Goal: Task Accomplishment & Management: Complete application form

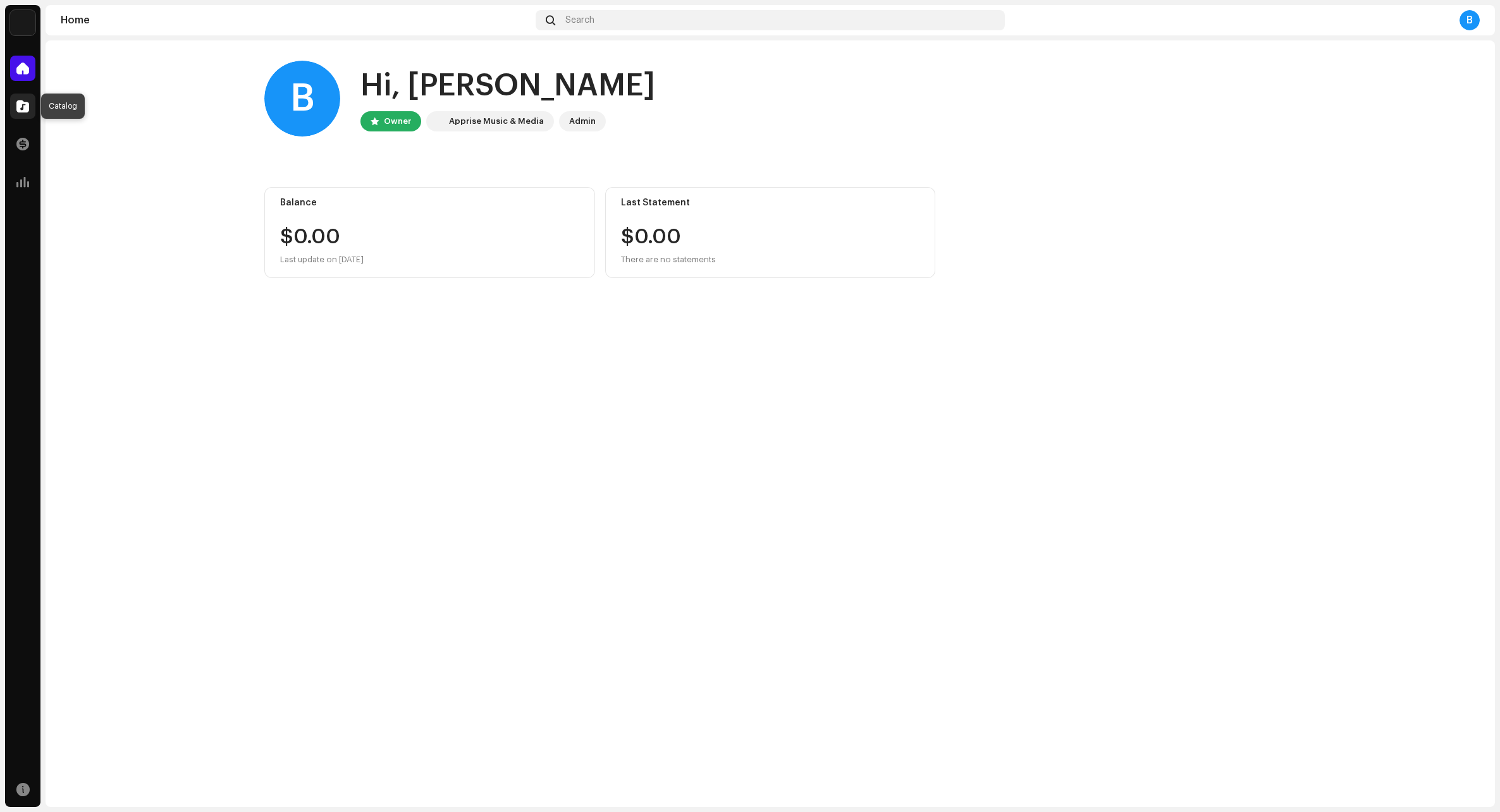
click at [21, 99] on div at bounding box center [23, 106] width 25 height 25
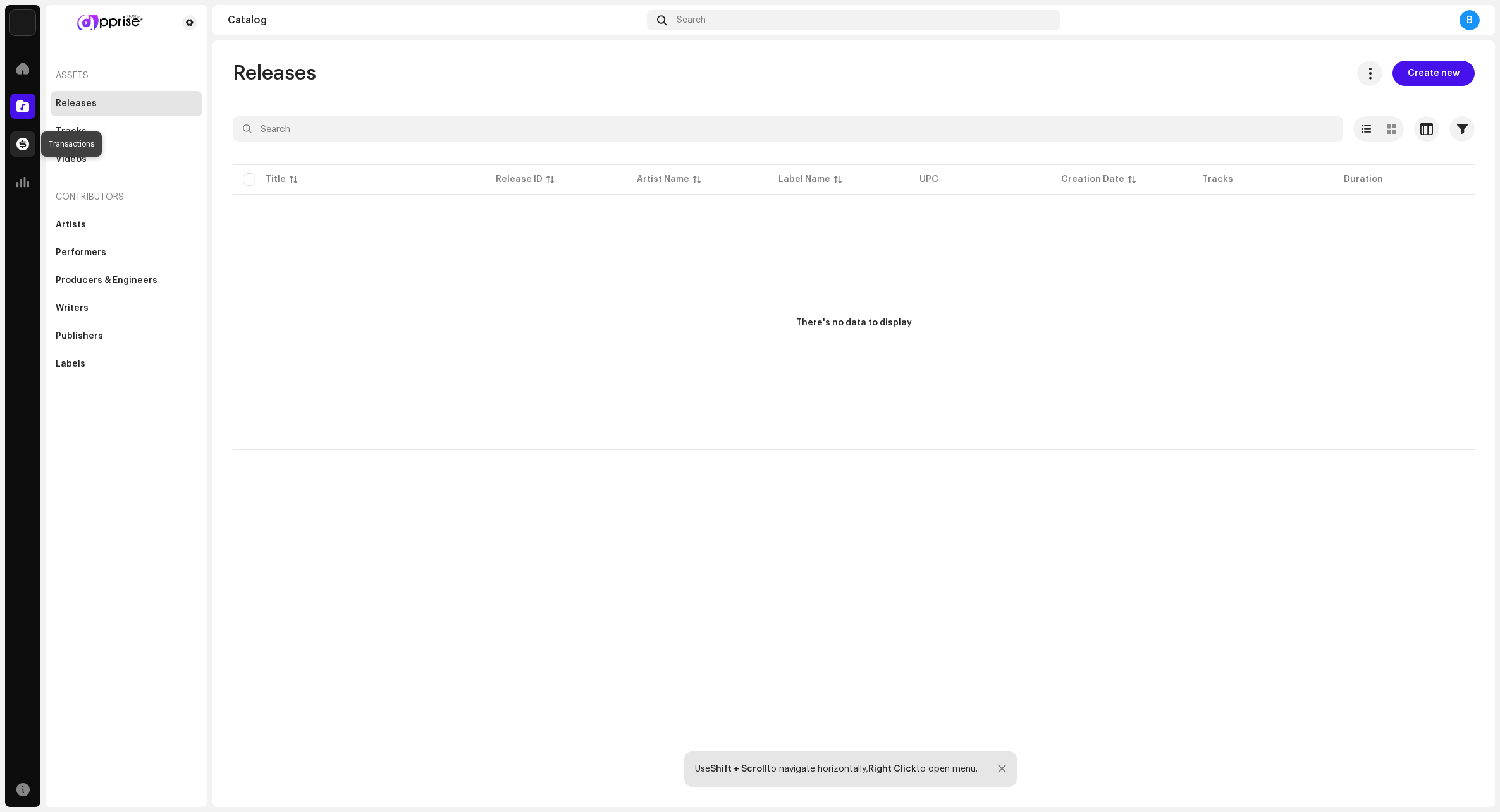
click at [19, 150] on div at bounding box center [23, 144] width 25 height 25
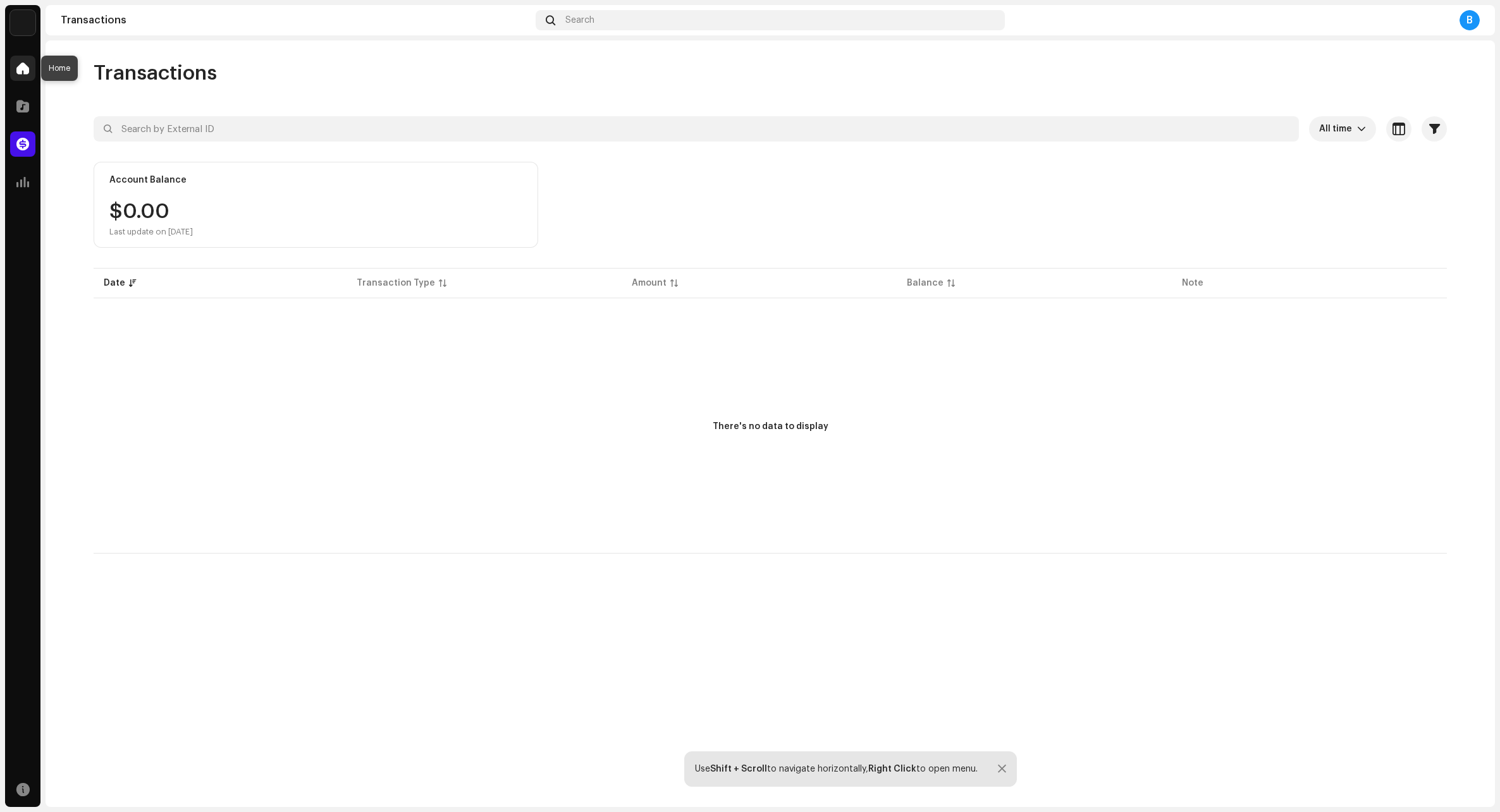
click at [27, 73] on span at bounding box center [23, 68] width 13 height 10
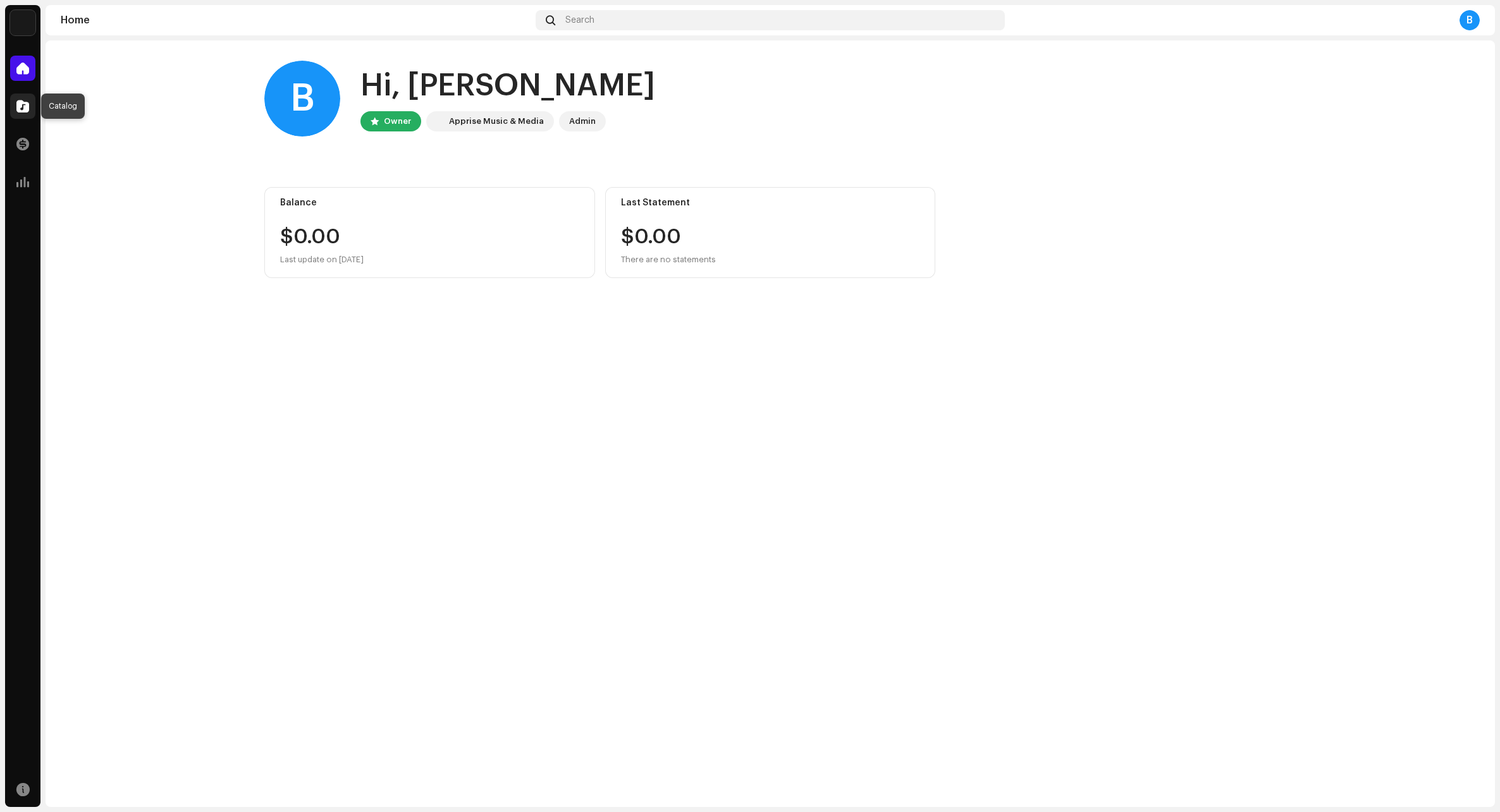
click at [18, 105] on span at bounding box center [23, 106] width 13 height 10
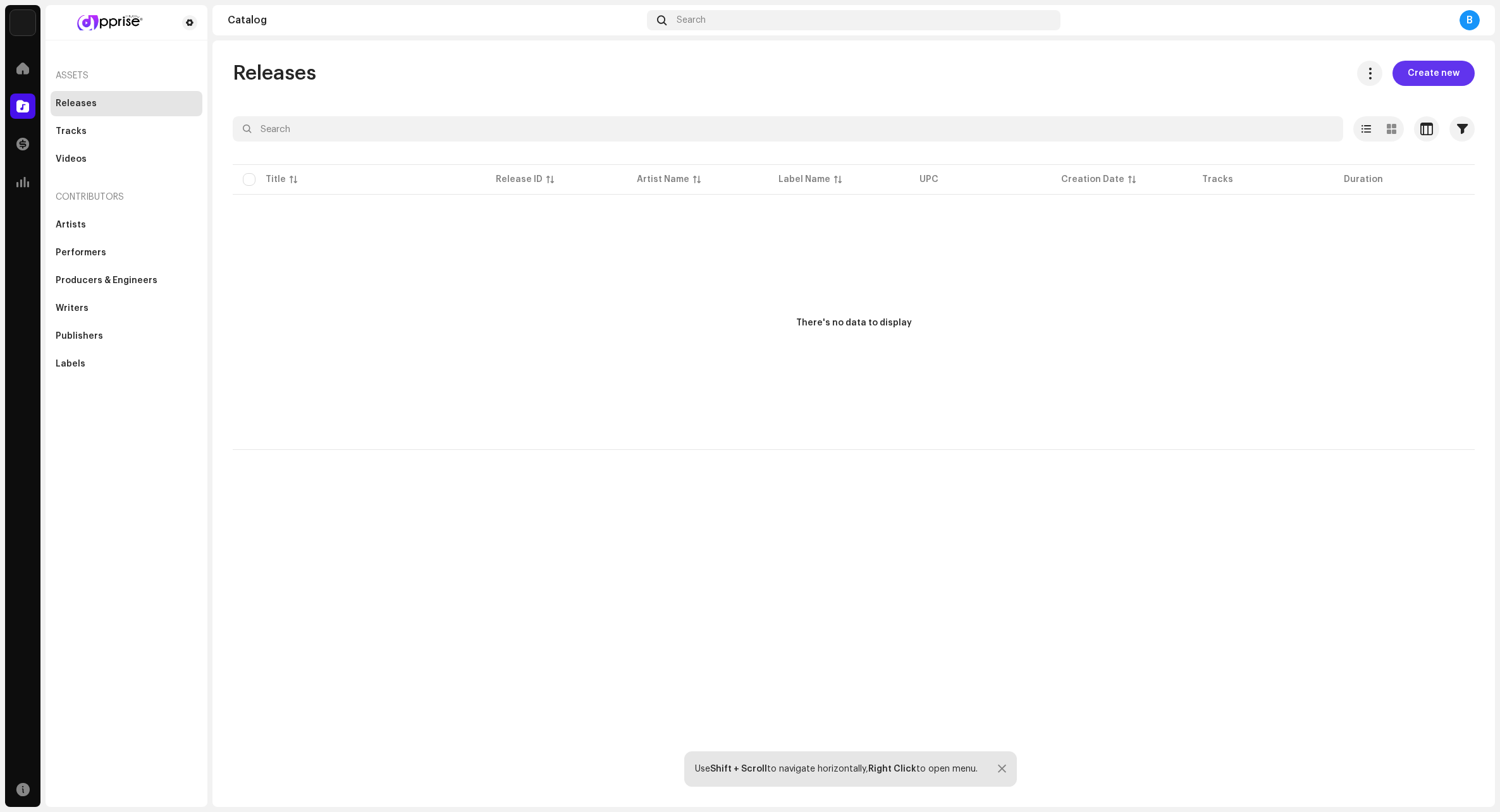
click at [893, 73] on span "Create new" at bounding box center [1433, 73] width 52 height 25
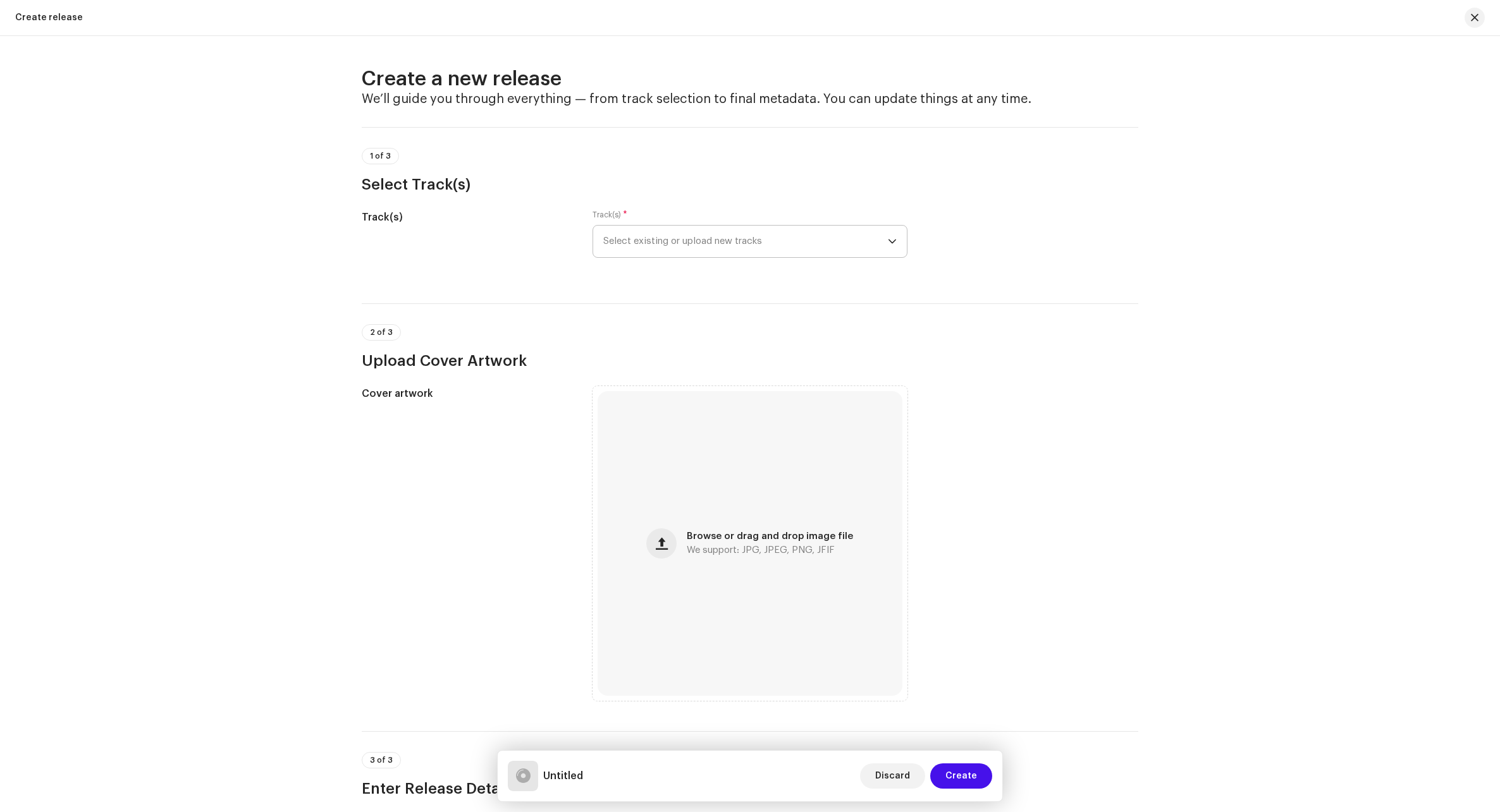
click at [794, 244] on span "Select existing or upload new tracks" at bounding box center [746, 241] width 284 height 32
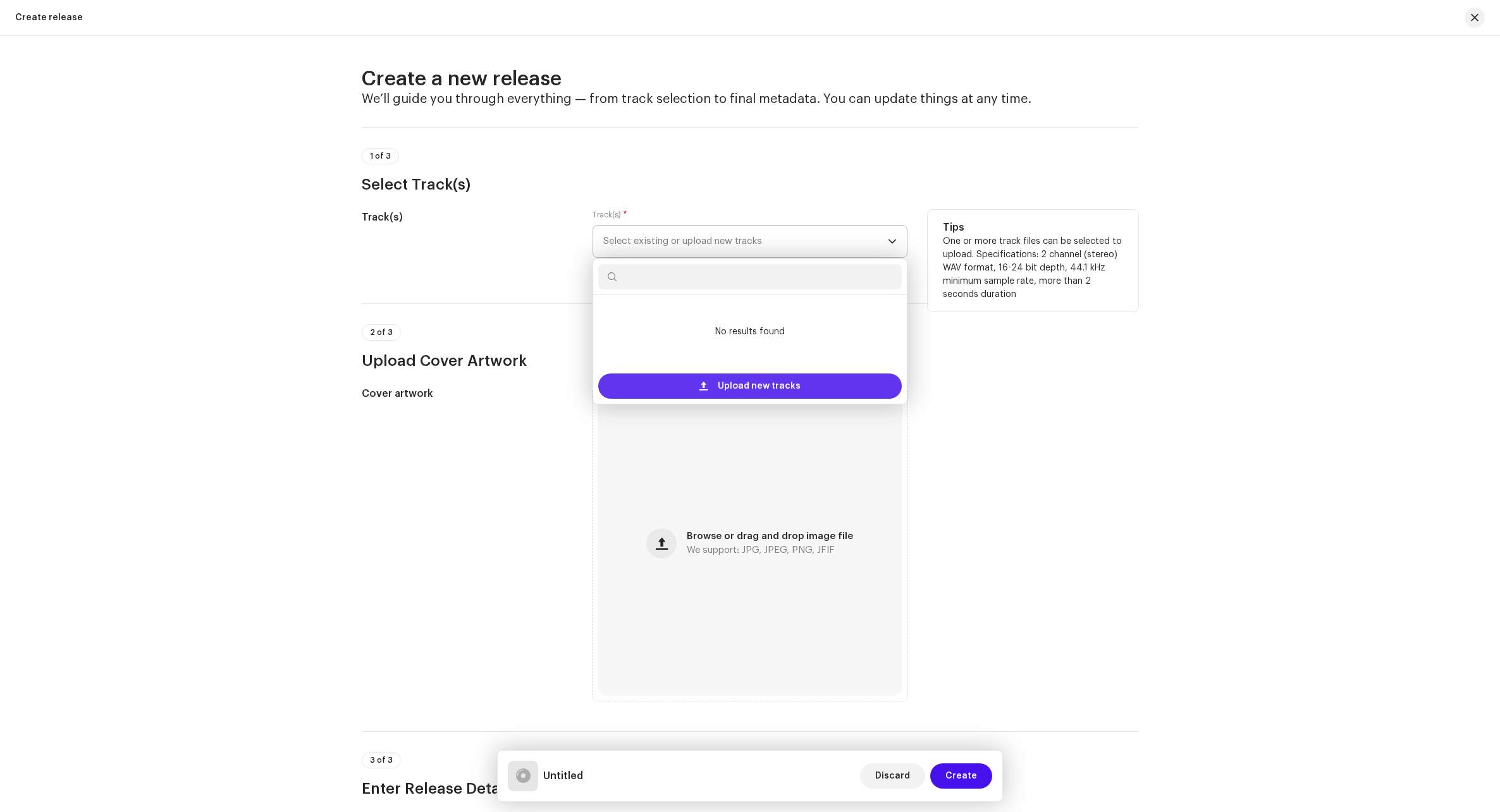
click at [734, 388] on span "Upload new tracks" at bounding box center [759, 387] width 83 height 25
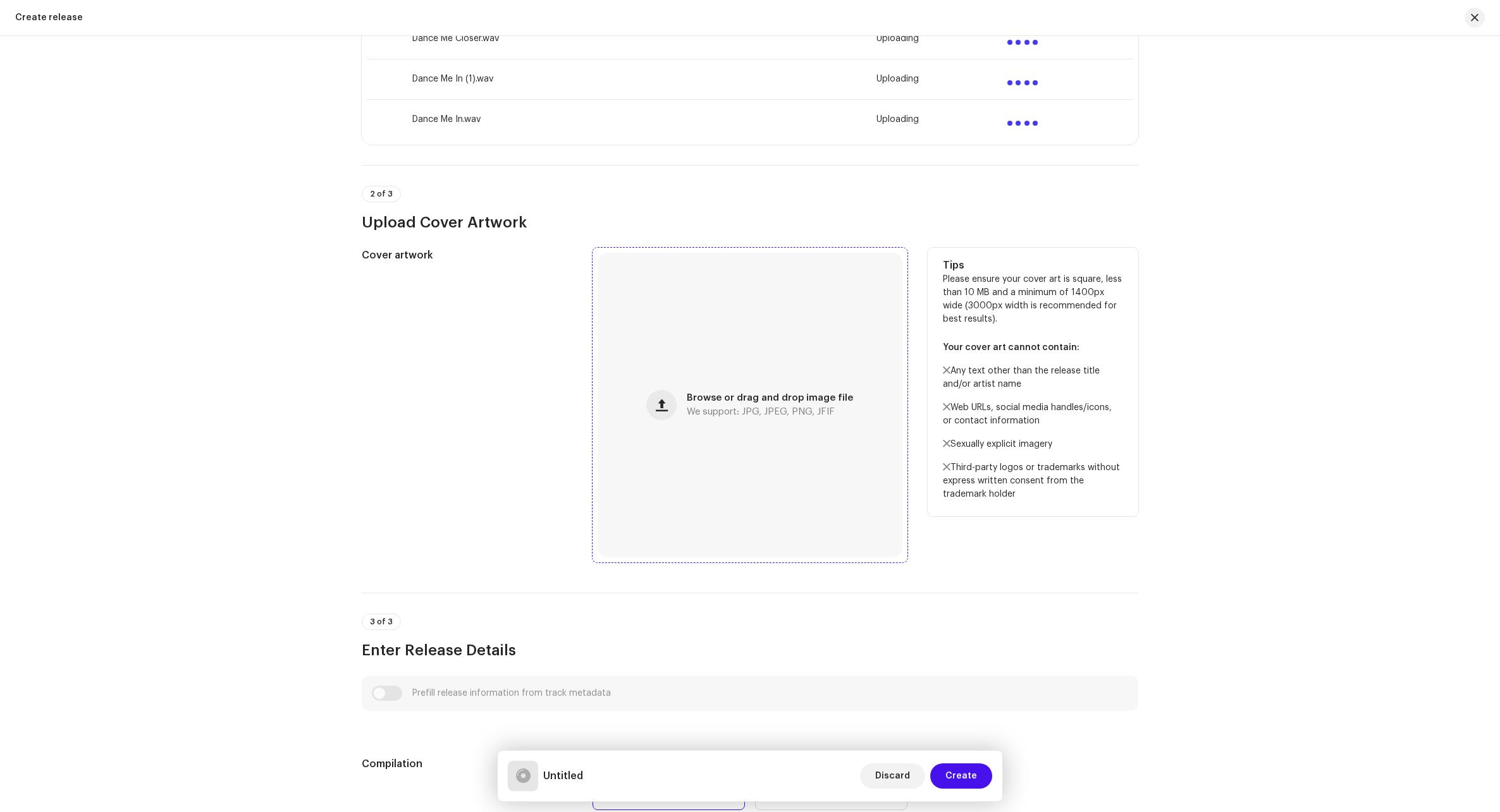
scroll to position [632, 0]
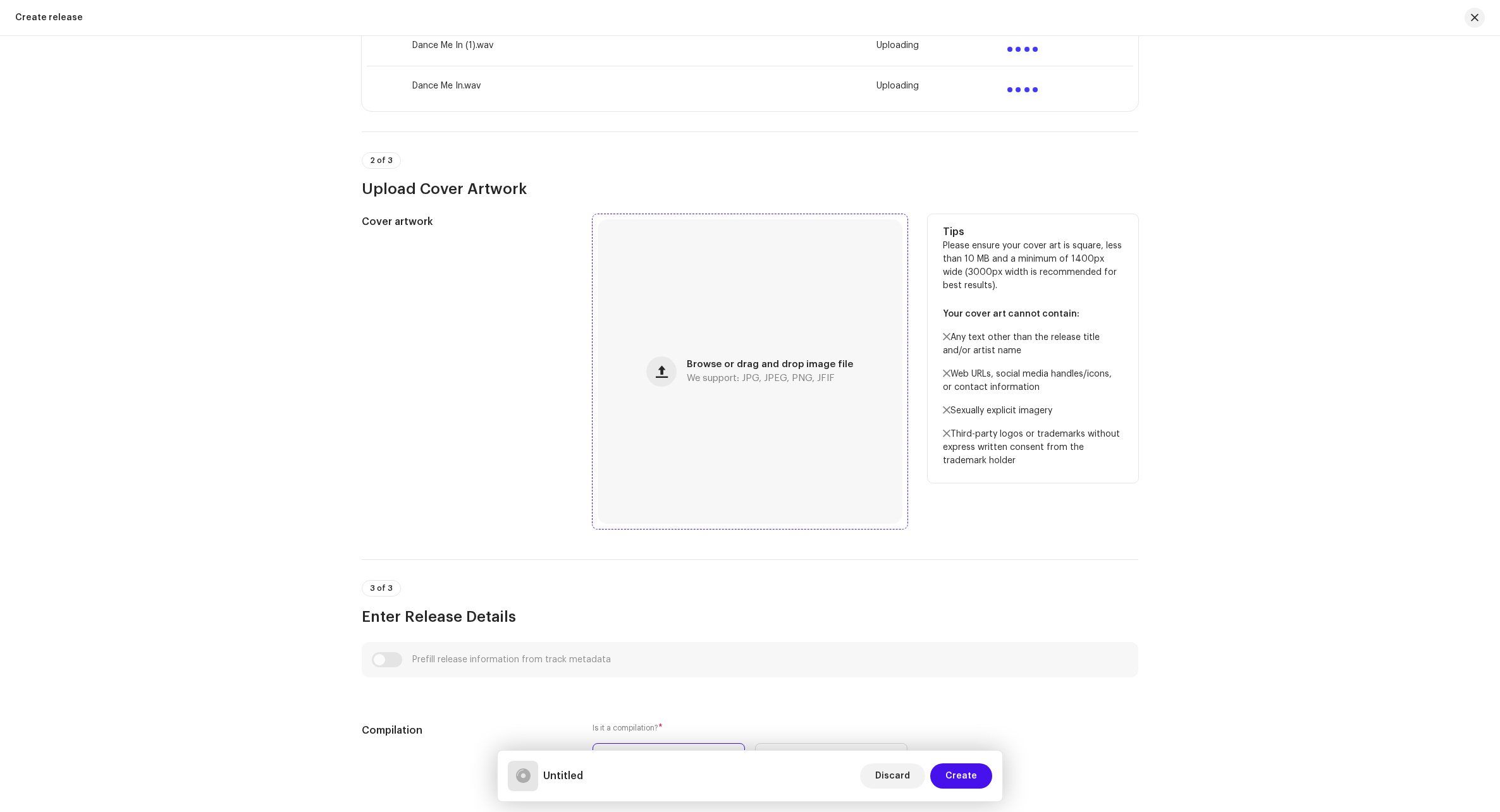
click at [746, 385] on div "Browse or drag and drop image file We support: JPG, JPEG, PNG, JFIF" at bounding box center [750, 371] width 305 height 305
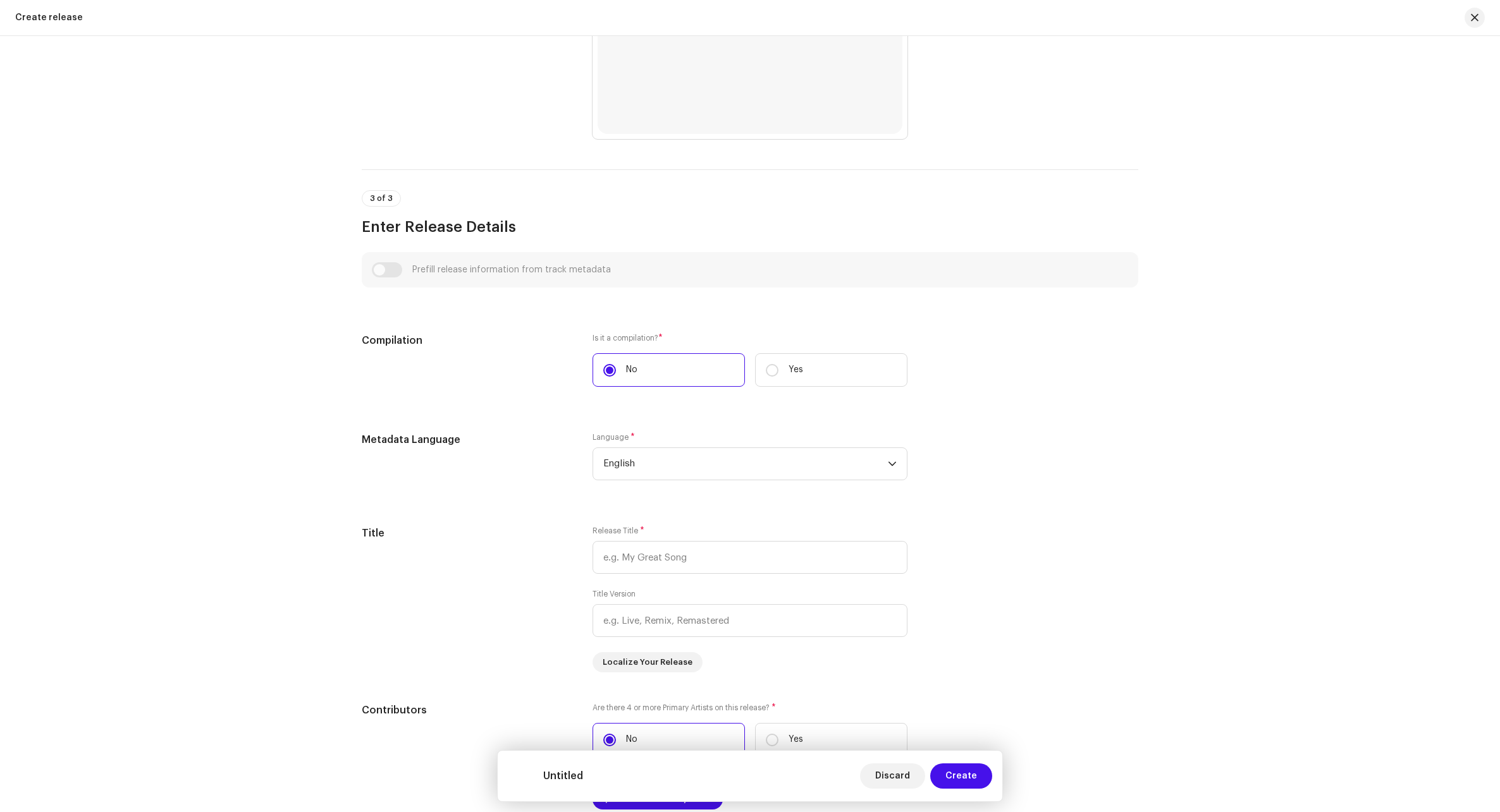
scroll to position [1075, 0]
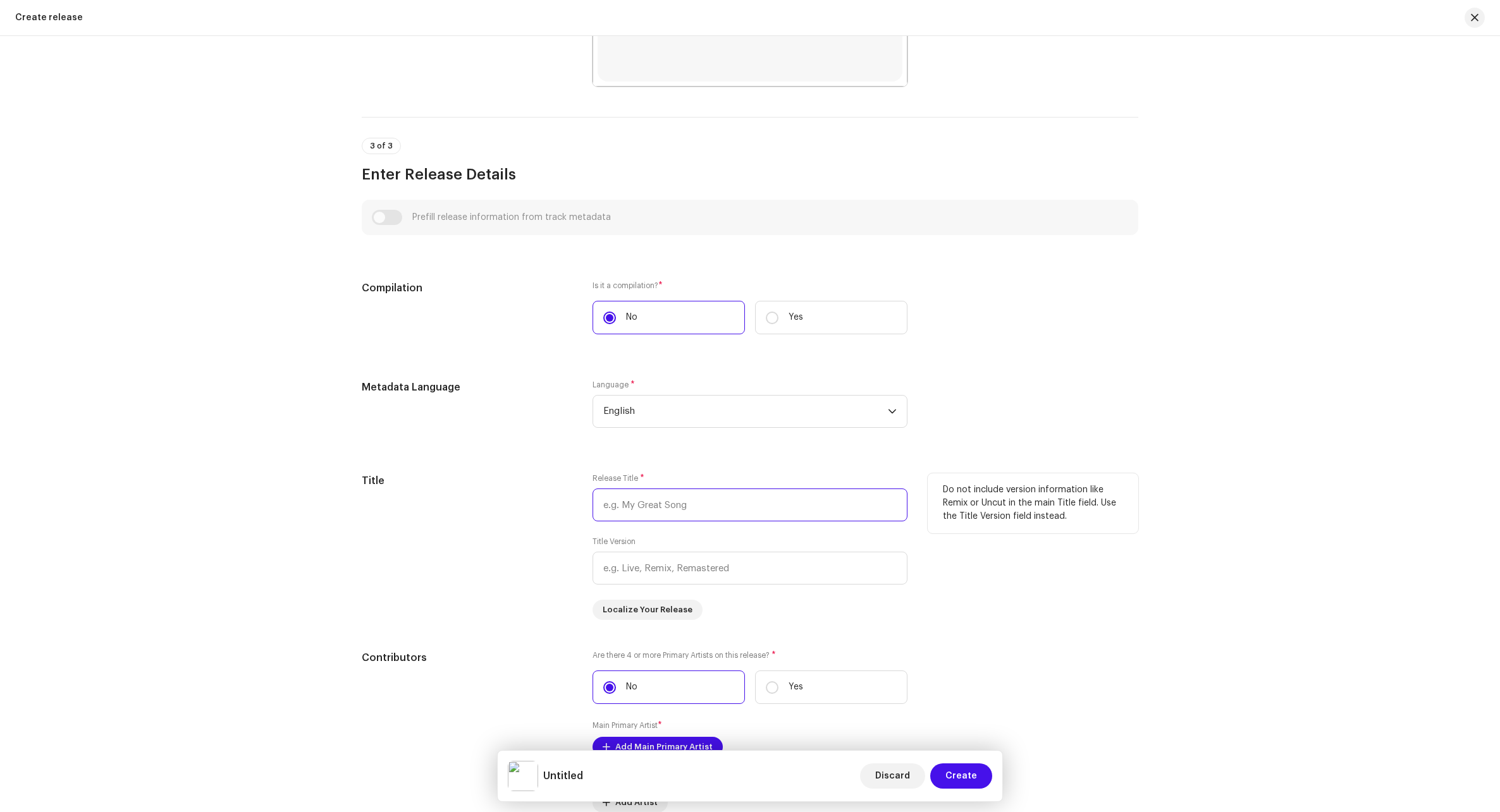
click at [684, 510] on input "text" at bounding box center [750, 504] width 314 height 33
paste input "Echoes of [DATE]"
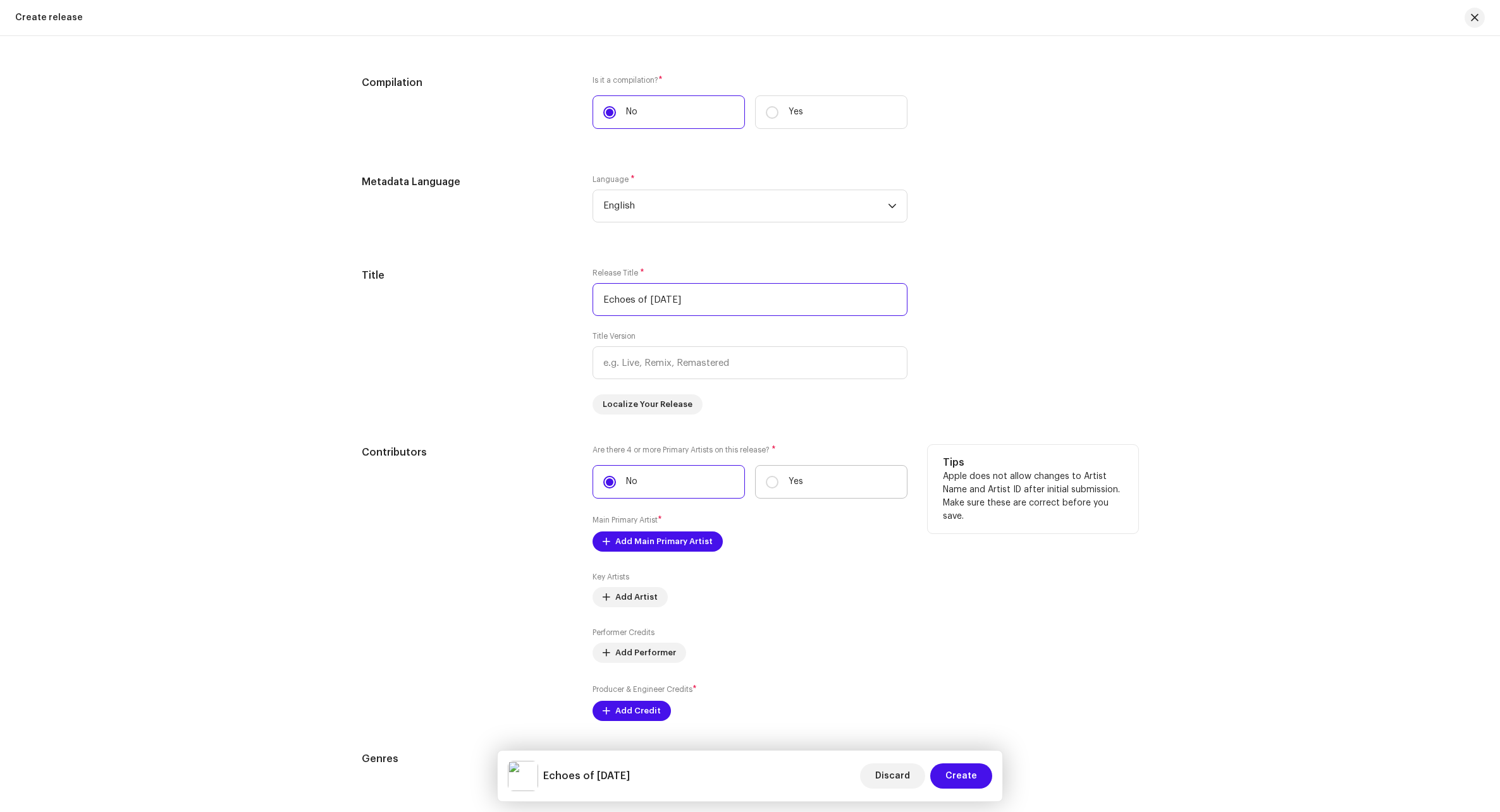
scroll to position [1327, 0]
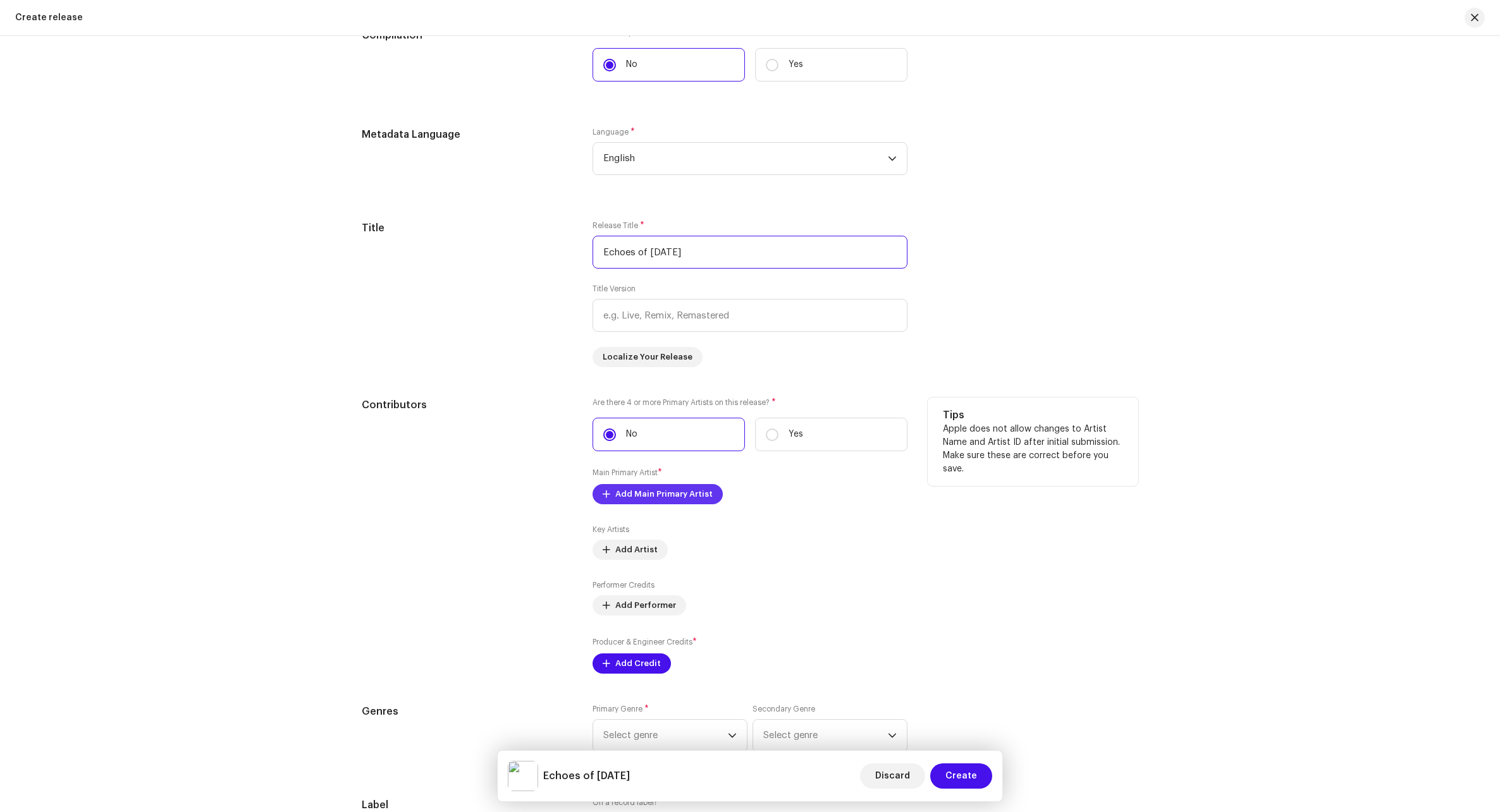
type input "Echoes of [DATE]"
click at [663, 494] on span "Add Main Primary Artist" at bounding box center [664, 495] width 98 height 25
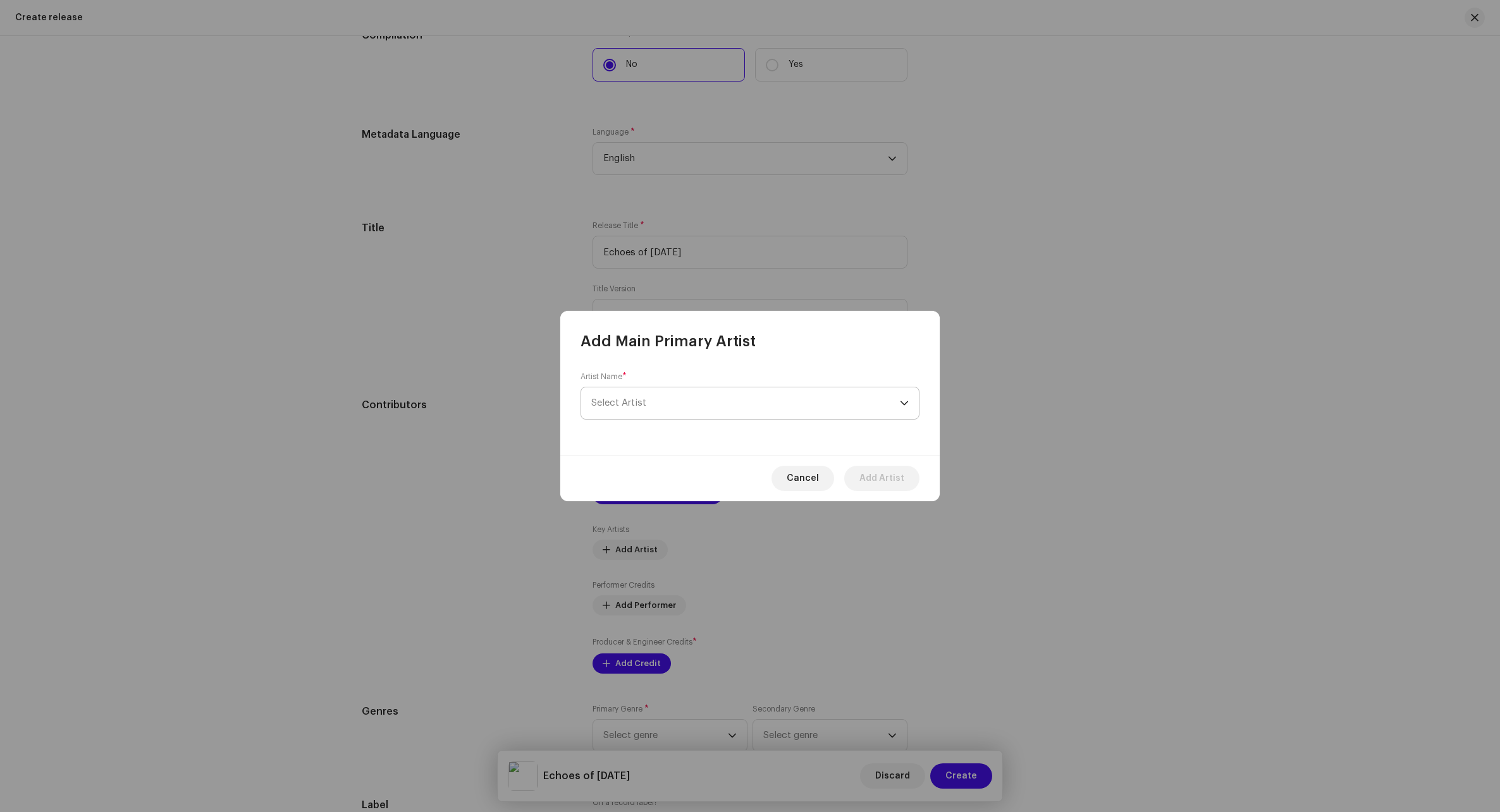
click at [703, 403] on span "Select Artist" at bounding box center [745, 403] width 309 height 32
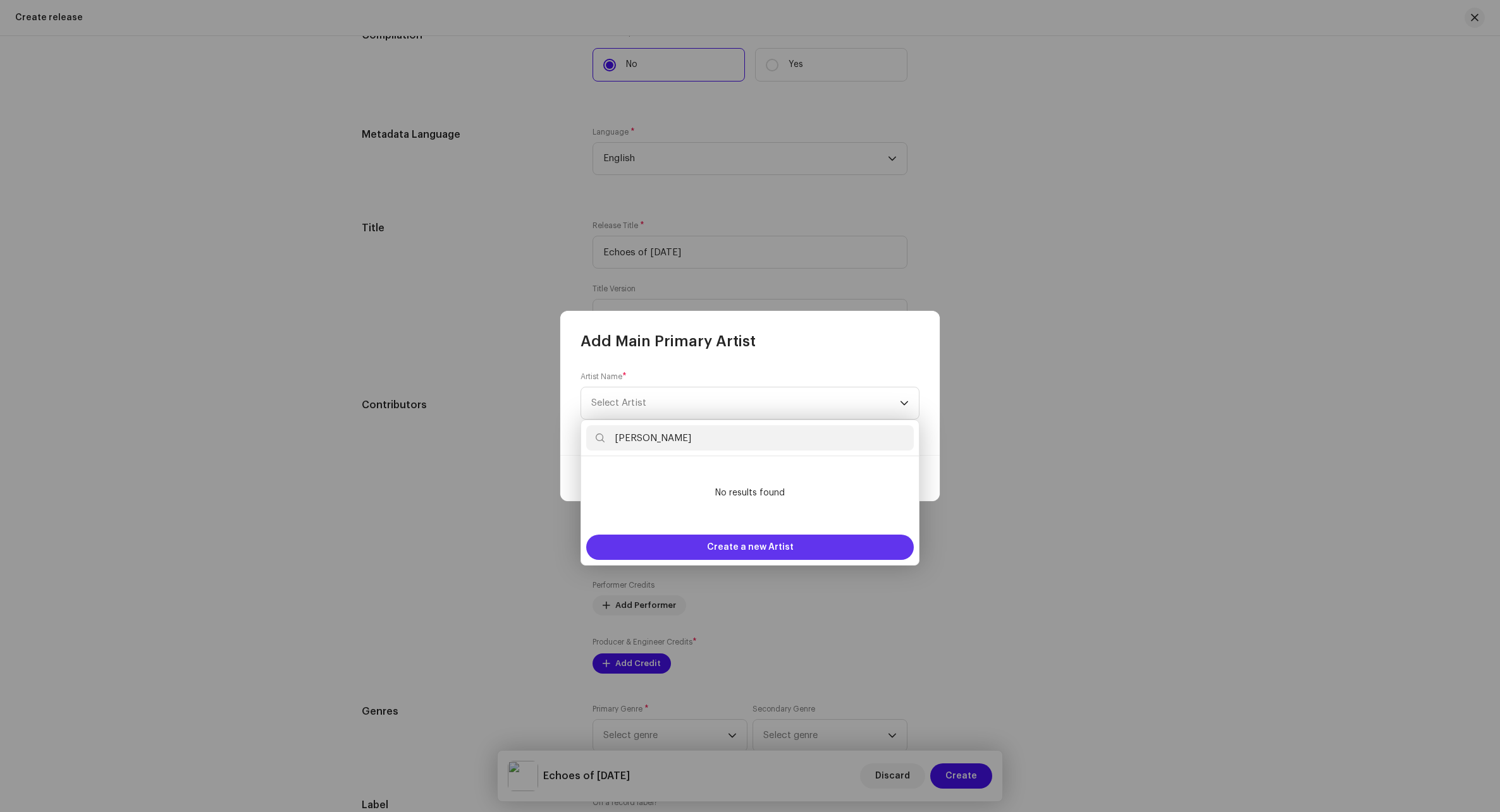
type input "[PERSON_NAME]"
click at [839, 541] on div "Create a new Artist" at bounding box center [750, 548] width 327 height 25
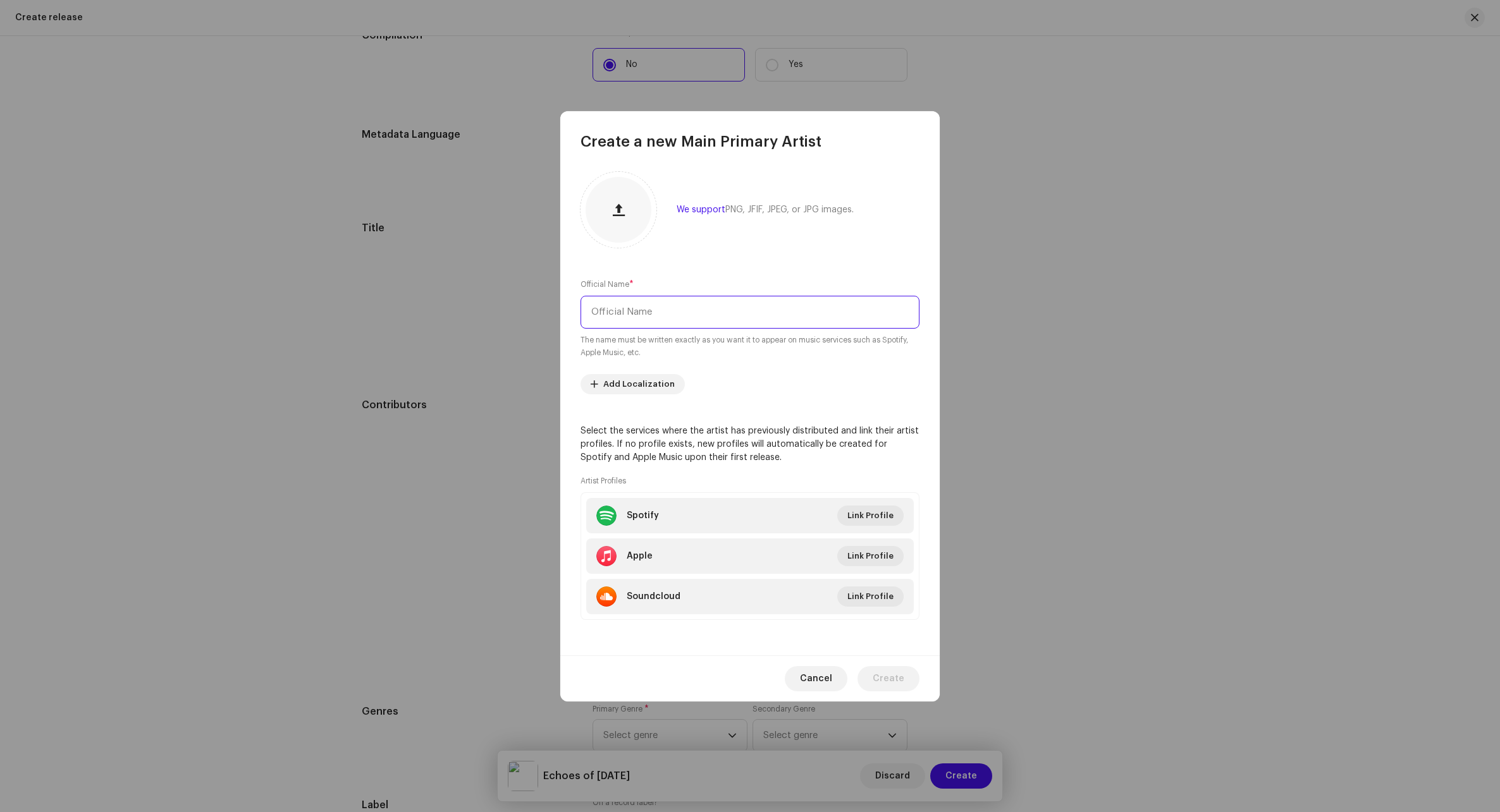
click at [650, 306] on input "text" at bounding box center [750, 312] width 339 height 33
type input "[PERSON_NAME]"
click at [893, 683] on span "Create" at bounding box center [889, 679] width 32 height 25
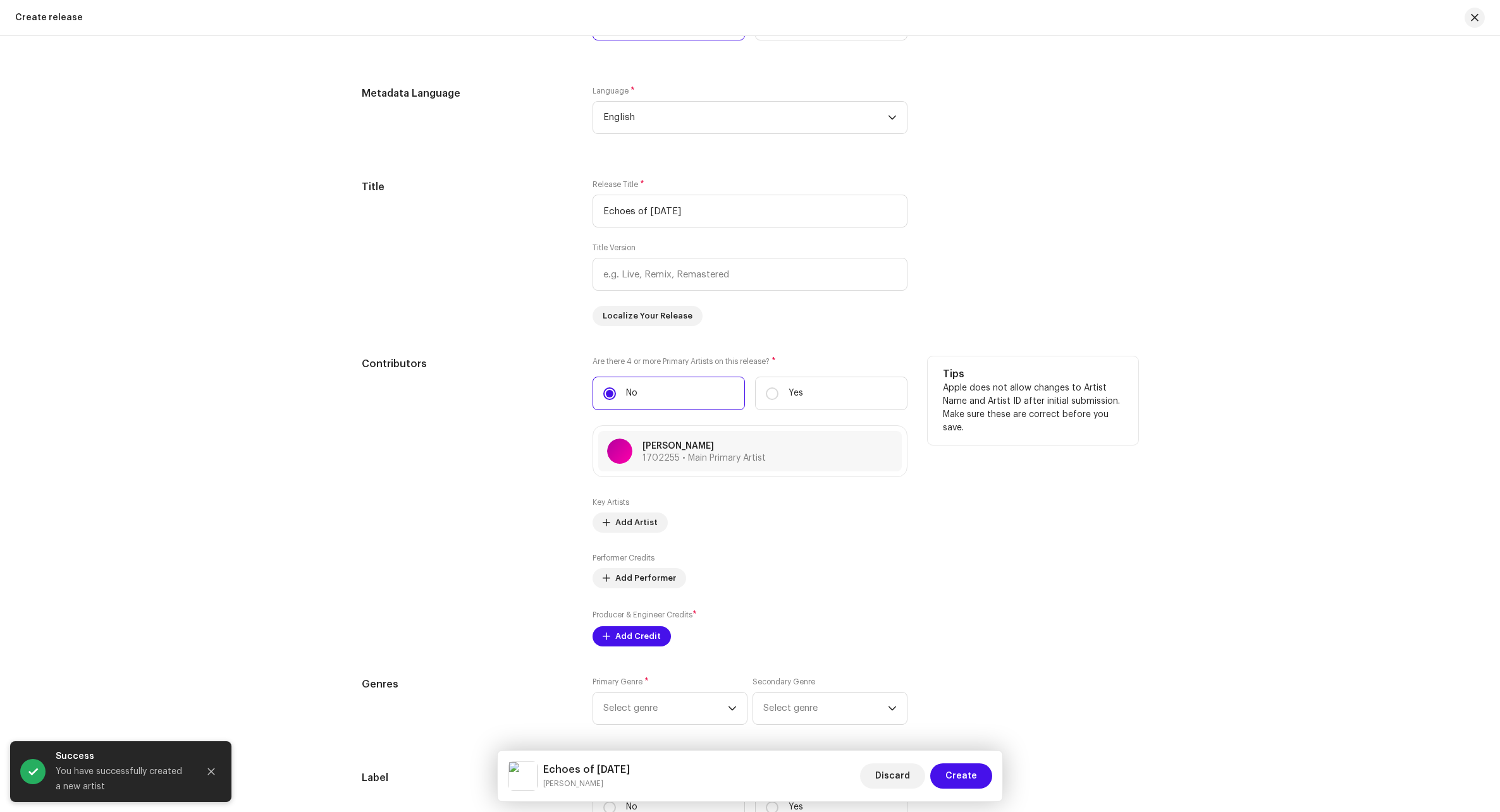
scroll to position [1441, 0]
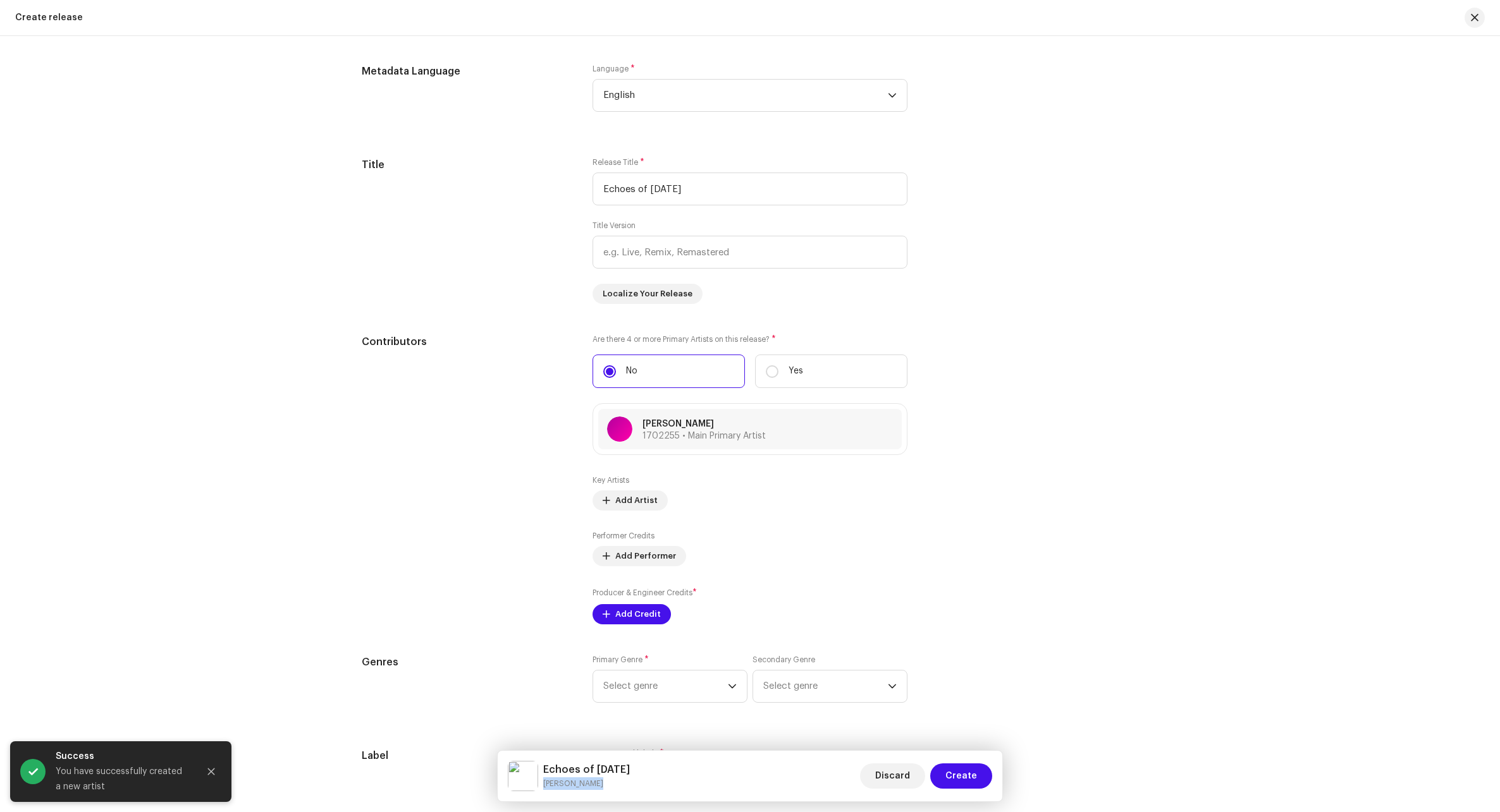
drag, startPoint x: 607, startPoint y: 783, endPoint x: 542, endPoint y: 783, distance: 65.0
click at [542, 783] on div "Echoes of [DATE] [PERSON_NAME]" at bounding box center [569, 776] width 122 height 30
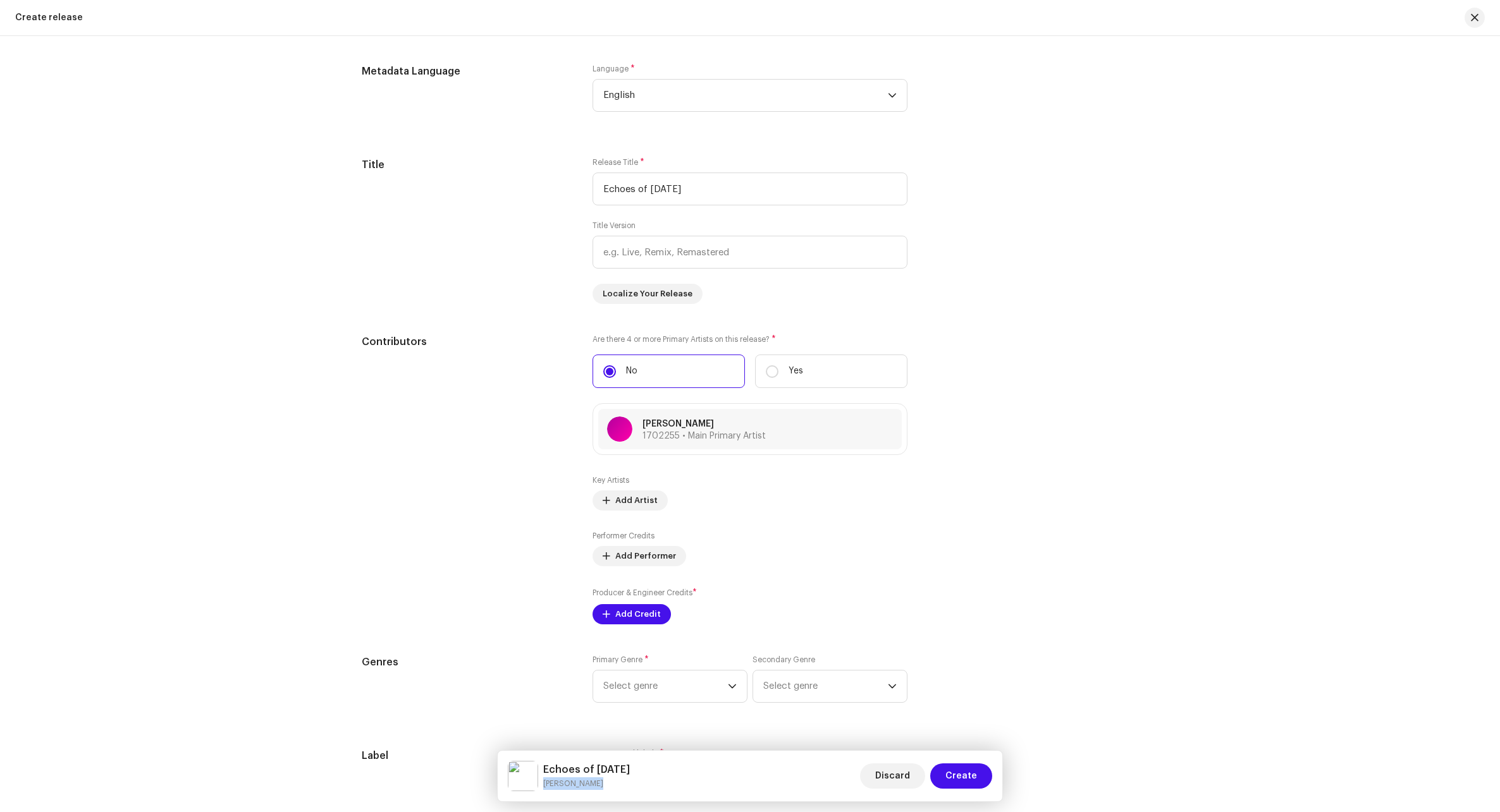
copy small "[PERSON_NAME]"
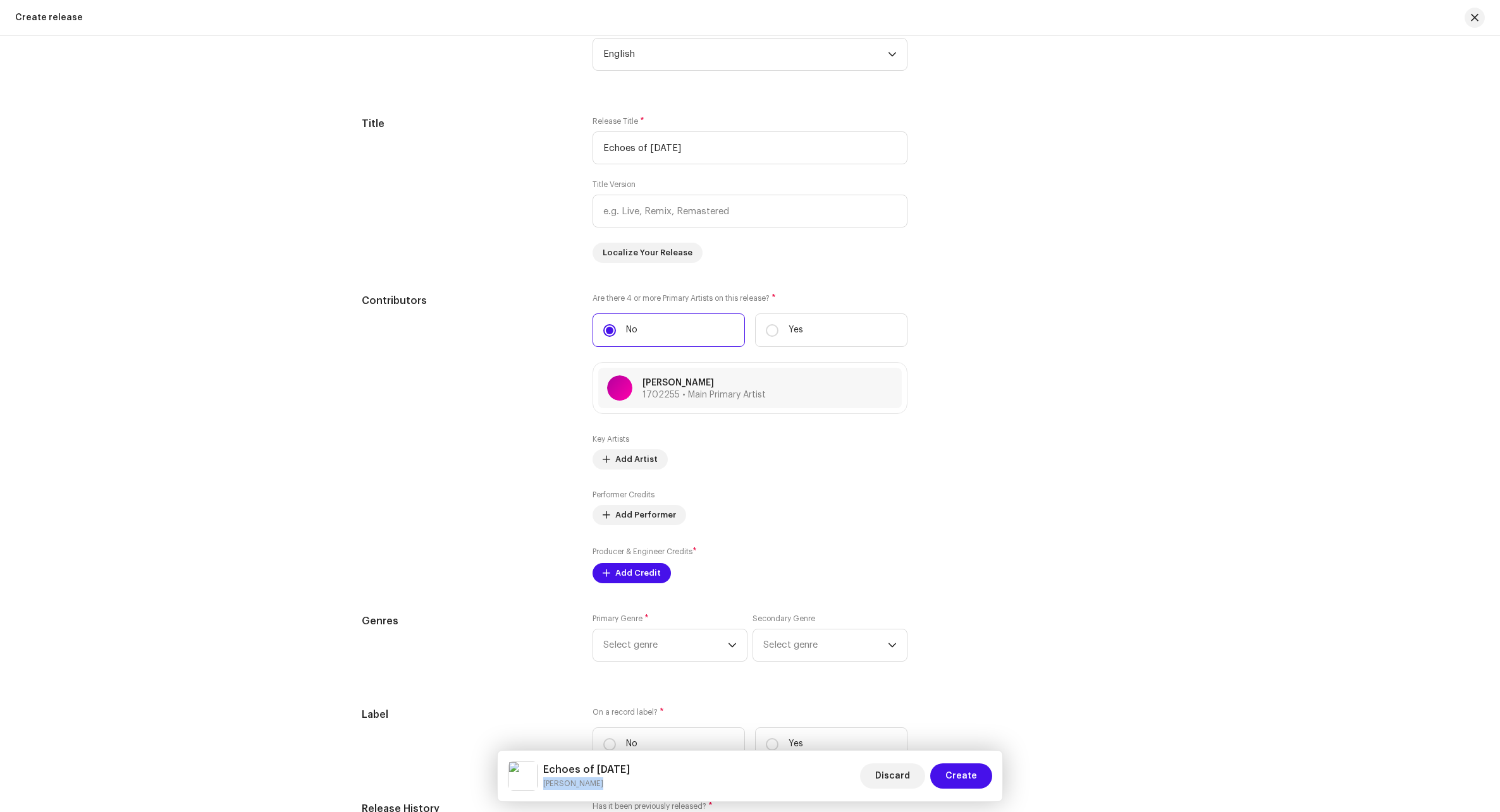
scroll to position [1568, 0]
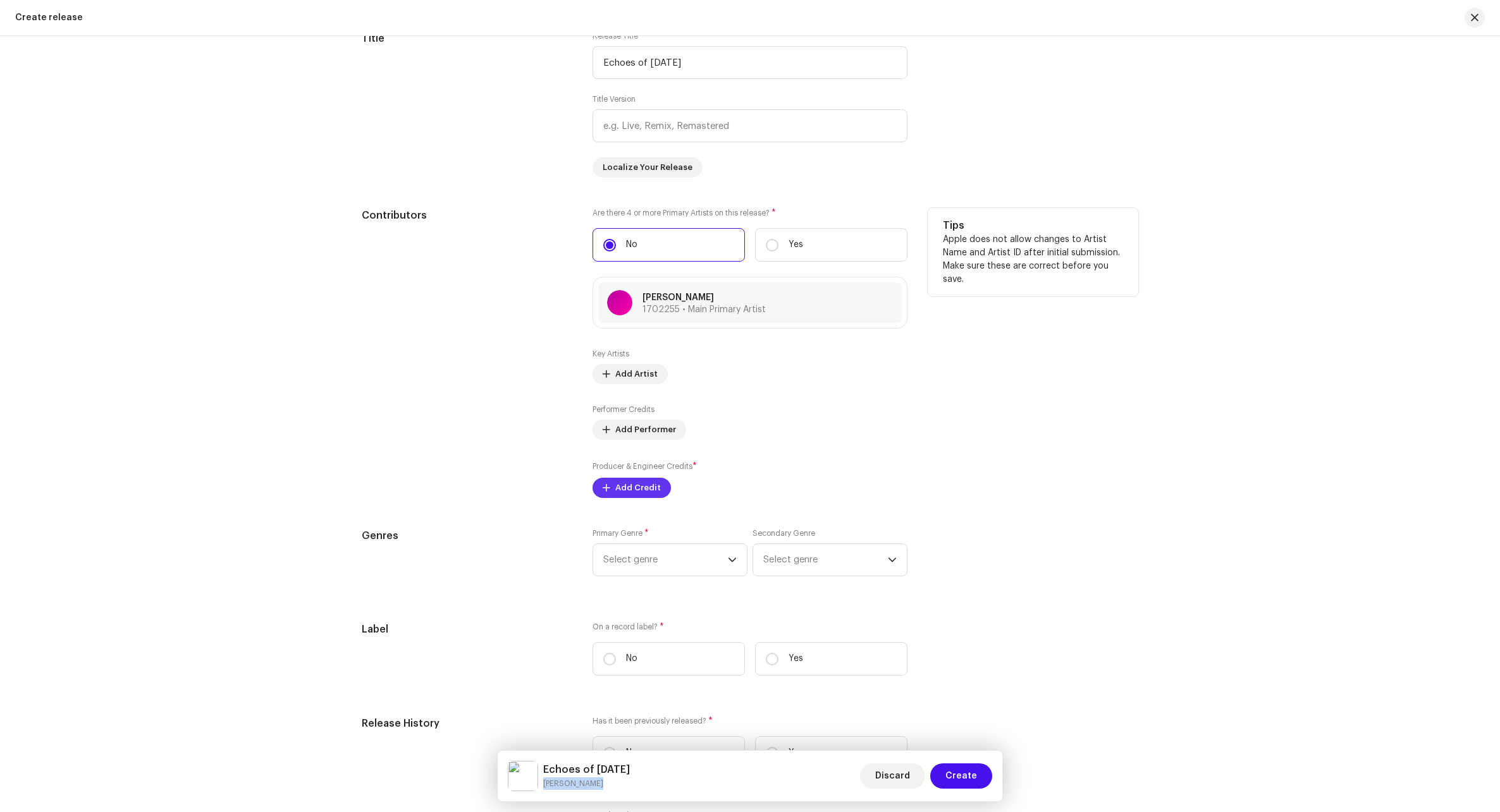
drag, startPoint x: 634, startPoint y: 489, endPoint x: 627, endPoint y: 495, distance: 9.2
click at [627, 495] on span "Add Credit" at bounding box center [638, 488] width 45 height 25
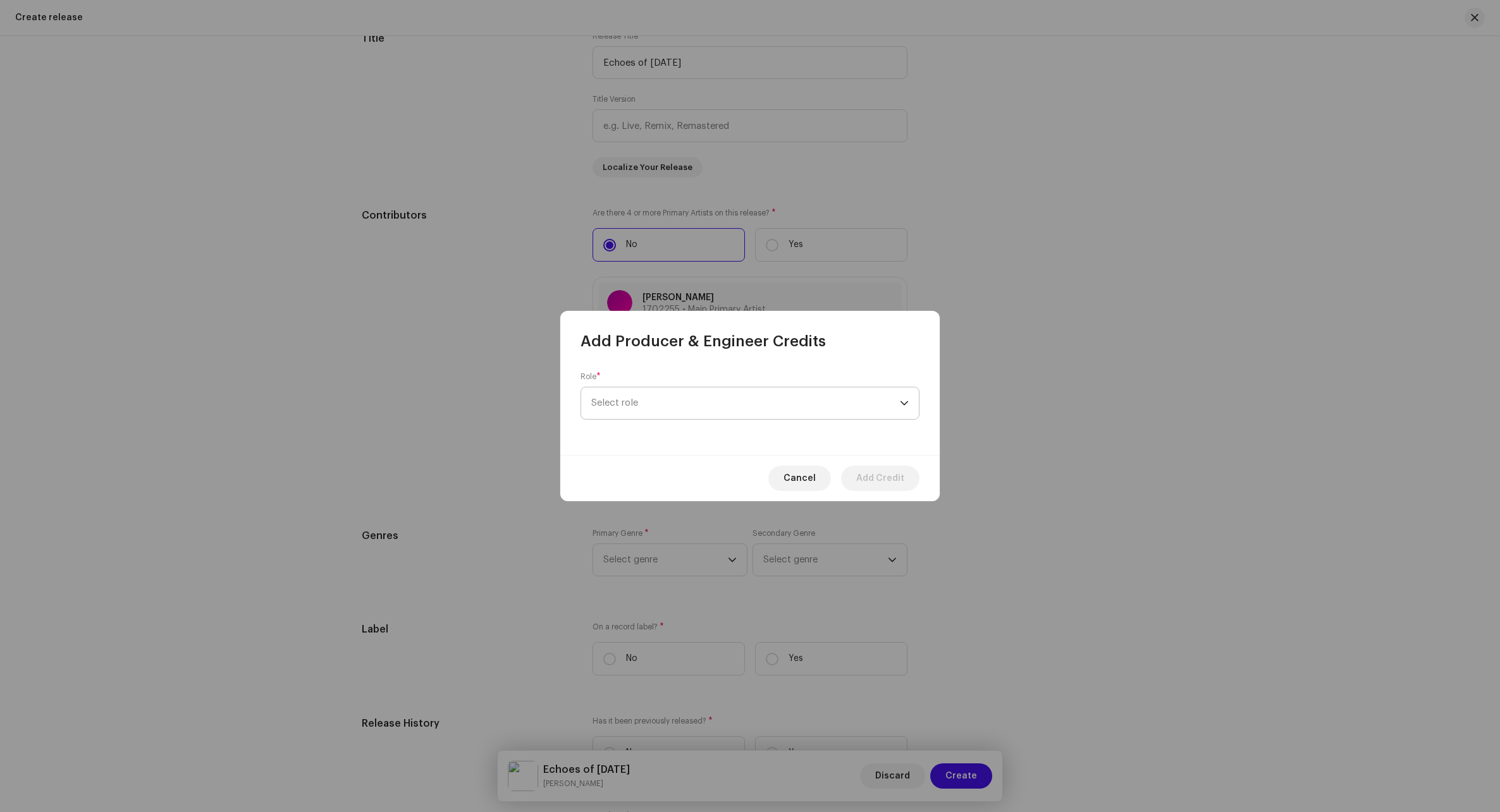
drag, startPoint x: 731, startPoint y: 385, endPoint x: 723, endPoint y: 392, distance: 10.6
click at [723, 392] on div "Role * Select role" at bounding box center [750, 395] width 339 height 48
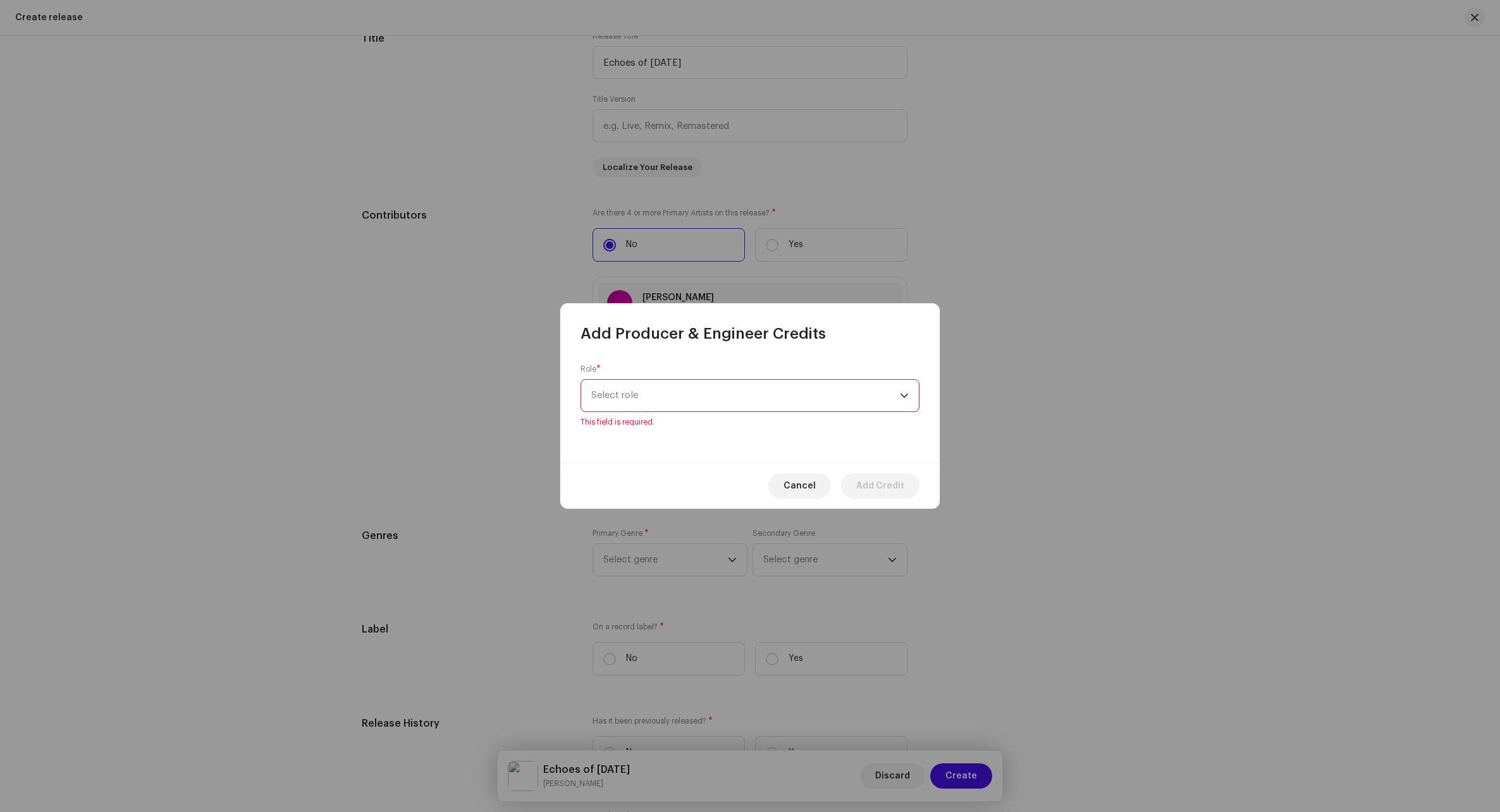
click at [710, 402] on span "Select role" at bounding box center [745, 396] width 309 height 32
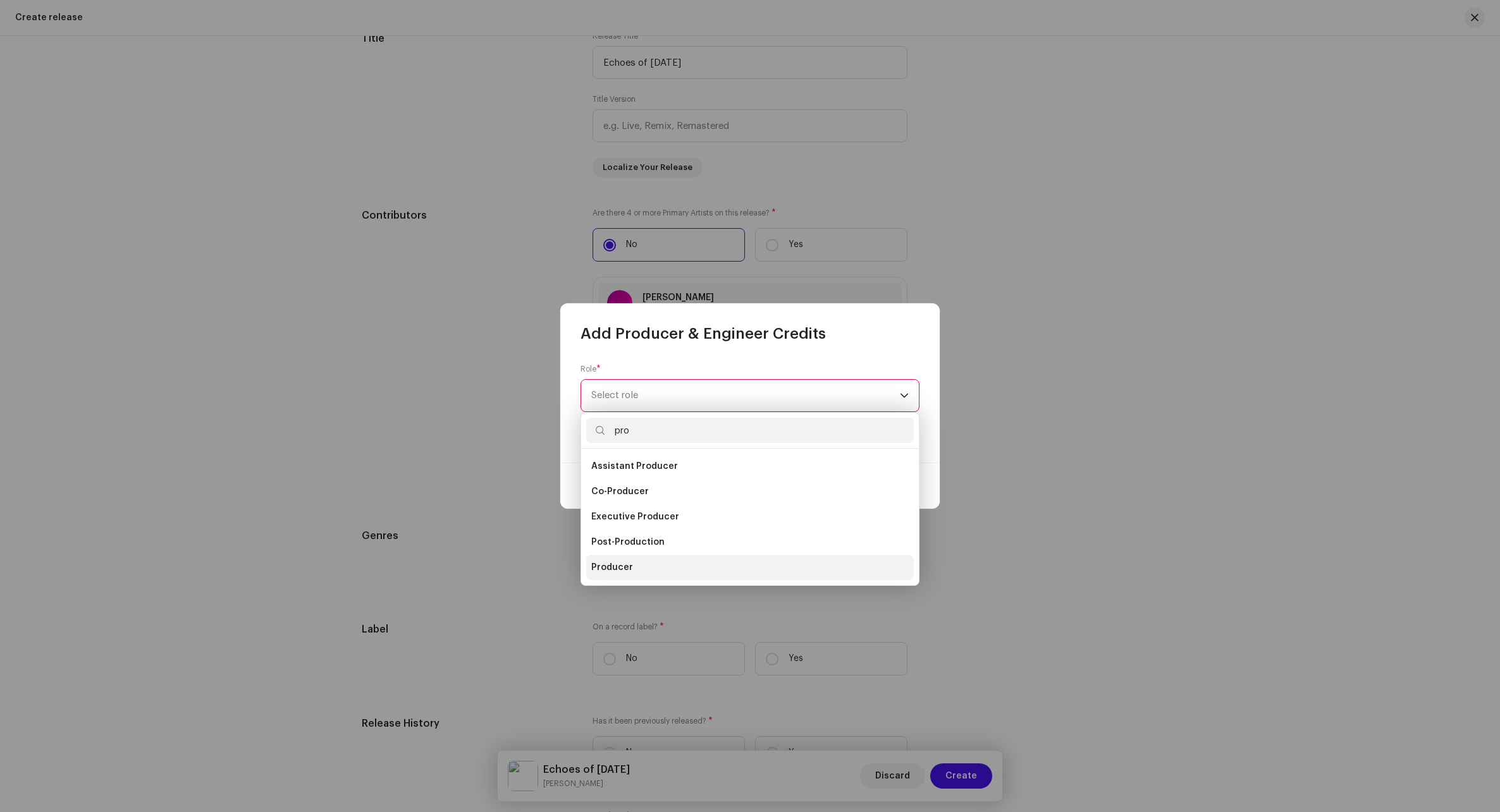
type input "pro"
click at [612, 569] on span "Producer" at bounding box center [611, 568] width 42 height 13
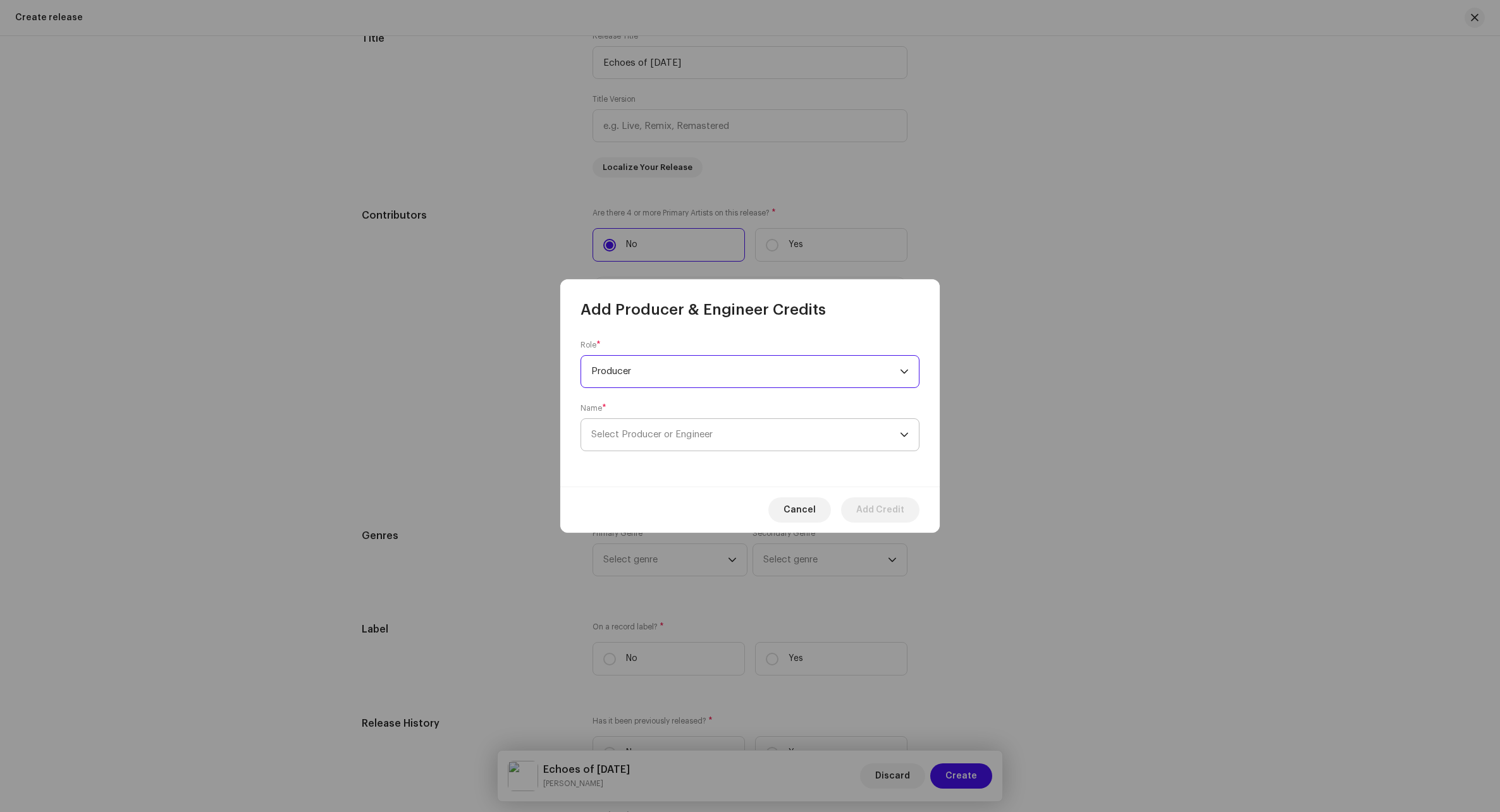
click at [681, 424] on span "Select Producer or Engineer" at bounding box center [745, 435] width 309 height 32
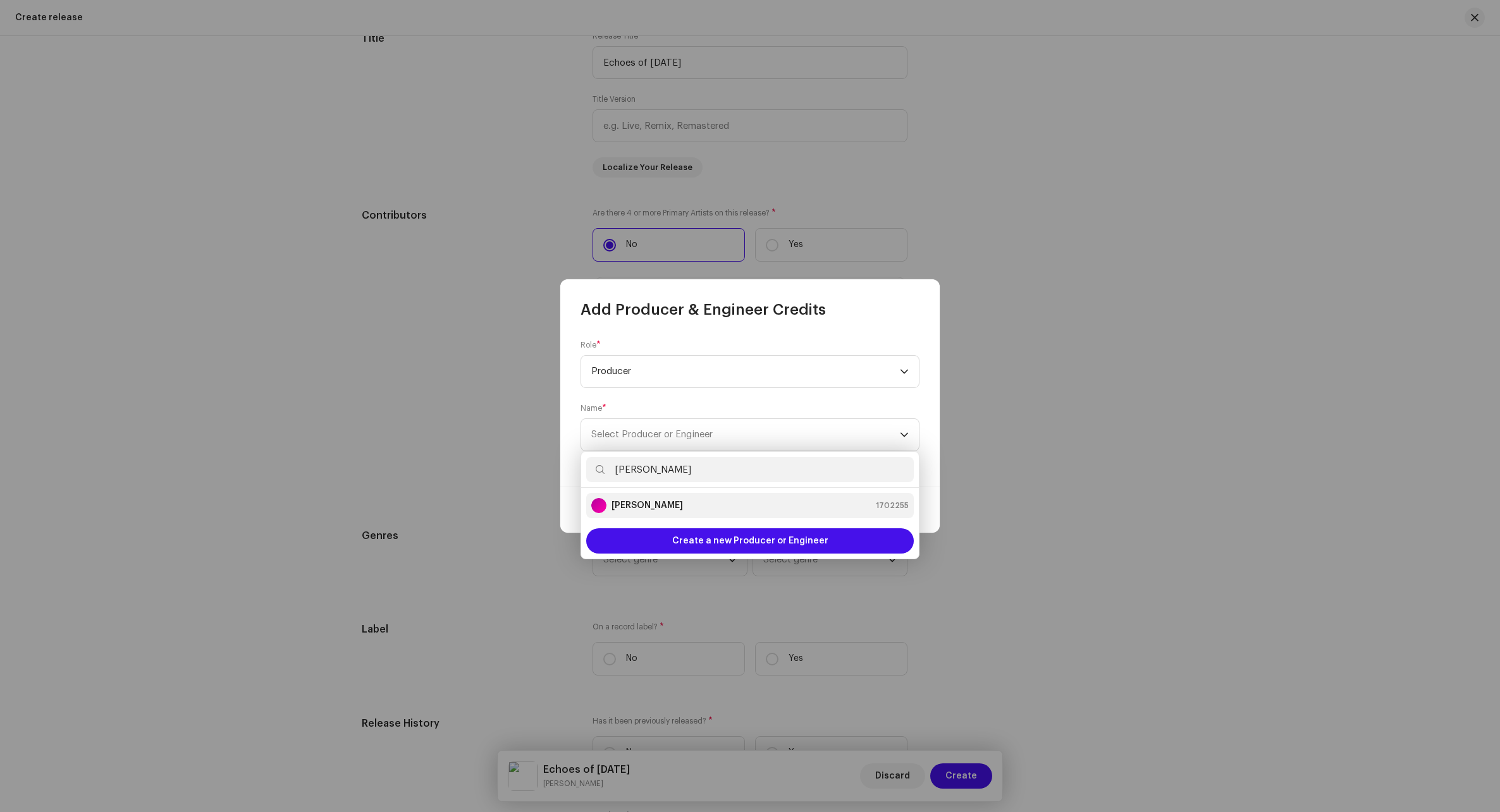
type input "[PERSON_NAME]"
click at [753, 513] on div "[PERSON_NAME] 1702255" at bounding box center [750, 505] width 318 height 15
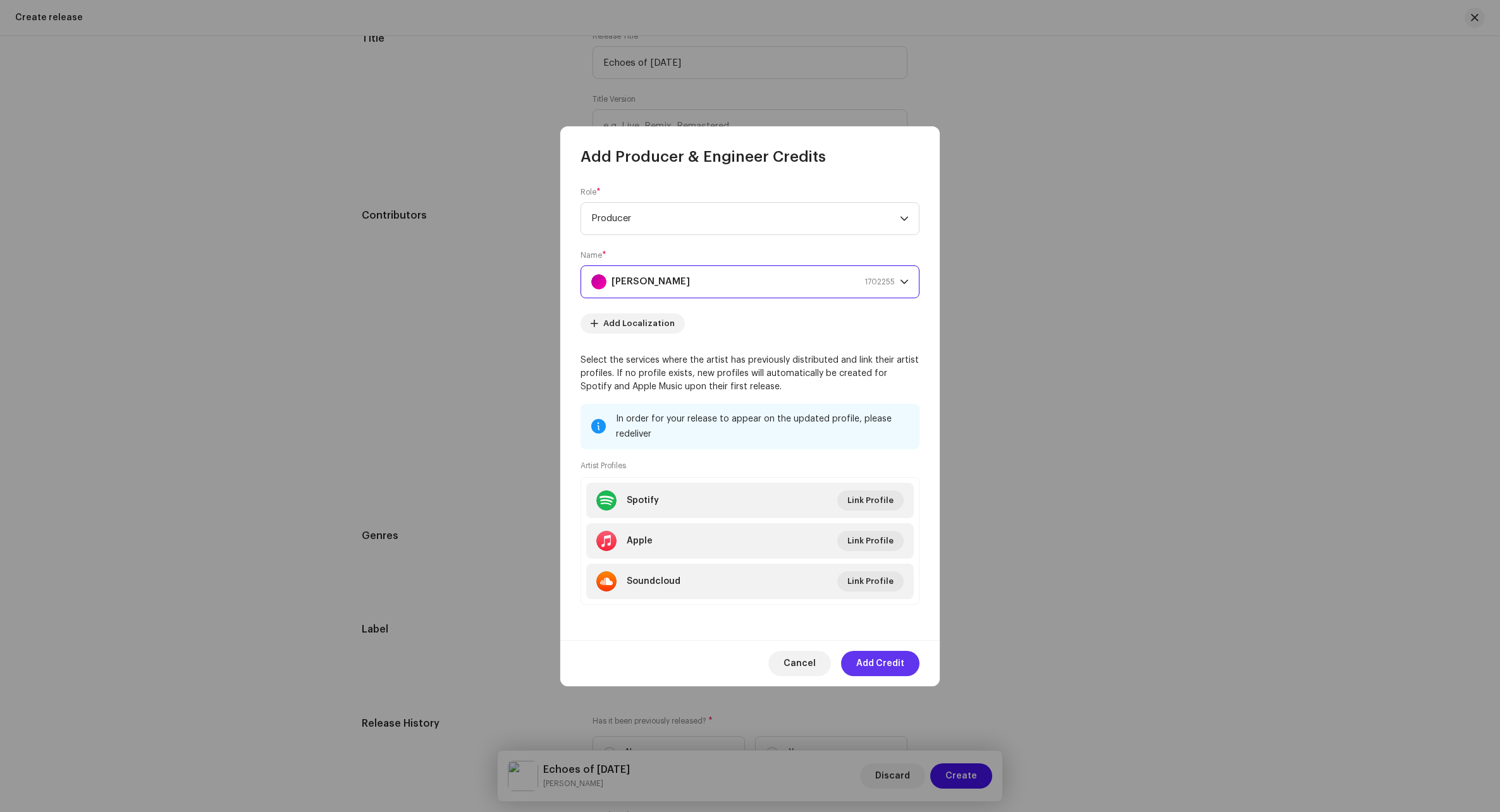
click at [889, 662] on span "Add Credit" at bounding box center [880, 664] width 48 height 25
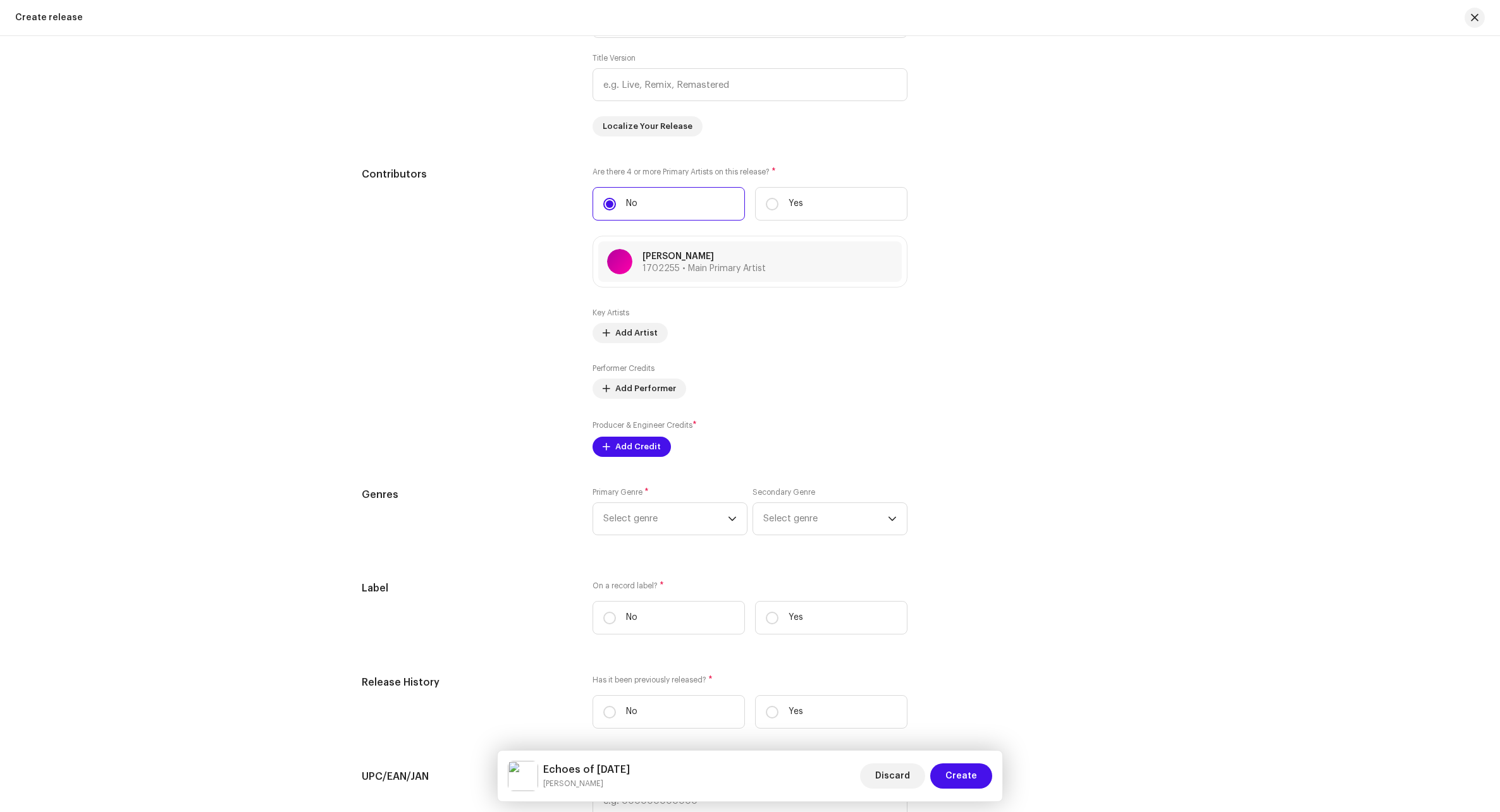
scroll to position [1630, 0]
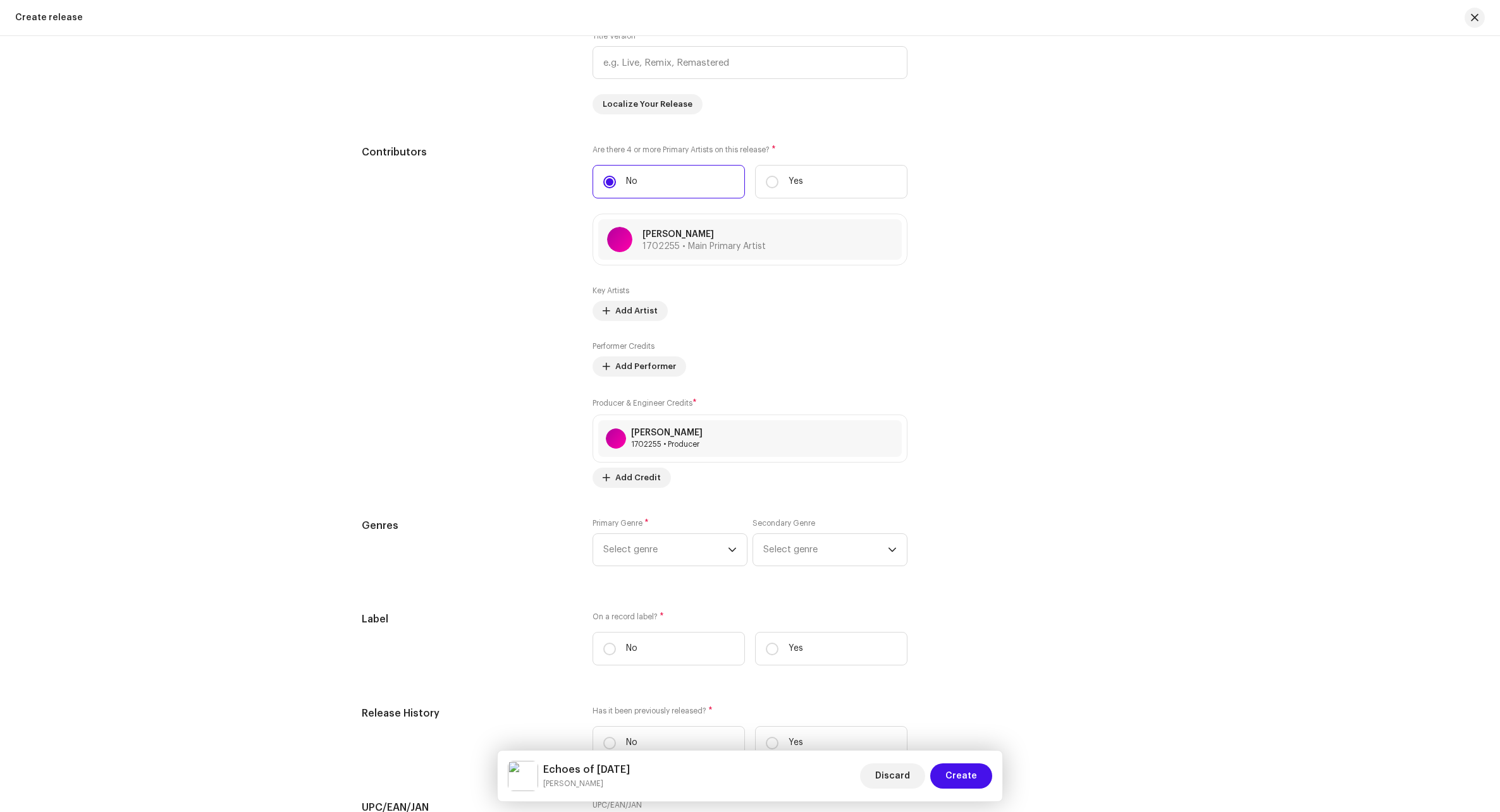
click at [650, 492] on div "Prefill release information from track metadata Compilation Is it a compilation…" at bounding box center [750, 404] width 777 height 1419
click at [684, 554] on span "Select genre" at bounding box center [665, 550] width 125 height 32
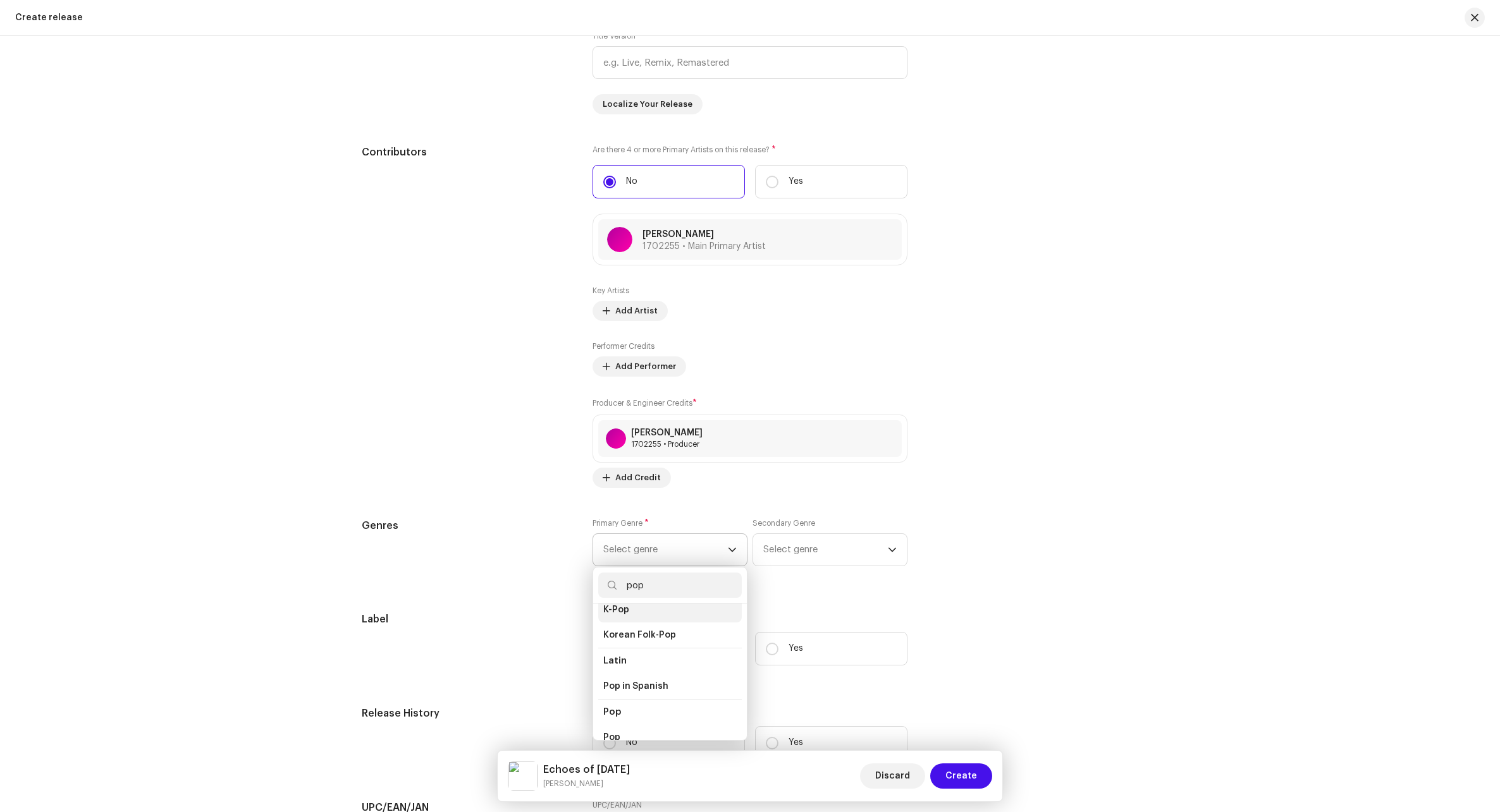
scroll to position [442, 0]
type input "pop"
click at [607, 671] on li "Pop" at bounding box center [669, 675] width 144 height 25
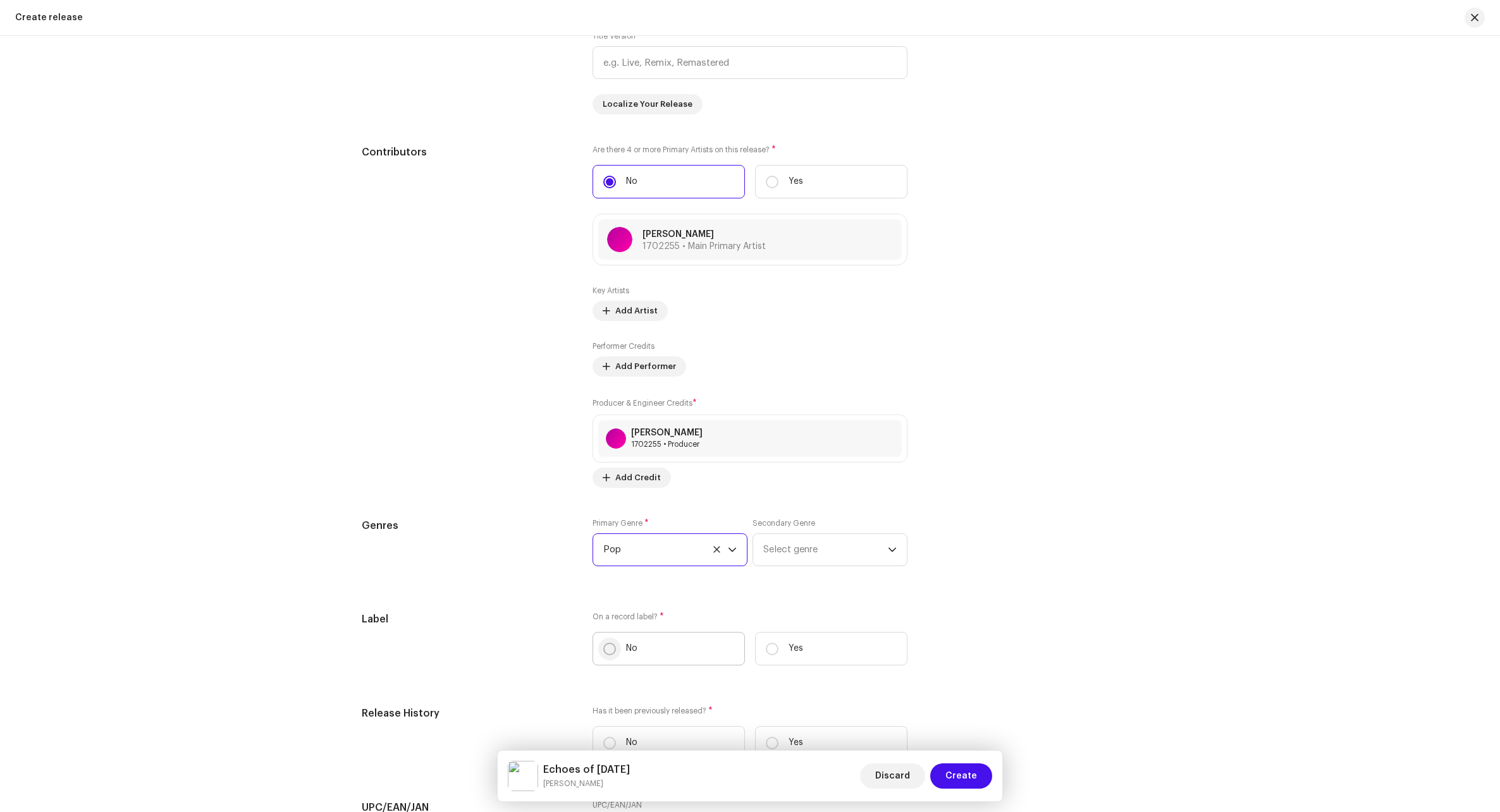
click at [609, 652] on input "No" at bounding box center [610, 649] width 13 height 13
radio input "true"
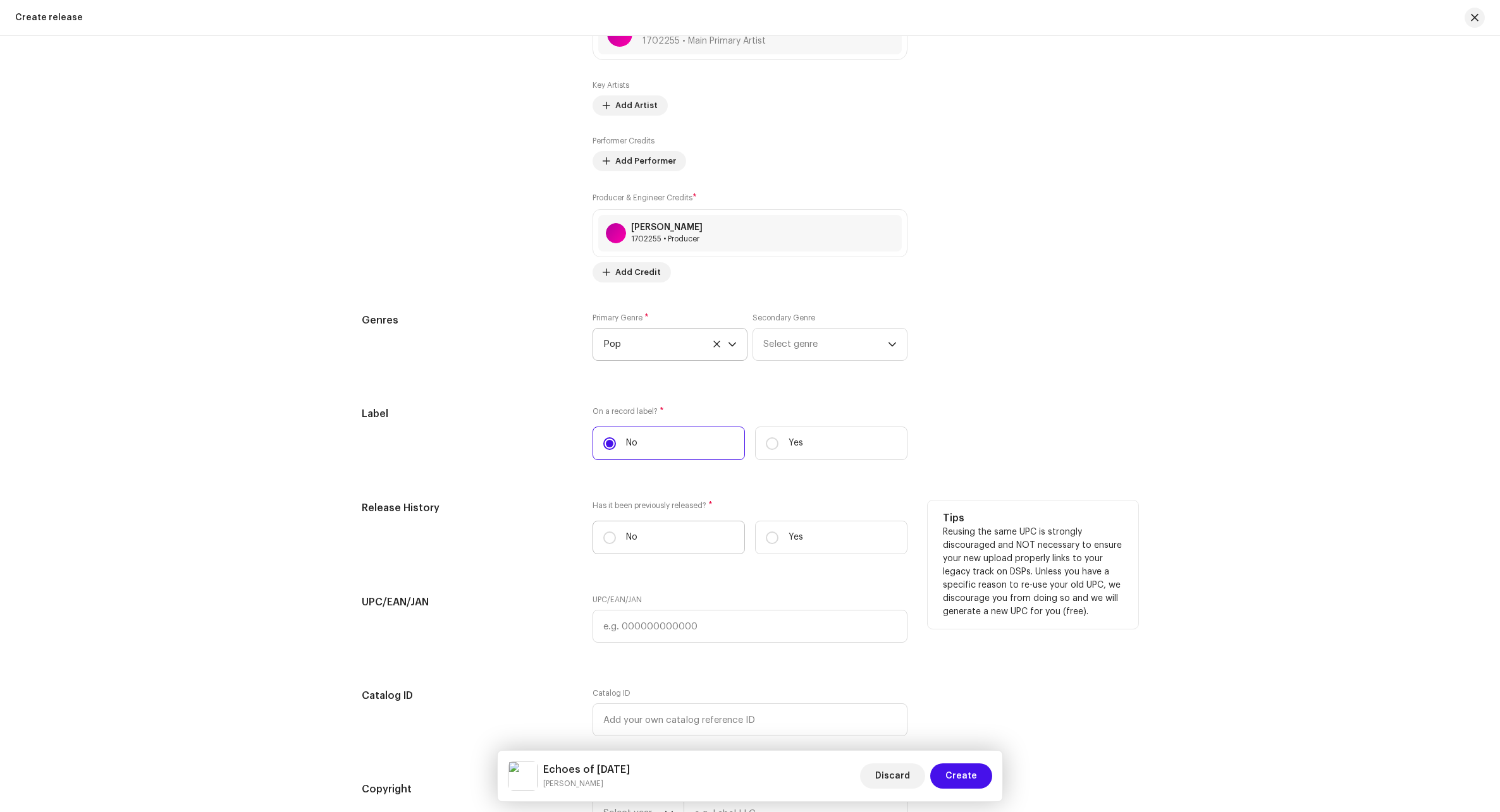
scroll to position [1884, 0]
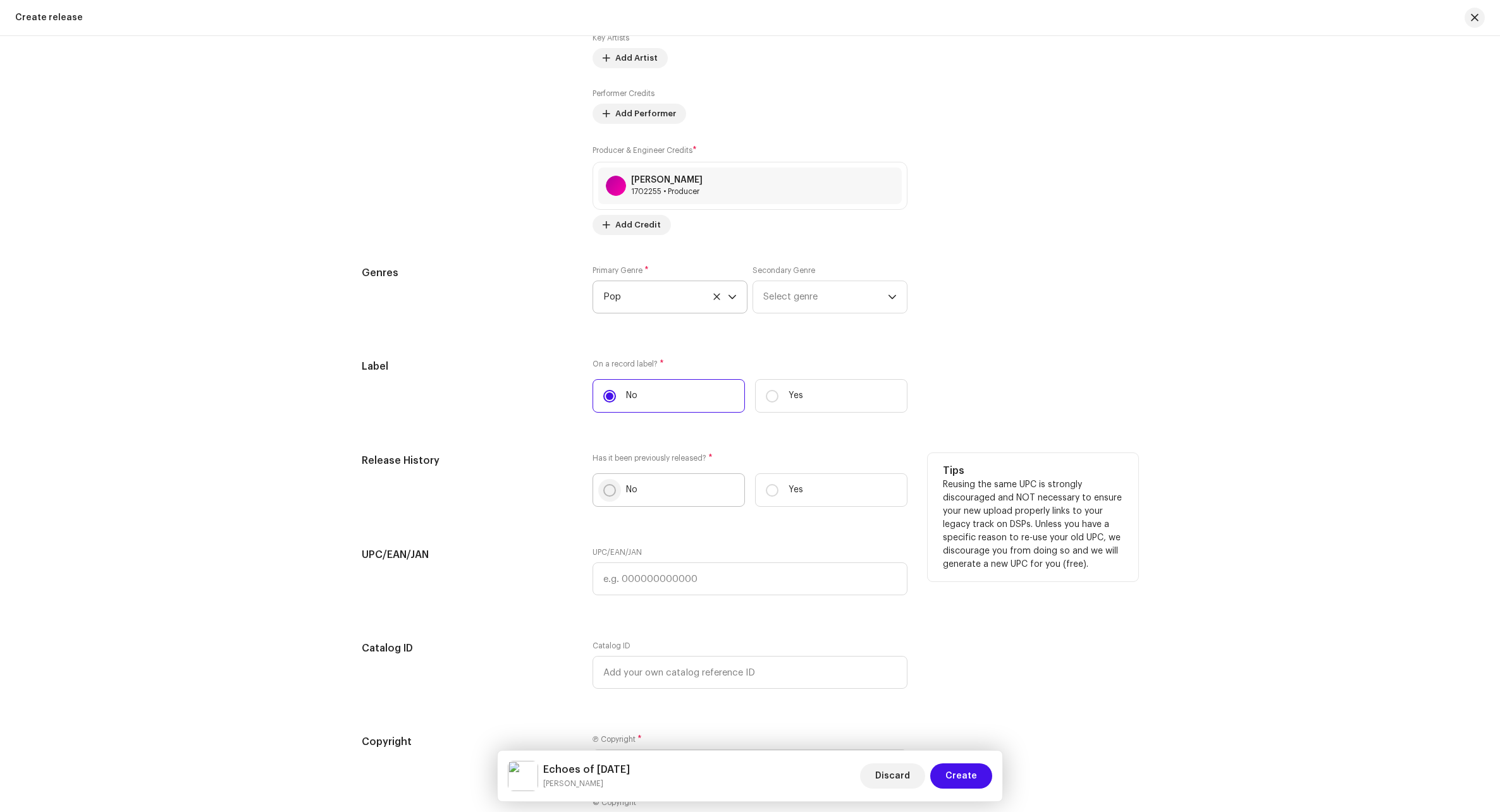
click at [612, 487] on input "No" at bounding box center [610, 491] width 13 height 13
radio input "true"
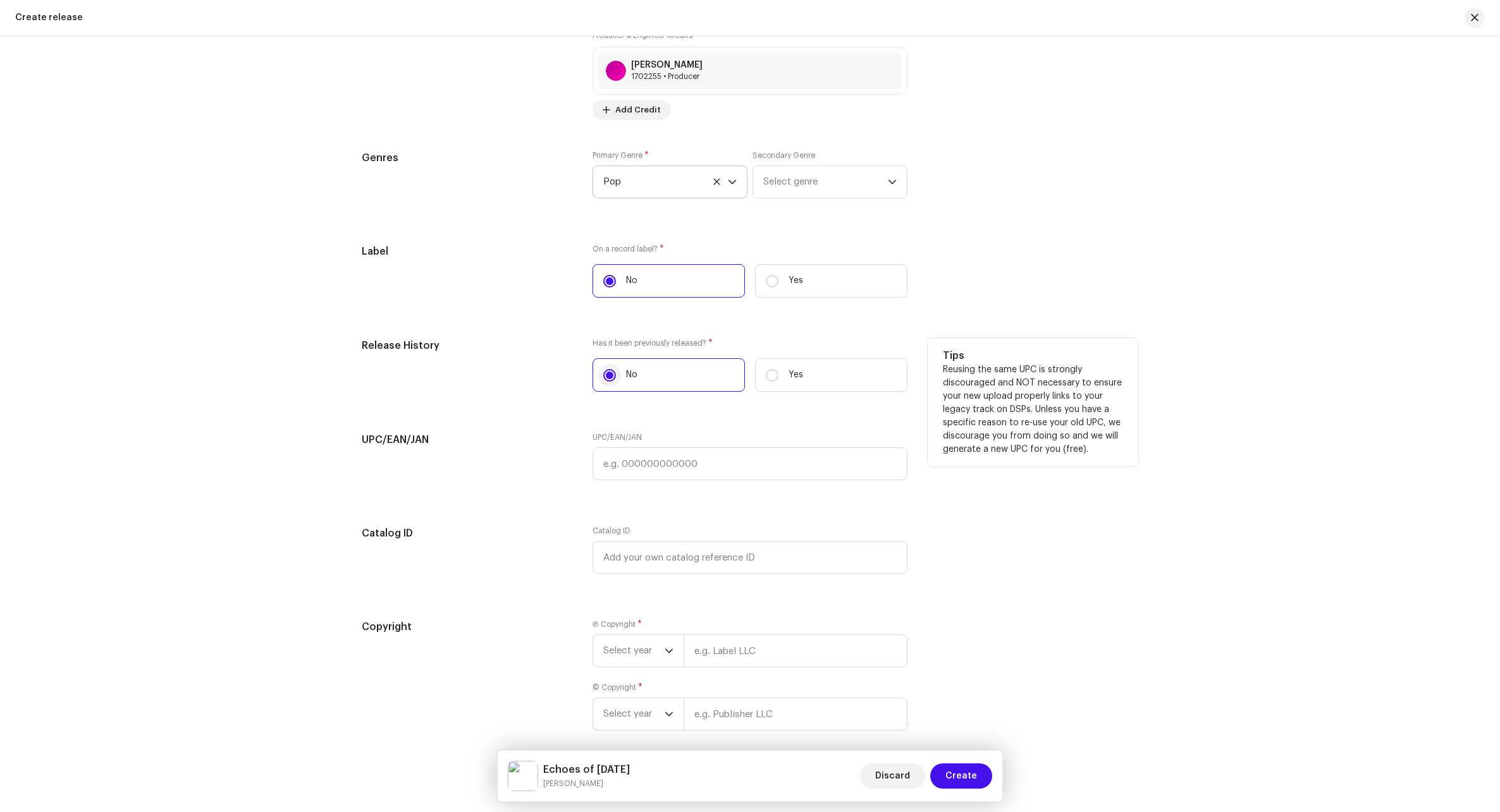
scroll to position [2053, 0]
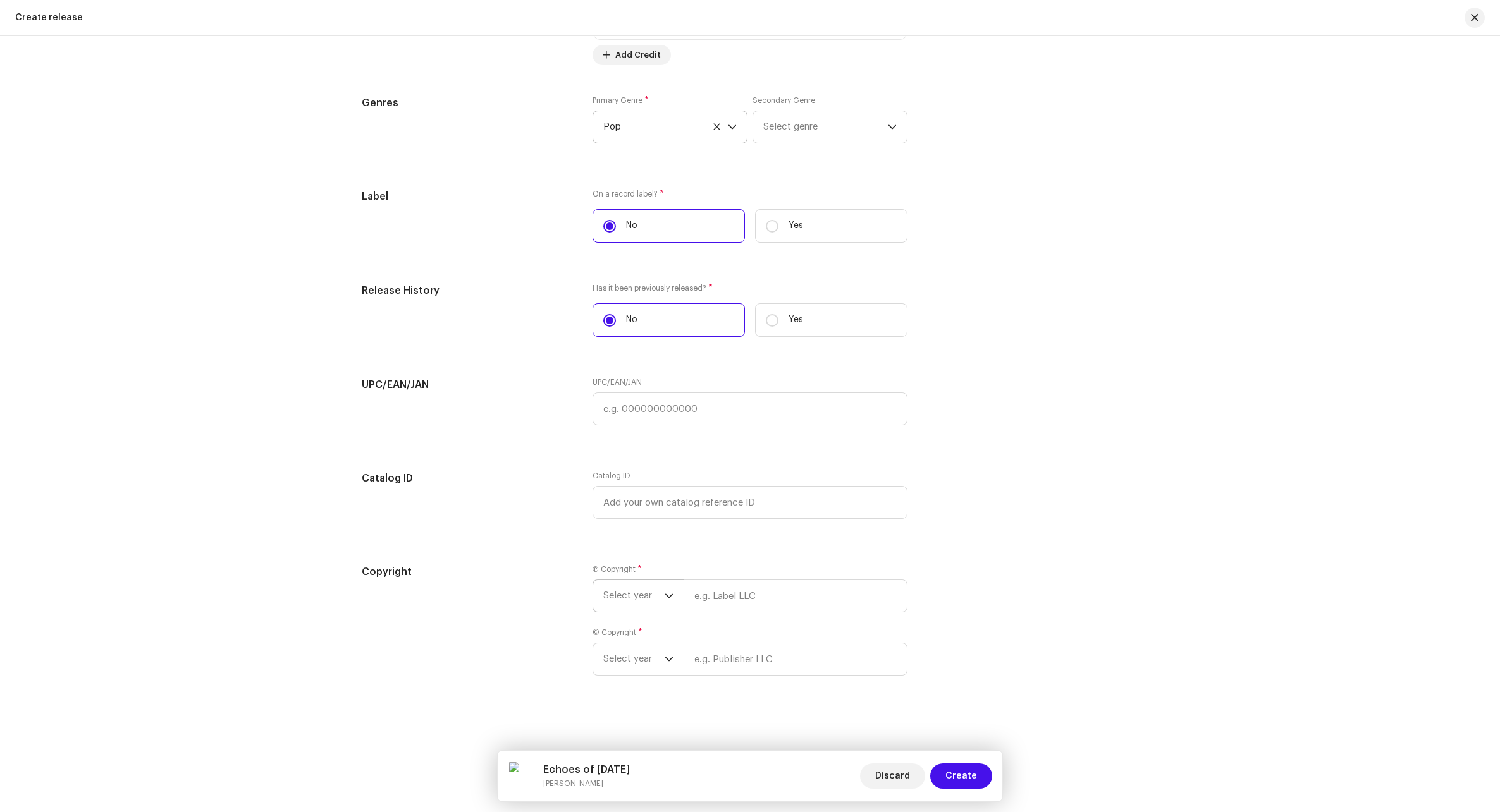
click at [655, 597] on span "Select year" at bounding box center [634, 596] width 61 height 32
click at [646, 683] on li "2025" at bounding box center [642, 693] width 90 height 25
click at [654, 665] on span "Select year" at bounding box center [634, 675] width 61 height 32
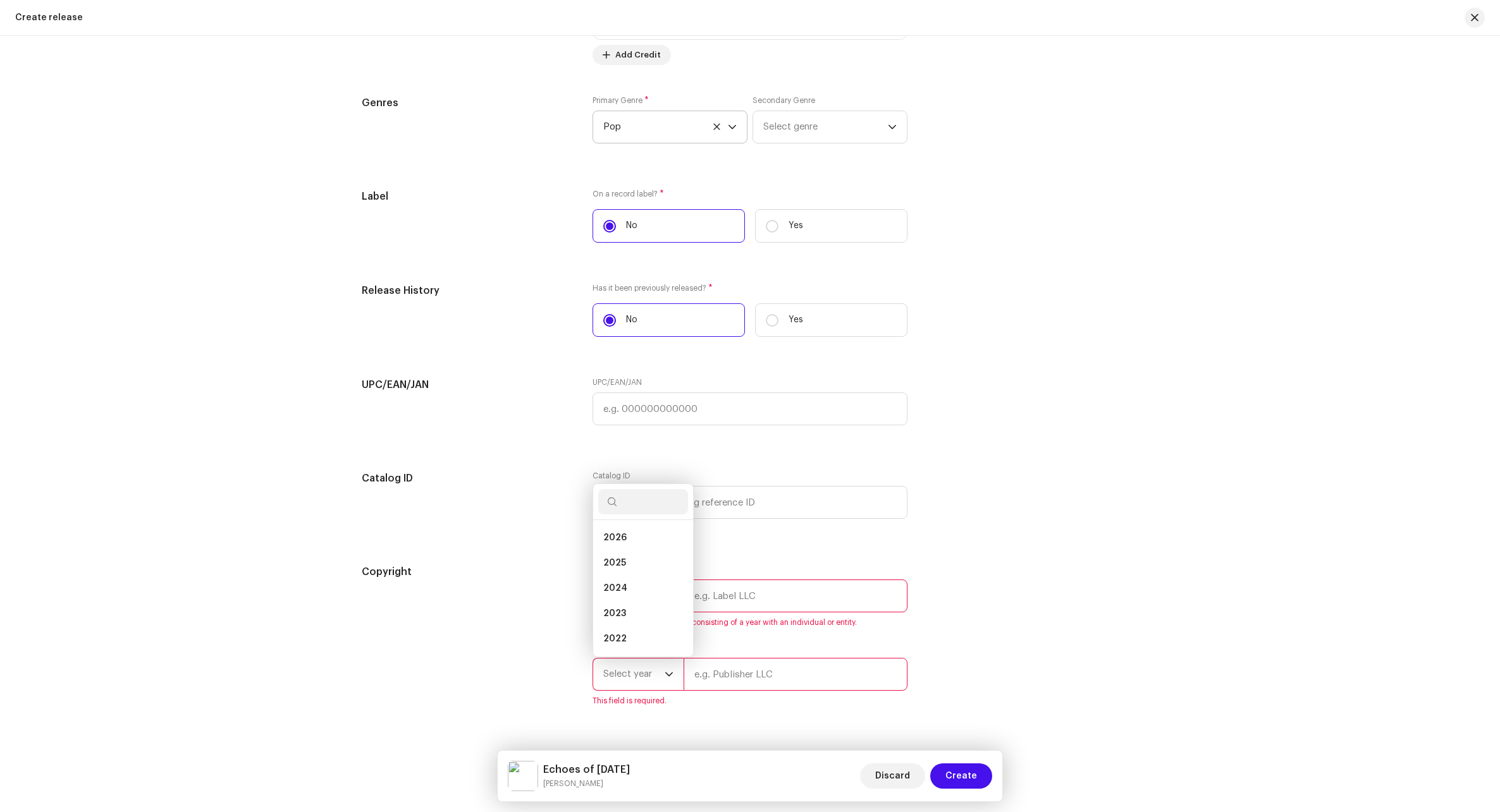
scroll to position [20, 0]
click at [633, 545] on li "2025" at bounding box center [642, 543] width 90 height 25
click at [727, 605] on input "text" at bounding box center [796, 595] width 224 height 33
paste input "[PERSON_NAME]"
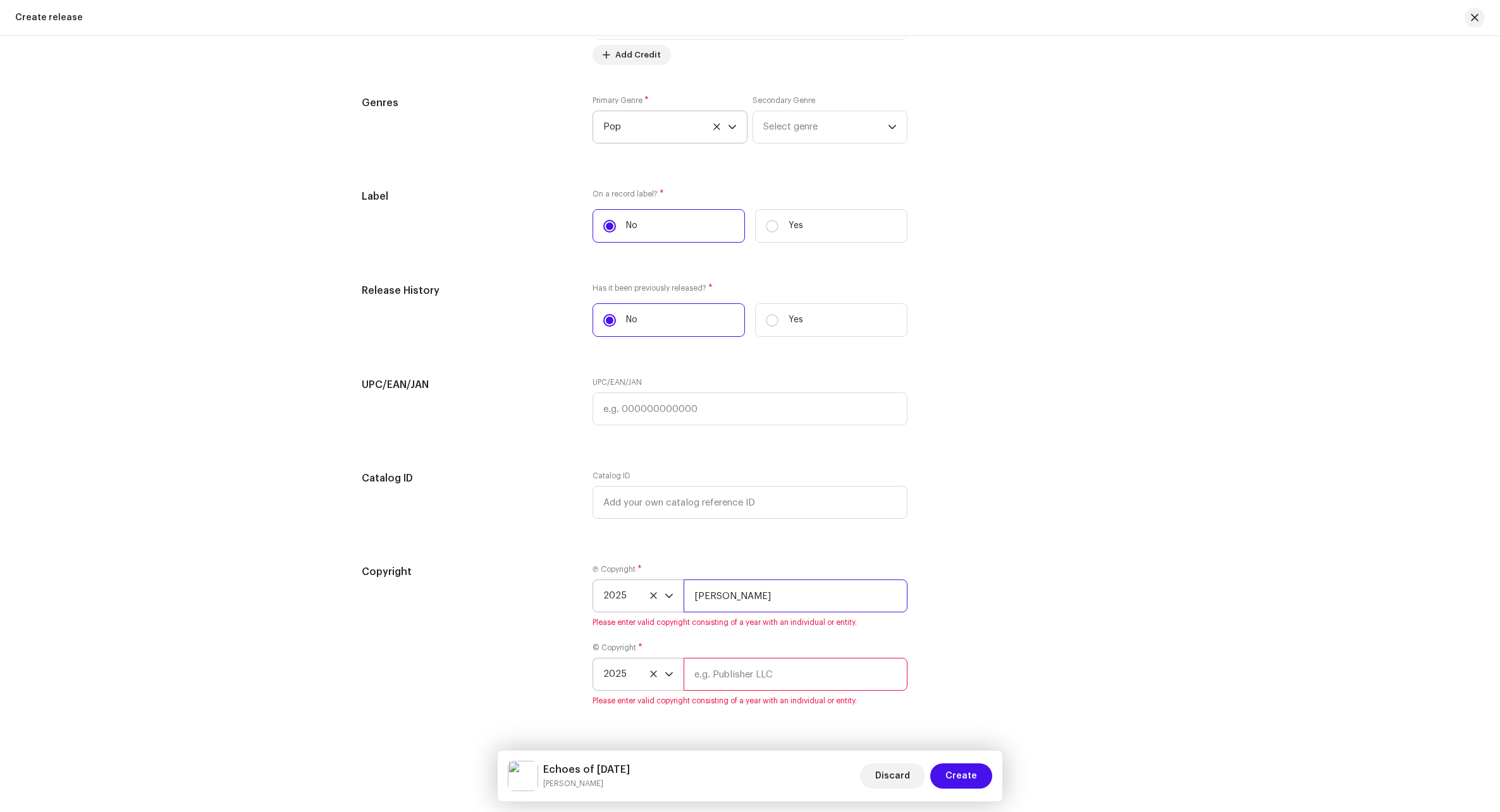
type input "[PERSON_NAME]"
click at [724, 672] on input "text" at bounding box center [796, 674] width 224 height 33
paste input "[PERSON_NAME]"
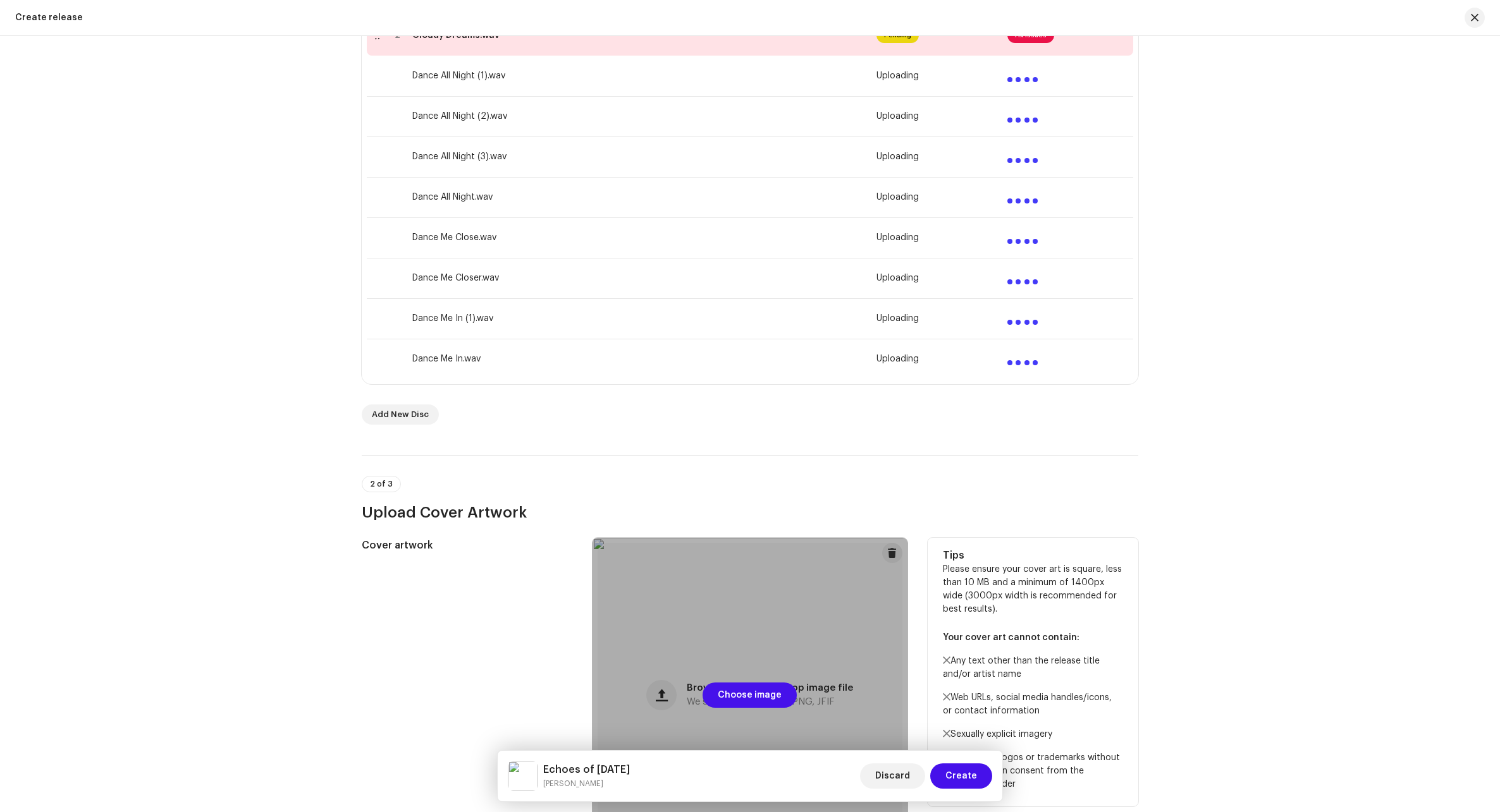
scroll to position [94, 0]
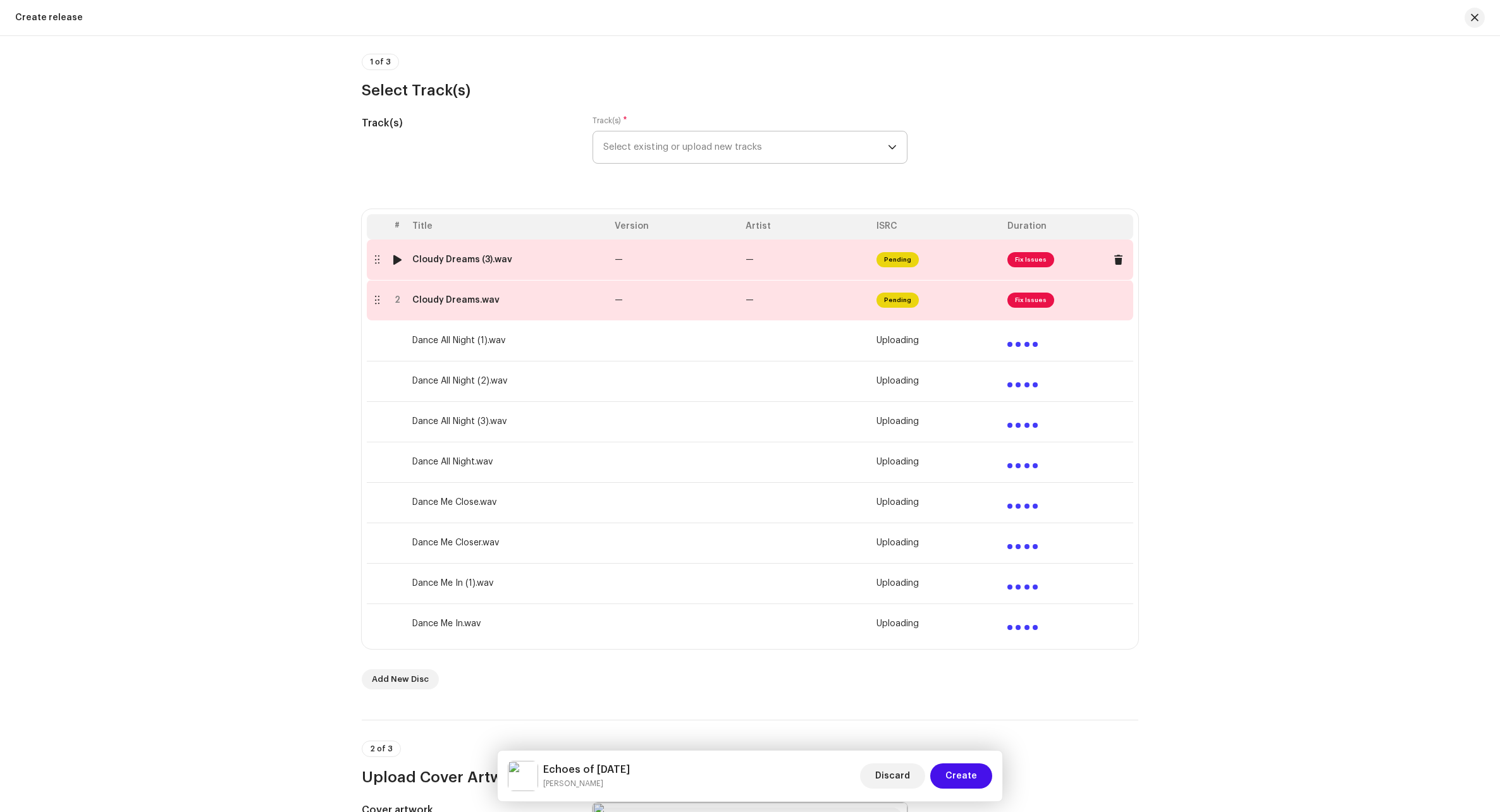
type input "[PERSON_NAME]"
click at [580, 263] on div "Cloudy Dreams (3).wav" at bounding box center [508, 260] width 192 height 10
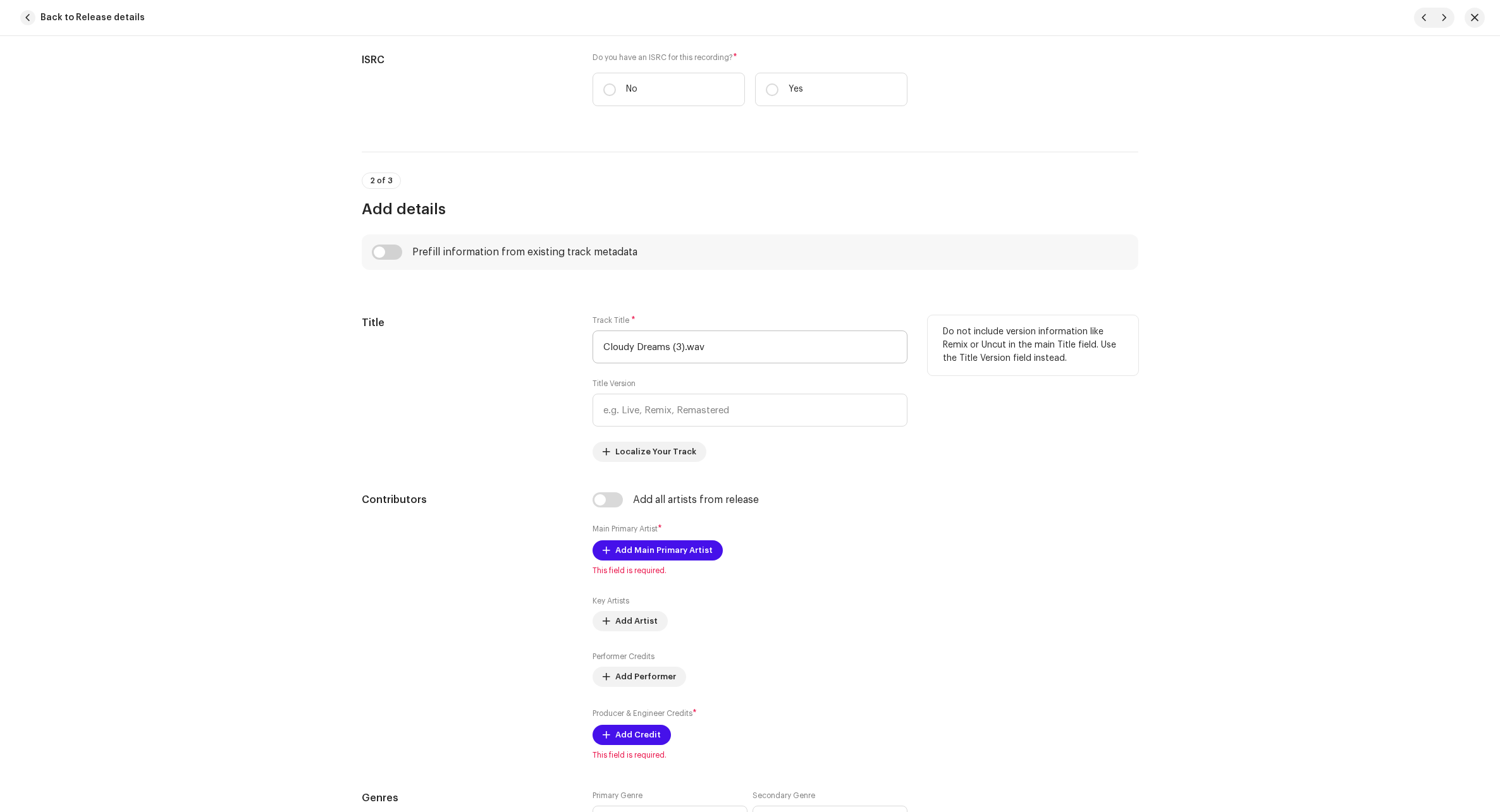
scroll to position [316, 0]
drag, startPoint x: 702, startPoint y: 352, endPoint x: 767, endPoint y: 352, distance: 65.0
click at [724, 359] on input "Cloudy Dreams (3).wav" at bounding box center [750, 346] width 314 height 33
drag, startPoint x: 724, startPoint y: 352, endPoint x: 559, endPoint y: 346, distance: 165.1
click at [559, 346] on div "Title Track Title * Cloudy Dreams (3).wav Title Version Localize Your Track Do …" at bounding box center [750, 387] width 777 height 147
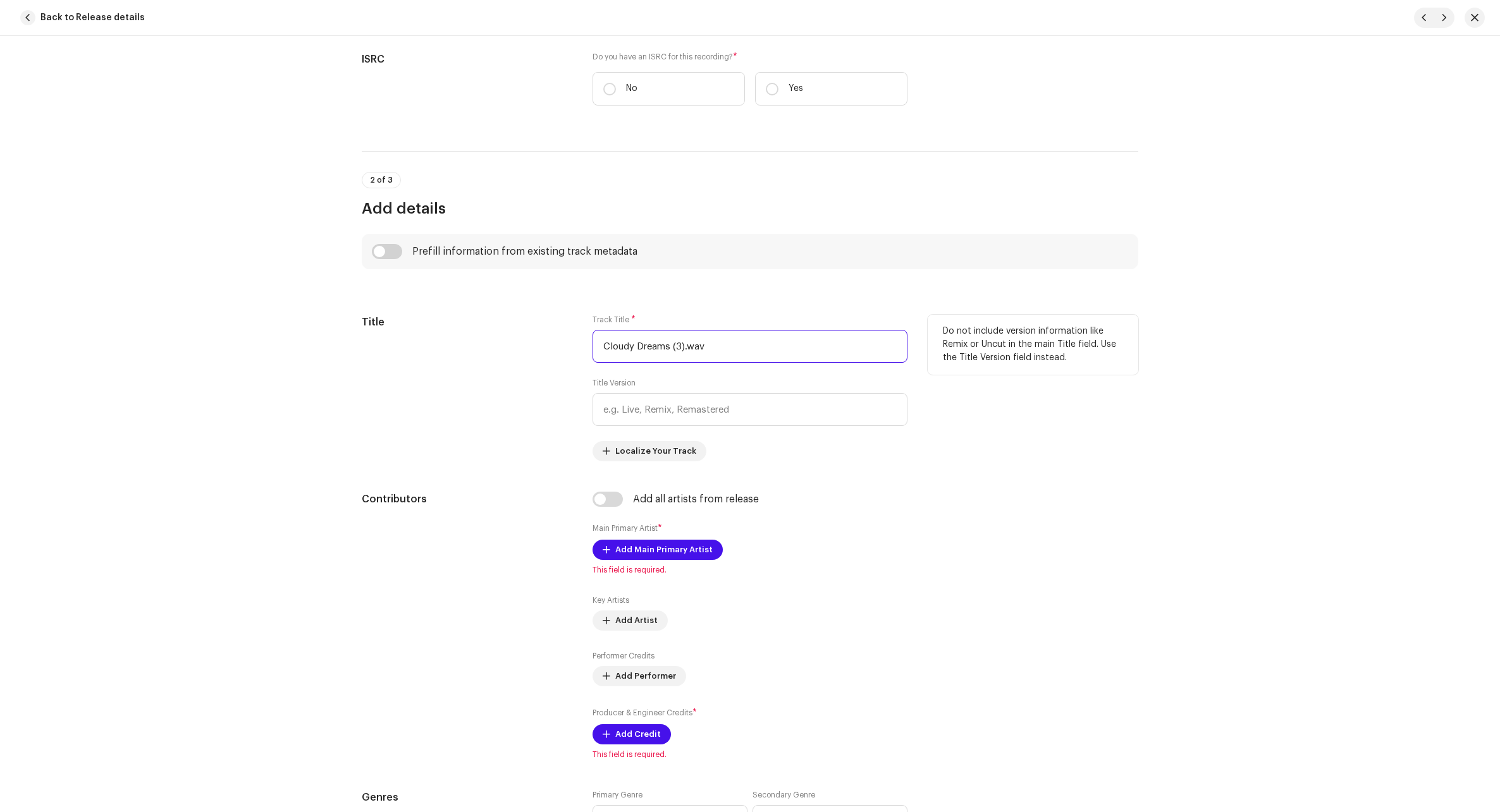
paste input "Echoes of [DATE]"
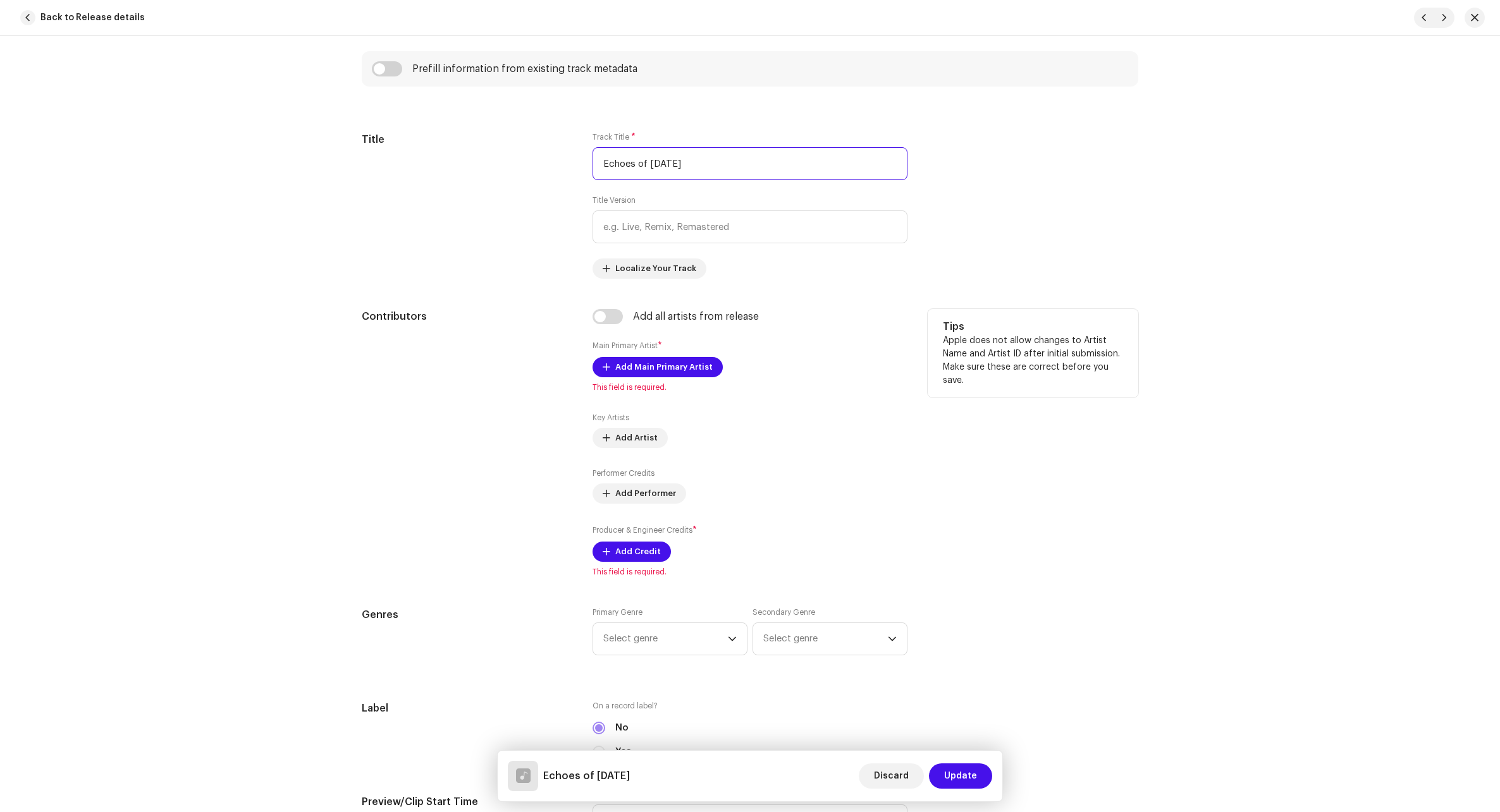
scroll to position [506, 0]
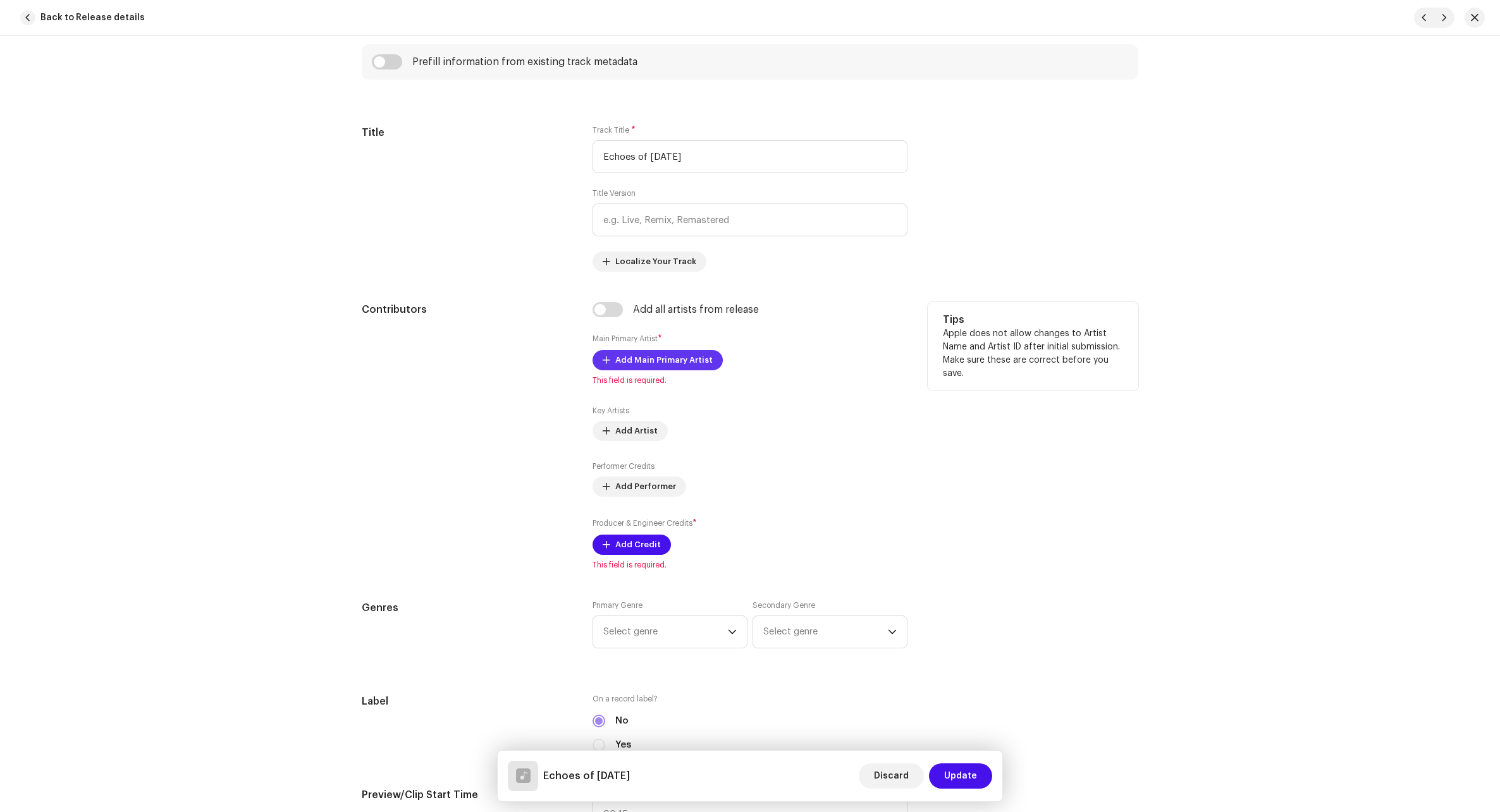
type input "Echoes of [DATE]"
click at [684, 364] on span "Add Main Primary Artist" at bounding box center [664, 360] width 98 height 25
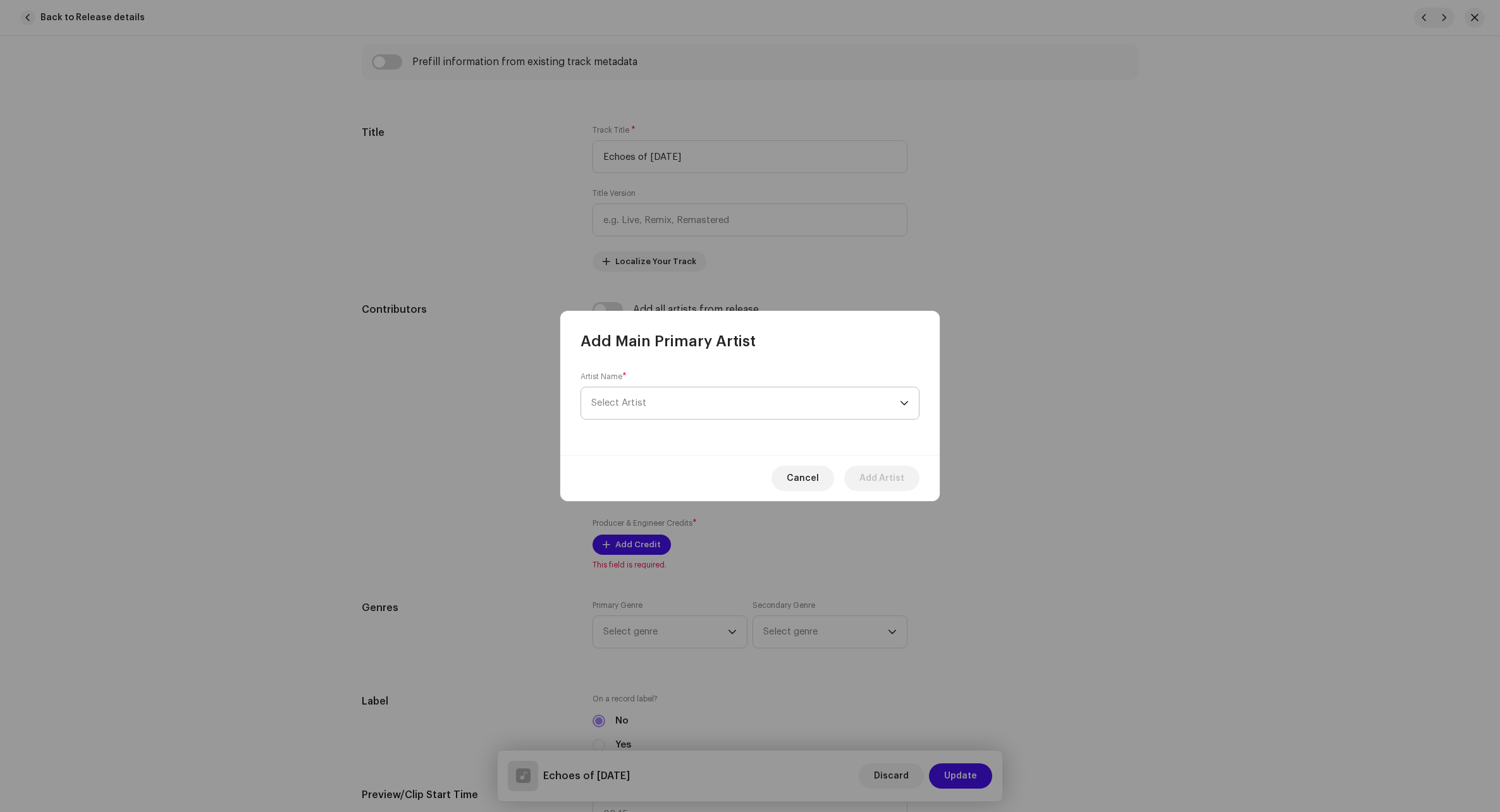
click at [662, 401] on span "Select Artist" at bounding box center [745, 403] width 309 height 32
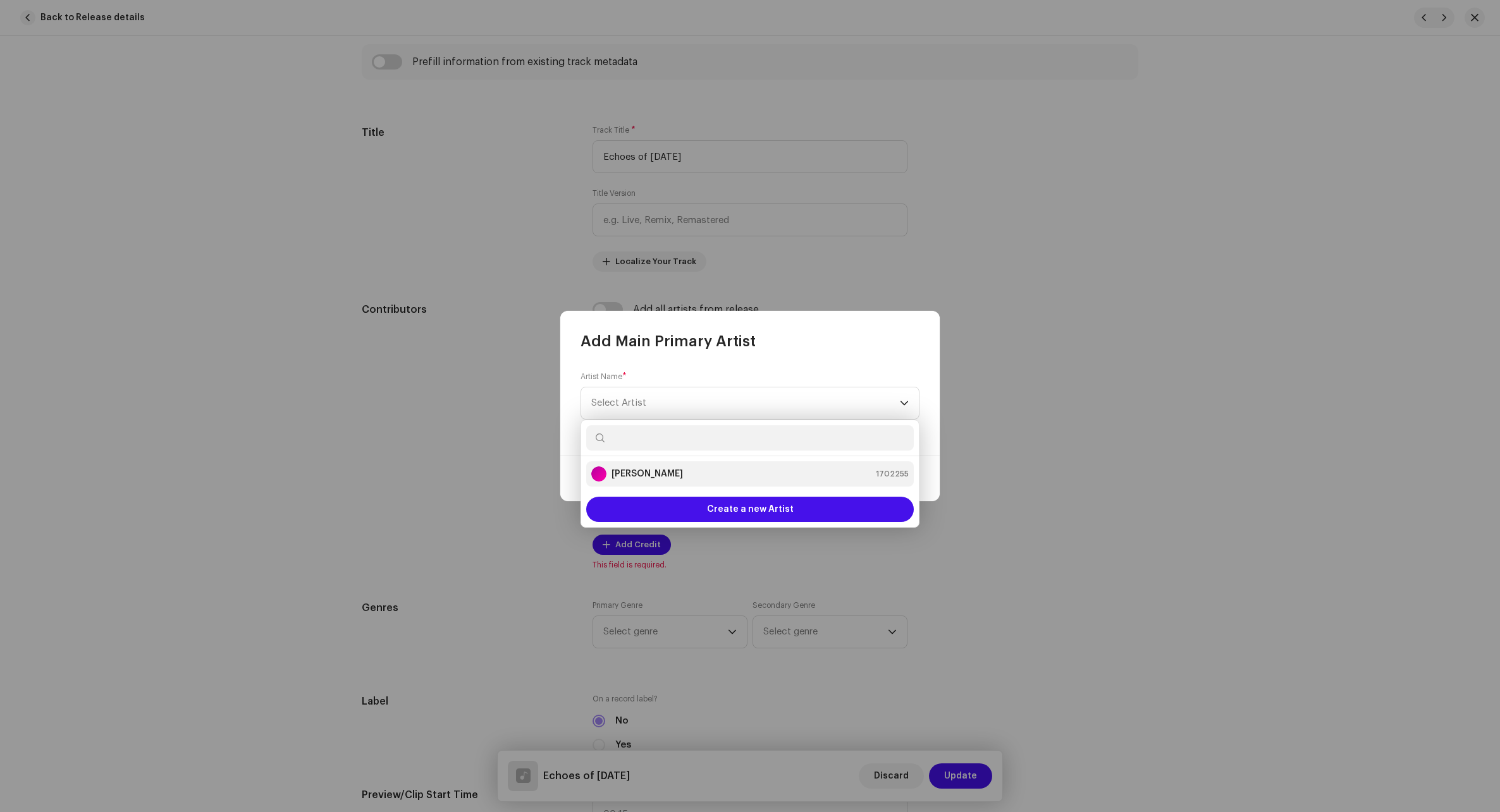
click at [649, 470] on strong "[PERSON_NAME]" at bounding box center [647, 474] width 71 height 13
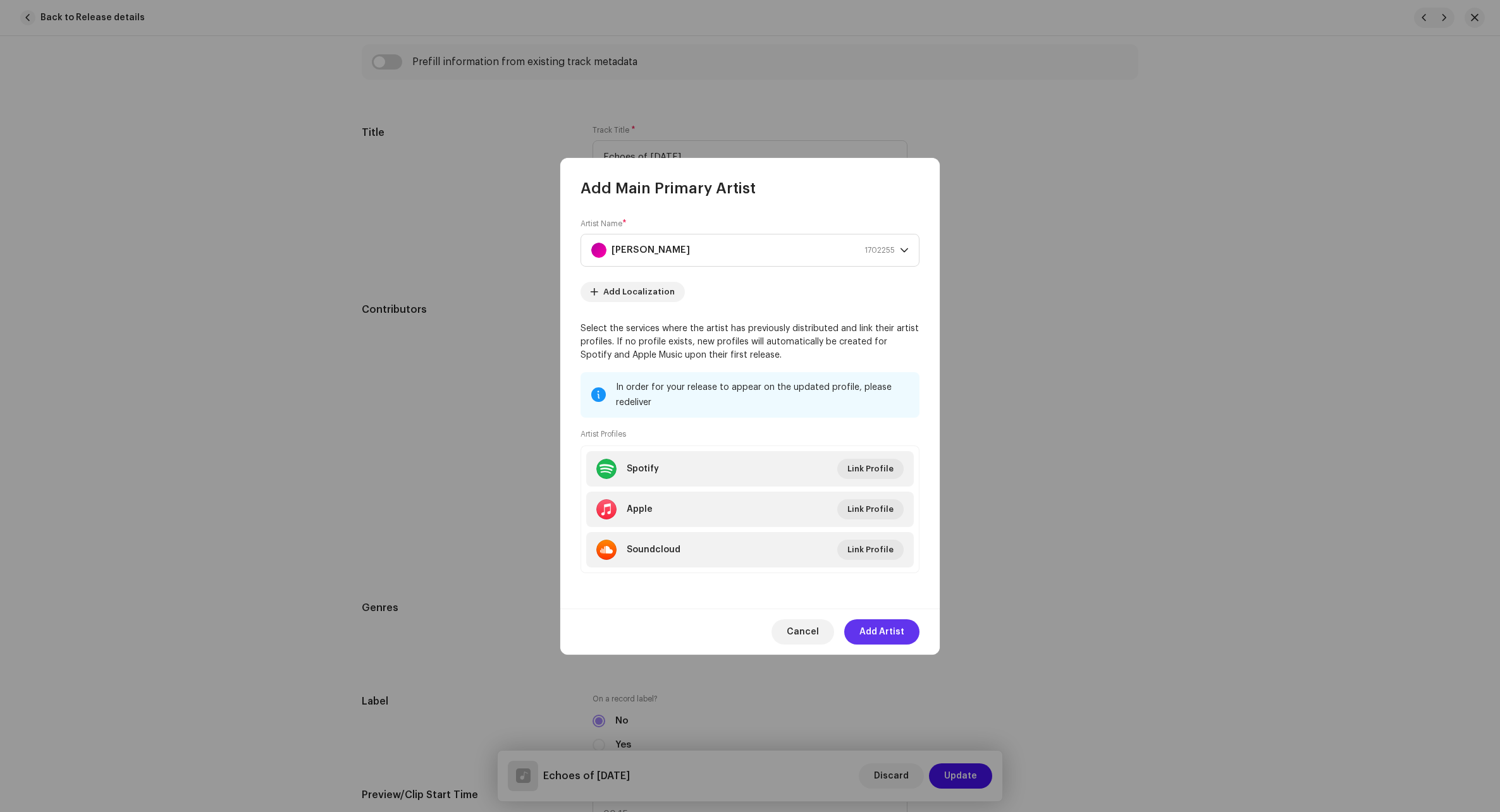
click at [890, 628] on span "Add Artist" at bounding box center [881, 632] width 45 height 25
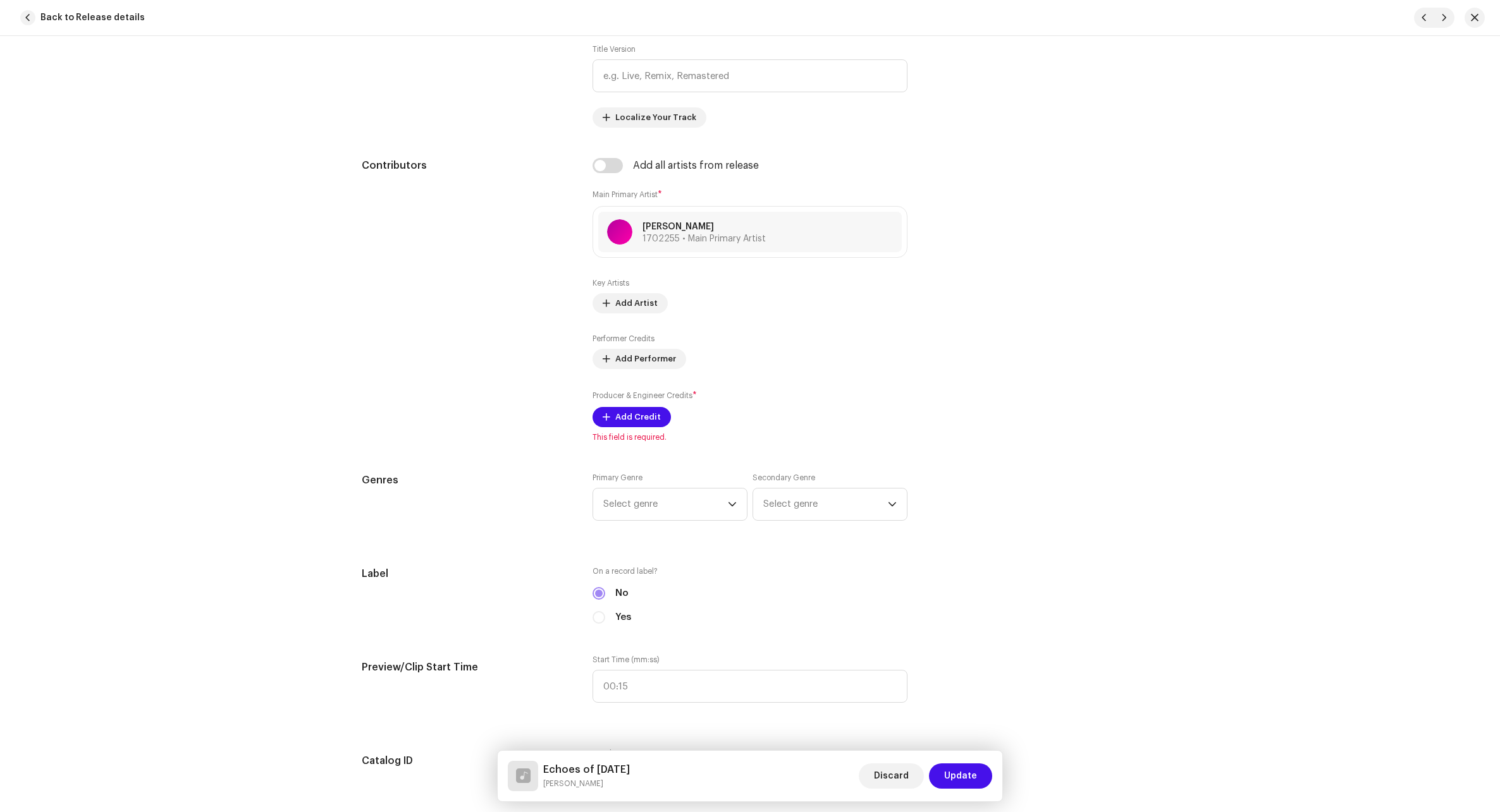
scroll to position [695, 0]
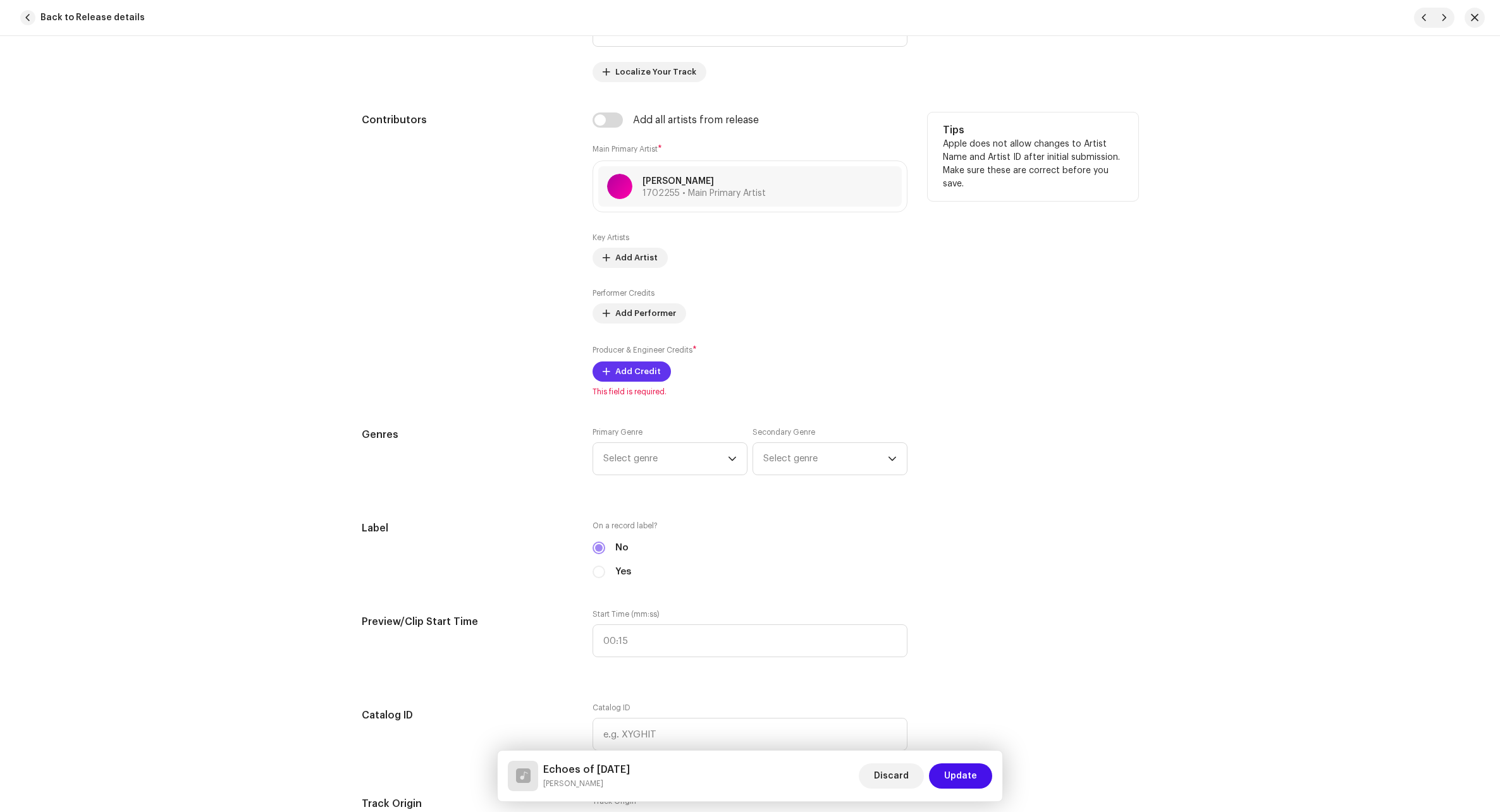
click at [625, 377] on span "Add Credit" at bounding box center [638, 371] width 45 height 25
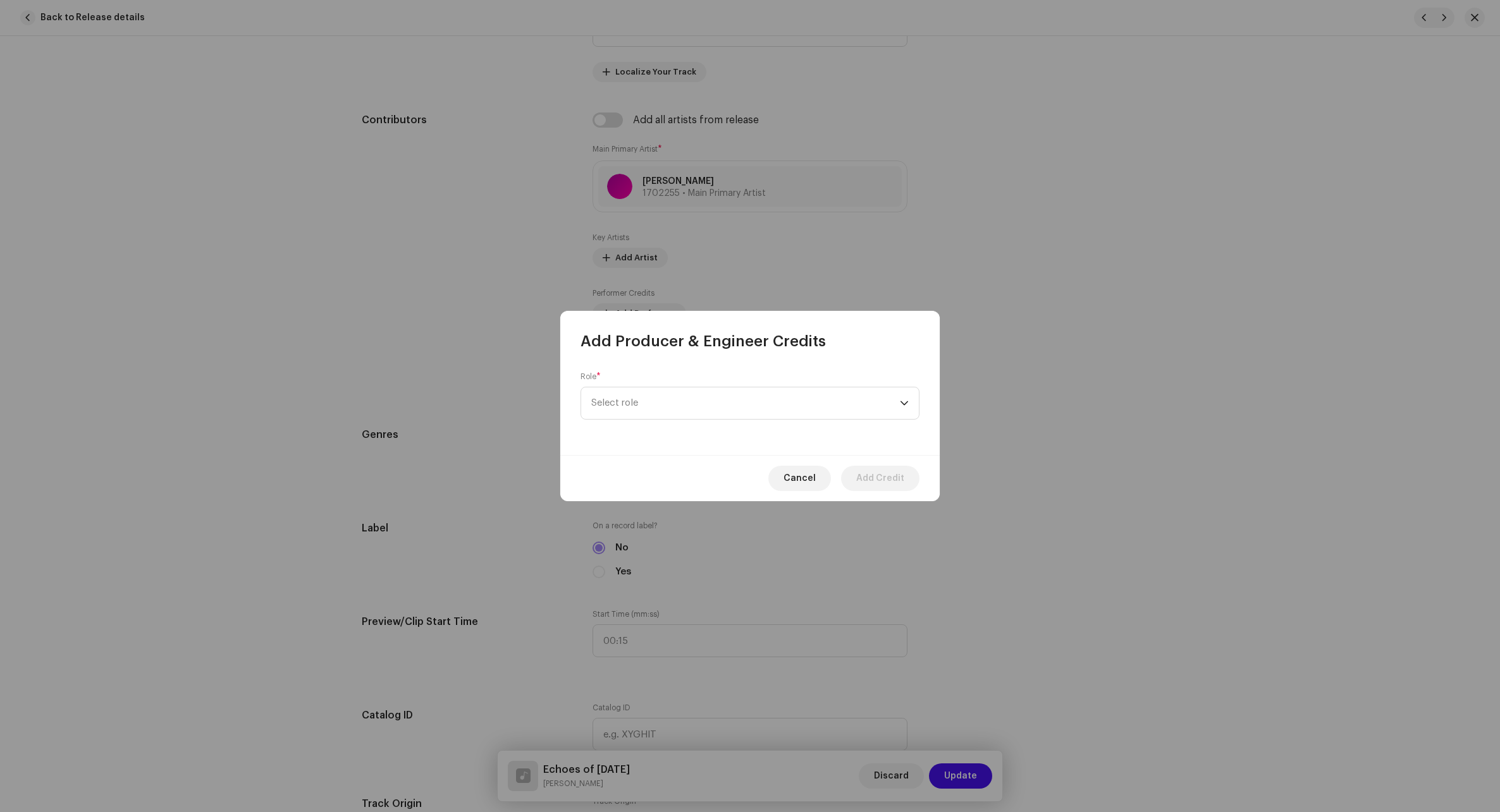
click at [649, 420] on div "Role * Select role" at bounding box center [750, 403] width 380 height 104
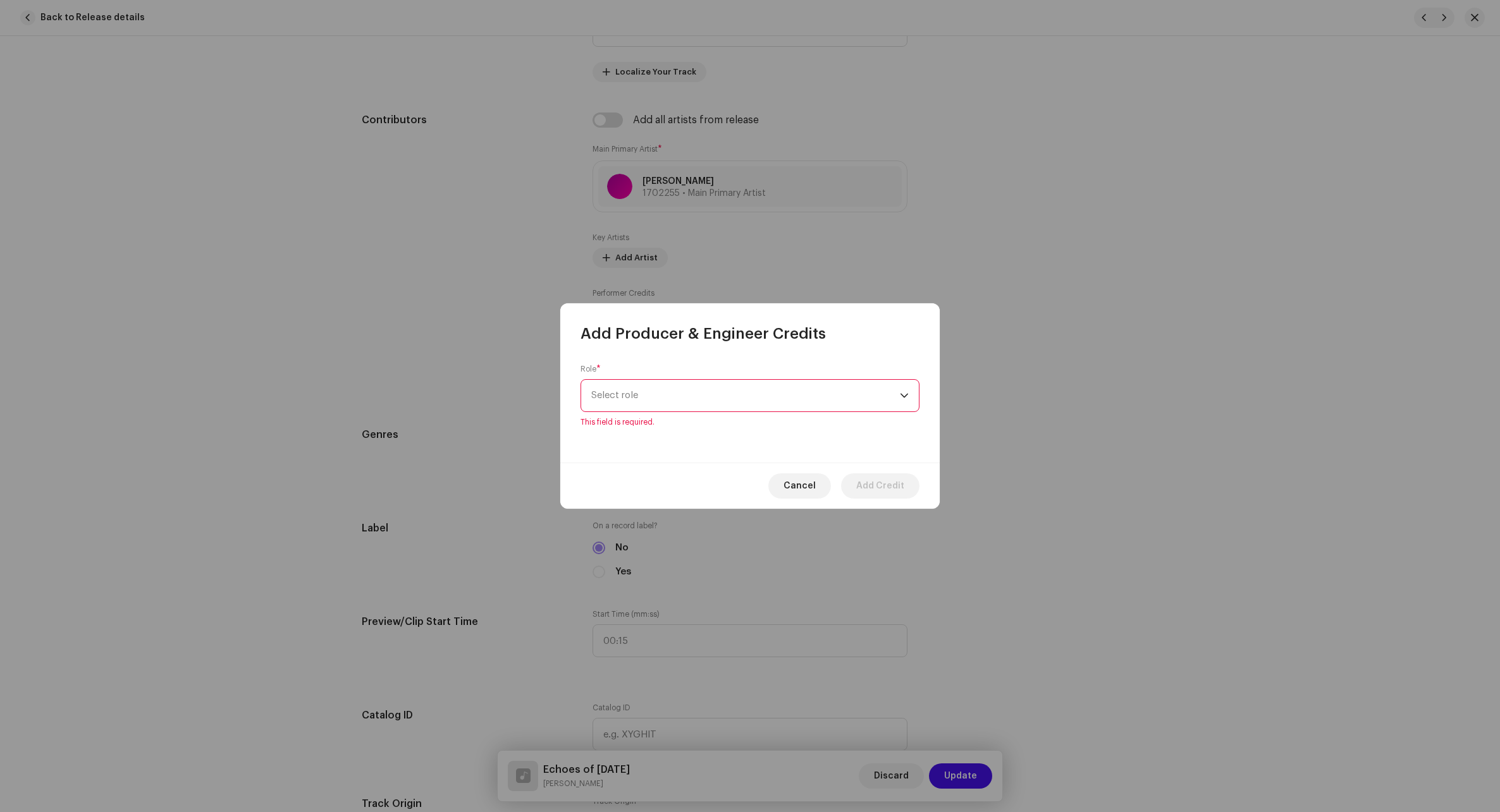
click at [669, 397] on span "Select role" at bounding box center [745, 396] width 309 height 32
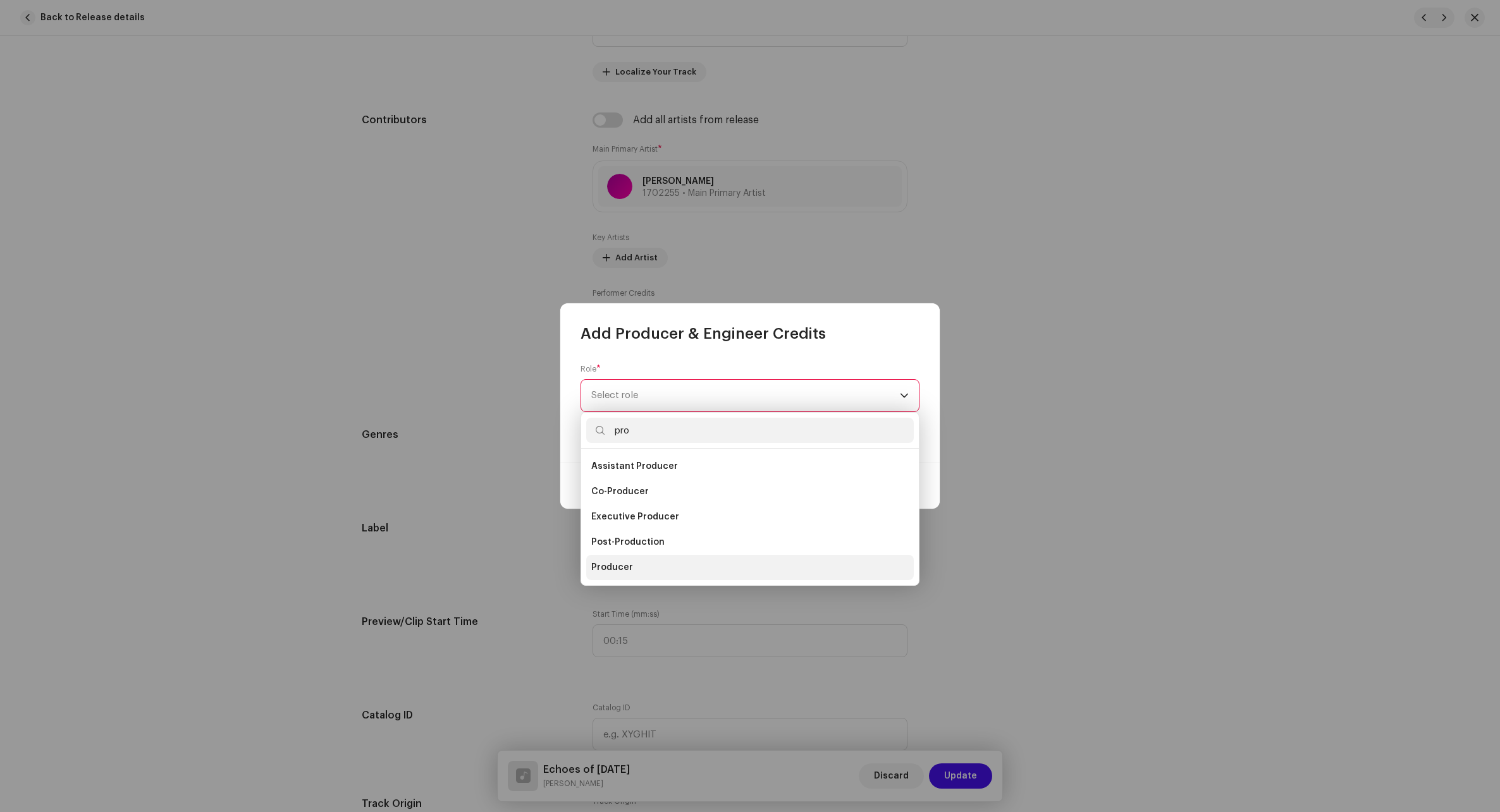
type input "pro"
click at [619, 562] on span "Producer" at bounding box center [611, 568] width 42 height 13
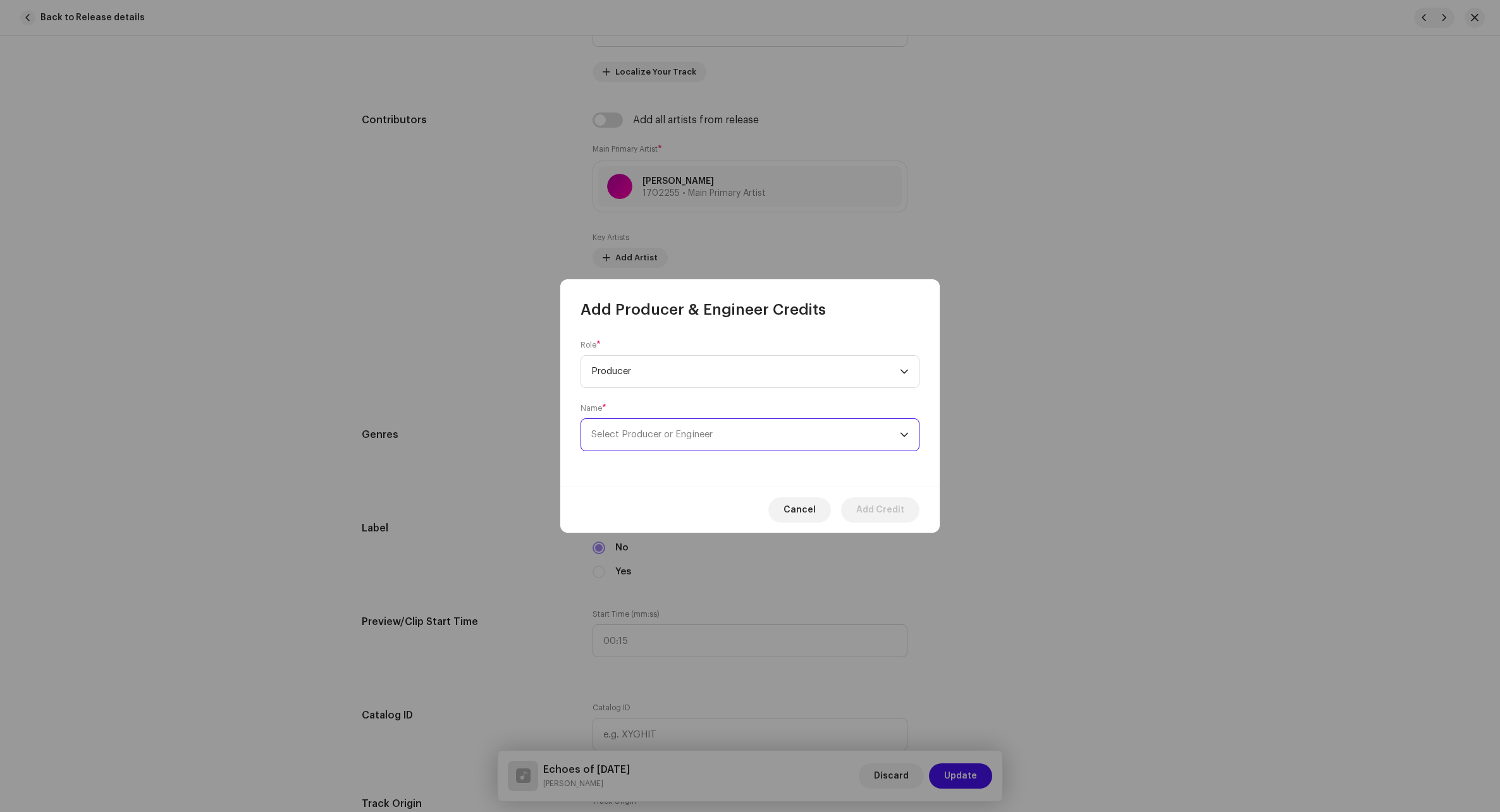
click at [639, 431] on span "Select Producer or Engineer" at bounding box center [745, 435] width 309 height 32
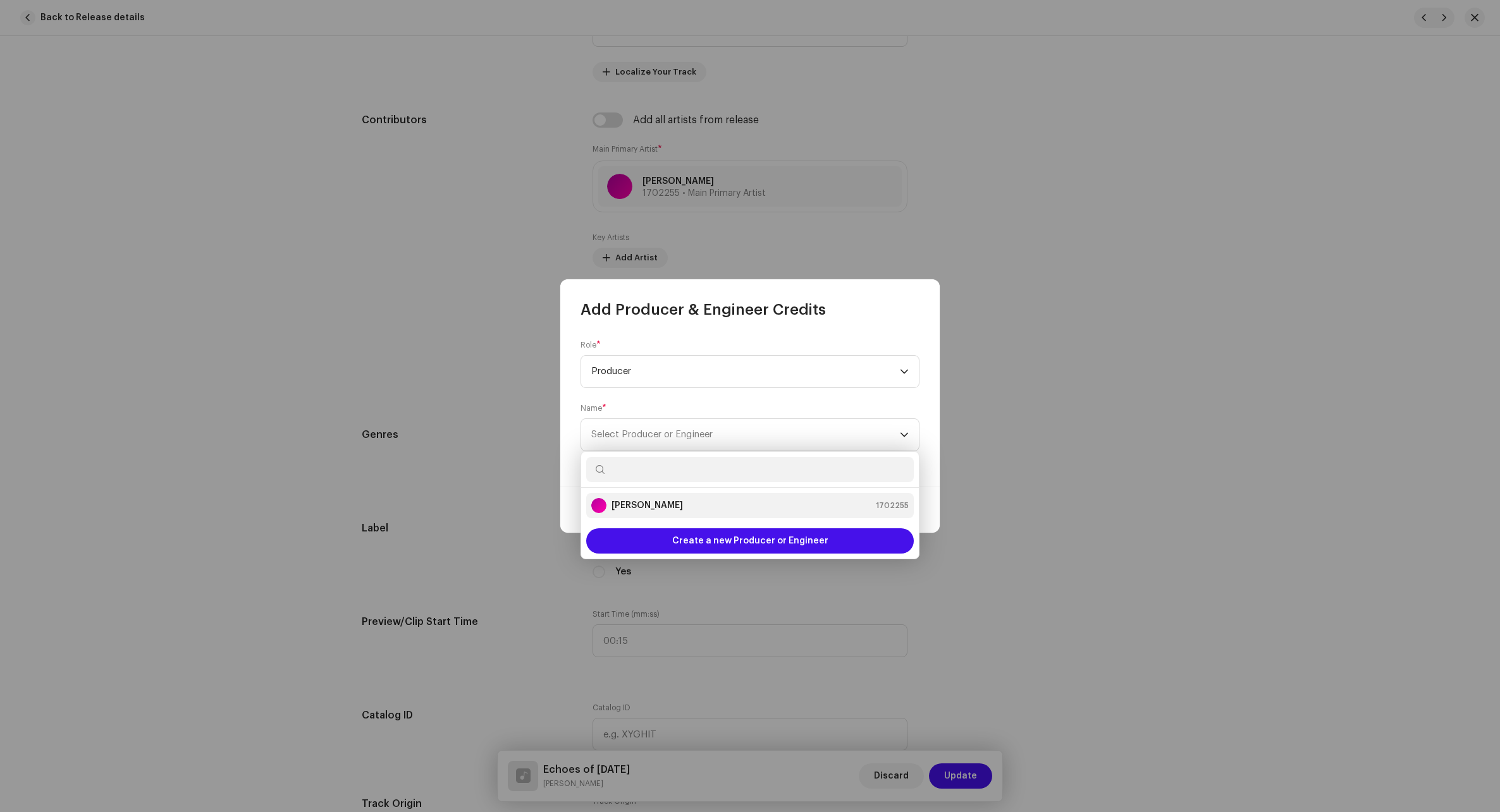
click at [634, 507] on strong "[PERSON_NAME]" at bounding box center [647, 506] width 71 height 13
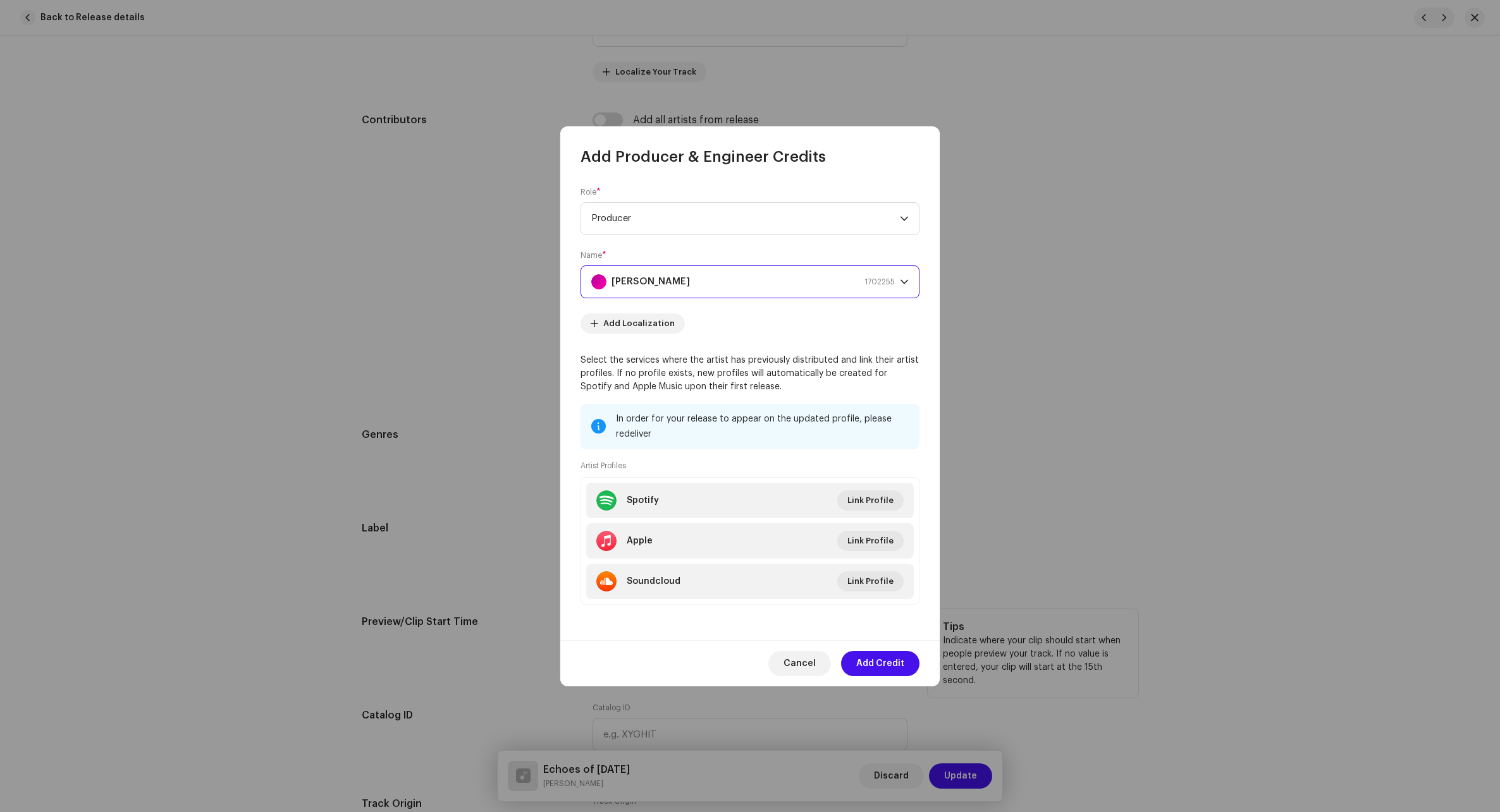
click at [885, 665] on span "Add Credit" at bounding box center [880, 664] width 48 height 25
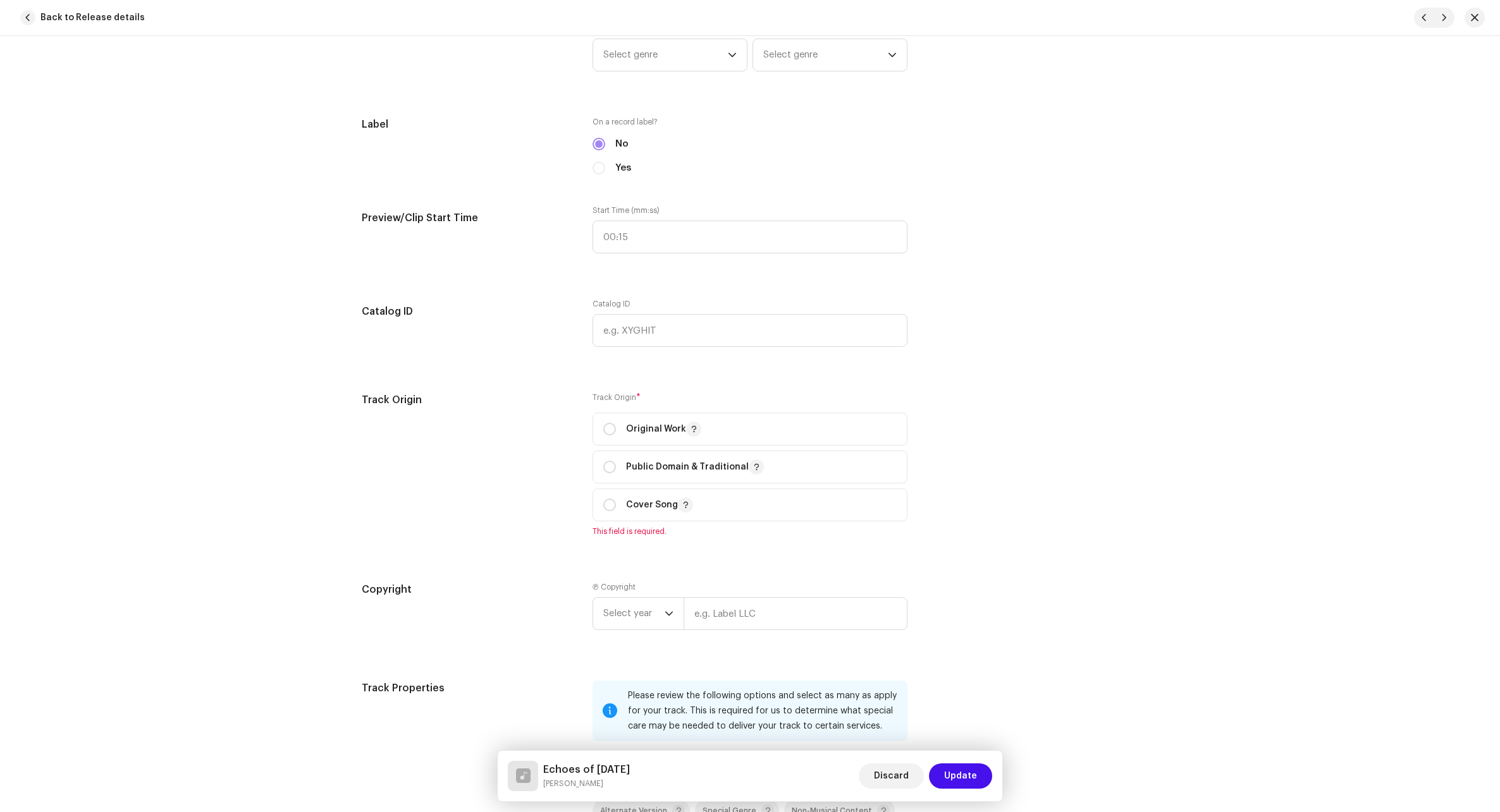
scroll to position [1137, 0]
click at [626, 426] on p "Original Work" at bounding box center [663, 428] width 75 height 15
radio input "true"
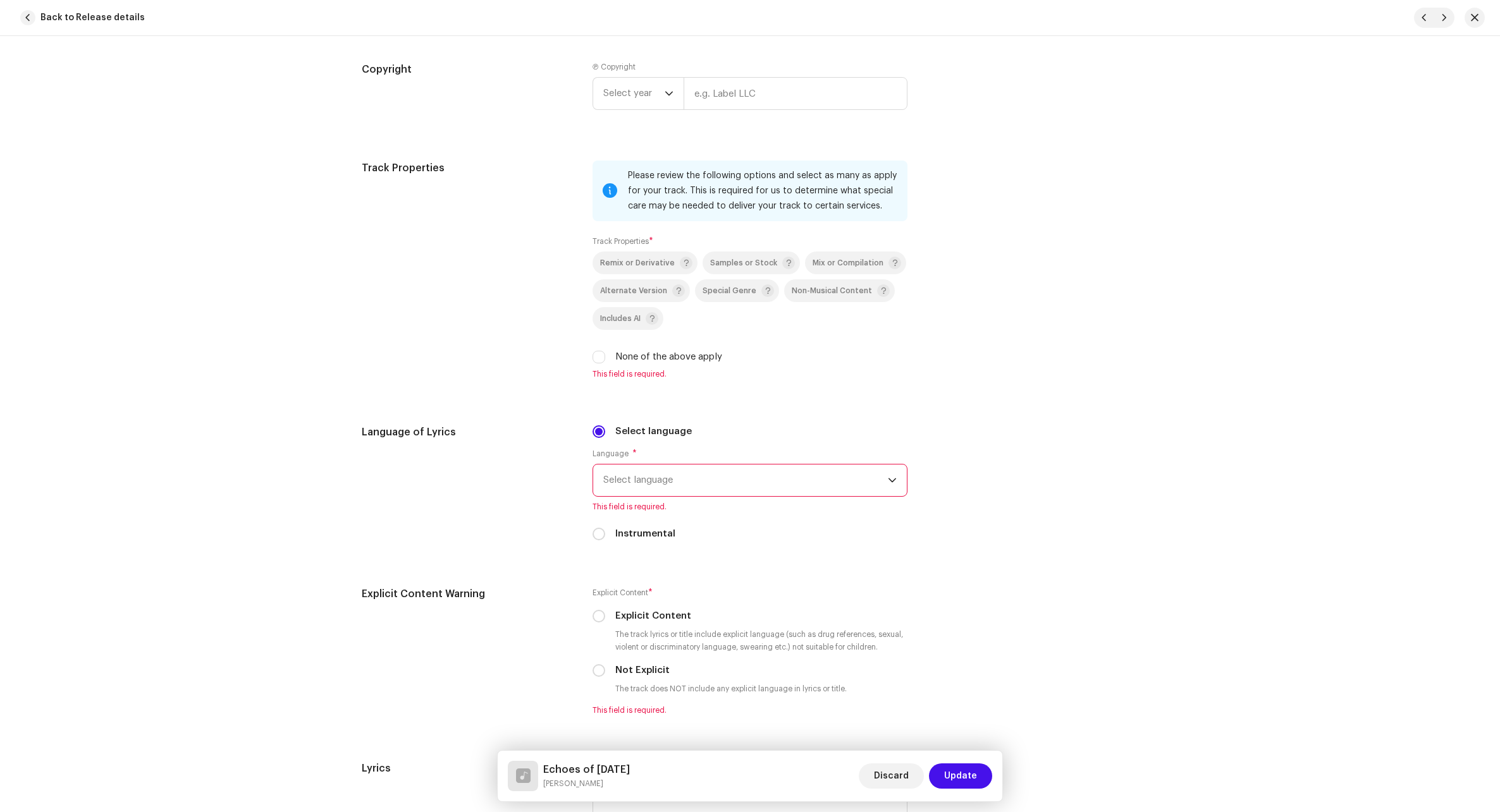
scroll to position [1643, 0]
click at [647, 349] on label "None of the above apply" at bounding box center [669, 356] width 107 height 14
click at [605, 349] on input "None of the above apply" at bounding box center [599, 356] width 13 height 13
checkbox input "true"
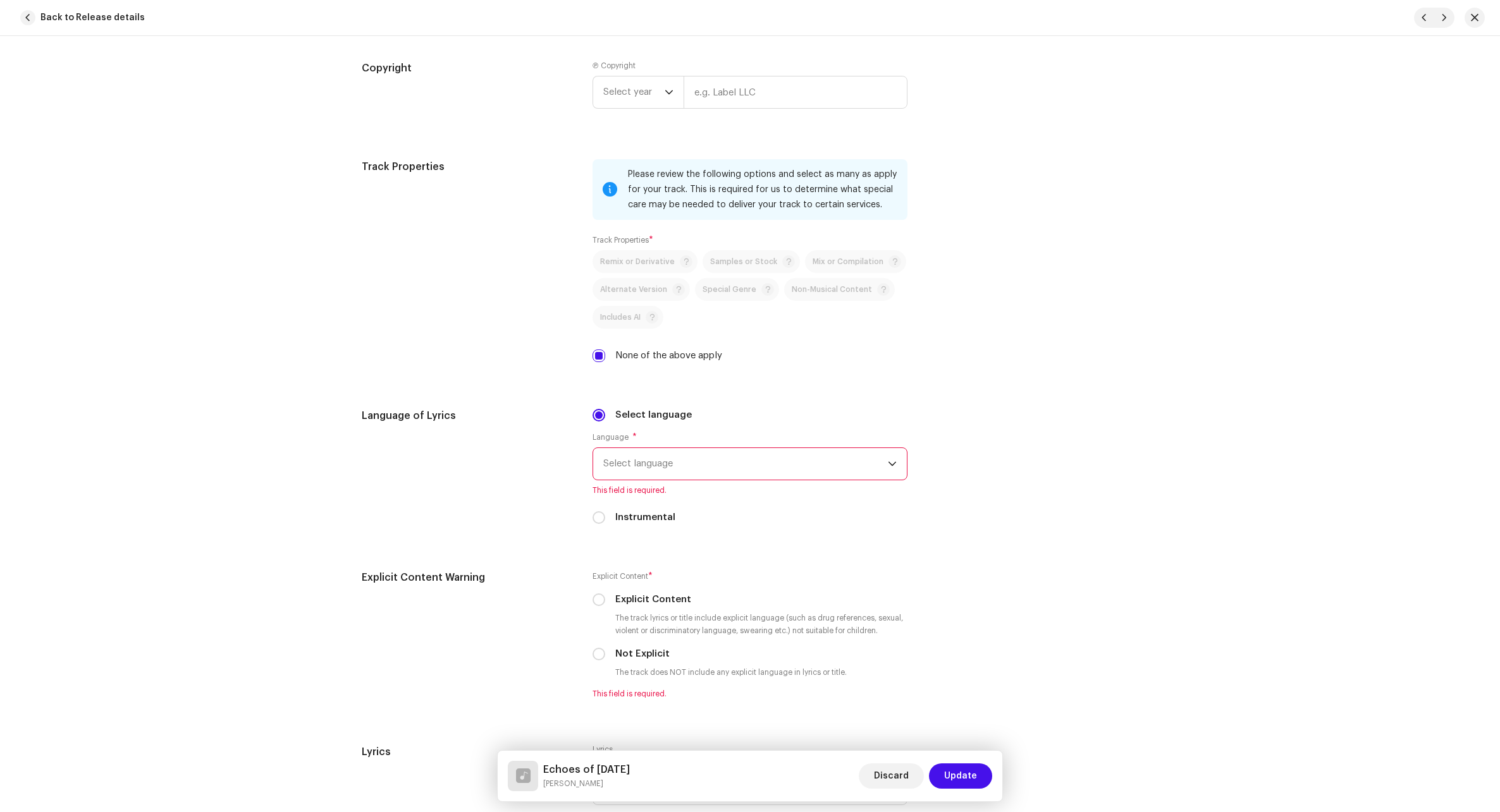
click at [687, 460] on span "Select language" at bounding box center [746, 464] width 284 height 32
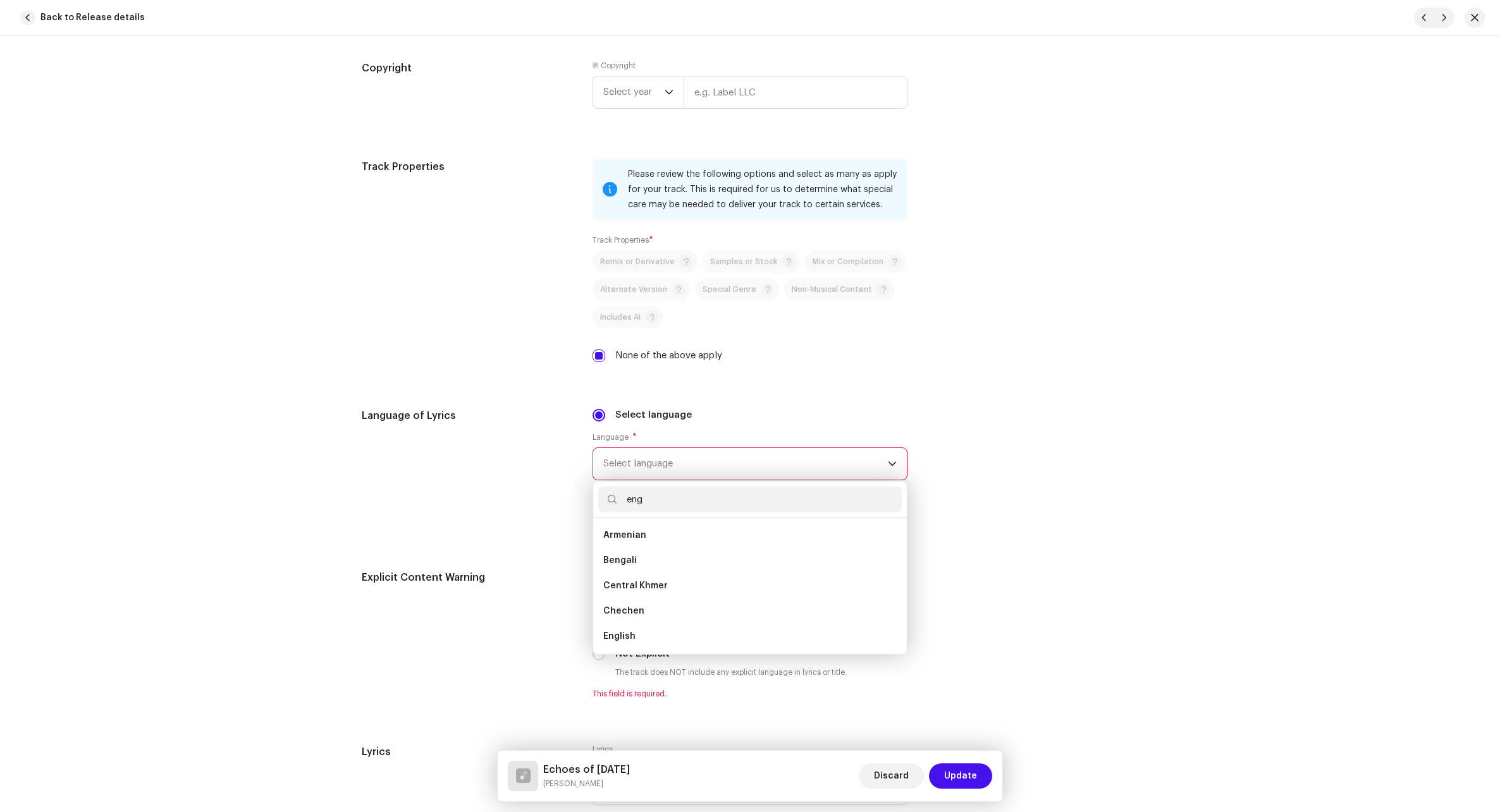
scroll to position [0, 0]
type input "eng"
click at [656, 558] on li "English" at bounding box center [750, 560] width 303 height 25
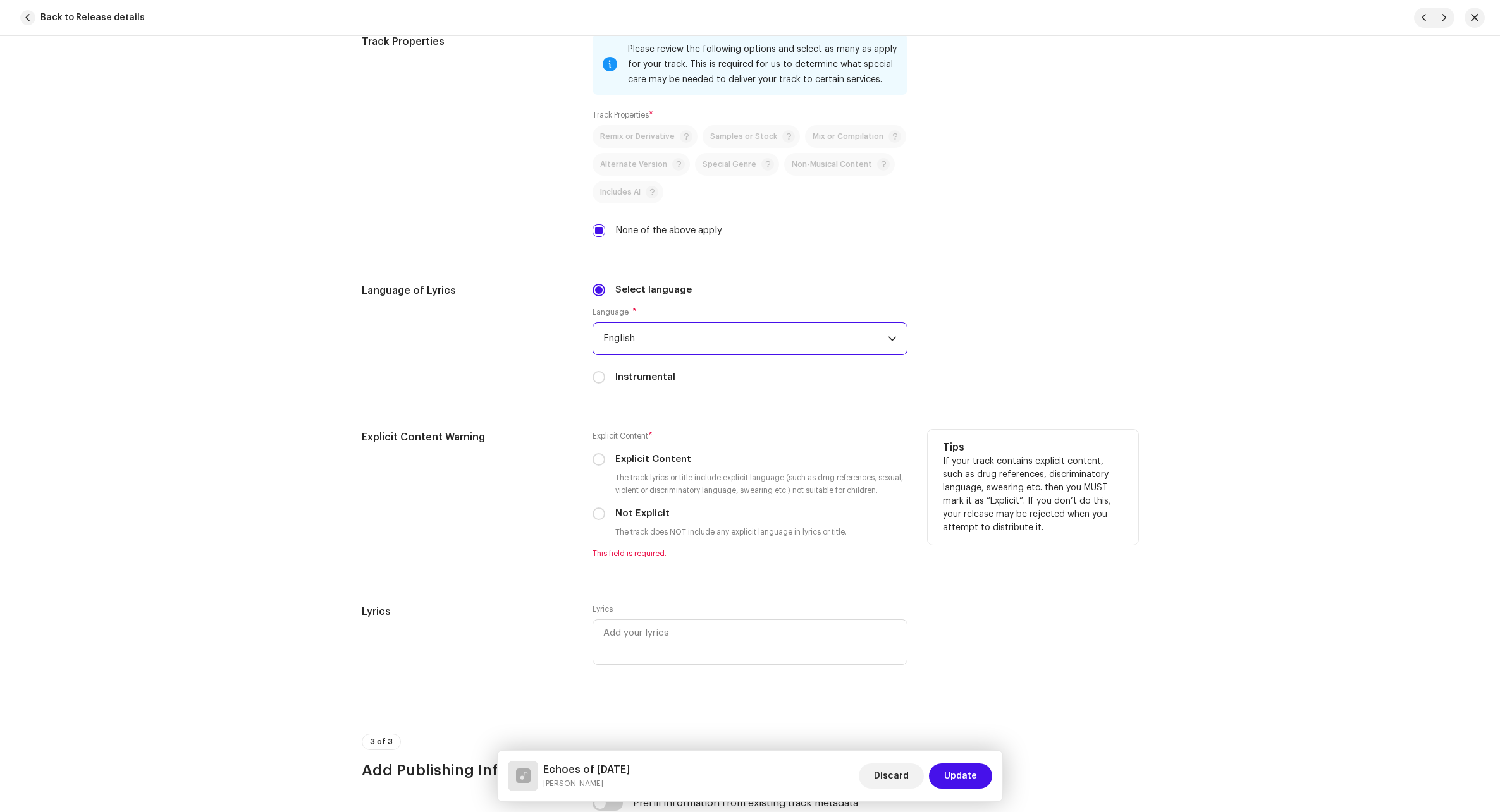
scroll to position [1769, 0]
click at [596, 513] on input "Not Explicit" at bounding box center [599, 513] width 13 height 13
radio input "true"
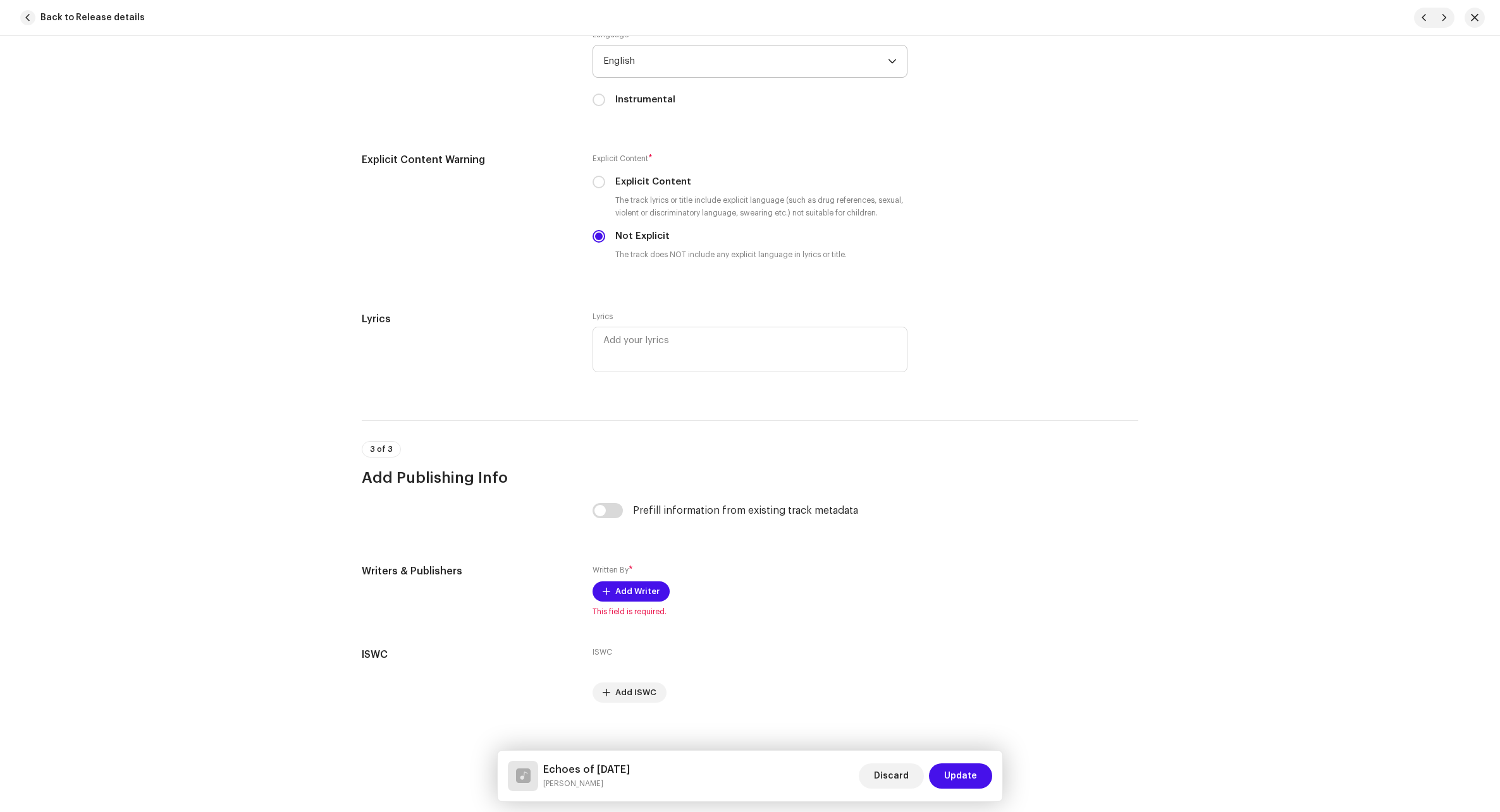
scroll to position [2057, 0]
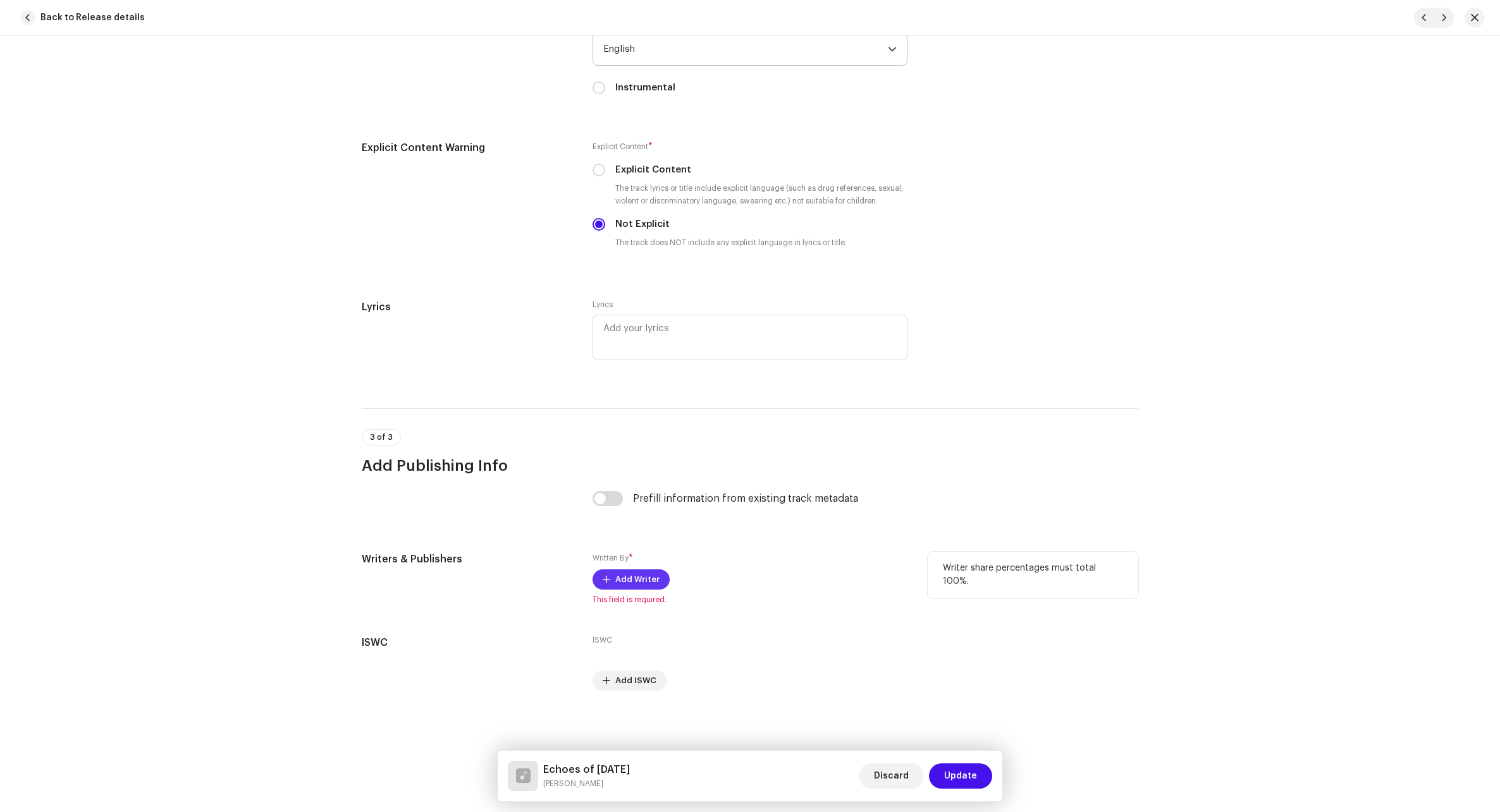
click at [617, 581] on span "Add Writer" at bounding box center [638, 579] width 44 height 25
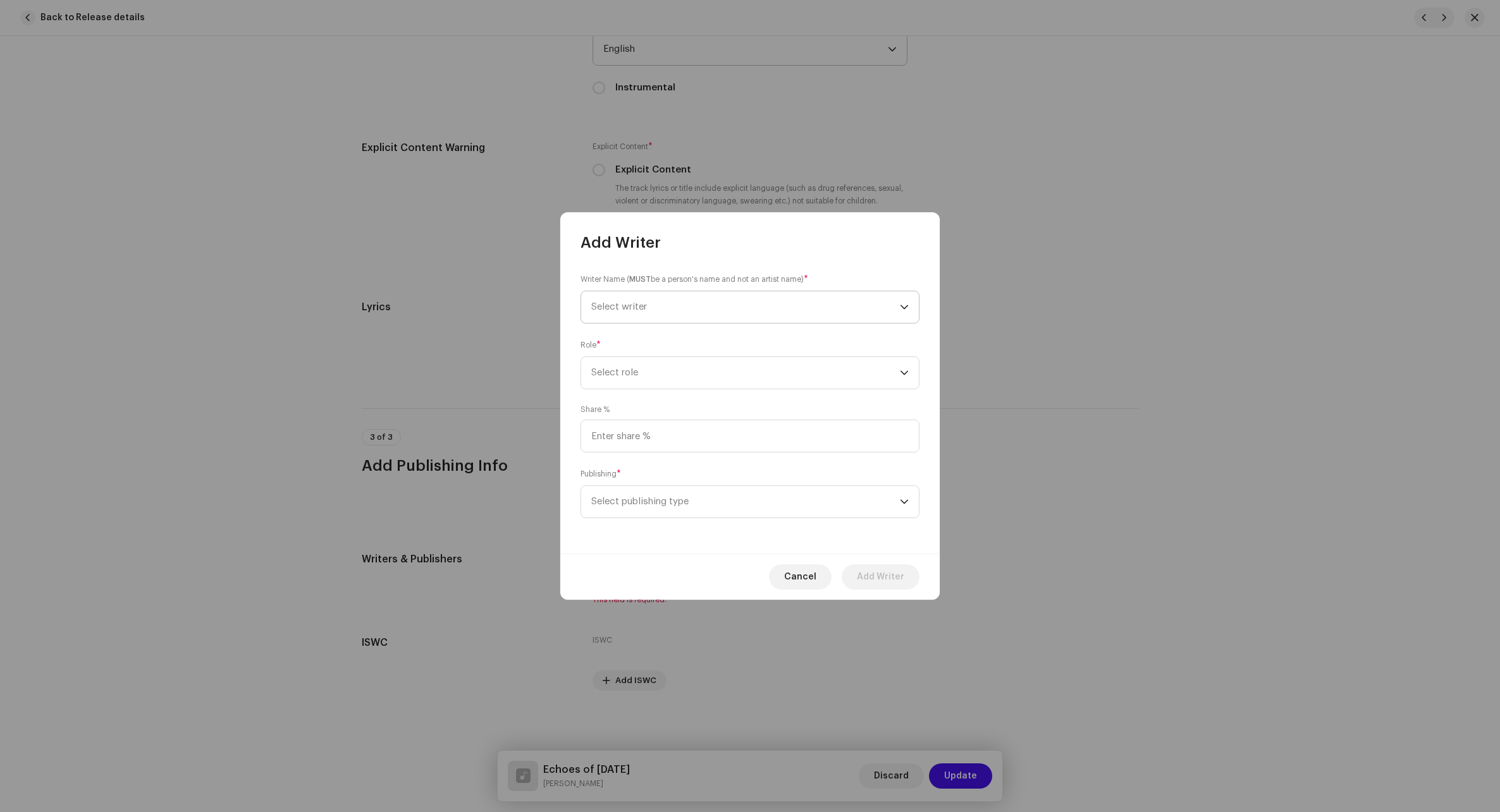
click at [713, 314] on span "Select writer" at bounding box center [745, 307] width 309 height 32
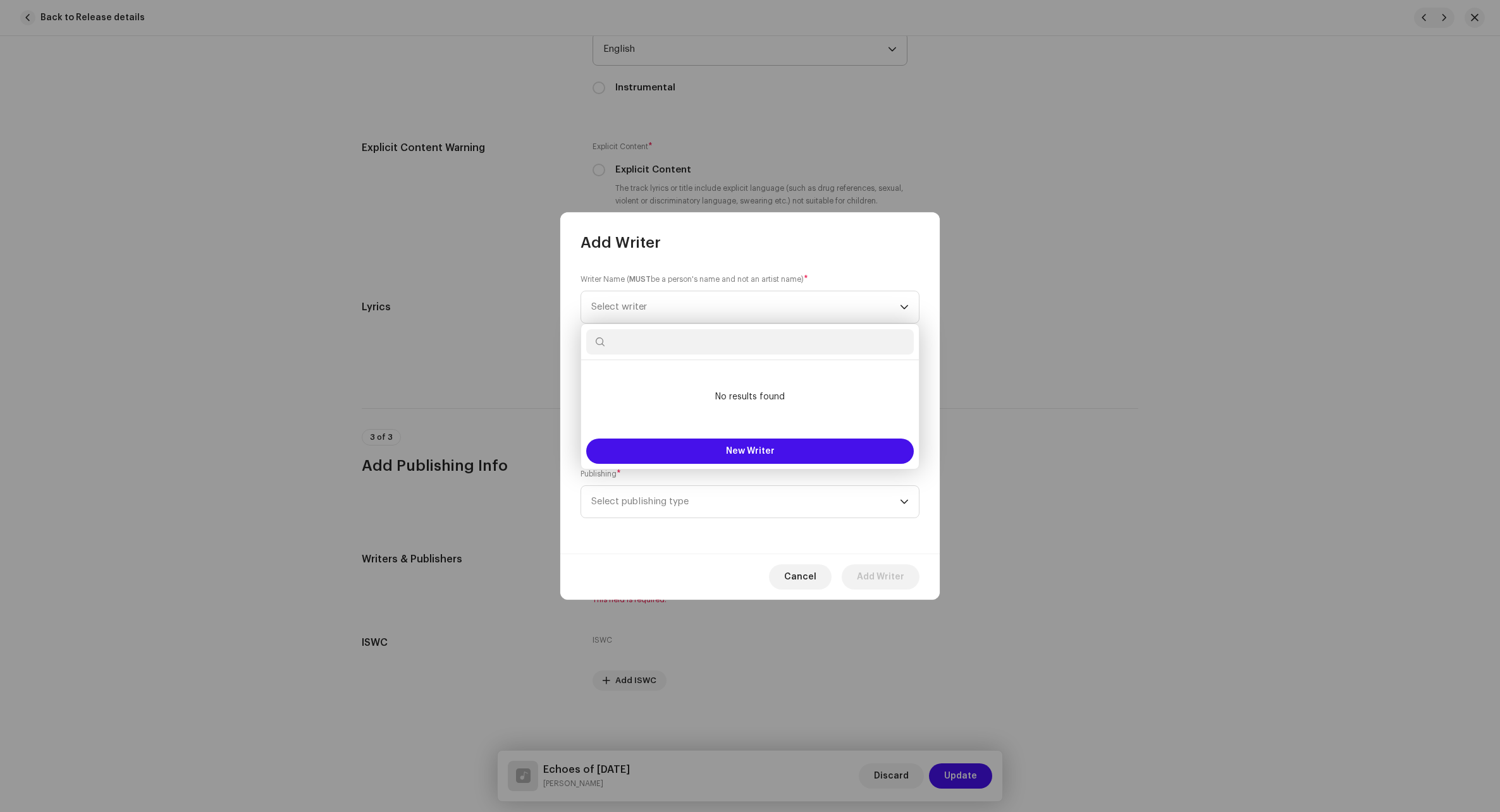
type input "b"
type input "[PERSON_NAME]"
click at [688, 442] on button "New Writer" at bounding box center [750, 452] width 327 height 25
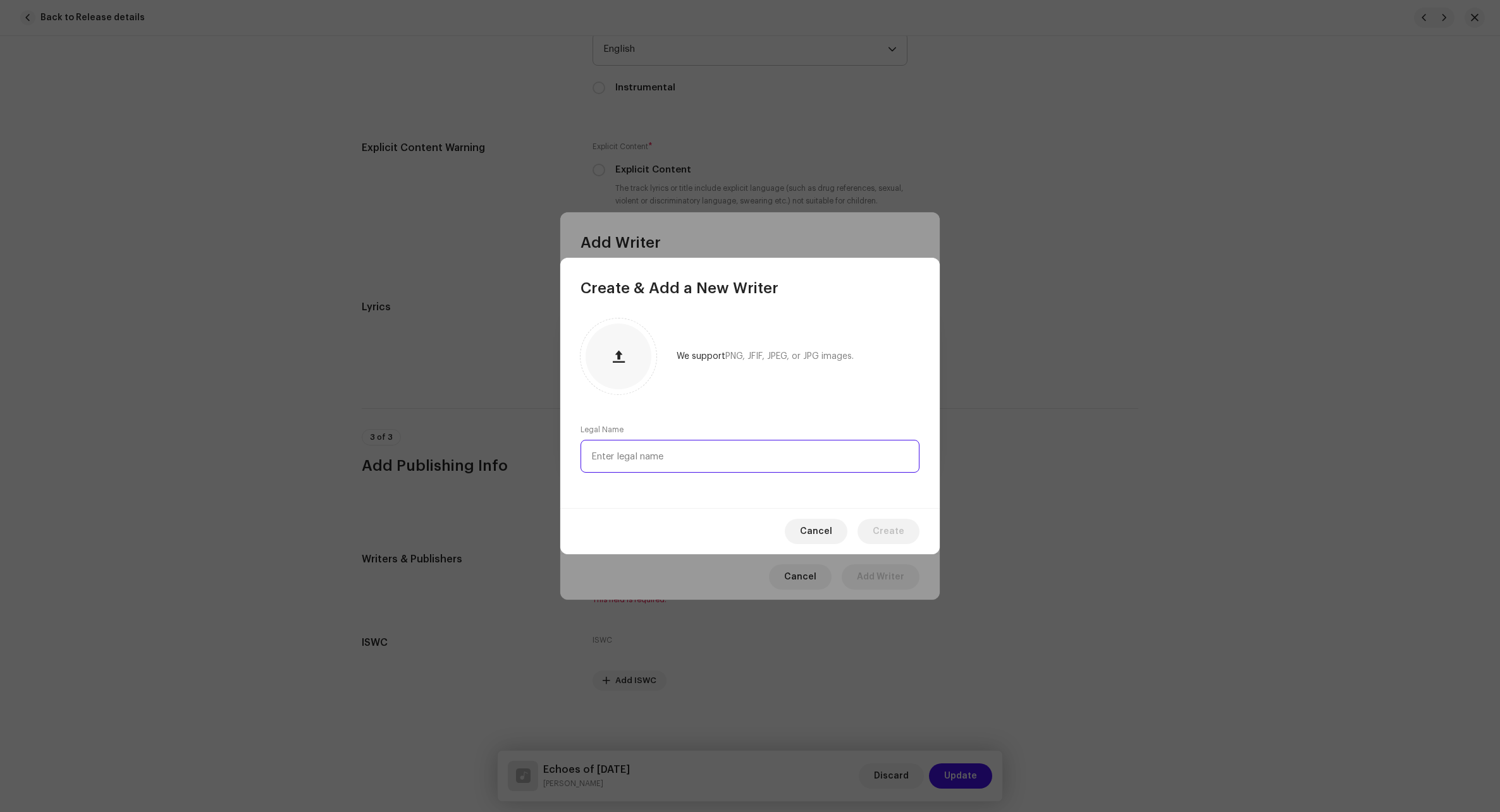
click at [755, 453] on input "text" at bounding box center [750, 456] width 339 height 33
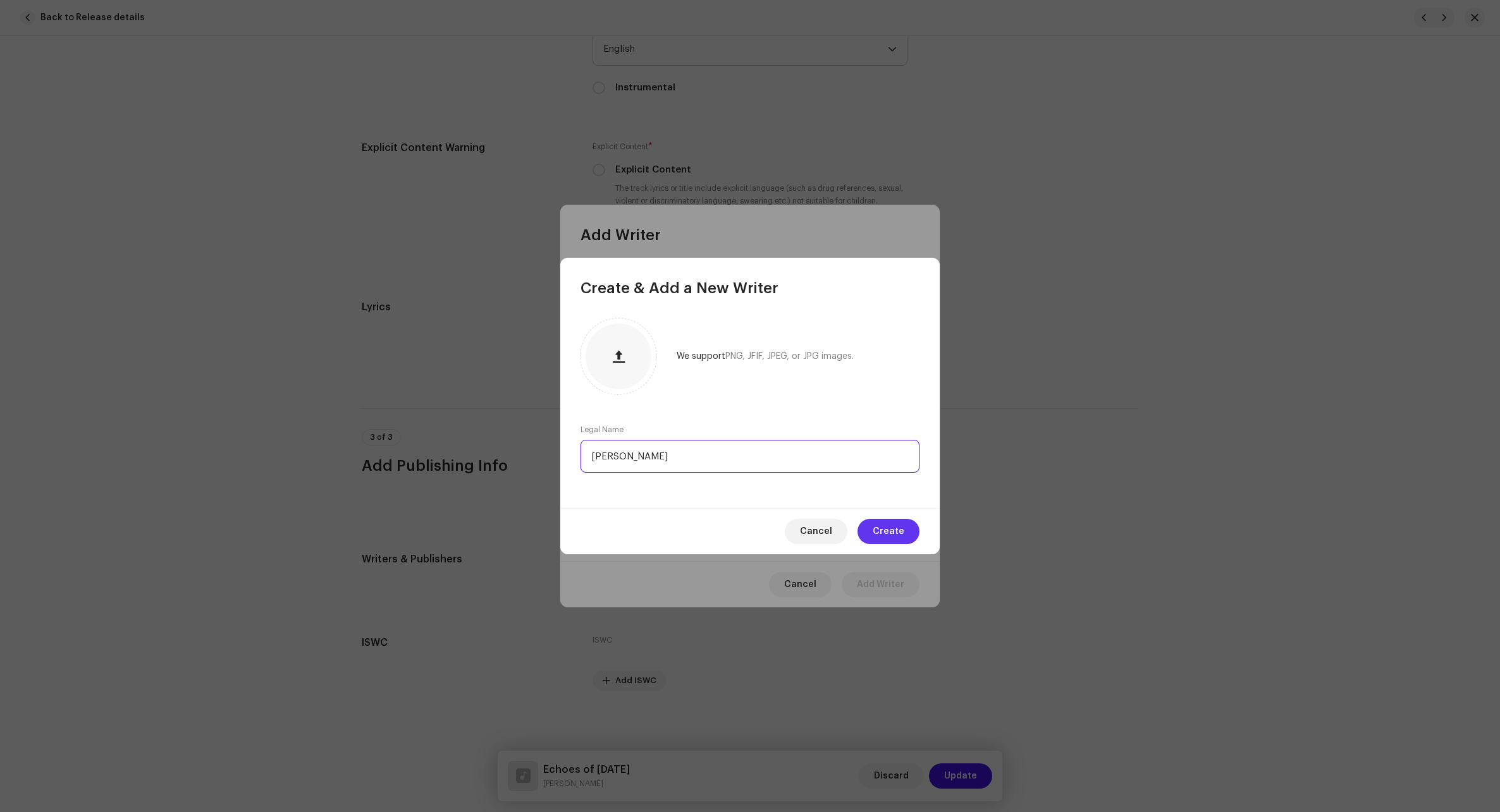
type input "[PERSON_NAME]"
click at [879, 524] on span "Create" at bounding box center [889, 532] width 32 height 25
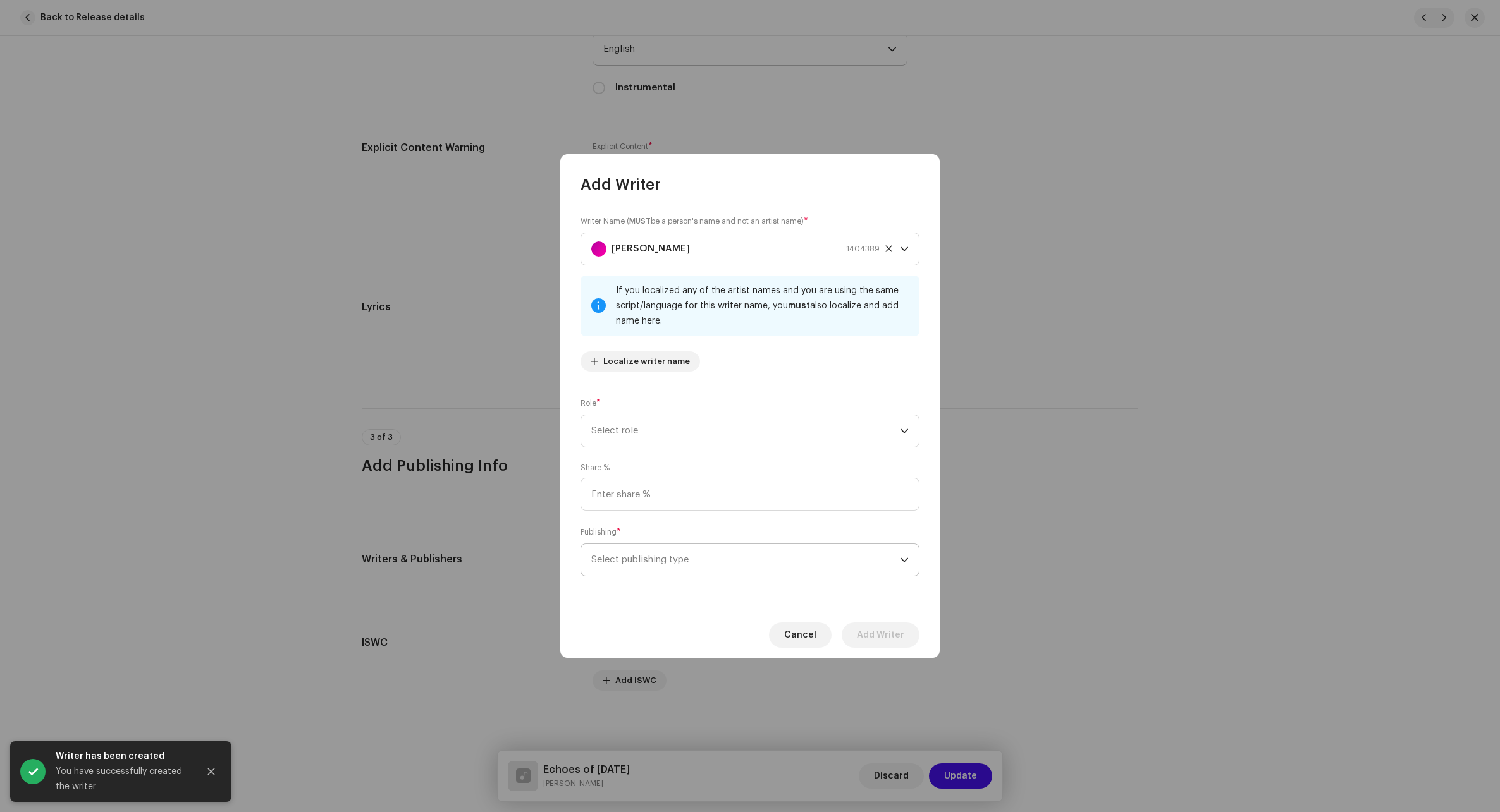
click at [708, 510] on div "Writer Name ( MUST be a person's name and not an artist name) * [PERSON_NAME] 1…" at bounding box center [750, 402] width 380 height 417
click at [683, 421] on span "Select role" at bounding box center [745, 431] width 309 height 32
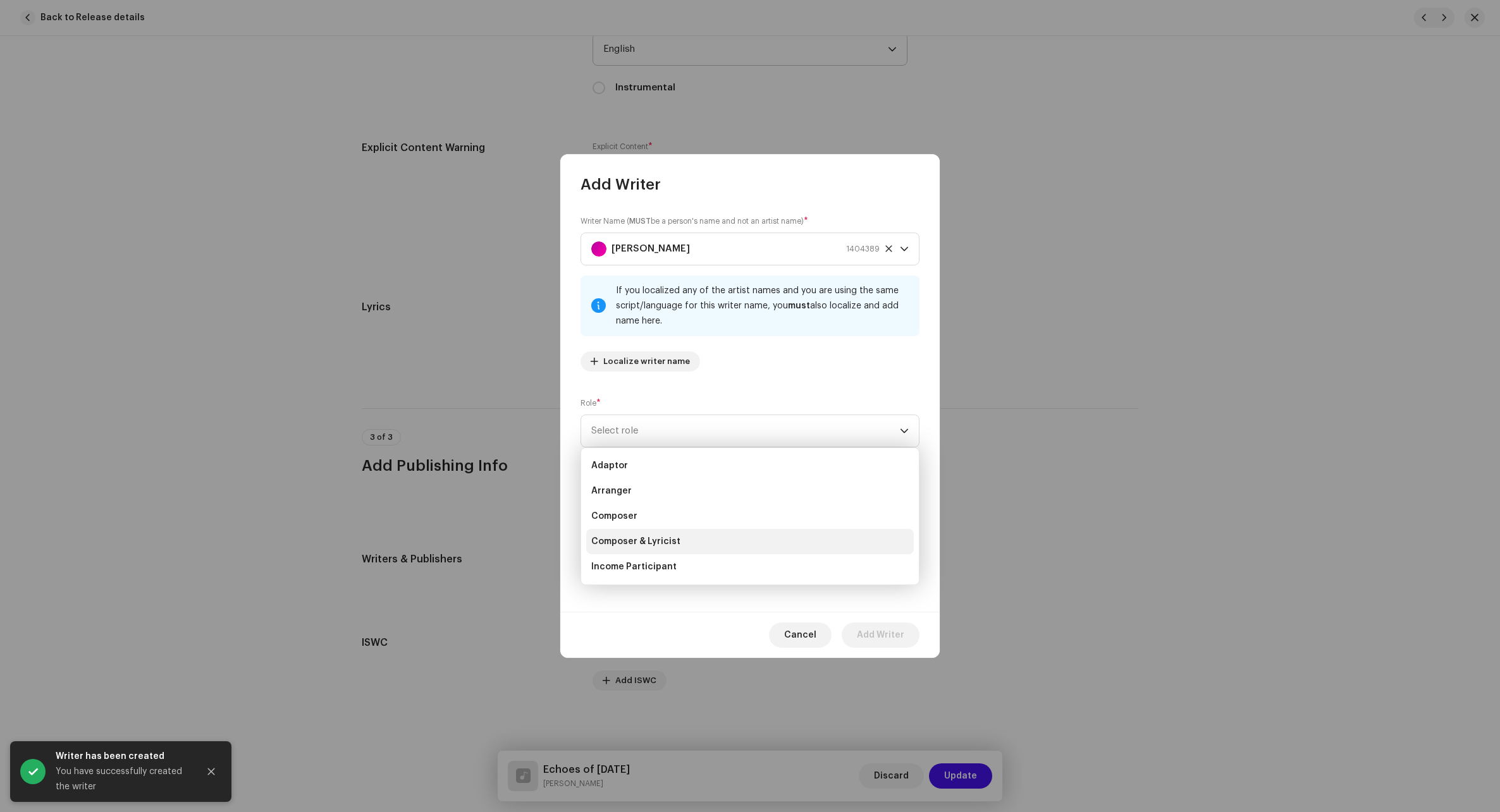
click at [642, 547] on span "Composer & Lyricist" at bounding box center [635, 541] width 89 height 13
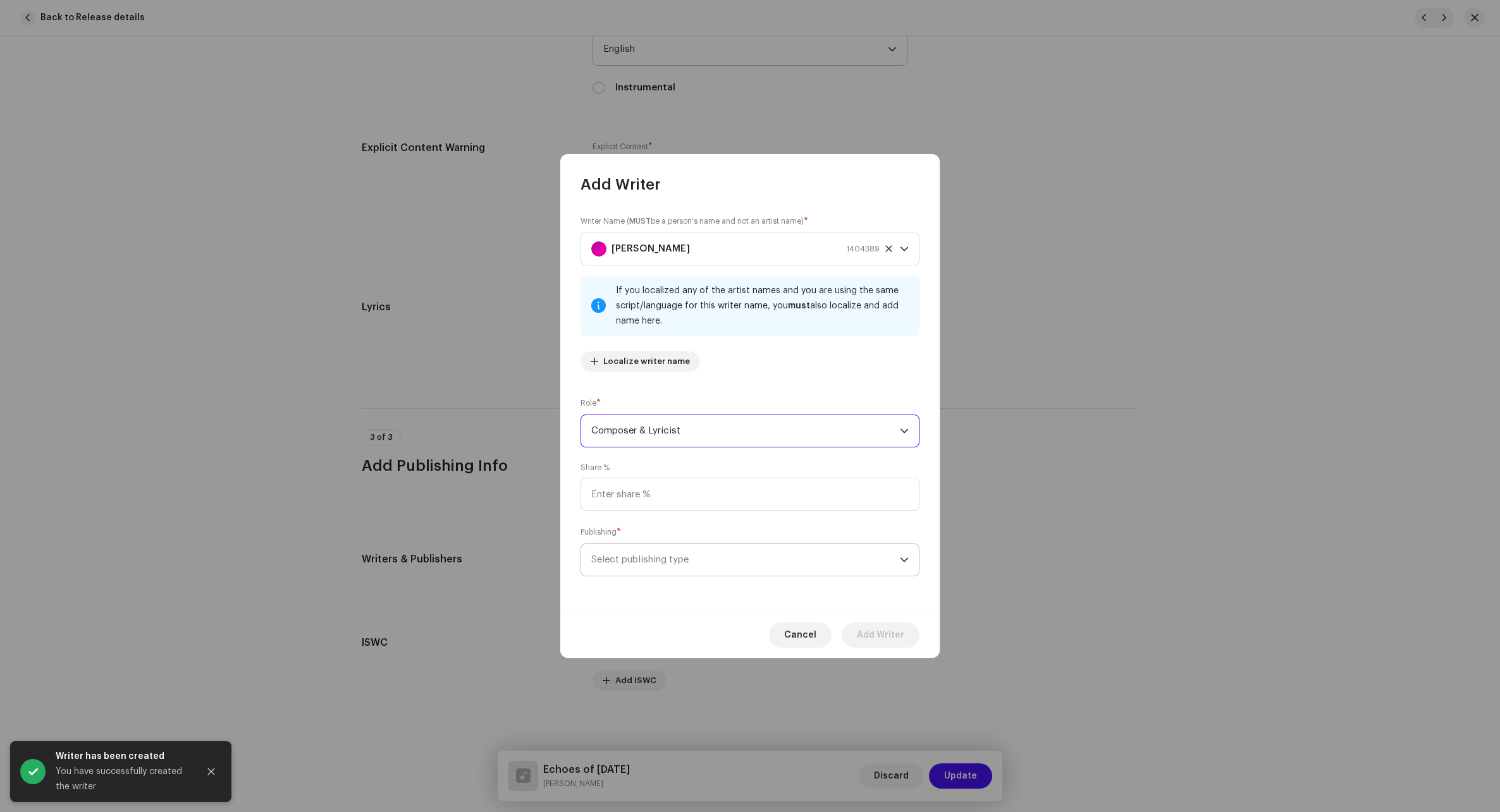
click at [654, 567] on span "Select publishing type" at bounding box center [745, 560] width 309 height 32
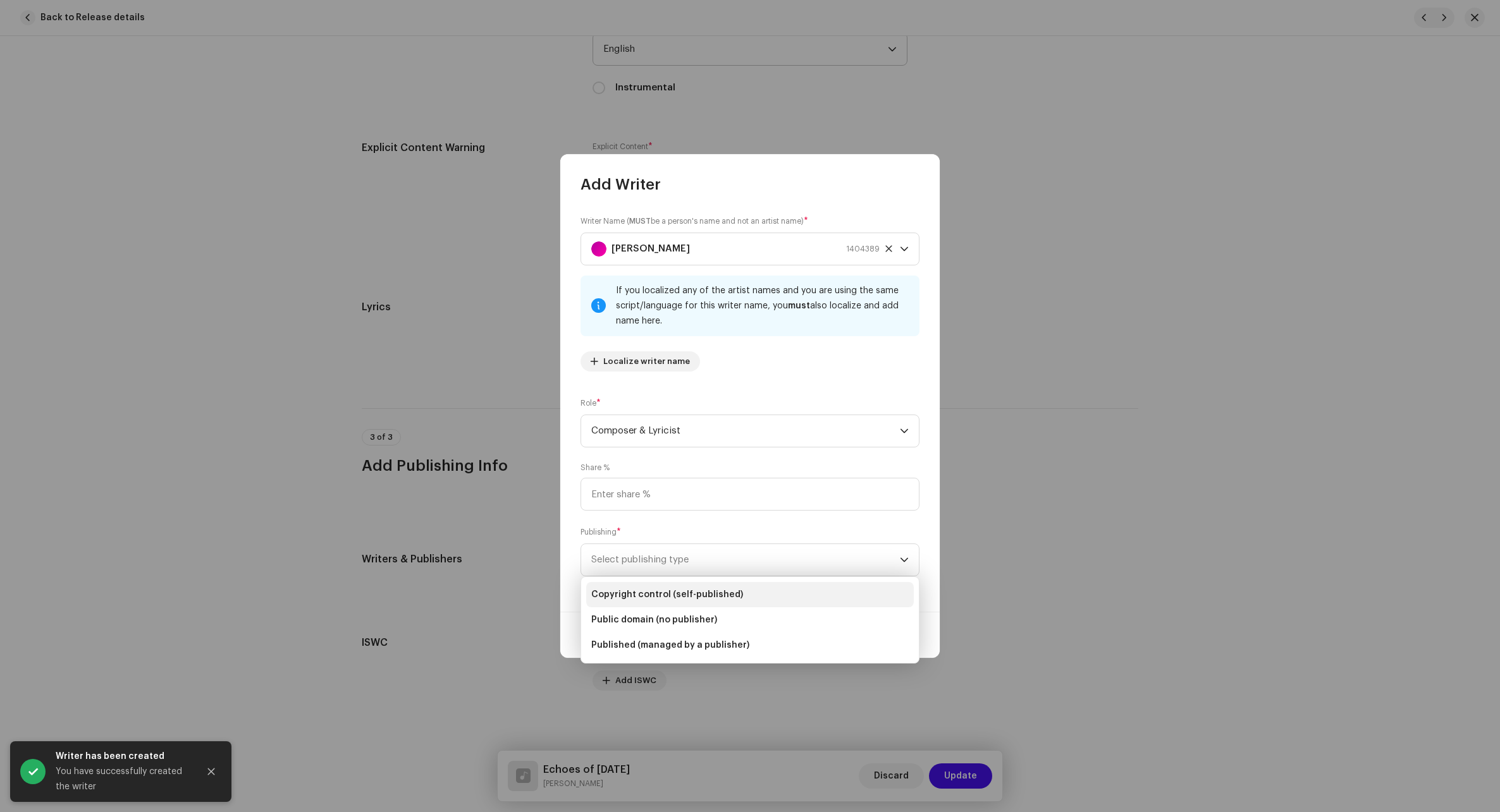
click at [650, 596] on span "Copyright control (self-published)" at bounding box center [666, 595] width 152 height 13
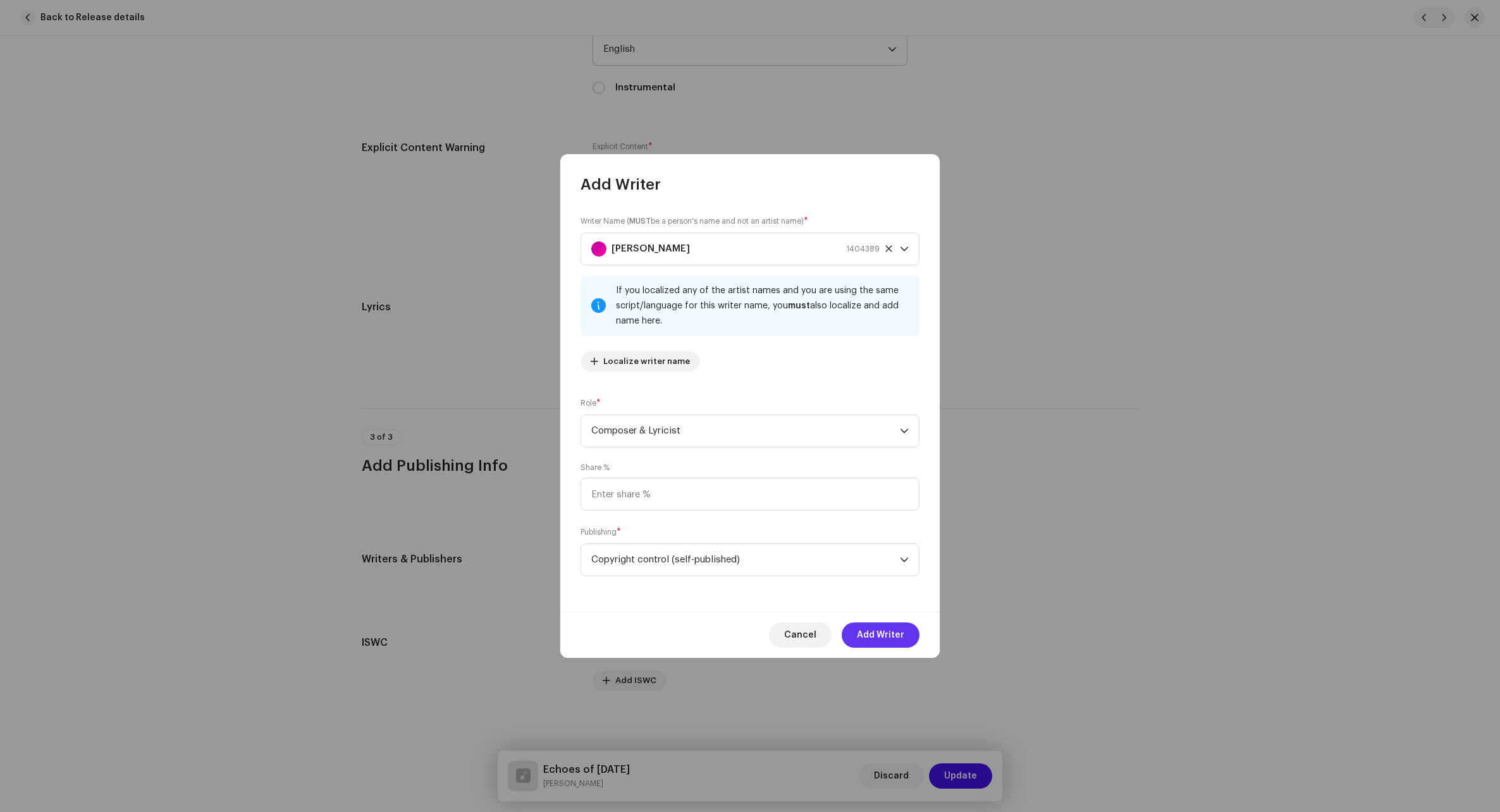
click at [874, 635] on span "Add Writer" at bounding box center [881, 635] width 48 height 25
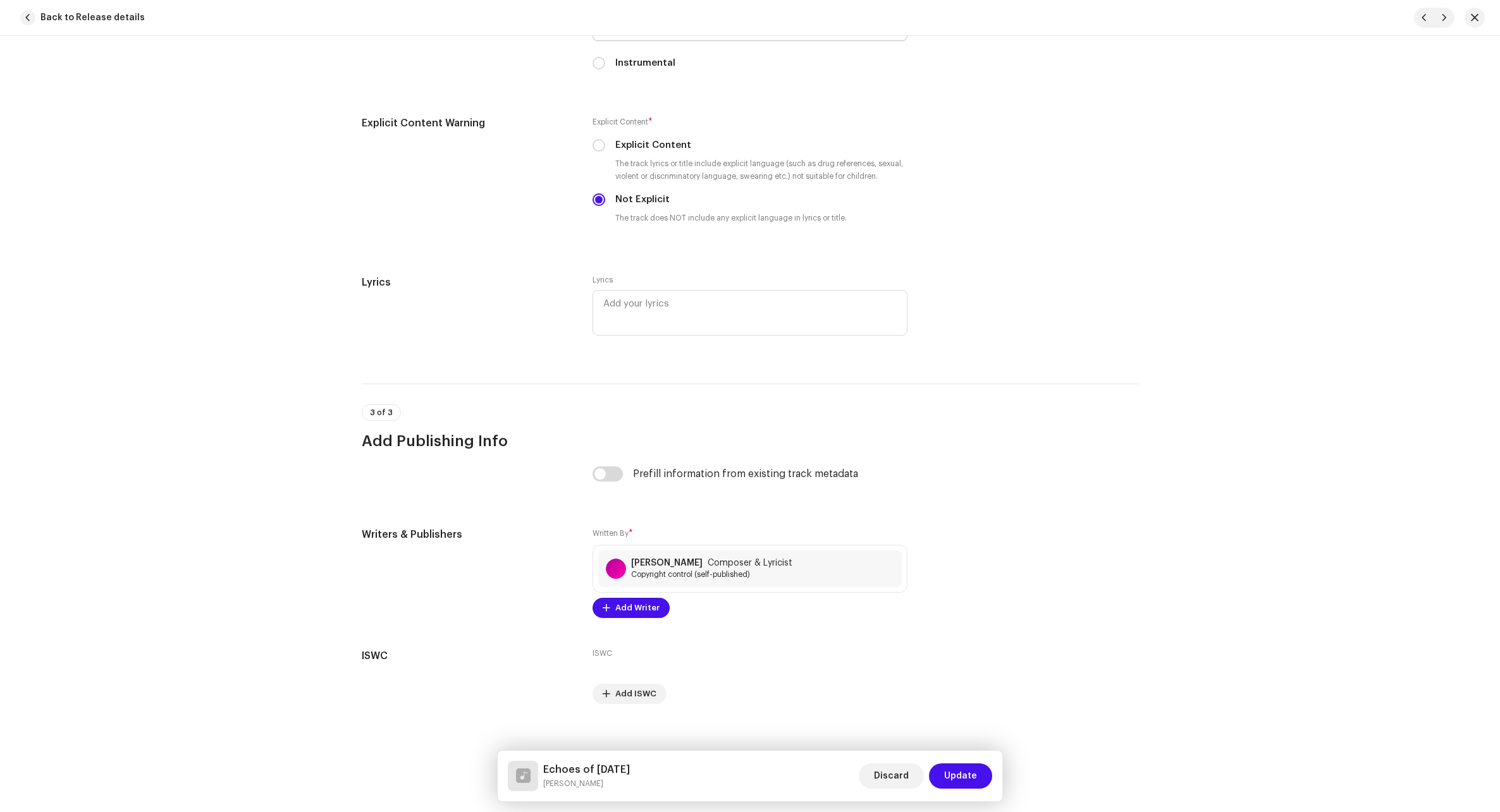
scroll to position [2095, 0]
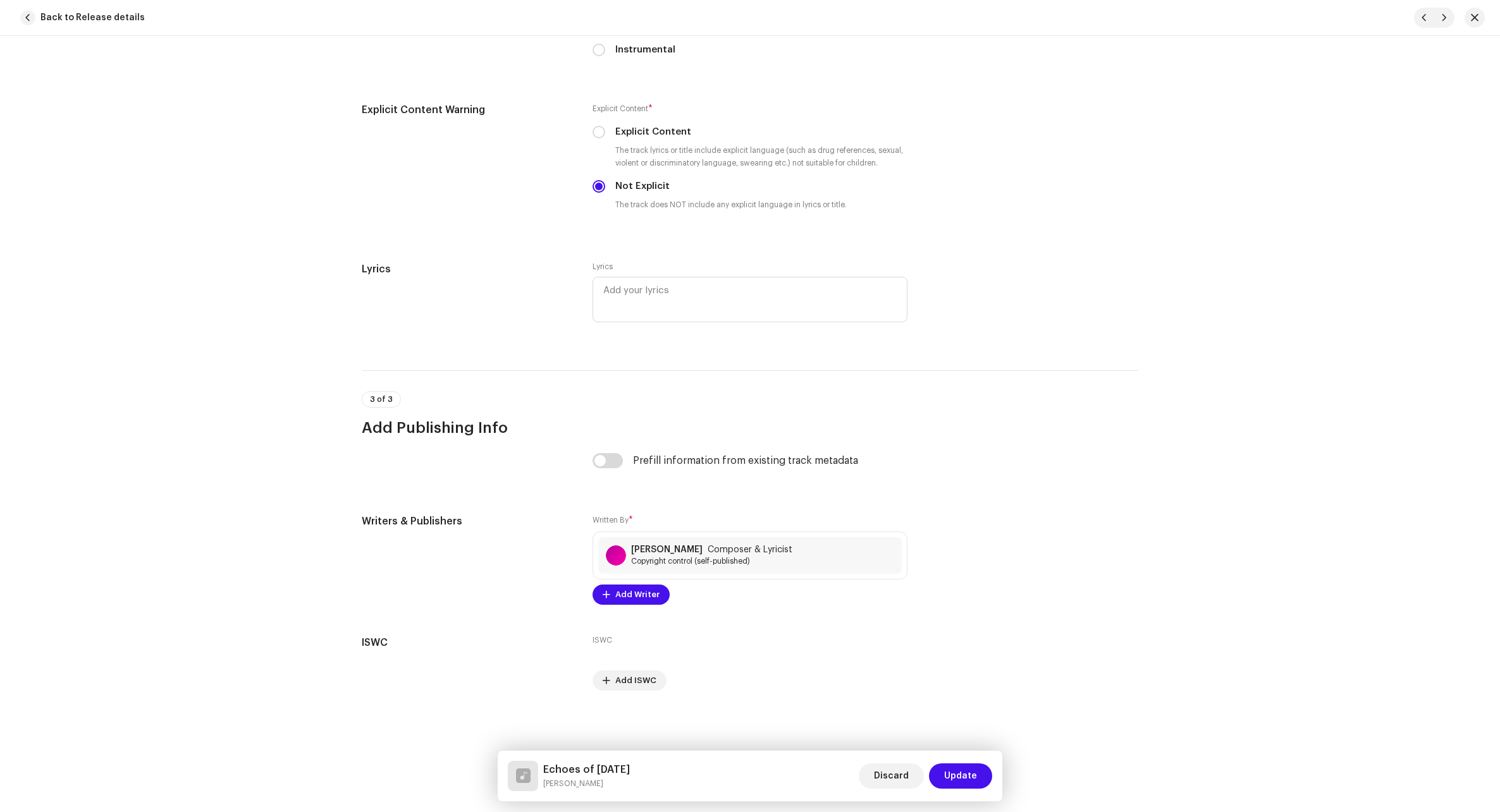
click at [893, 775] on span "Update" at bounding box center [960, 776] width 33 height 25
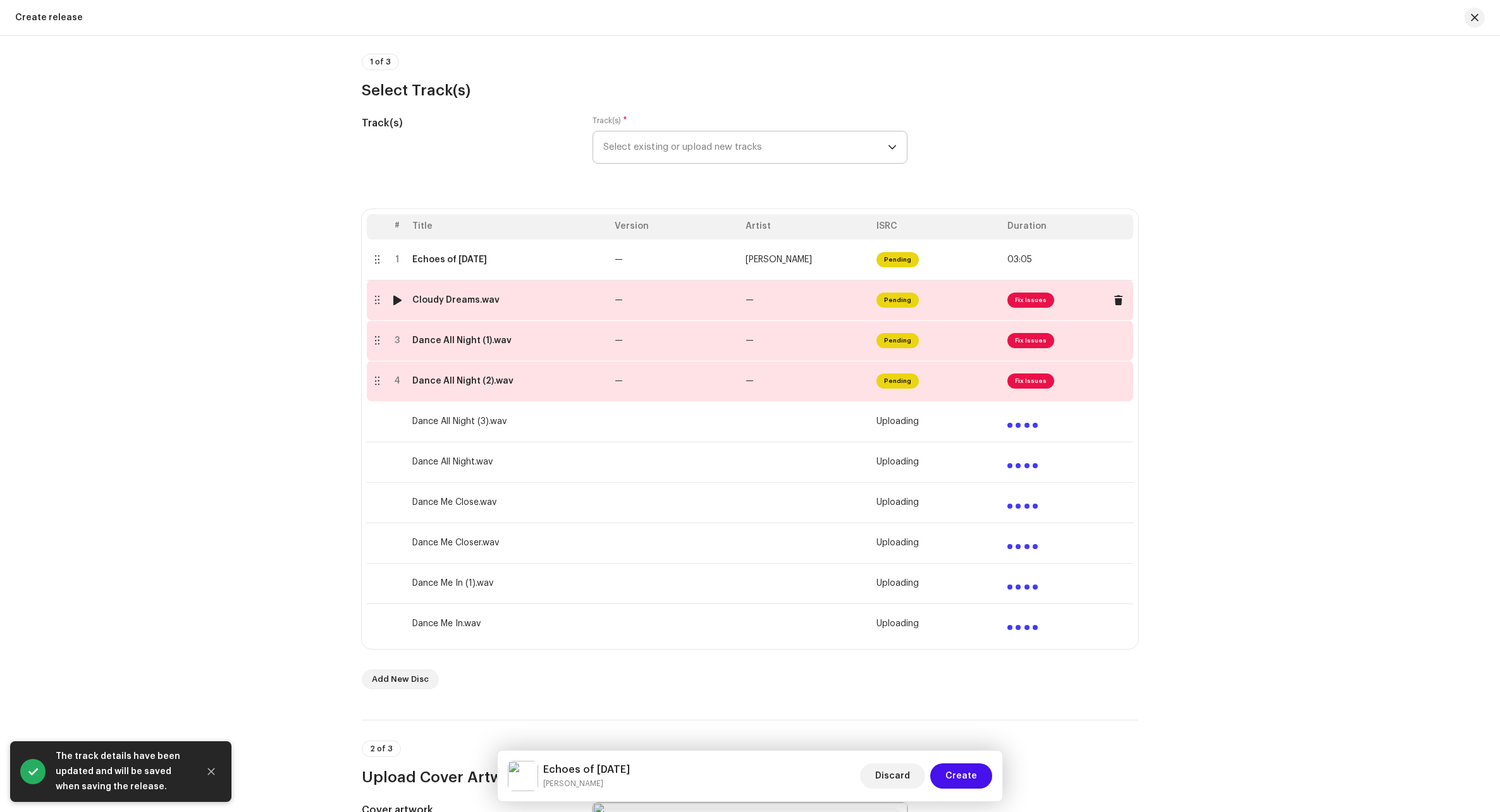
click at [681, 299] on td "—" at bounding box center [675, 300] width 131 height 40
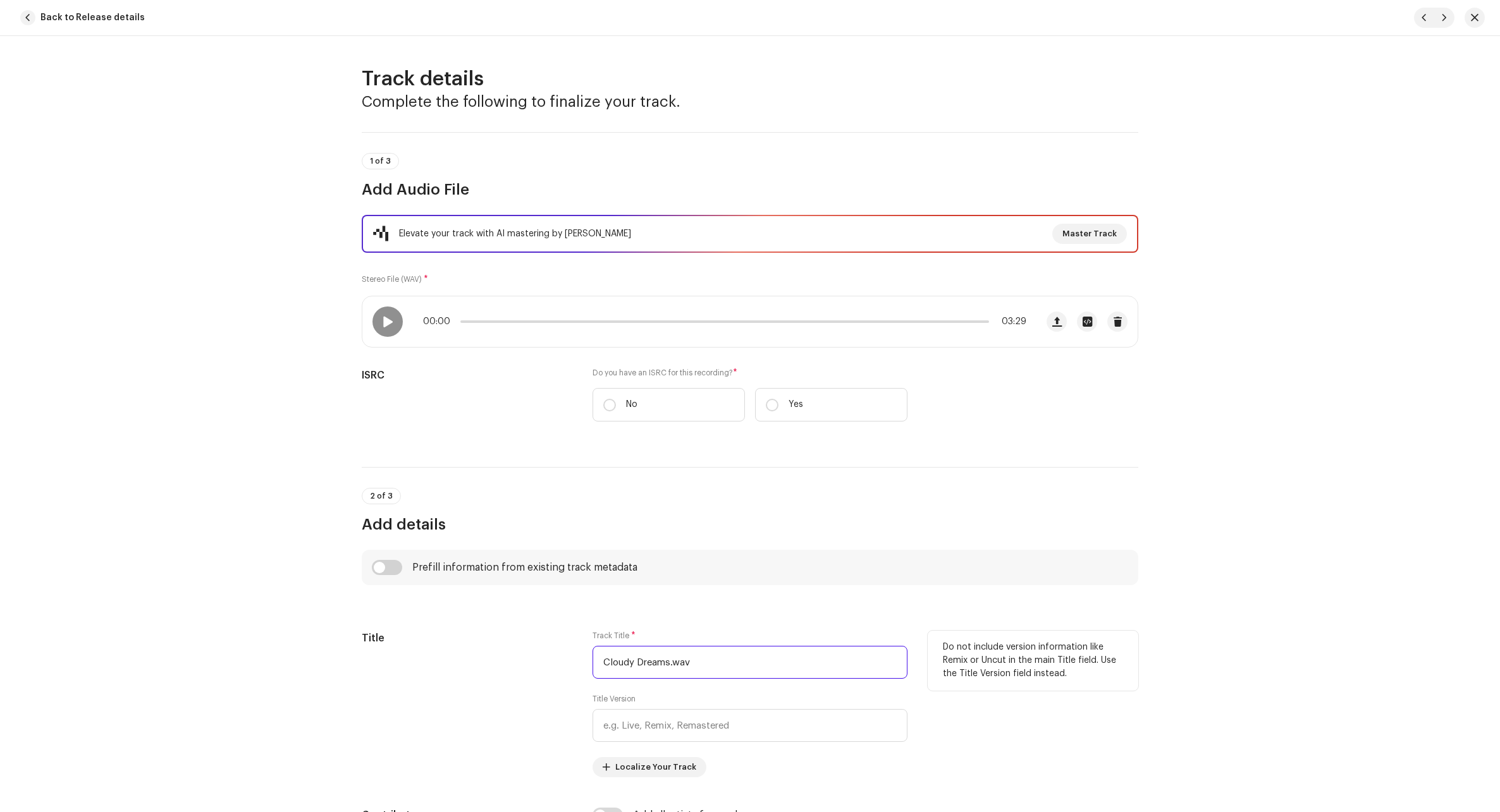
click at [691, 661] on input "Cloudy Dreams.wav" at bounding box center [750, 662] width 314 height 33
paste input "Forever and a Day"
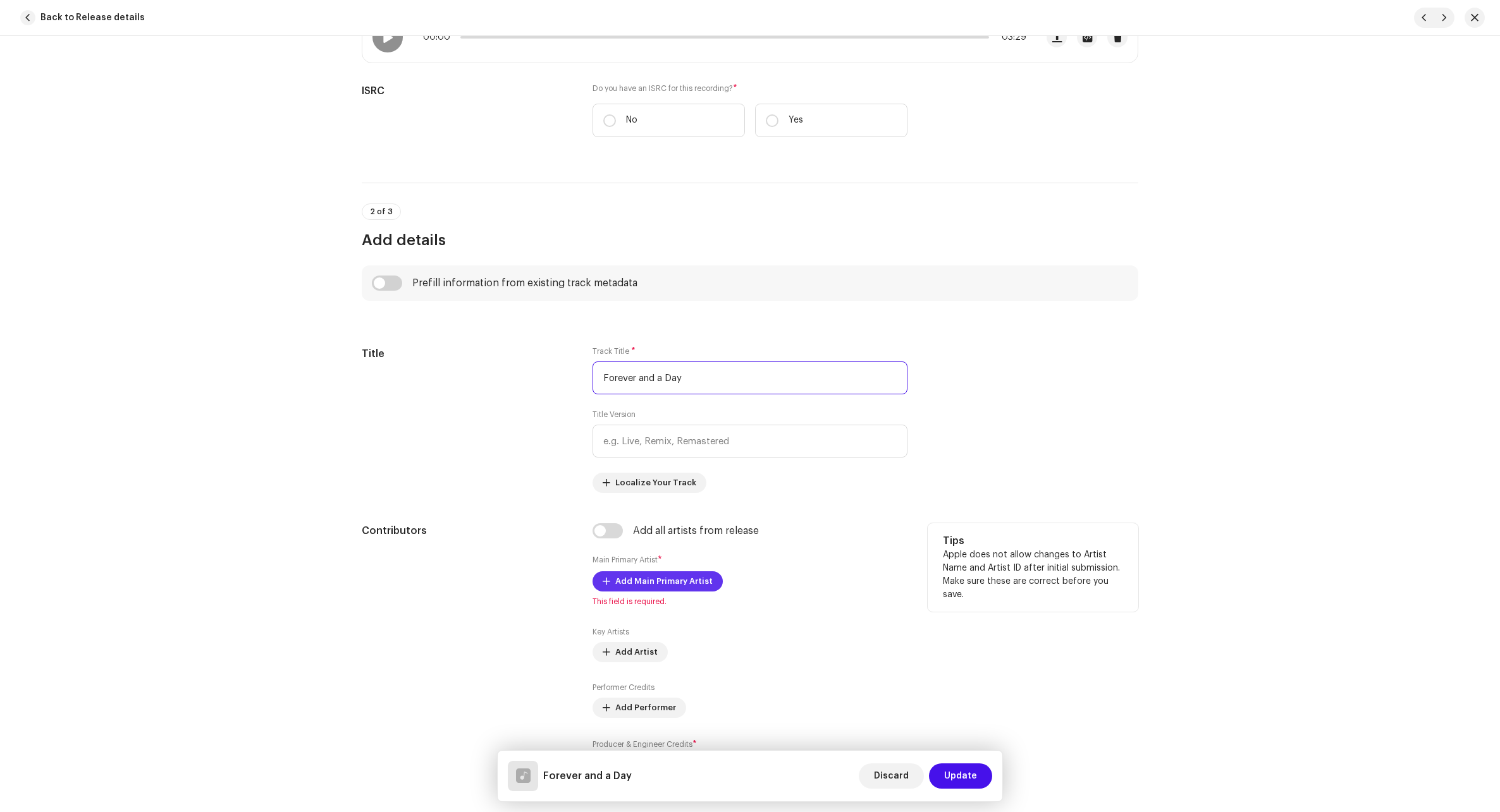
scroll to position [316, 0]
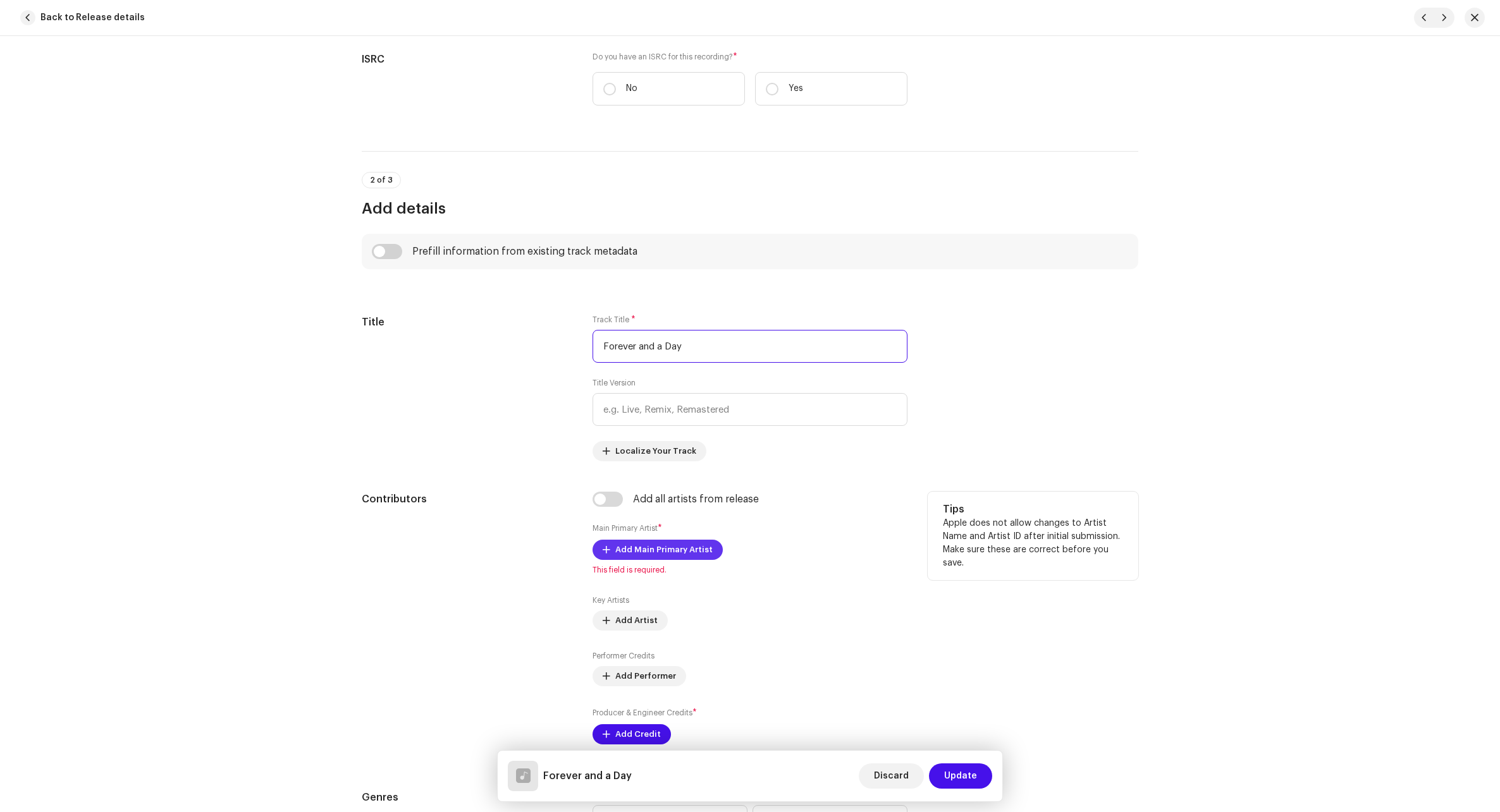
type input "Forever and a Day"
click at [644, 545] on span "Add Main Primary Artist" at bounding box center [664, 550] width 98 height 25
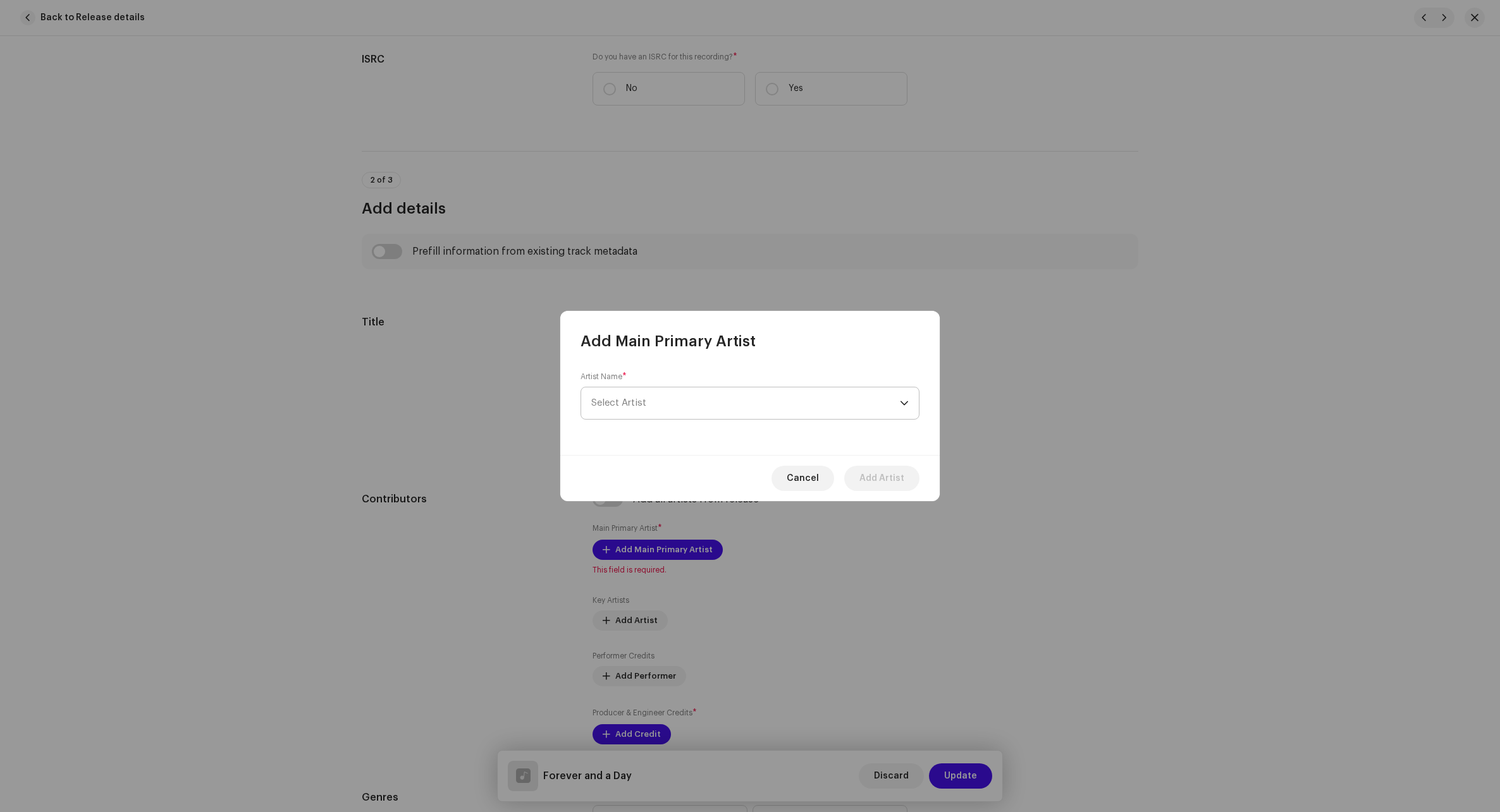
click at [773, 395] on span "Select Artist" at bounding box center [745, 403] width 309 height 32
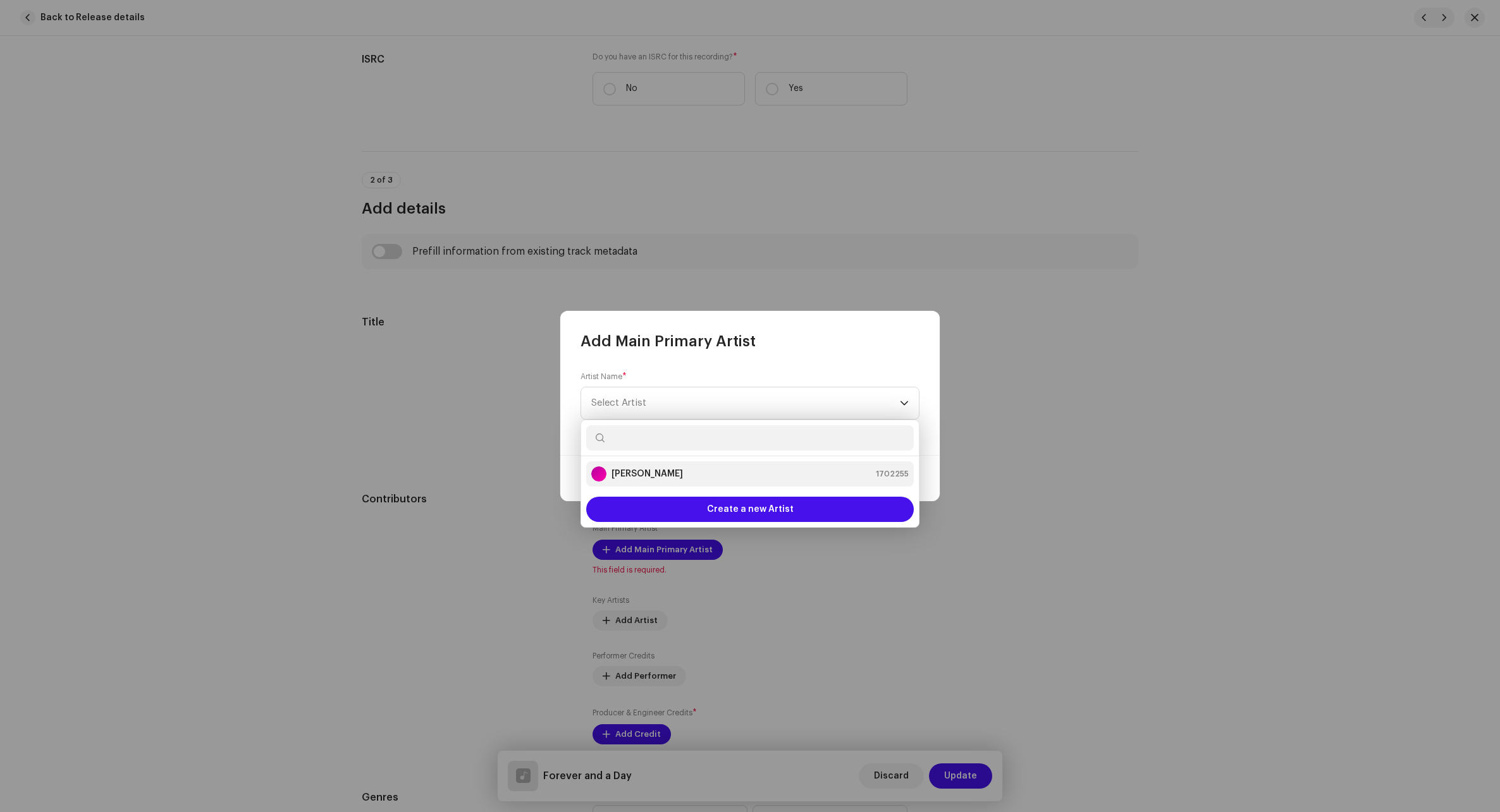
click at [654, 476] on strong "[PERSON_NAME]" at bounding box center [647, 474] width 71 height 13
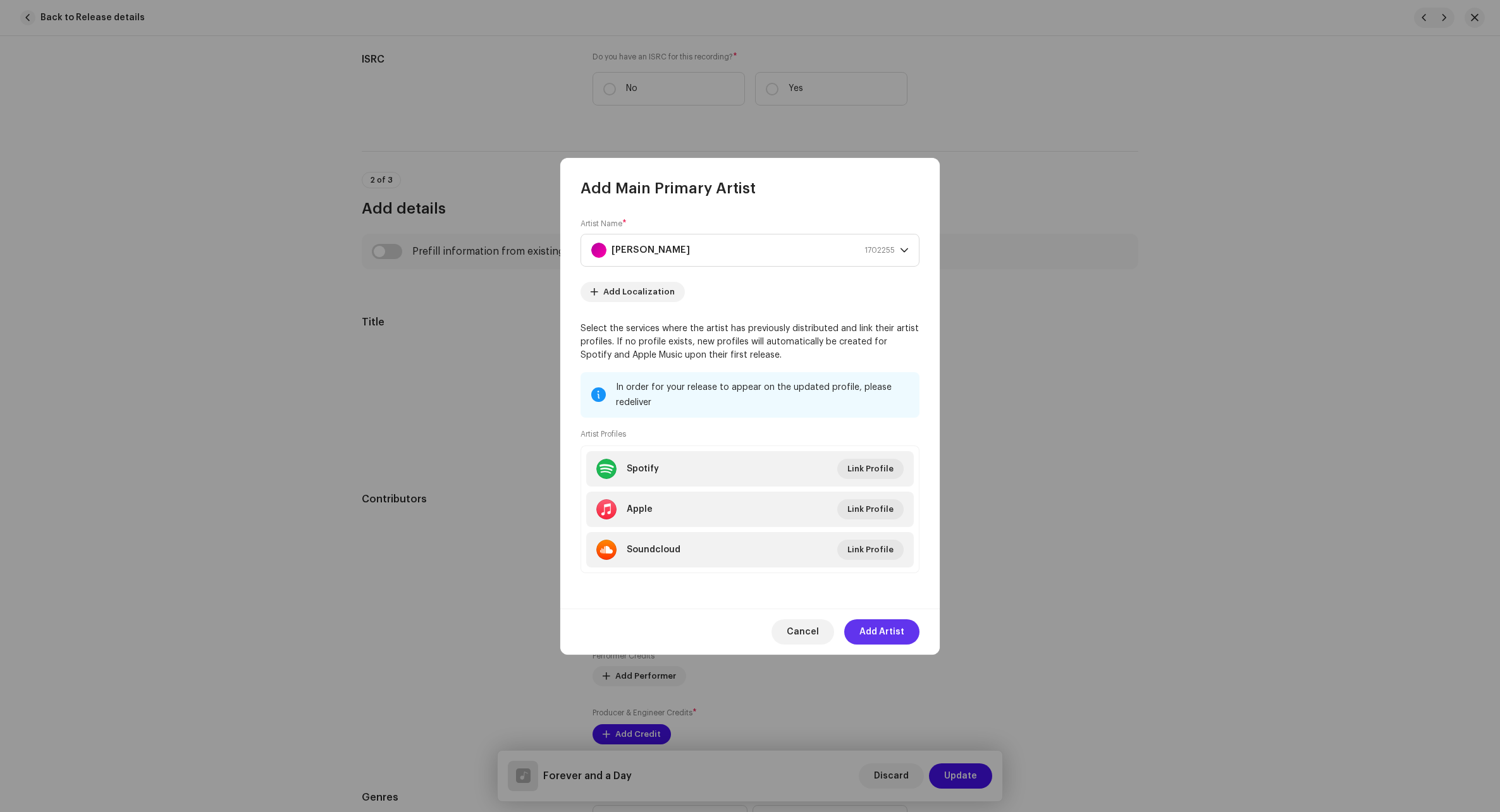
click at [892, 634] on span "Add Artist" at bounding box center [881, 632] width 45 height 25
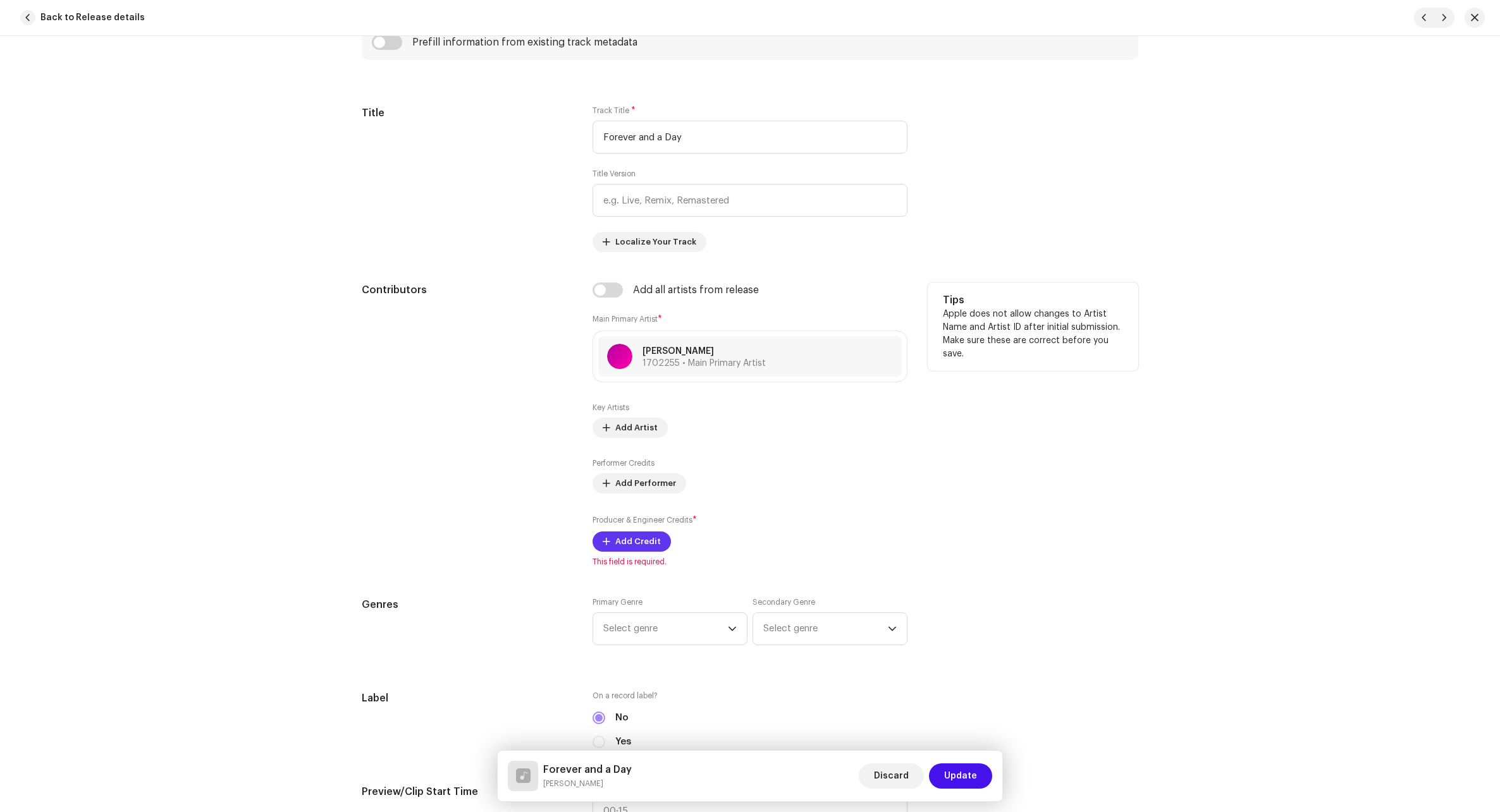
scroll to position [569, 0]
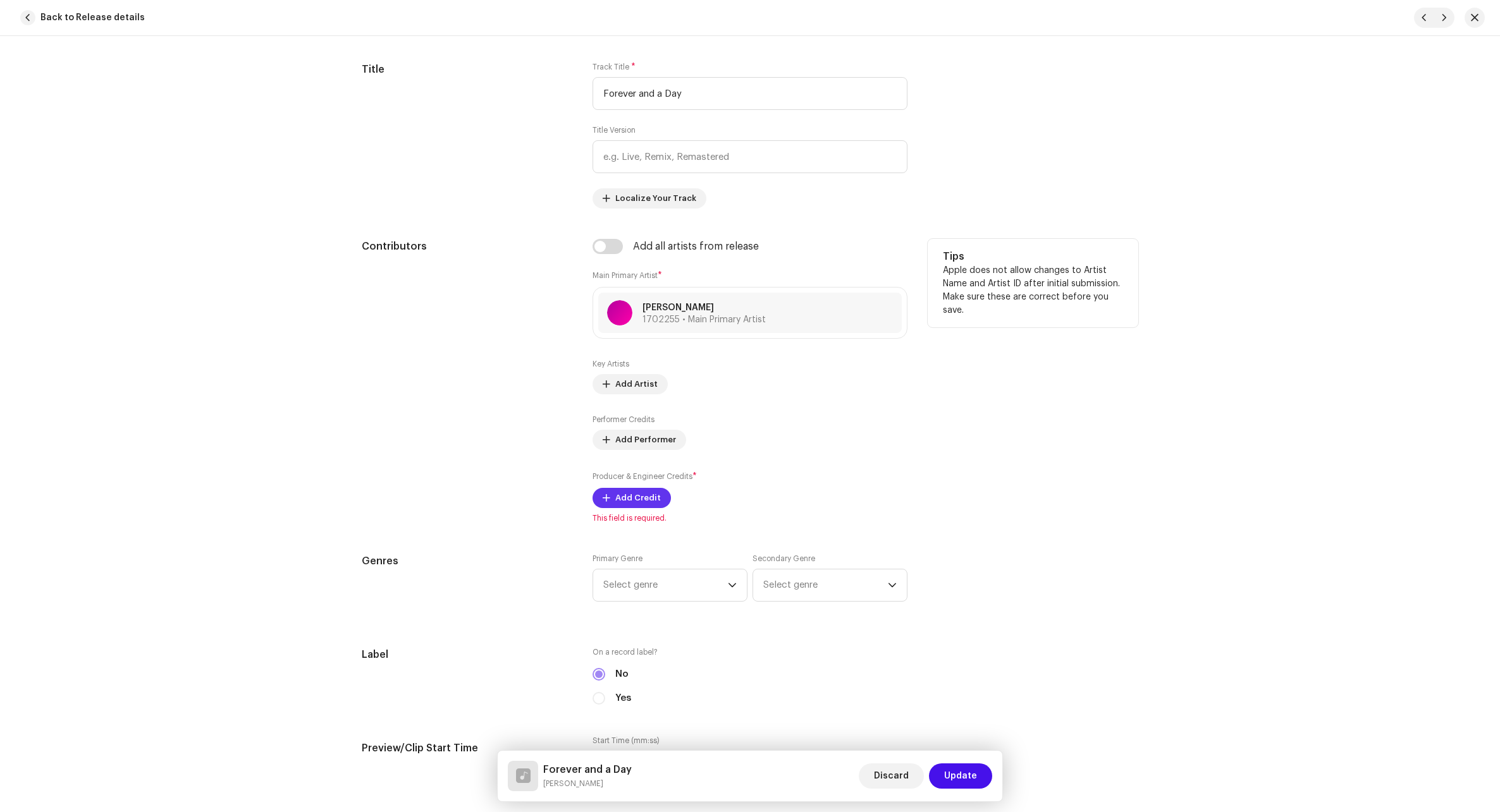
click at [644, 498] on span "Add Credit" at bounding box center [638, 498] width 45 height 25
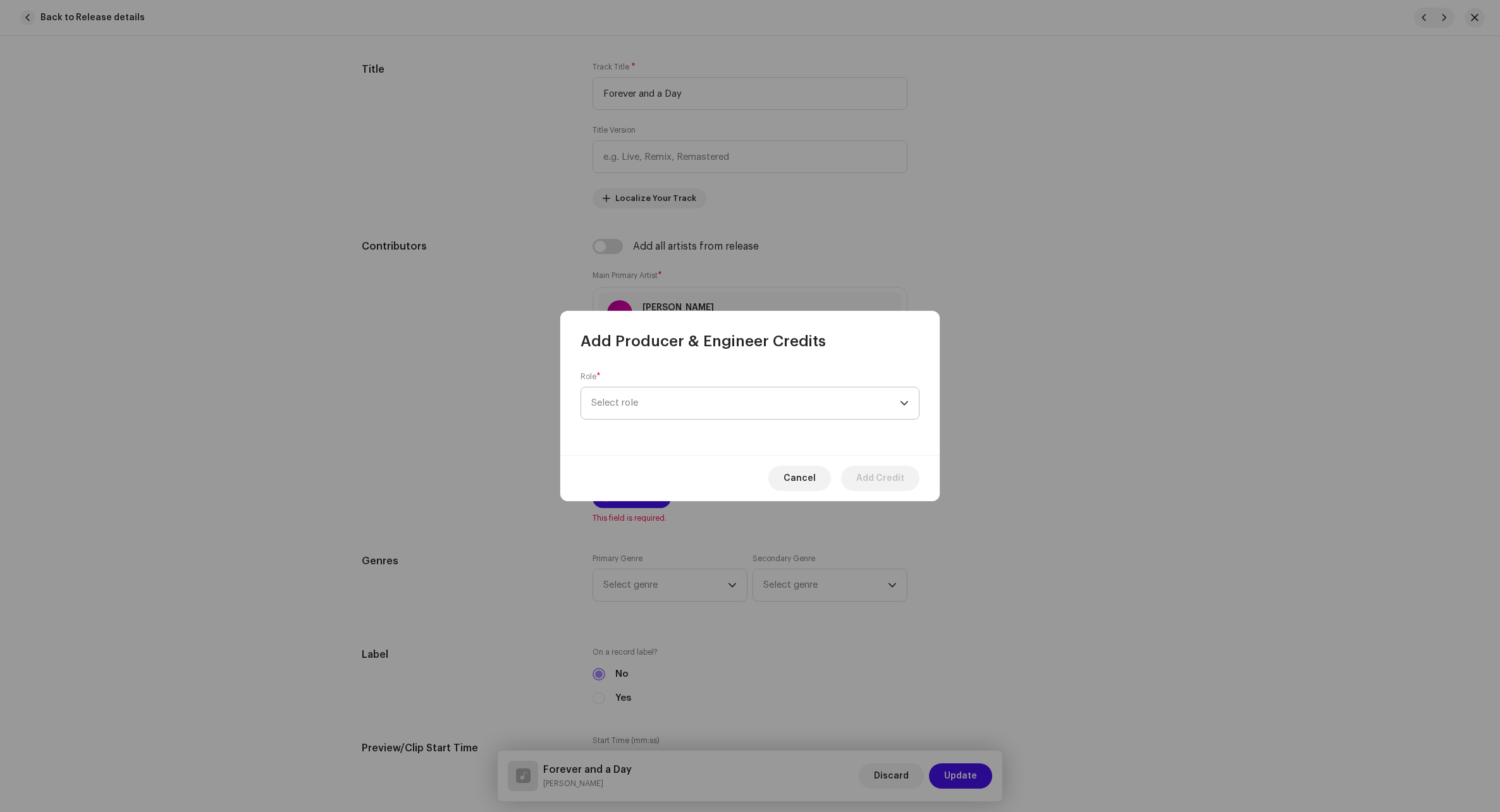
click at [689, 398] on span "Select role" at bounding box center [745, 403] width 309 height 32
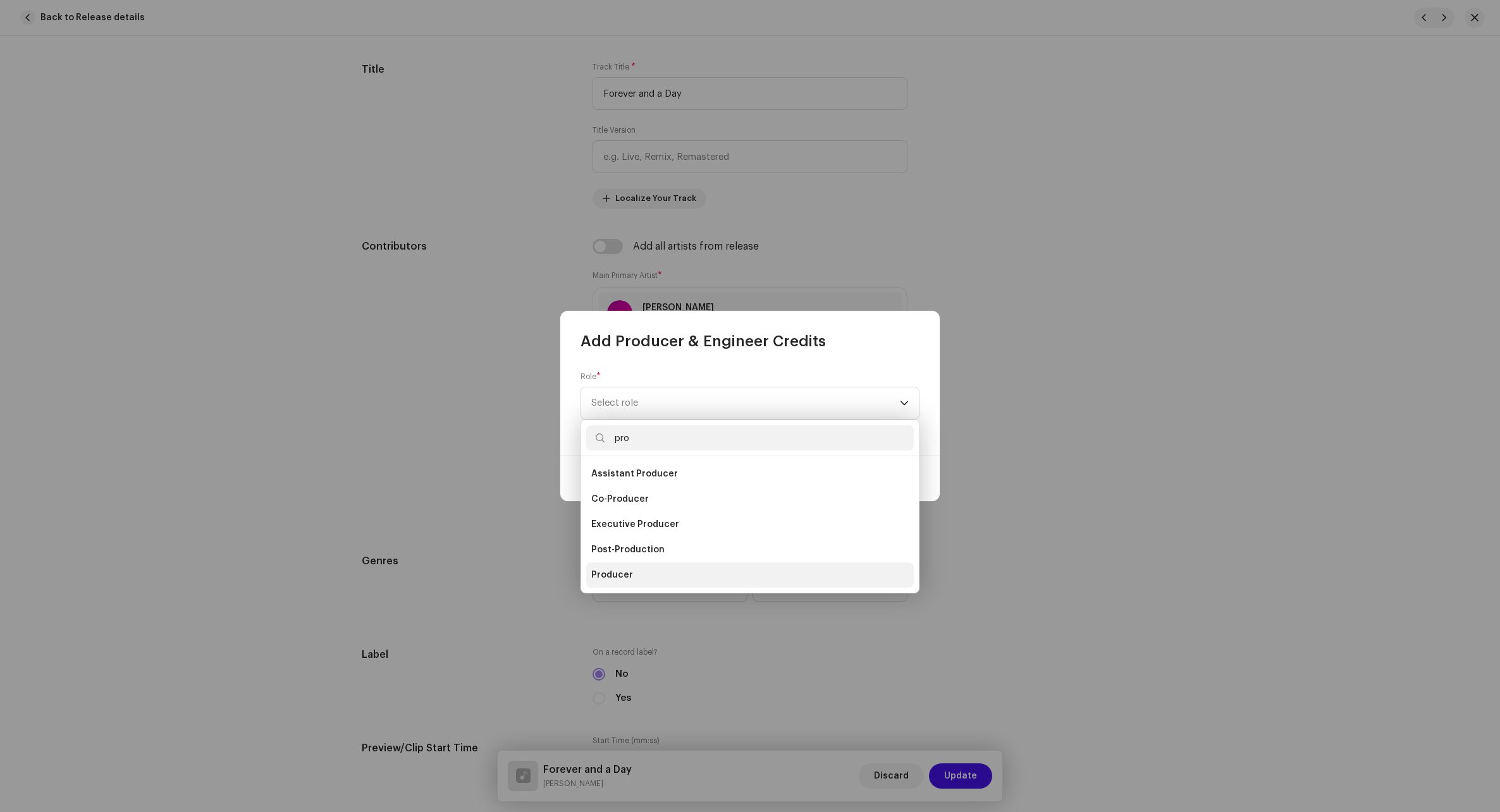
type input "pro"
click at [644, 565] on li "Producer" at bounding box center [750, 575] width 327 height 25
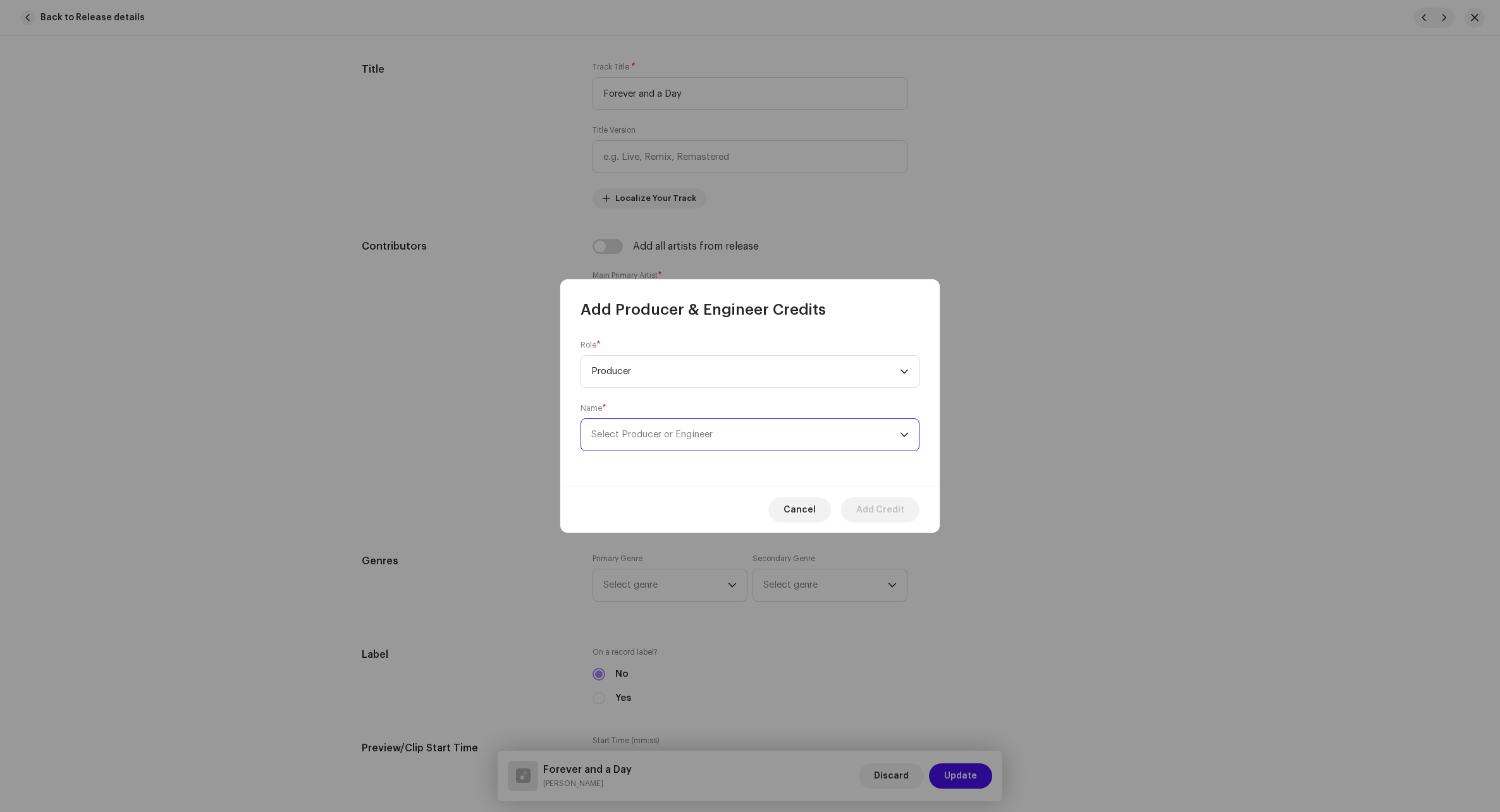
click at [706, 429] on span "Select Producer or Engineer" at bounding box center [745, 435] width 309 height 32
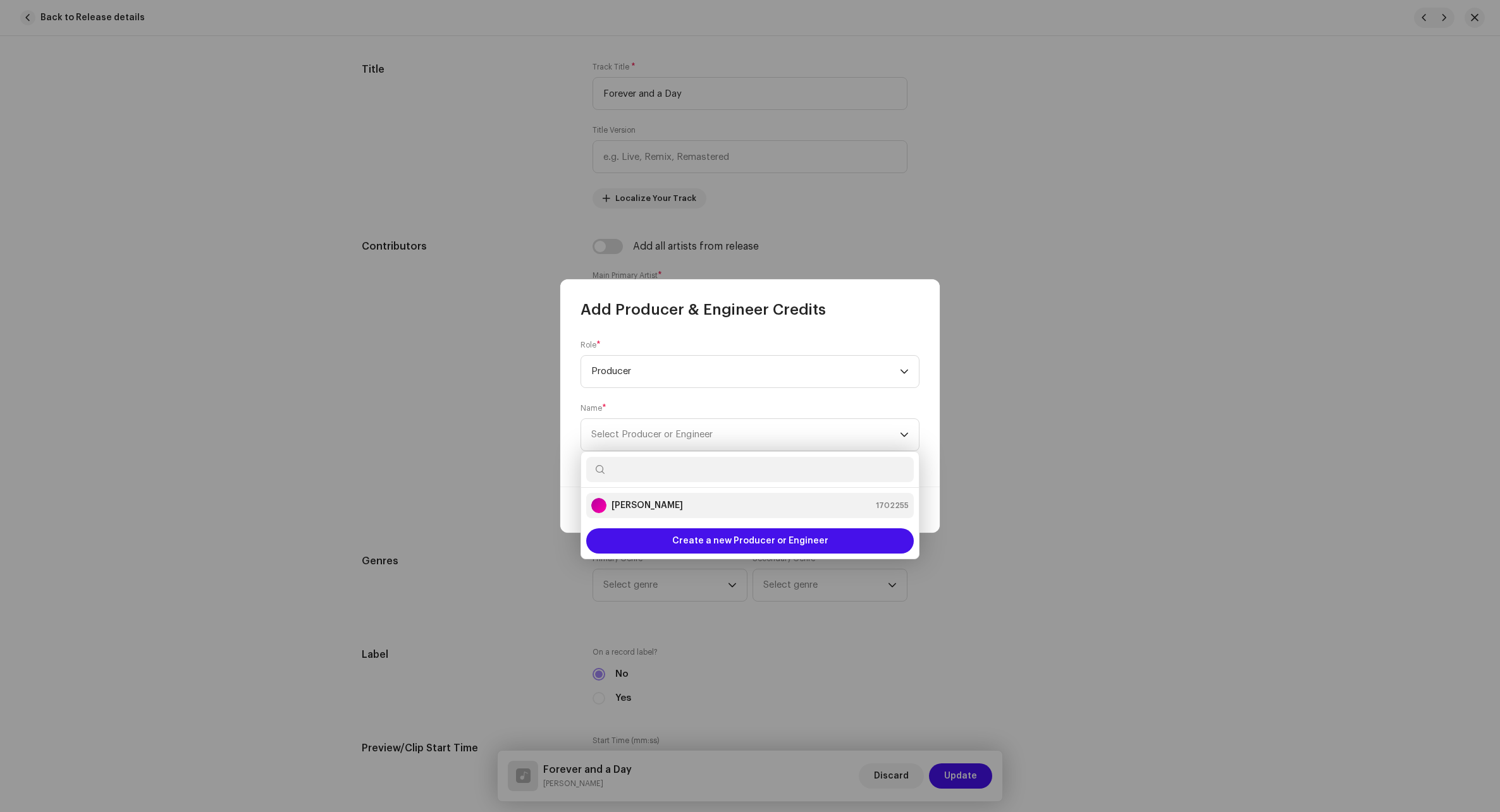
click at [661, 501] on strong "[PERSON_NAME]" at bounding box center [647, 506] width 71 height 13
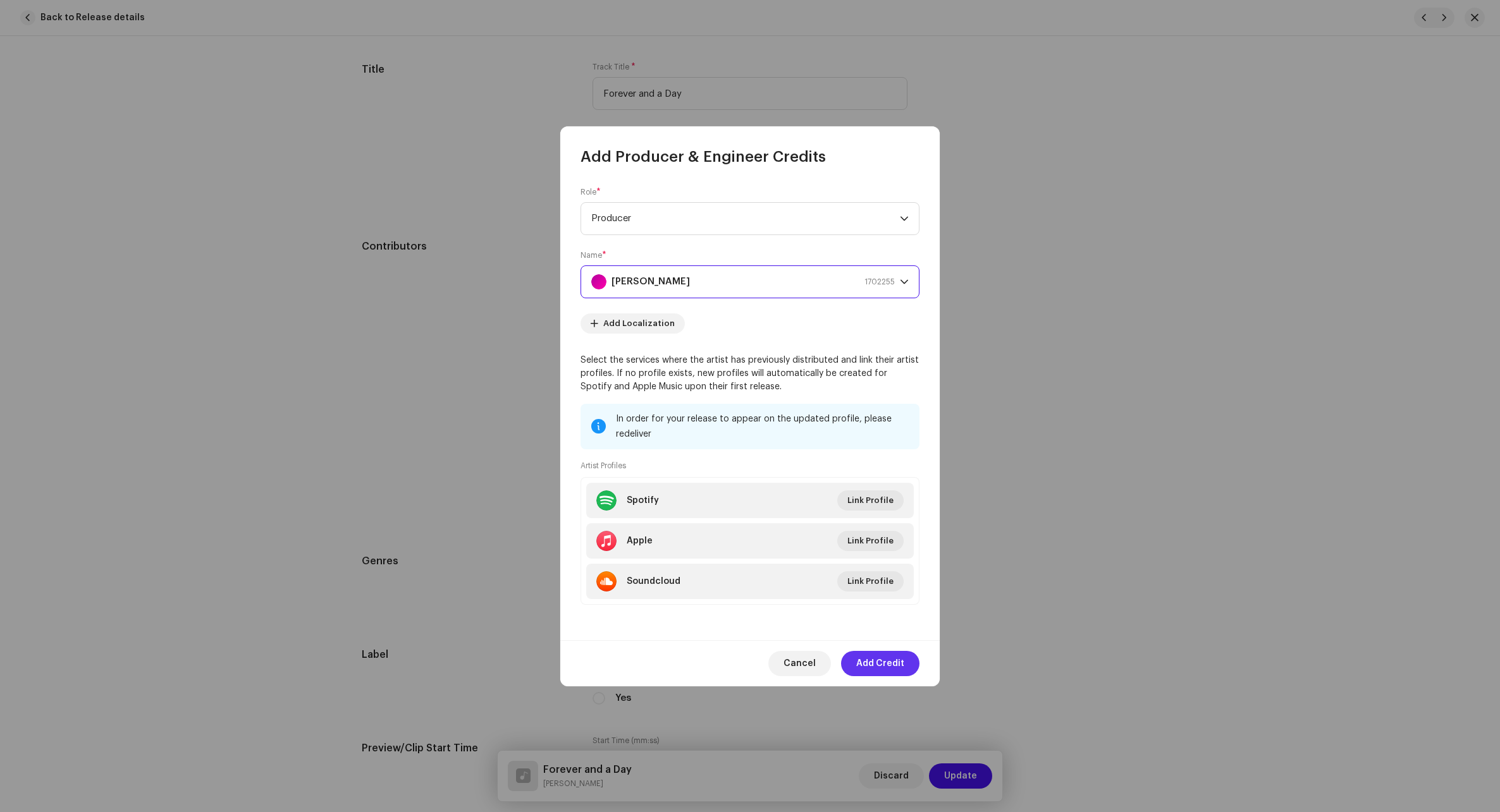
click at [892, 663] on span "Add Credit" at bounding box center [880, 664] width 48 height 25
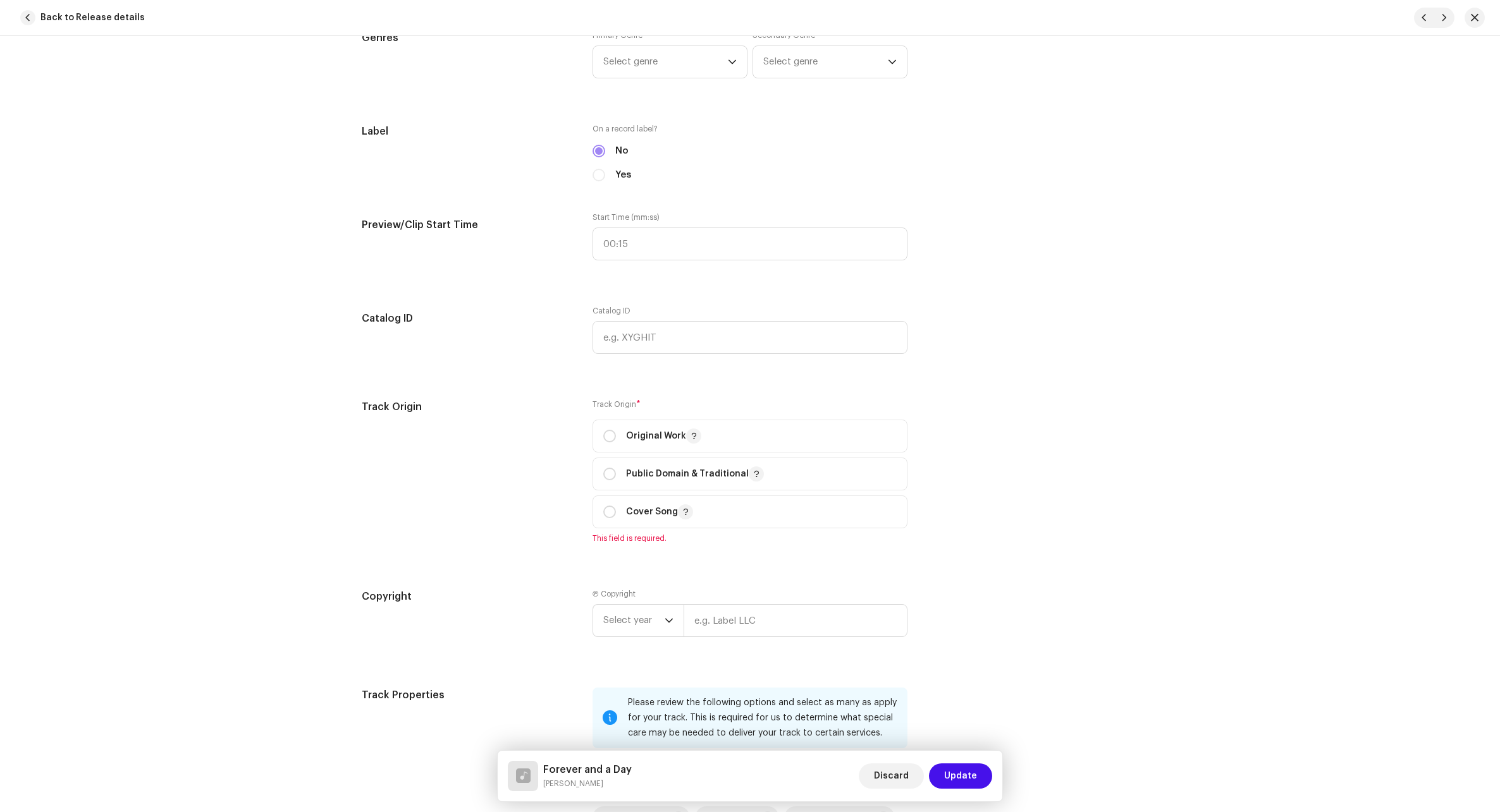
scroll to position [1137, 0]
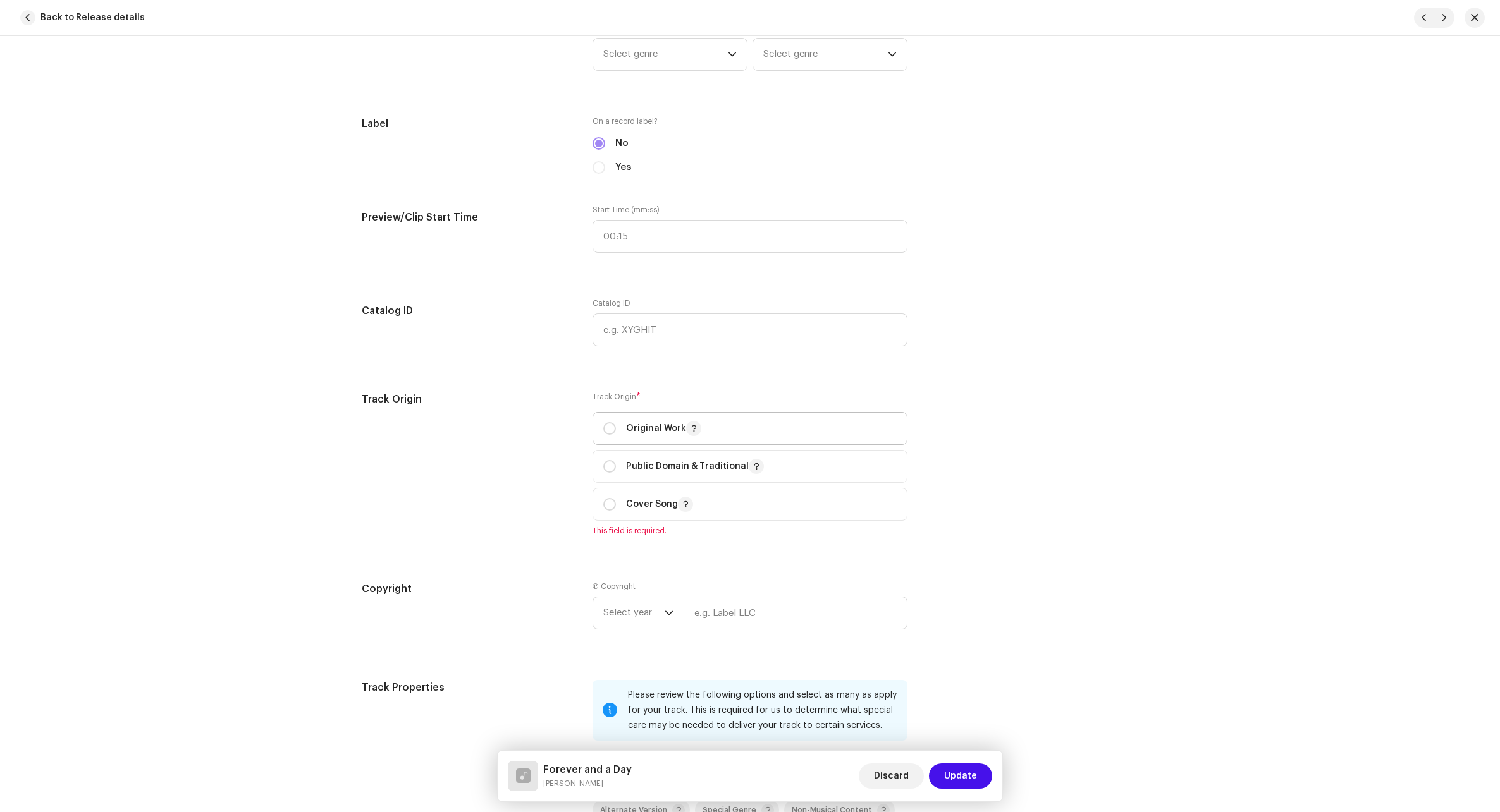
click at [631, 433] on p "Original Work" at bounding box center [663, 428] width 75 height 15
radio input "true"
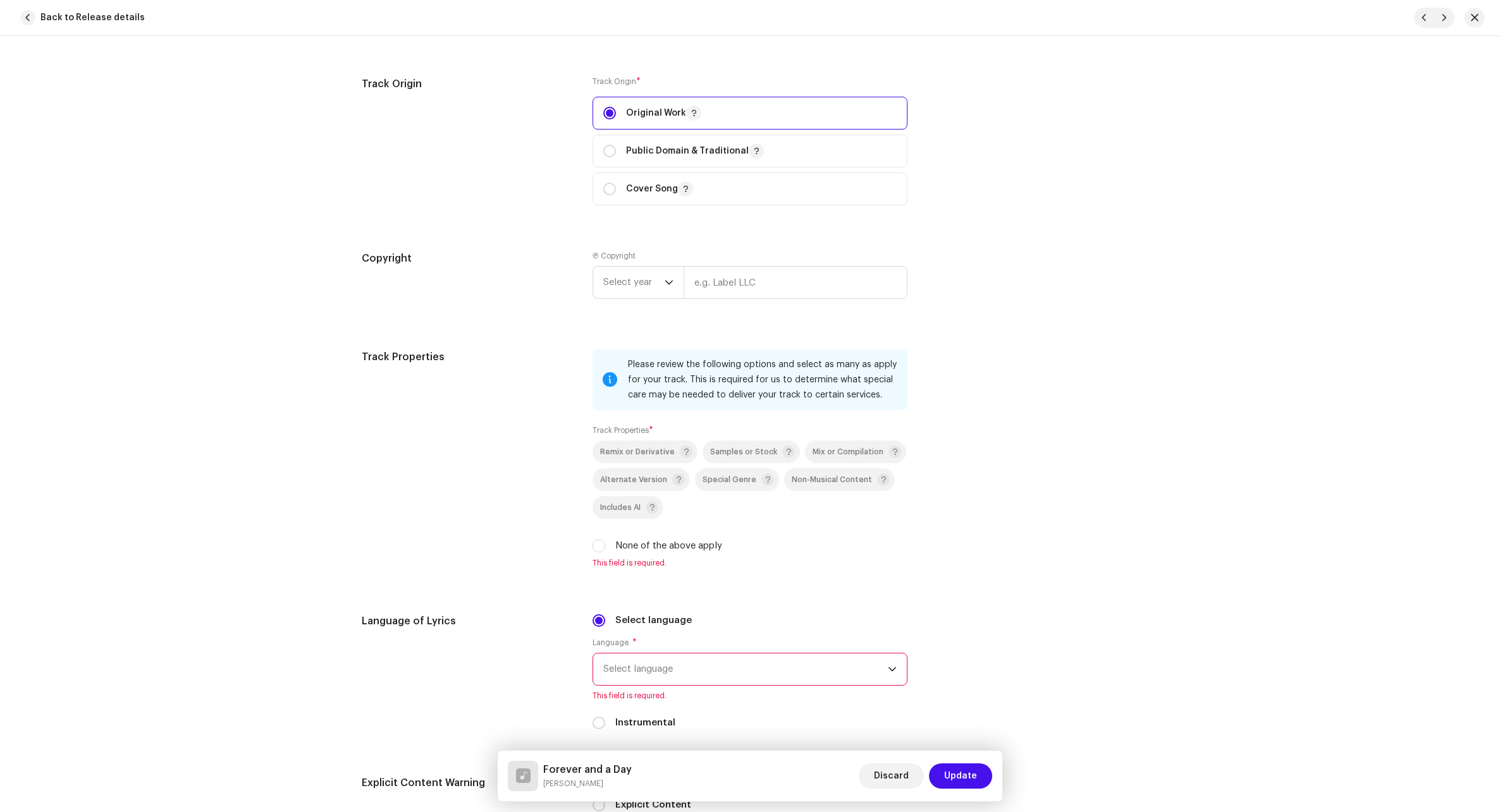
scroll to position [1453, 0]
click at [603, 545] on div "None of the above apply" at bounding box center [750, 545] width 314 height 14
click at [600, 545] on input "None of the above apply" at bounding box center [599, 545] width 13 height 13
checkbox input "true"
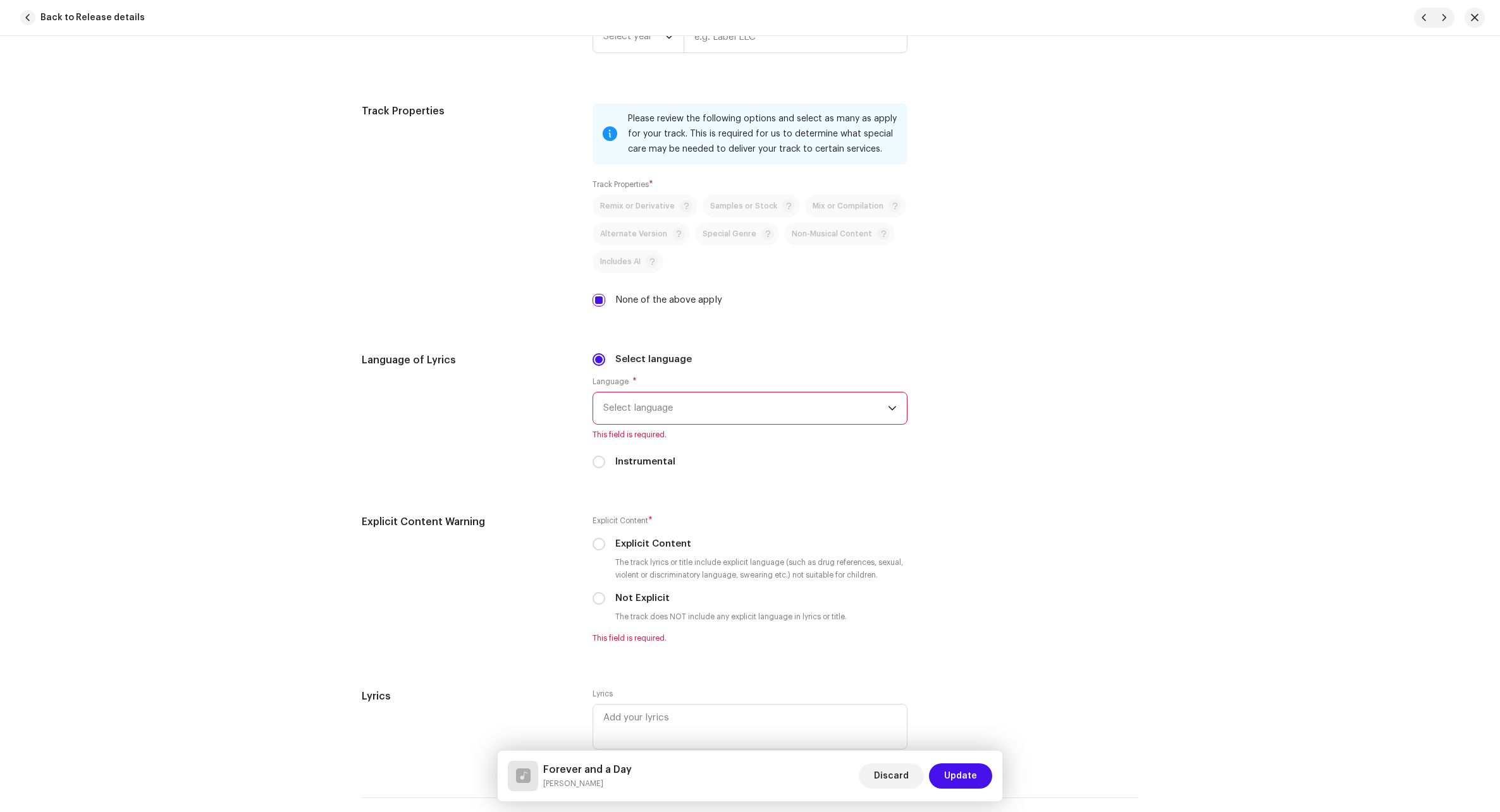
scroll to position [1707, 0]
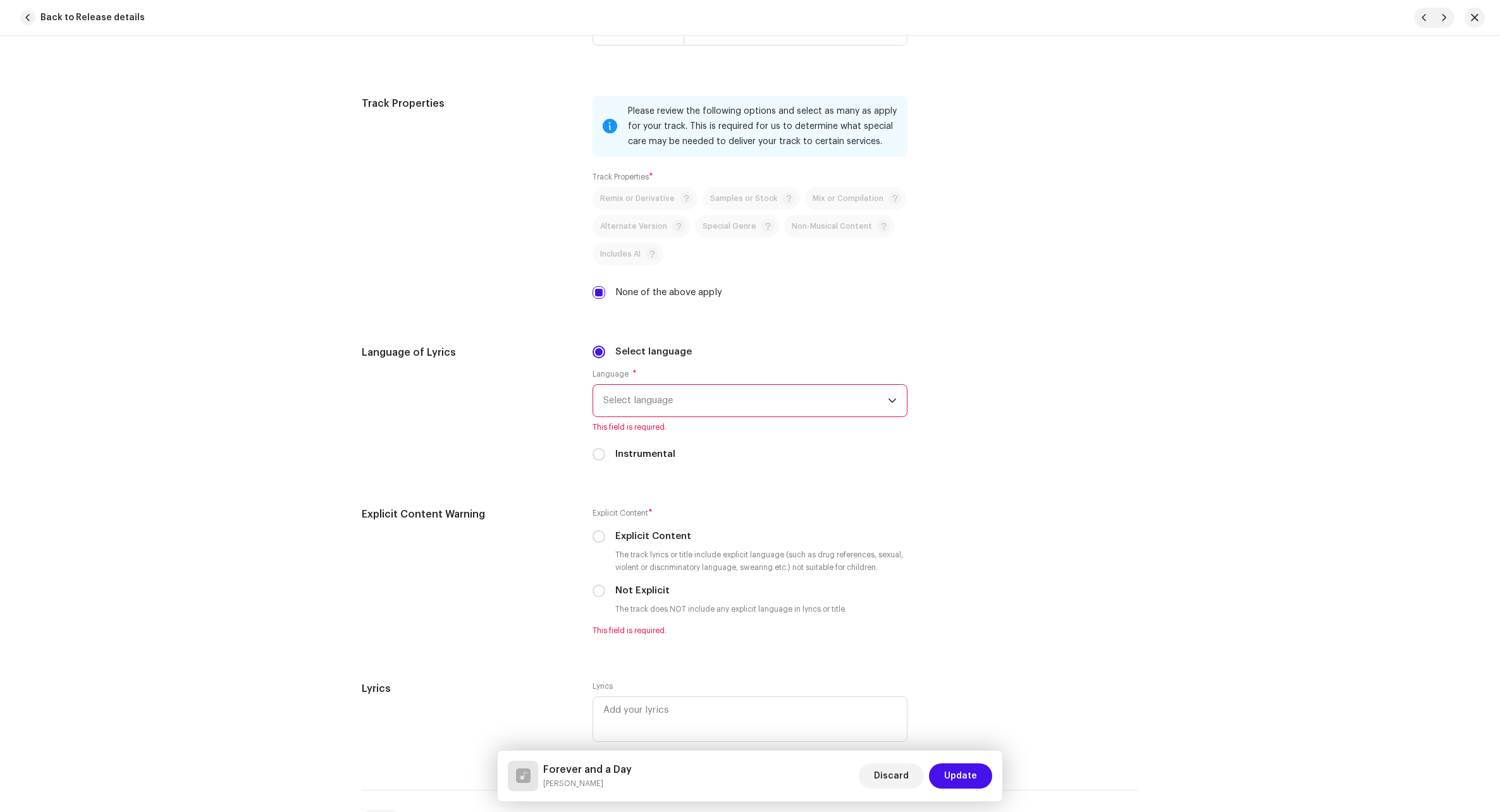
click at [685, 410] on span "Select language" at bounding box center [746, 401] width 284 height 32
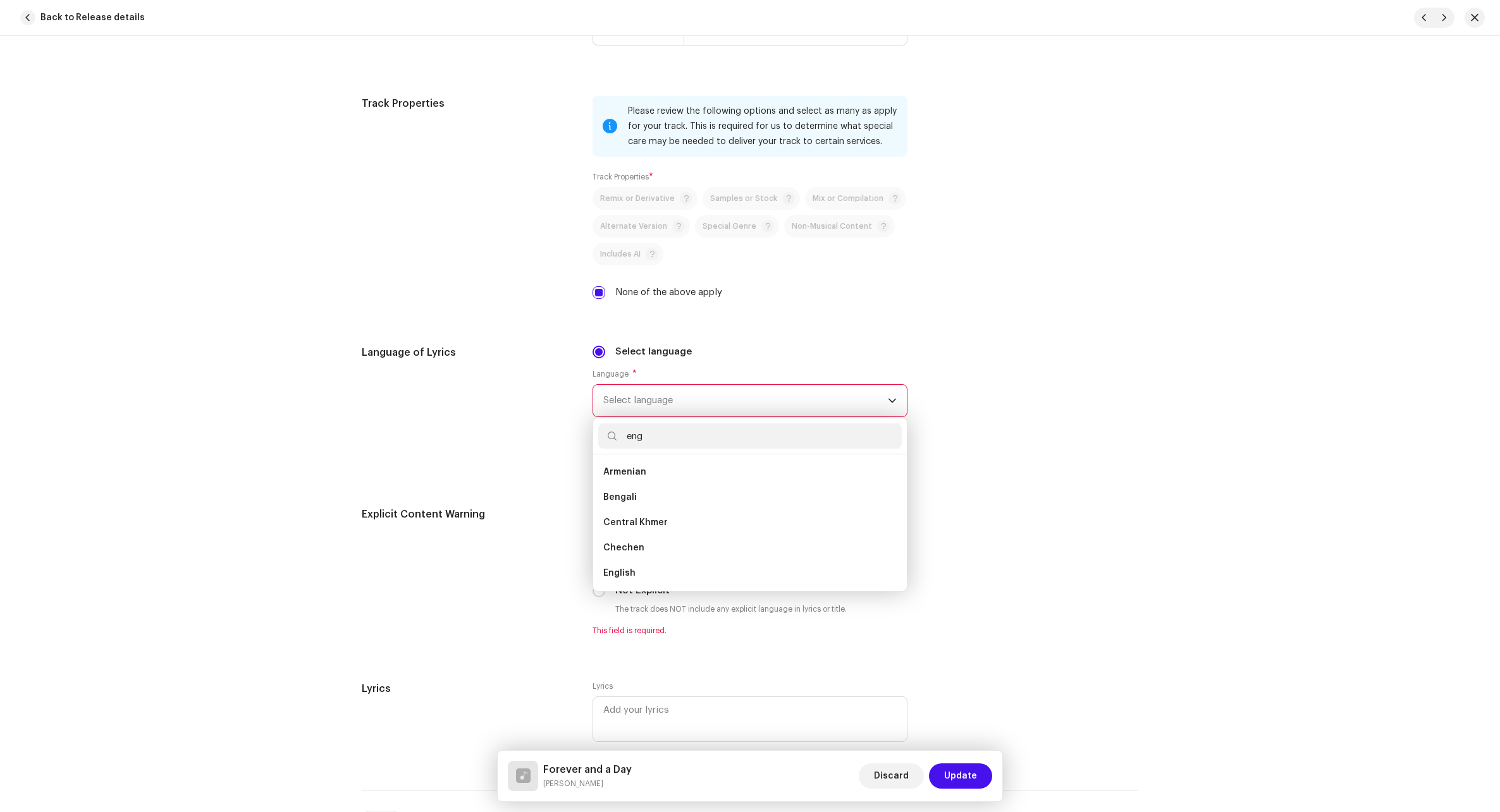
scroll to position [0, 0]
type input "eng"
click at [638, 498] on li "English" at bounding box center [750, 498] width 303 height 25
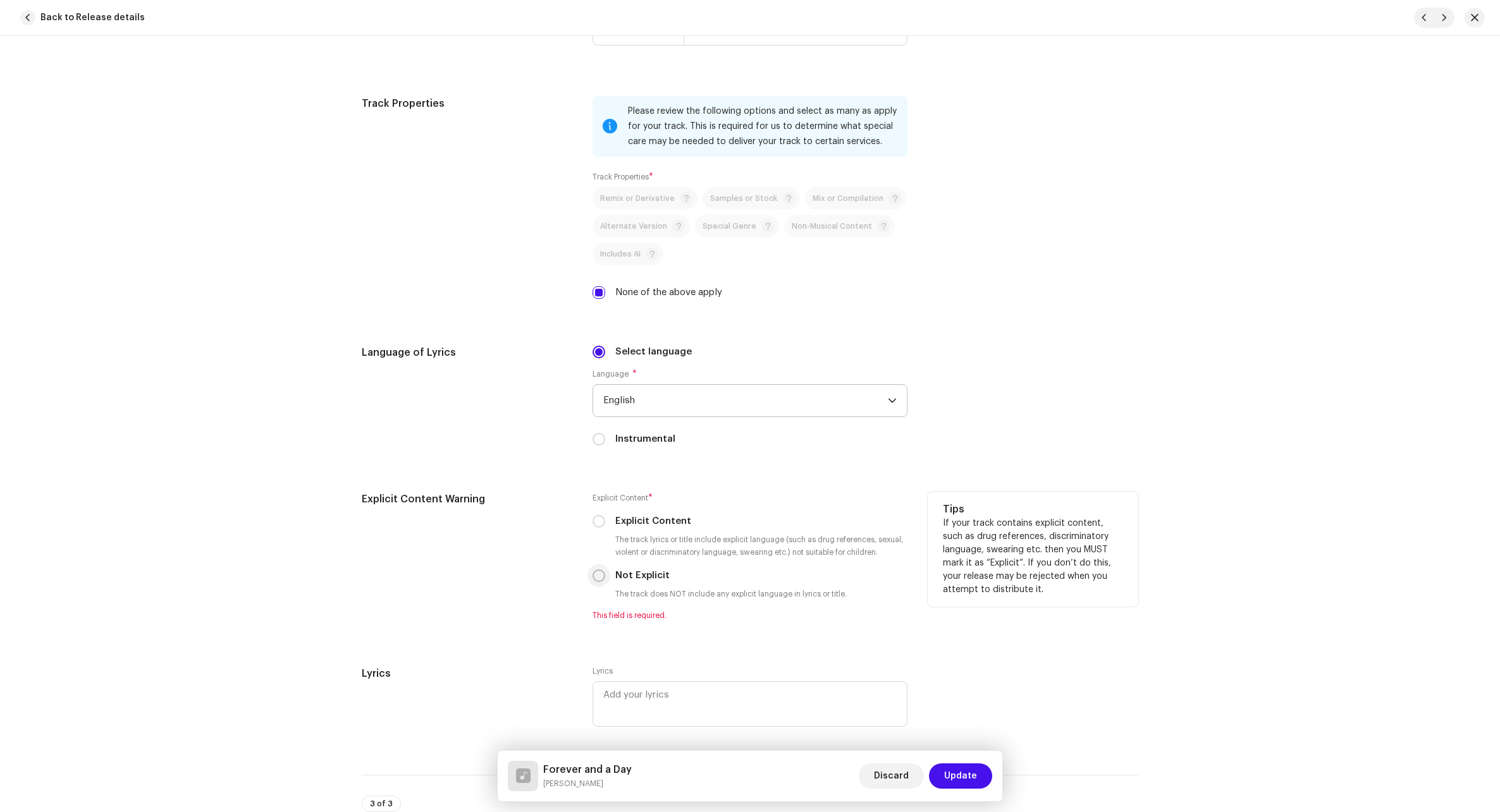
click at [594, 575] on input "Not Explicit" at bounding box center [599, 575] width 13 height 13
radio input "true"
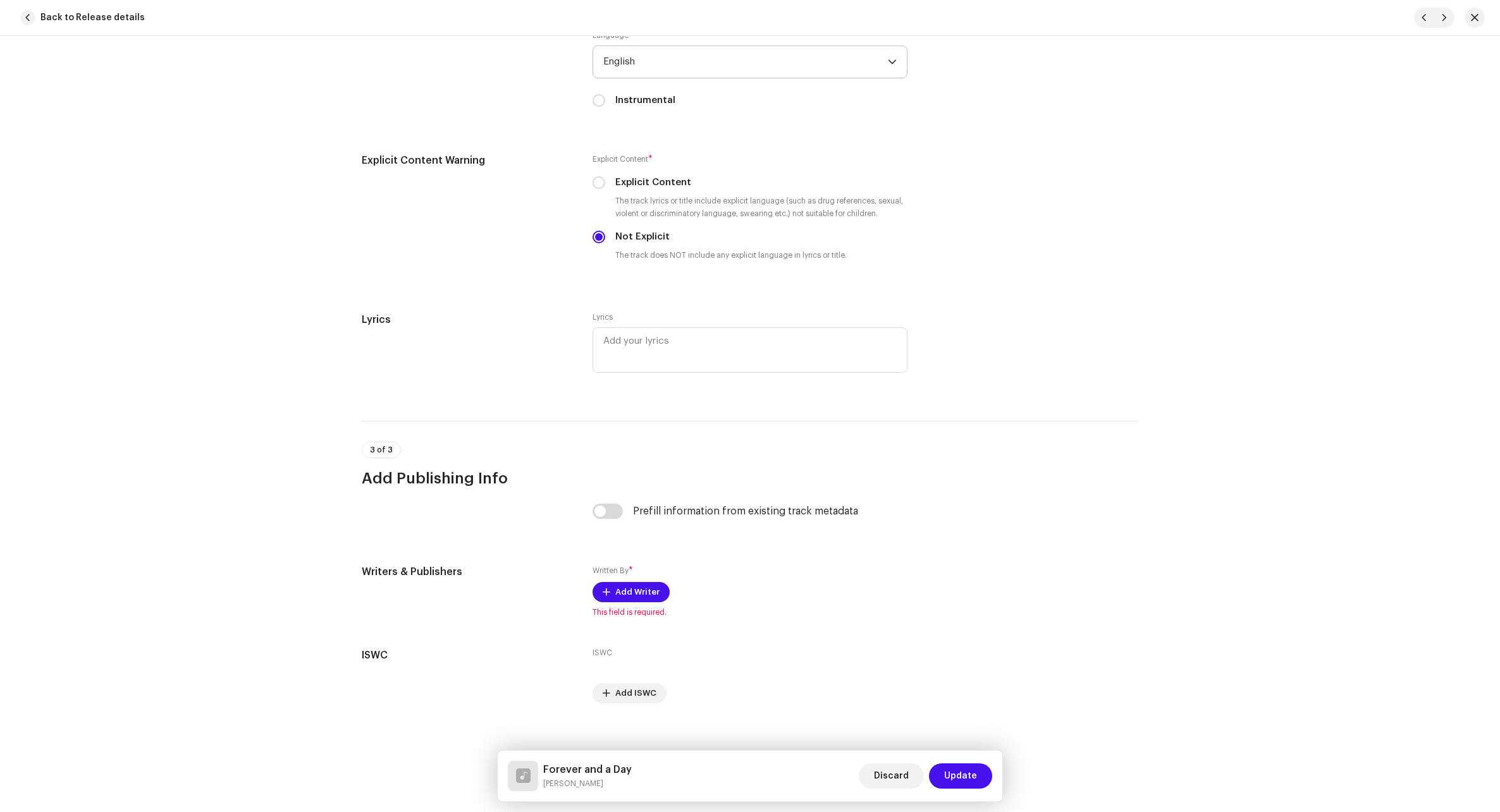
scroll to position [2057, 0]
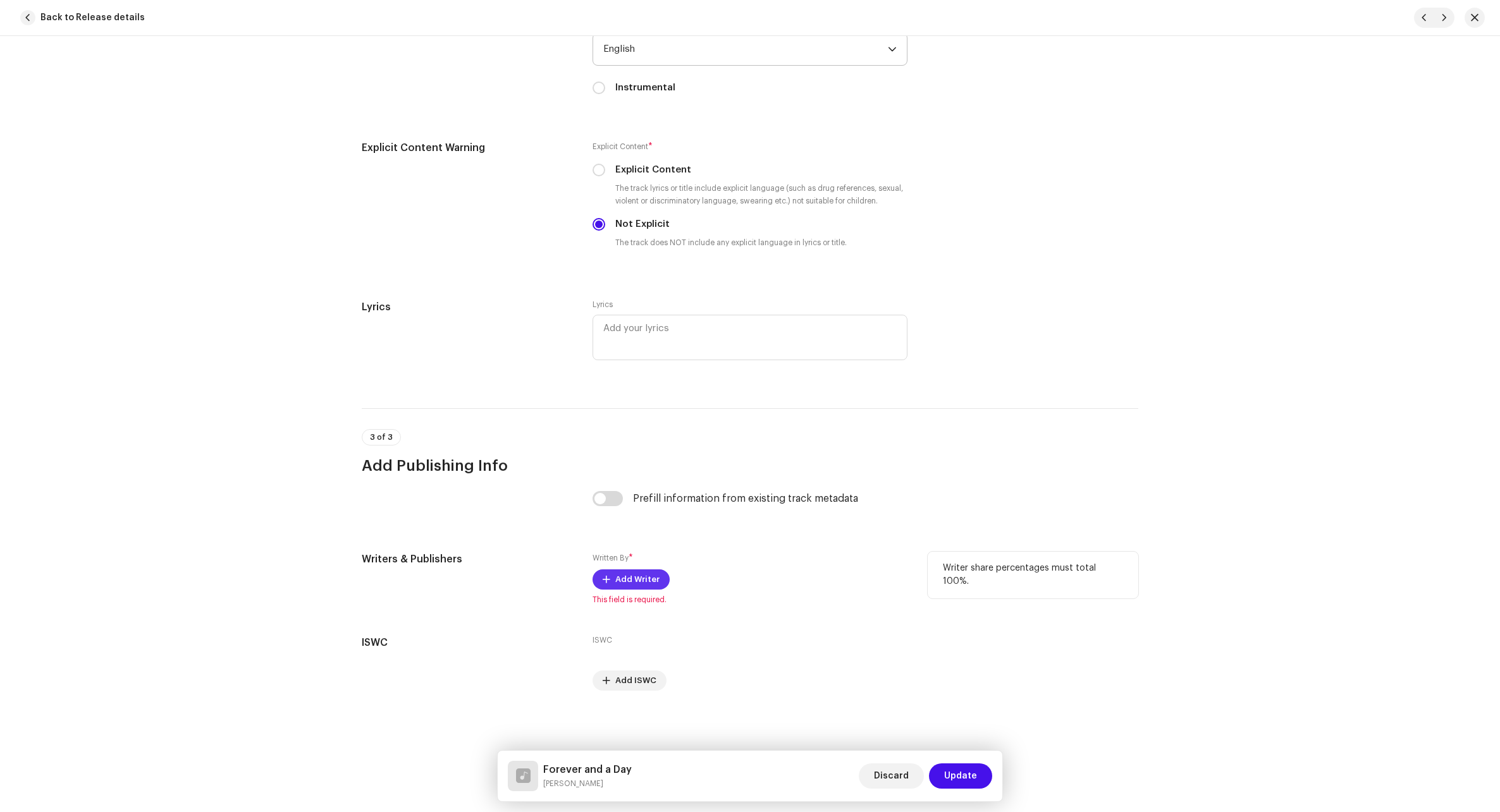
click at [626, 578] on span "Add Writer" at bounding box center [638, 579] width 44 height 25
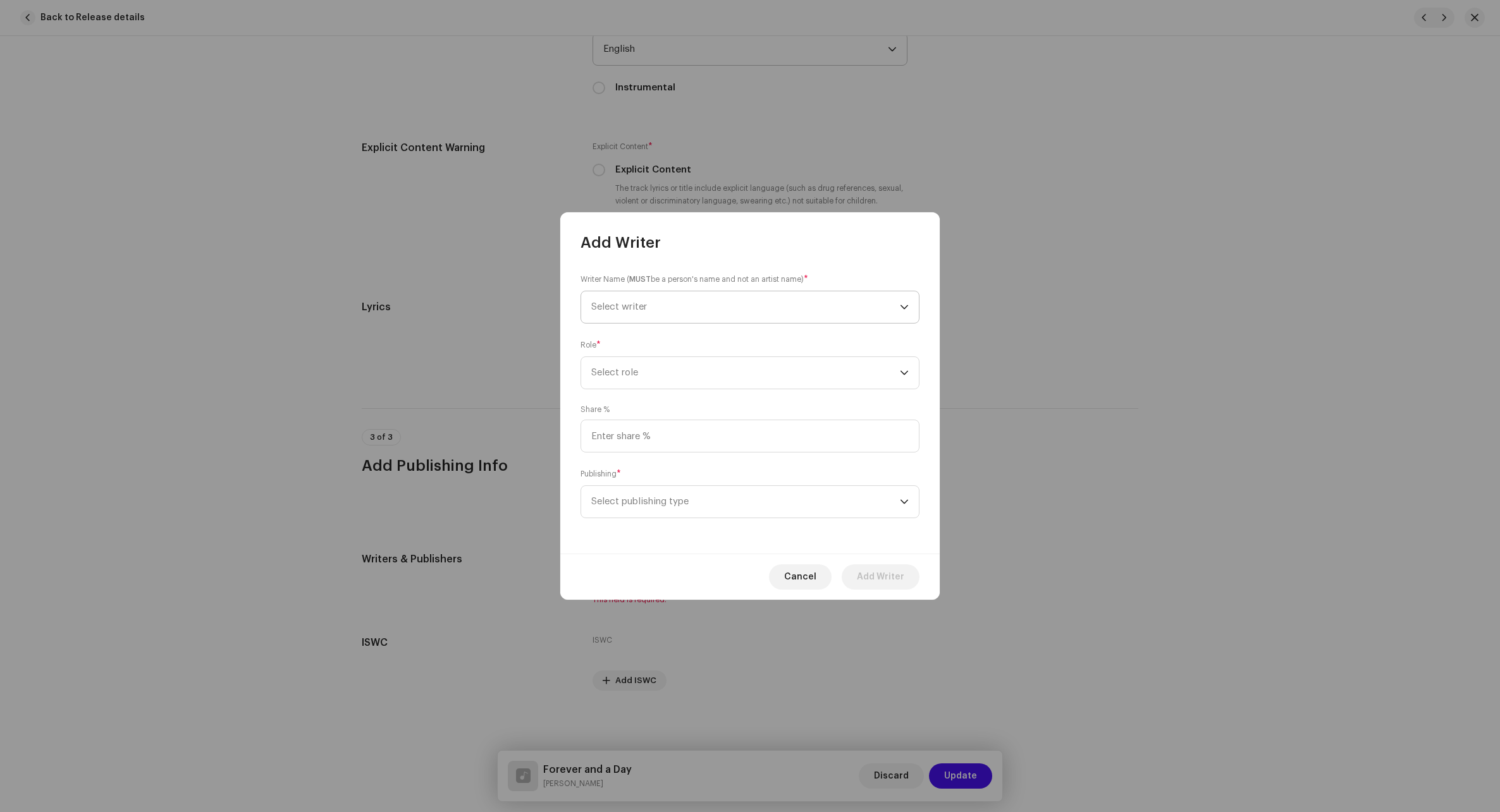
click at [683, 306] on span "Select writer" at bounding box center [745, 307] width 309 height 32
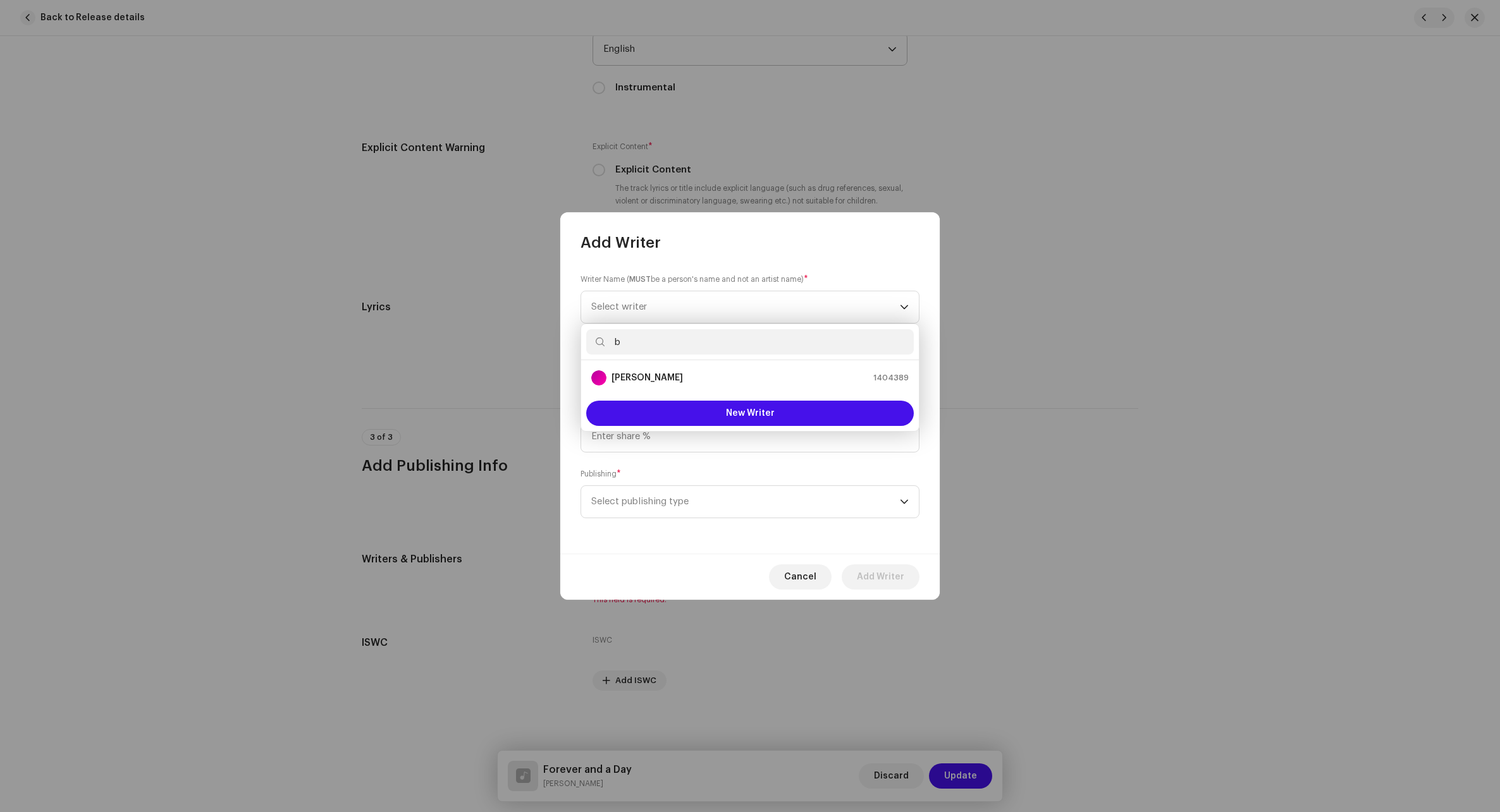
type input "b"
click at [673, 379] on div "[PERSON_NAME] 1404389" at bounding box center [750, 378] width 318 height 15
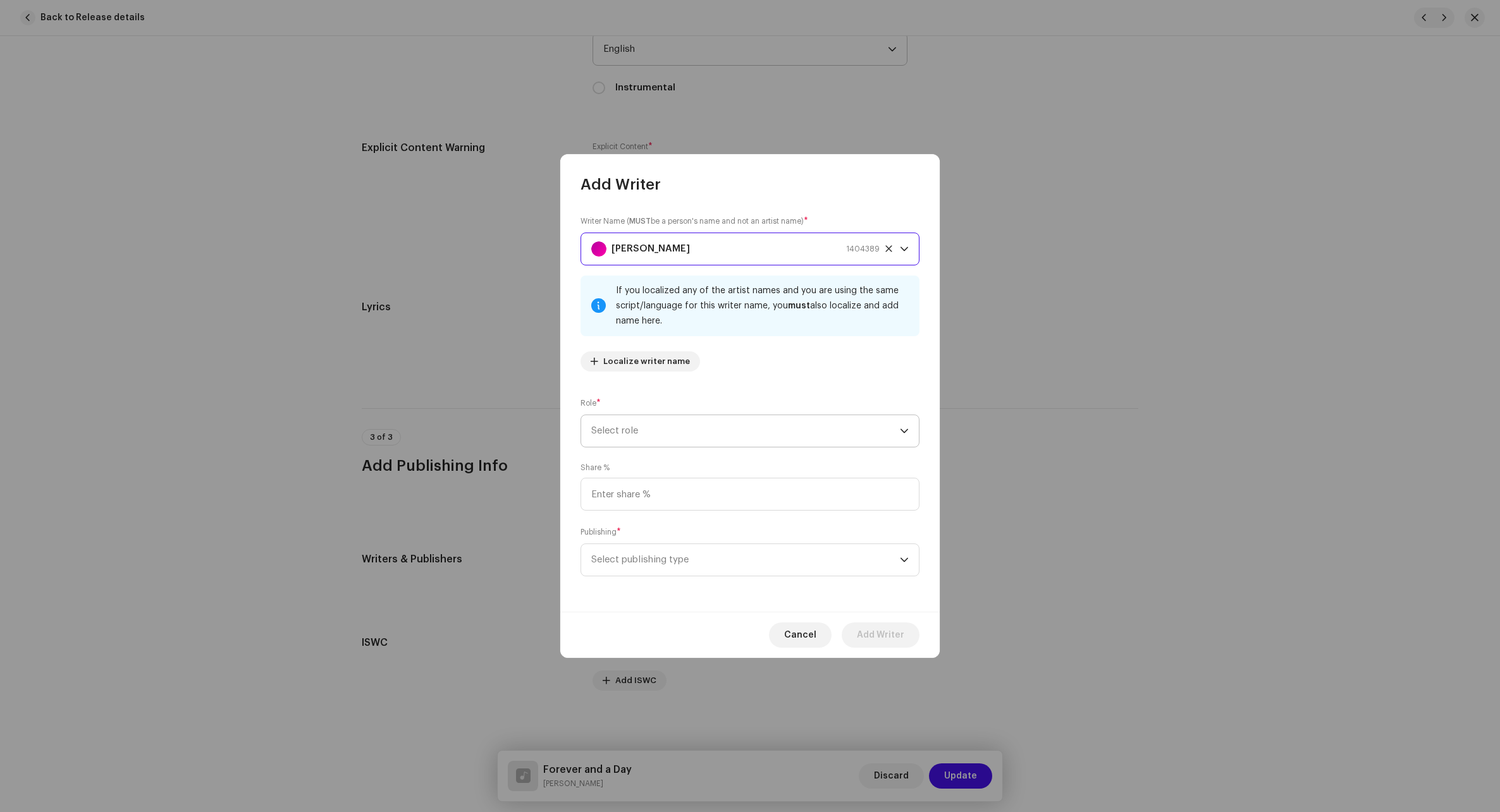
click at [669, 437] on span "Select role" at bounding box center [745, 431] width 309 height 32
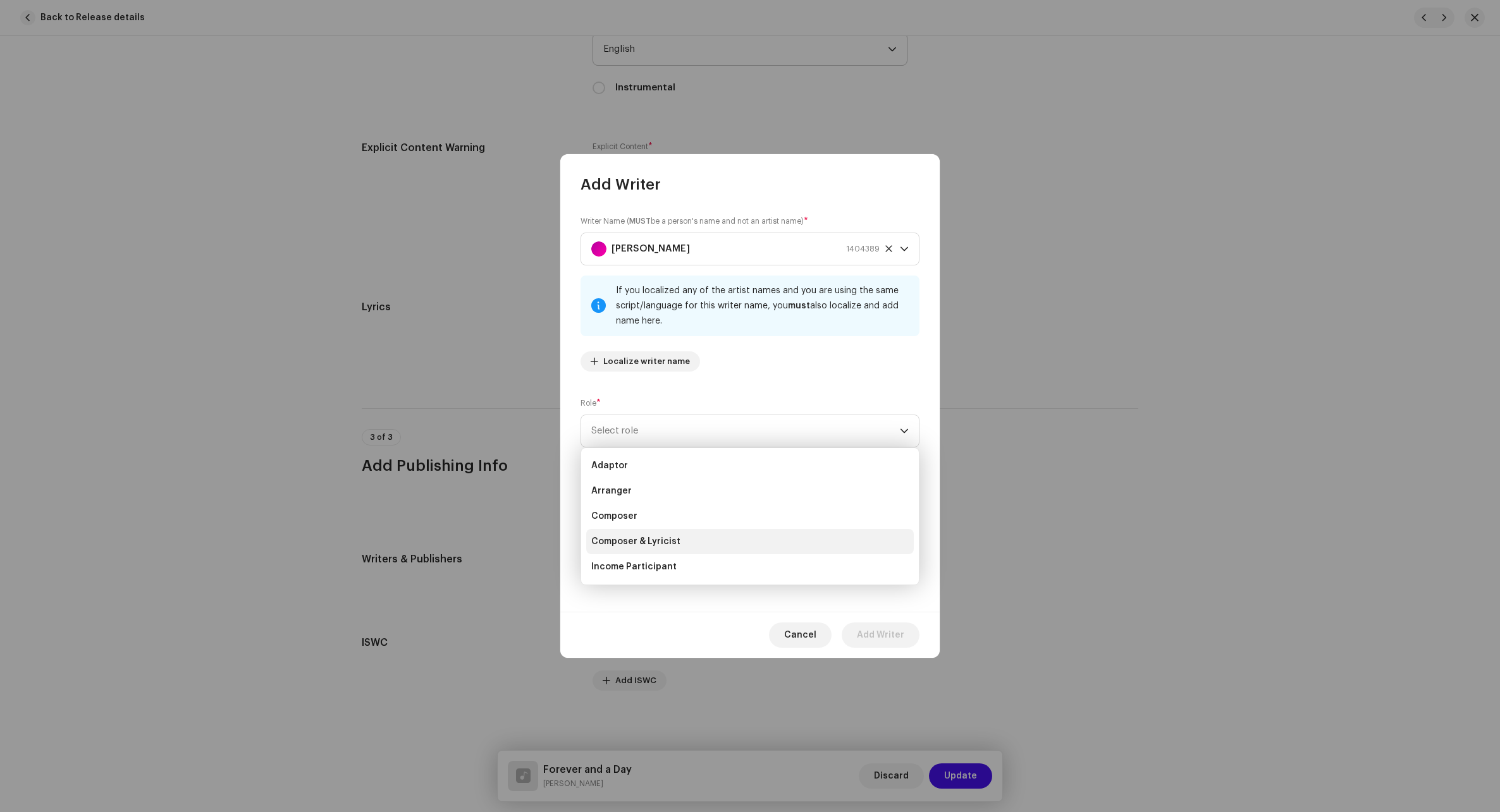
click at [647, 538] on span "Composer & Lyricist" at bounding box center [635, 541] width 89 height 13
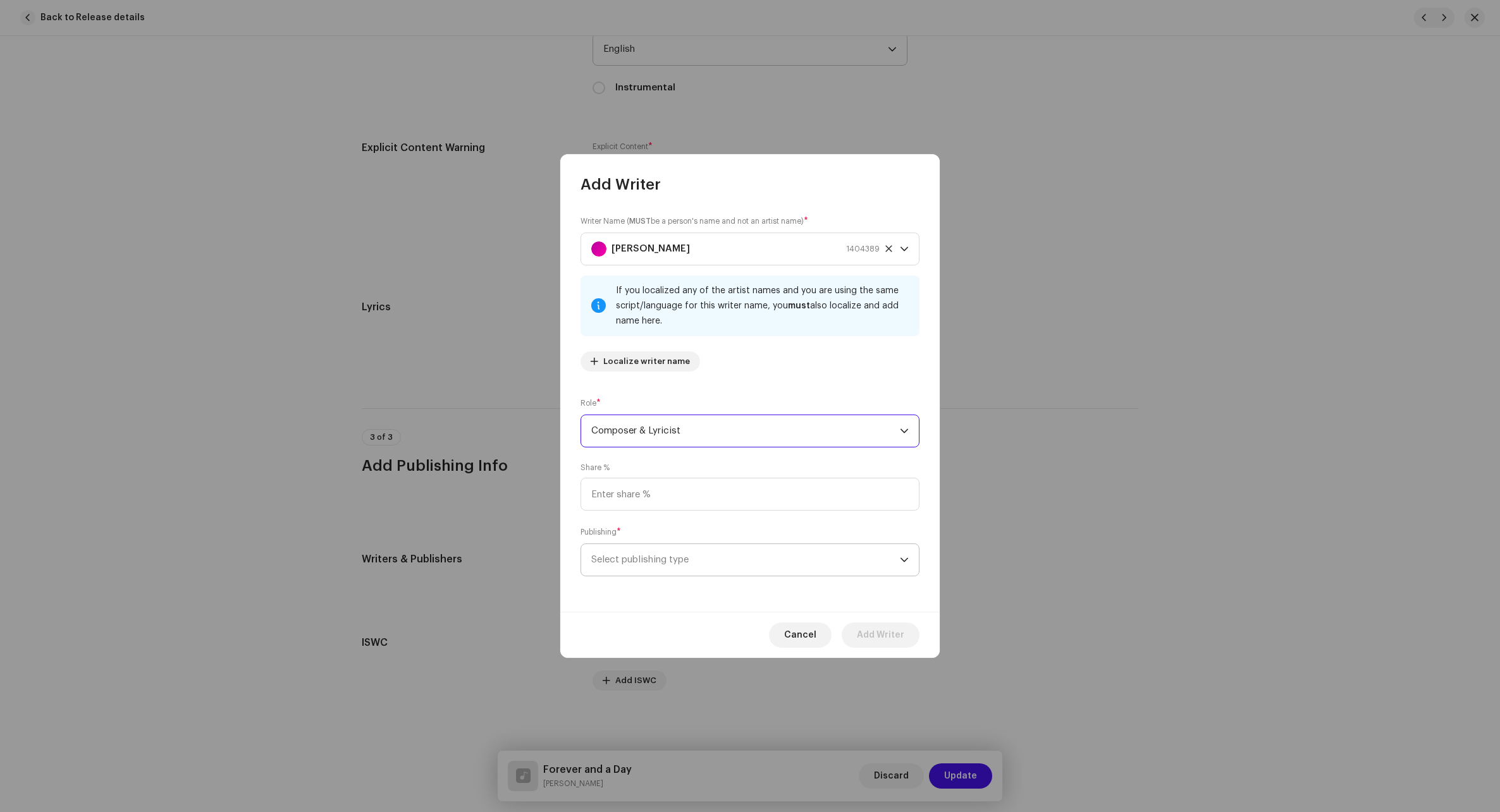
click at [664, 561] on span "Select publishing type" at bounding box center [745, 560] width 309 height 32
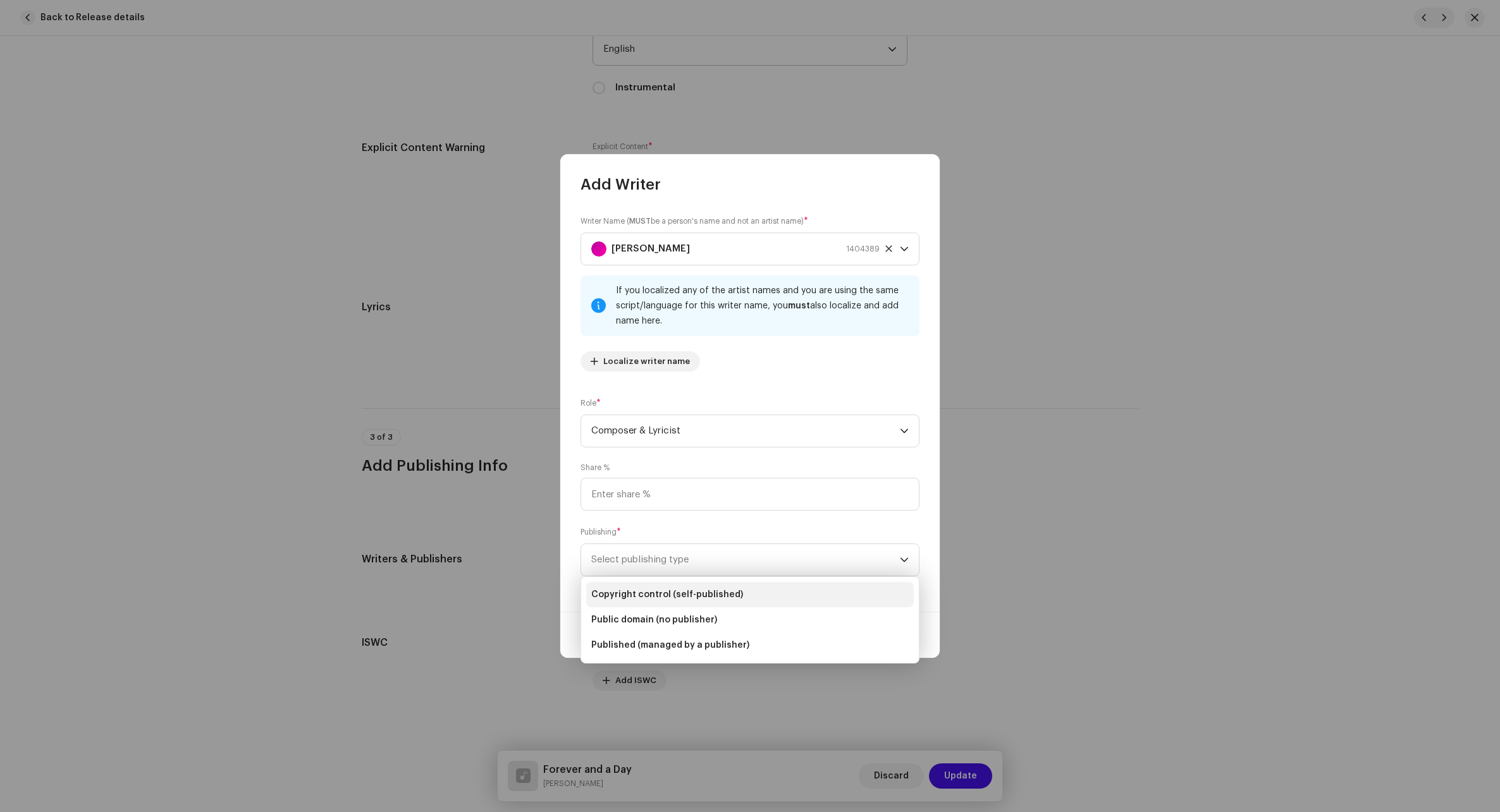
click at [648, 592] on span "Copyright control (self-published)" at bounding box center [666, 595] width 152 height 13
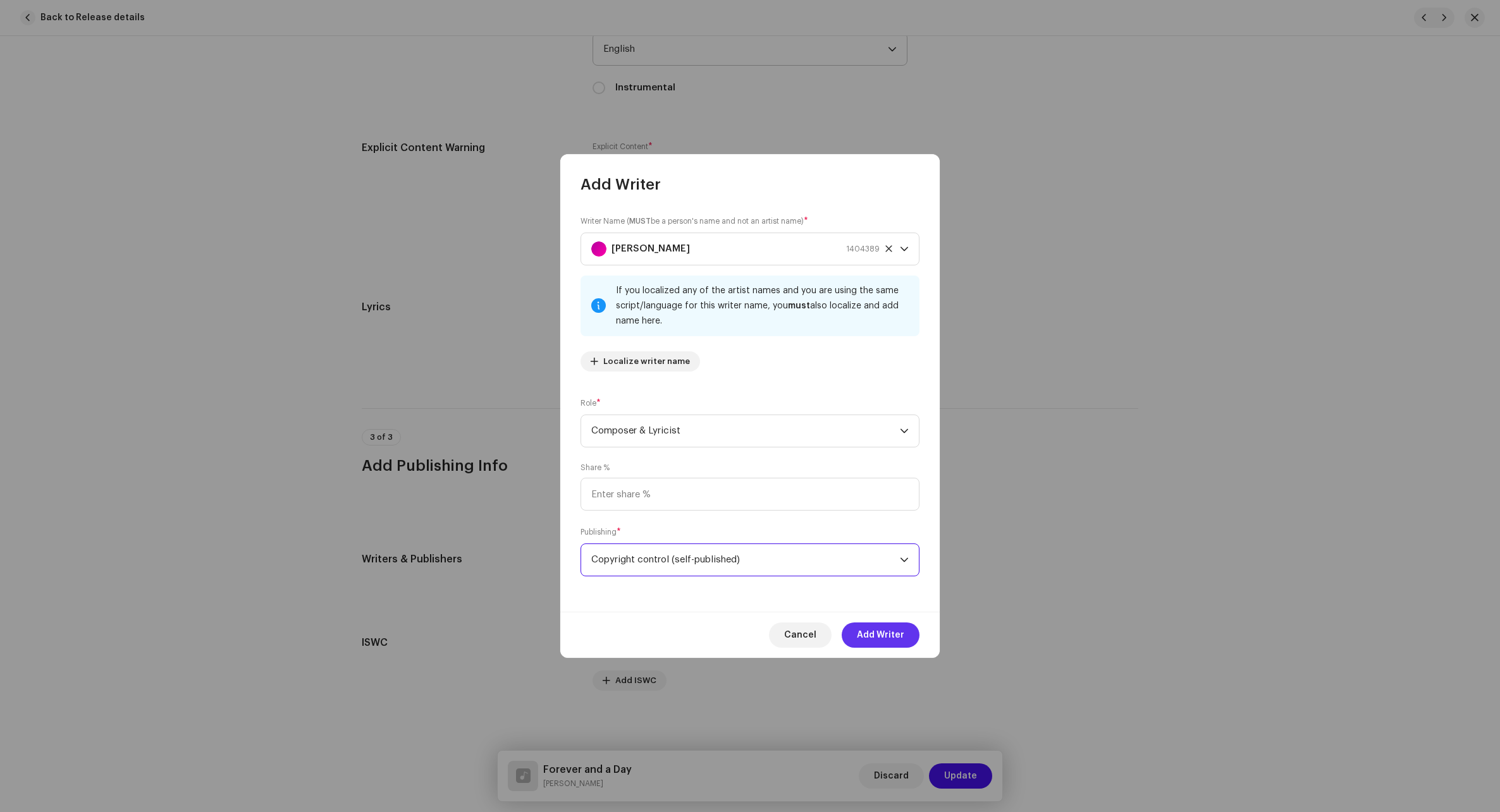
click at [893, 630] on span "Add Writer" at bounding box center [881, 635] width 48 height 25
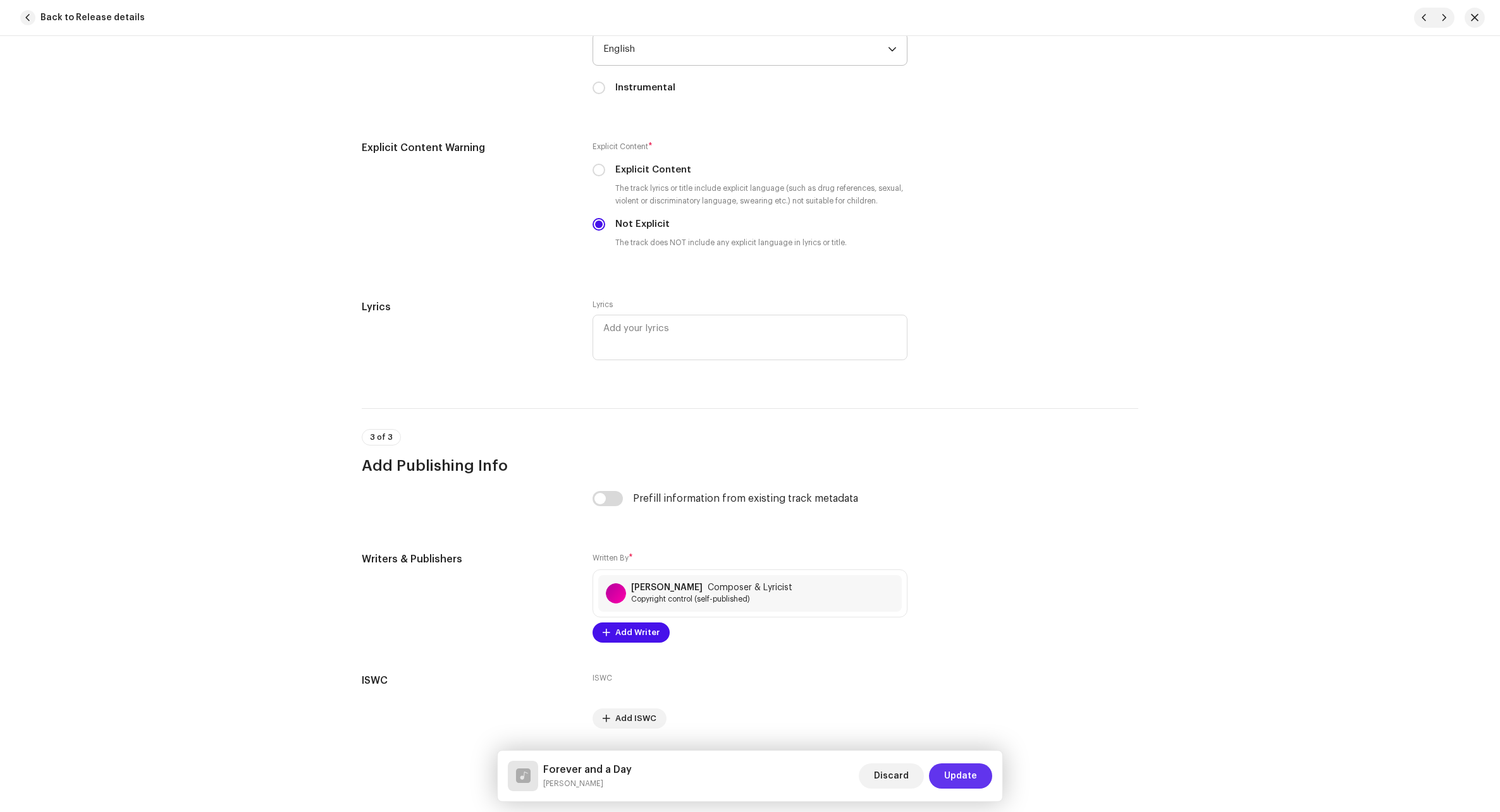
click at [893, 775] on span "Update" at bounding box center [960, 776] width 33 height 25
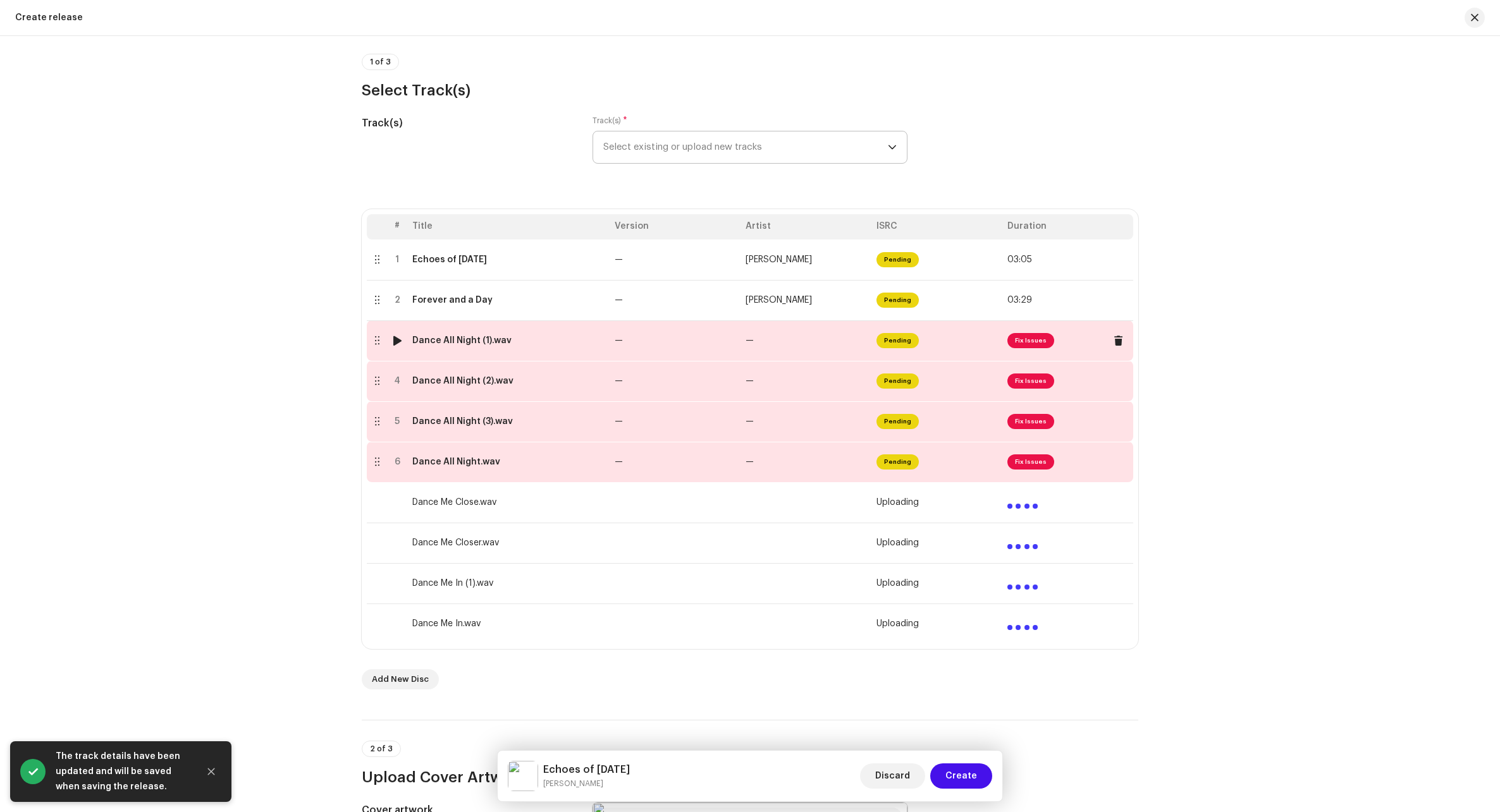
click at [703, 352] on td "—" at bounding box center [675, 341] width 131 height 40
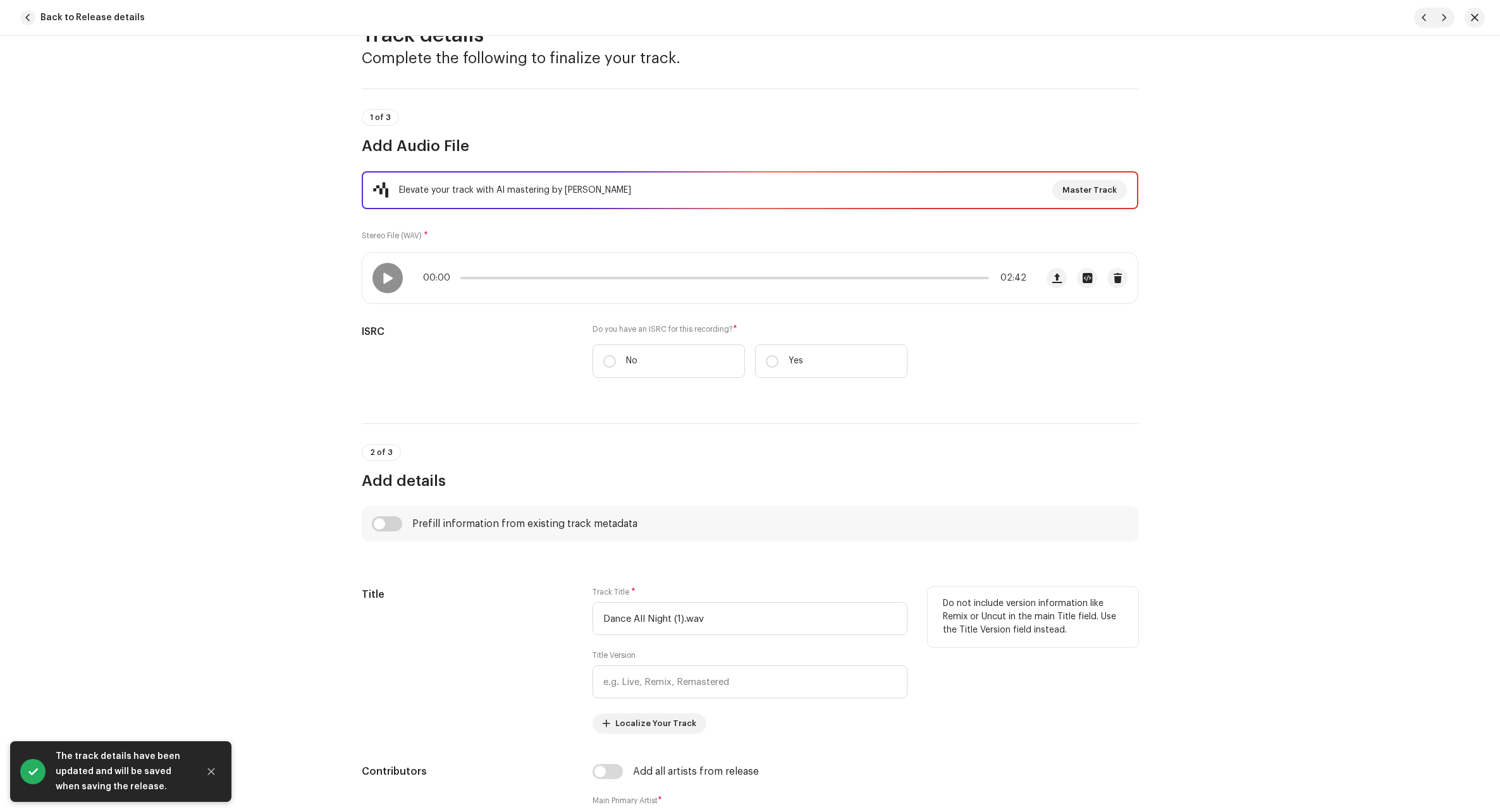
scroll to position [126, 0]
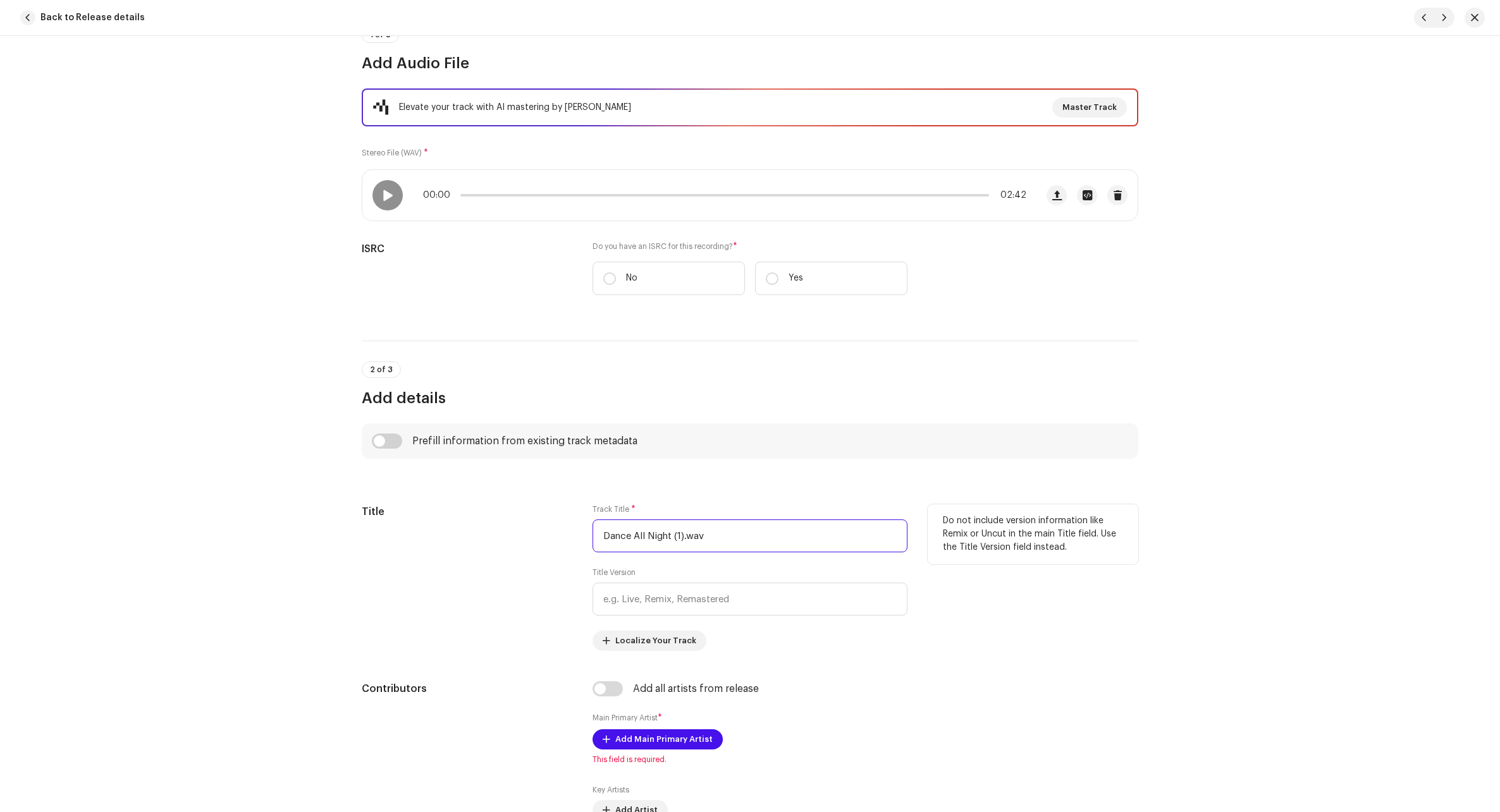
click at [672, 533] on input "Dance All Night (1).wav" at bounding box center [750, 535] width 314 height 33
paste input "Glass Hearts"
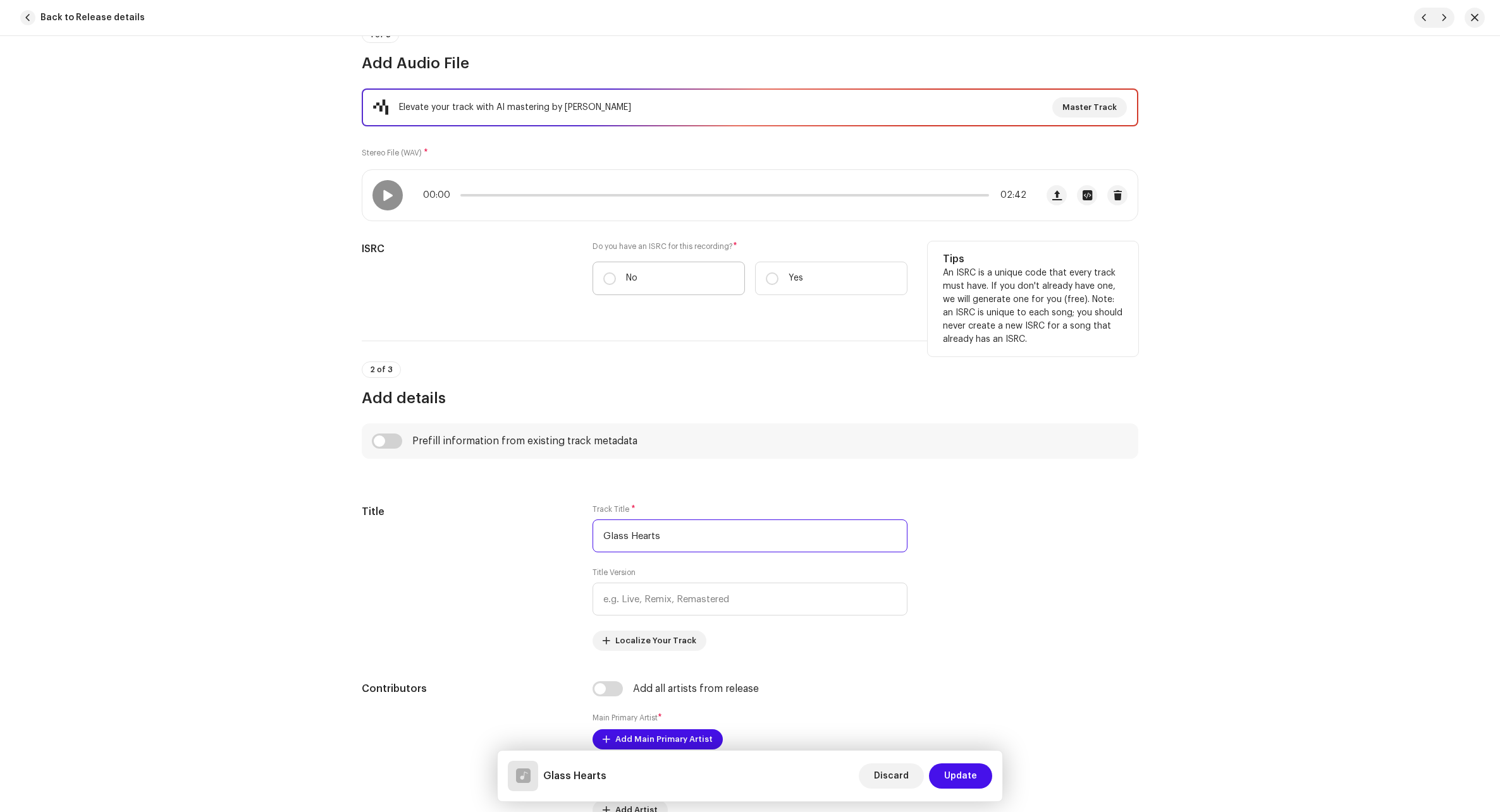
type input "Glass Hearts"
click at [613, 280] on label "No" at bounding box center [669, 279] width 152 height 33
click at [613, 280] on input "No" at bounding box center [610, 279] width 13 height 13
radio input "true"
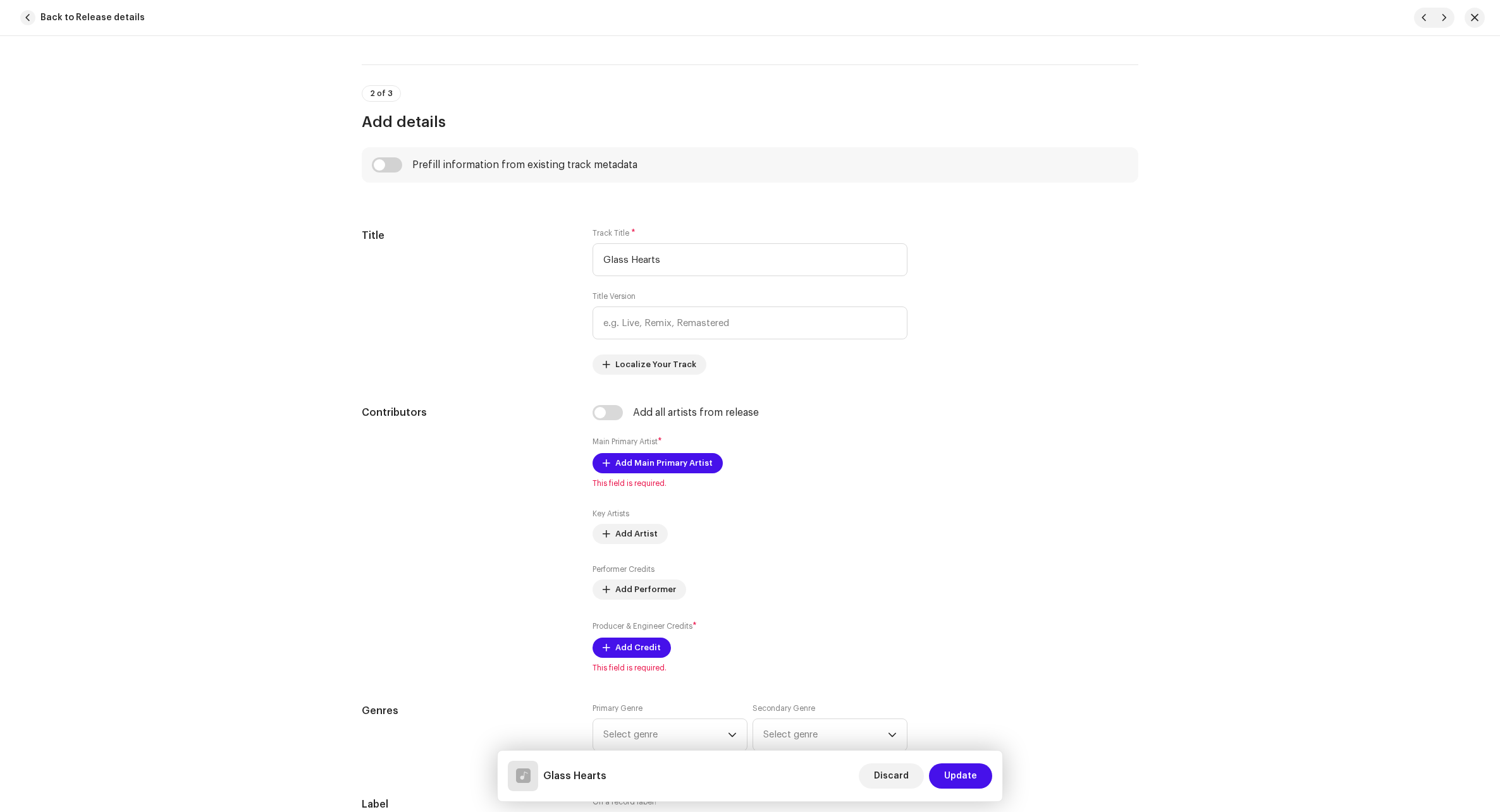
scroll to position [442, 0]
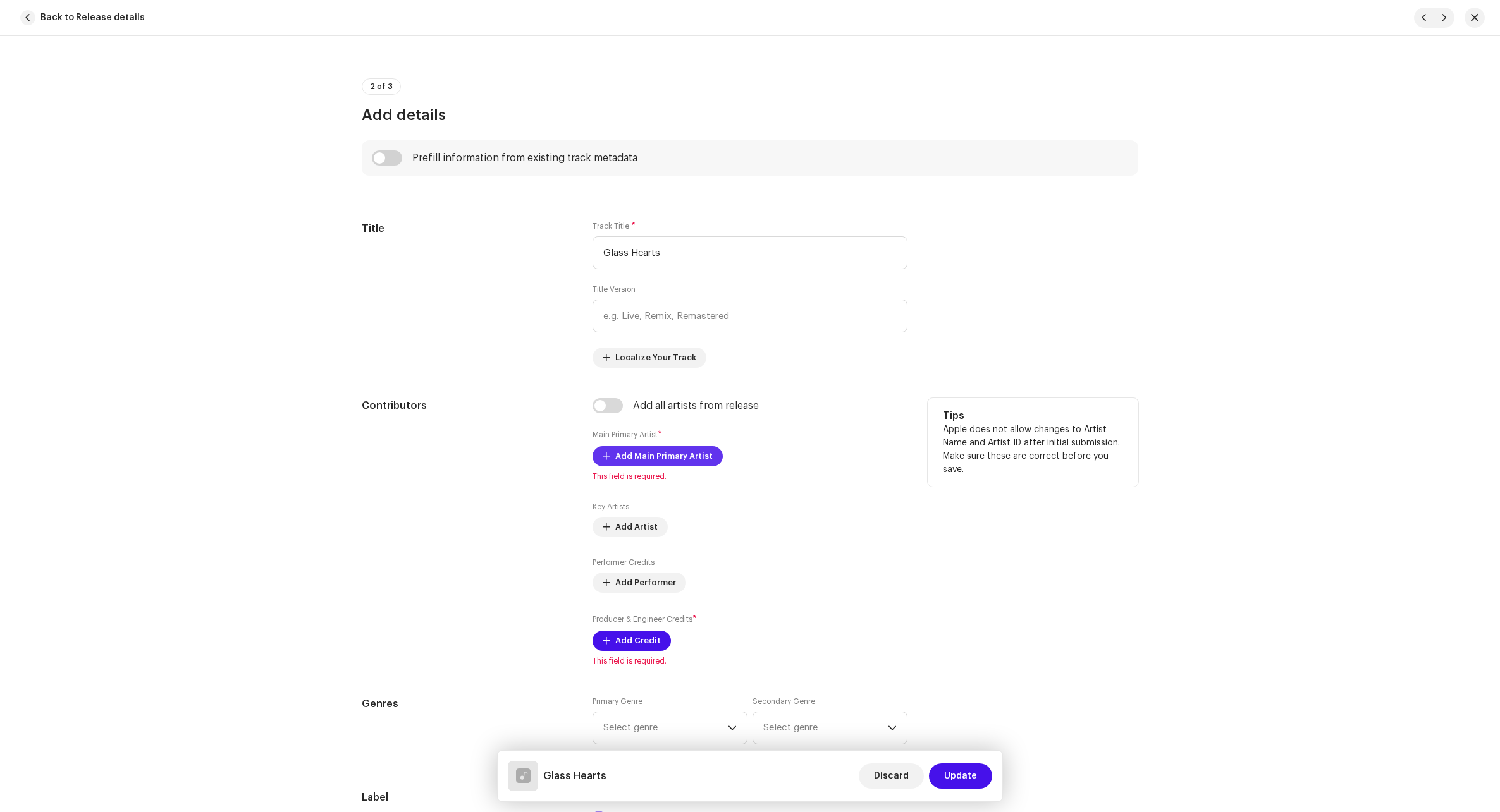
click at [646, 451] on span "Add Main Primary Artist" at bounding box center [664, 456] width 98 height 25
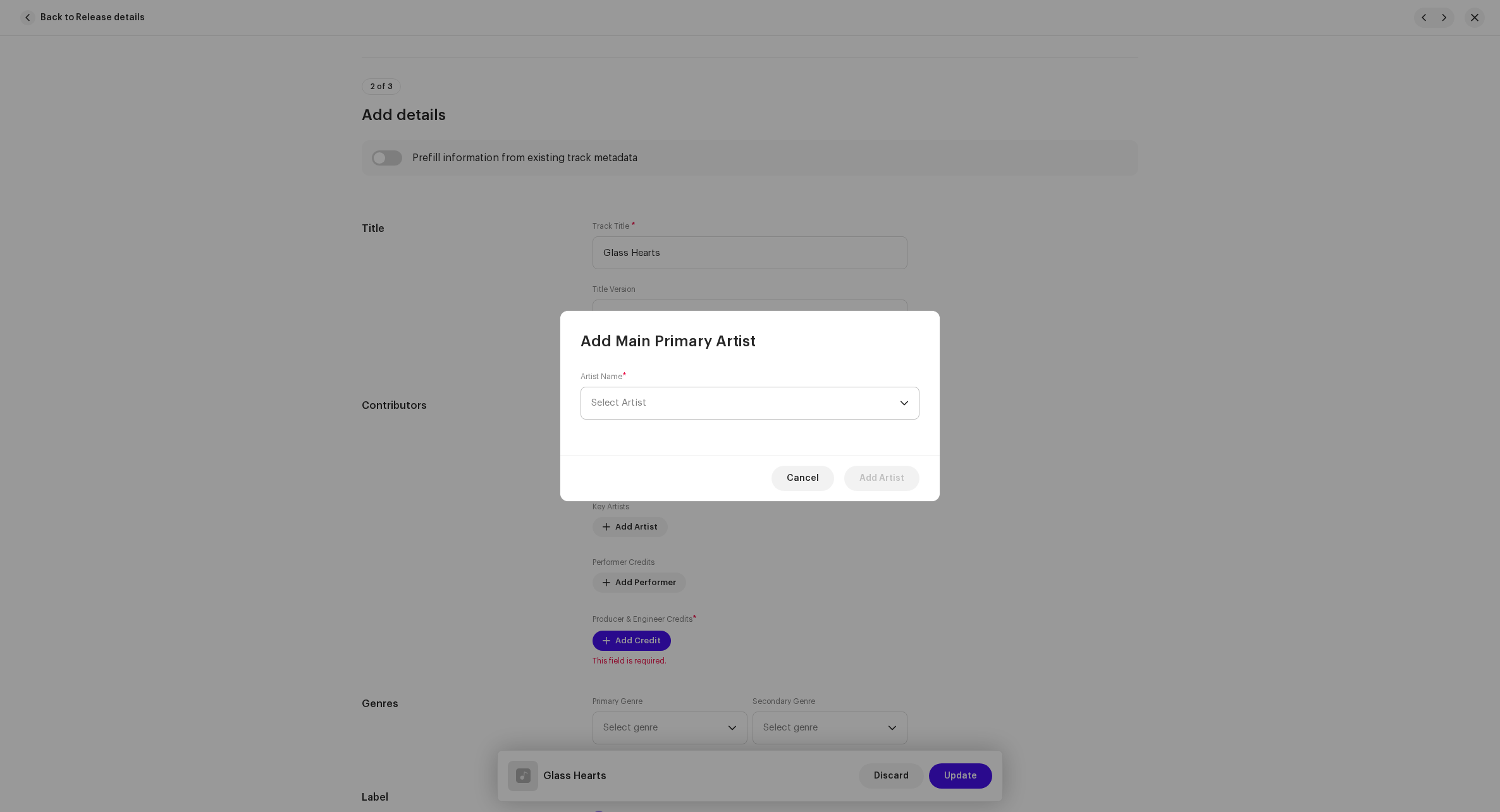
click at [675, 414] on span "Select Artist" at bounding box center [745, 403] width 309 height 32
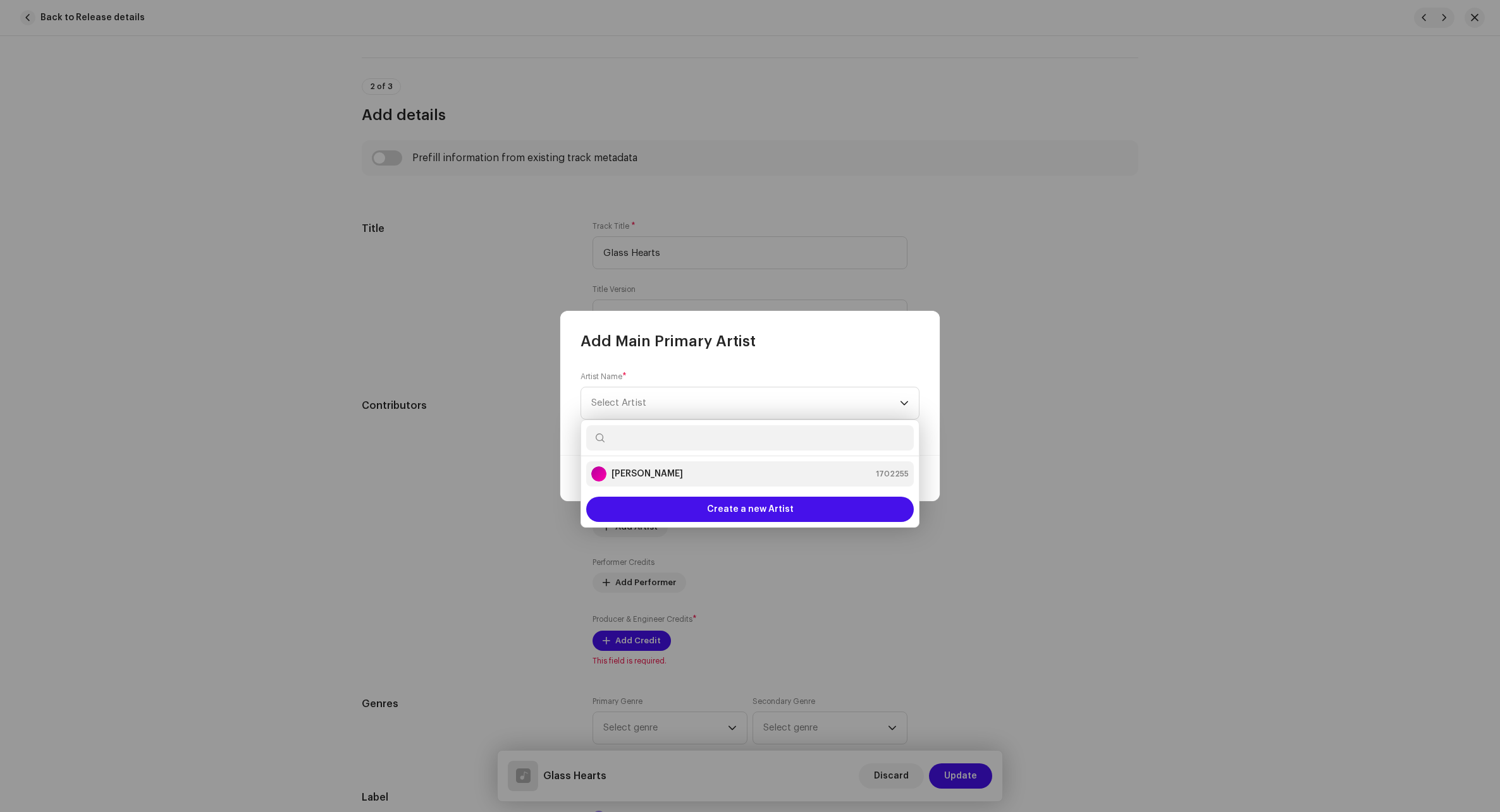
click at [632, 475] on strong "[PERSON_NAME]" at bounding box center [647, 474] width 71 height 13
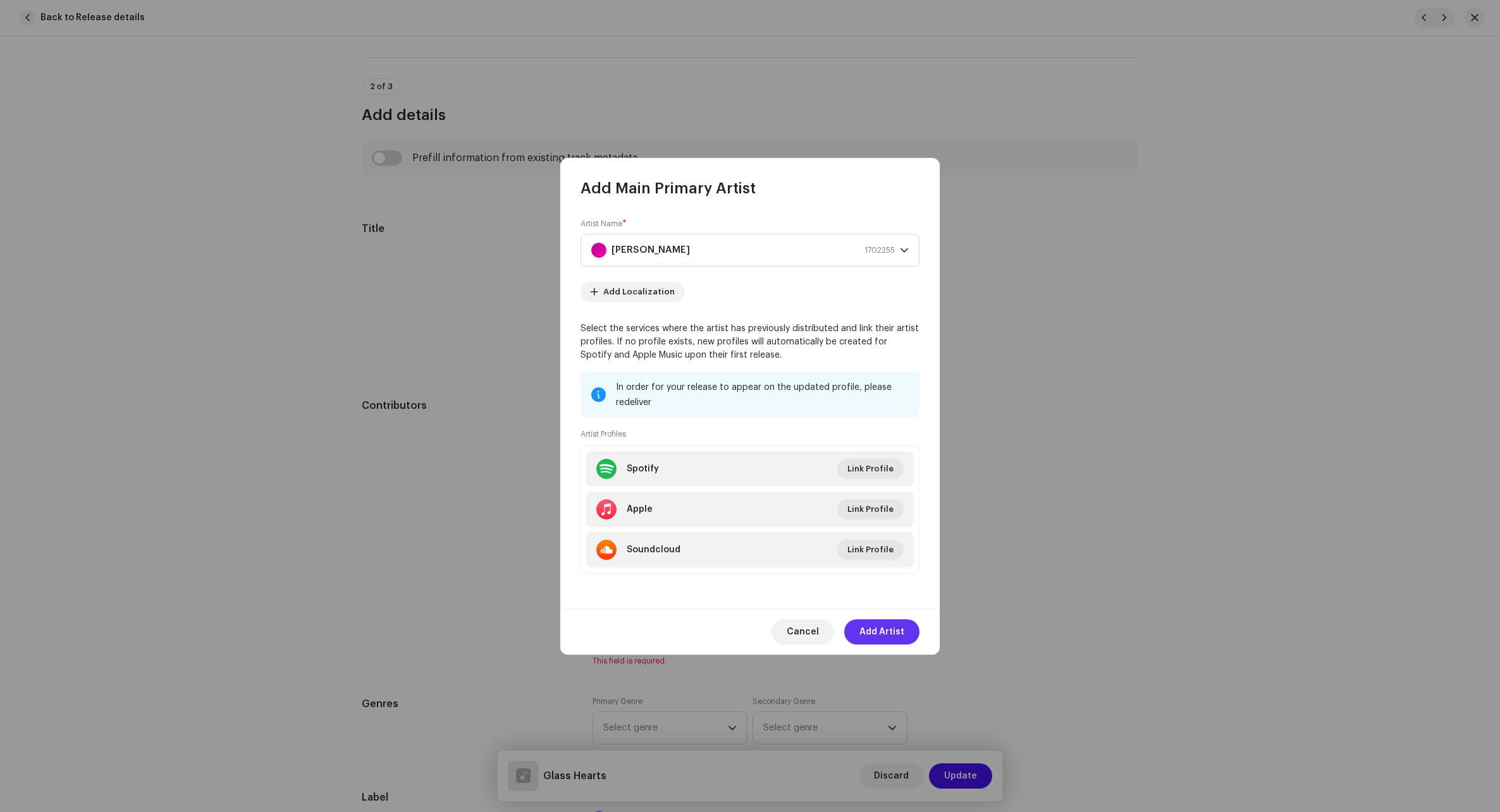
click at [883, 625] on span "Add Artist" at bounding box center [881, 632] width 45 height 25
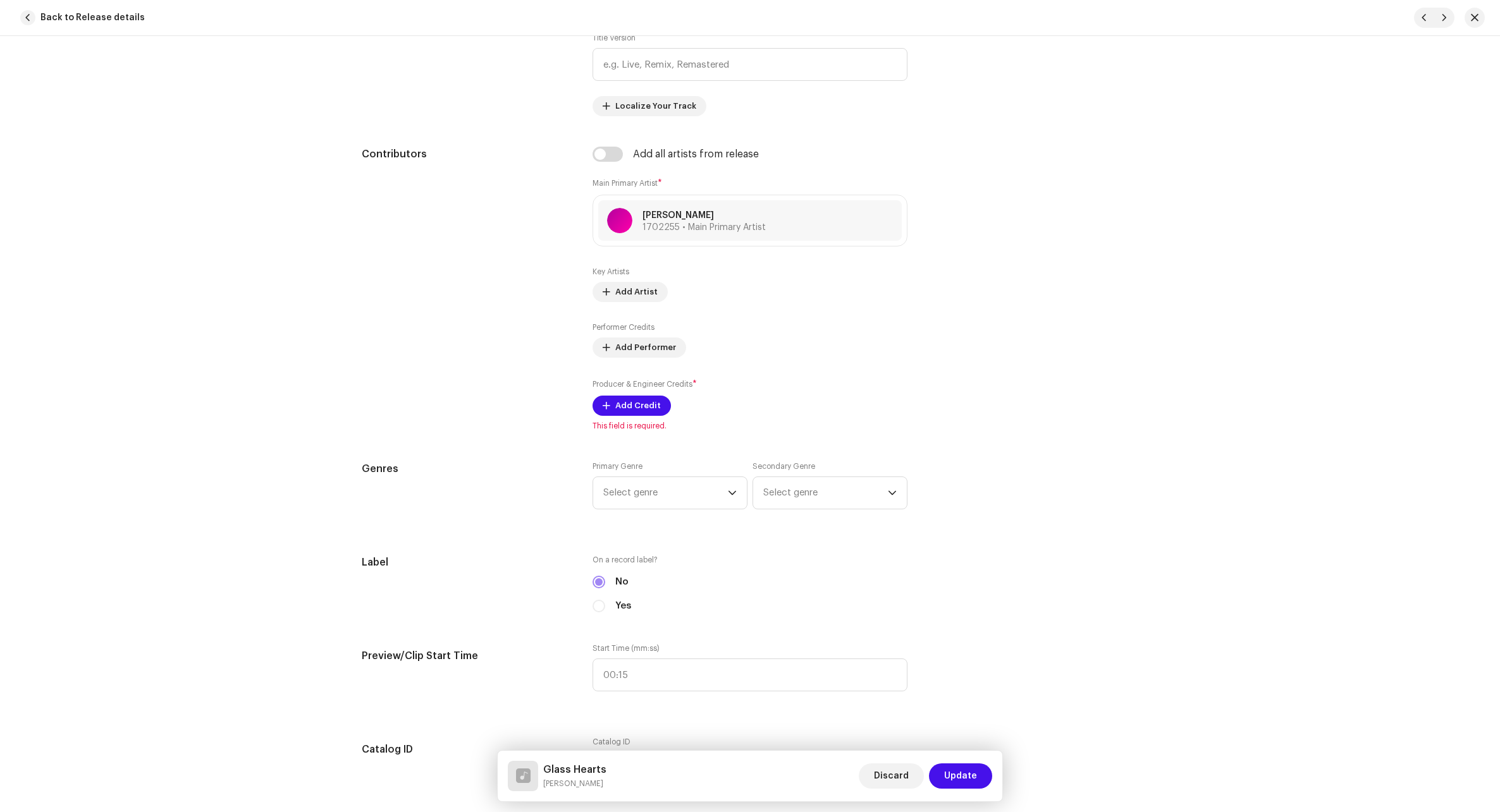
scroll to position [695, 0]
click at [646, 399] on span "Add Credit" at bounding box center [638, 405] width 45 height 25
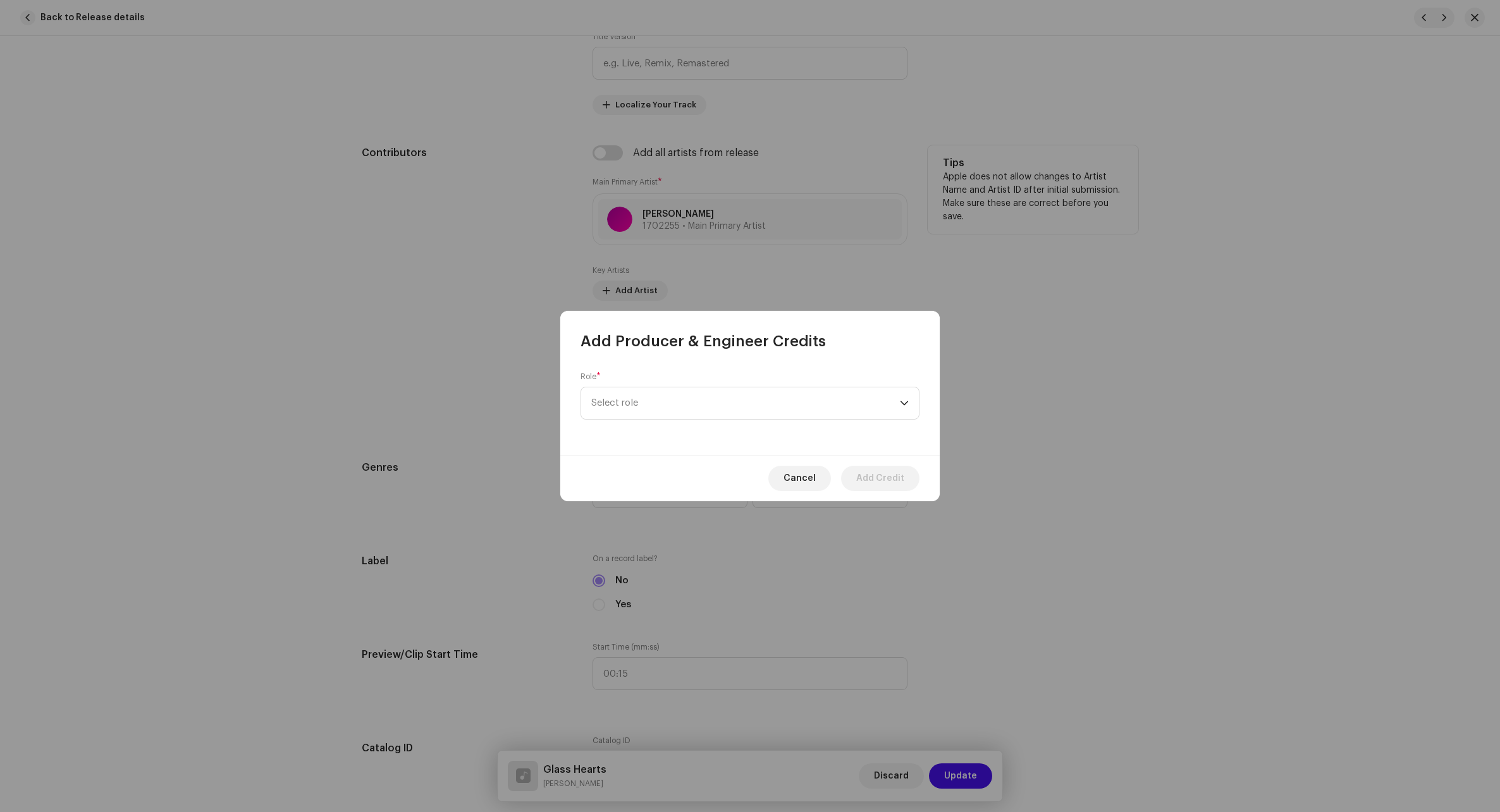
click at [646, 399] on span "Select role" at bounding box center [745, 403] width 309 height 32
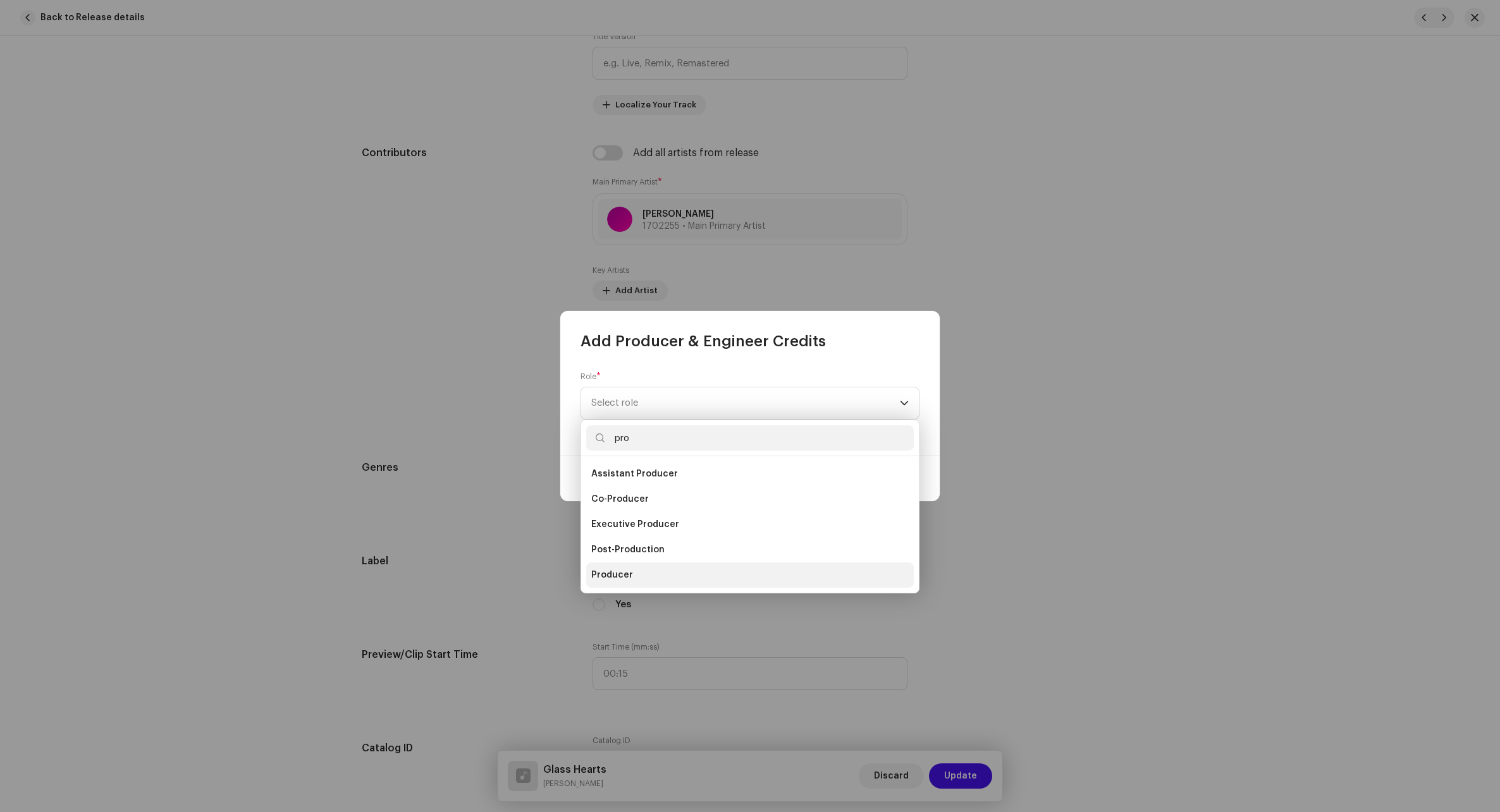
type input "pro"
click at [630, 580] on span "Producer" at bounding box center [611, 575] width 42 height 13
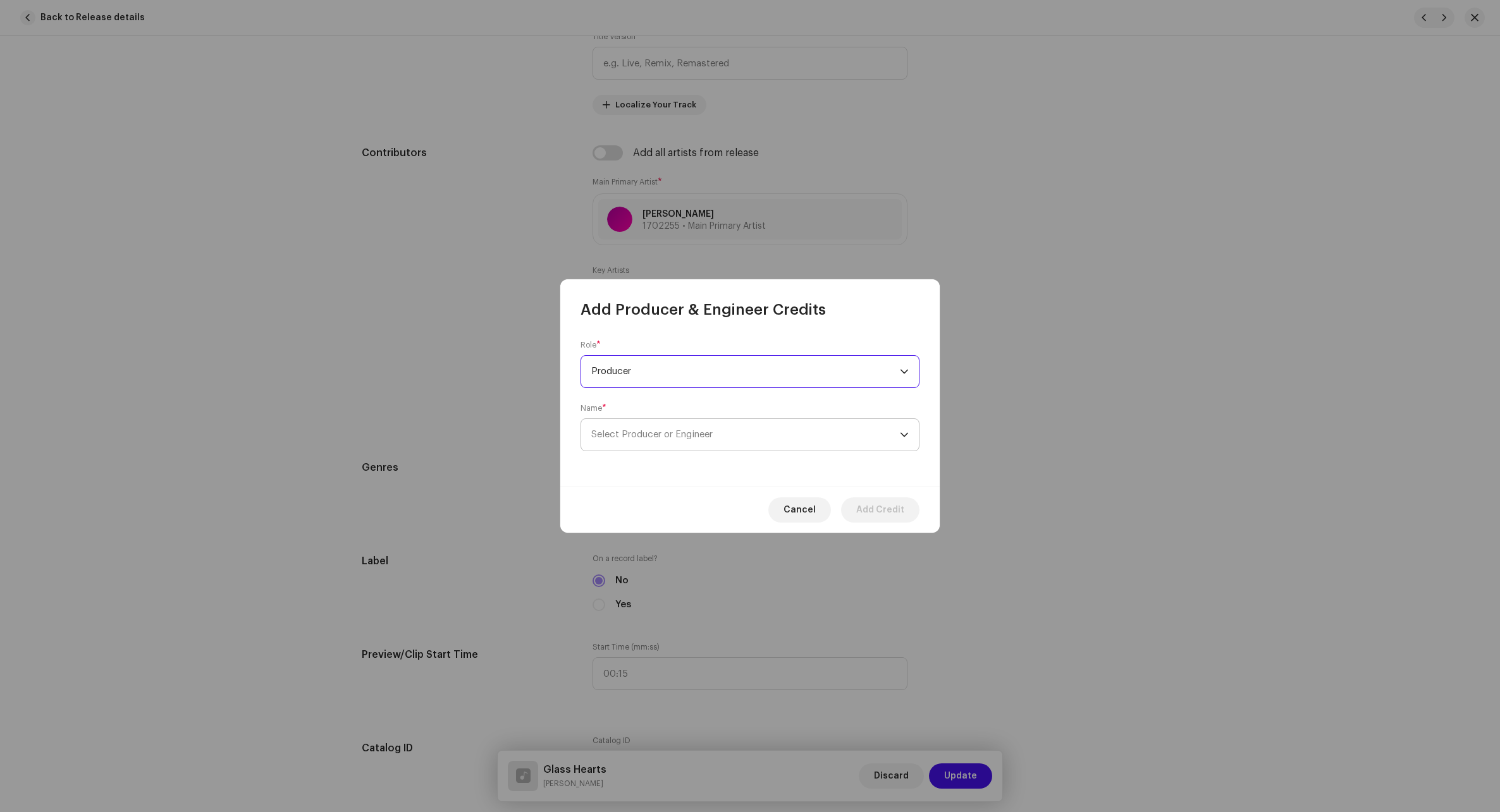
click at [683, 433] on span "Select Producer or Engineer" at bounding box center [651, 434] width 121 height 10
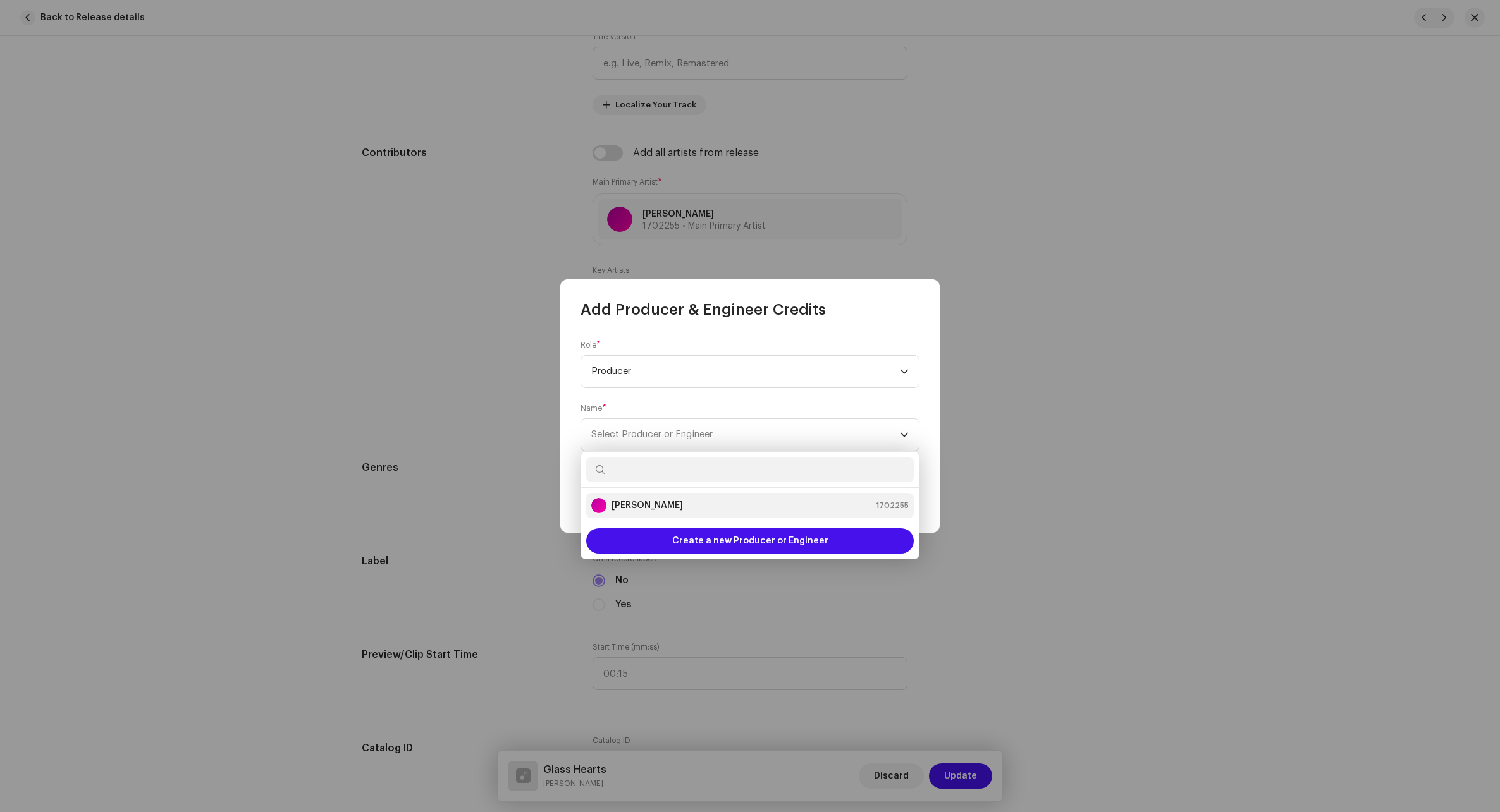
click at [646, 502] on strong "[PERSON_NAME]" at bounding box center [647, 506] width 71 height 13
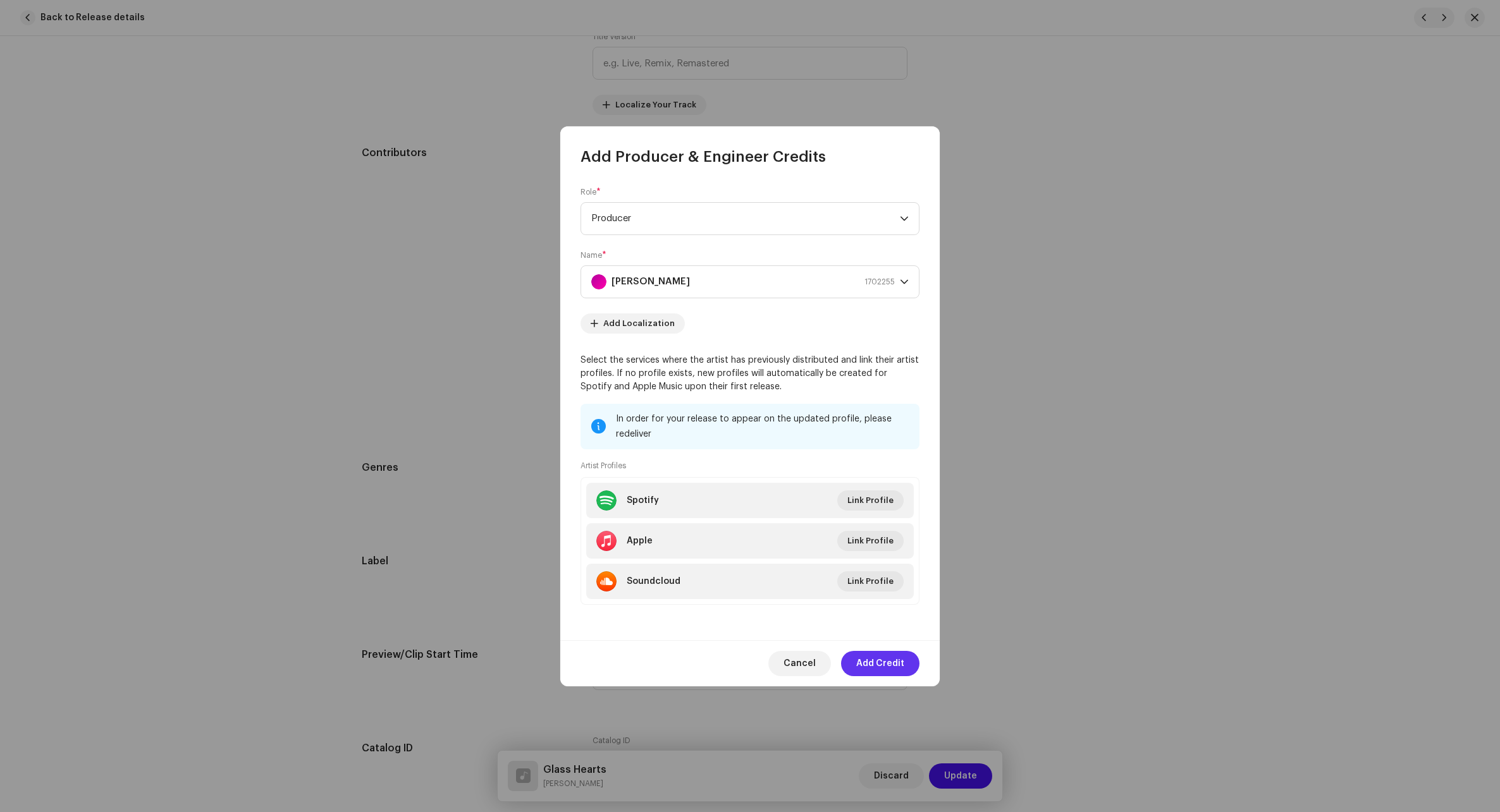
click at [879, 661] on span "Add Credit" at bounding box center [880, 664] width 48 height 25
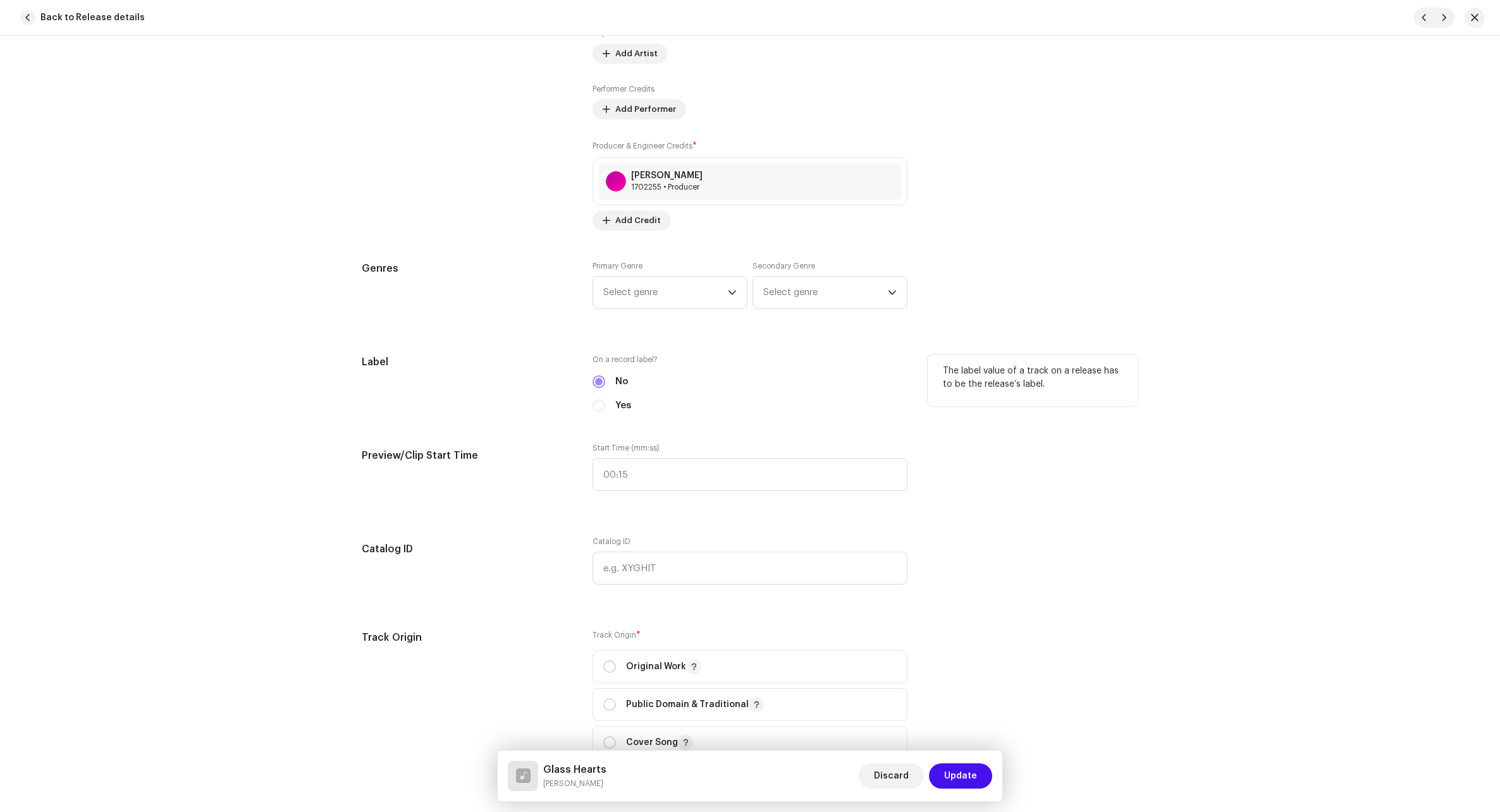
scroll to position [1075, 0]
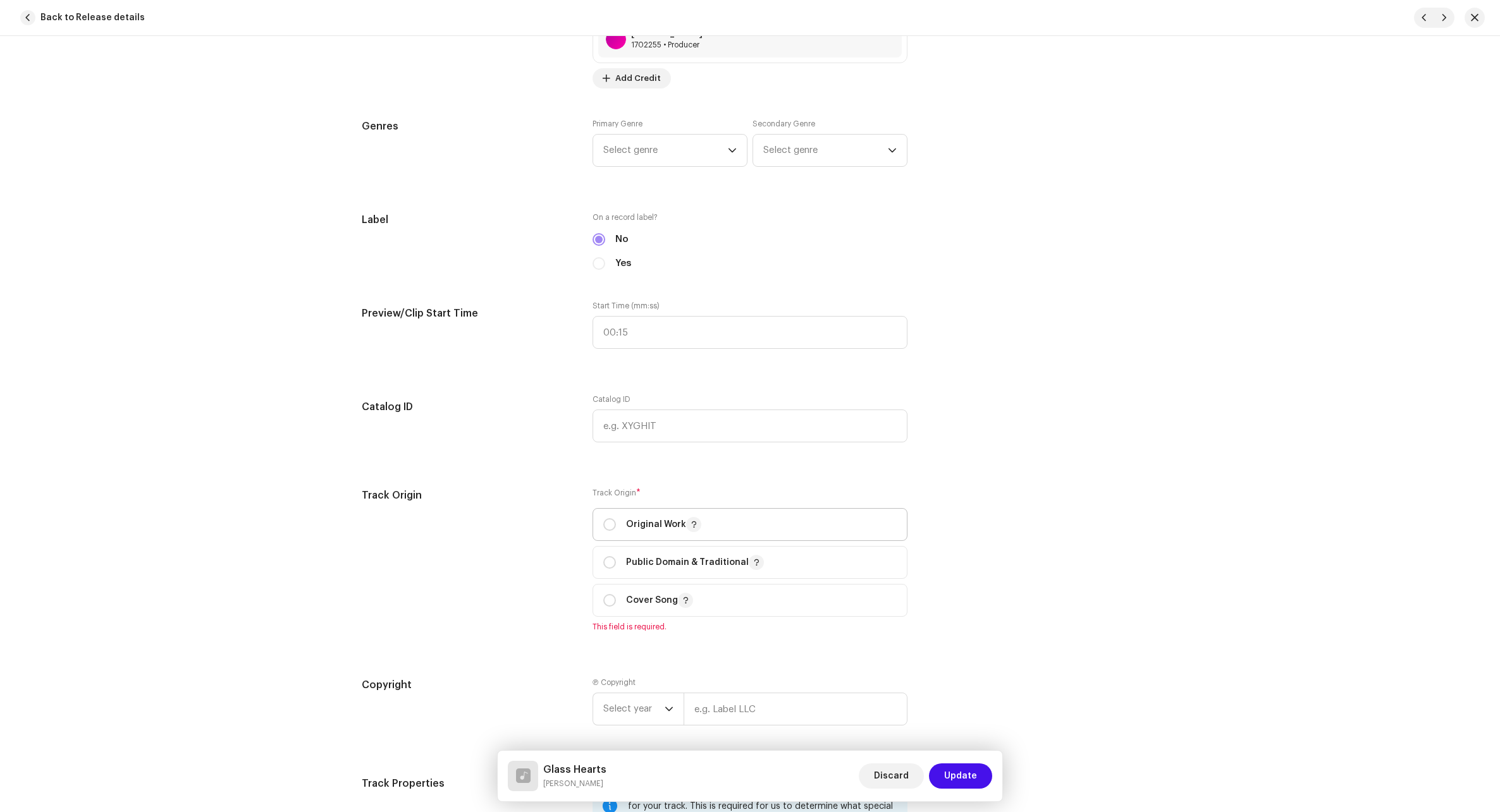
click at [629, 529] on p "Original Work" at bounding box center [663, 524] width 75 height 15
radio input "true"
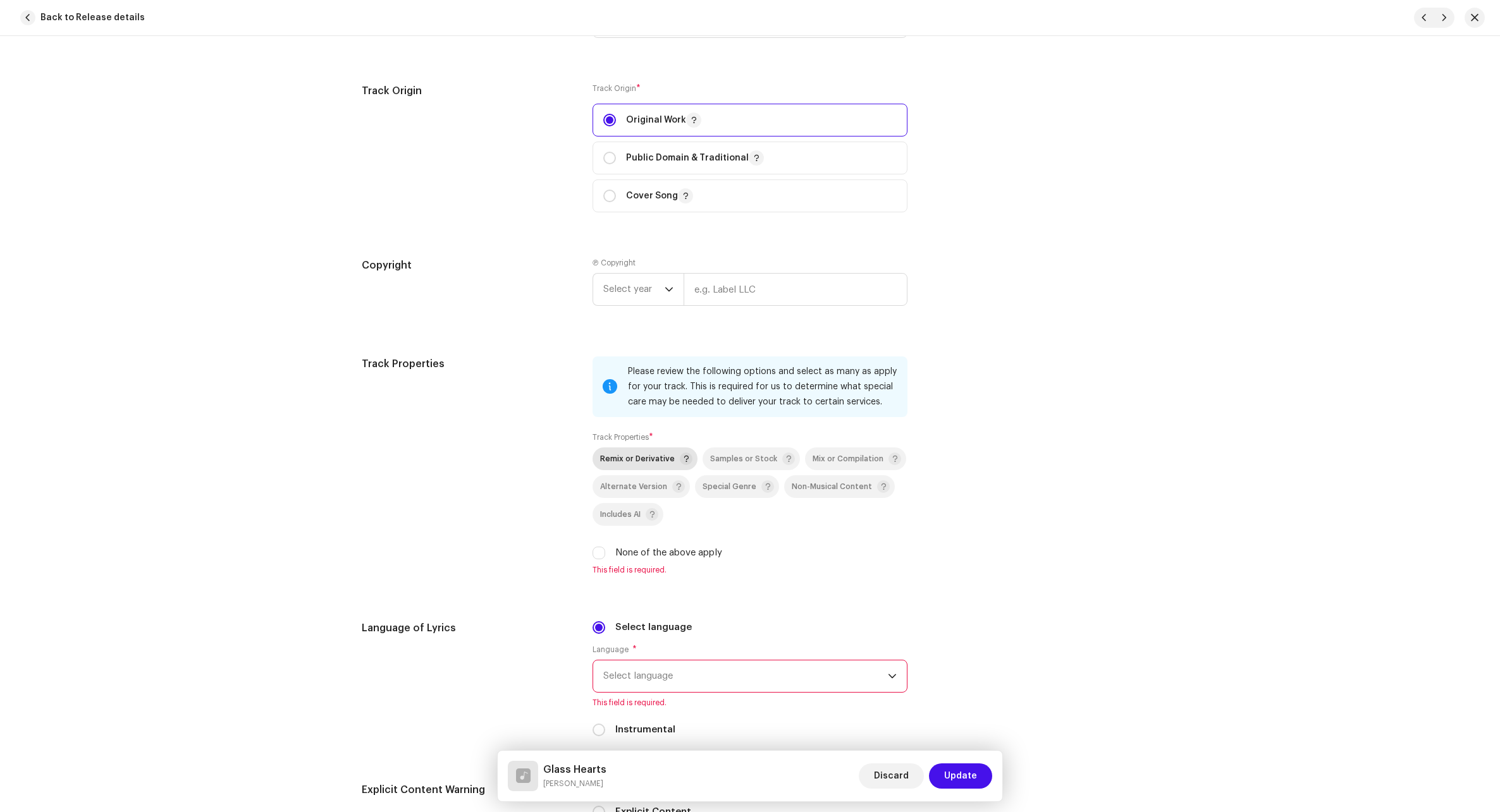
scroll to position [1517, 0]
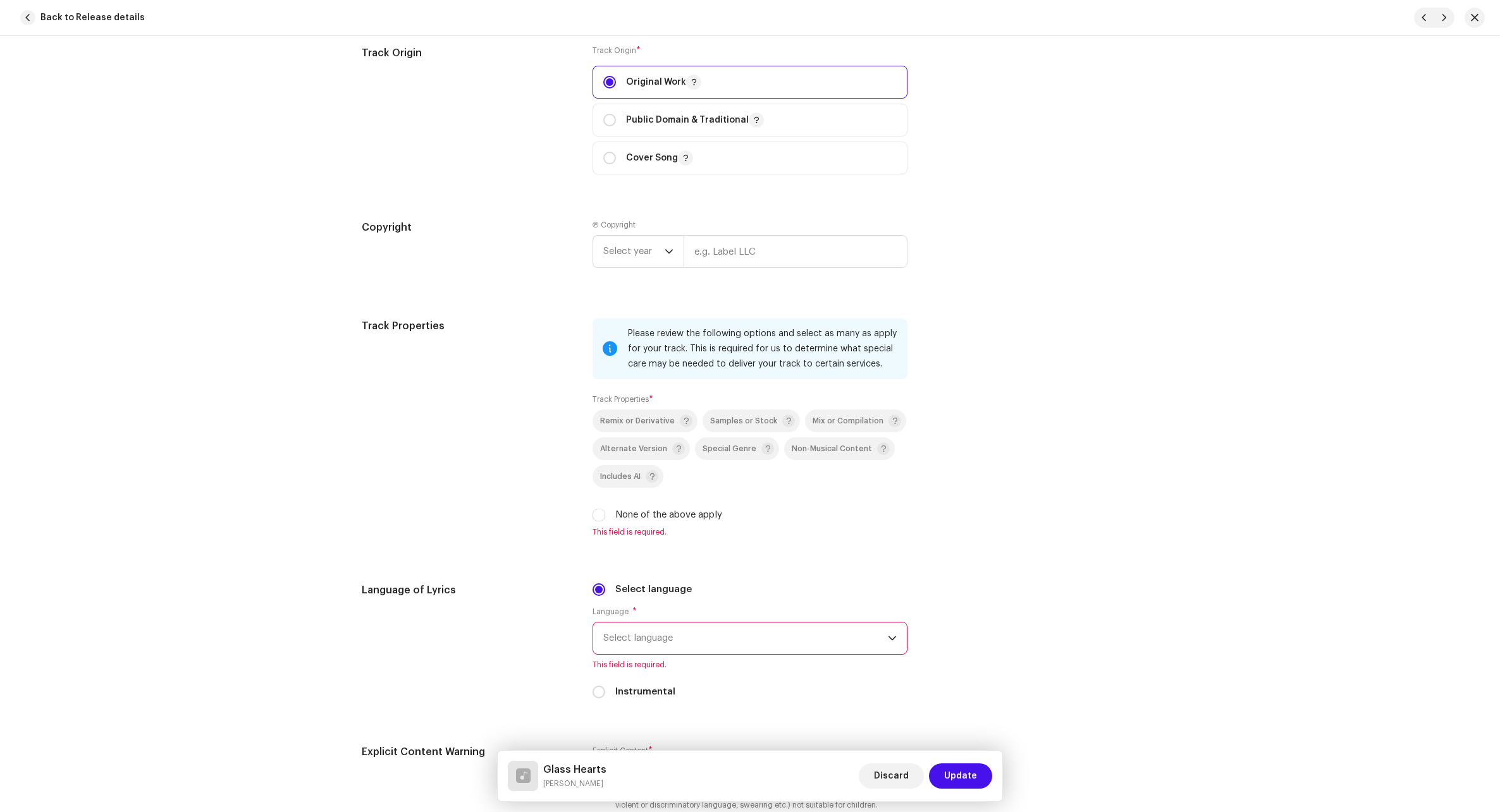
click at [623, 513] on label "None of the above apply" at bounding box center [669, 515] width 107 height 14
click at [605, 513] on input "None of the above apply" at bounding box center [599, 515] width 13 height 13
checkbox input "true"
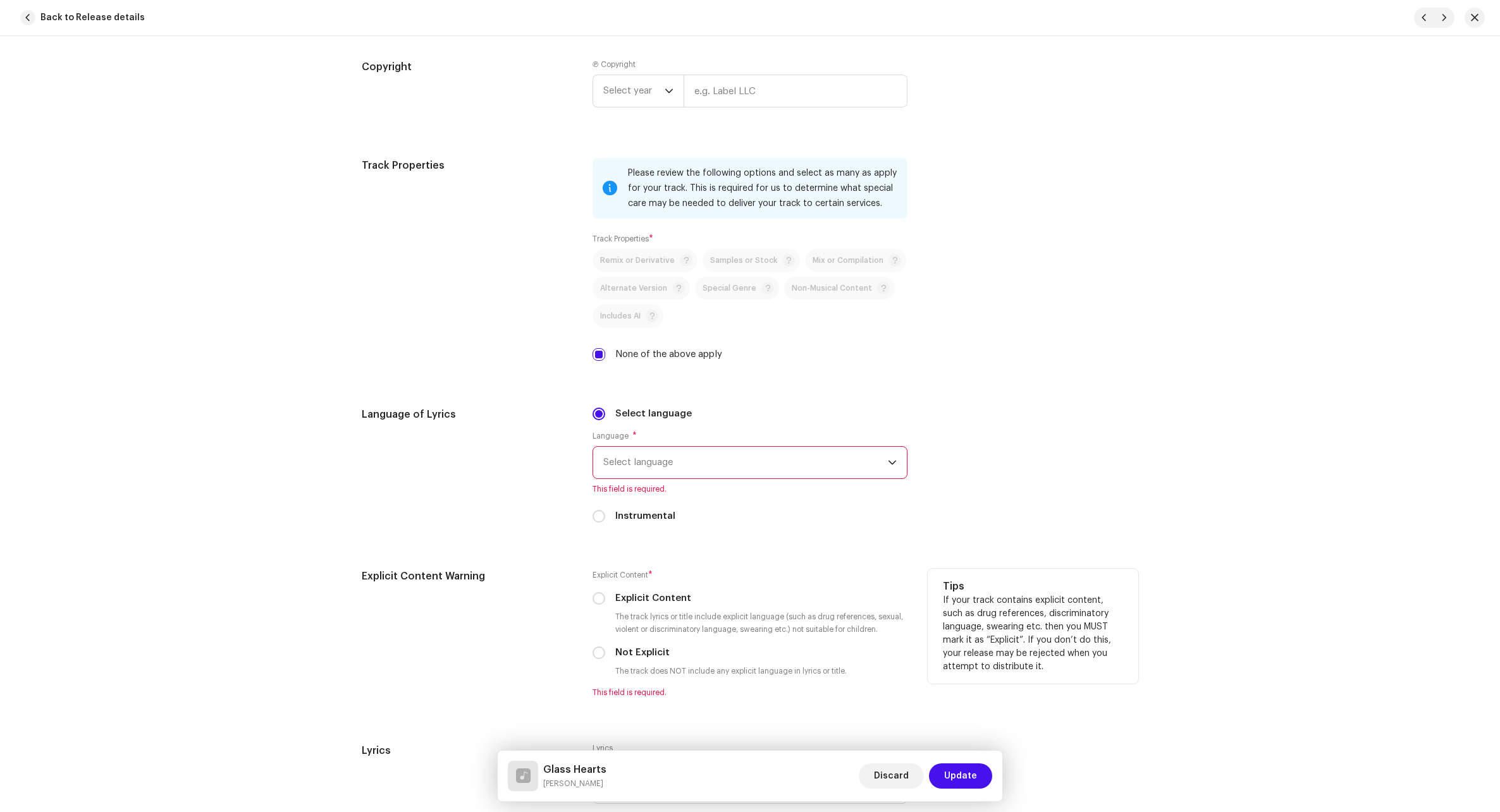
scroll to position [1769, 0]
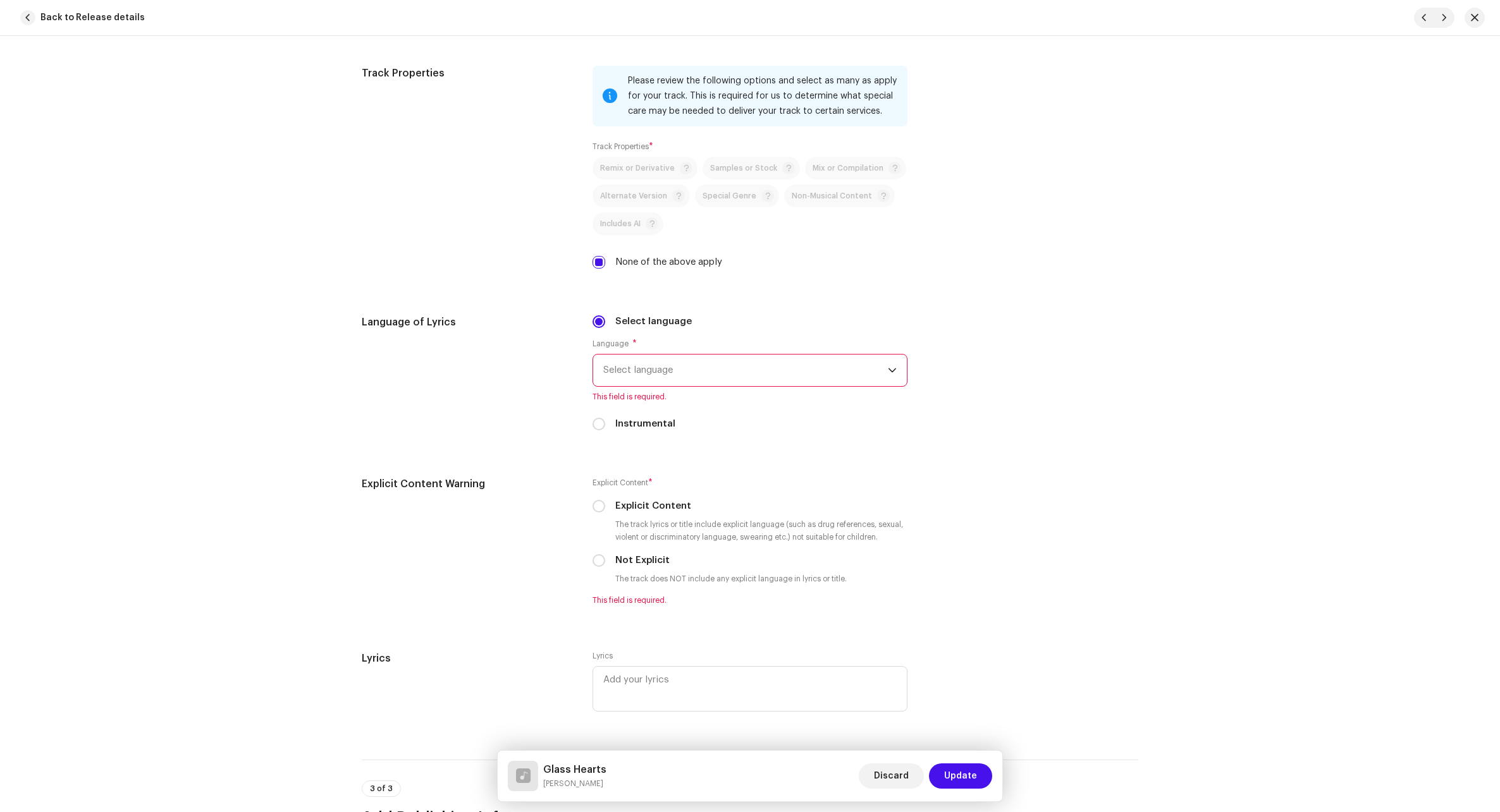
click at [717, 359] on span "Select language" at bounding box center [746, 371] width 284 height 32
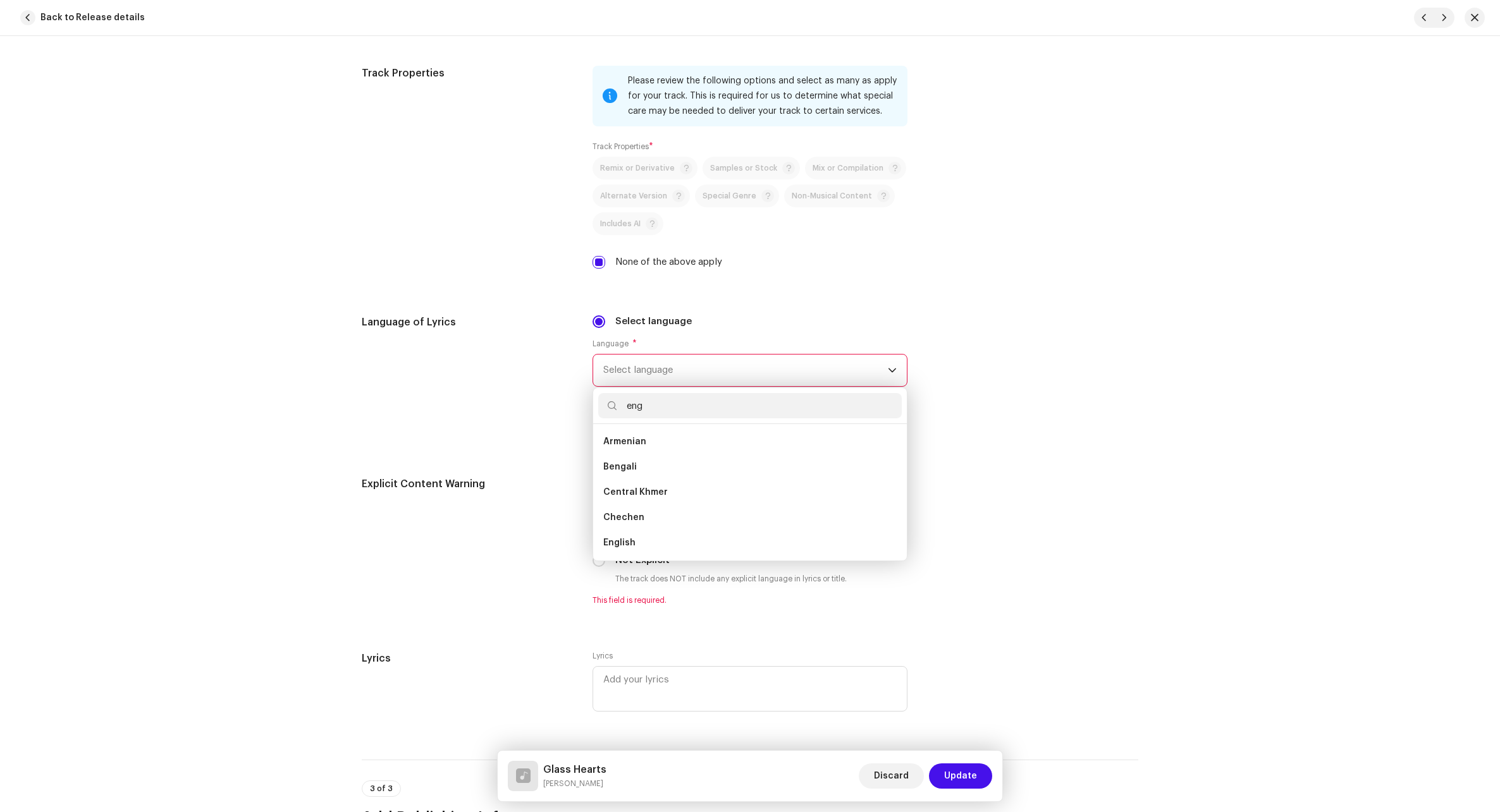
scroll to position [0, 0]
type input "eng"
click at [645, 467] on li "English" at bounding box center [750, 467] width 303 height 25
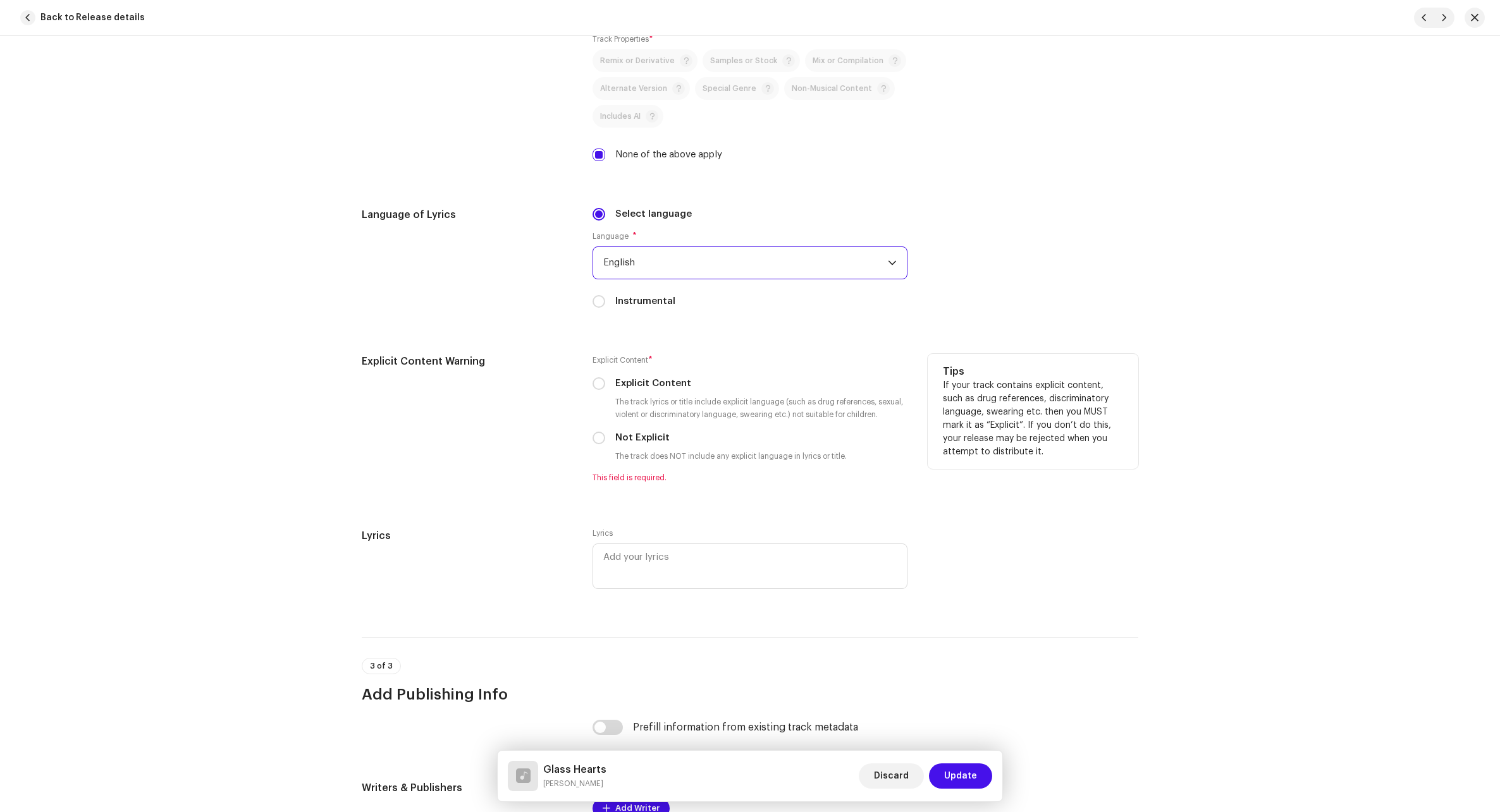
scroll to position [1896, 0]
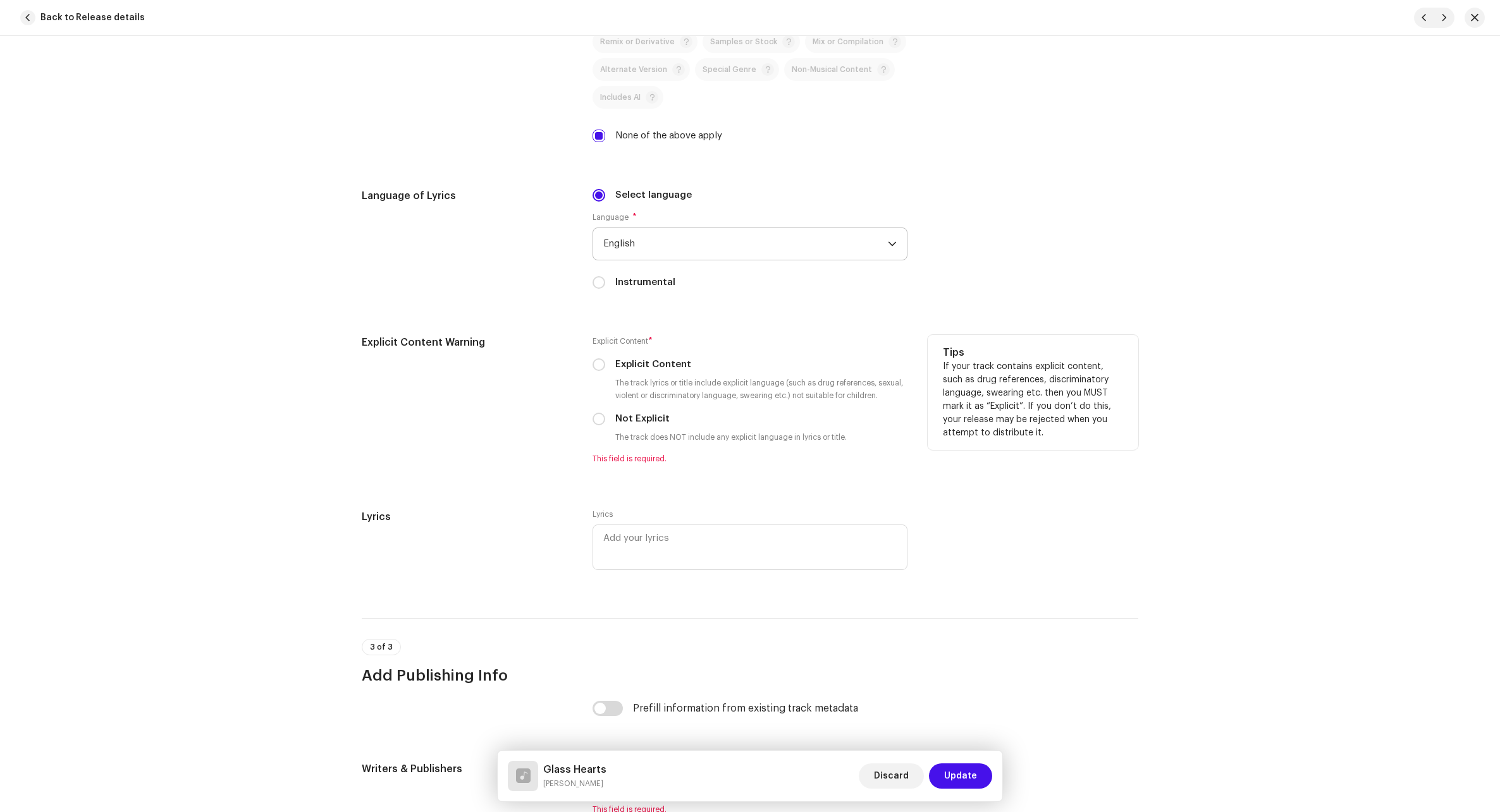
click at [619, 417] on label "Not Explicit" at bounding box center [642, 419] width 54 height 14
click at [605, 417] on input "Not Explicit" at bounding box center [599, 419] width 13 height 13
radio input "true"
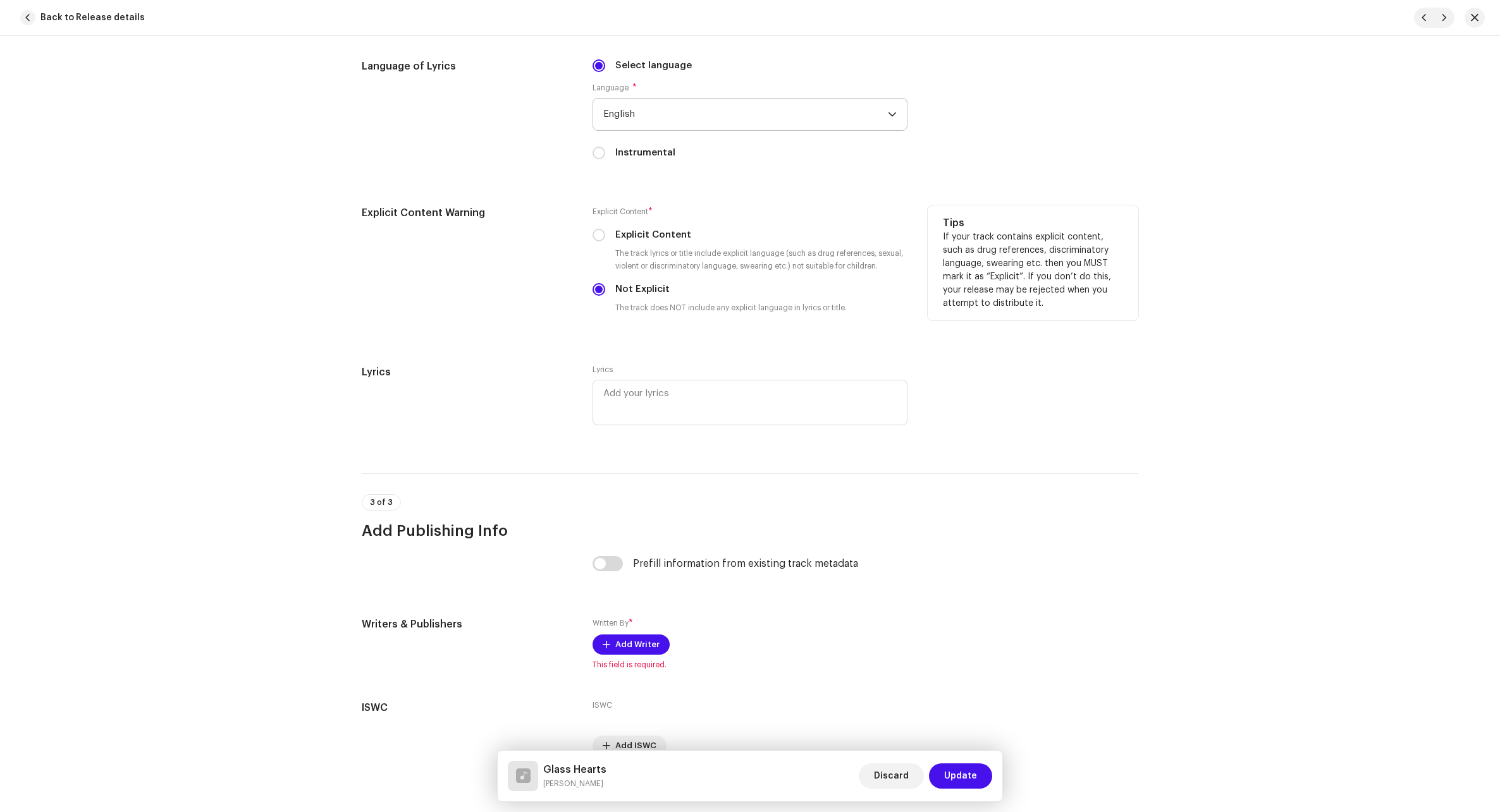
scroll to position [2091, 0]
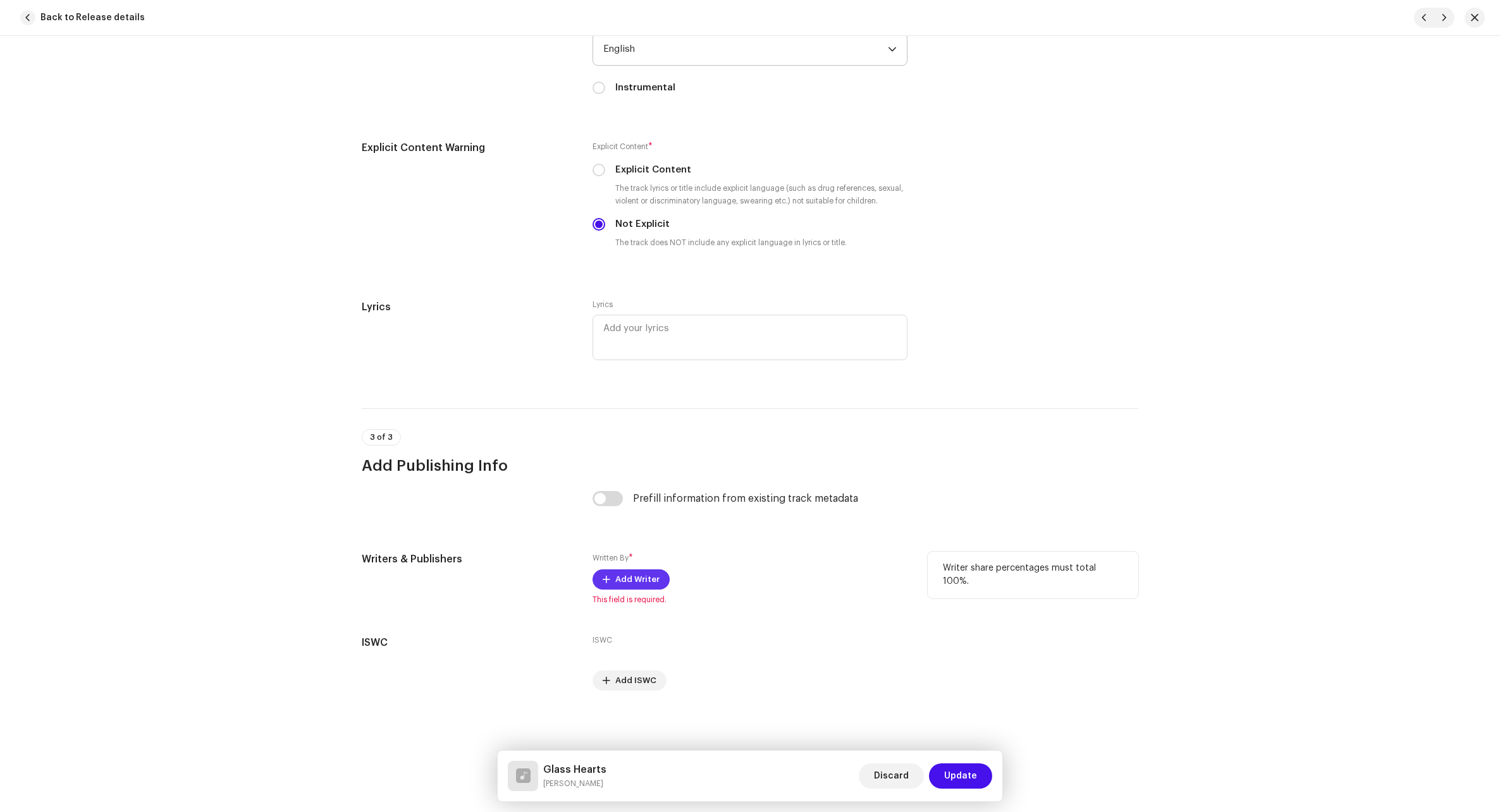
click at [638, 584] on span "Add Writer" at bounding box center [638, 579] width 44 height 25
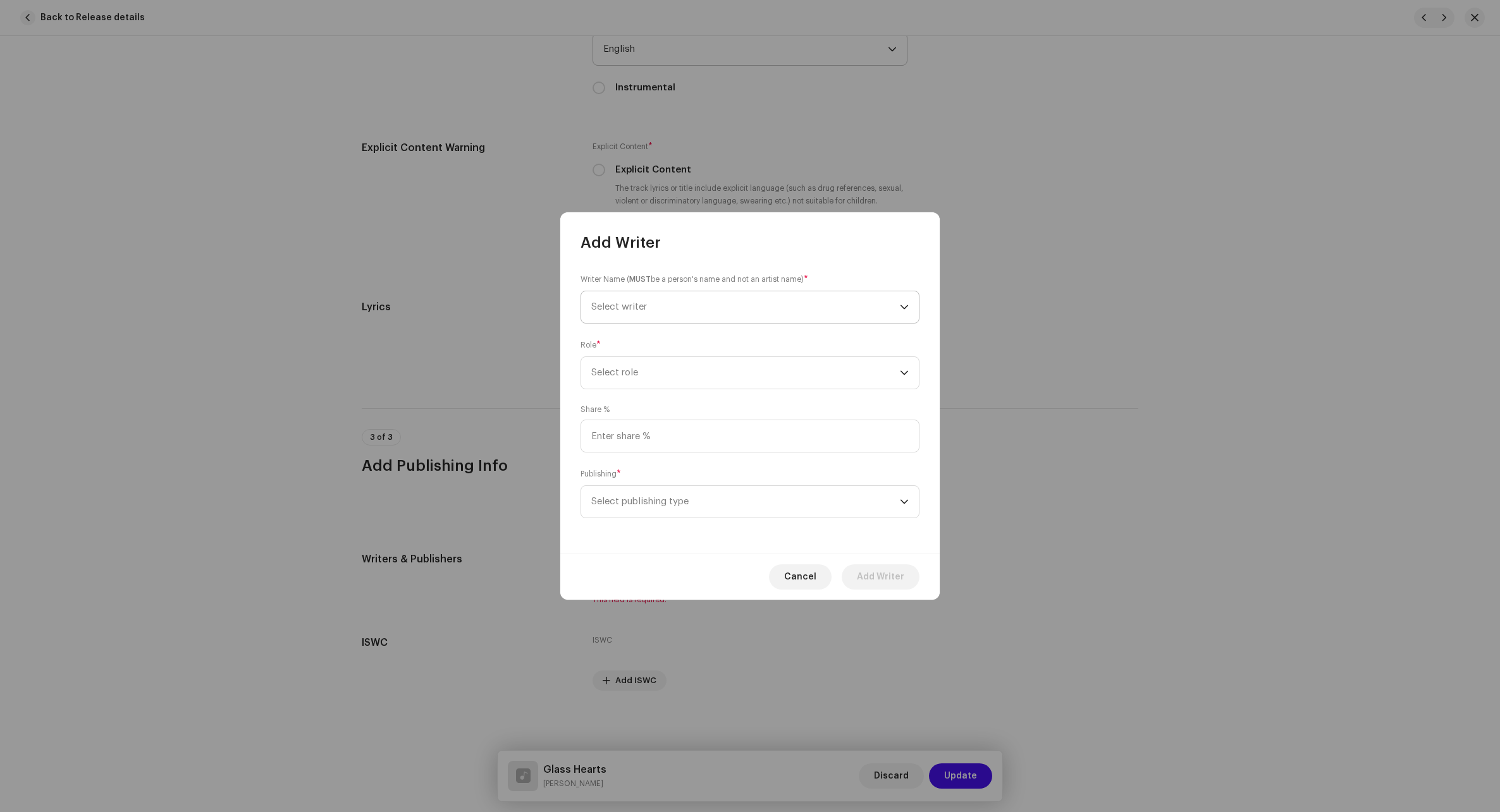
click at [700, 306] on span "Select writer" at bounding box center [745, 307] width 309 height 32
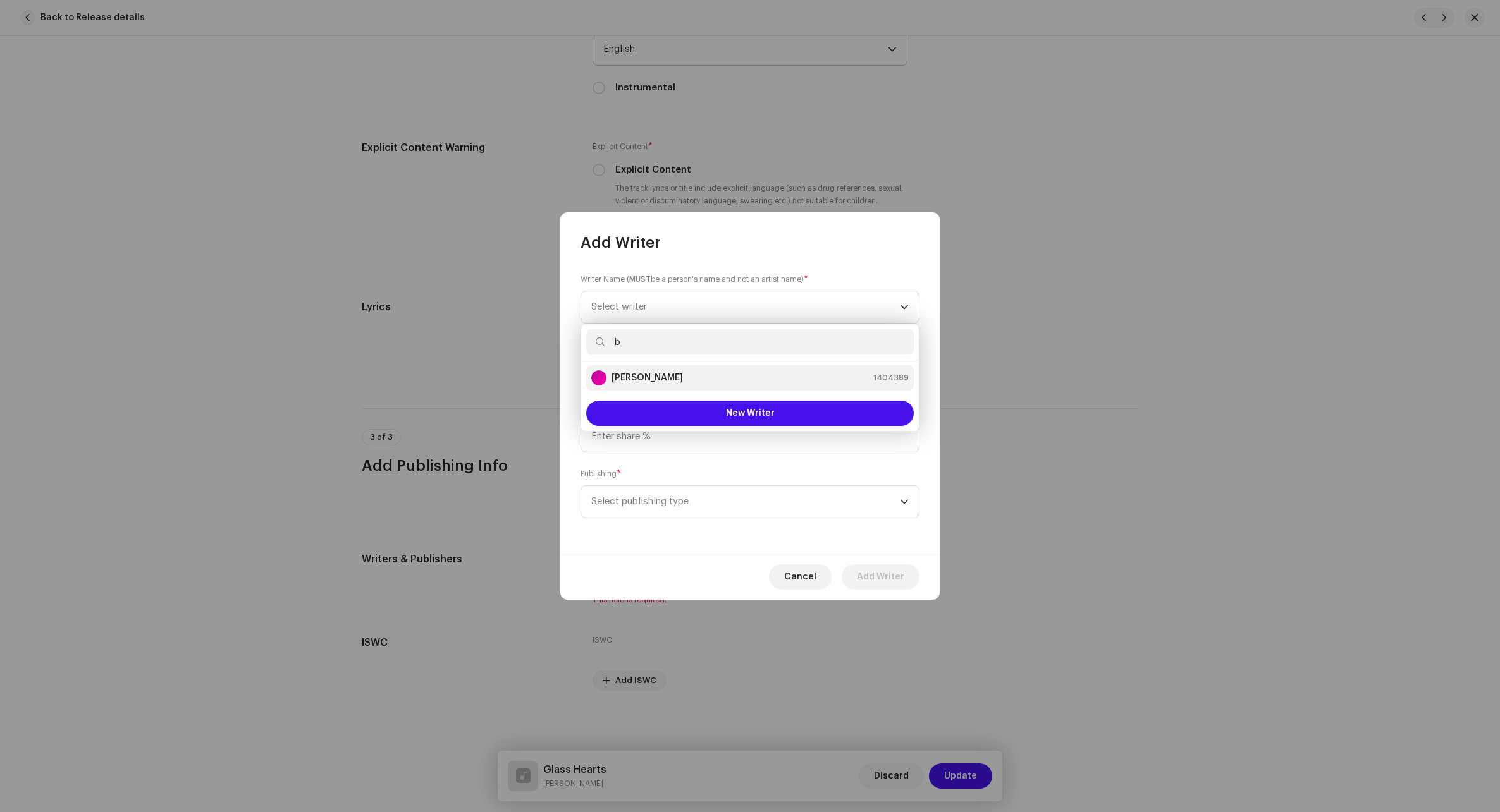
type input "b"
click at [696, 386] on li "[PERSON_NAME] 1404389" at bounding box center [750, 378] width 327 height 25
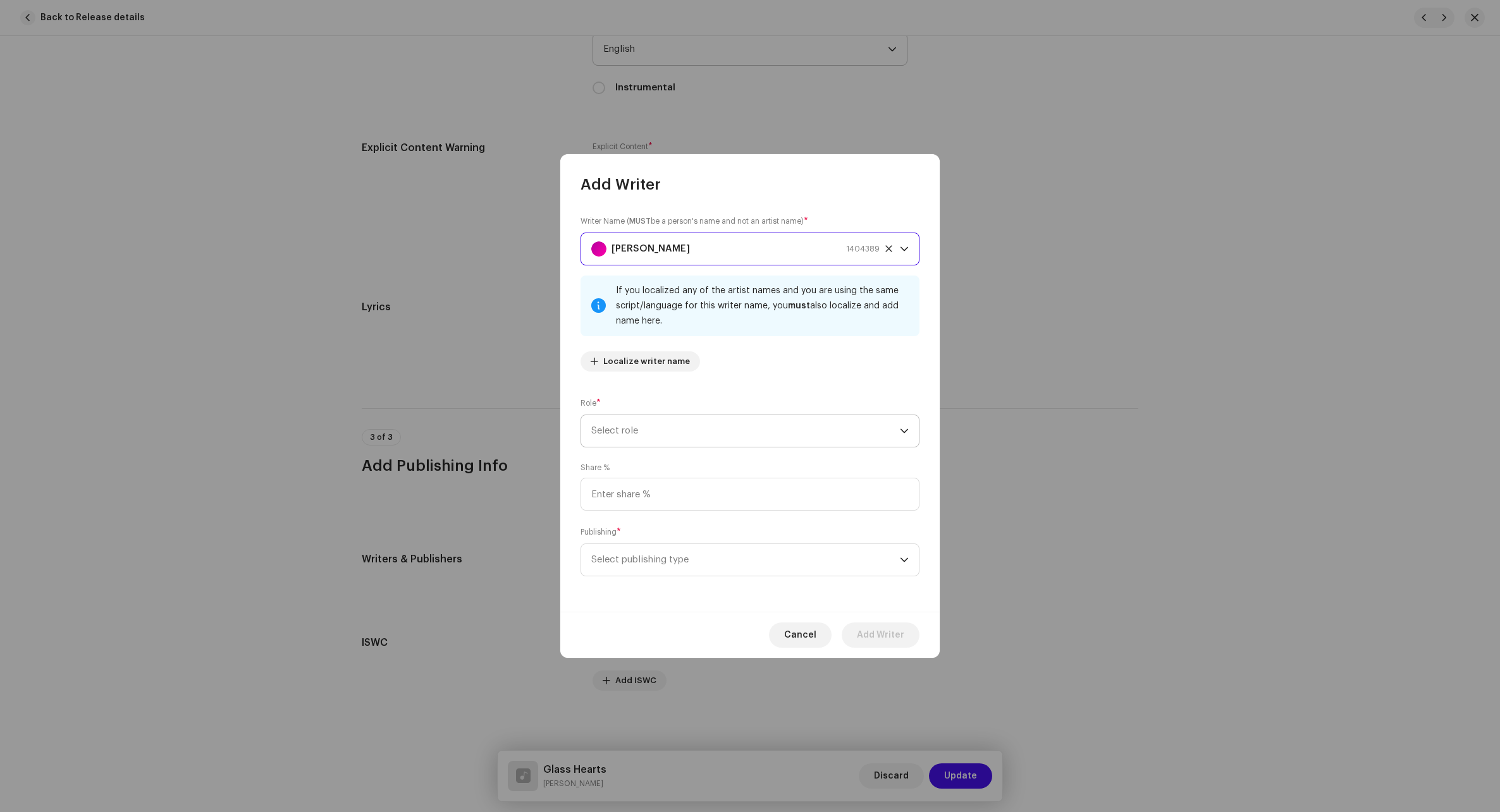
click at [690, 432] on span "Select role" at bounding box center [745, 431] width 309 height 32
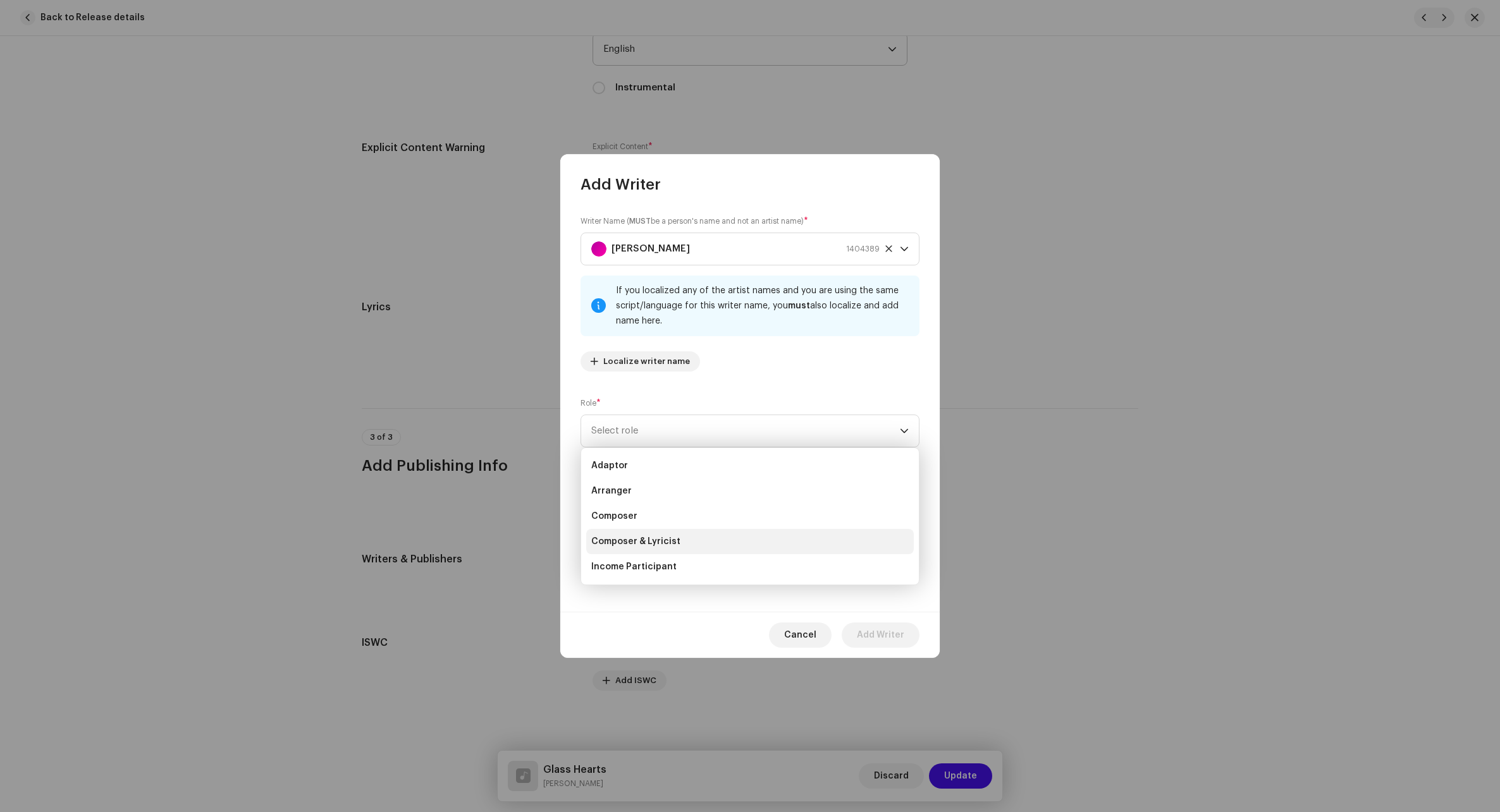
click at [644, 542] on span "Composer & Lyricist" at bounding box center [635, 541] width 89 height 13
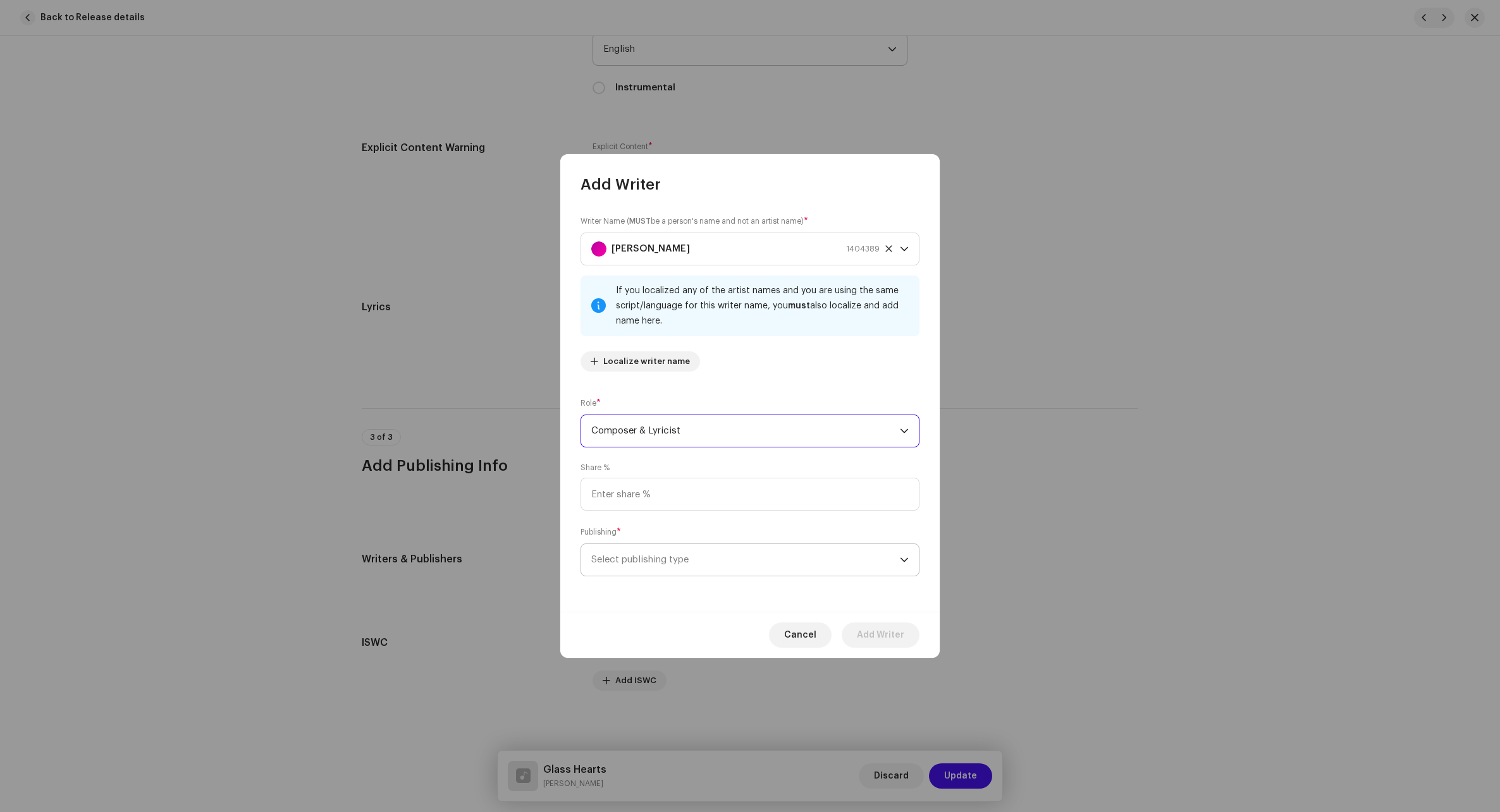
click at [664, 554] on span "Select publishing type" at bounding box center [745, 560] width 309 height 32
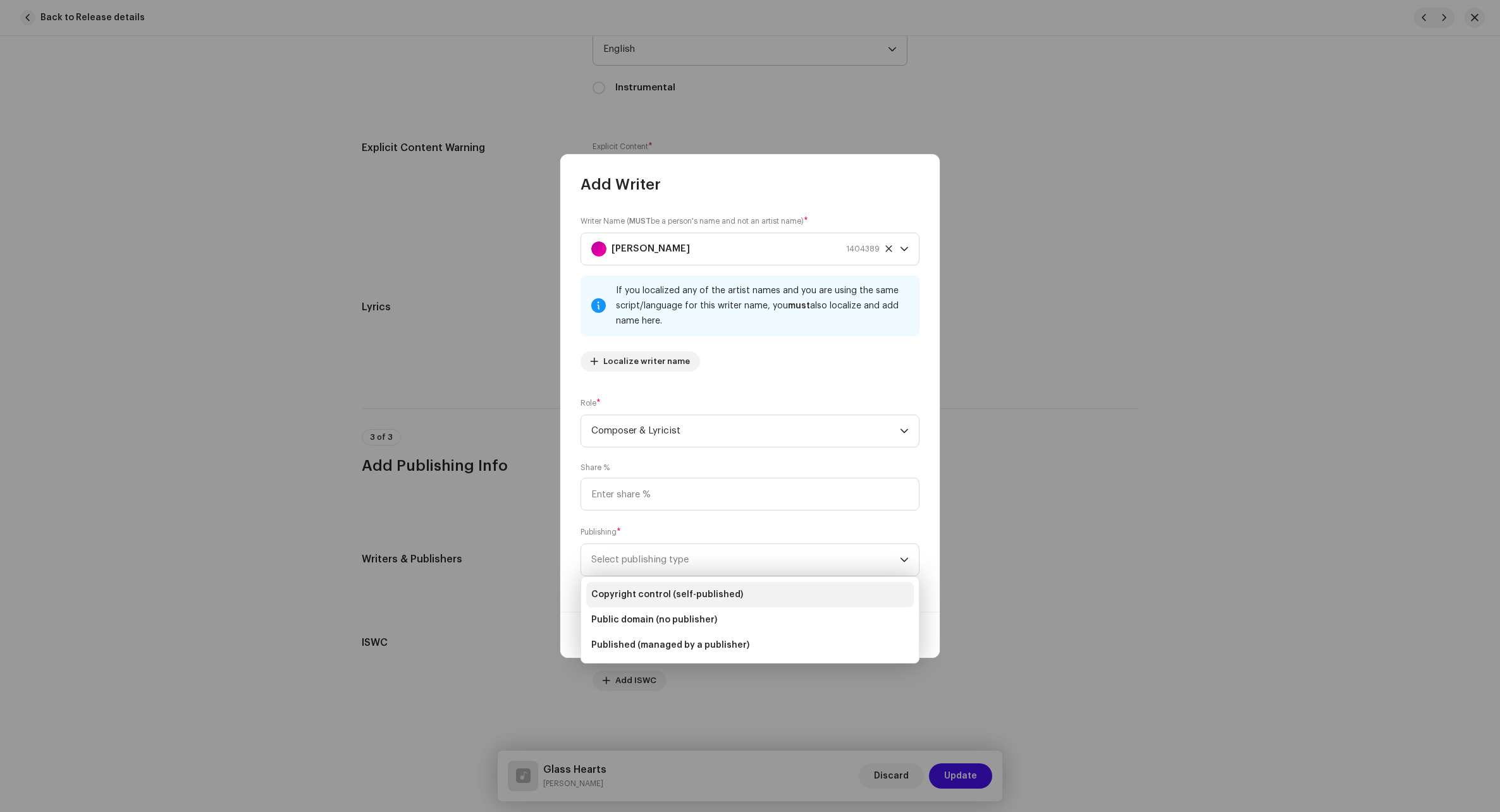
click at [648, 600] on span "Copyright control (self-published)" at bounding box center [666, 595] width 152 height 13
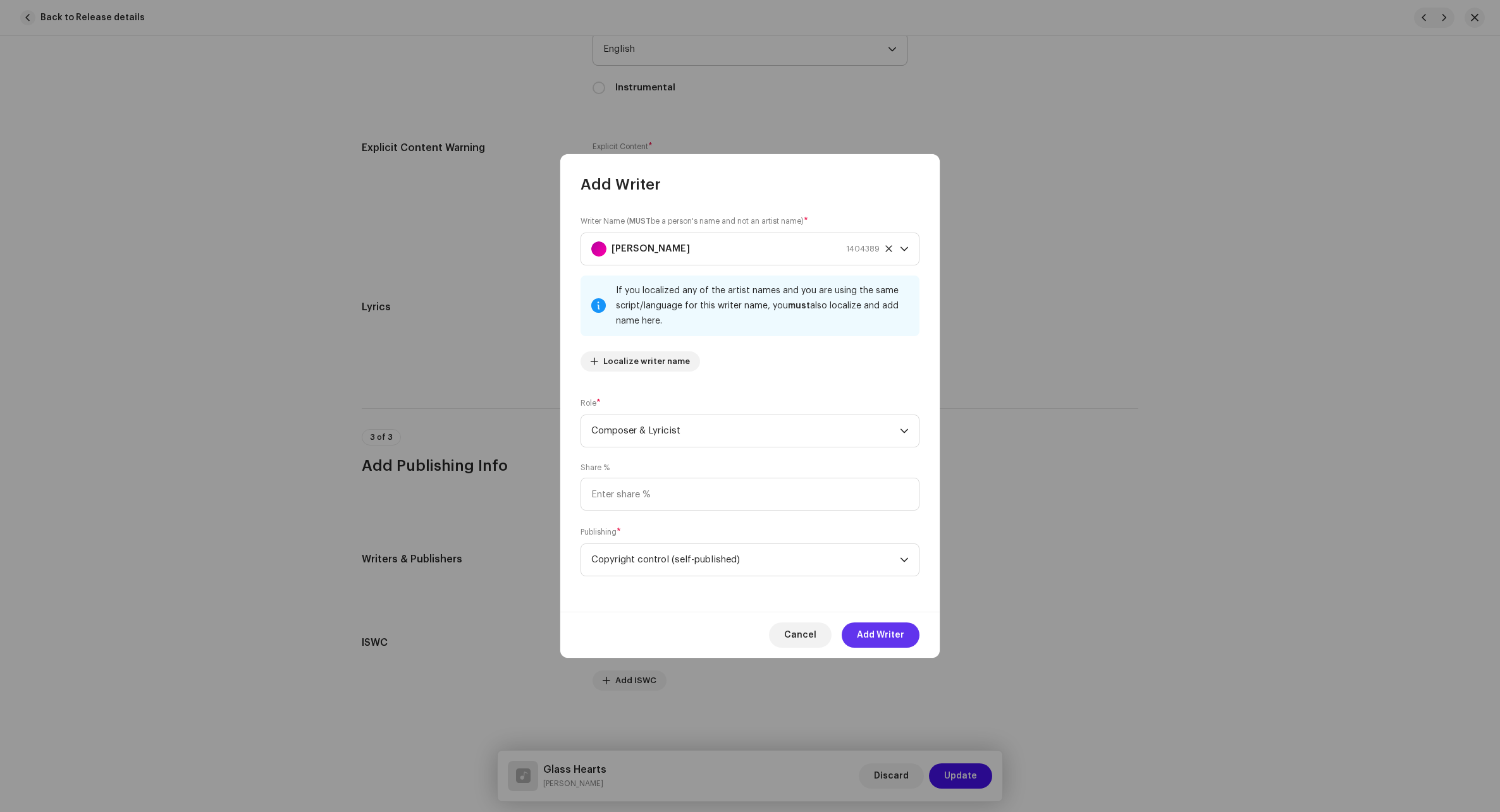
click at [858, 634] on span "Add Writer" at bounding box center [881, 635] width 48 height 25
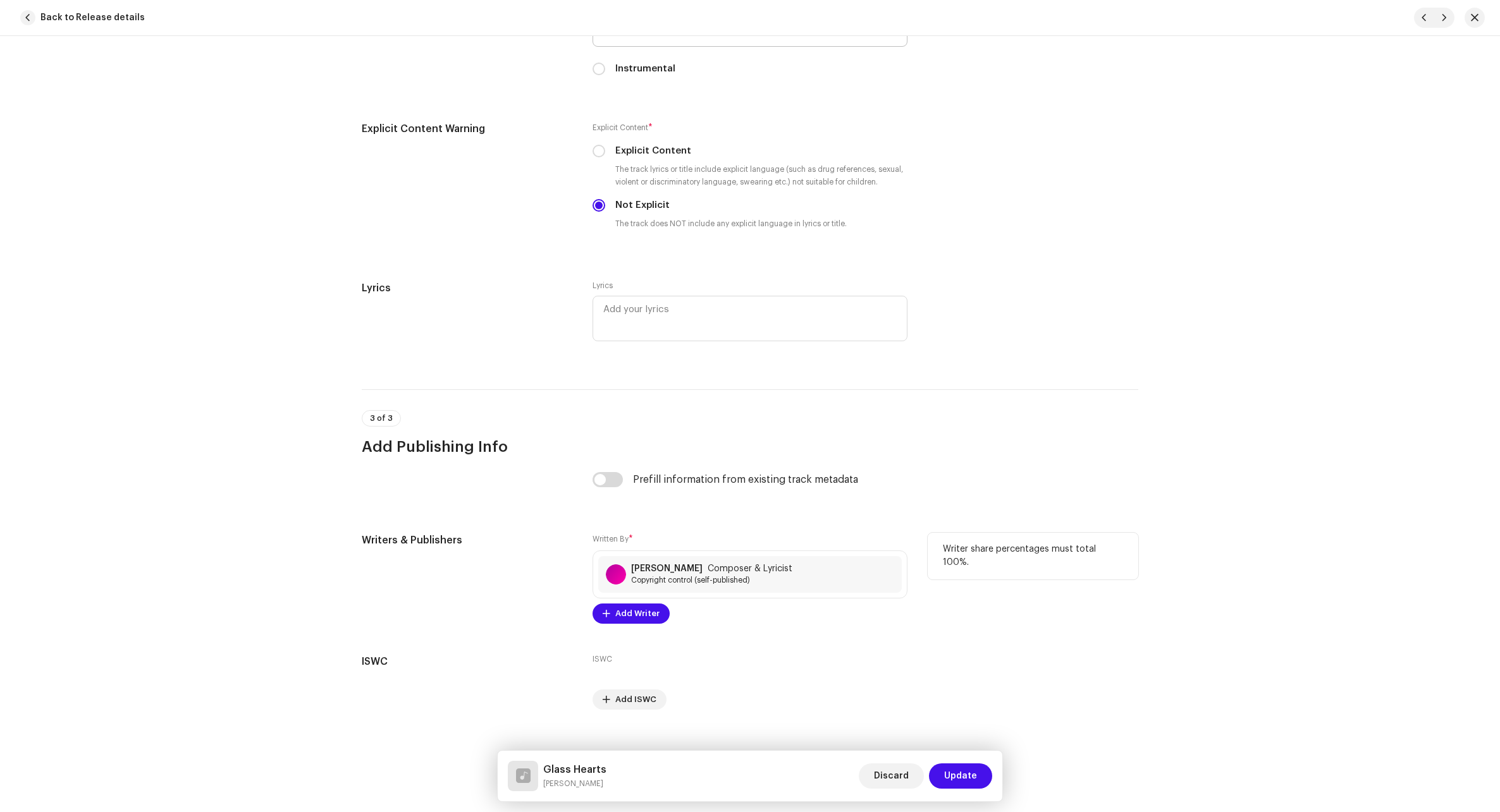
scroll to position [2129, 0]
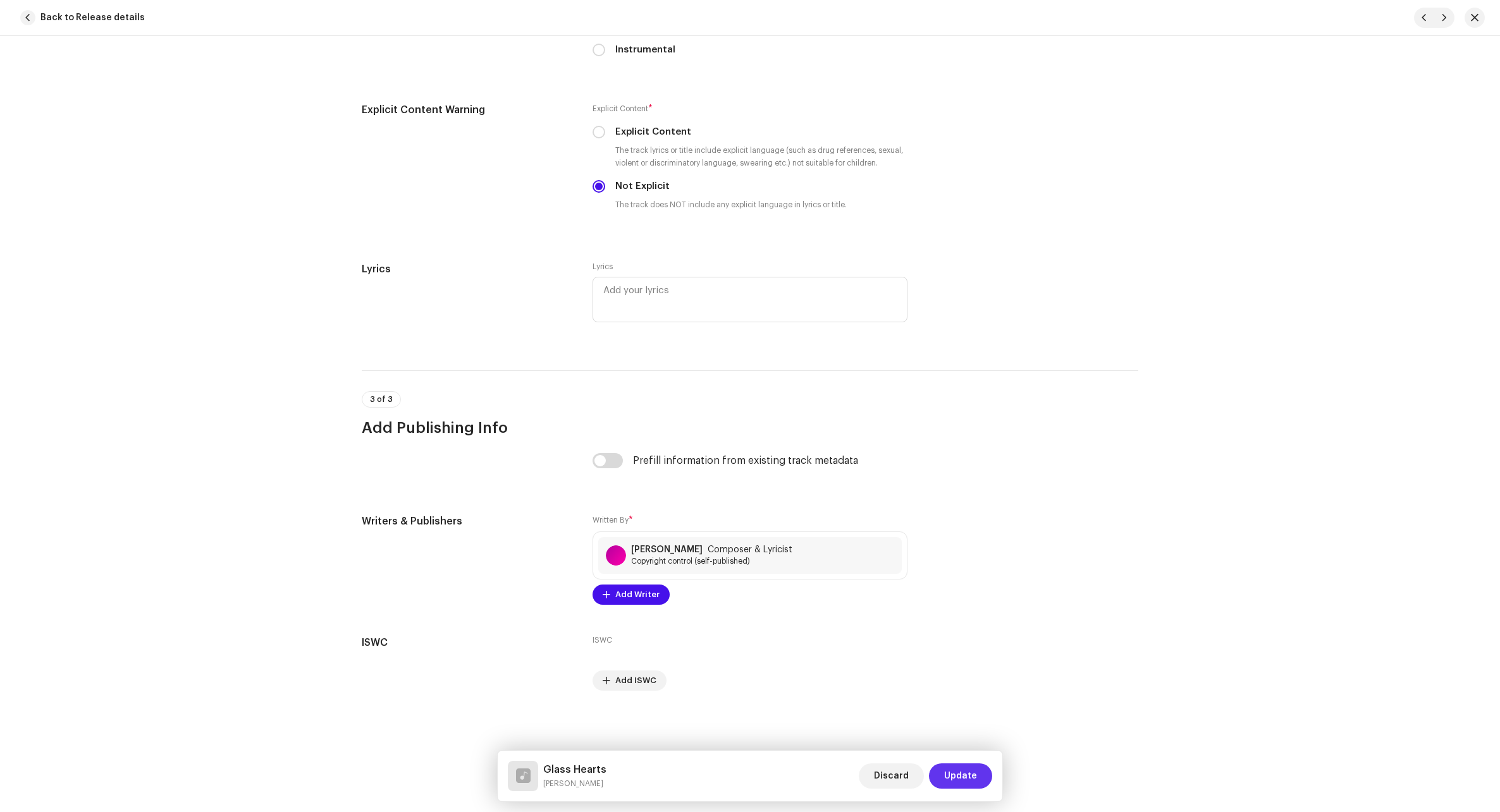
click at [893, 772] on span "Update" at bounding box center [960, 776] width 33 height 25
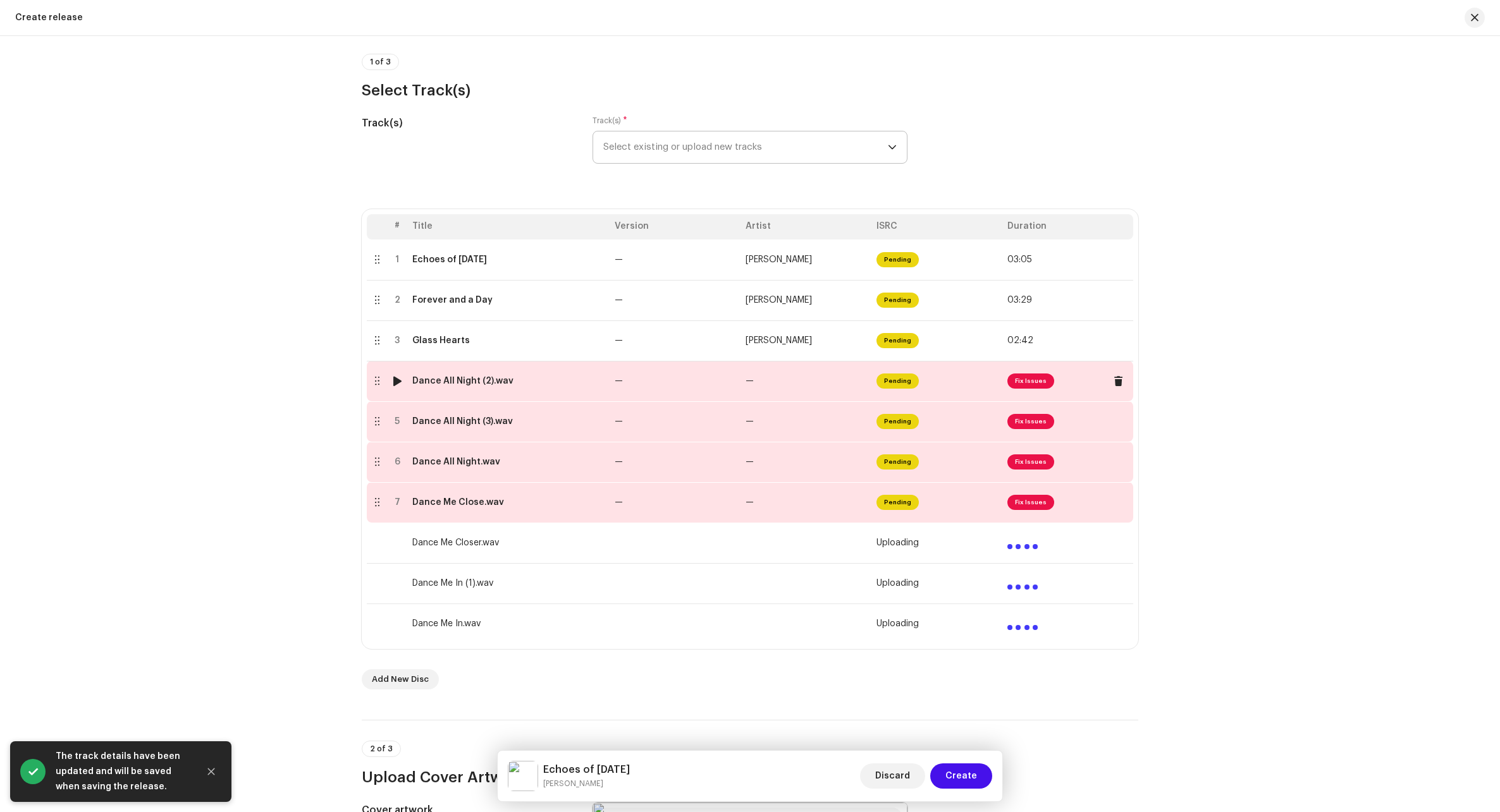
click at [773, 384] on td "—" at bounding box center [805, 381] width 131 height 40
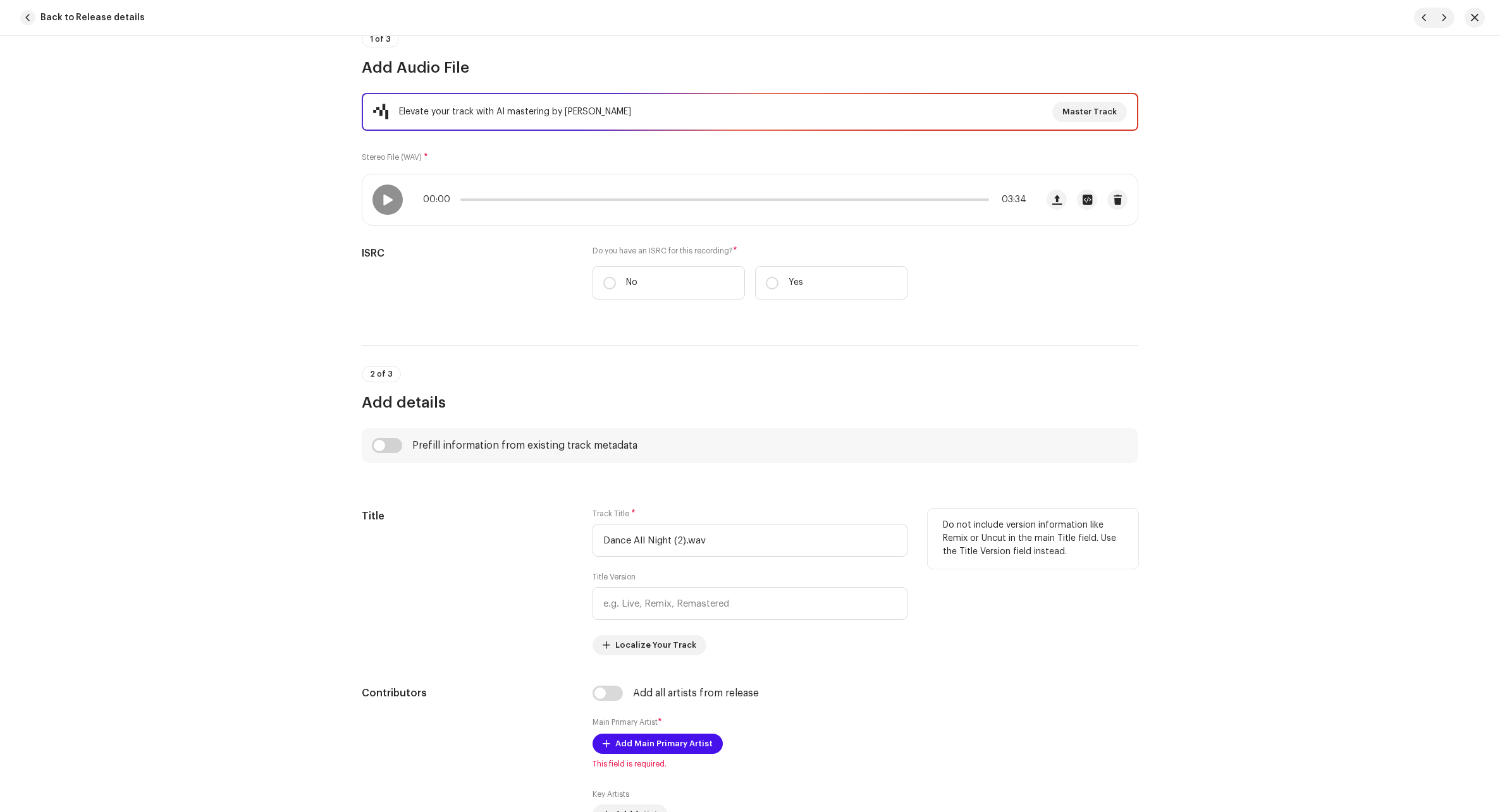
scroll to position [126, 0]
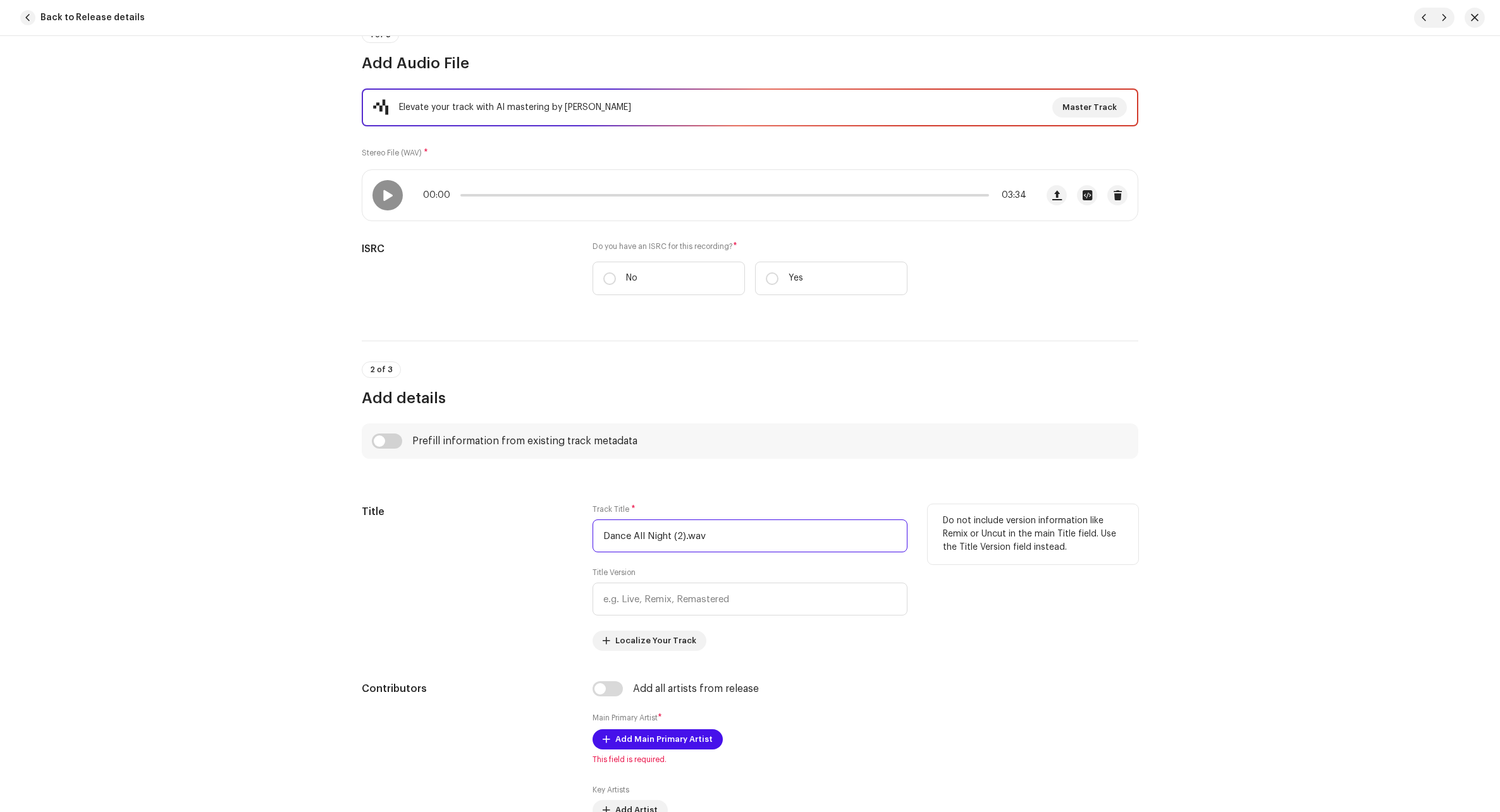
click at [678, 541] on input "Dance All Night (2).wav" at bounding box center [750, 535] width 314 height 33
paste input "Chasing the Horizon"
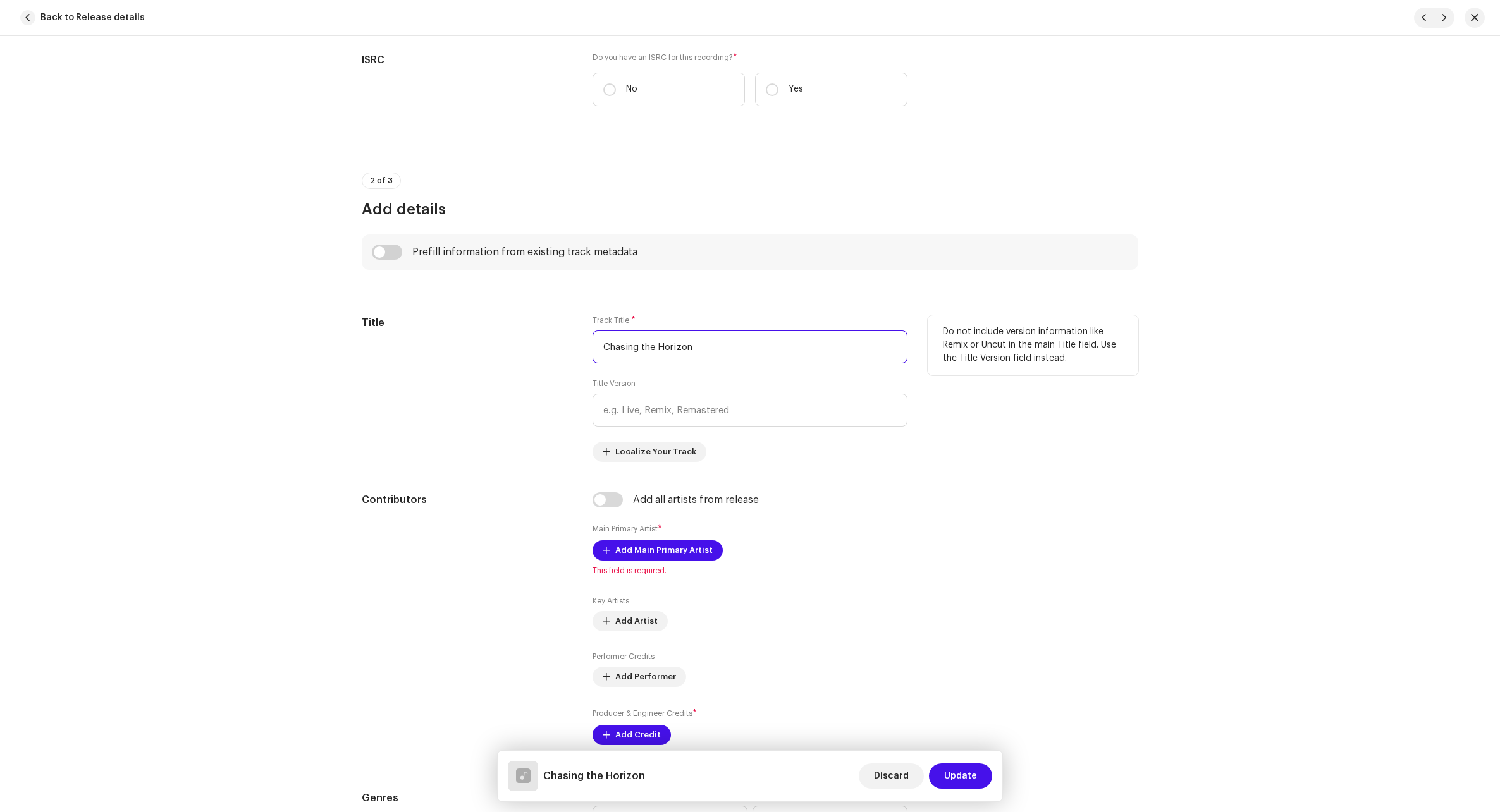
scroll to position [316, 0]
click at [655, 348] on input "Chasing the Horizon" at bounding box center [750, 346] width 314 height 33
paste input "Letters Never Sent"
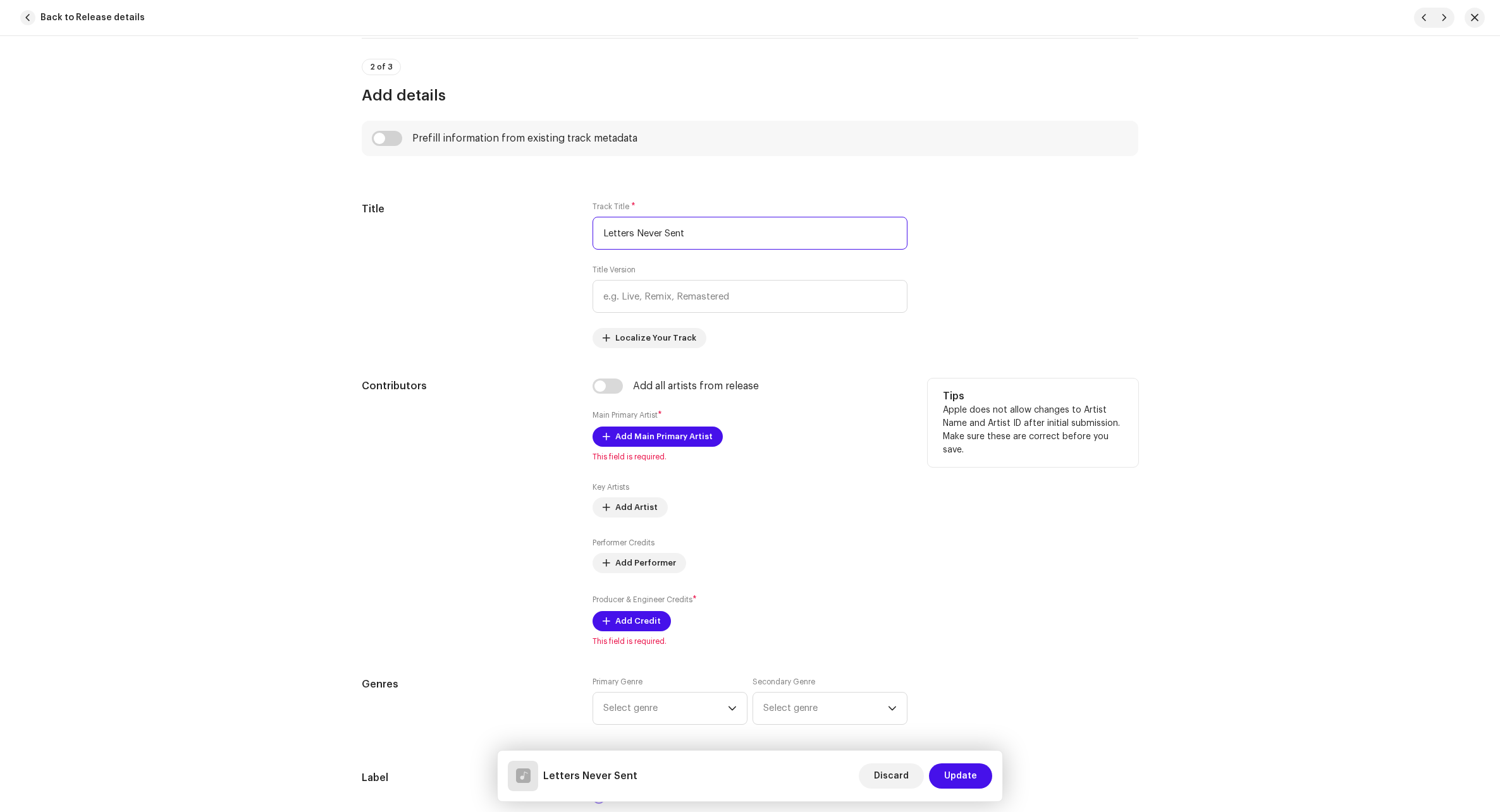
scroll to position [442, 0]
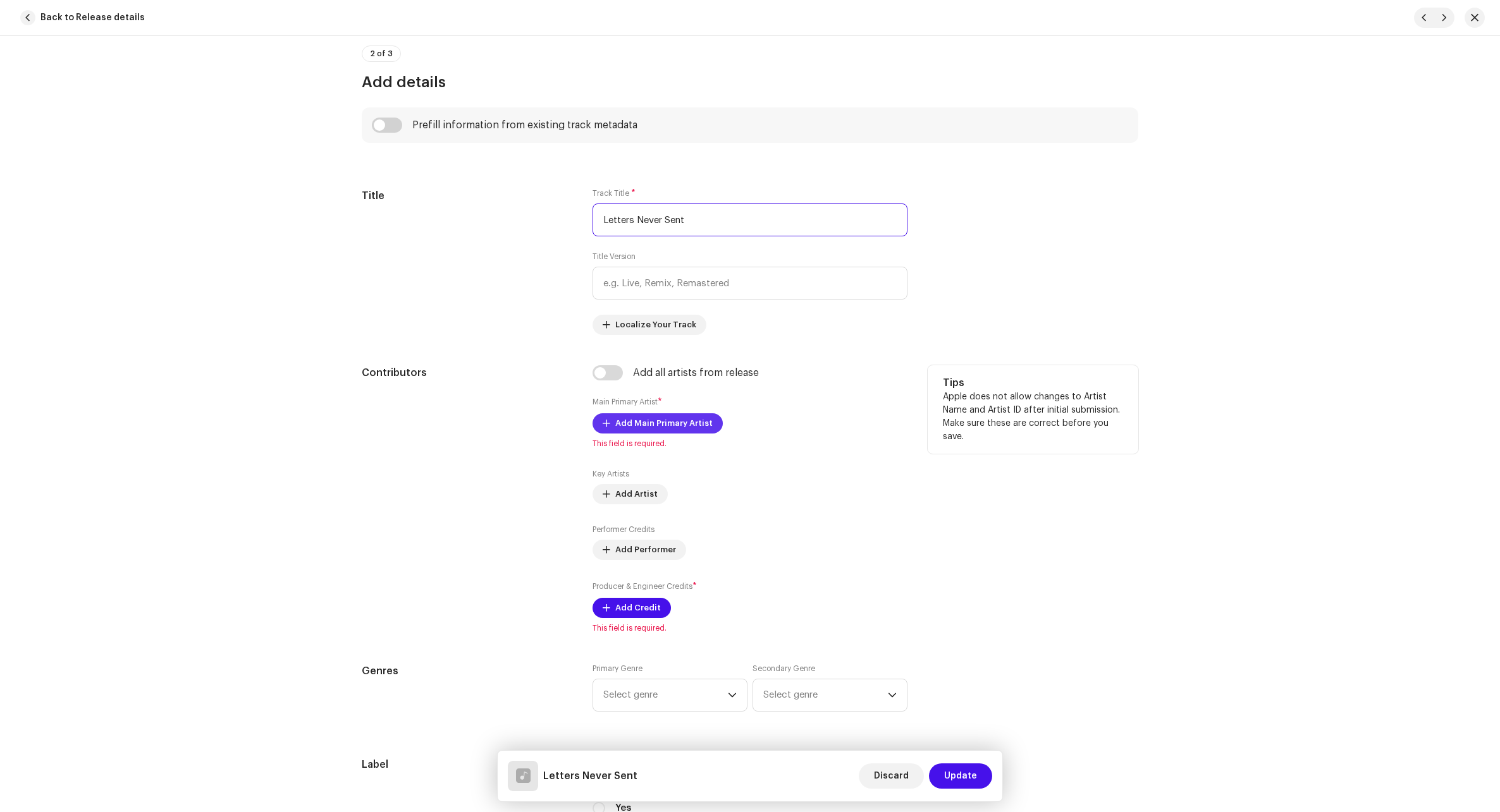
type input "Letters Never Sent"
click at [648, 423] on span "Add Main Primary Artist" at bounding box center [664, 424] width 98 height 25
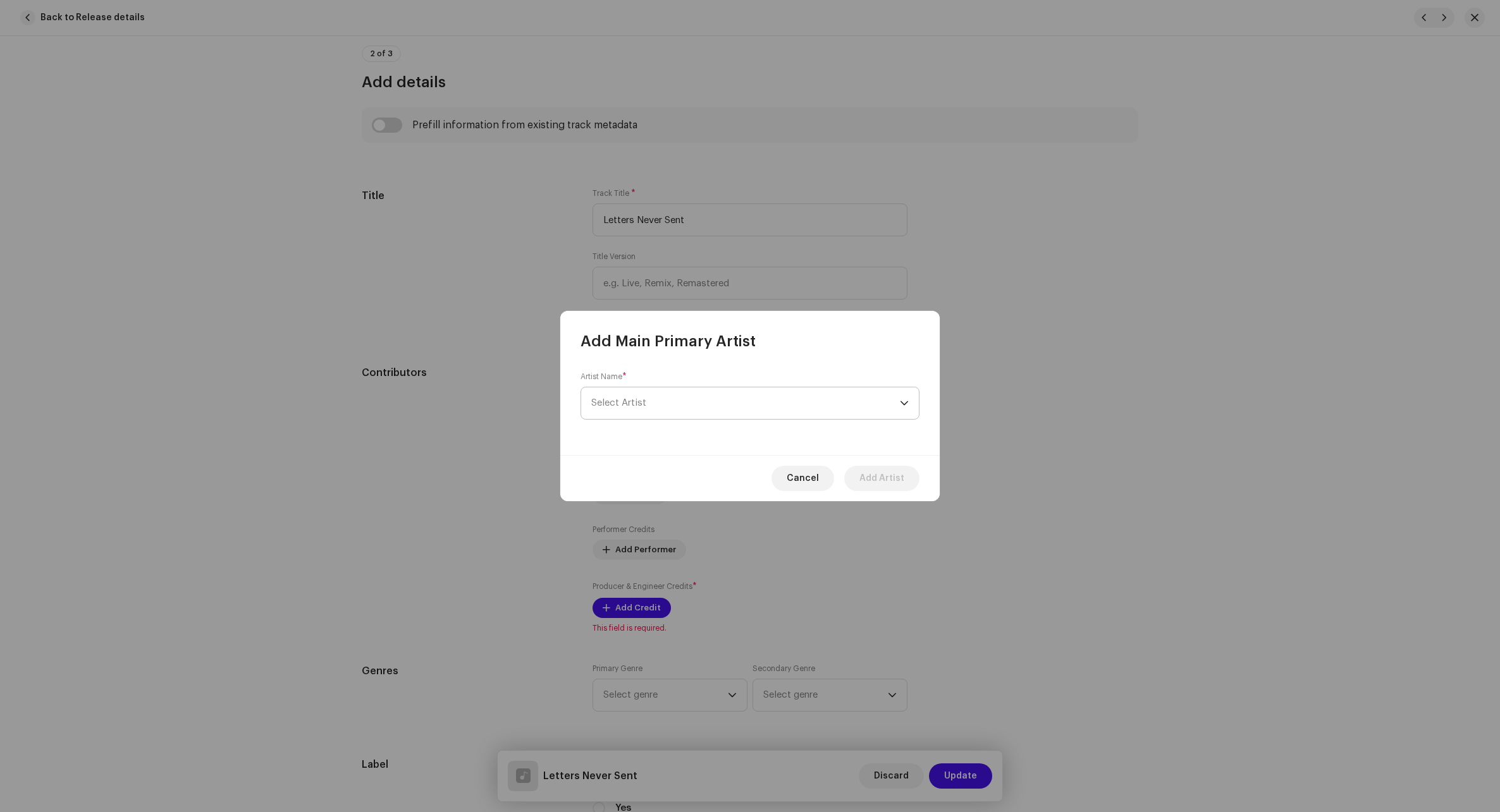
click at [681, 405] on span "Select Artist" at bounding box center [745, 403] width 309 height 32
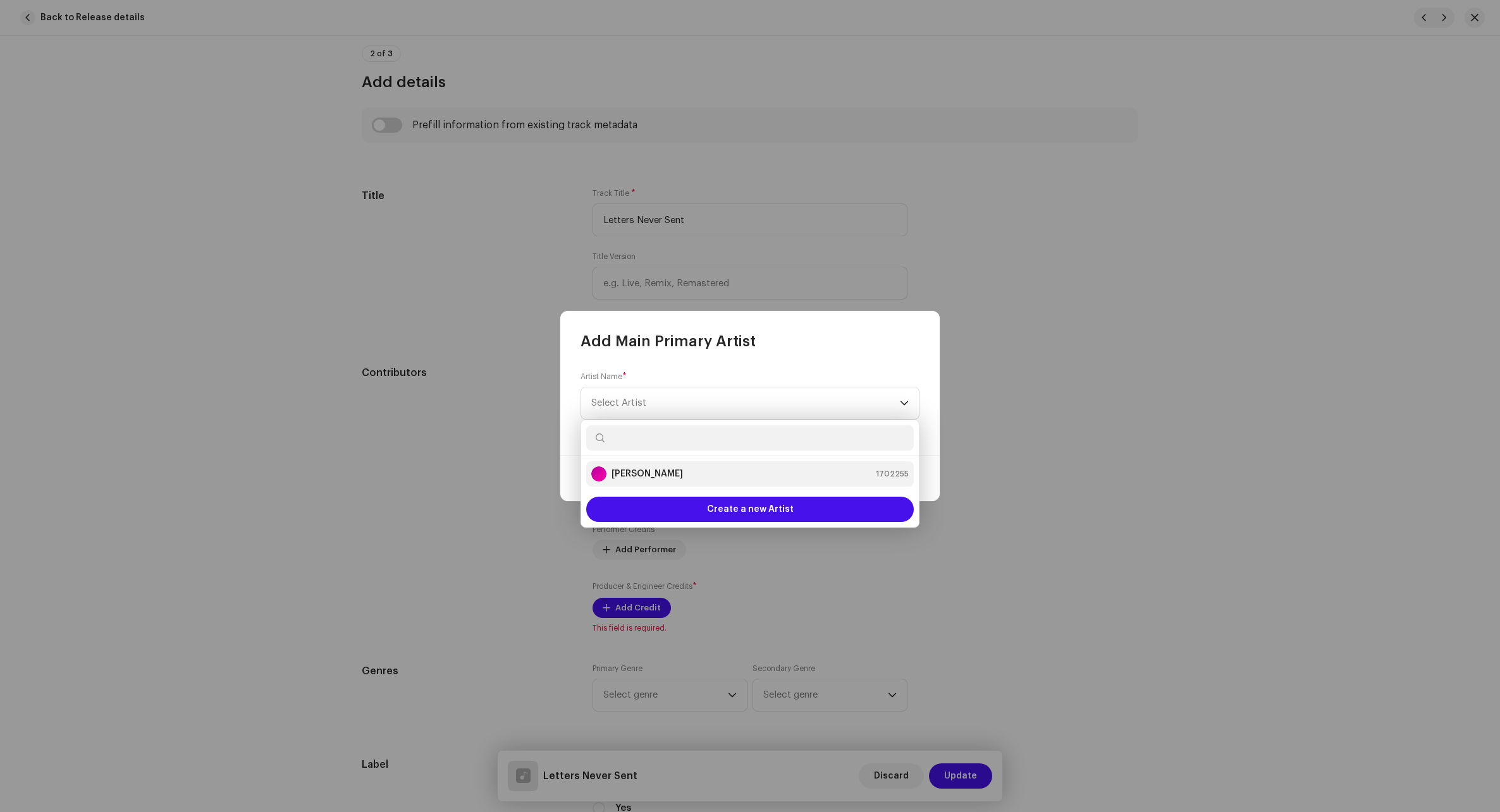
click at [622, 476] on strong "[PERSON_NAME]" at bounding box center [647, 474] width 71 height 13
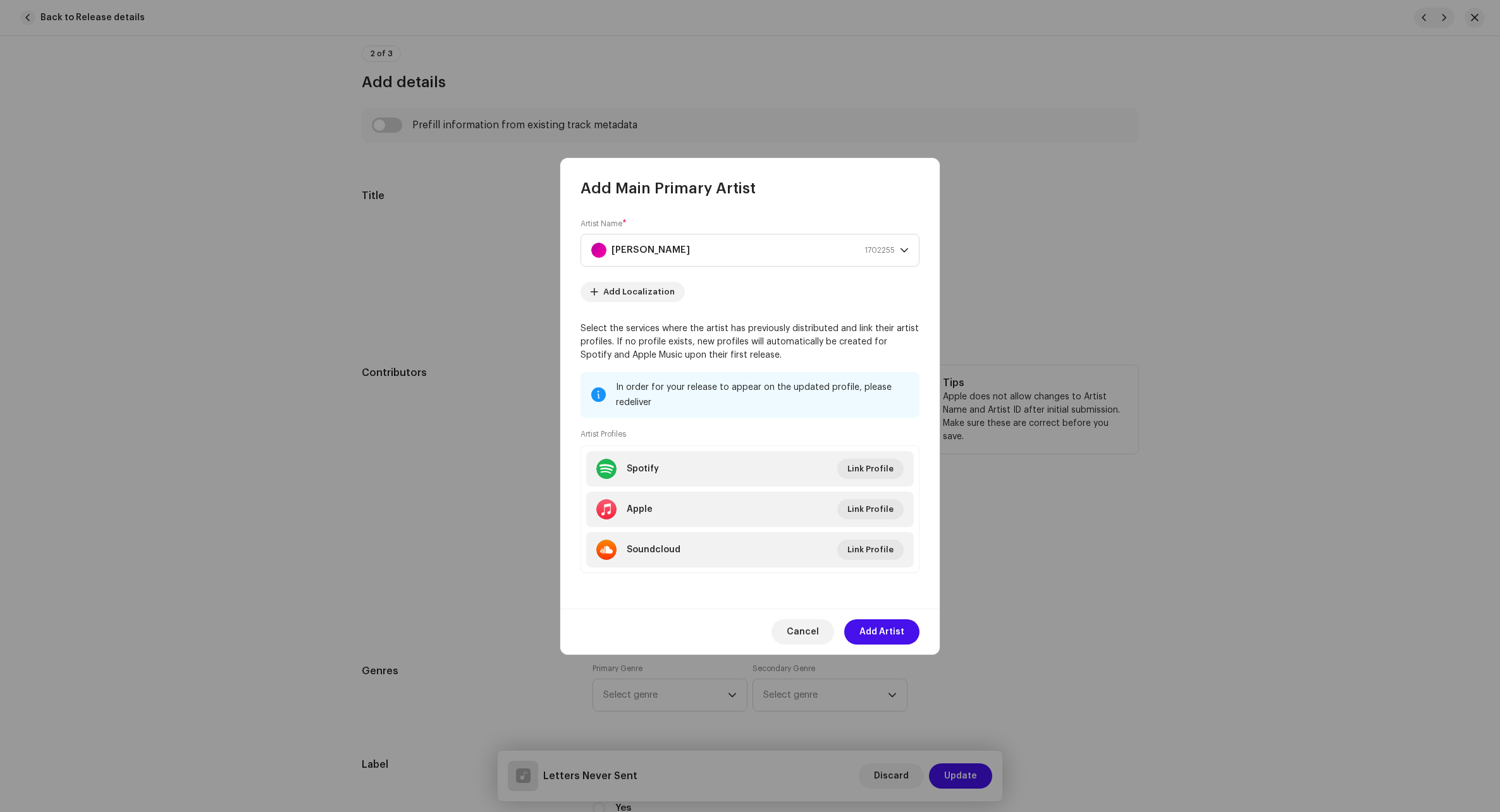
click at [893, 628] on button "Add Artist" at bounding box center [881, 632] width 75 height 25
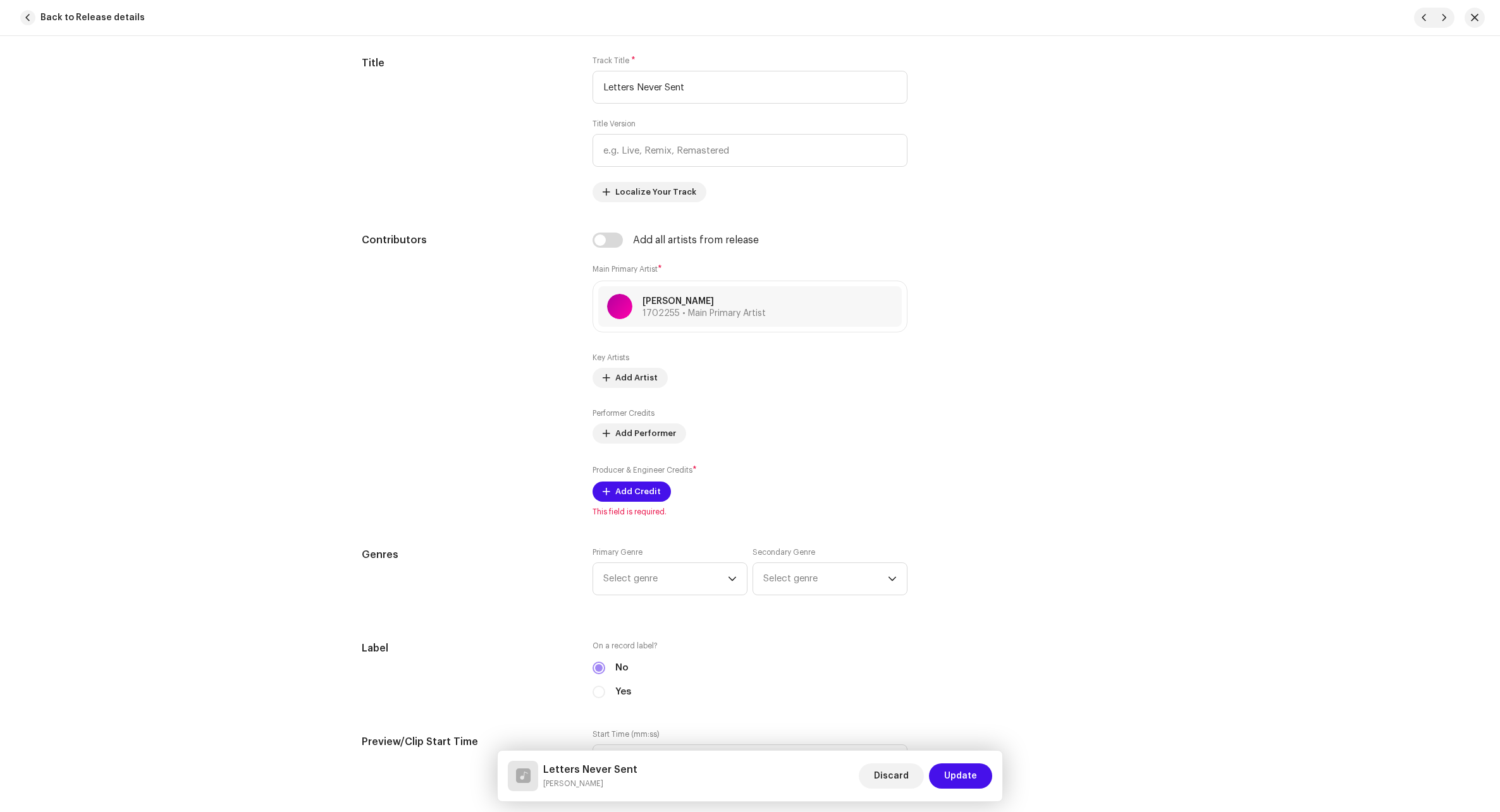
scroll to position [632, 0]
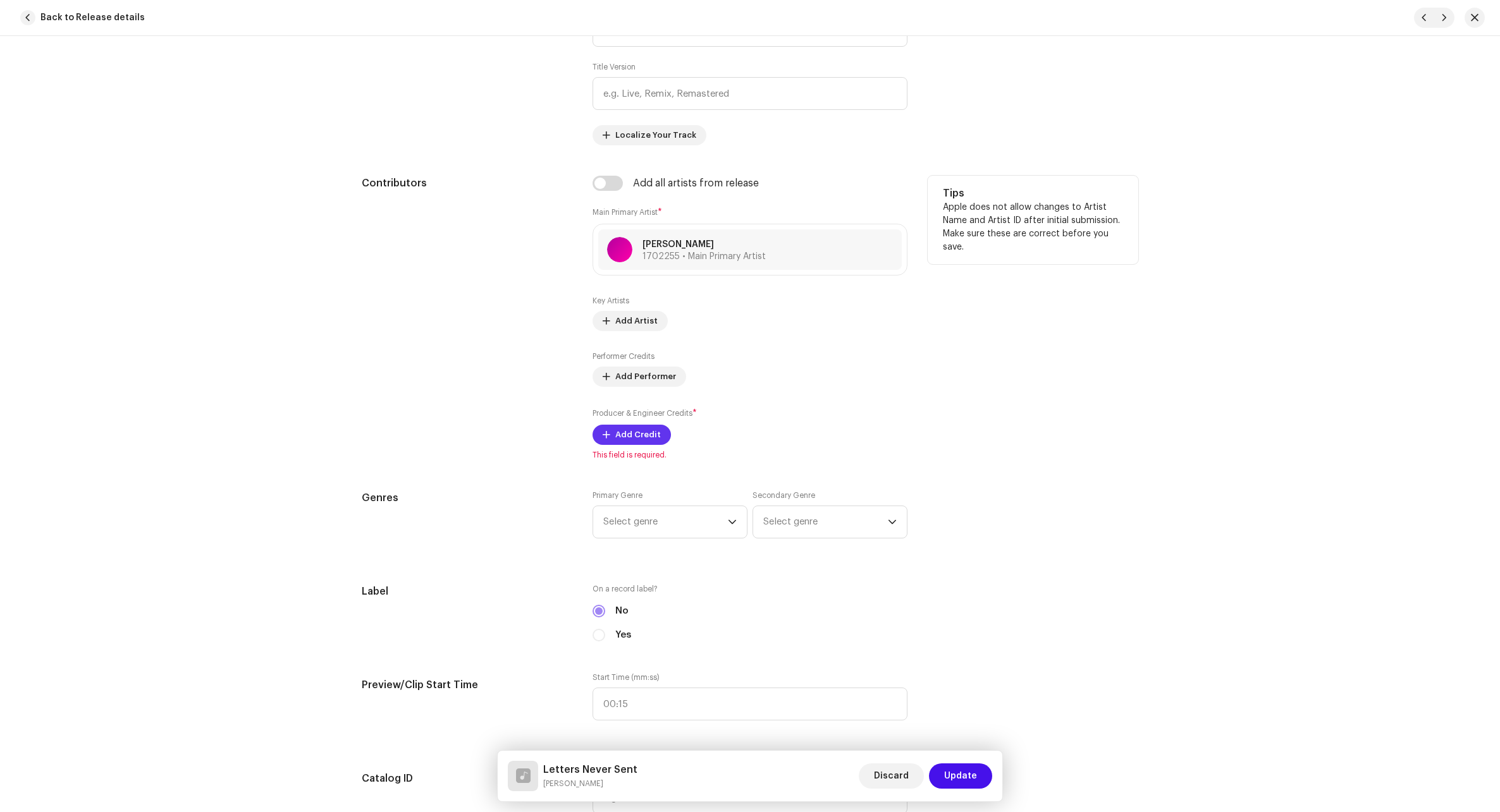
click at [635, 439] on span "Add Credit" at bounding box center [638, 435] width 45 height 25
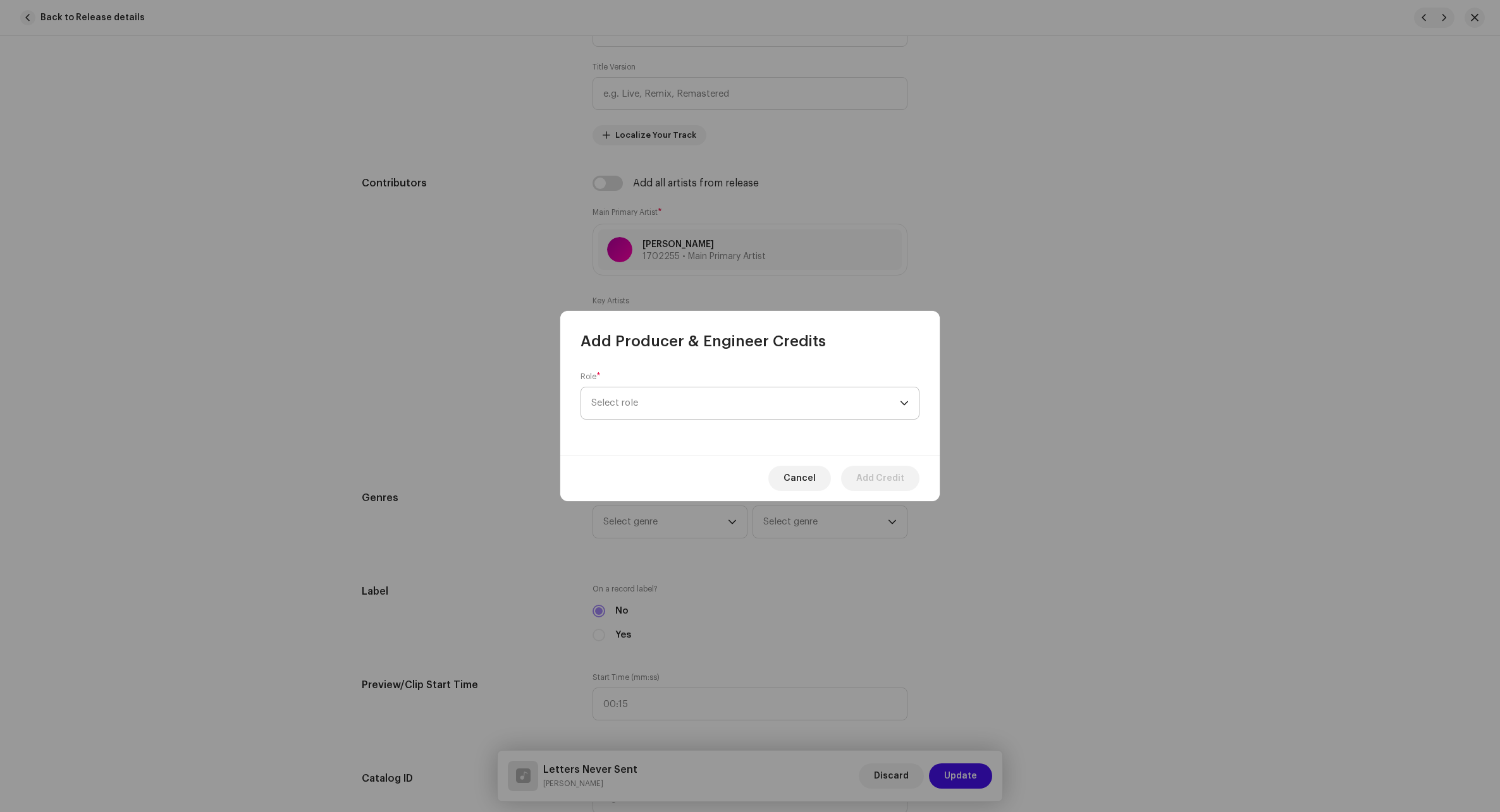
click at [682, 405] on span "Select role" at bounding box center [745, 403] width 309 height 32
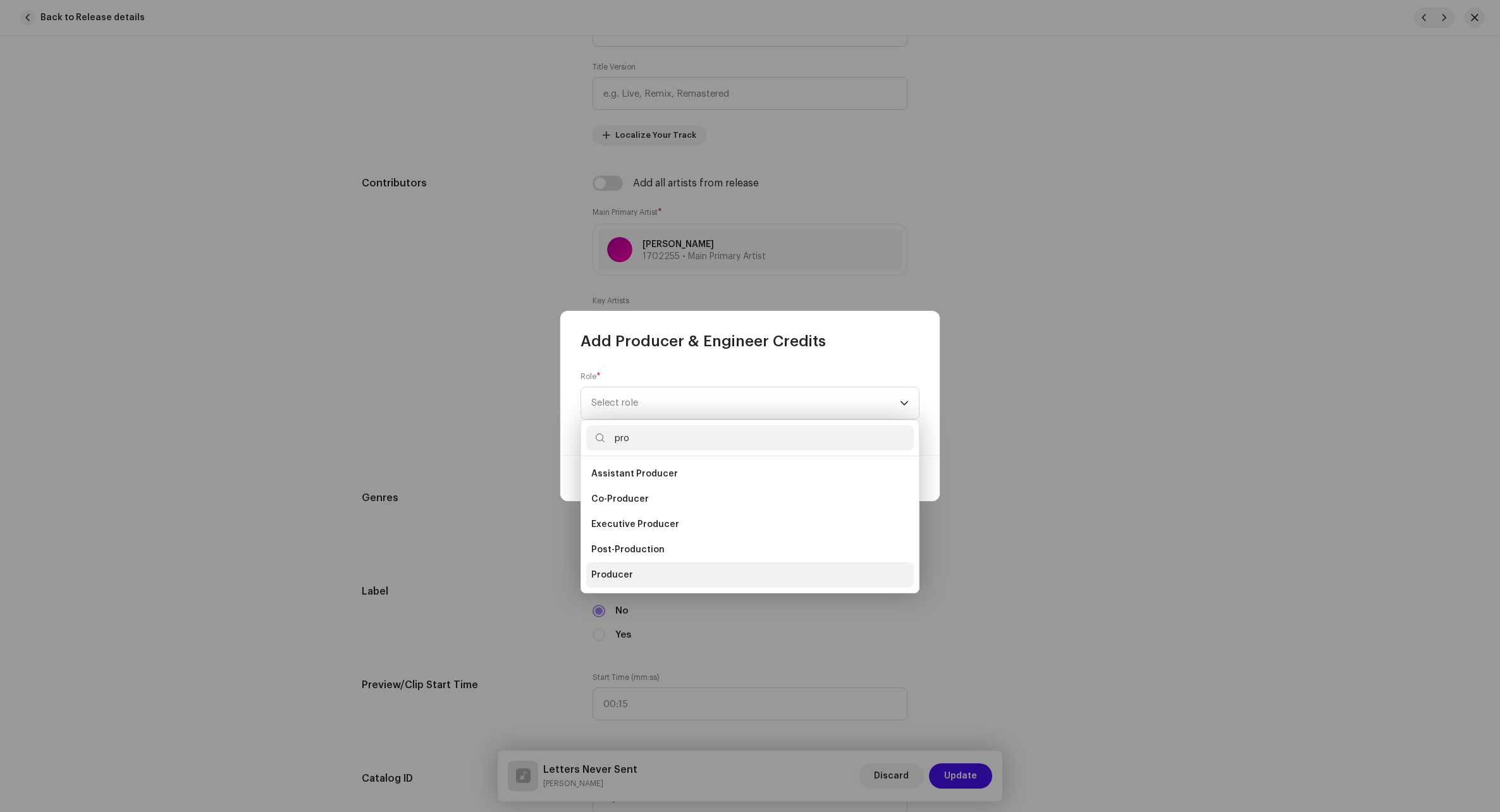
type input "pro"
click at [632, 581] on li "Producer" at bounding box center [750, 575] width 327 height 25
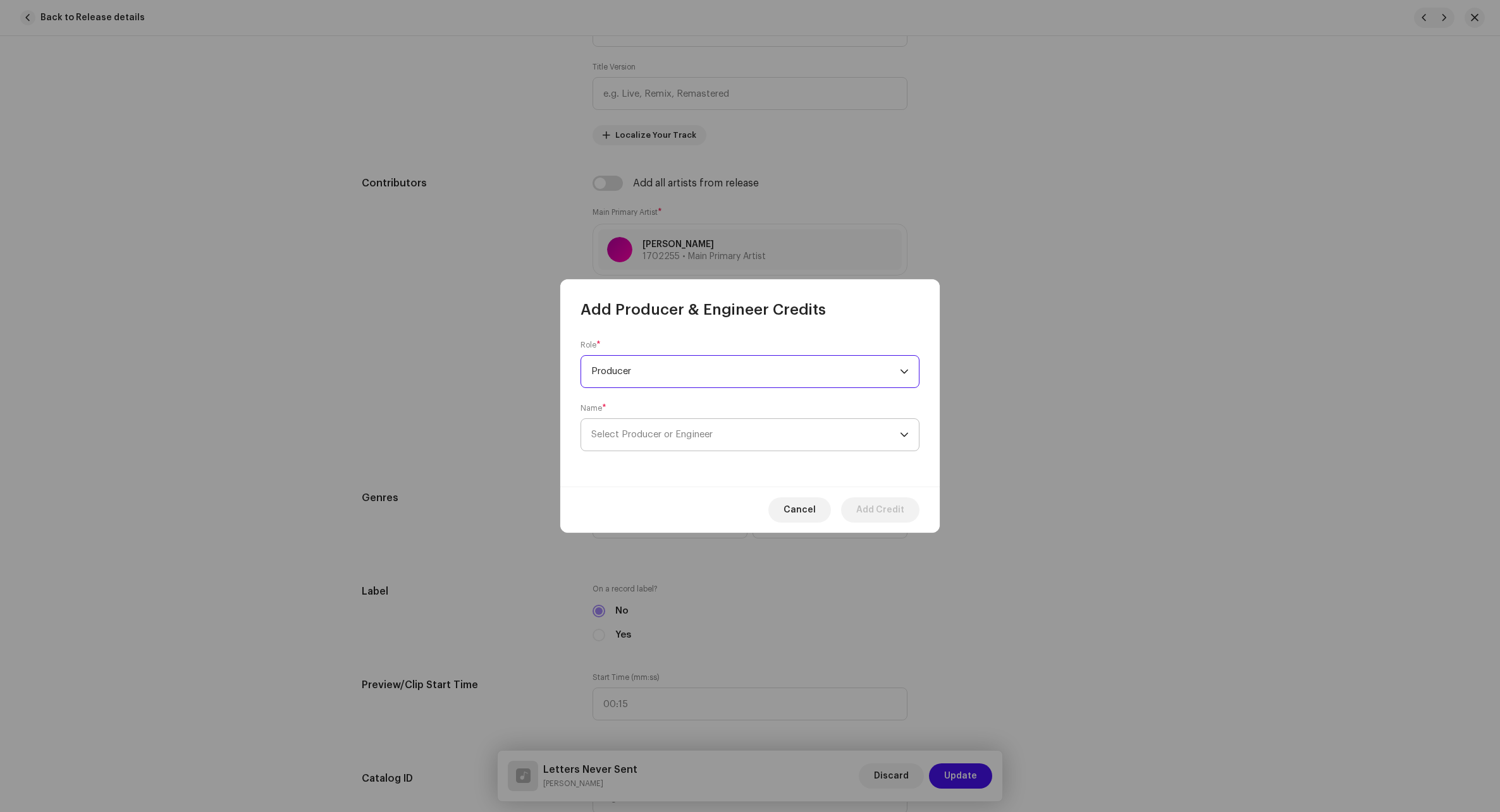
click at [687, 437] on span "Select Producer or Engineer" at bounding box center [651, 434] width 121 height 10
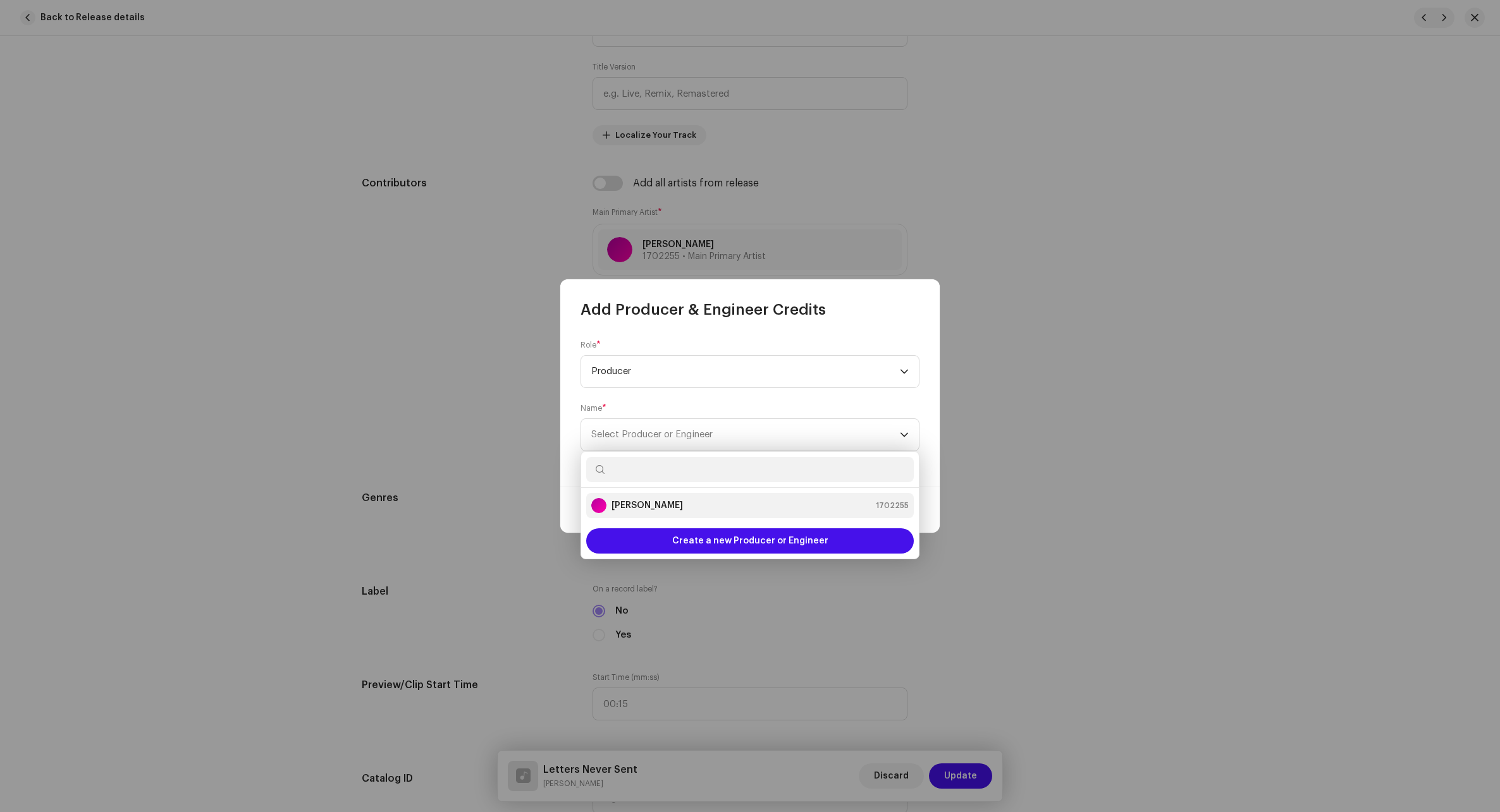
click at [654, 516] on li "[PERSON_NAME] 1702255" at bounding box center [750, 506] width 327 height 25
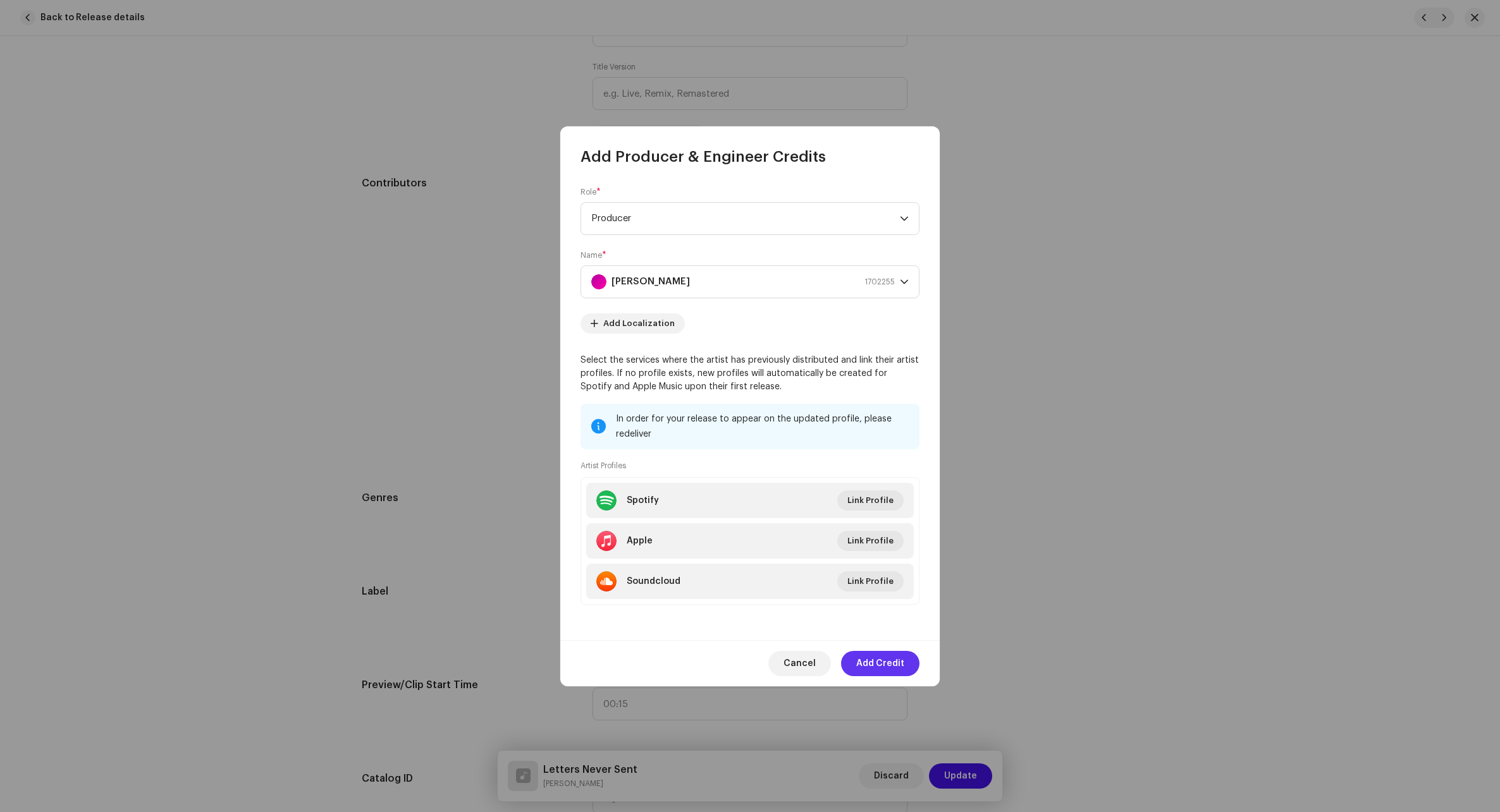
click at [886, 668] on span "Add Credit" at bounding box center [880, 664] width 48 height 25
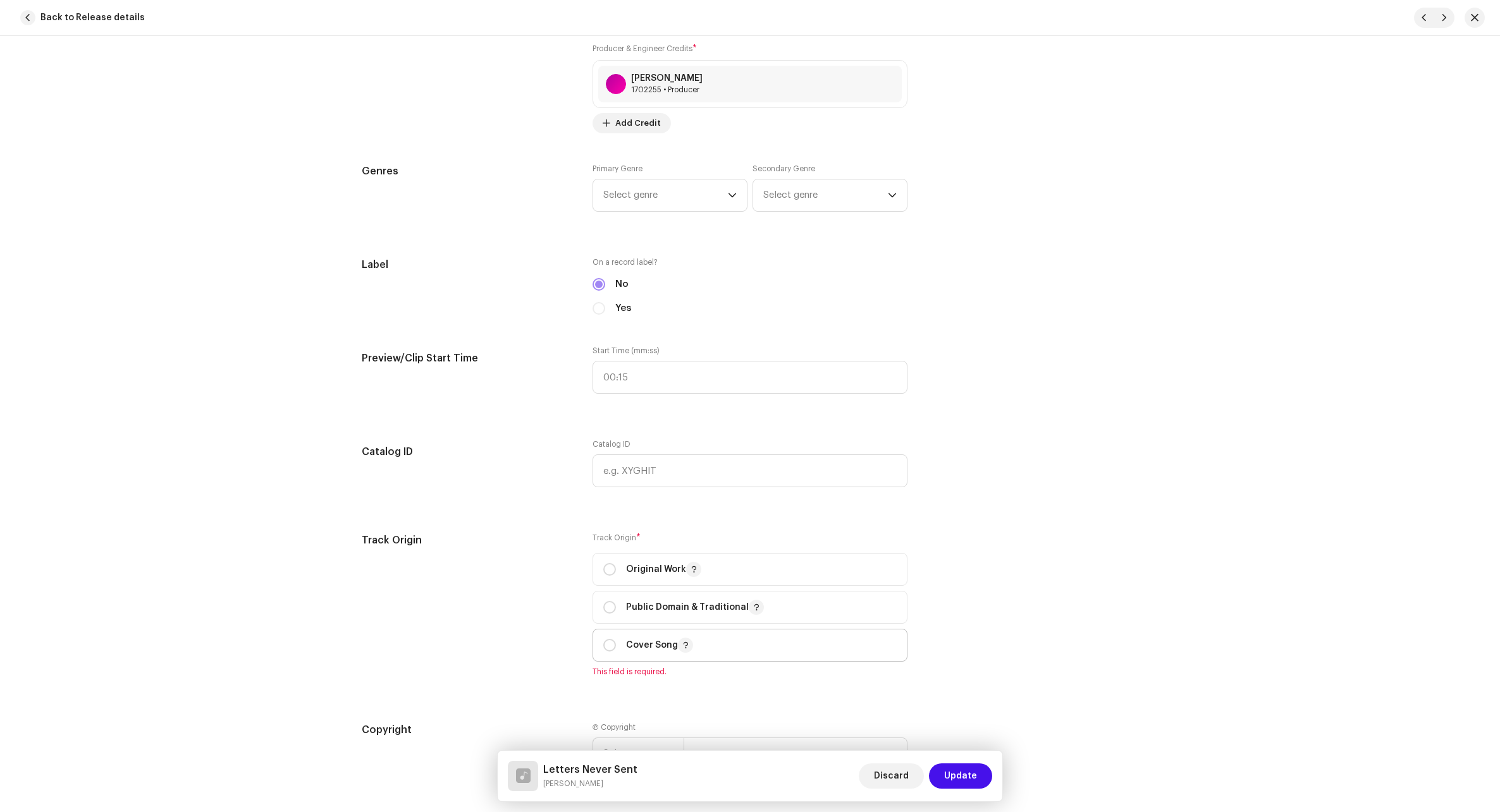
scroll to position [1137, 0]
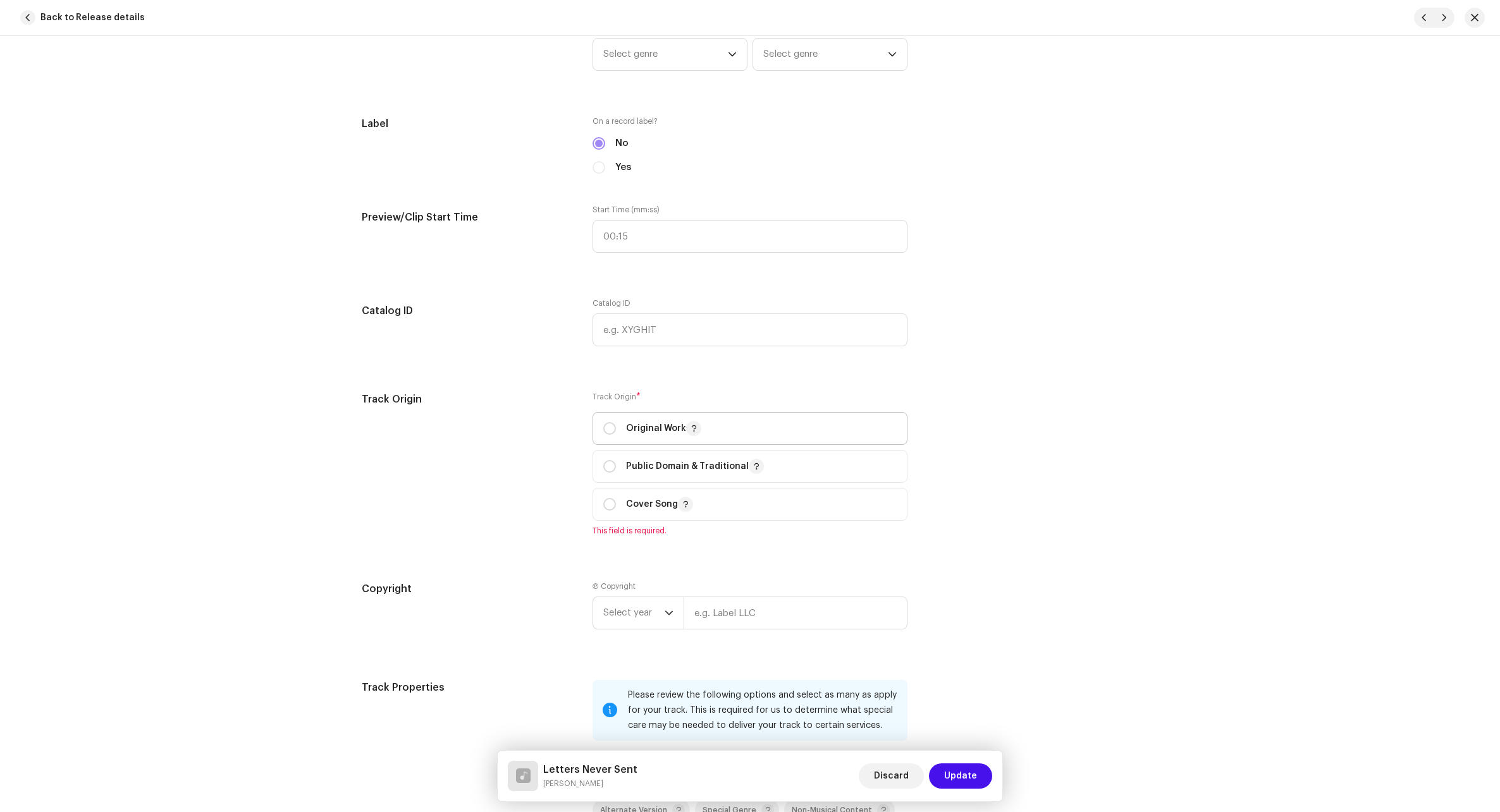
click at [644, 429] on p "Original Work" at bounding box center [663, 428] width 75 height 15
radio input "true"
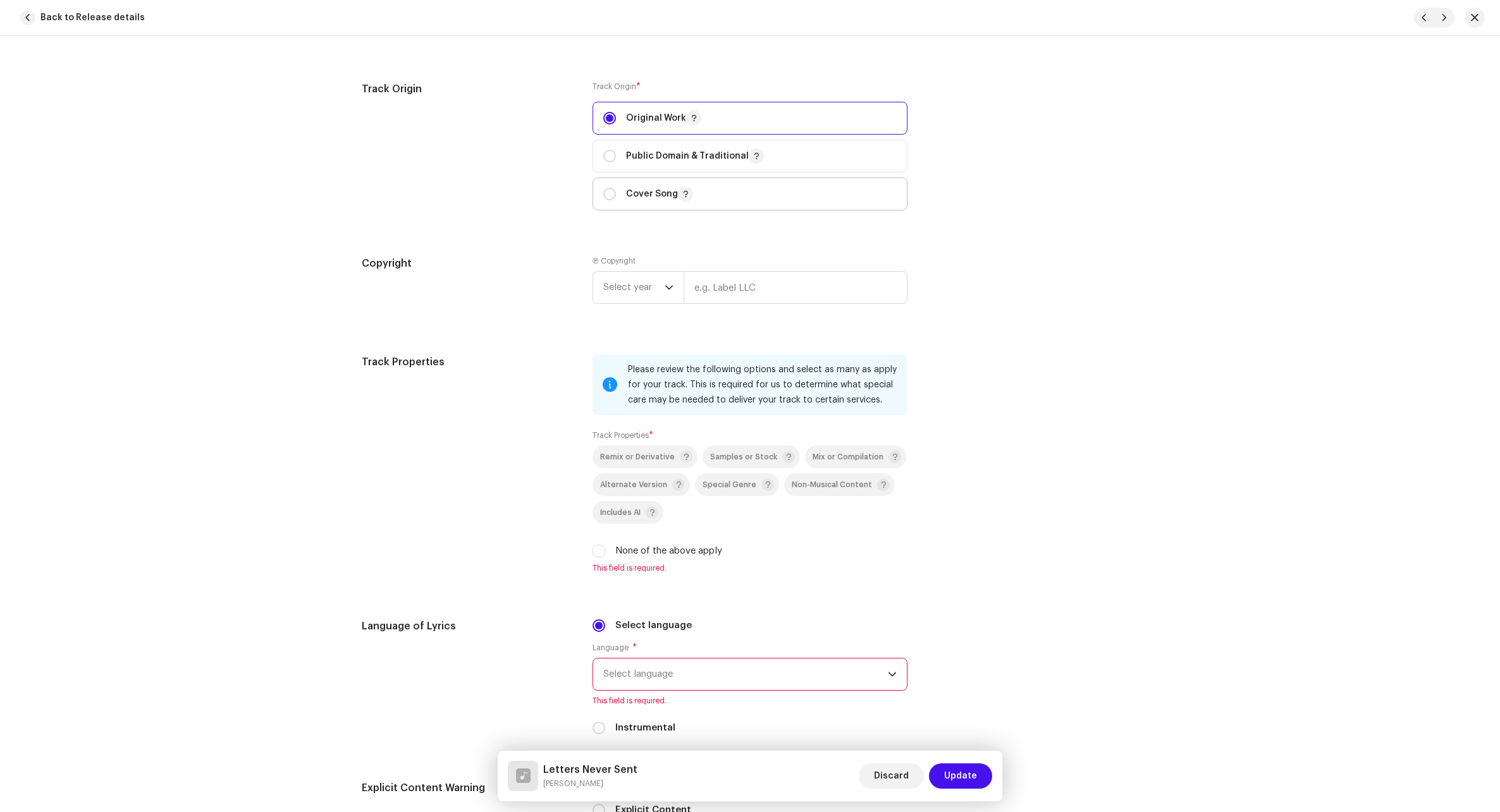
scroll to position [1453, 0]
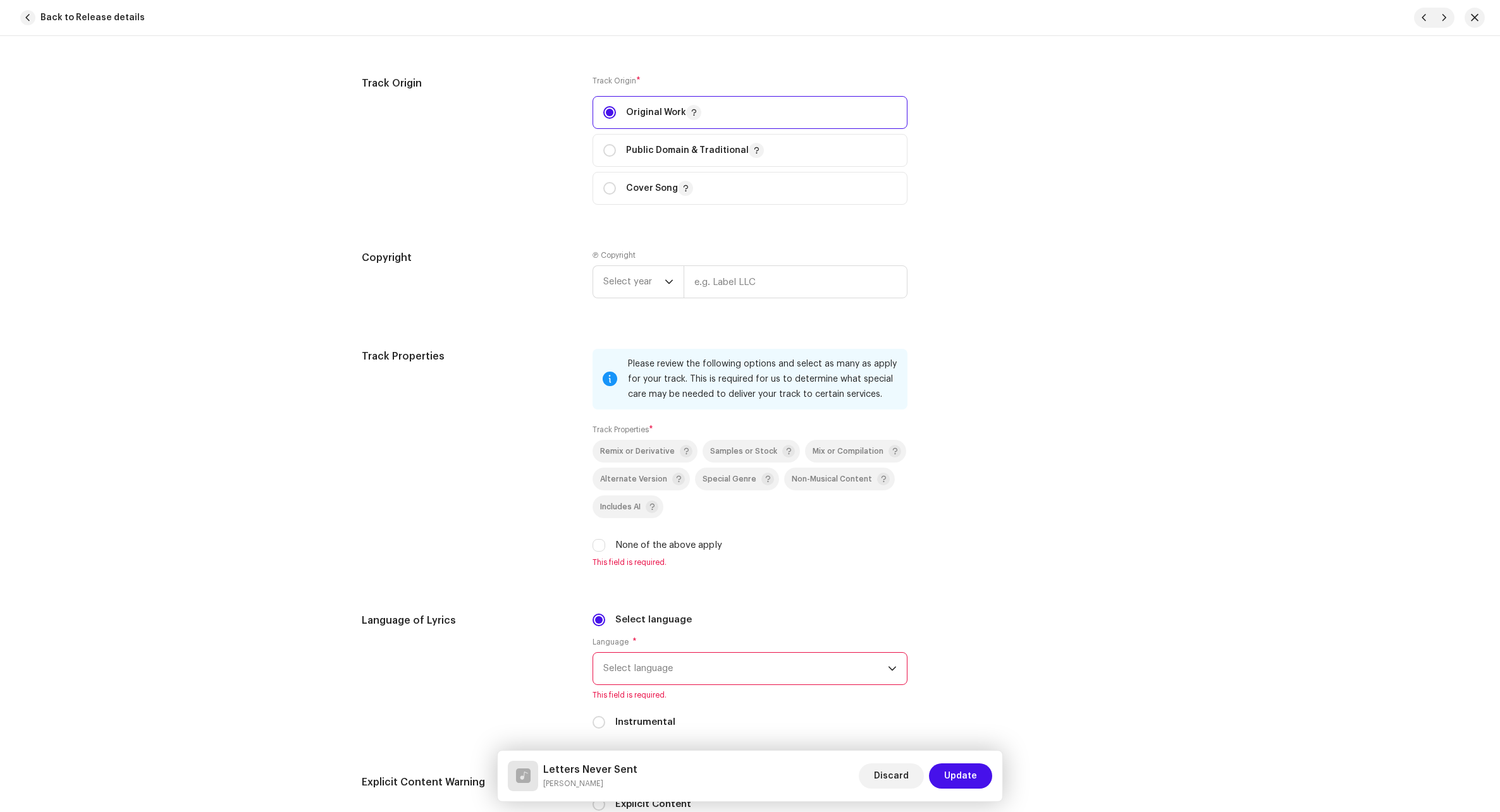
click at [624, 544] on label "None of the above apply" at bounding box center [669, 545] width 107 height 14
click at [605, 544] on input "None of the above apply" at bounding box center [599, 545] width 13 height 13
checkbox input "true"
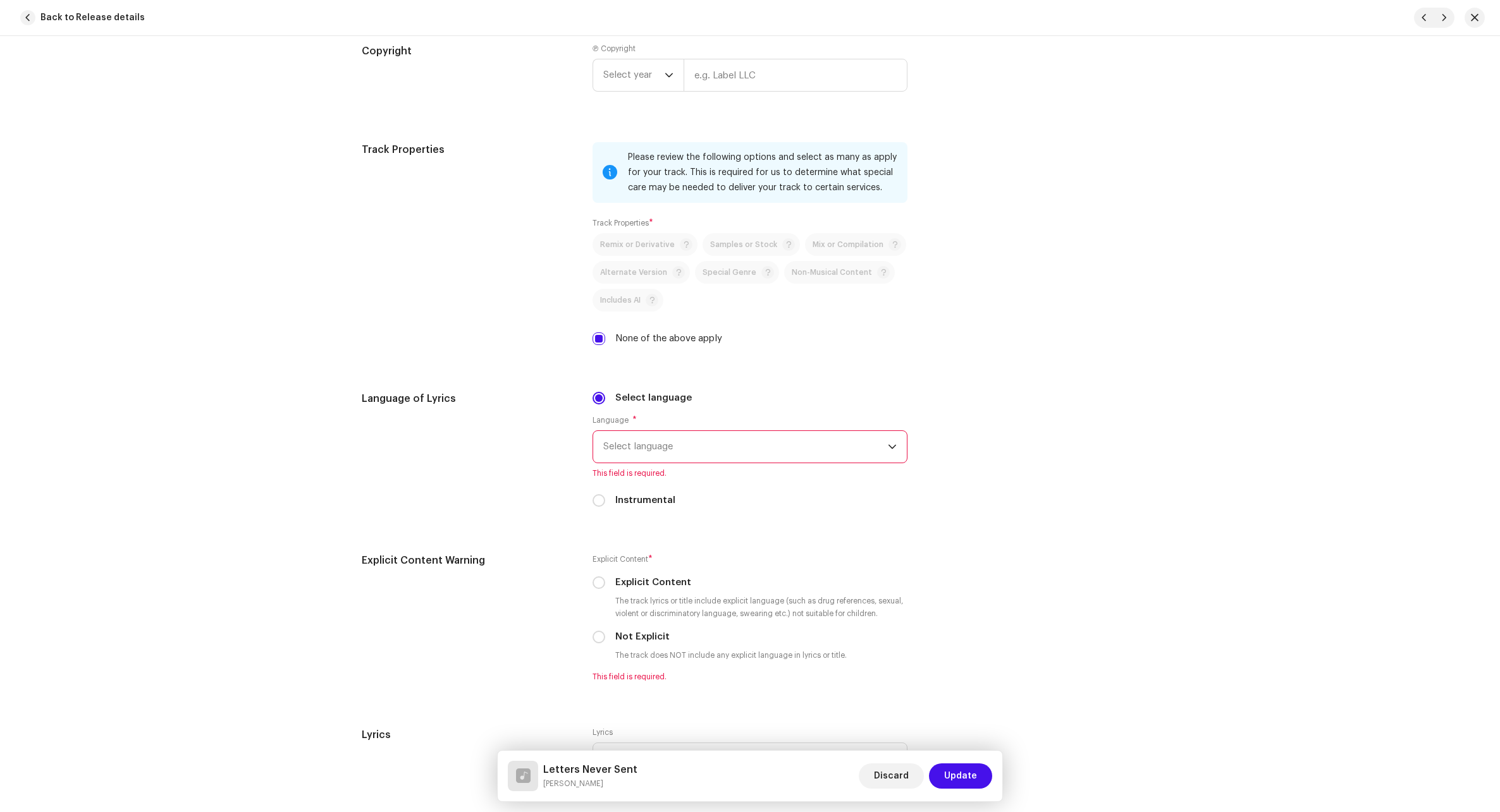
scroll to position [1707, 0]
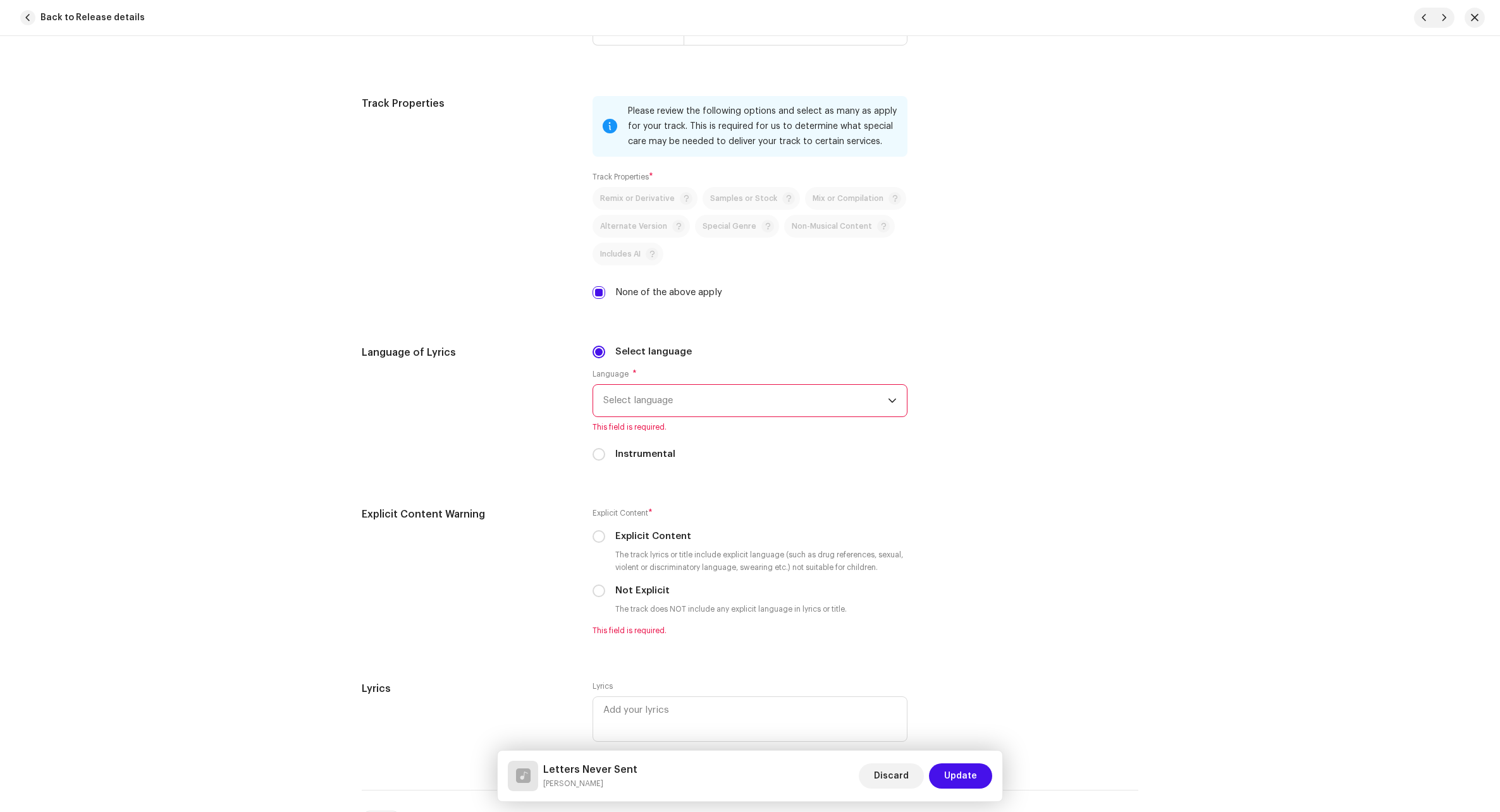
click at [712, 399] on span "Select language" at bounding box center [746, 401] width 284 height 32
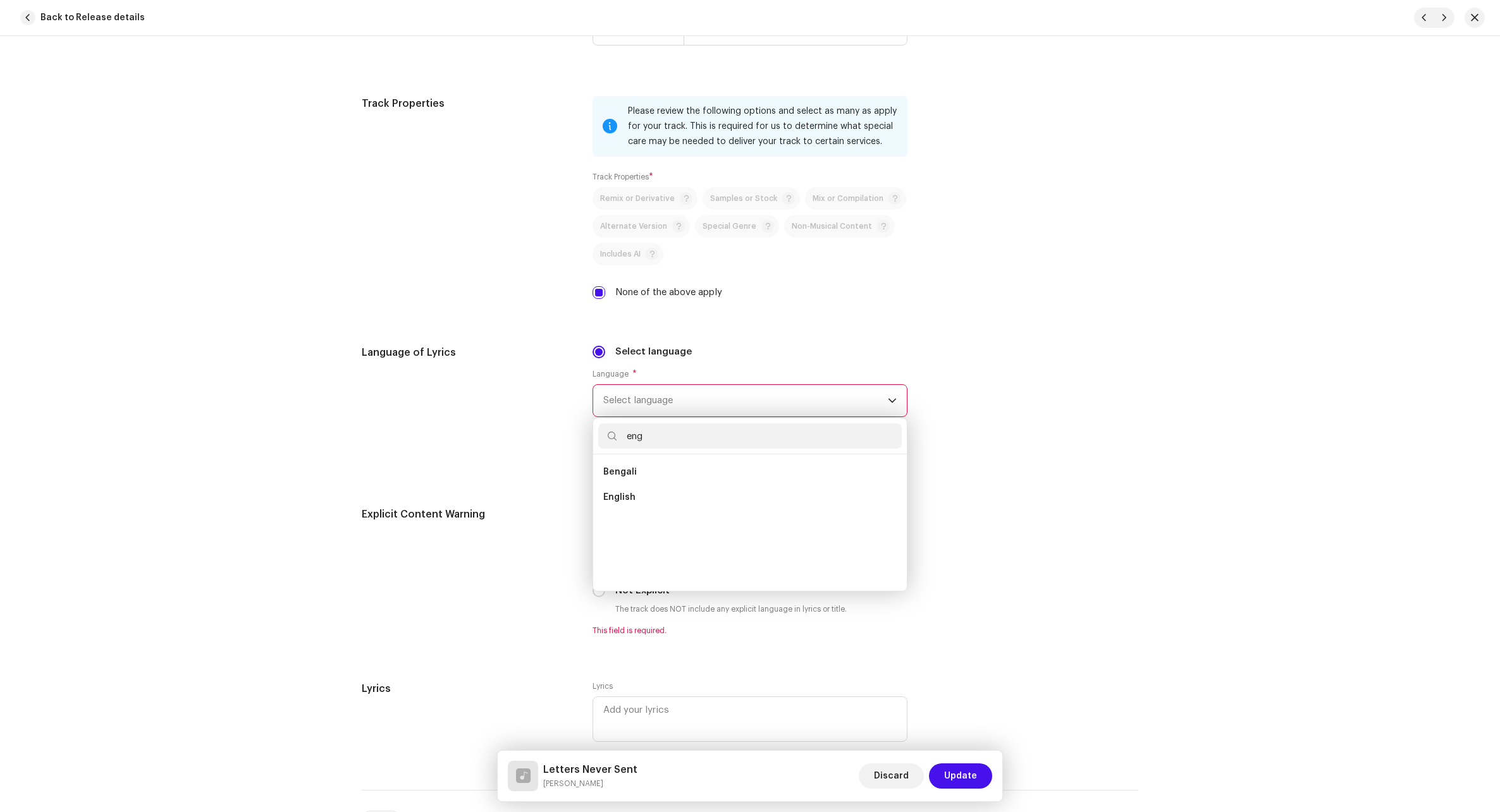
scroll to position [0, 0]
type input "eng"
click at [638, 495] on li "English" at bounding box center [750, 498] width 303 height 25
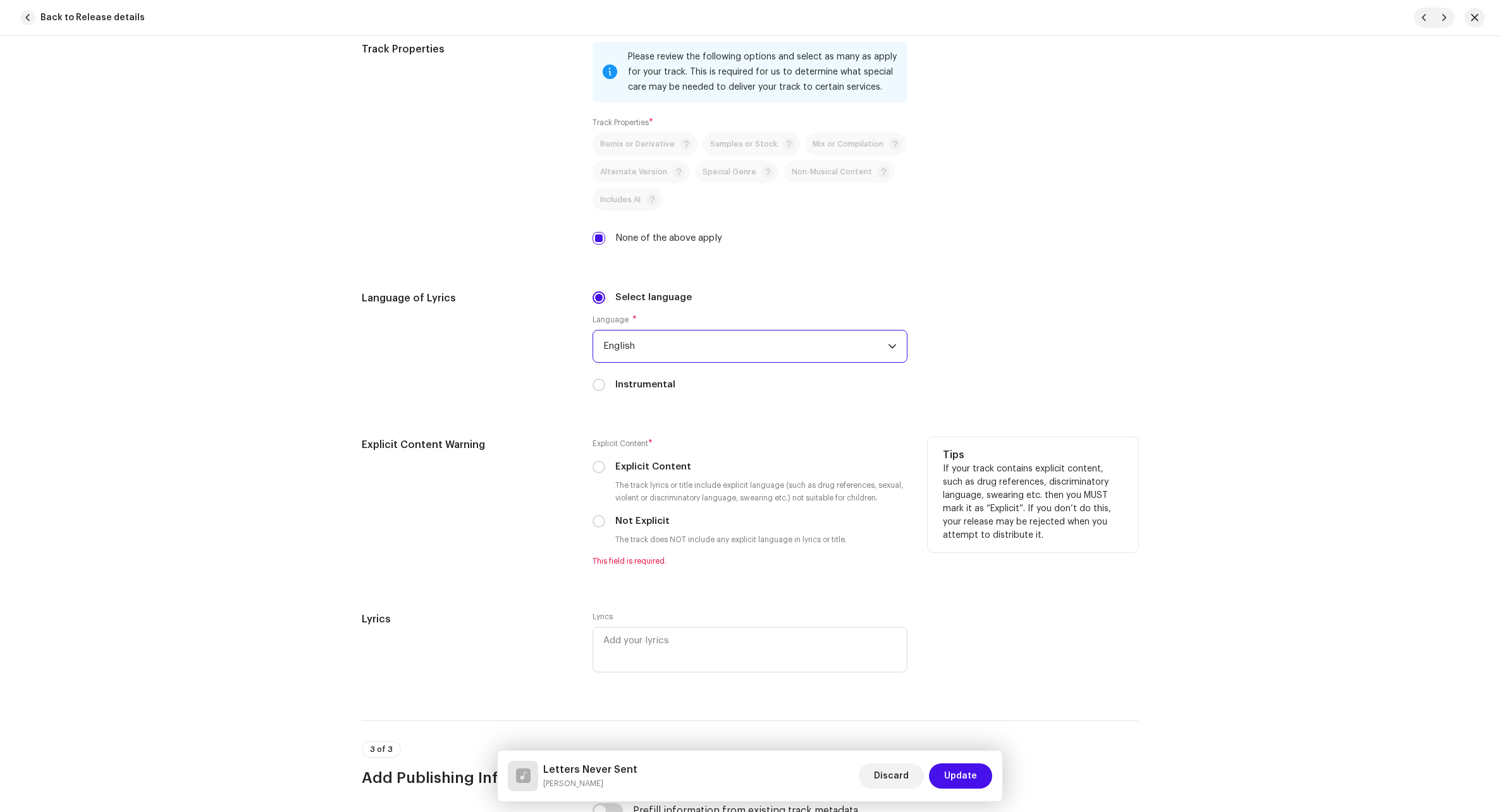
scroll to position [1833, 0]
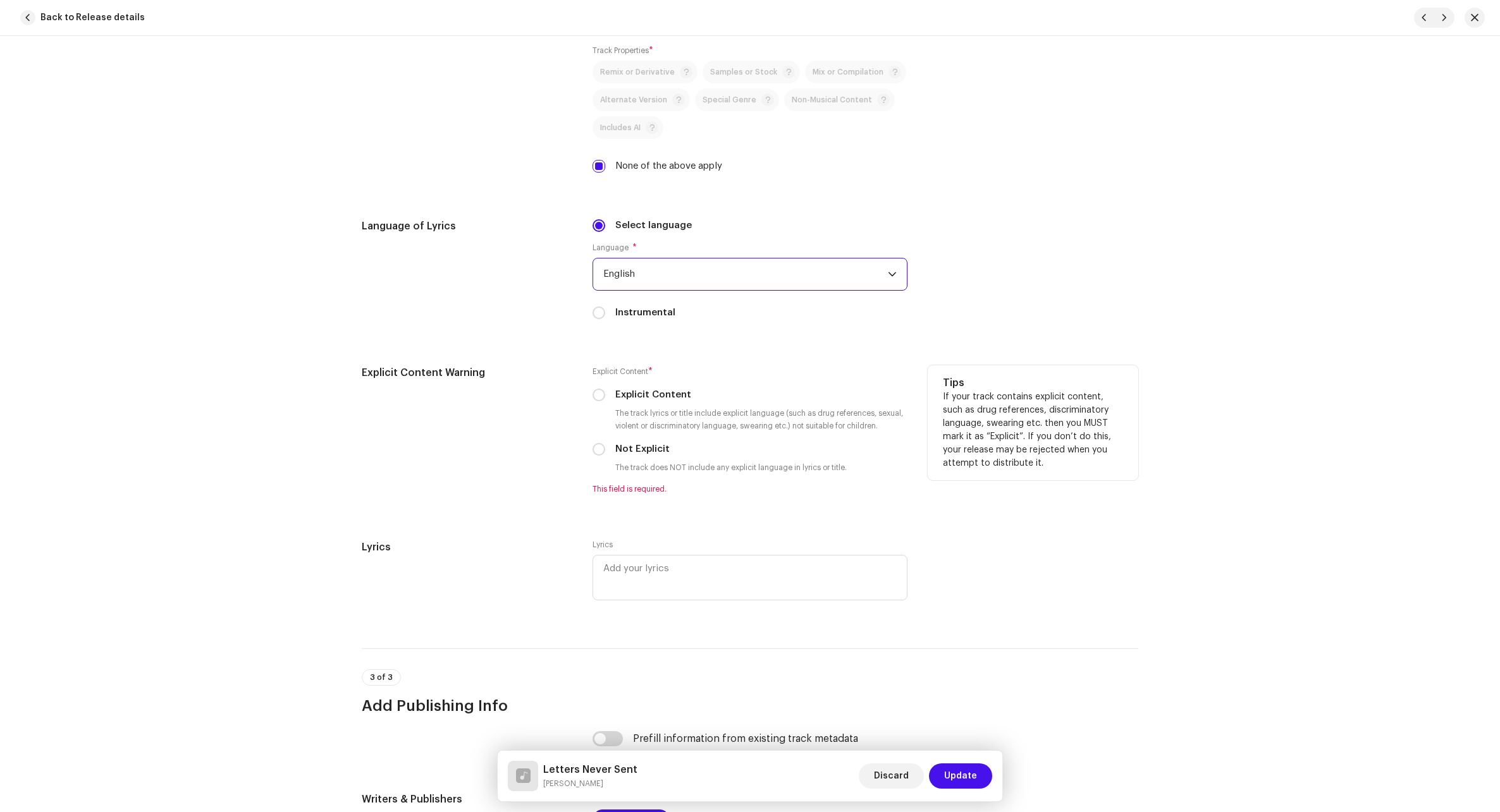
click at [641, 451] on label "Not Explicit" at bounding box center [642, 449] width 54 height 14
click at [605, 451] on input "Not Explicit" at bounding box center [599, 449] width 13 height 13
radio input "true"
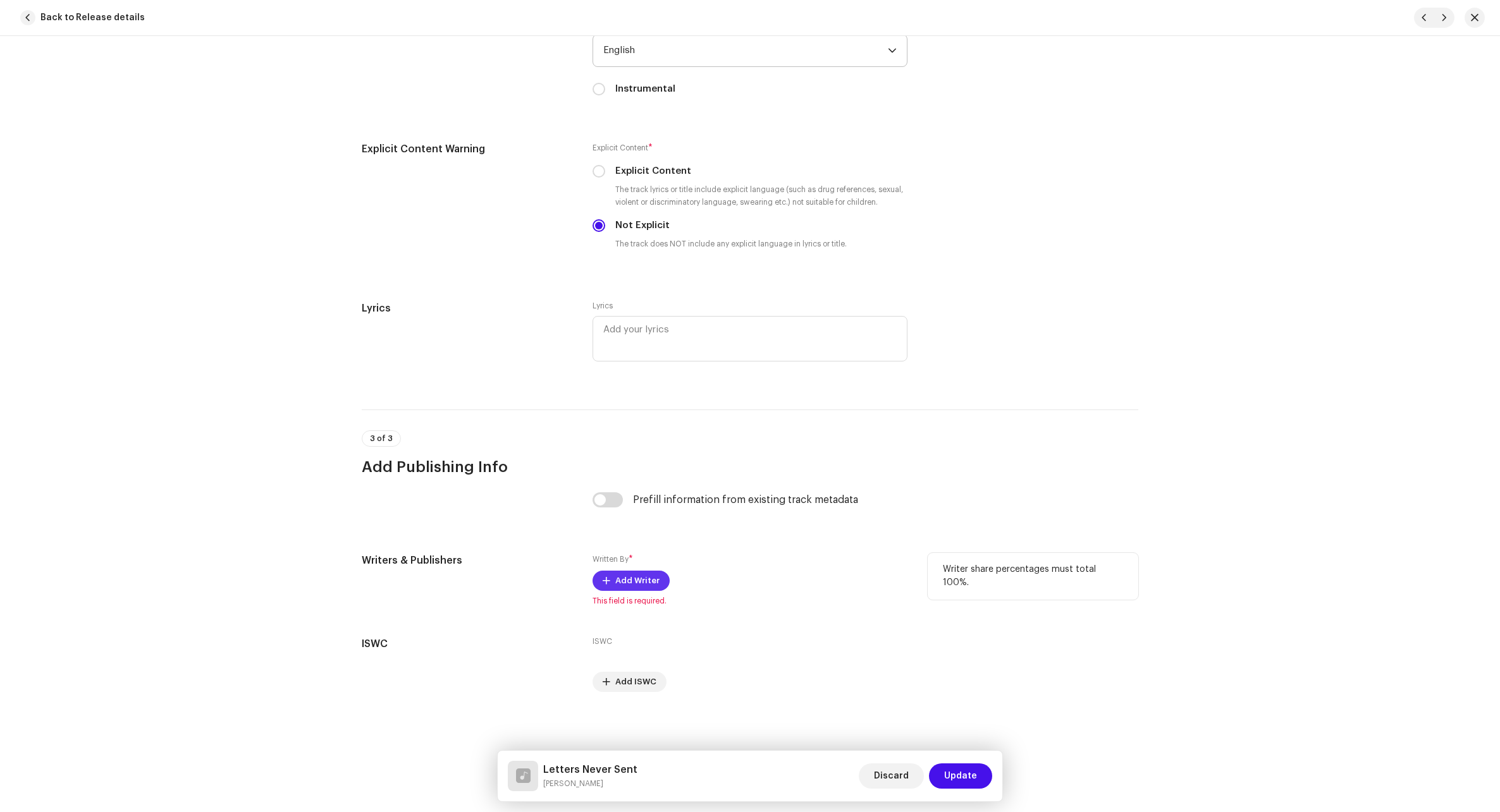
scroll to position [2057, 0]
click at [625, 584] on span "Add Writer" at bounding box center [638, 579] width 44 height 25
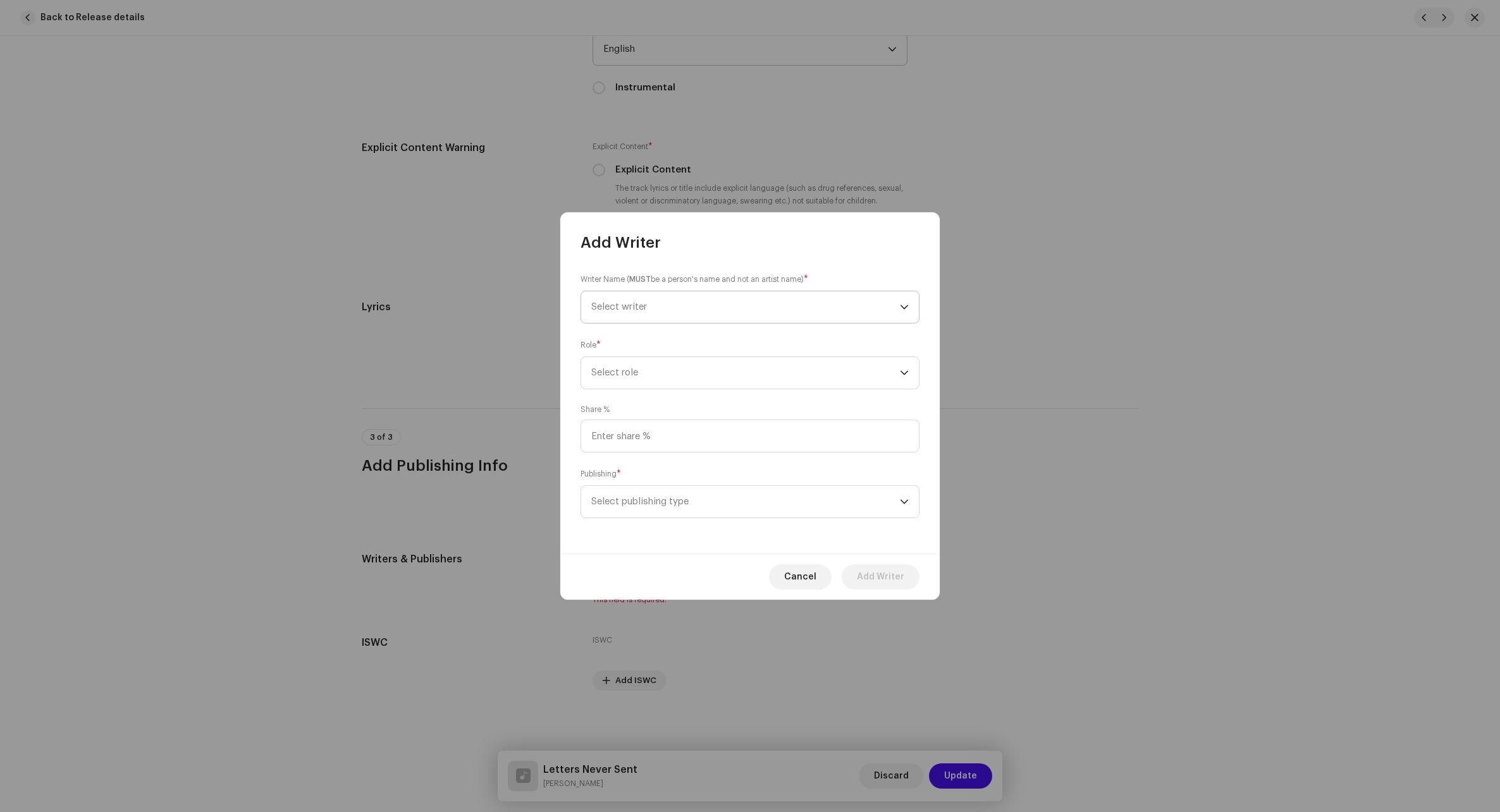
click at [693, 308] on span "Select writer" at bounding box center [745, 307] width 309 height 32
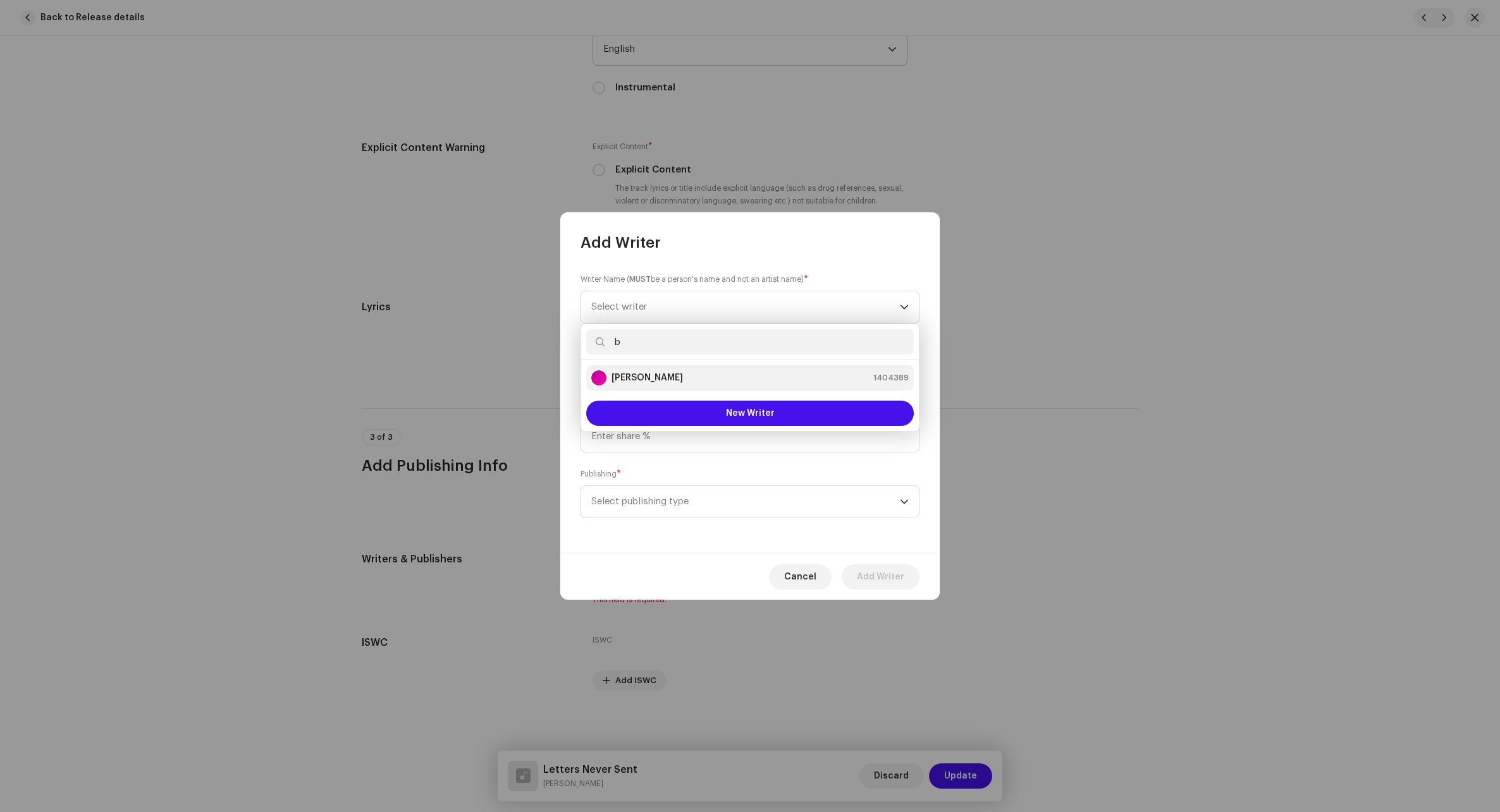
type input "b"
click at [711, 378] on div "[PERSON_NAME] 1404389" at bounding box center [750, 378] width 318 height 15
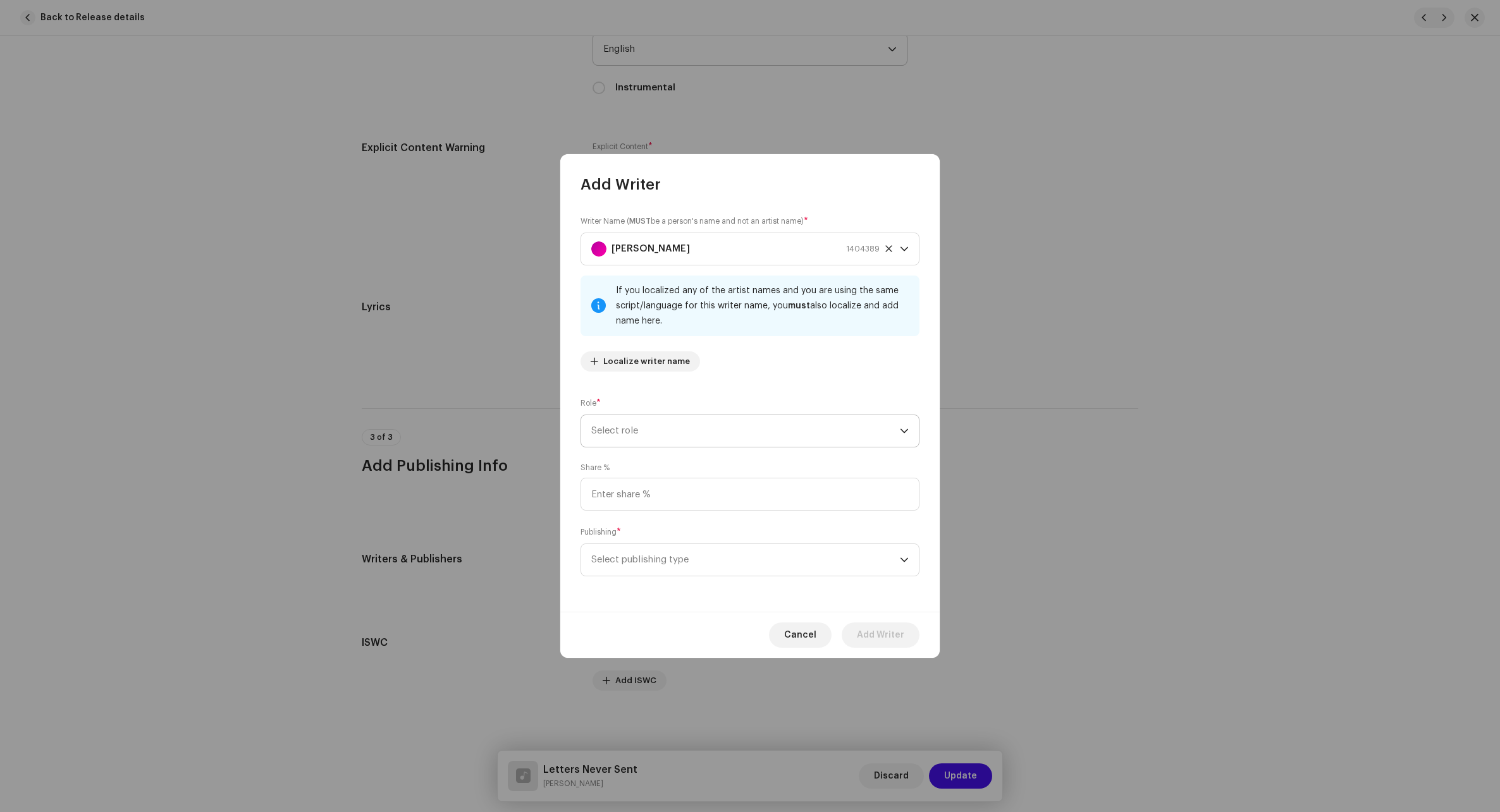
click at [663, 429] on span "Select role" at bounding box center [745, 431] width 309 height 32
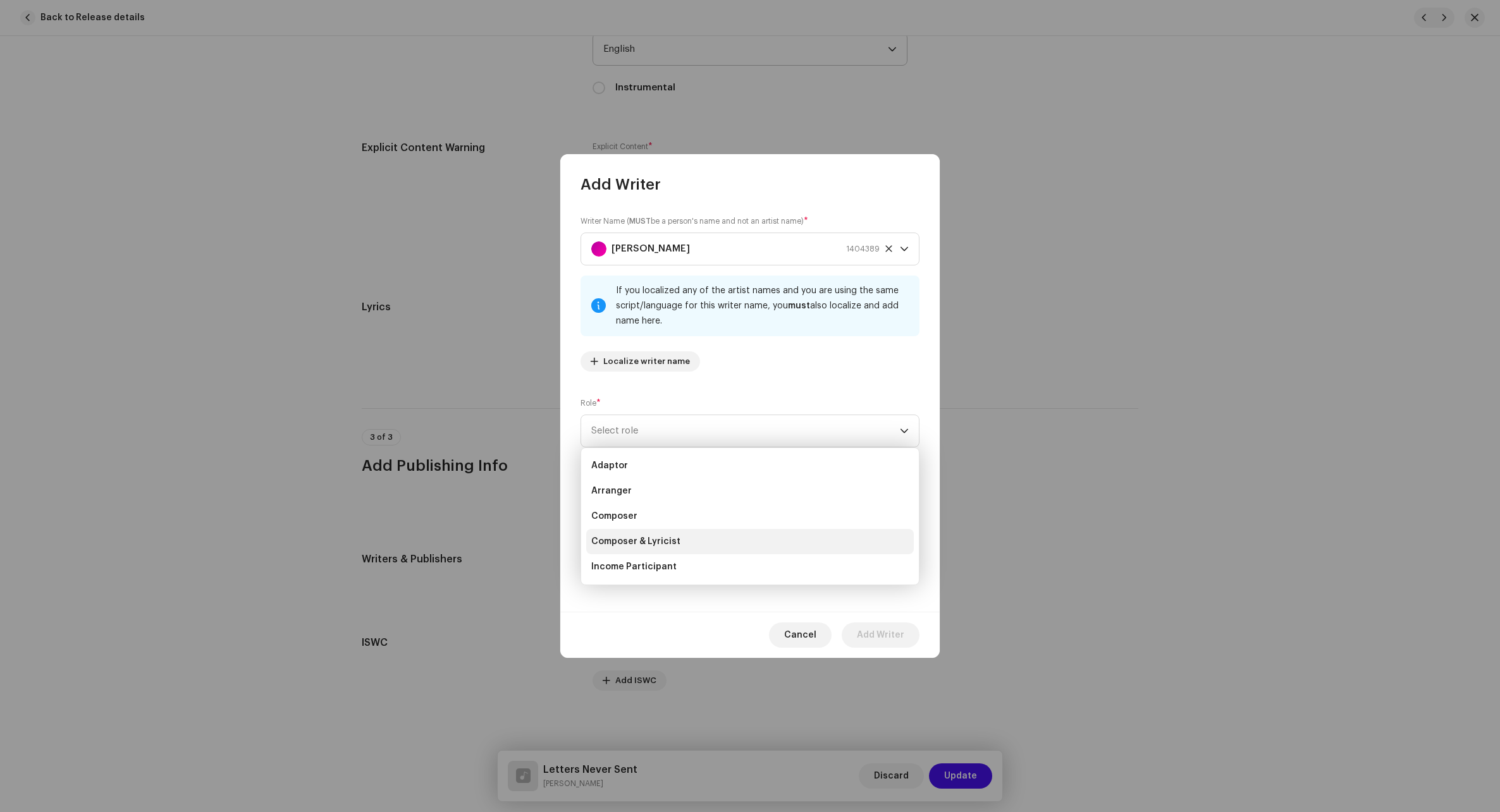
click at [650, 545] on span "Composer & Lyricist" at bounding box center [635, 541] width 89 height 13
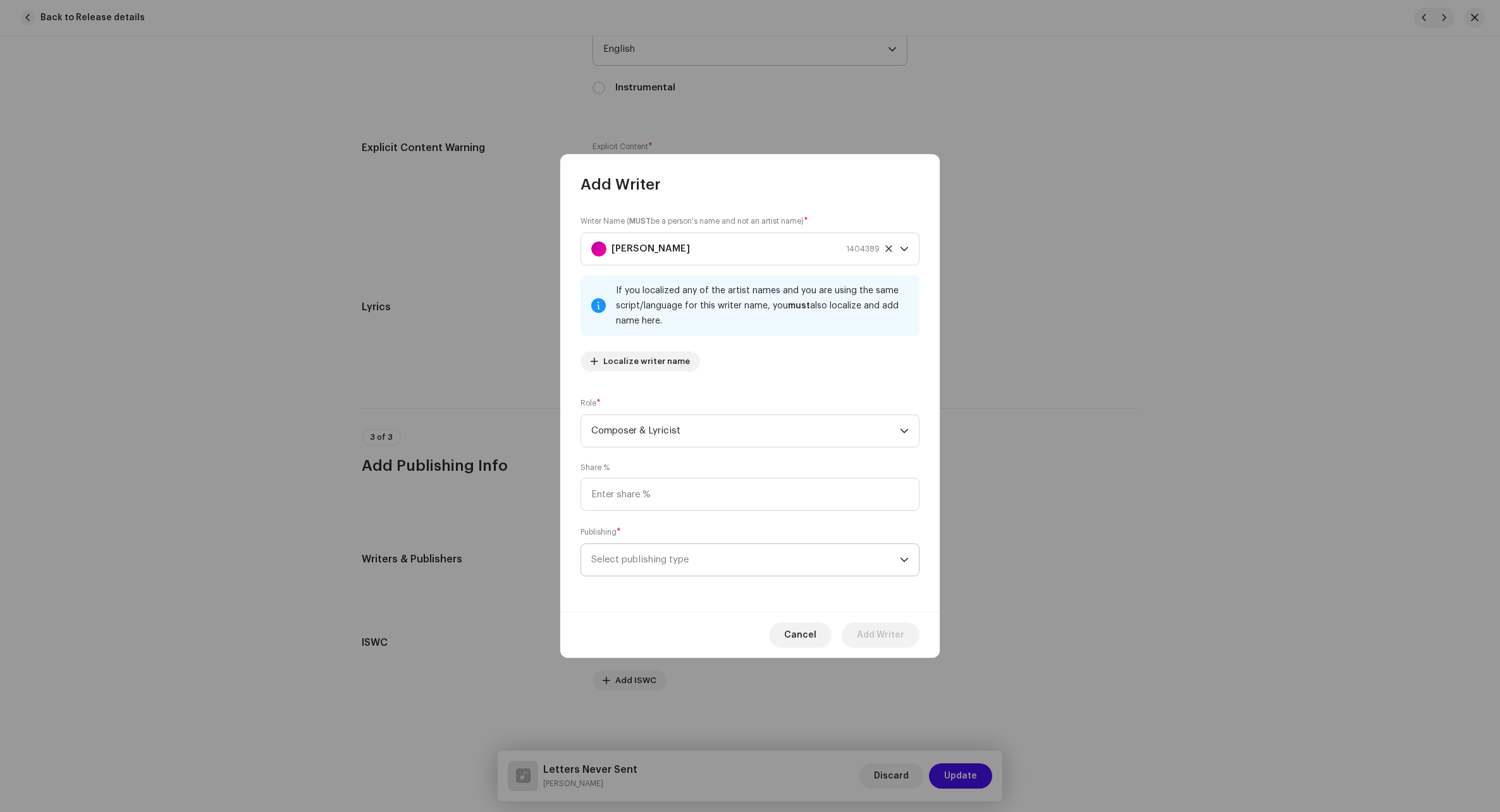
click at [685, 553] on span "Select publishing type" at bounding box center [745, 560] width 309 height 32
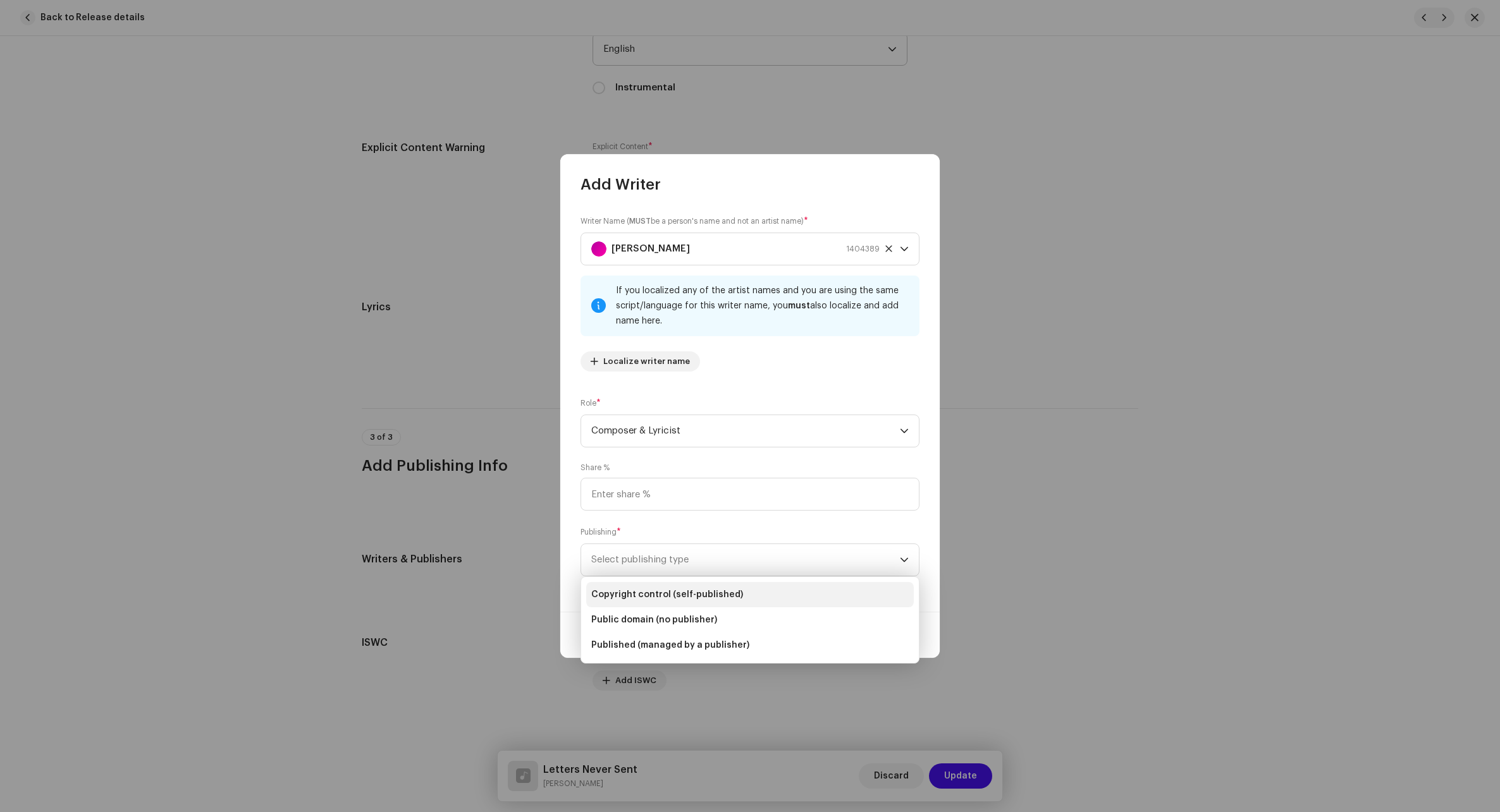
click at [649, 595] on span "Copyright control (self-published)" at bounding box center [666, 595] width 152 height 13
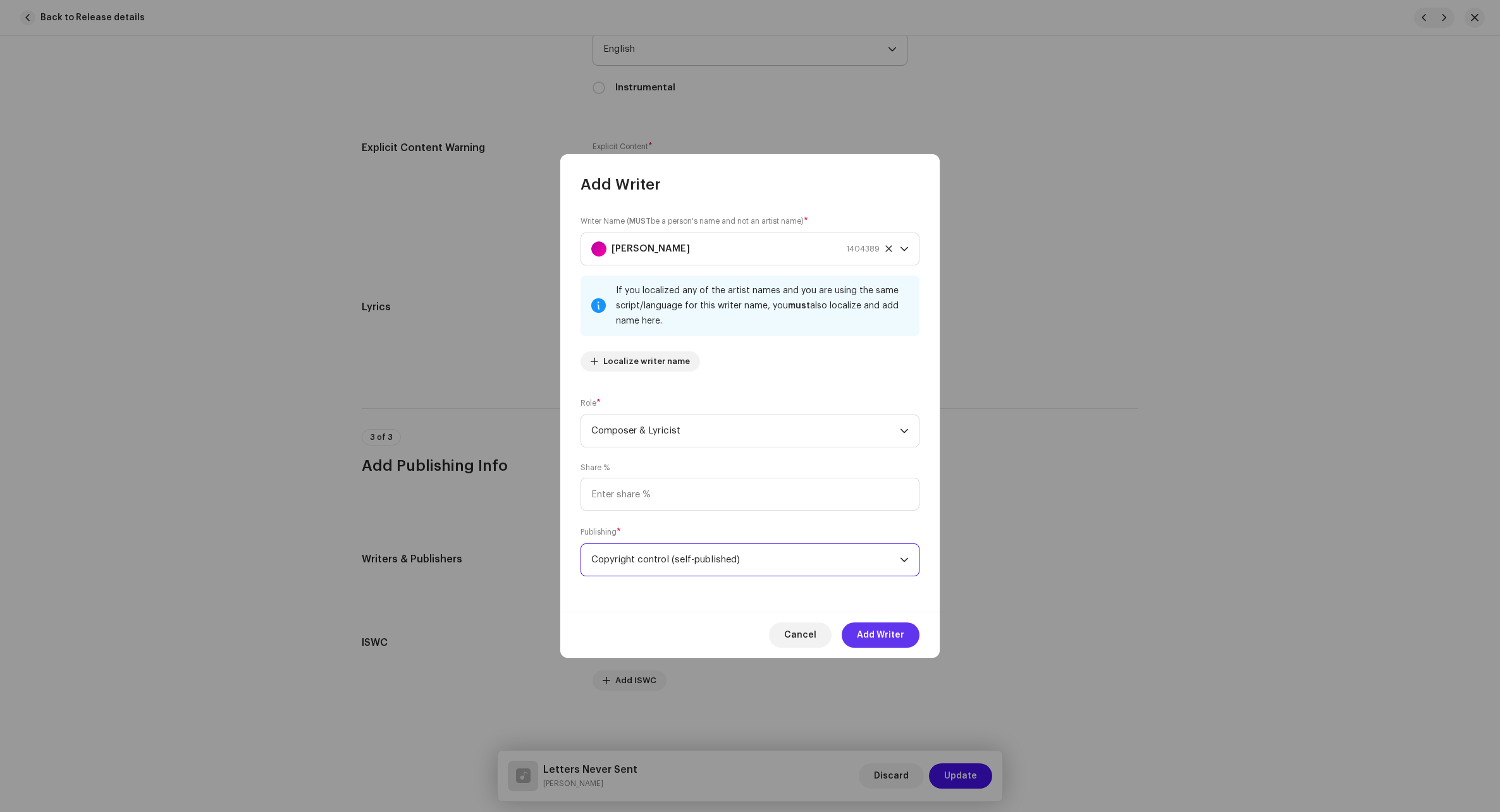
click at [893, 637] on button "Add Writer" at bounding box center [881, 635] width 78 height 25
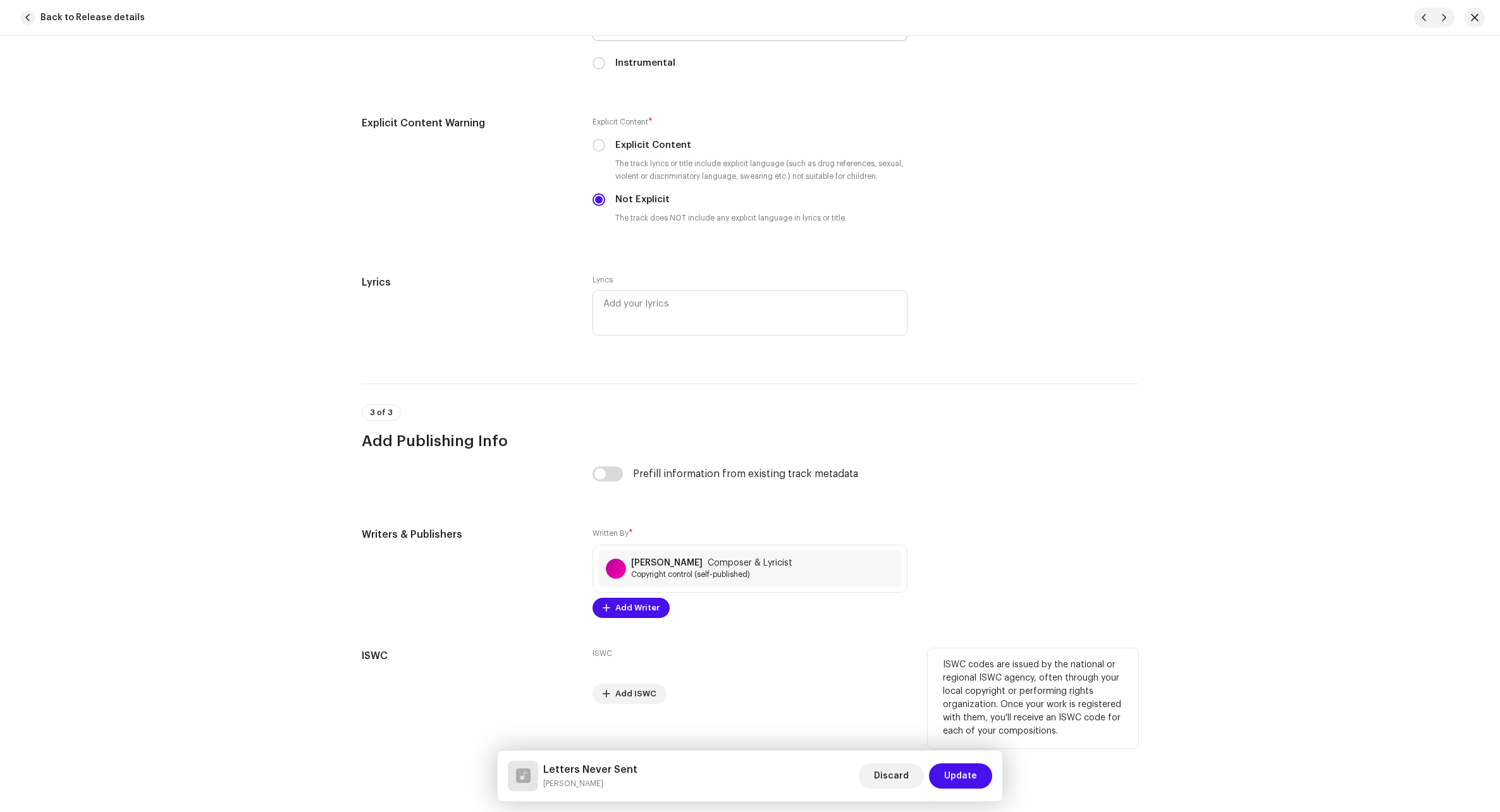
scroll to position [2095, 0]
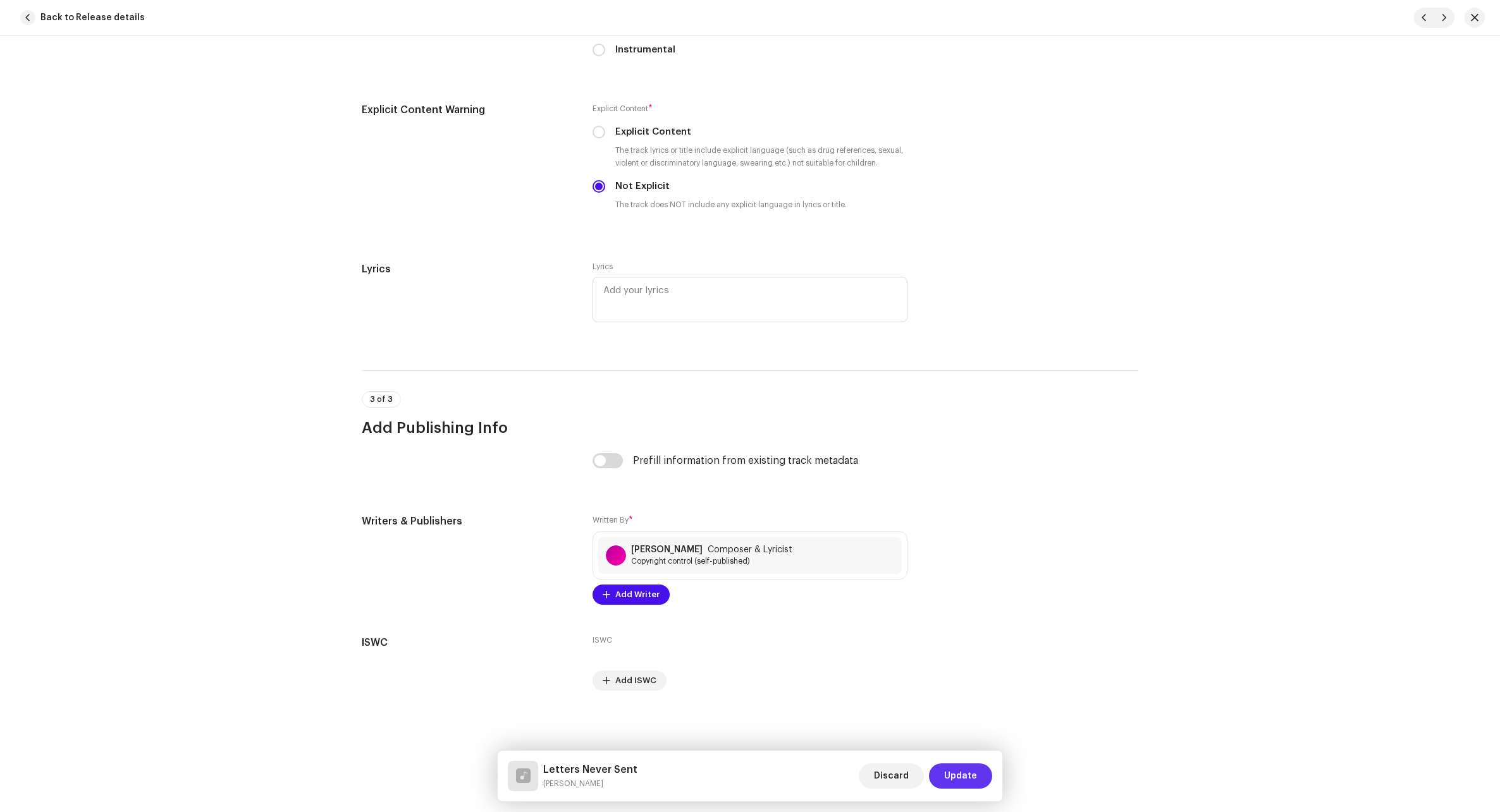
click at [893, 786] on span "Update" at bounding box center [960, 776] width 33 height 25
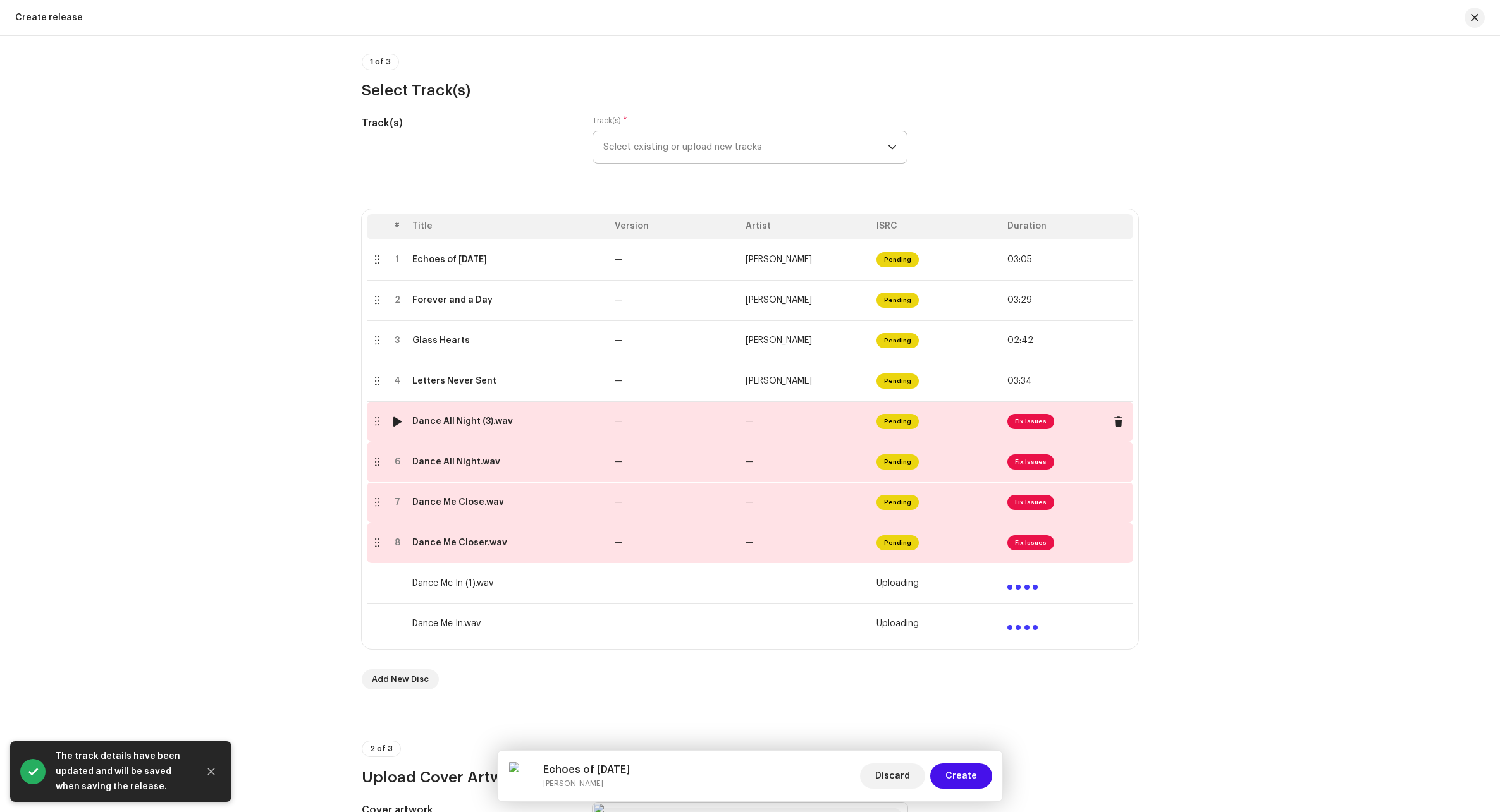
click at [827, 437] on td "—" at bounding box center [805, 421] width 131 height 40
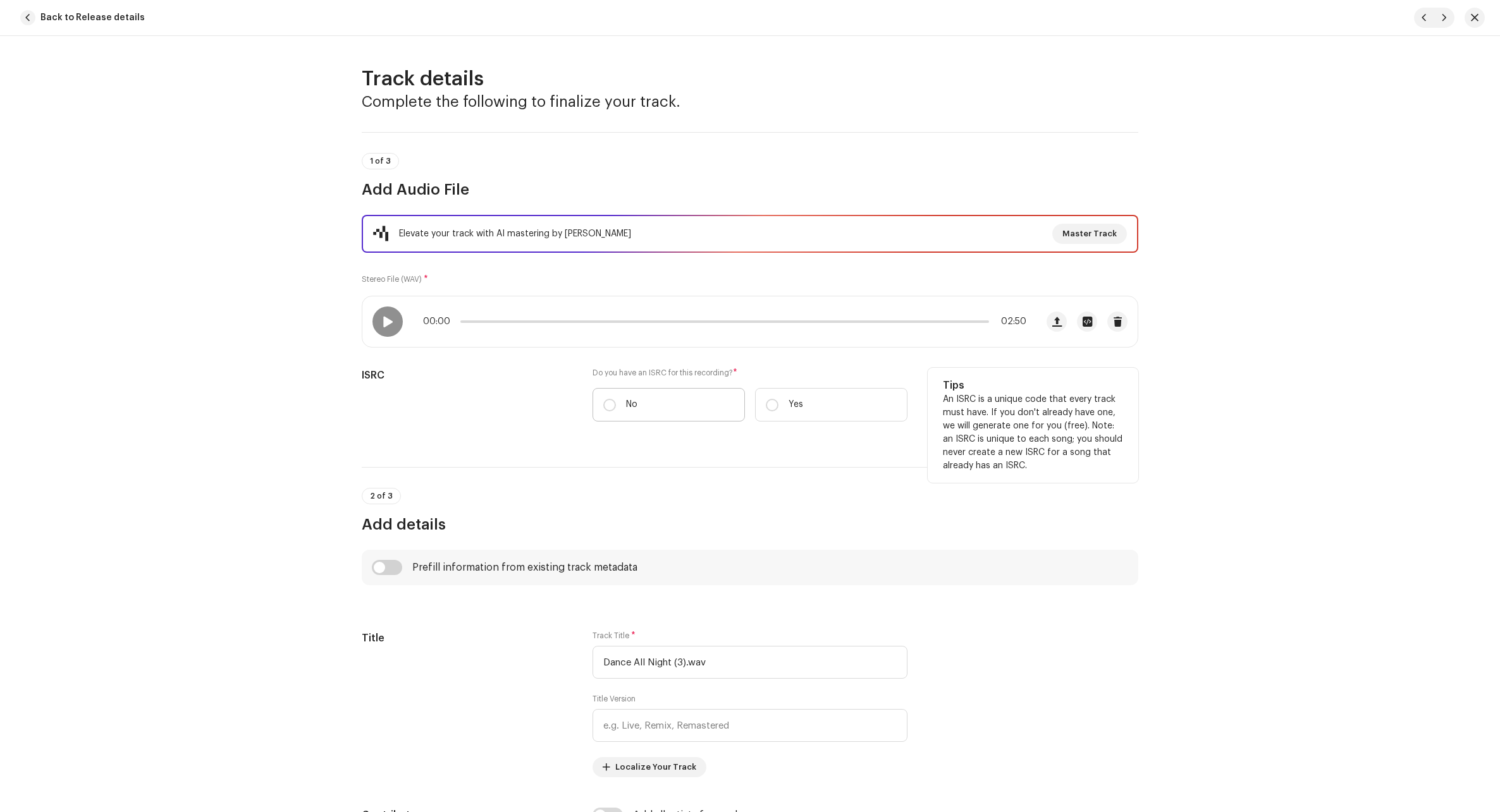
click at [634, 402] on p "No" at bounding box center [631, 405] width 11 height 13
click at [615, 402] on input "No" at bounding box center [610, 405] width 13 height 13
radio input "true"
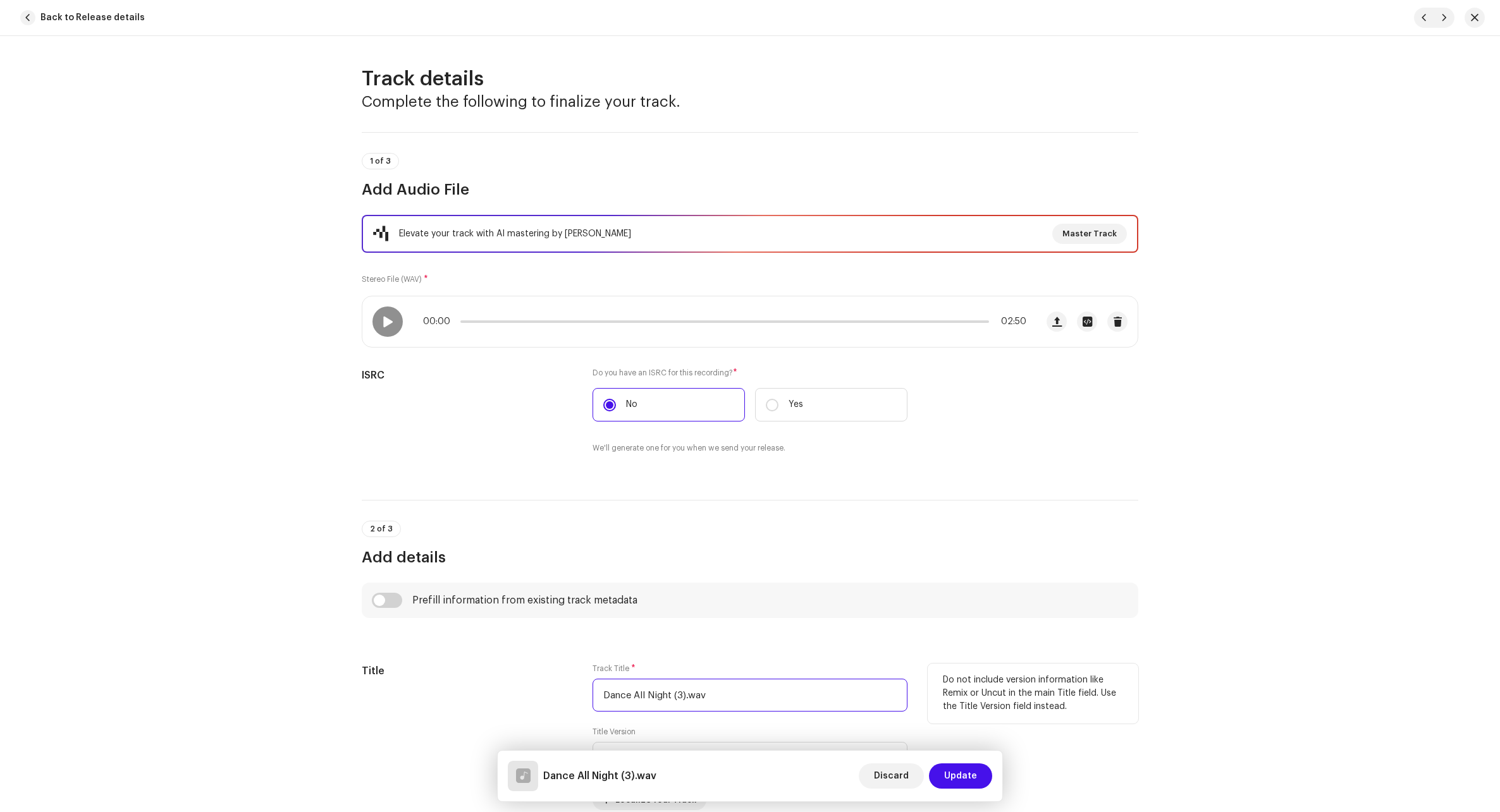
click at [677, 695] on input "Dance All Night (3).wav" at bounding box center [750, 695] width 314 height 33
paste input "Golden Skies"
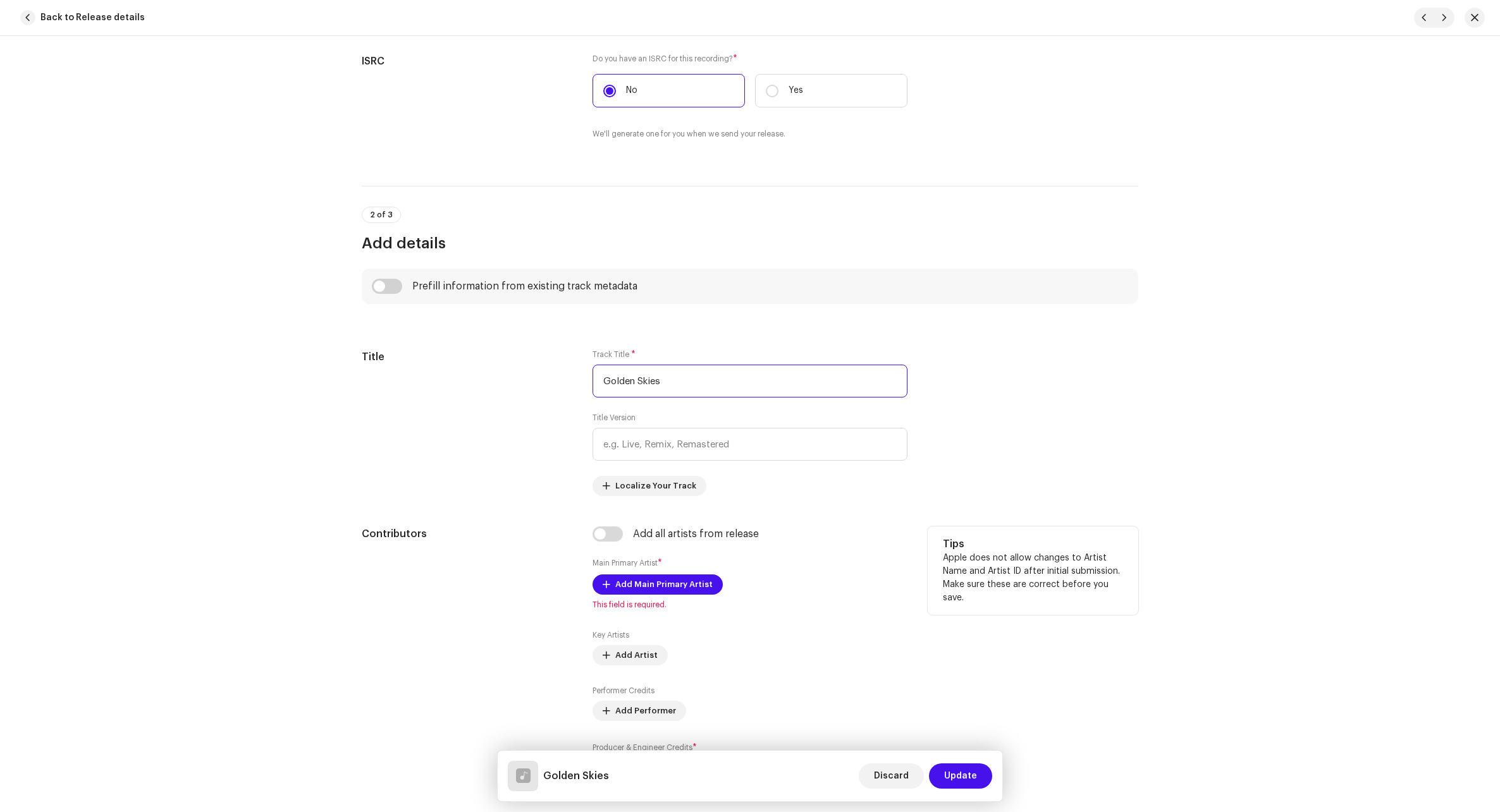
scroll to position [316, 0]
type input "Golden Skies"
click at [650, 586] on span "Add Main Primary Artist" at bounding box center [664, 583] width 98 height 25
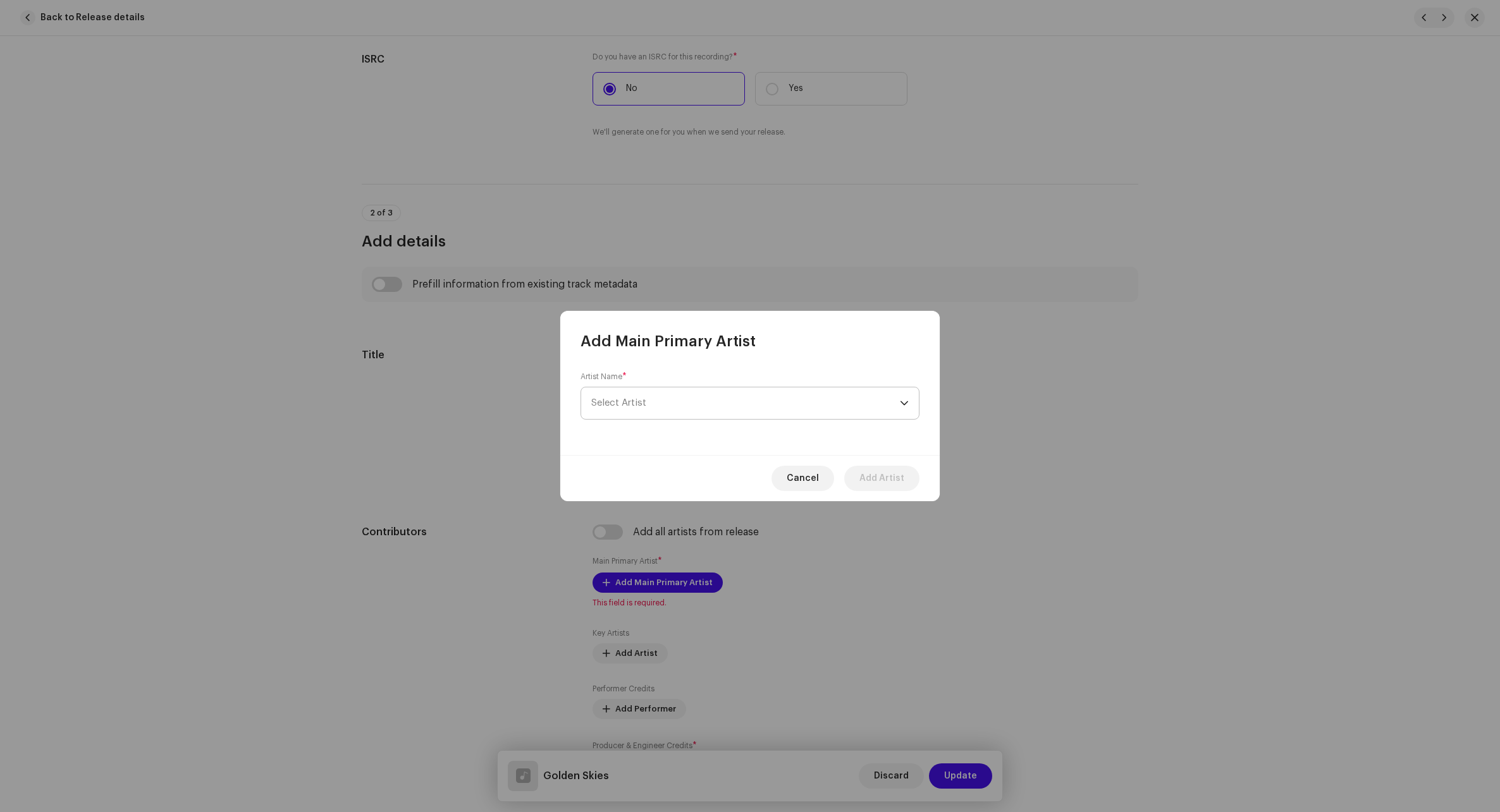
click at [679, 406] on span "Select Artist" at bounding box center [745, 403] width 309 height 32
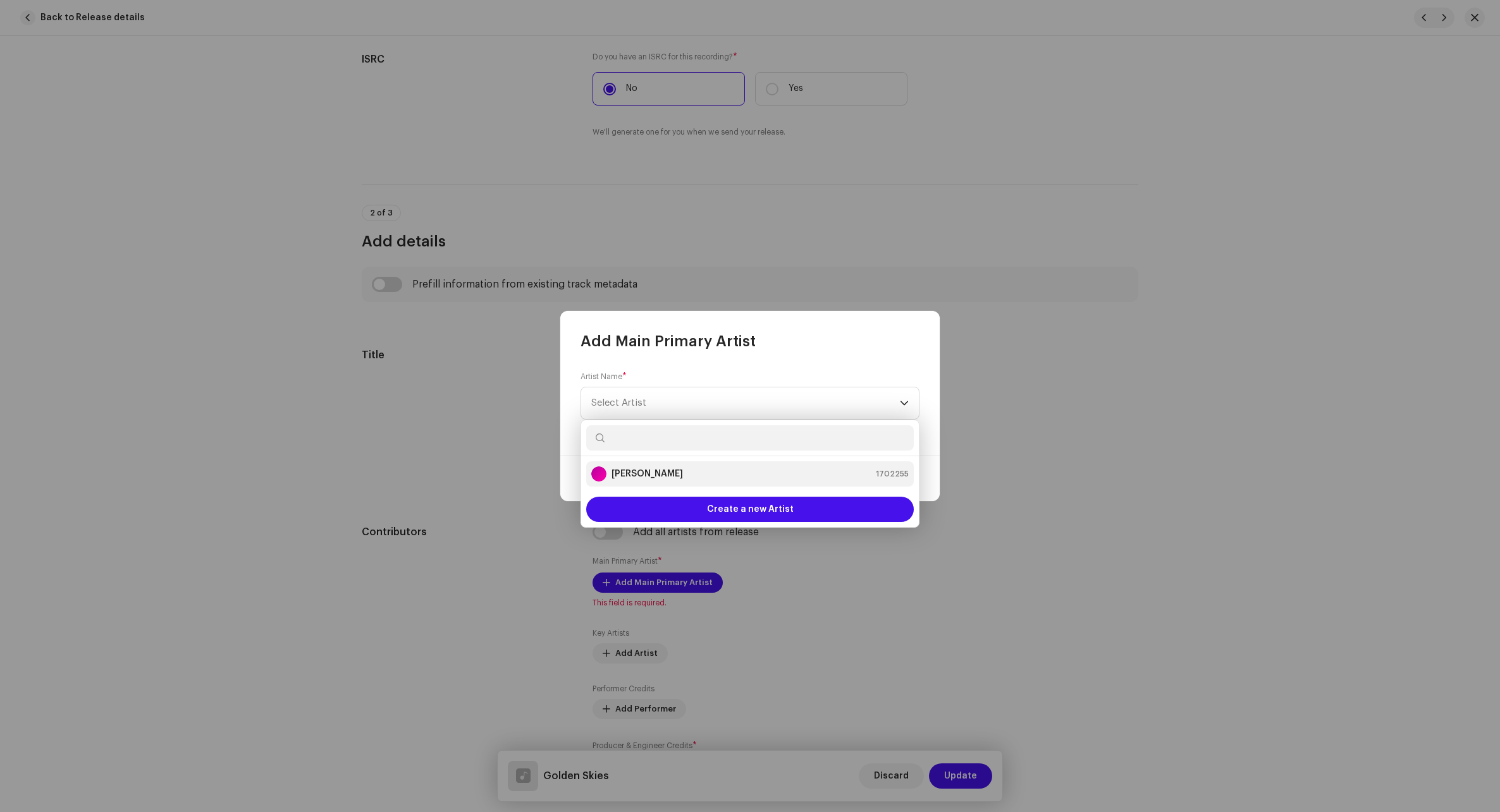
click at [650, 469] on strong "[PERSON_NAME]" at bounding box center [647, 474] width 71 height 13
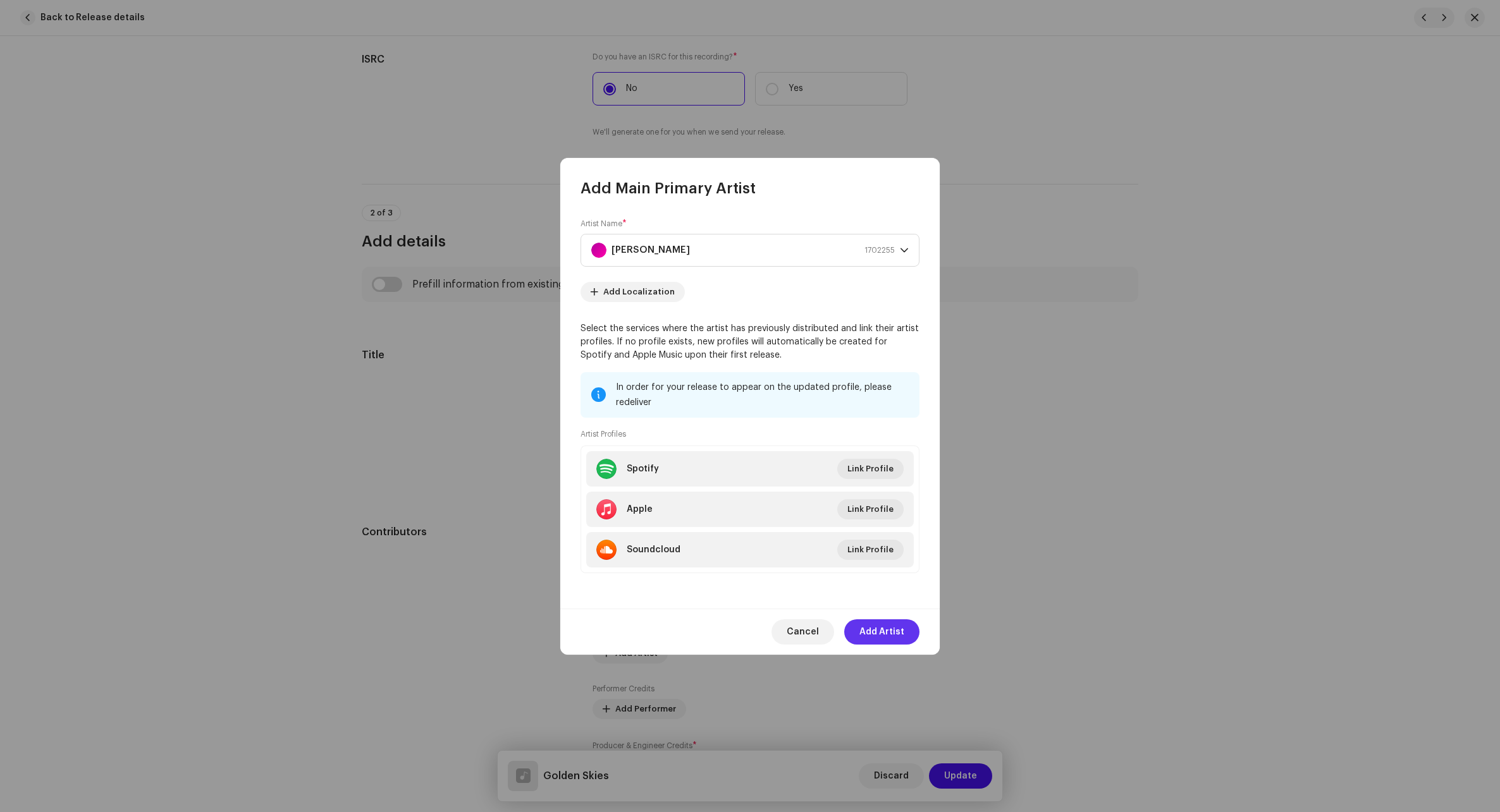
click at [884, 637] on span "Add Artist" at bounding box center [881, 632] width 45 height 25
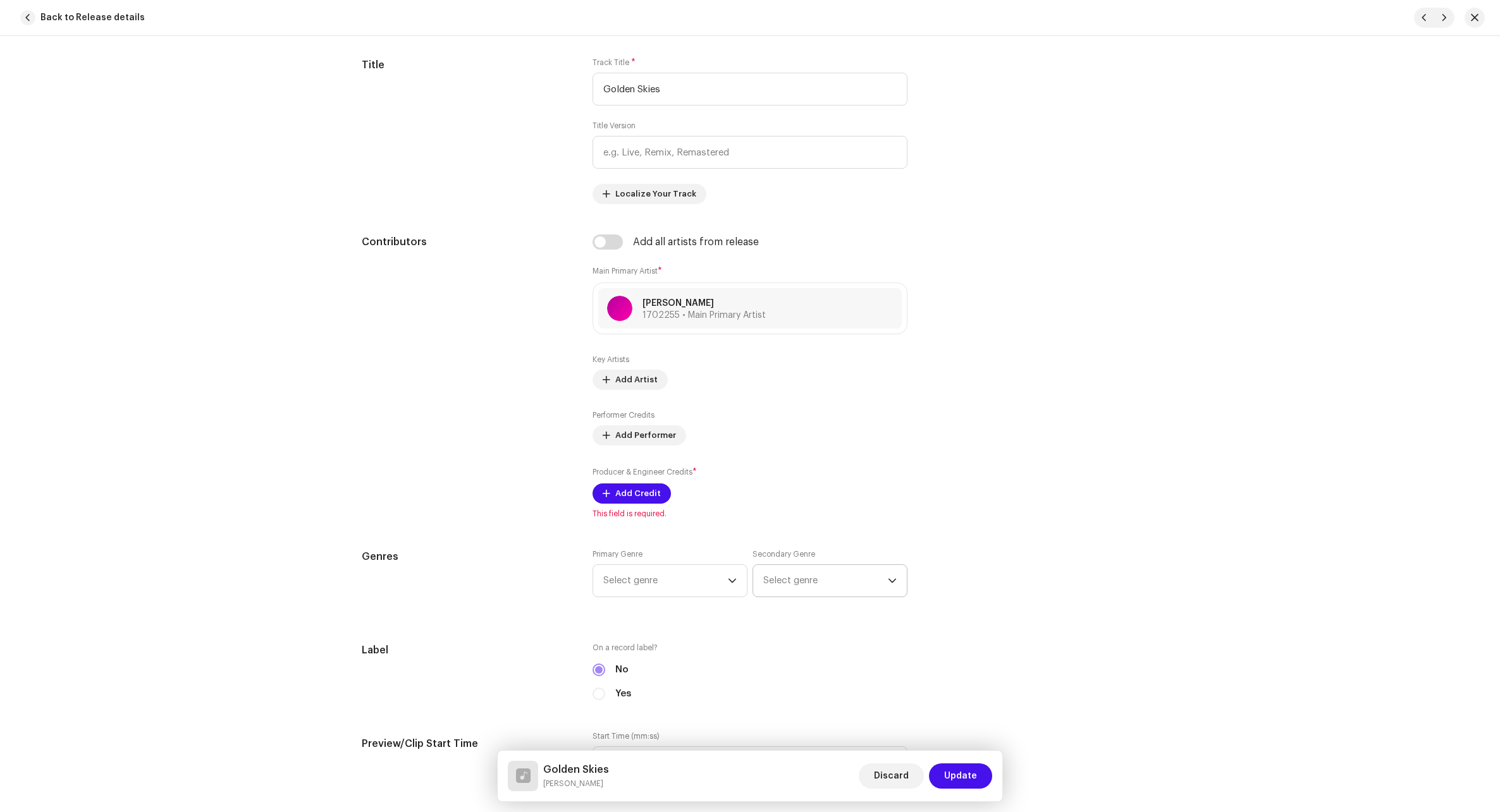
scroll to position [632, 0]
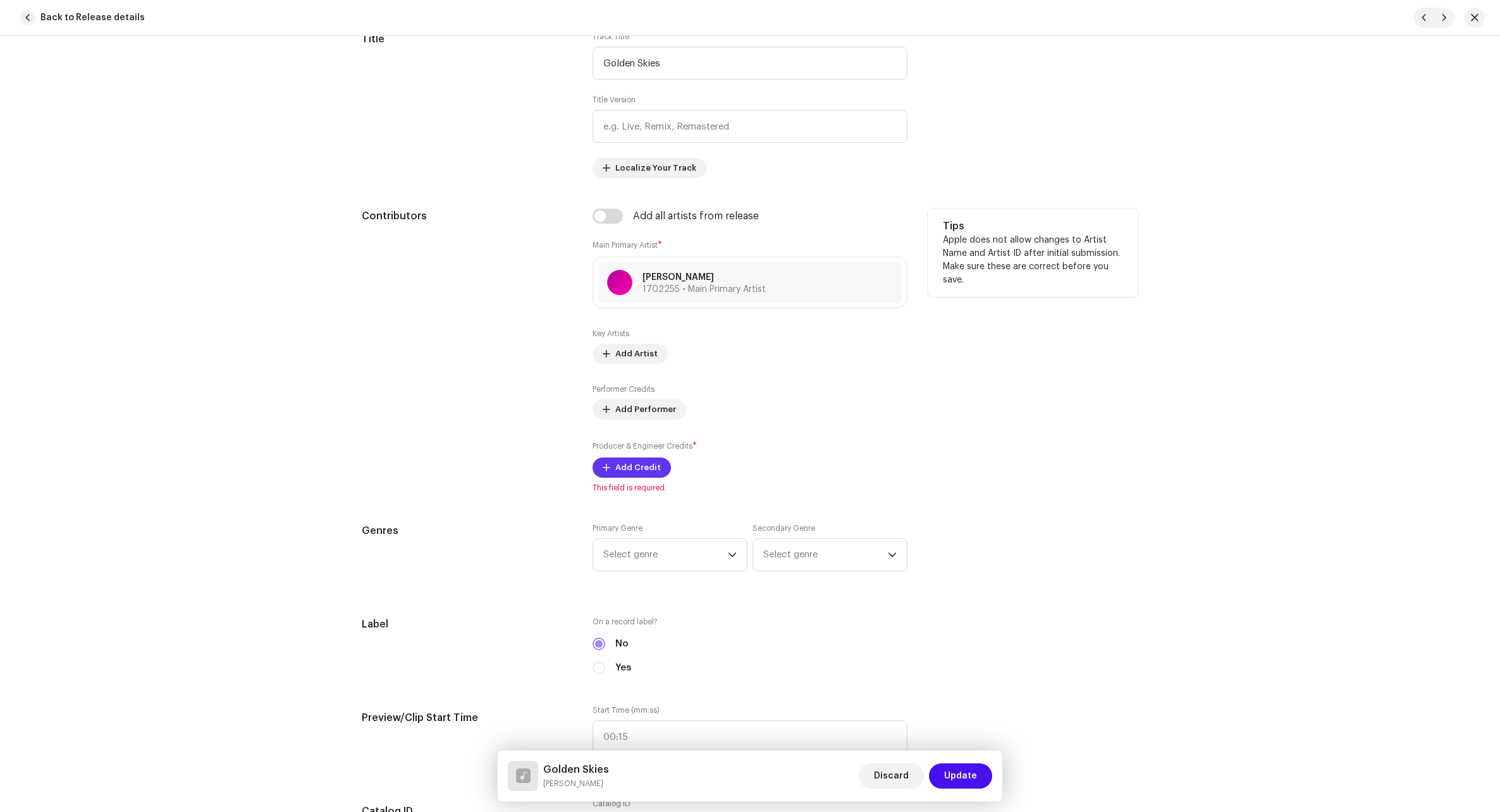
click at [642, 467] on span "Add Credit" at bounding box center [638, 468] width 45 height 25
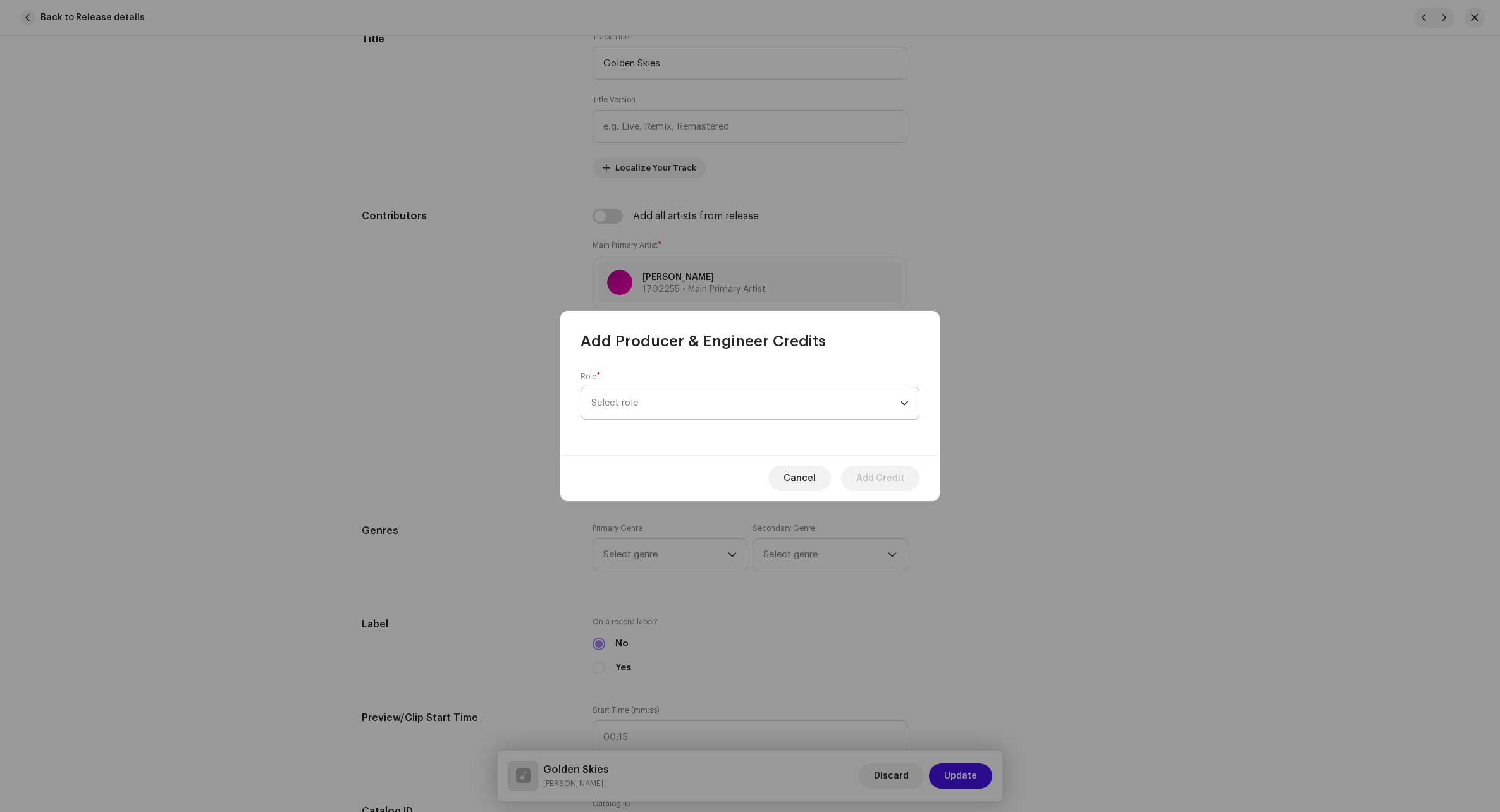
click at [706, 398] on span "Select role" at bounding box center [745, 403] width 309 height 32
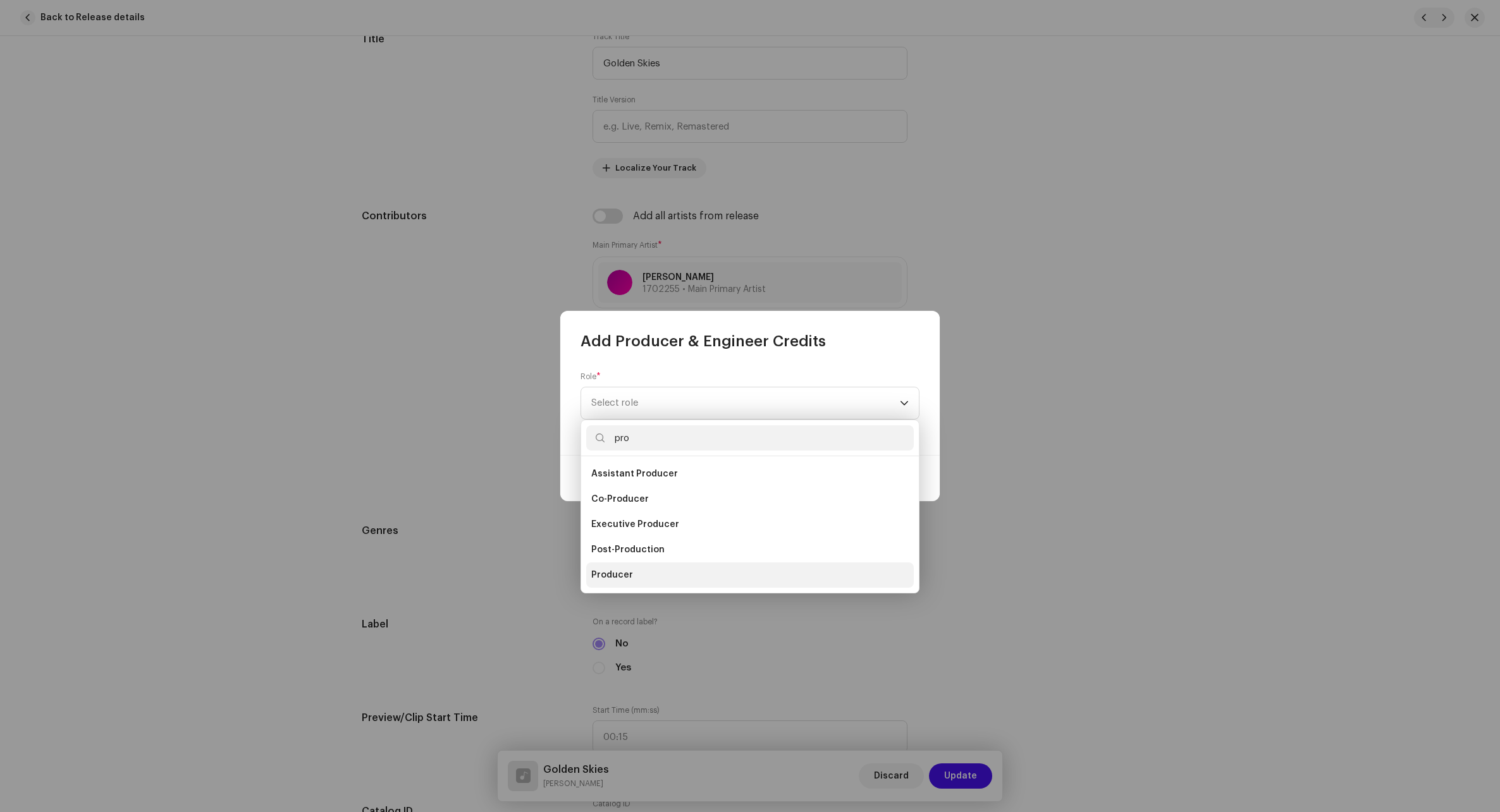
type input "pro"
click at [617, 579] on span "Producer" at bounding box center [611, 575] width 42 height 13
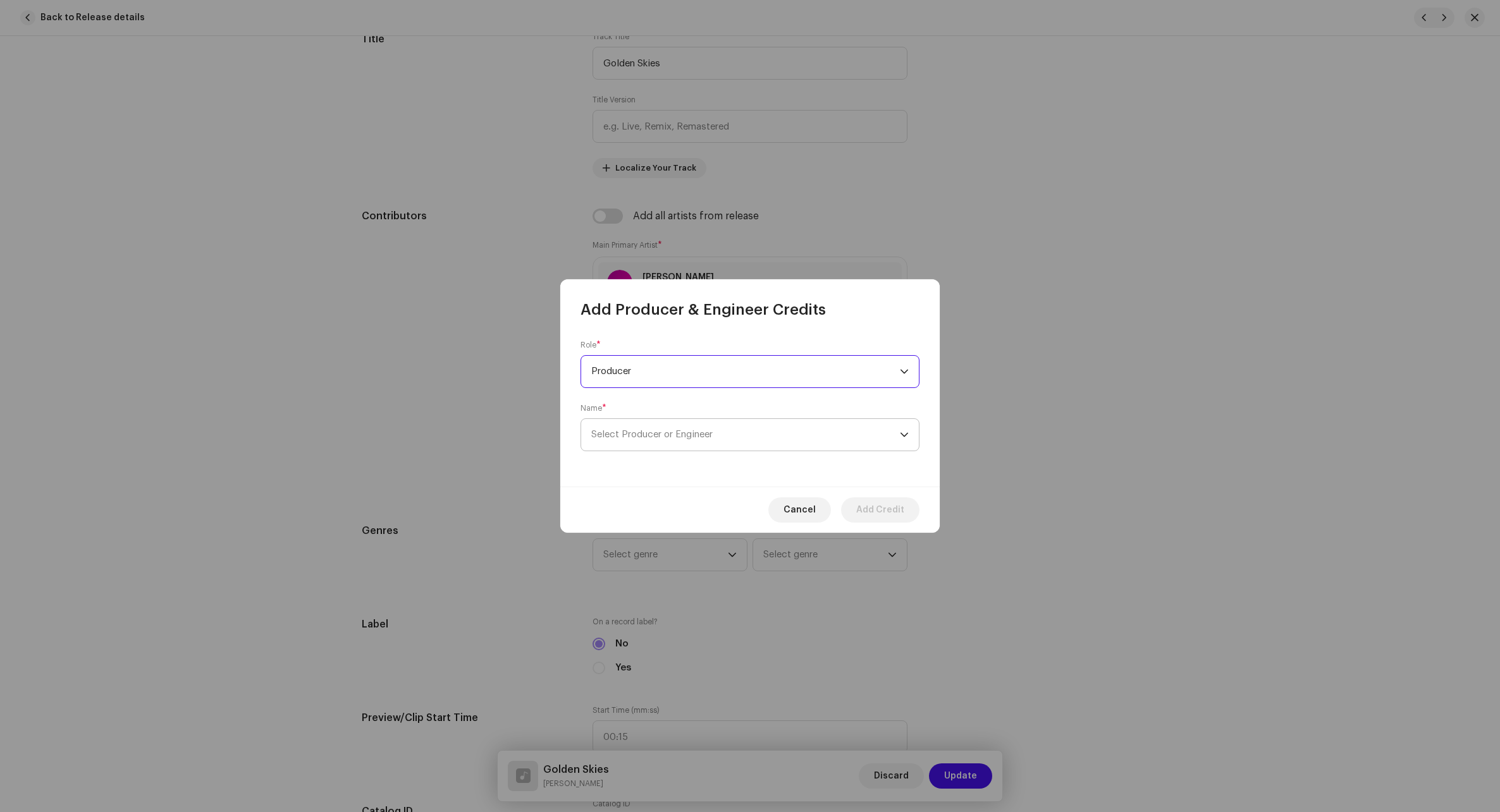
click at [711, 431] on span "Select Producer or Engineer" at bounding box center [651, 434] width 121 height 10
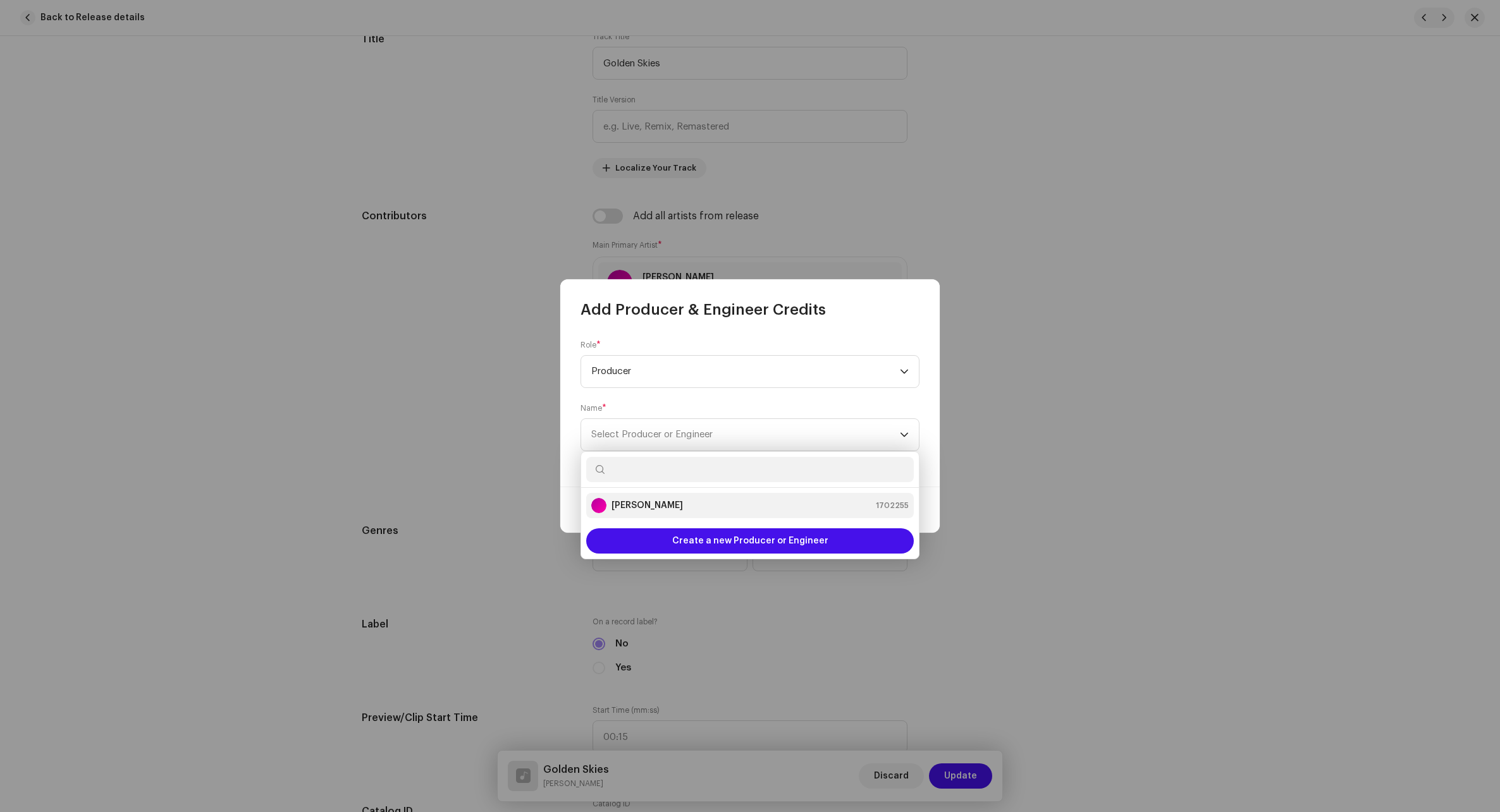
click at [657, 504] on strong "[PERSON_NAME]" at bounding box center [647, 506] width 71 height 13
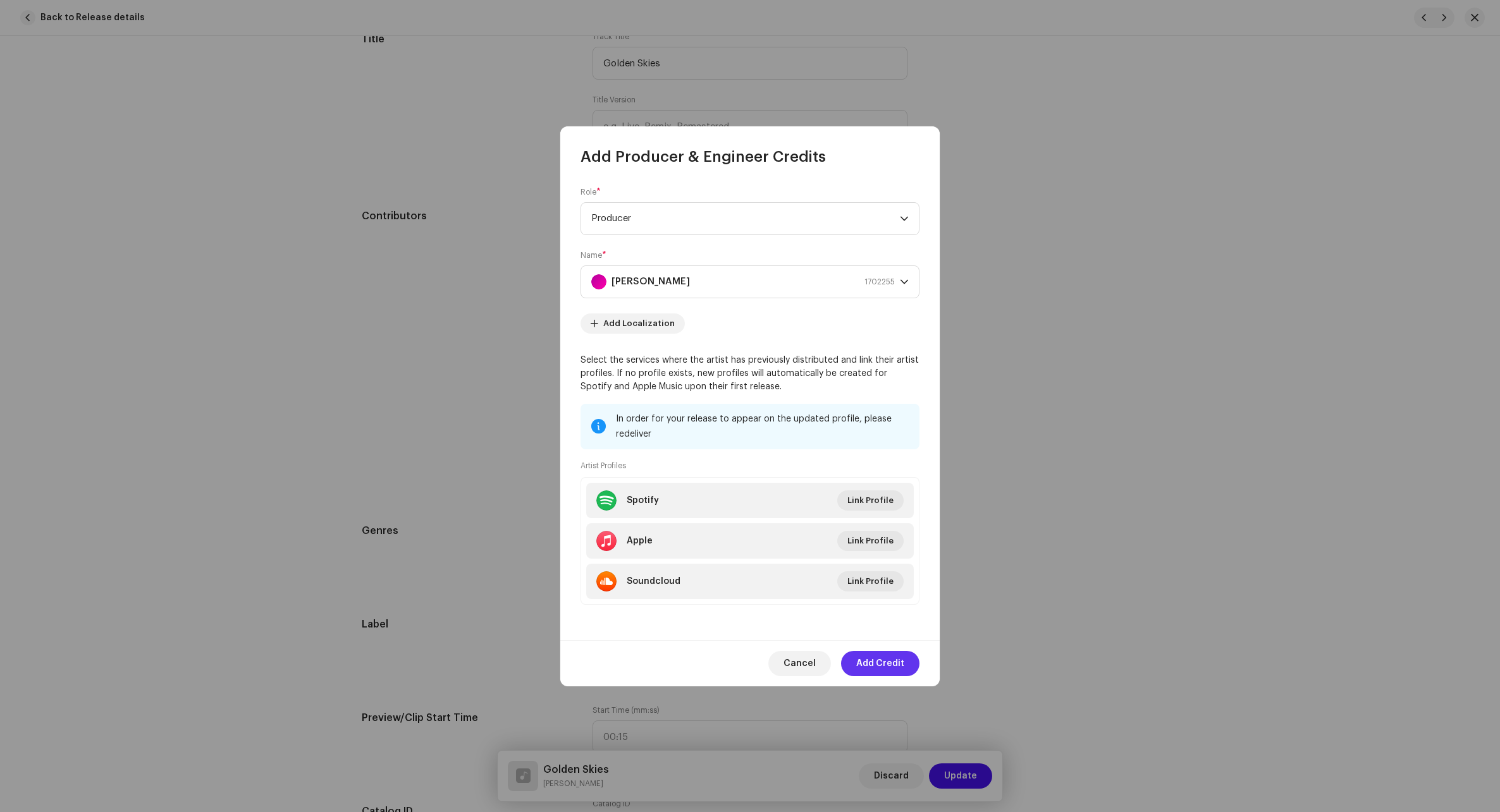
click at [858, 662] on span "Add Credit" at bounding box center [880, 664] width 48 height 25
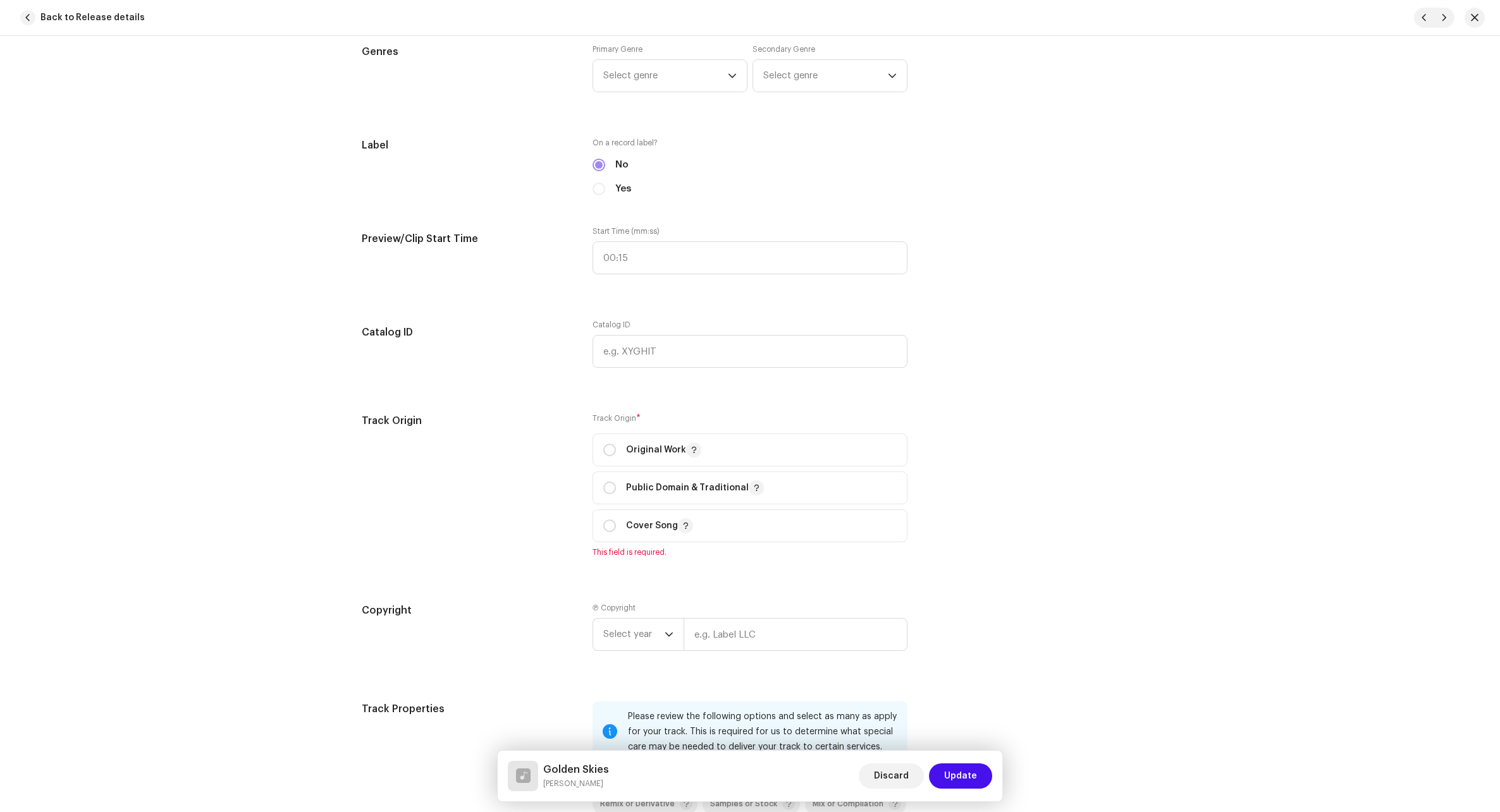
scroll to position [1201, 0]
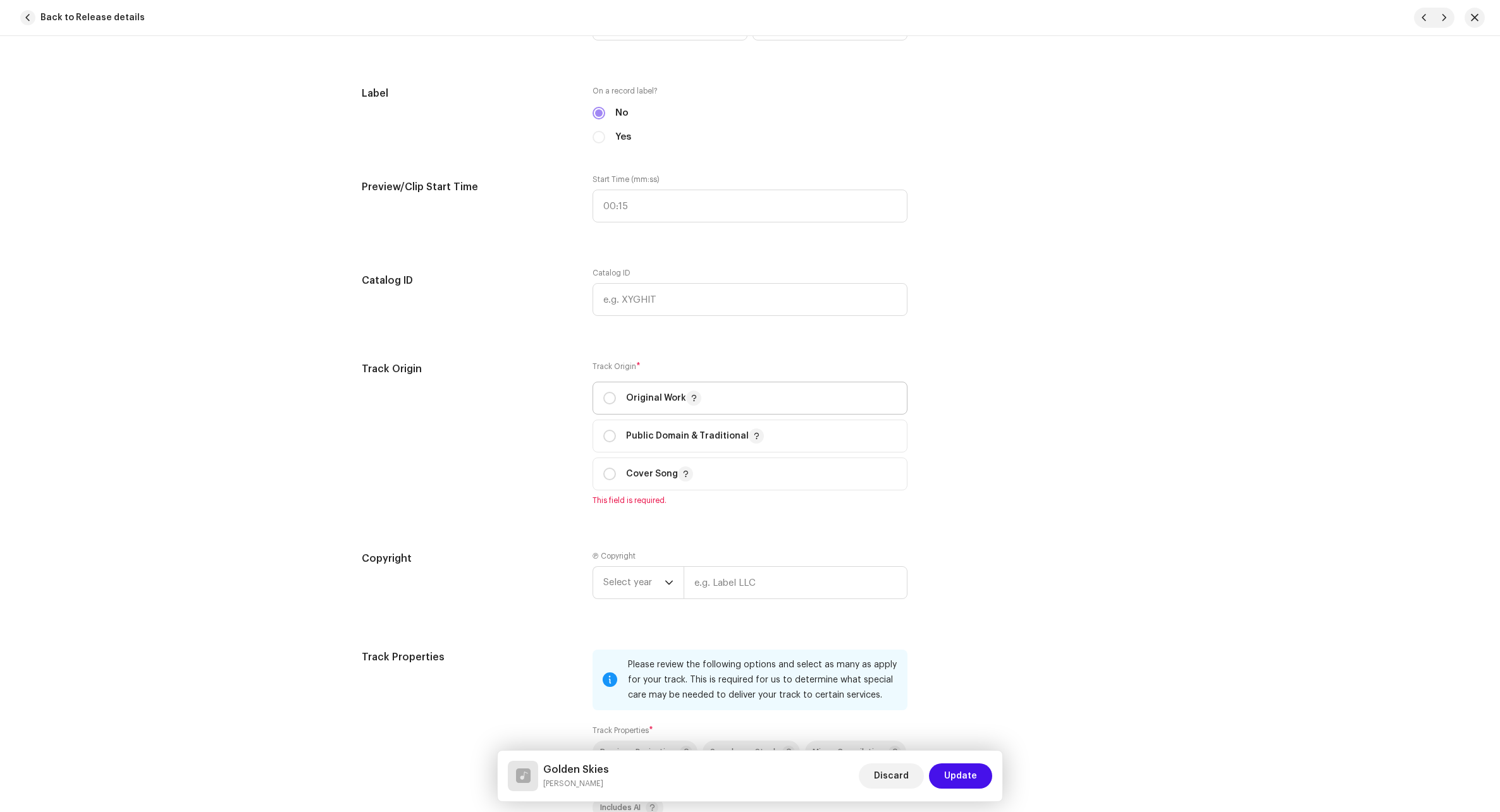
click at [618, 391] on div "Original Work" at bounding box center [652, 398] width 98 height 15
radio input "true"
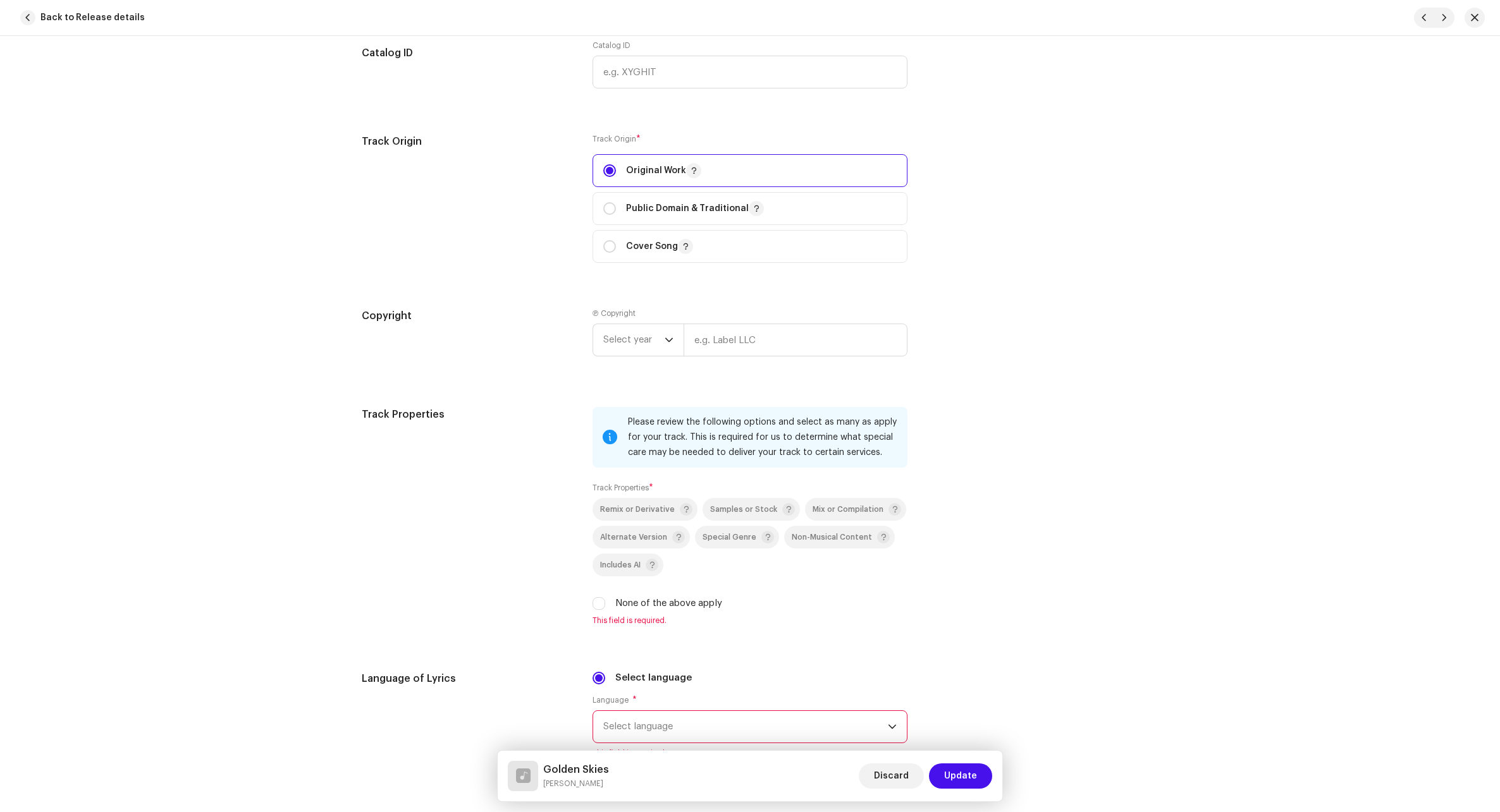
scroll to position [1453, 0]
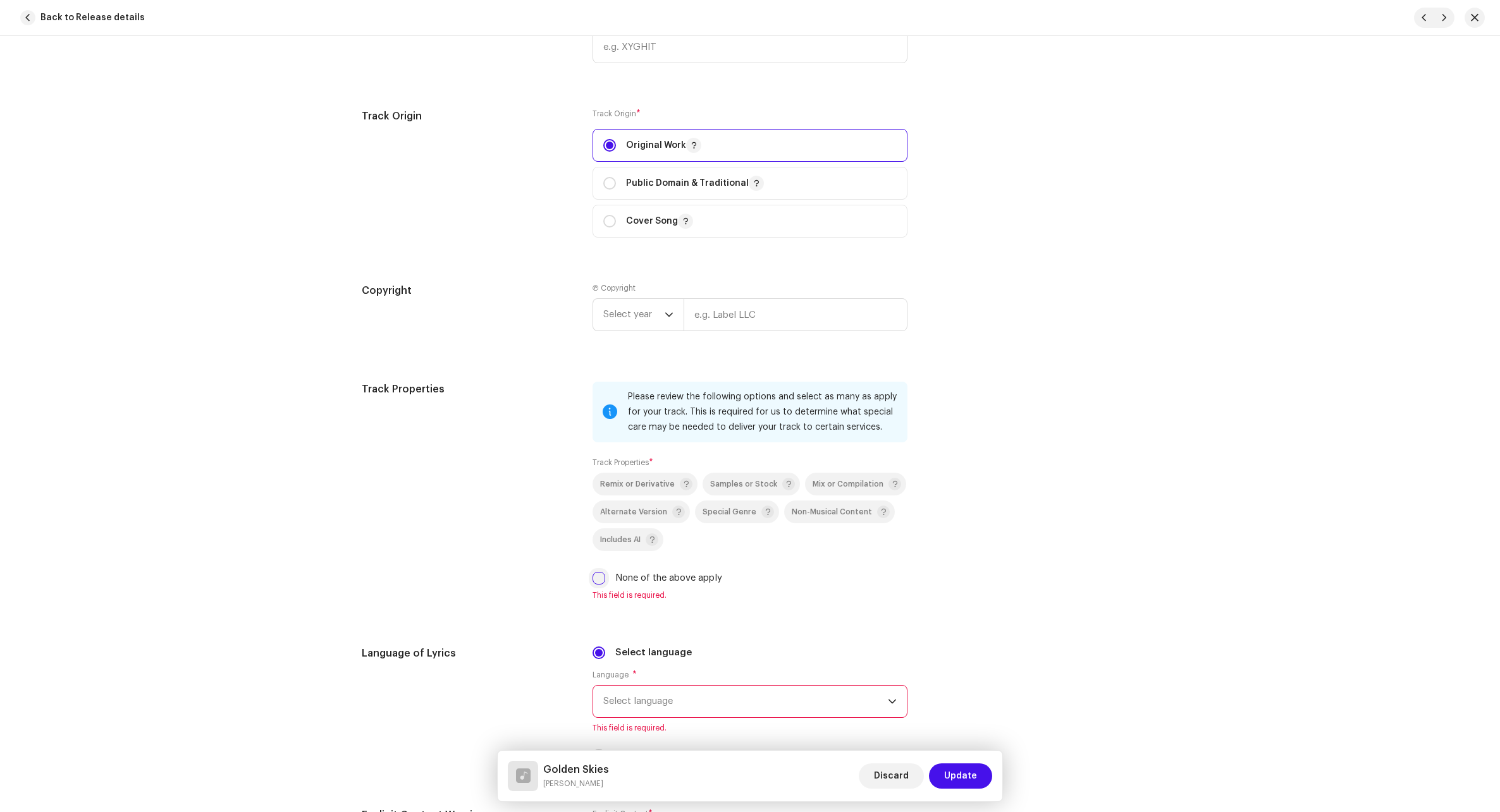
click at [599, 577] on input "None of the above apply" at bounding box center [599, 579] width 13 height 13
checkbox input "true"
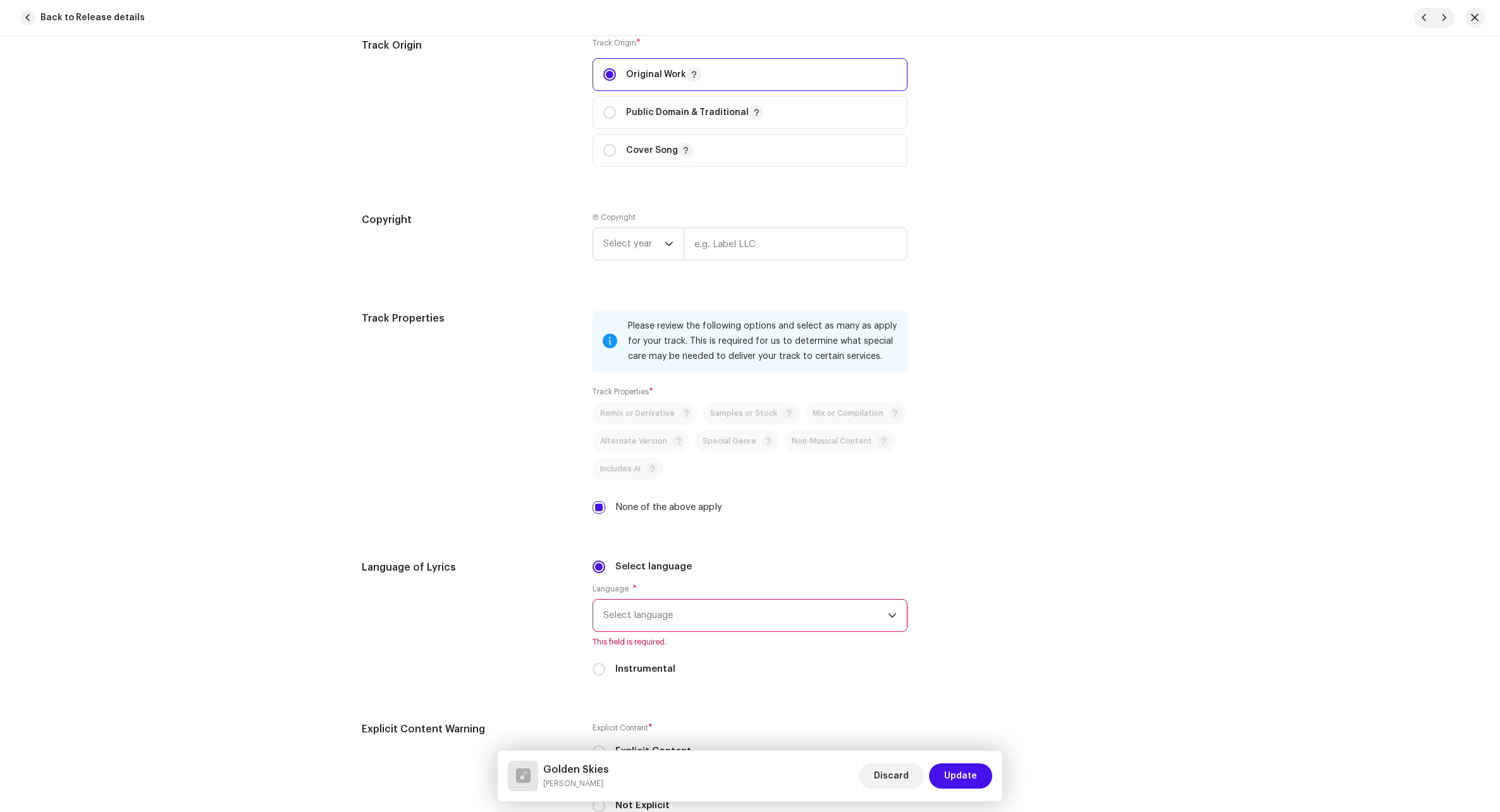
scroll to position [1707, 0]
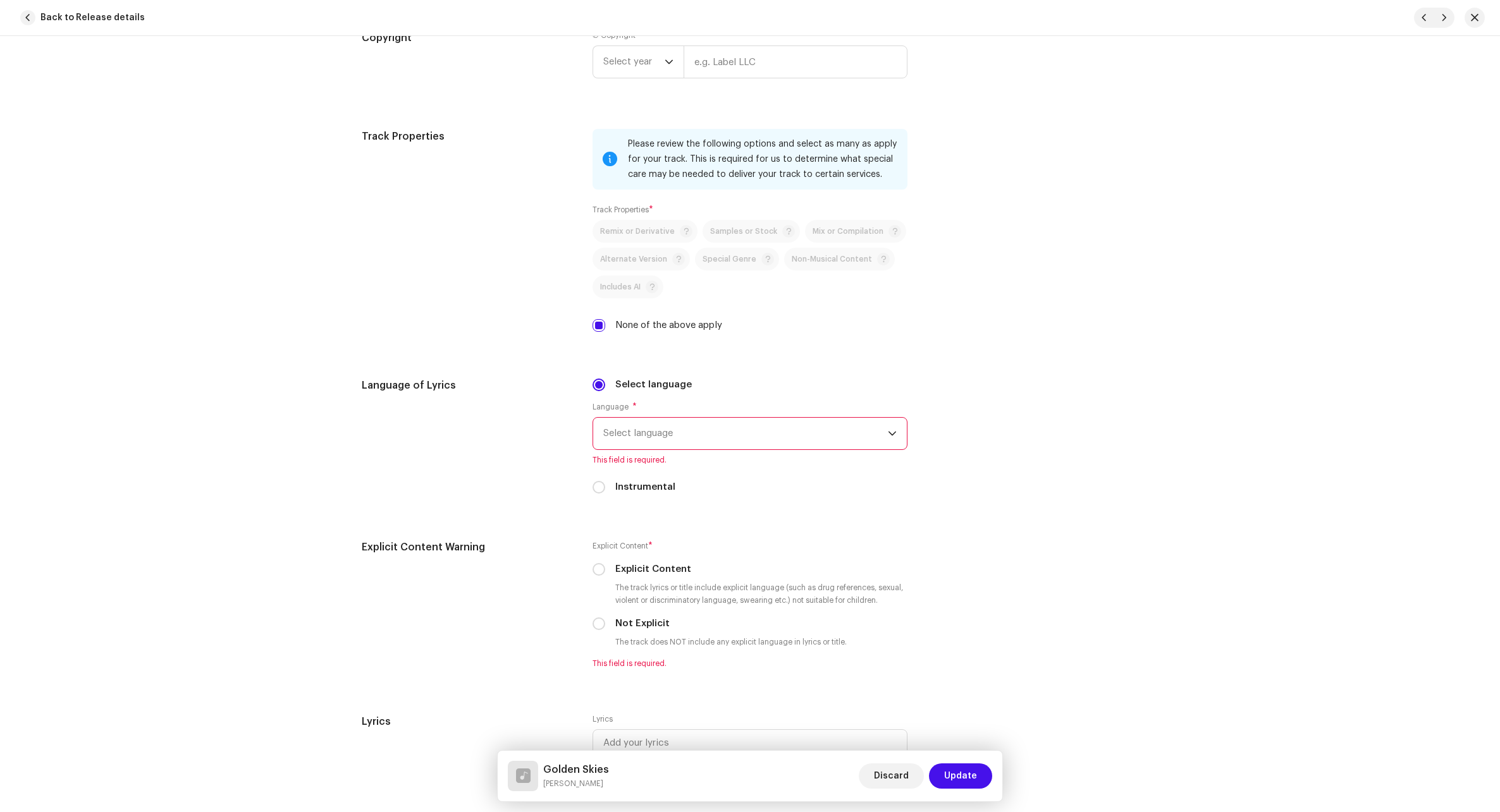
click at [731, 422] on span "Select language" at bounding box center [746, 433] width 284 height 32
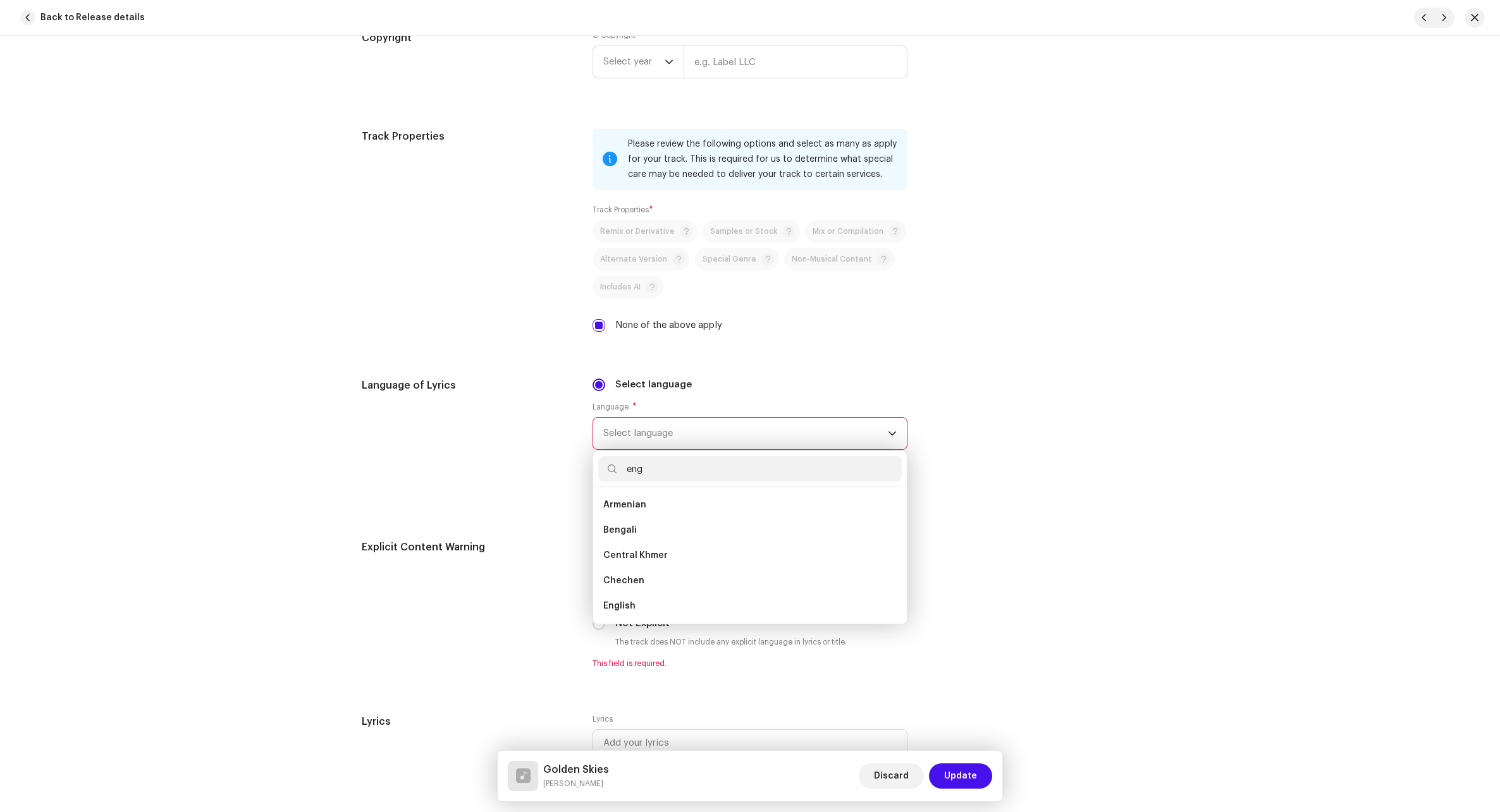
scroll to position [0, 0]
type input "eng"
click at [641, 532] on li "English" at bounding box center [750, 530] width 303 height 25
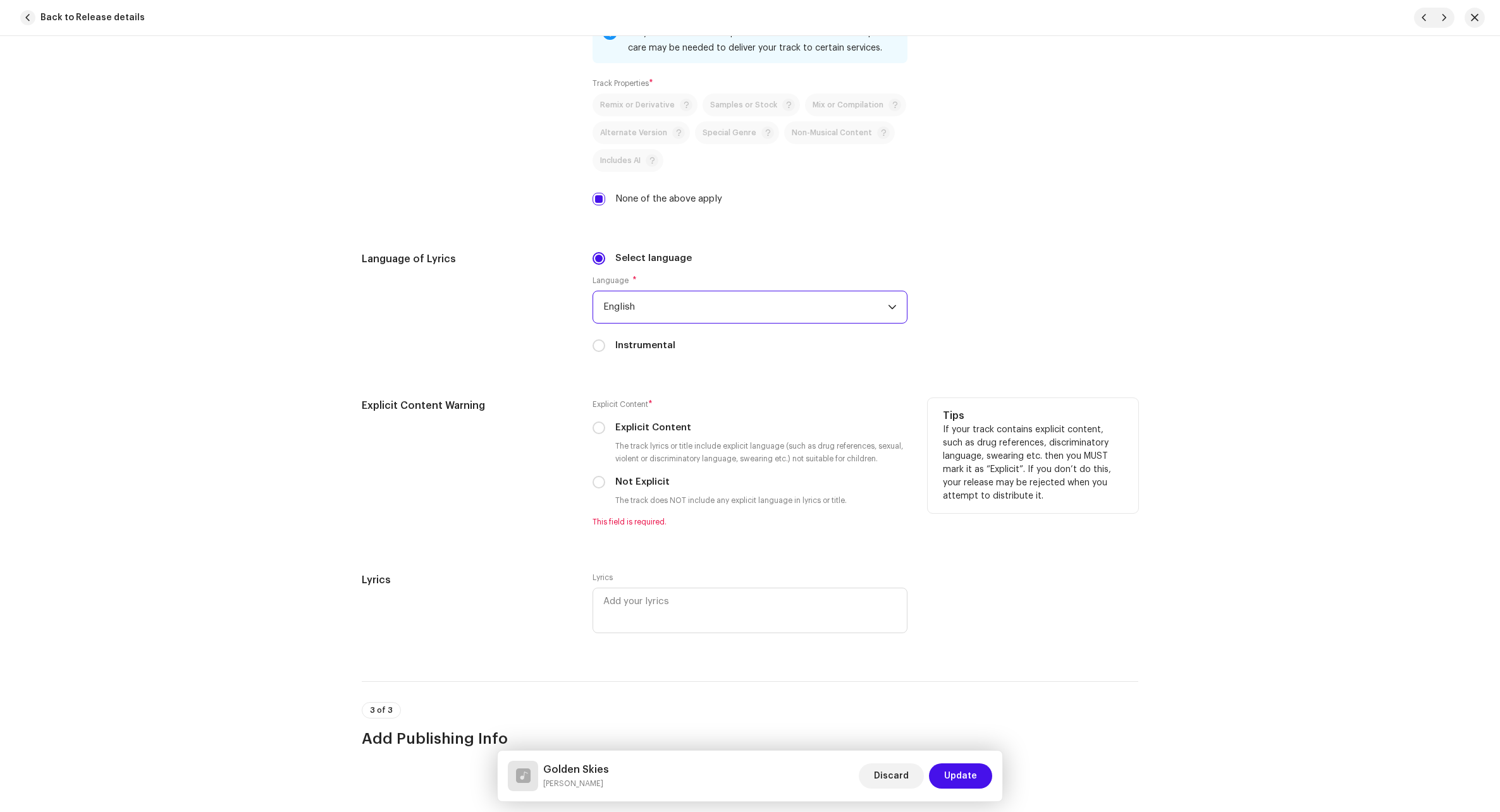
click at [637, 480] on label "Not Explicit" at bounding box center [642, 483] width 54 height 14
click at [605, 480] on input "Not Explicit" at bounding box center [599, 483] width 13 height 13
radio input "true"
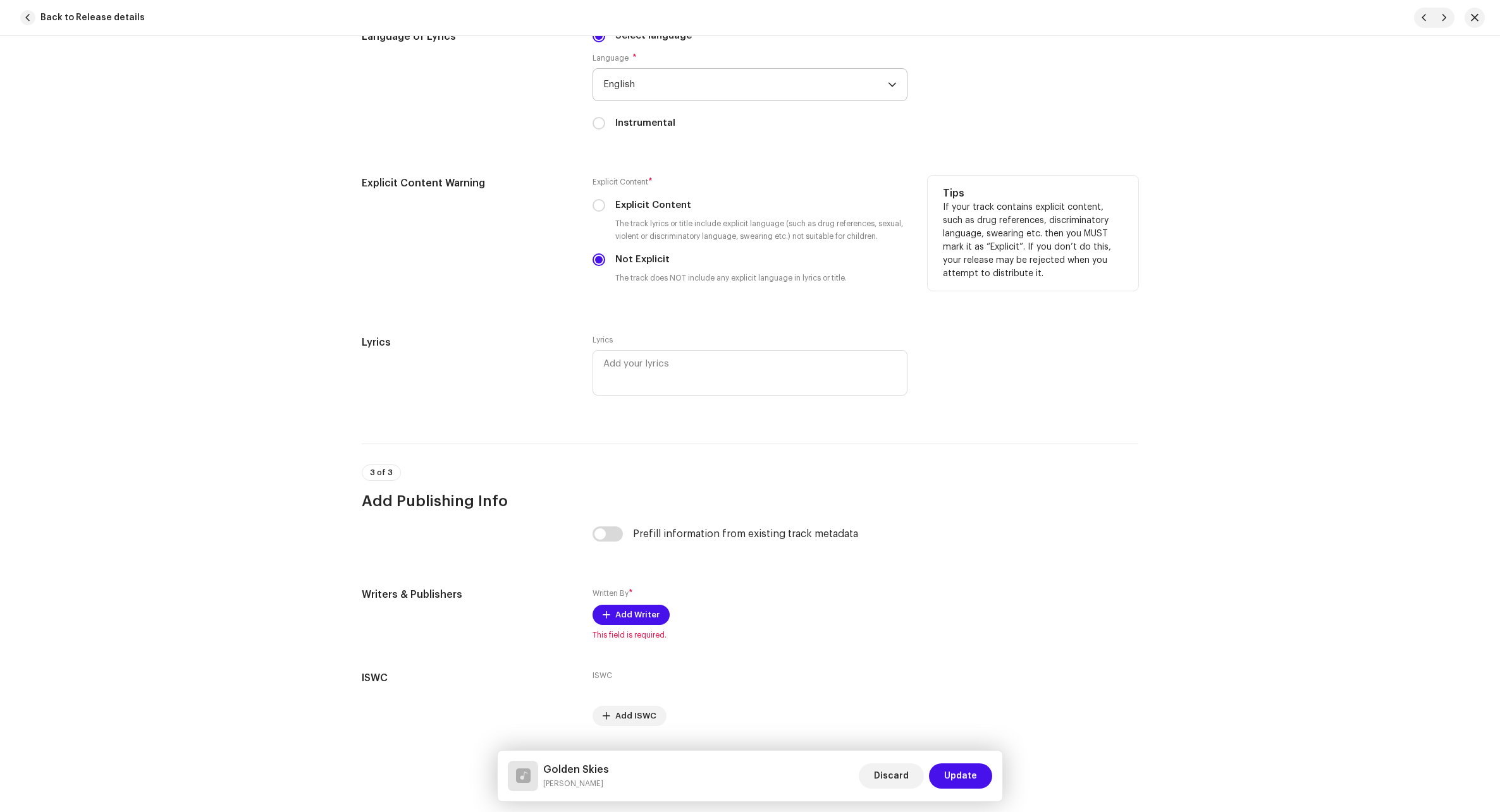
scroll to position [2085, 0]
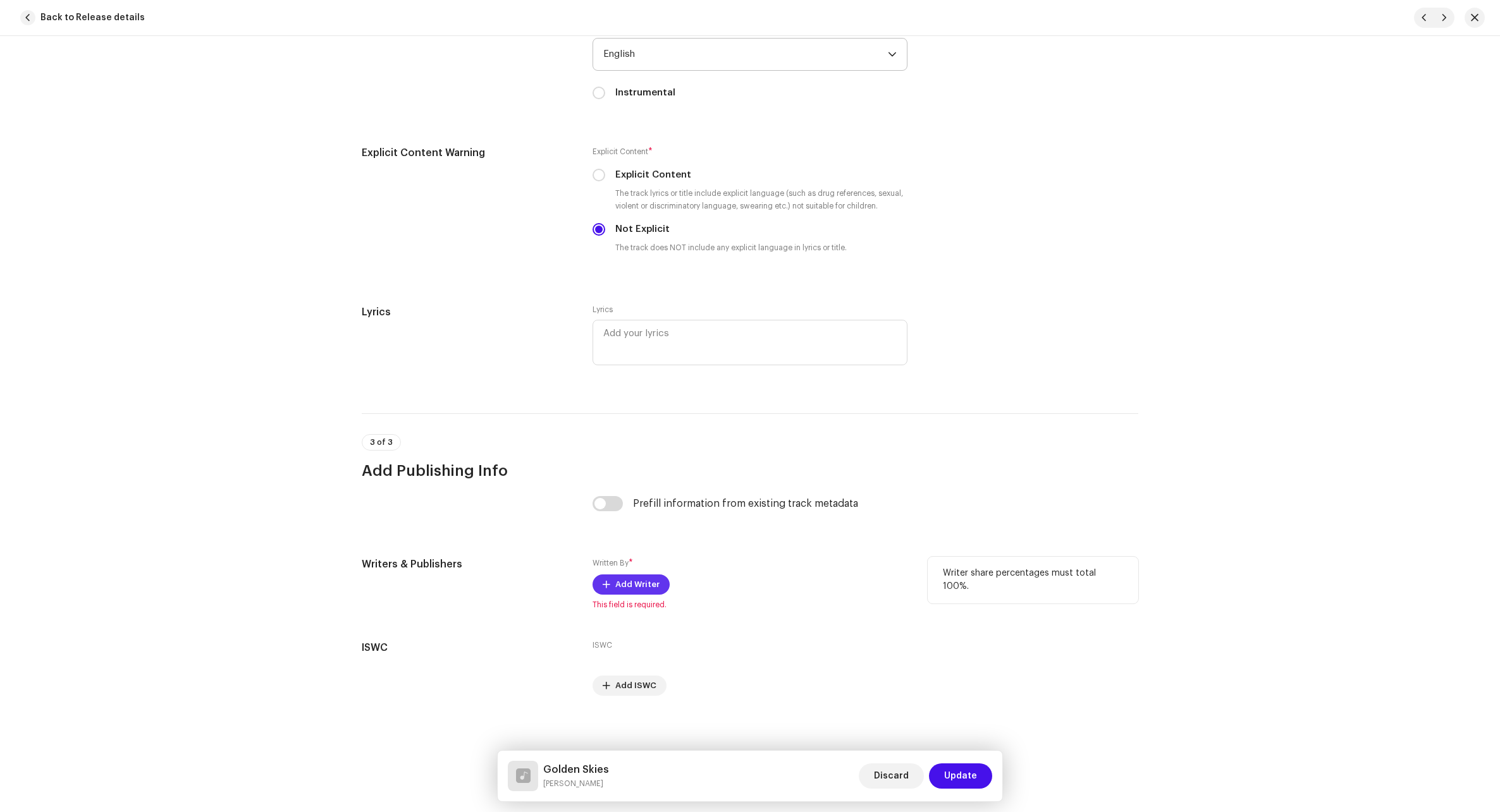
click at [655, 581] on button "Add Writer" at bounding box center [630, 584] width 77 height 20
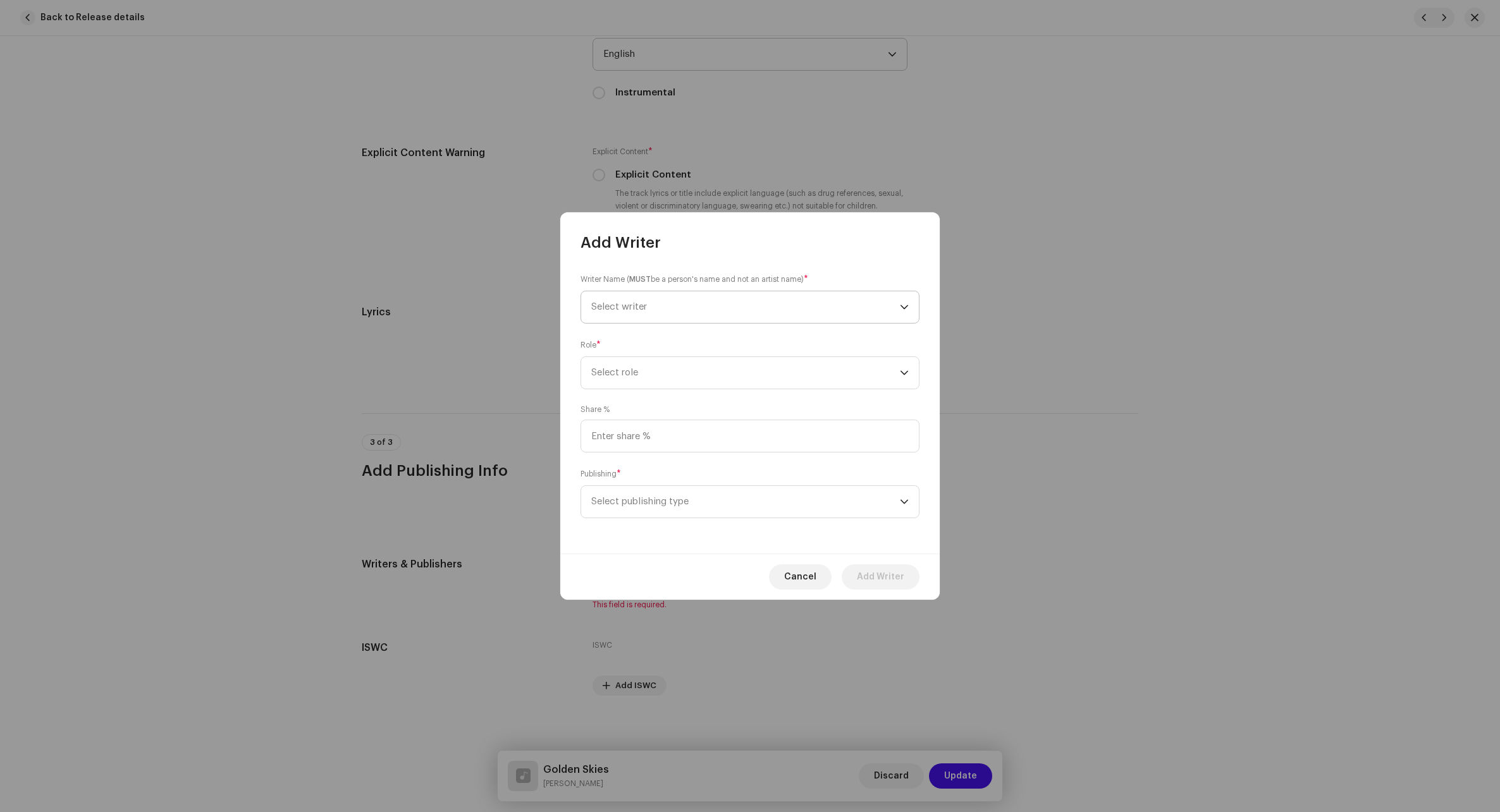
click at [698, 307] on span "Select writer" at bounding box center [745, 307] width 309 height 32
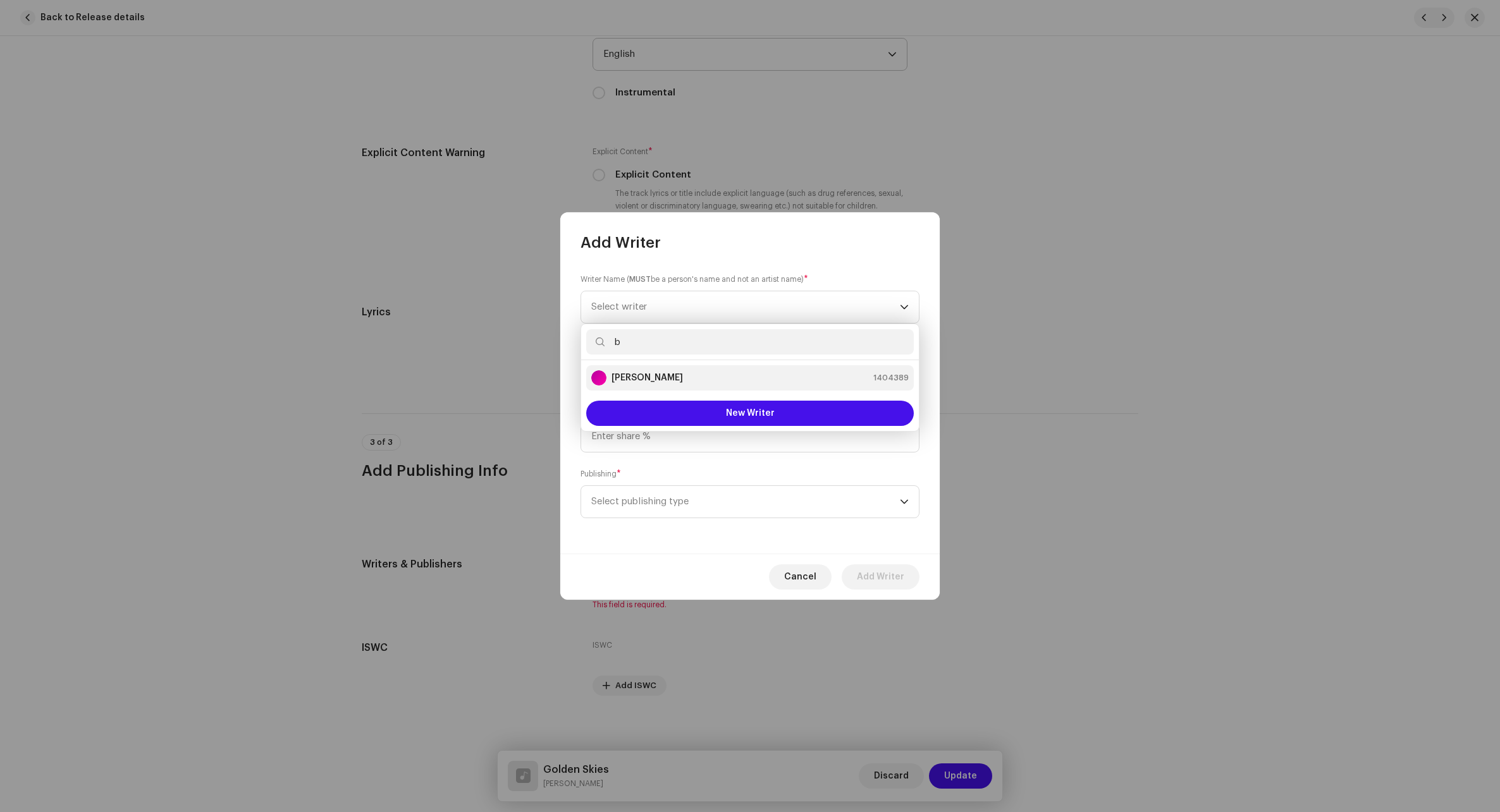
type input "b"
click at [687, 380] on div "[PERSON_NAME] 1404389" at bounding box center [750, 378] width 318 height 15
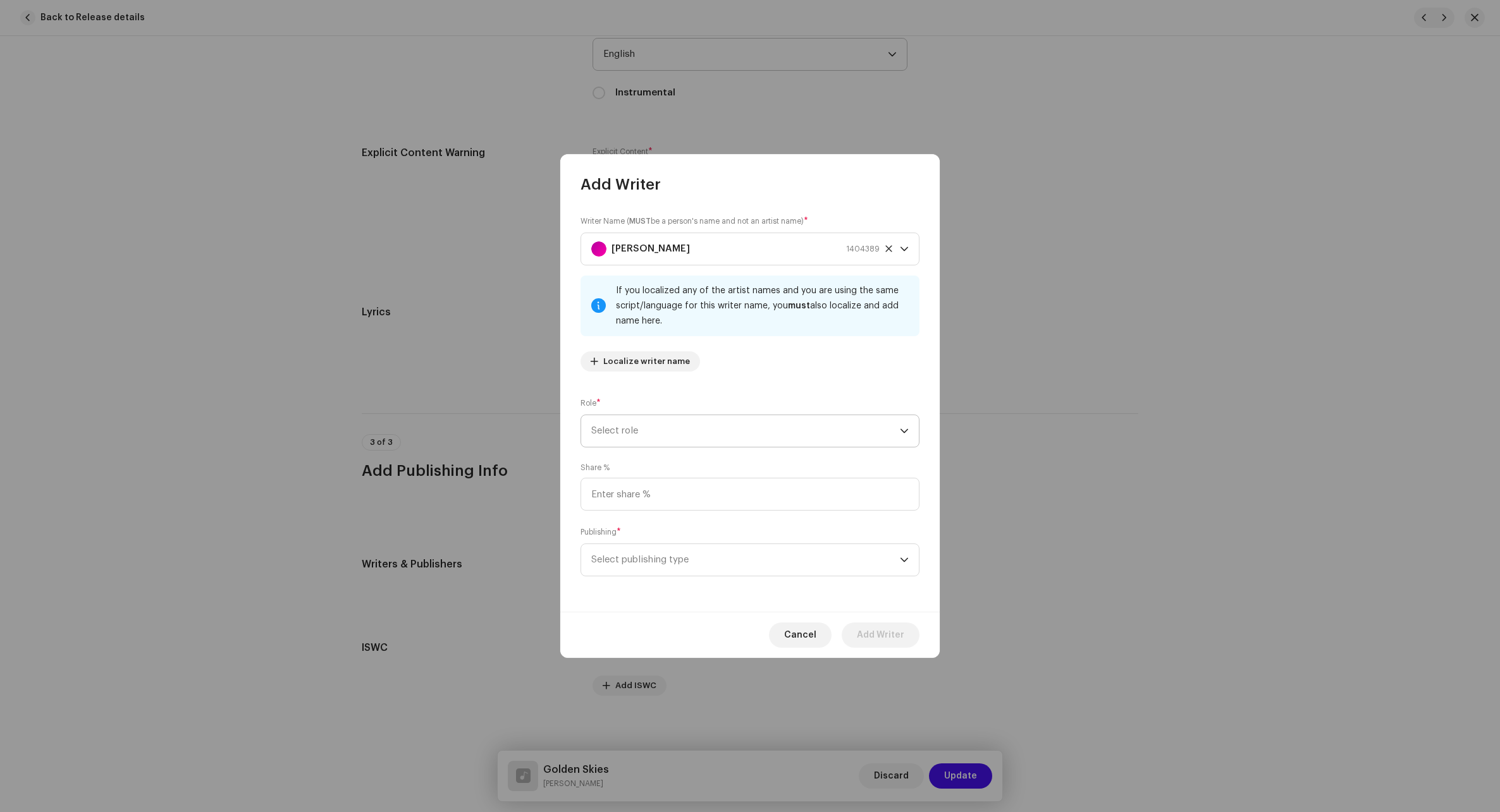
click at [711, 442] on span "Select role" at bounding box center [745, 431] width 309 height 32
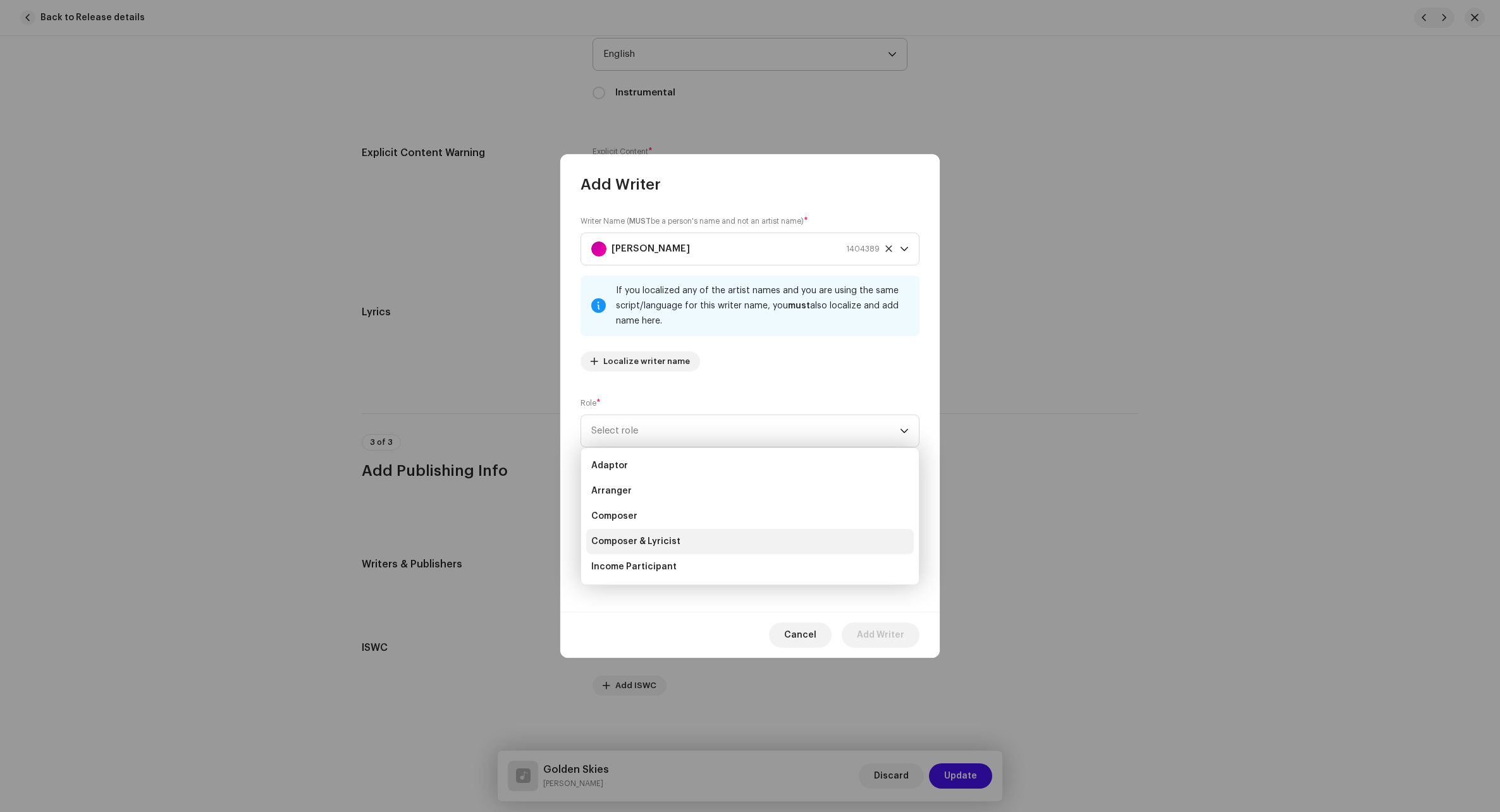
click at [669, 534] on li "Composer & Lyricist" at bounding box center [750, 541] width 327 height 25
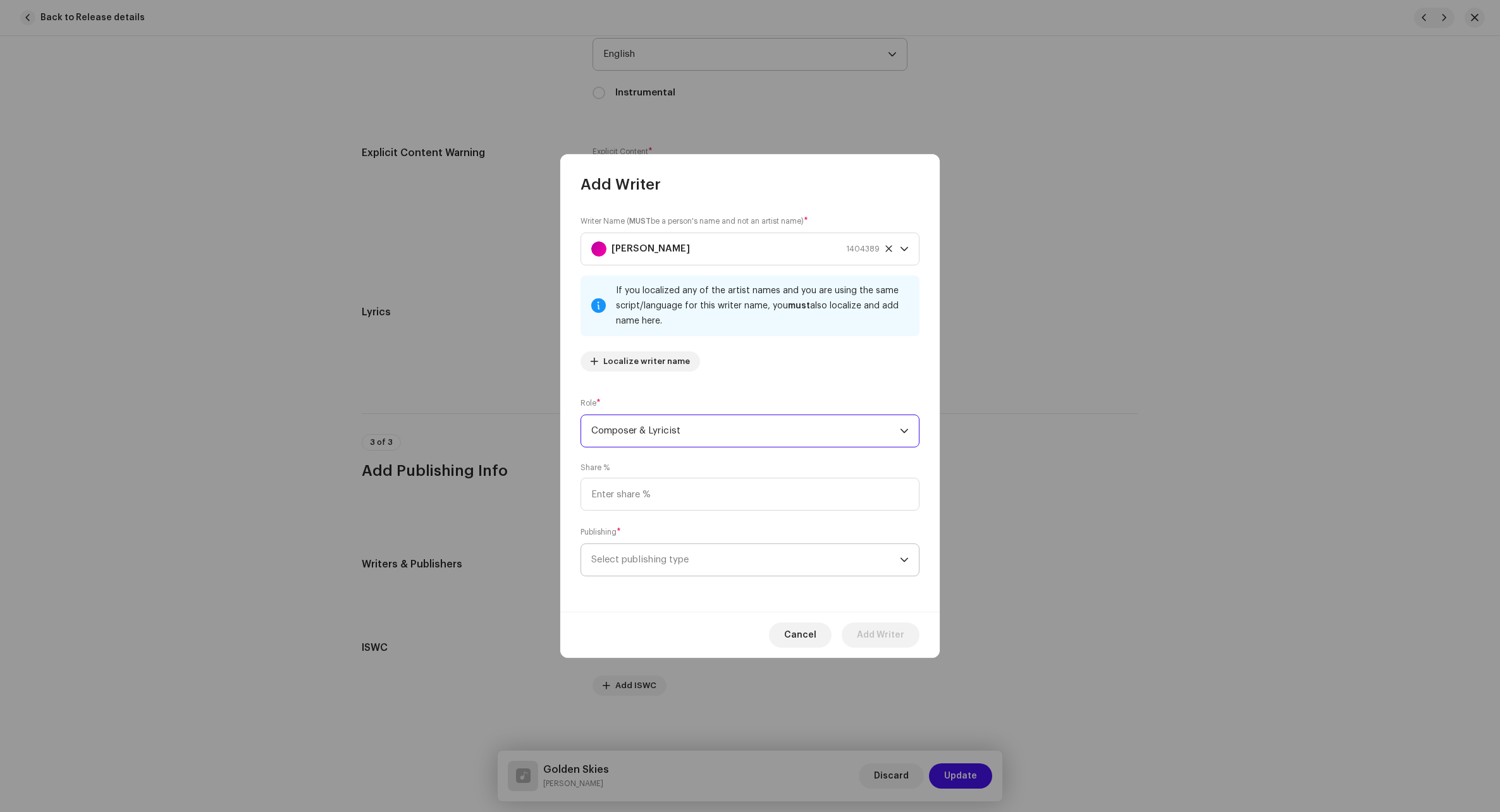
click at [672, 564] on span "Select publishing type" at bounding box center [745, 560] width 309 height 32
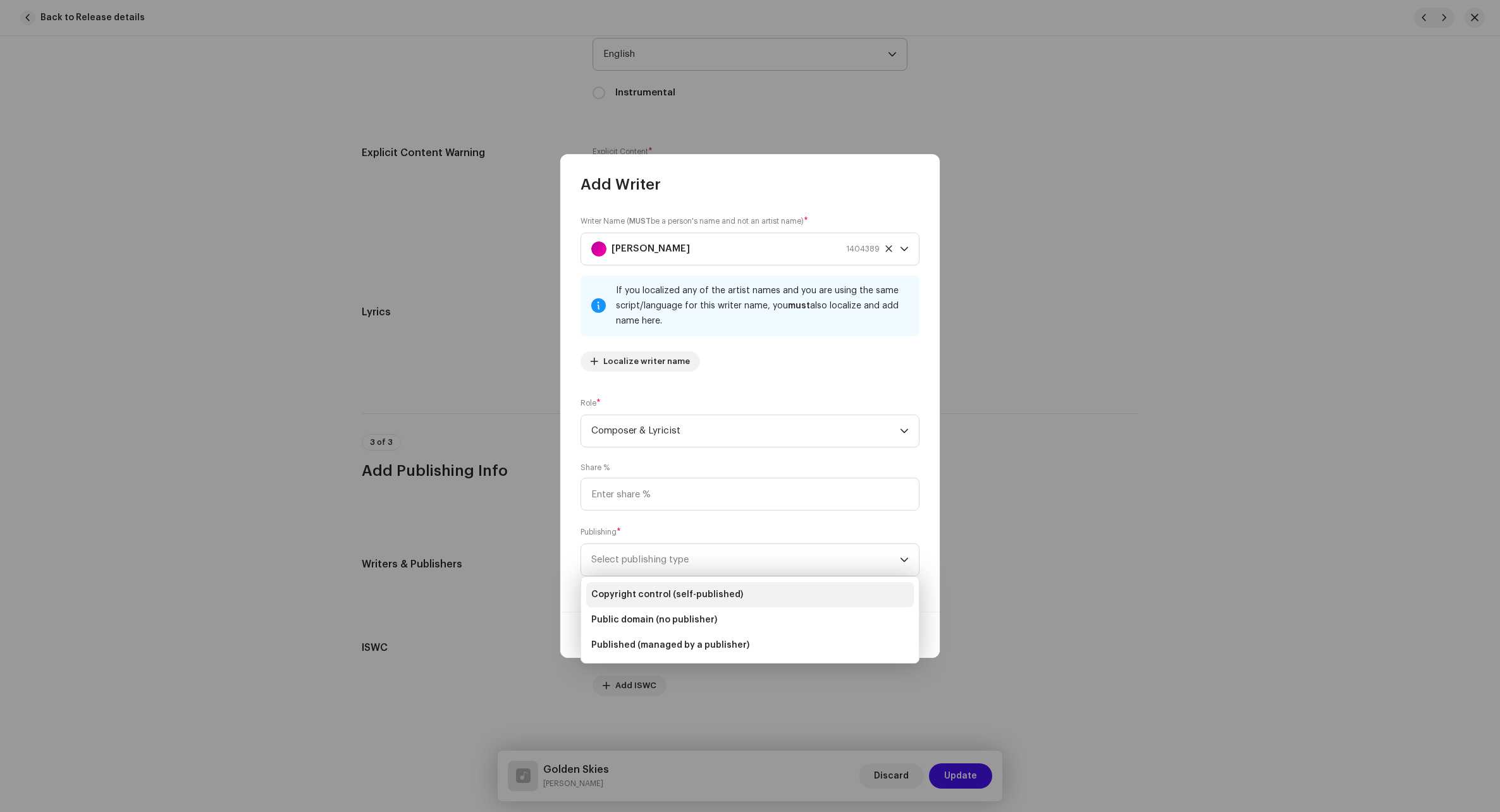
click at [661, 591] on span "Copyright control (self-published)" at bounding box center [666, 595] width 152 height 13
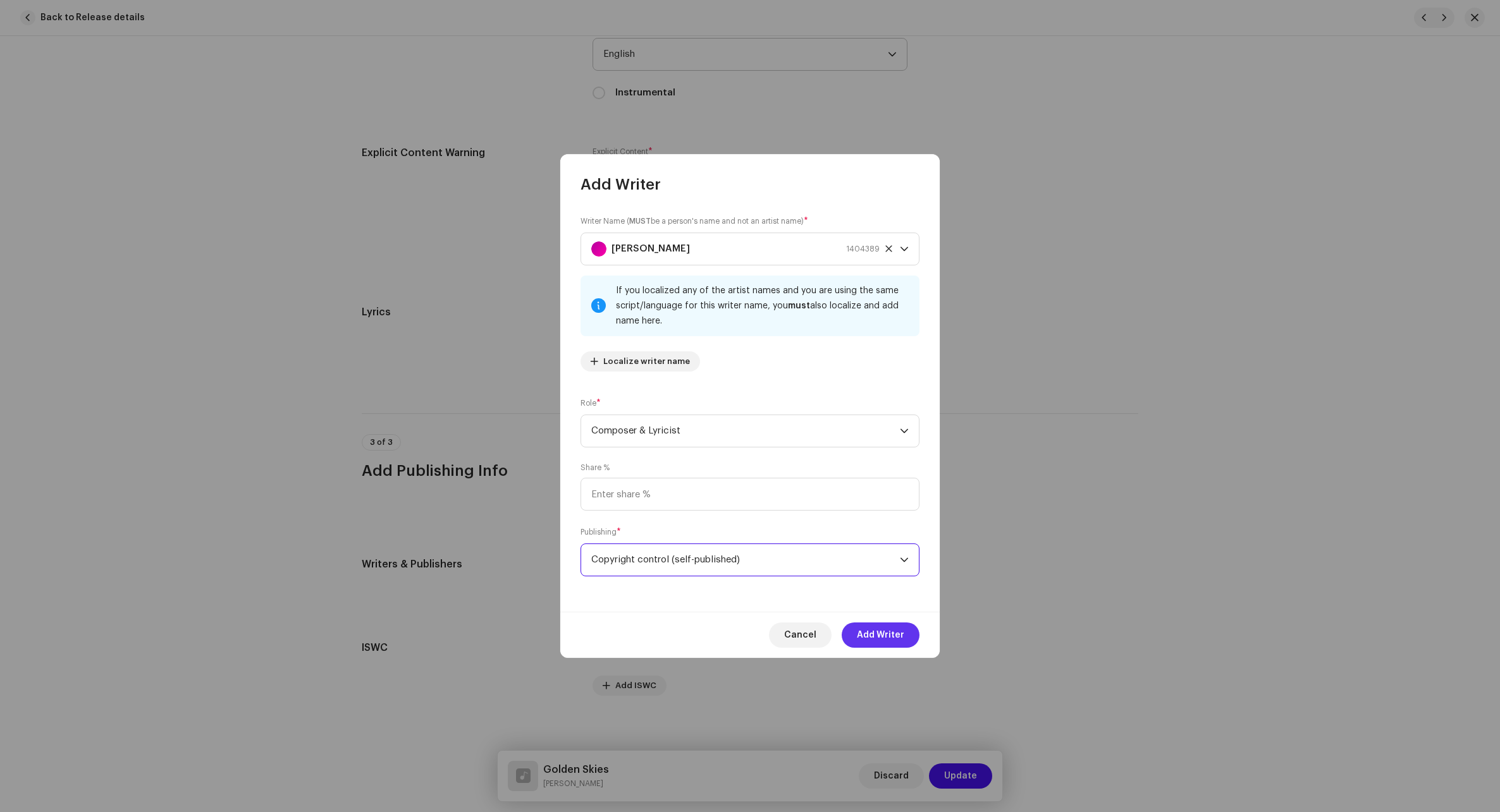
click at [877, 633] on span "Add Writer" at bounding box center [881, 635] width 48 height 25
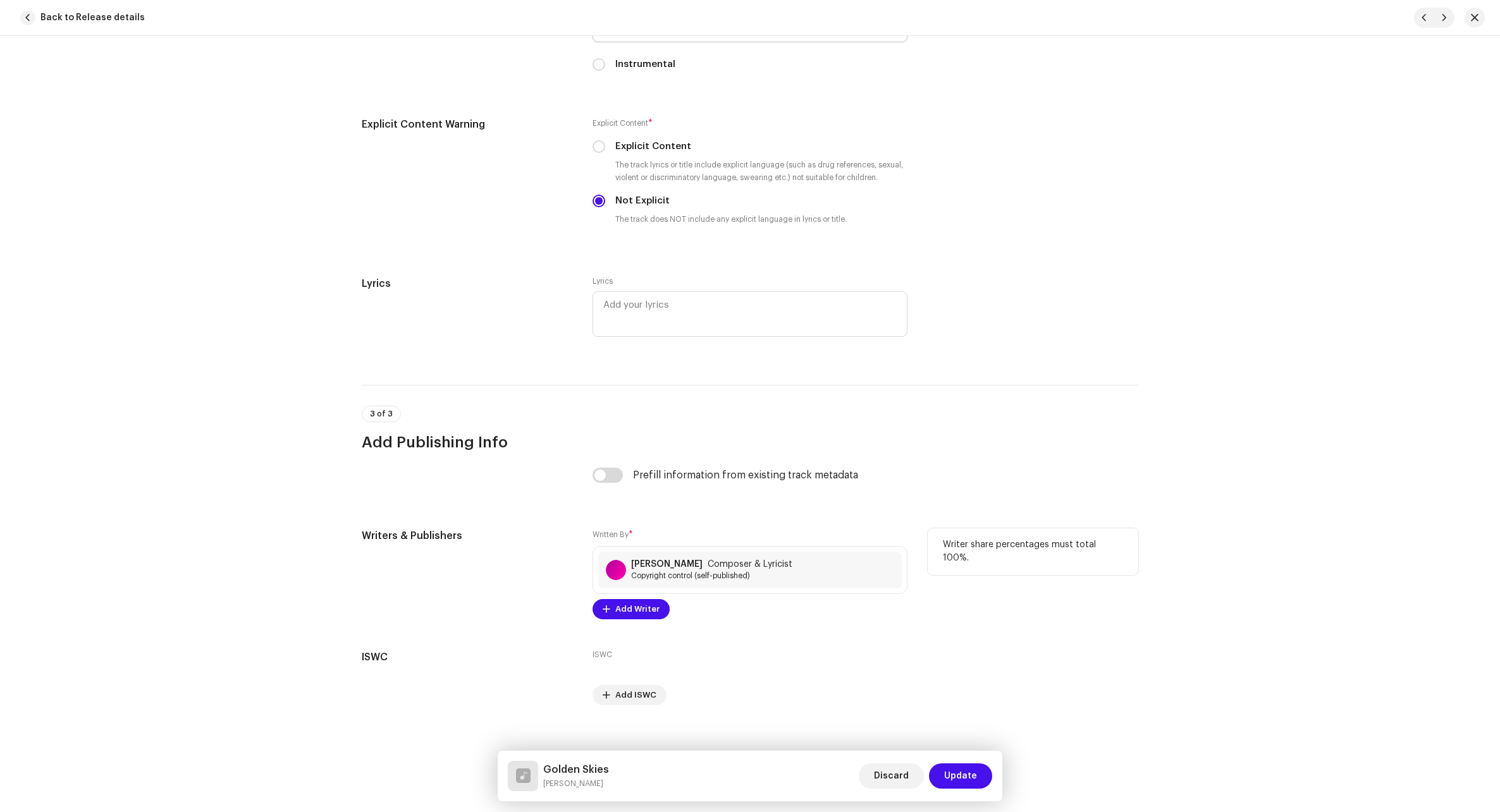
scroll to position [2129, 0]
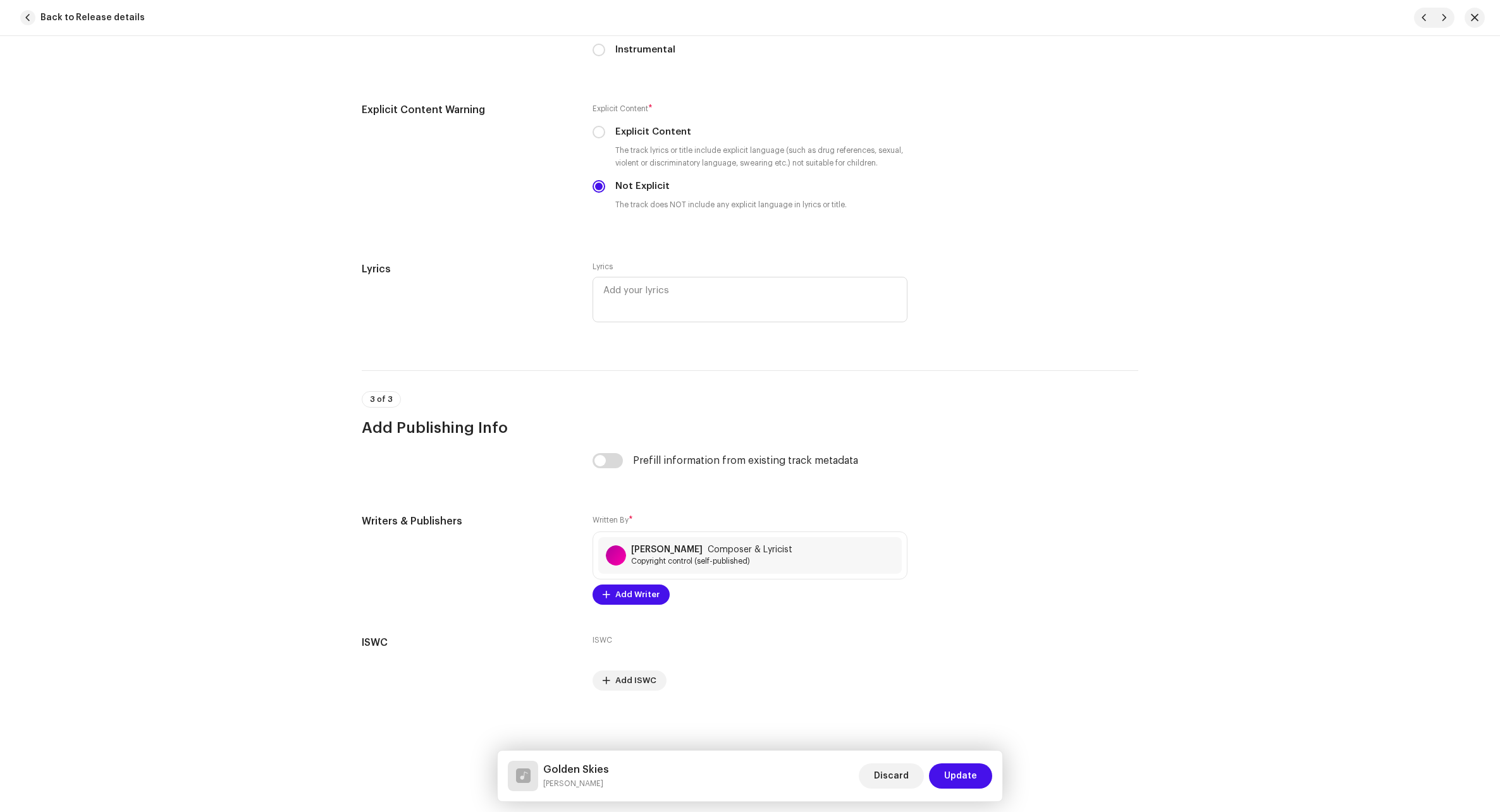
click at [893, 770] on span "Update" at bounding box center [960, 776] width 33 height 25
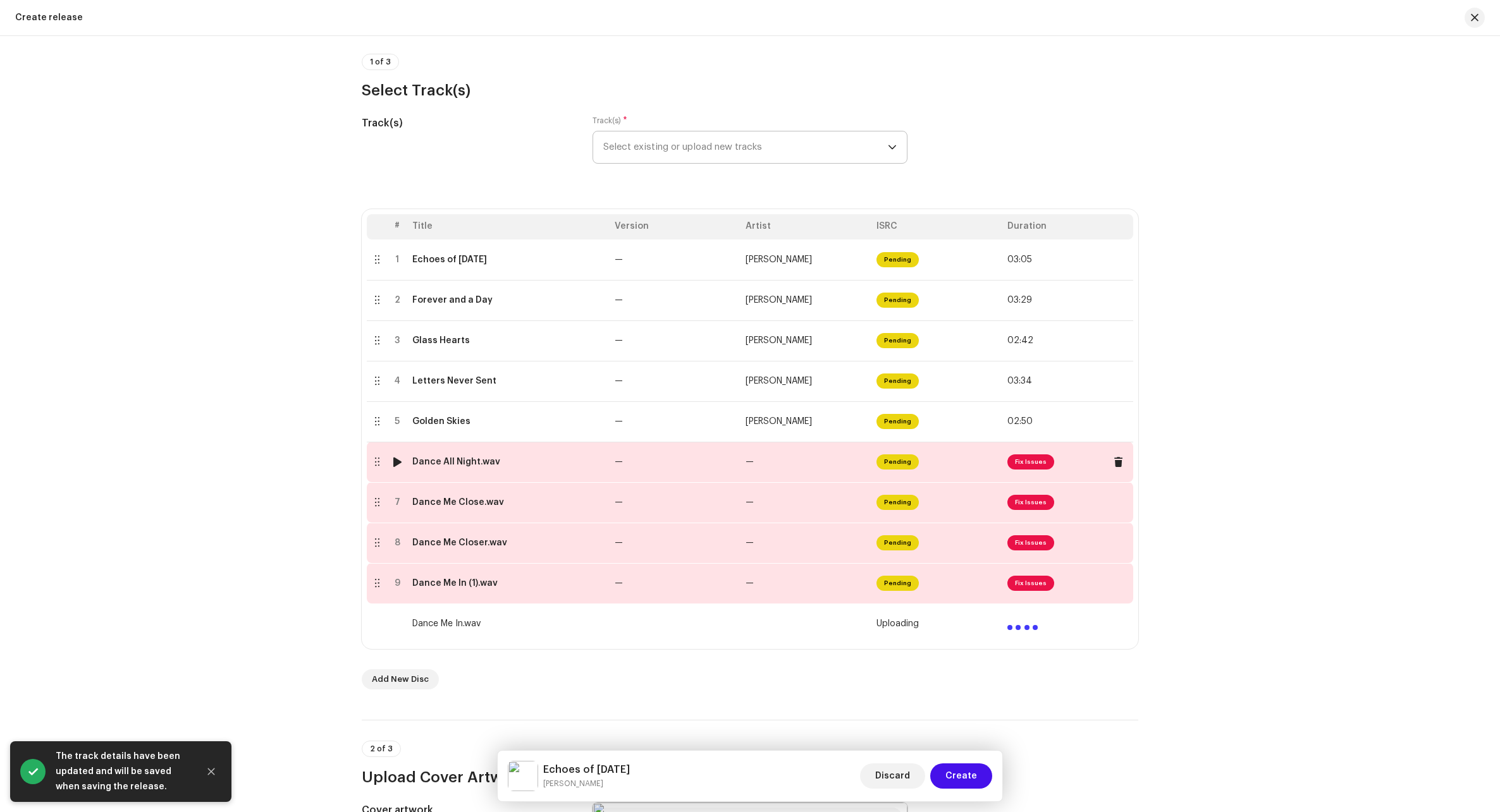
click at [805, 467] on td "—" at bounding box center [805, 462] width 131 height 40
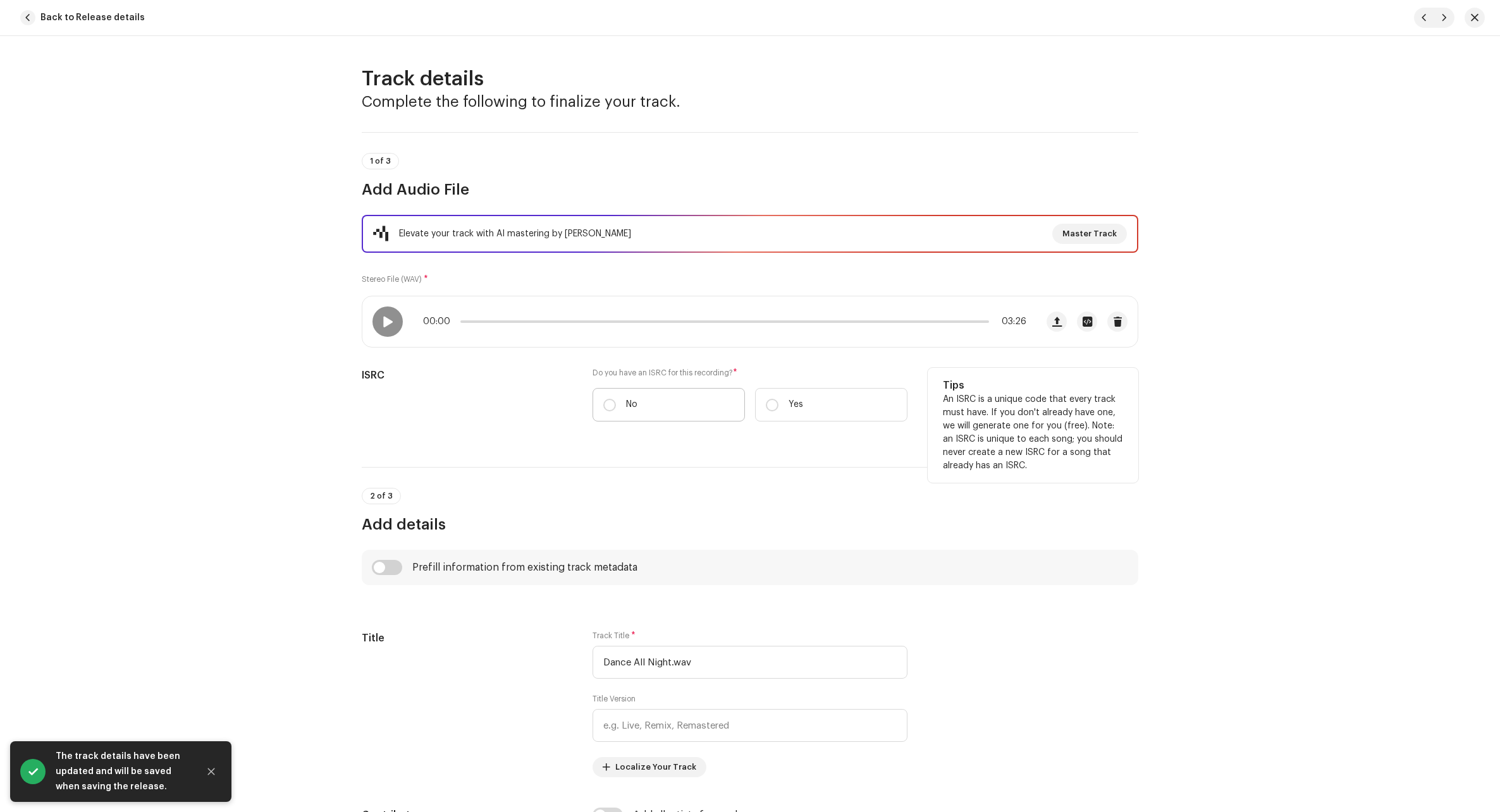
click at [616, 398] on label "No" at bounding box center [669, 405] width 152 height 33
click at [615, 398] on input "No" at bounding box center [610, 405] width 13 height 13
radio input "true"
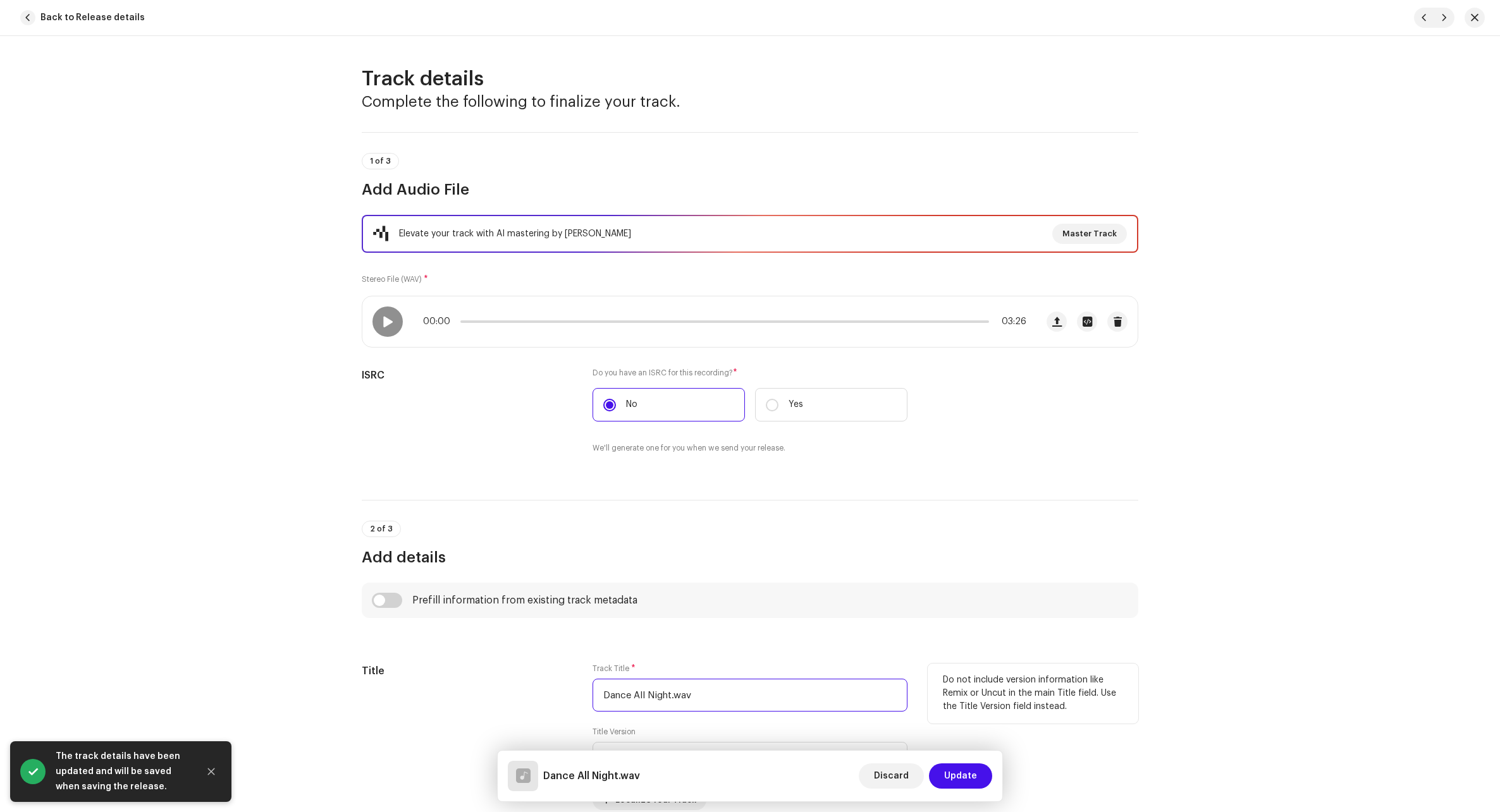
click at [710, 696] on input "Dance All Night.wav" at bounding box center [750, 695] width 314 height 33
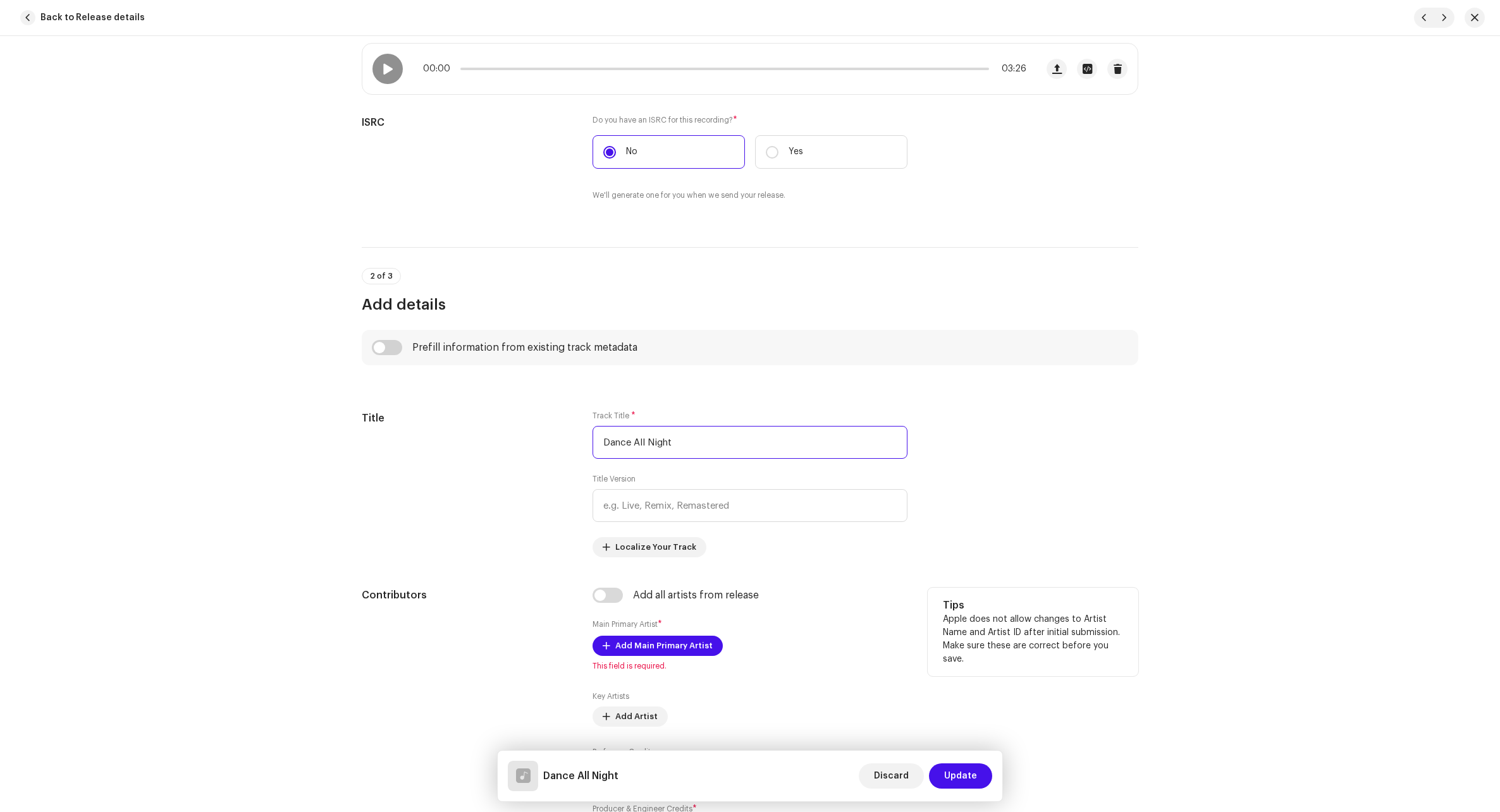
scroll to position [316, 0]
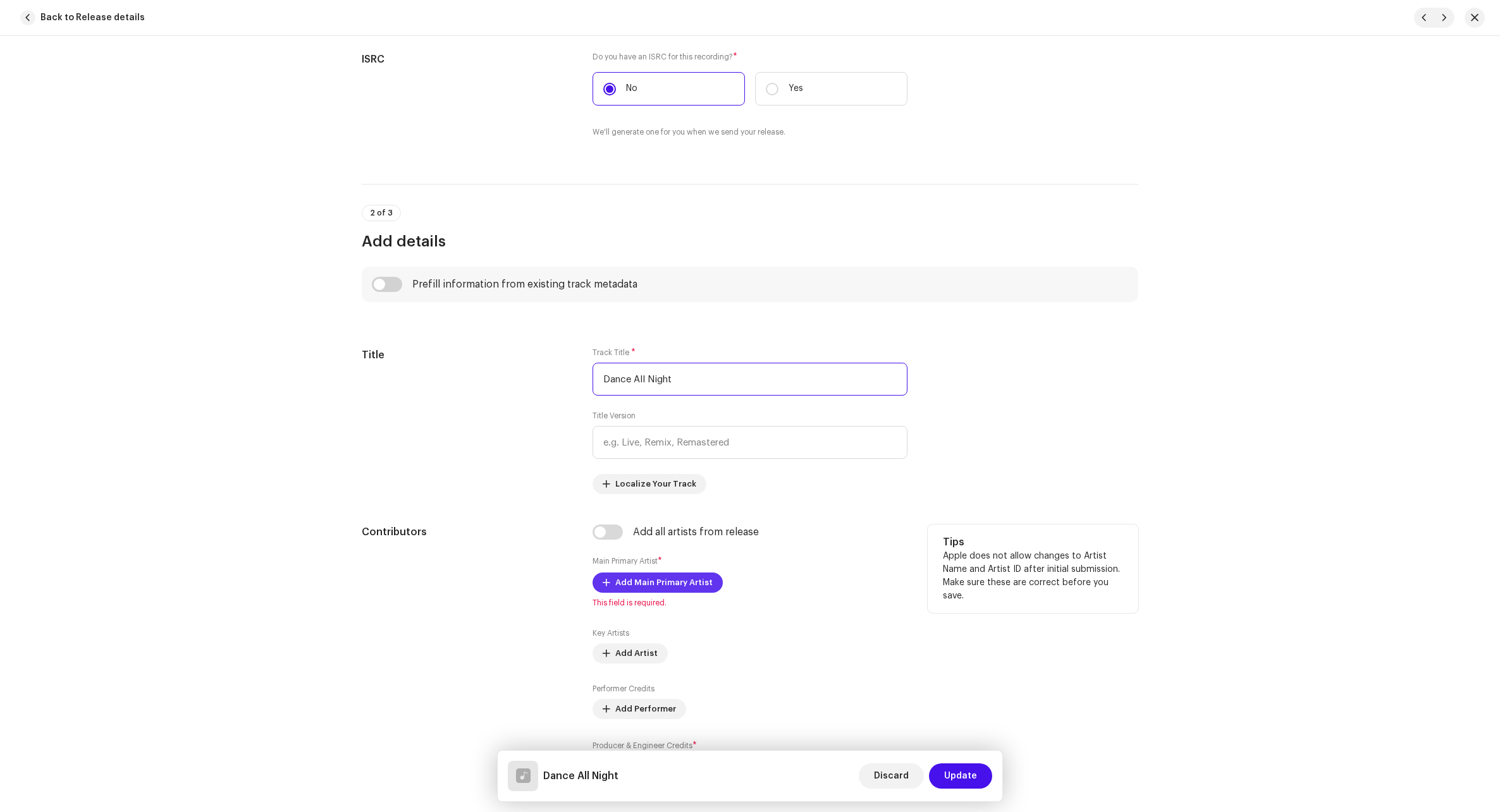
type input "Dance All Night"
click at [655, 587] on span "Add Main Primary Artist" at bounding box center [664, 583] width 98 height 25
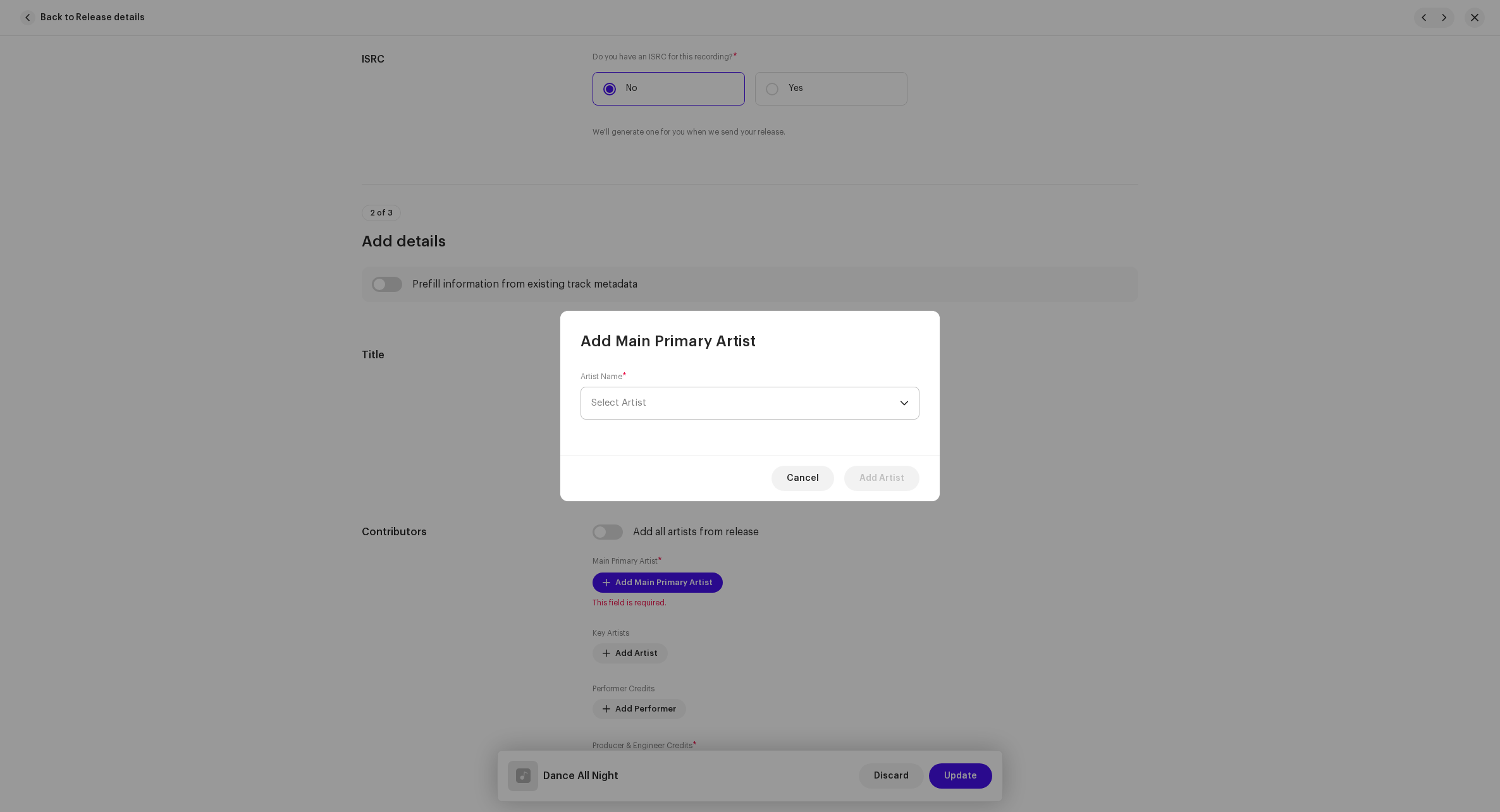
click at [700, 387] on span "Select Artist" at bounding box center [745, 403] width 309 height 32
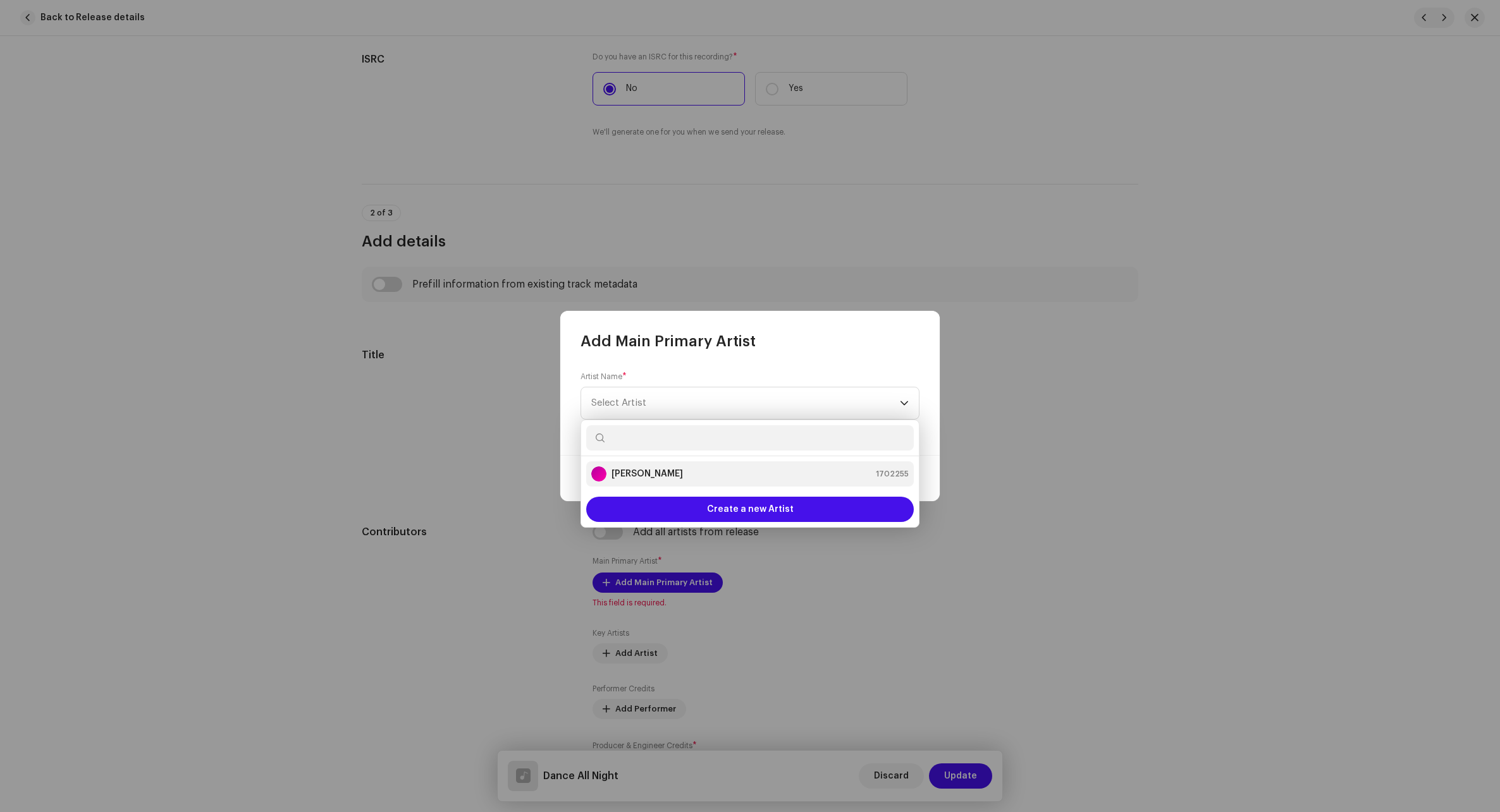
click at [654, 475] on strong "[PERSON_NAME]" at bounding box center [647, 474] width 71 height 13
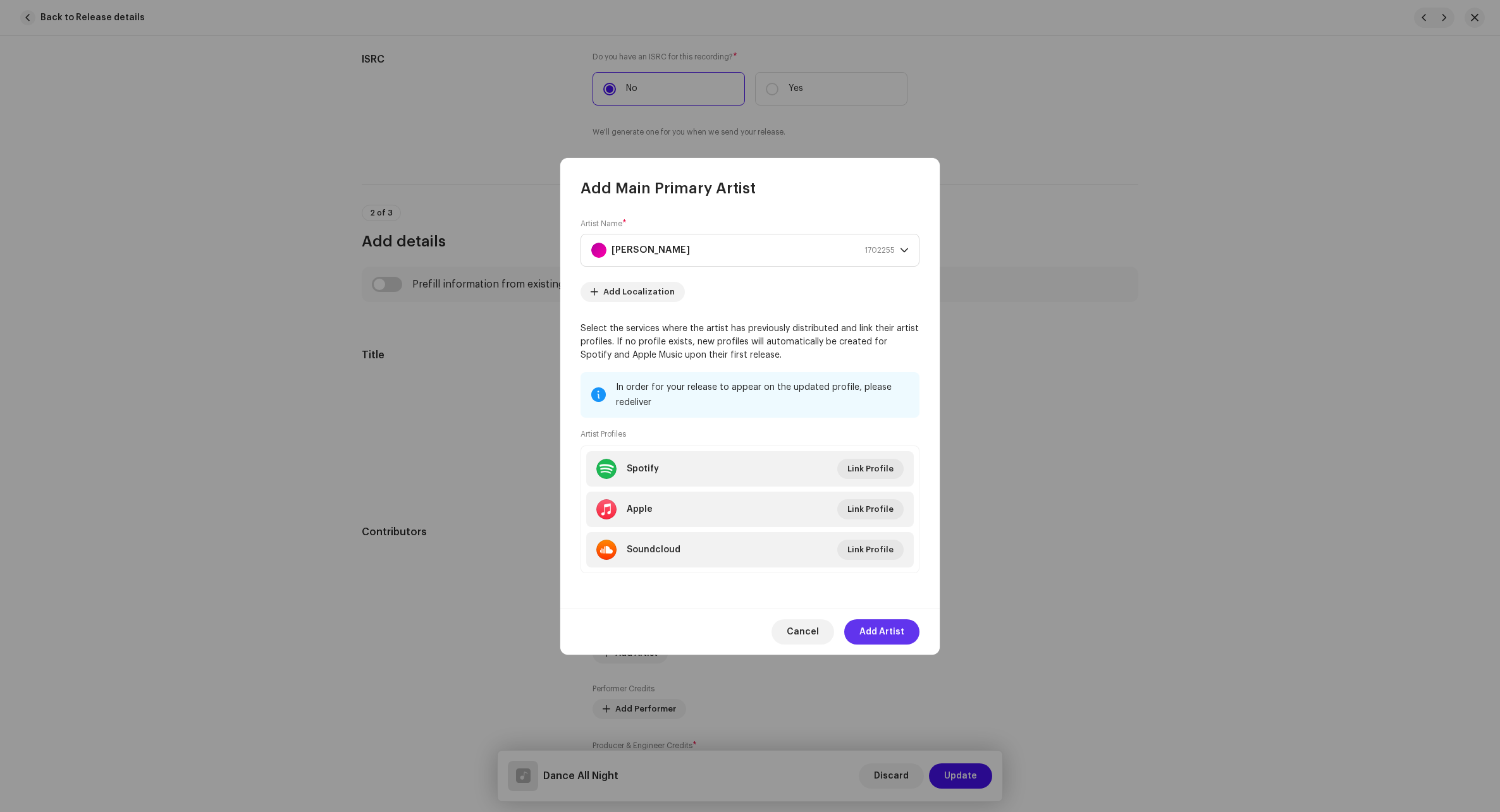
click at [885, 633] on span "Add Artist" at bounding box center [881, 632] width 45 height 25
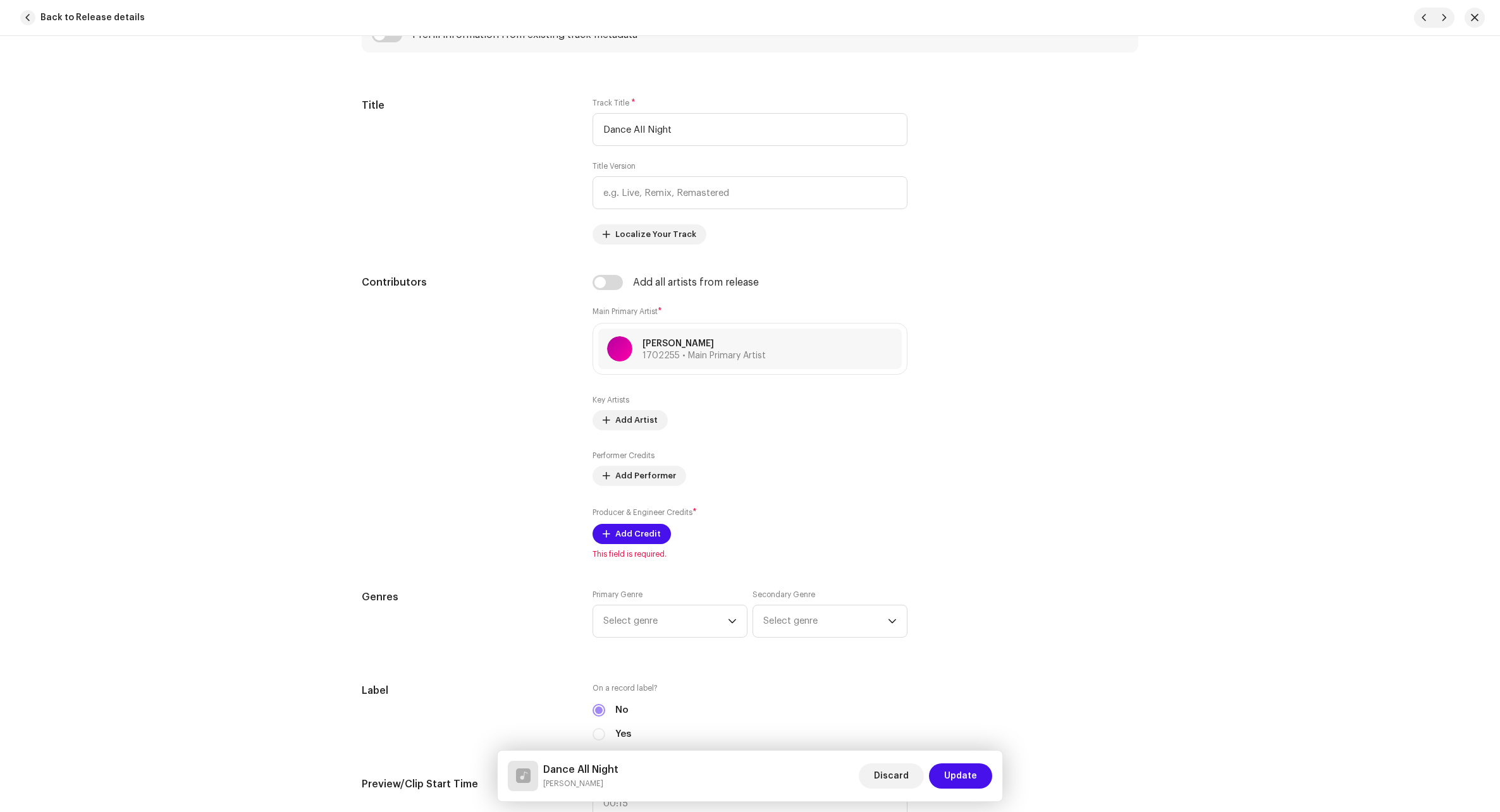
scroll to position [569, 0]
click at [622, 536] on span "Add Credit" at bounding box center [638, 531] width 45 height 25
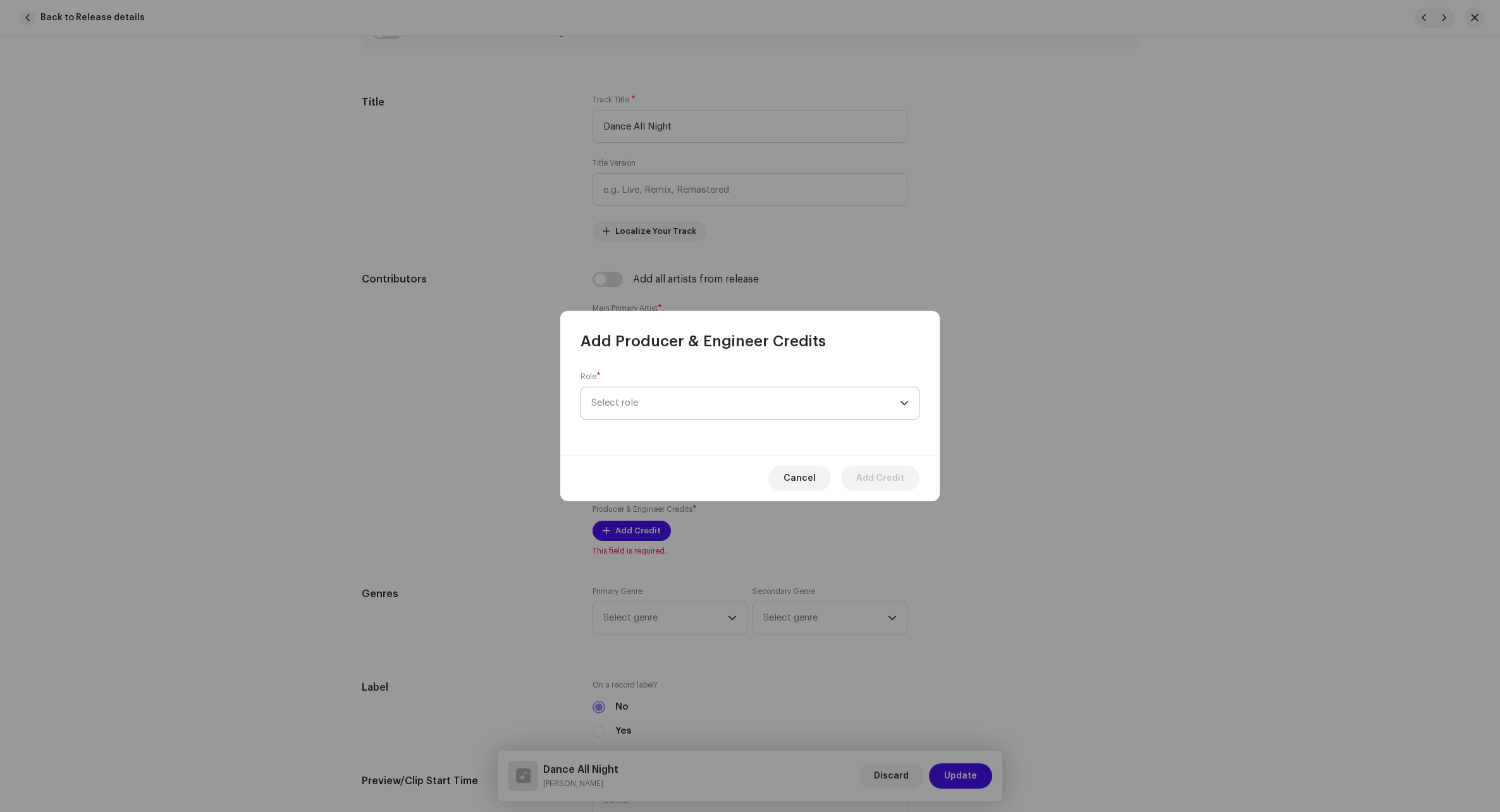
click at [688, 411] on span "Select role" at bounding box center [745, 403] width 309 height 32
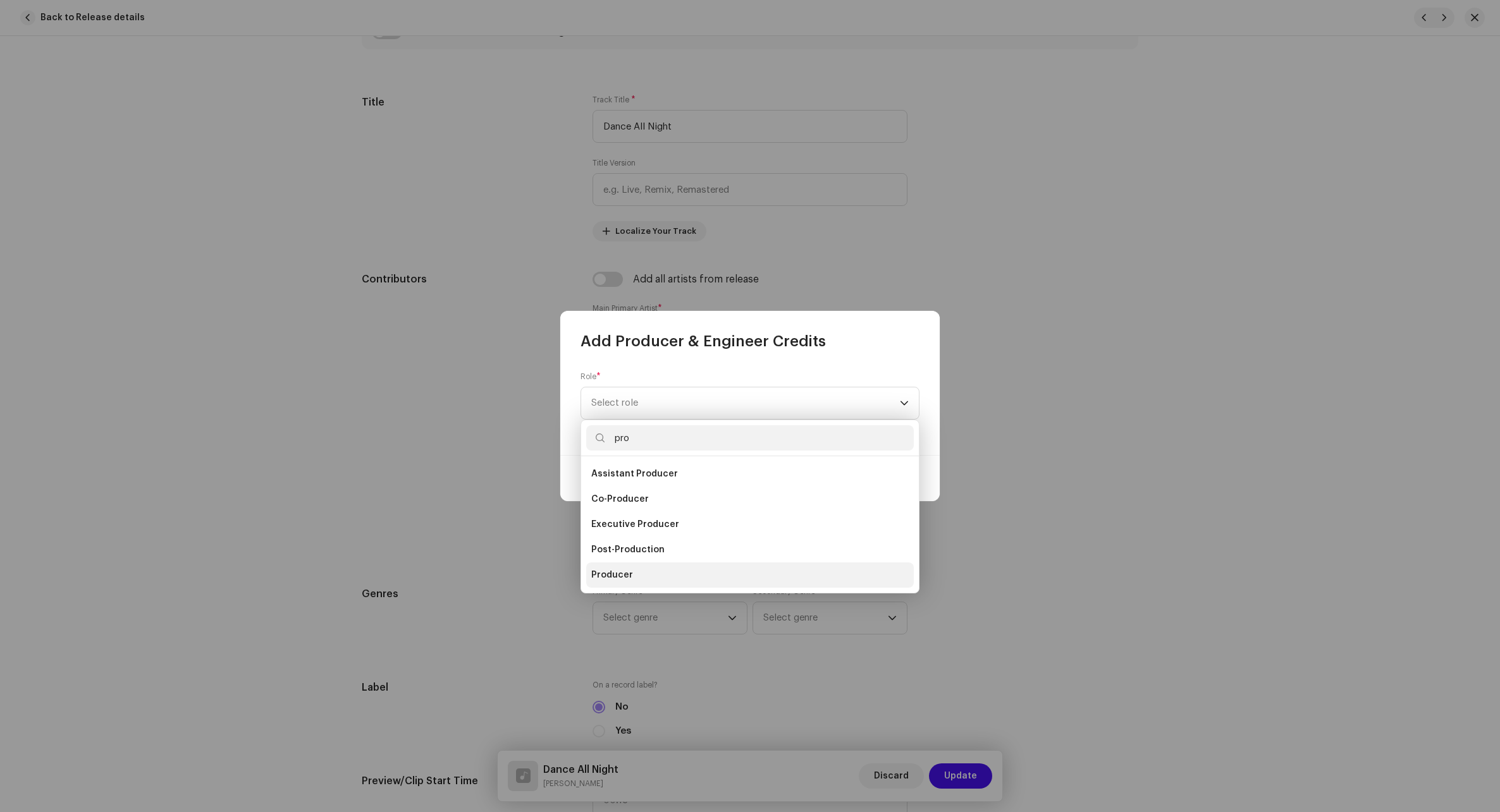
type input "pro"
click at [604, 579] on span "Producer" at bounding box center [611, 575] width 42 height 13
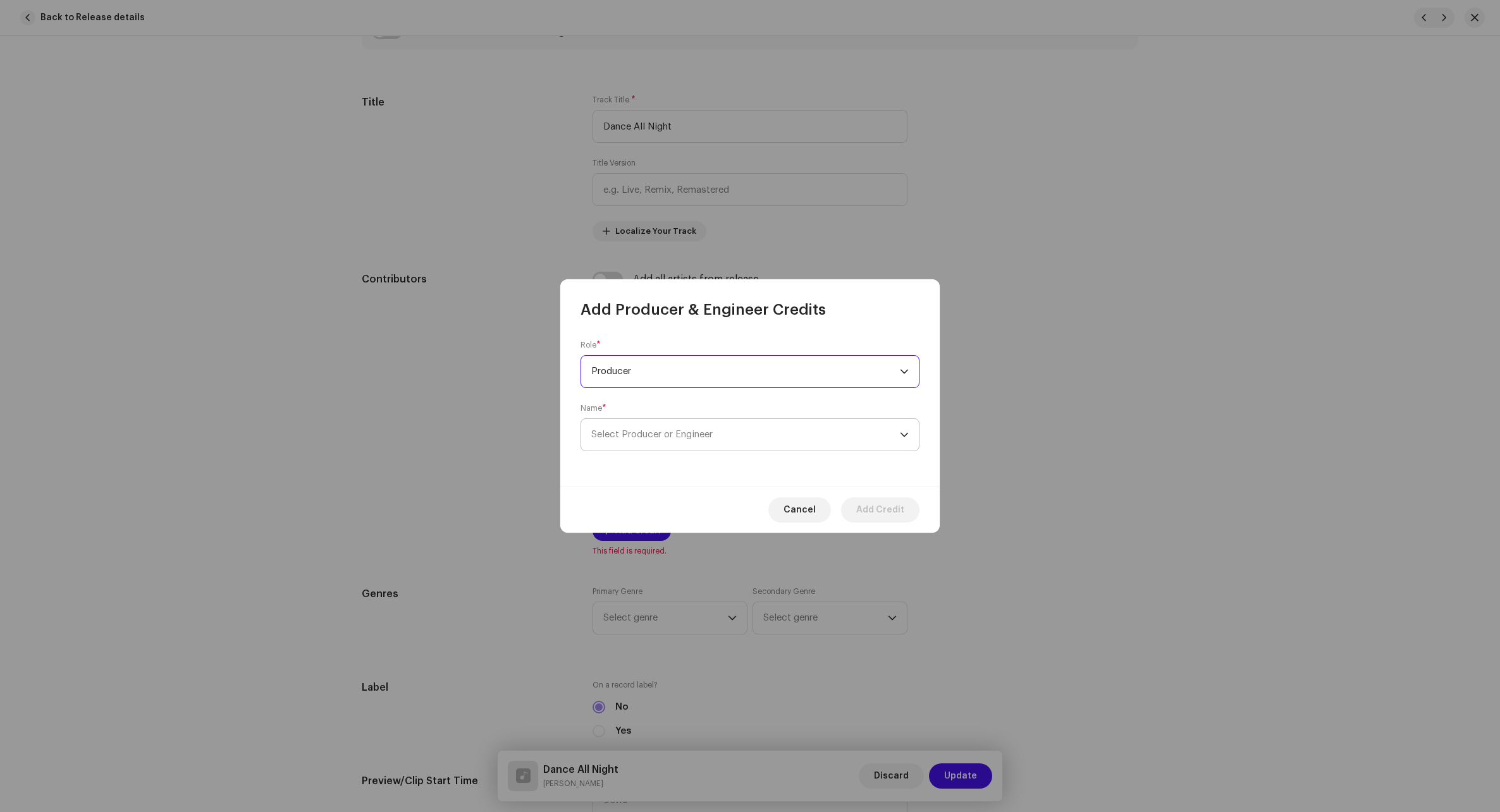
click at [686, 439] on span "Select Producer or Engineer" at bounding box center [745, 435] width 309 height 32
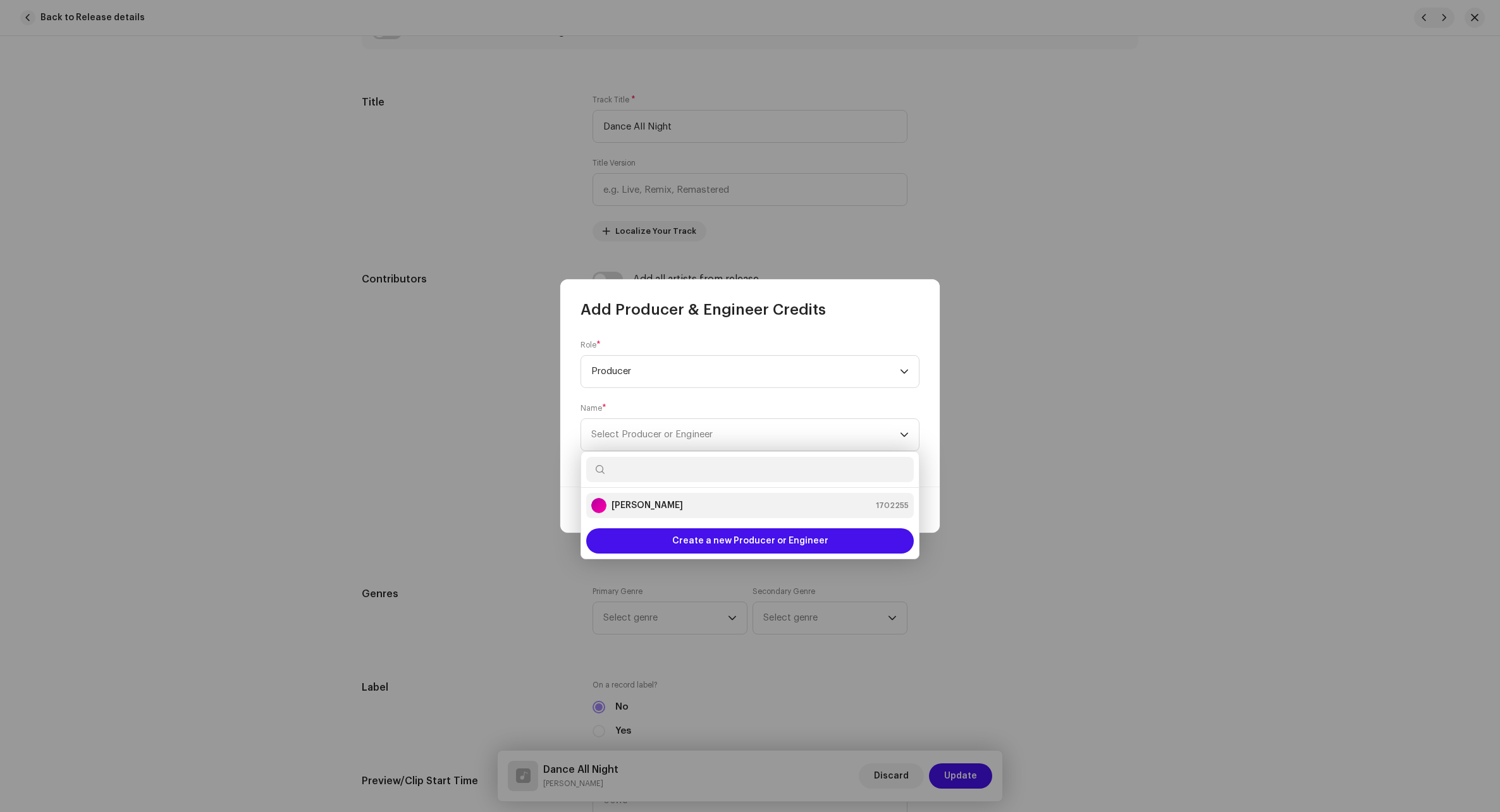
click at [635, 506] on strong "[PERSON_NAME]" at bounding box center [647, 506] width 71 height 13
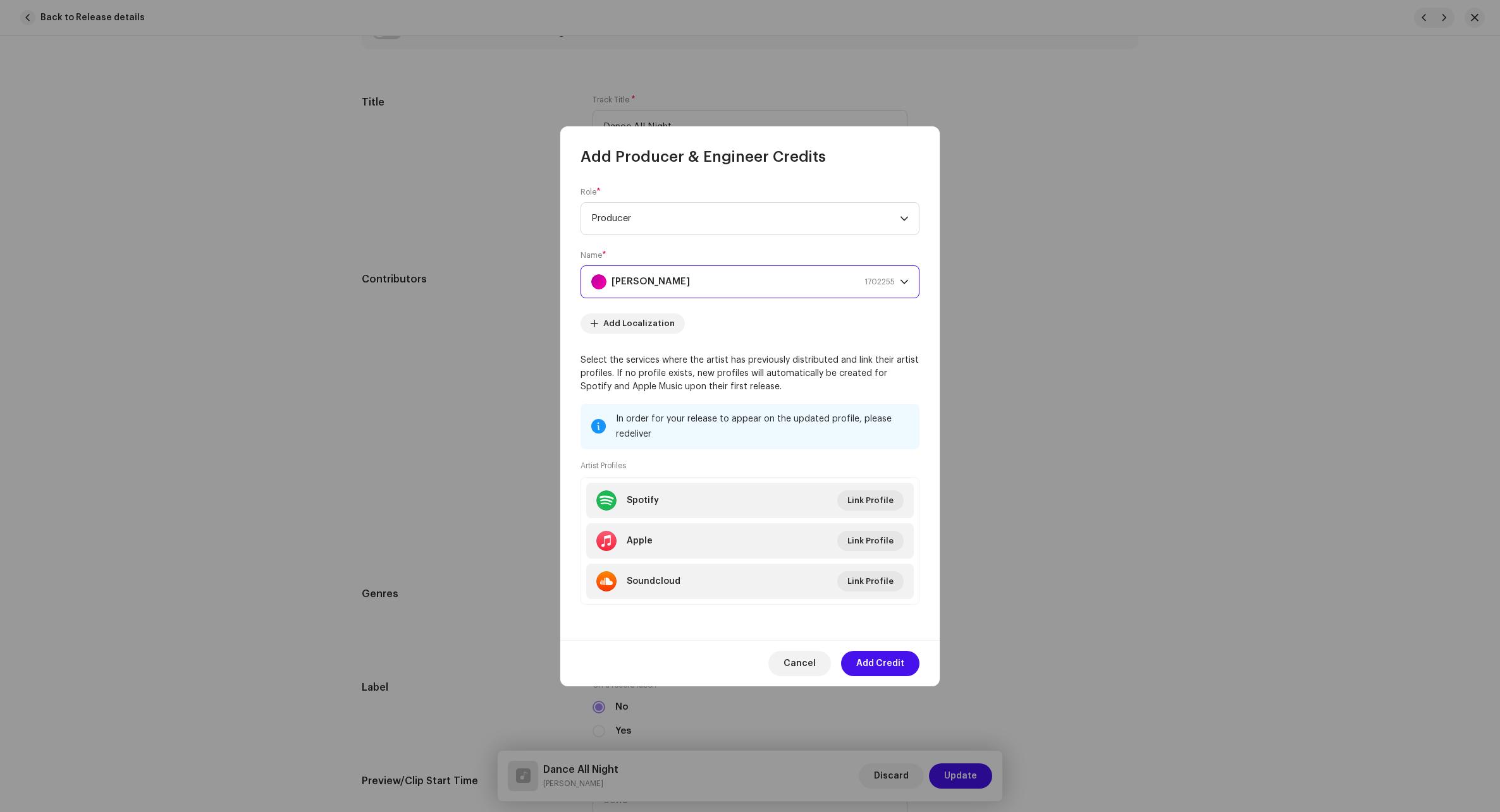
click at [893, 664] on span "Add Credit" at bounding box center [880, 664] width 48 height 25
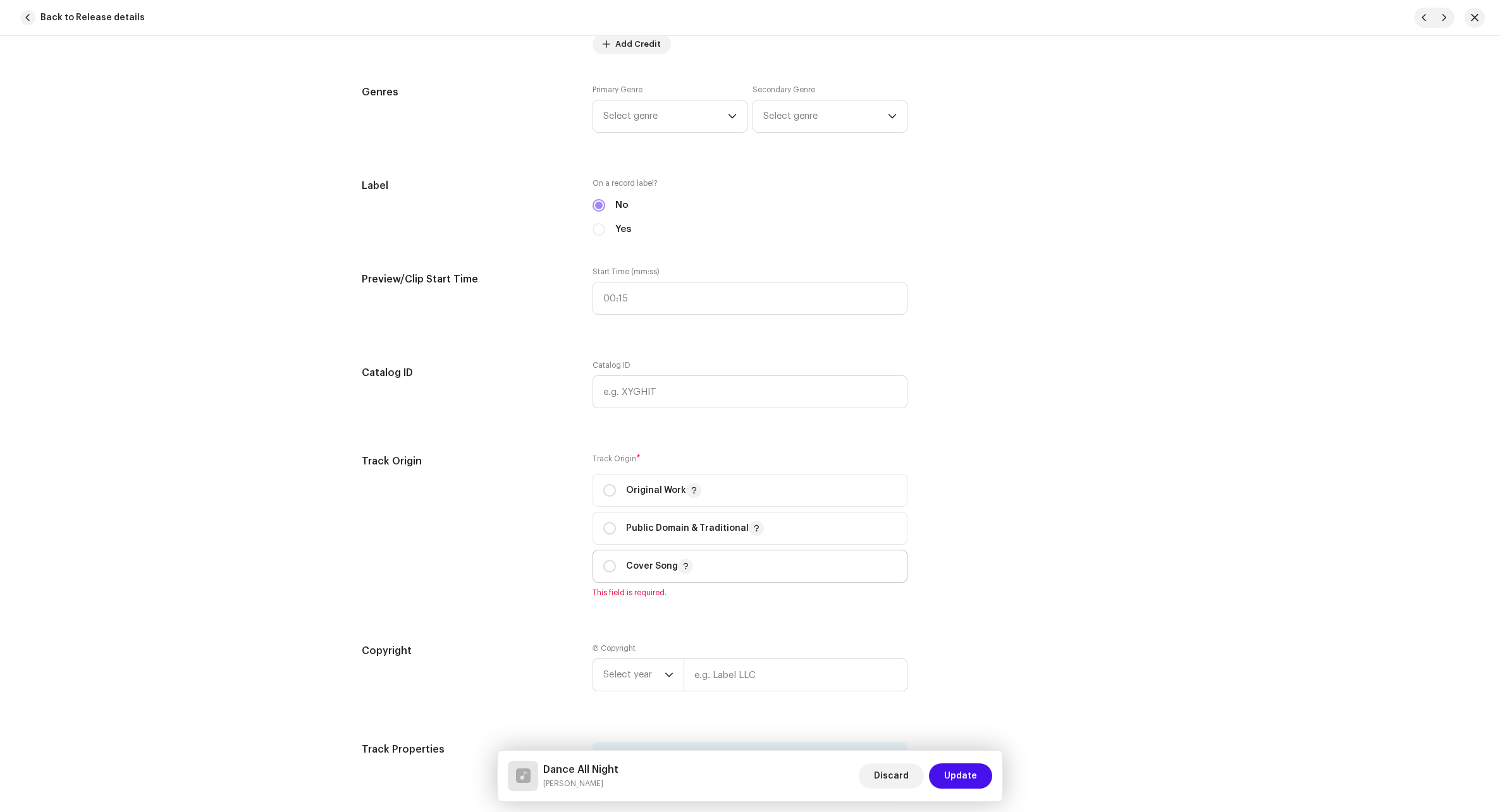
scroll to position [1201, 0]
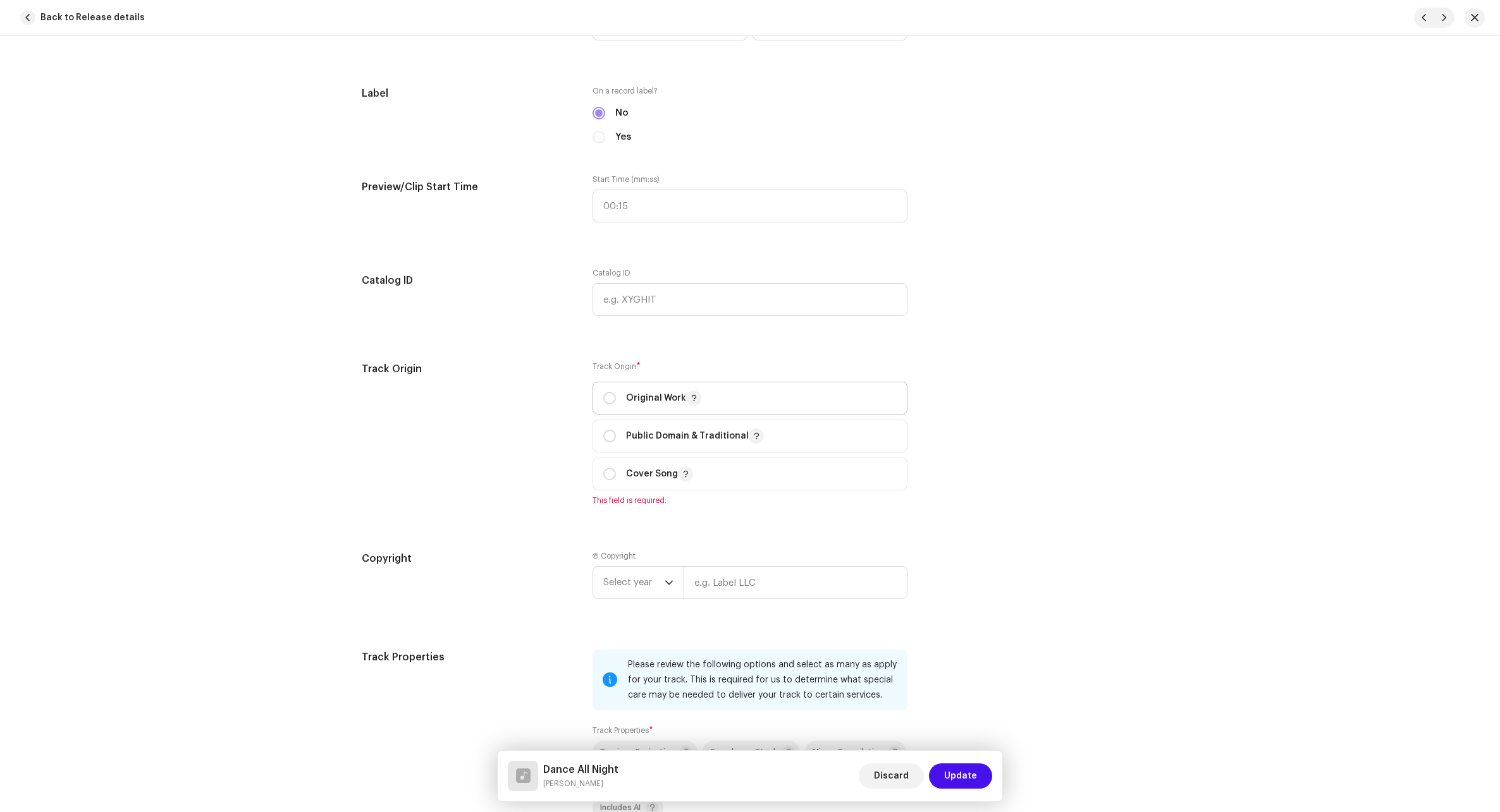
click at [652, 394] on p "Original Work" at bounding box center [663, 398] width 75 height 15
radio input "true"
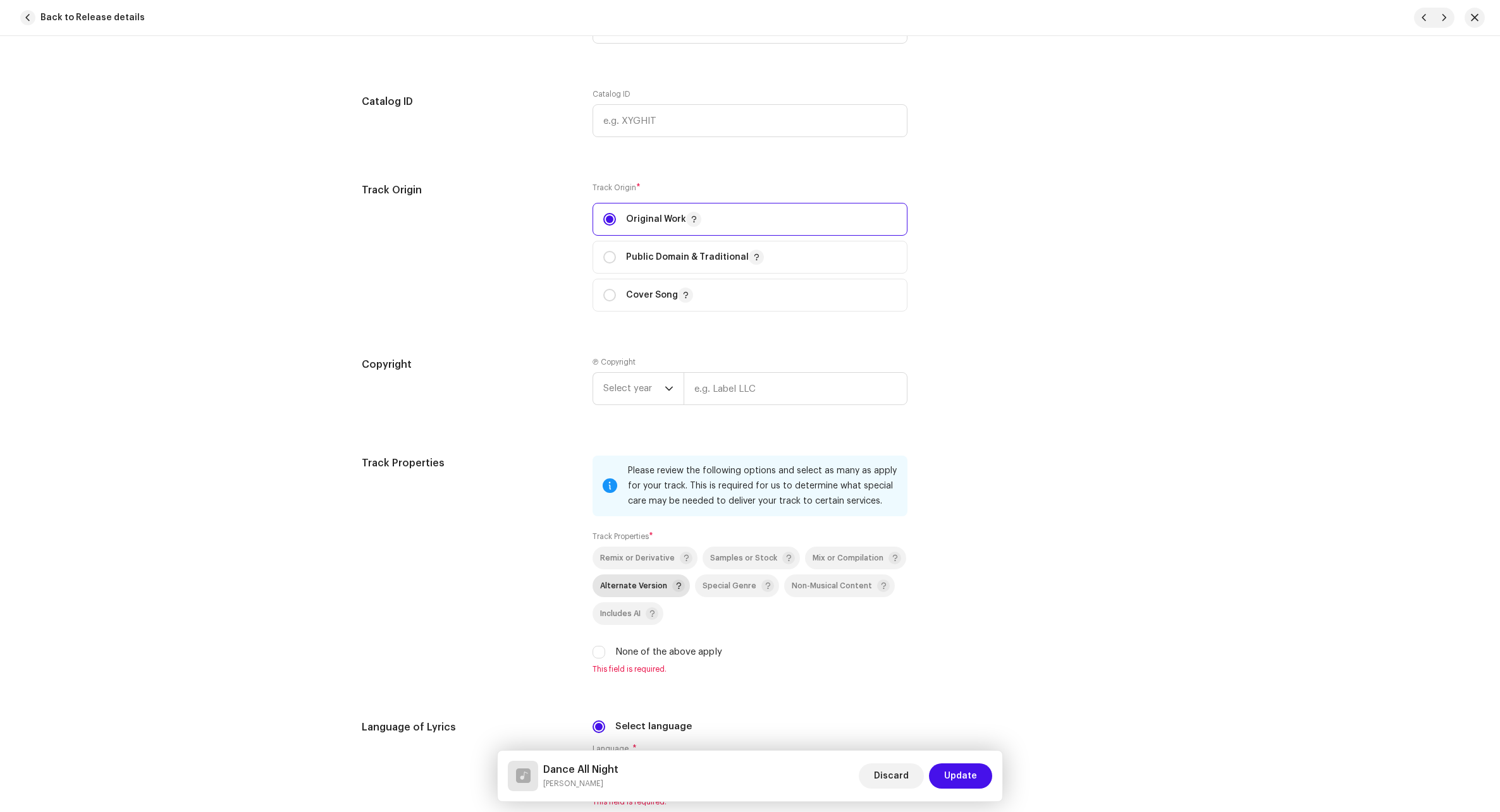
scroll to position [1453, 0]
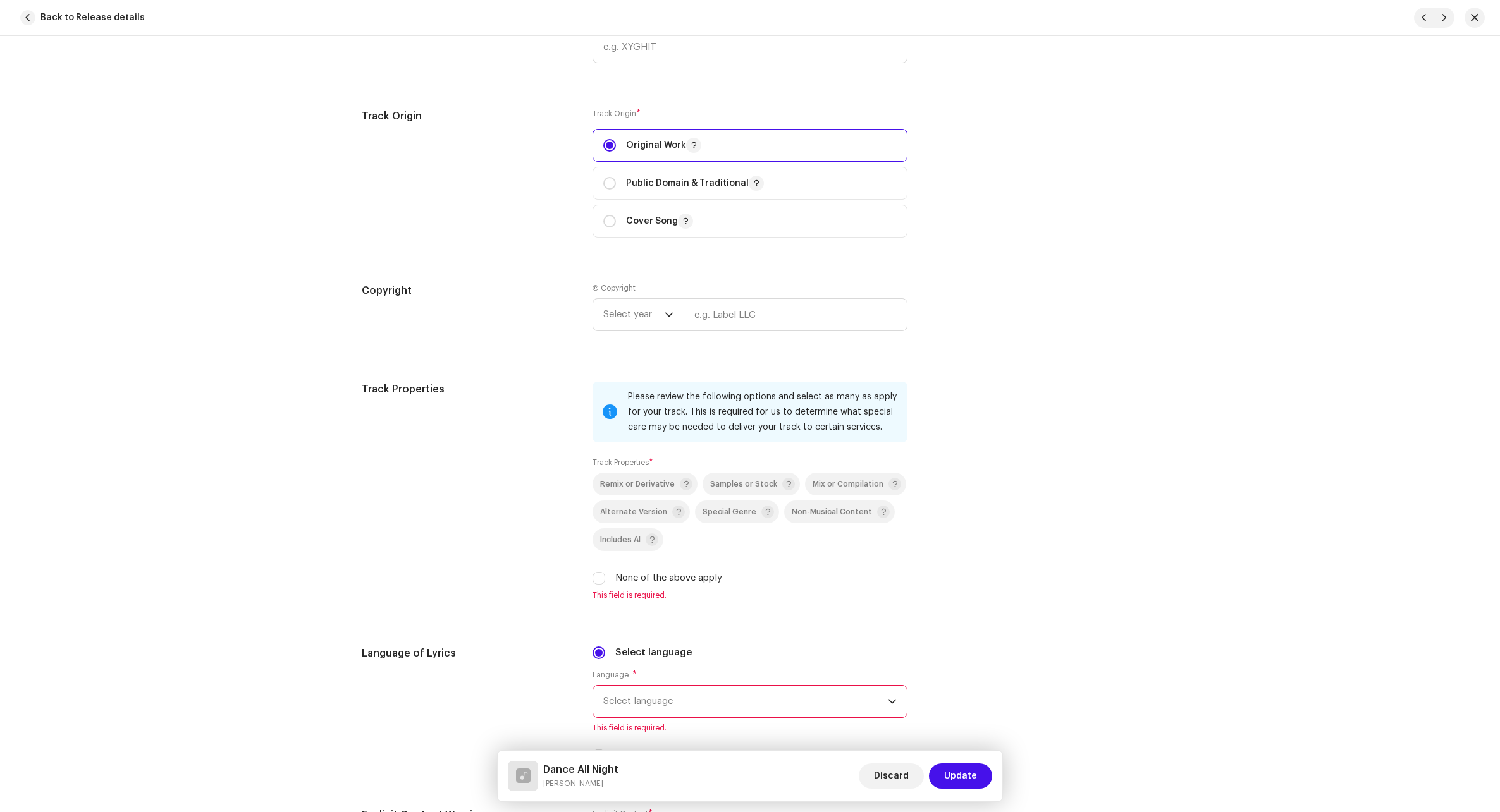
click at [605, 576] on div "None of the above apply" at bounding box center [750, 579] width 314 height 14
click at [600, 579] on input "None of the above apply" at bounding box center [599, 579] width 13 height 13
checkbox input "true"
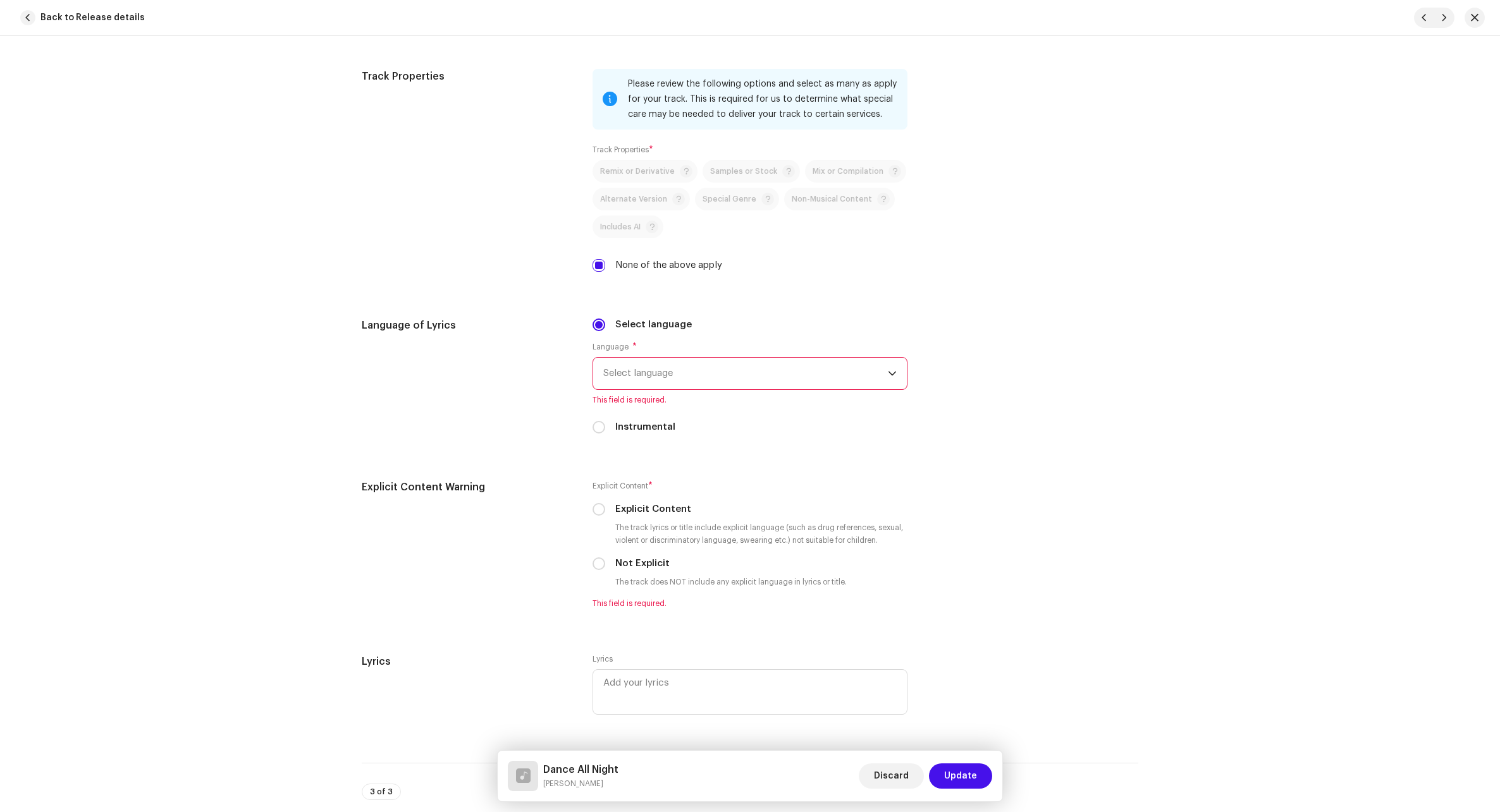
scroll to position [1769, 0]
click at [692, 368] on span "Select language" at bounding box center [746, 371] width 284 height 32
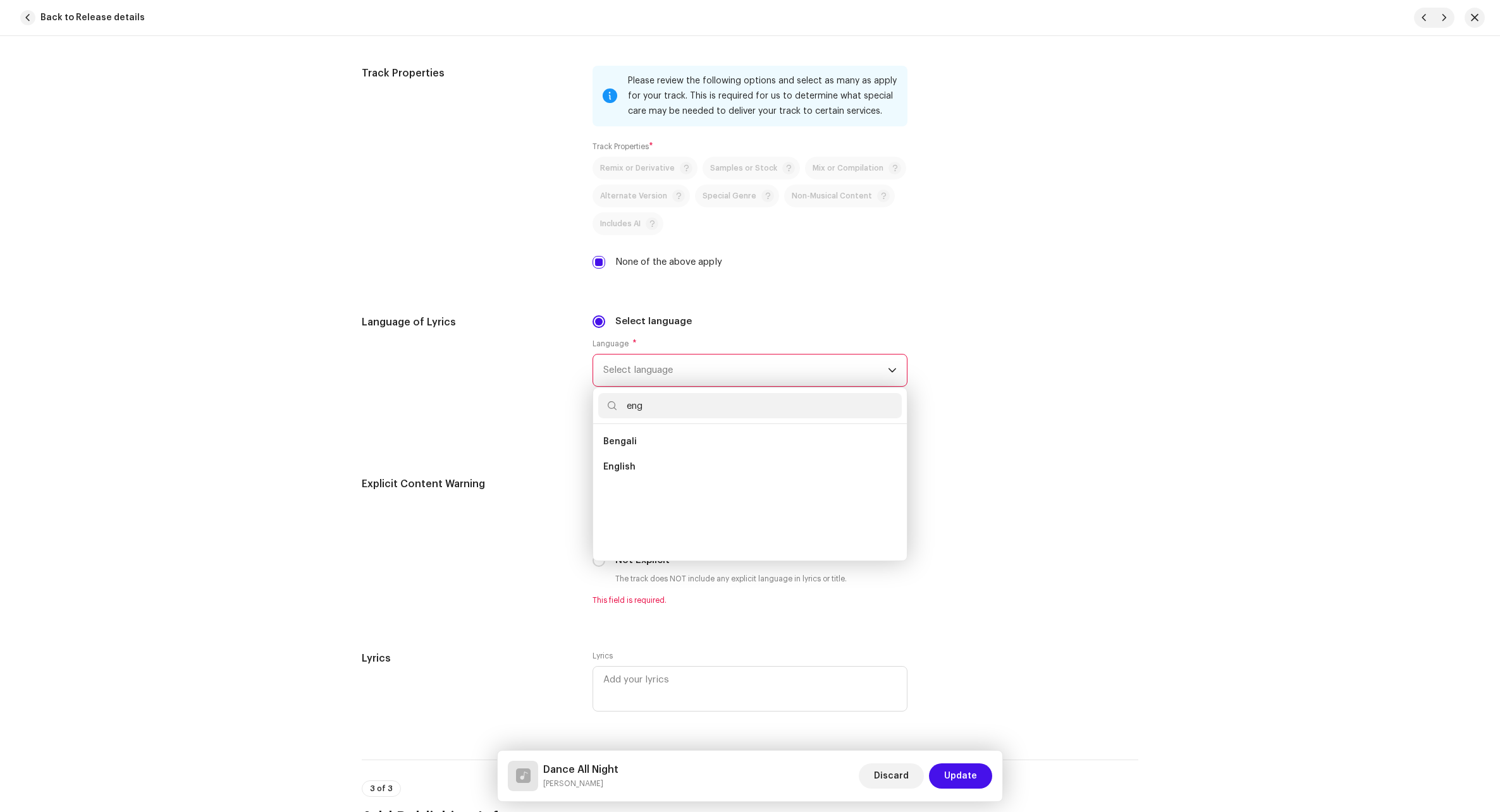
scroll to position [0, 0]
type input "eng"
click at [650, 461] on li "English" at bounding box center [750, 467] width 303 height 25
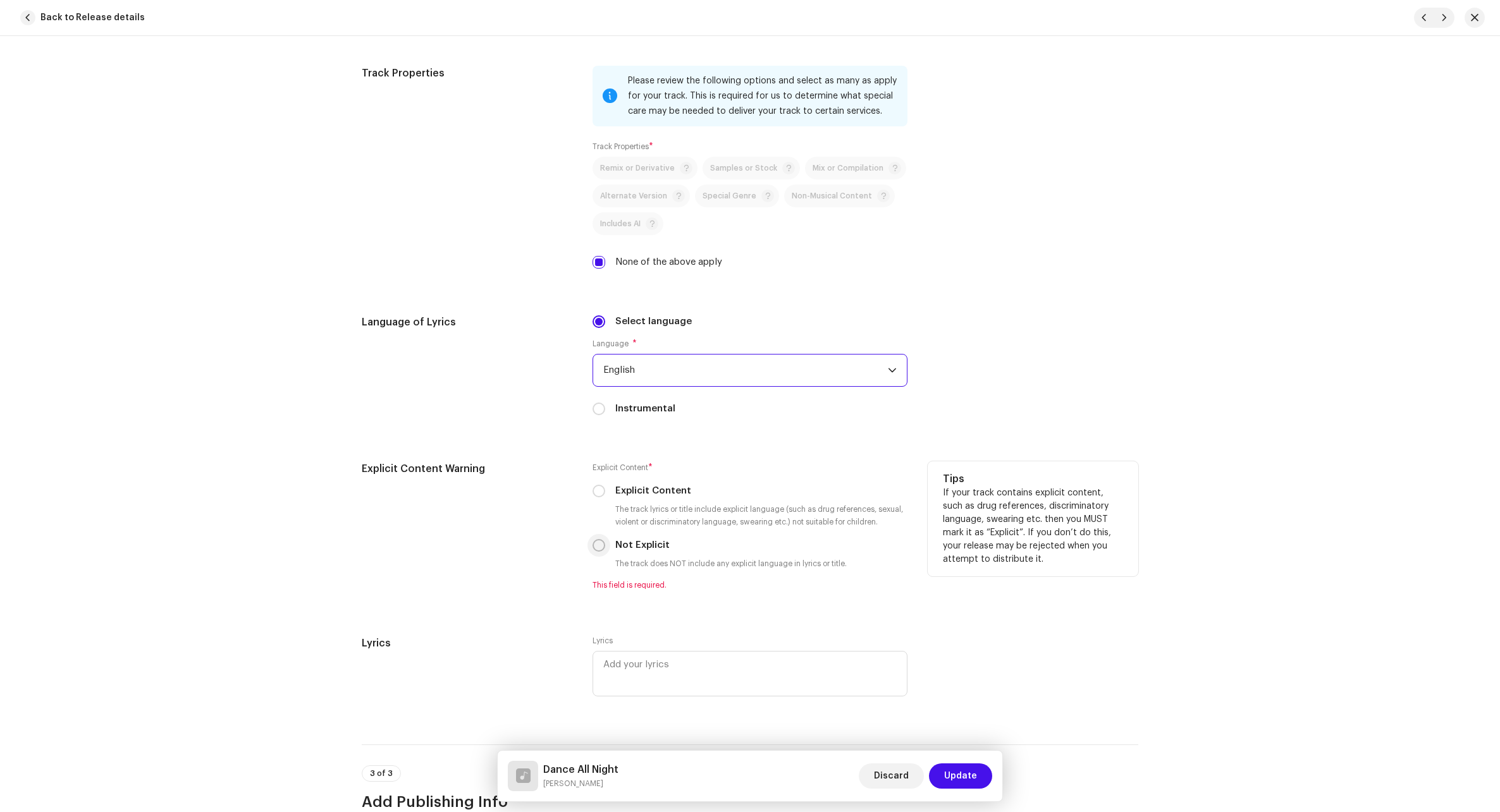
click at [597, 545] on input "Not Explicit" at bounding box center [599, 545] width 13 height 13
radio input "true"
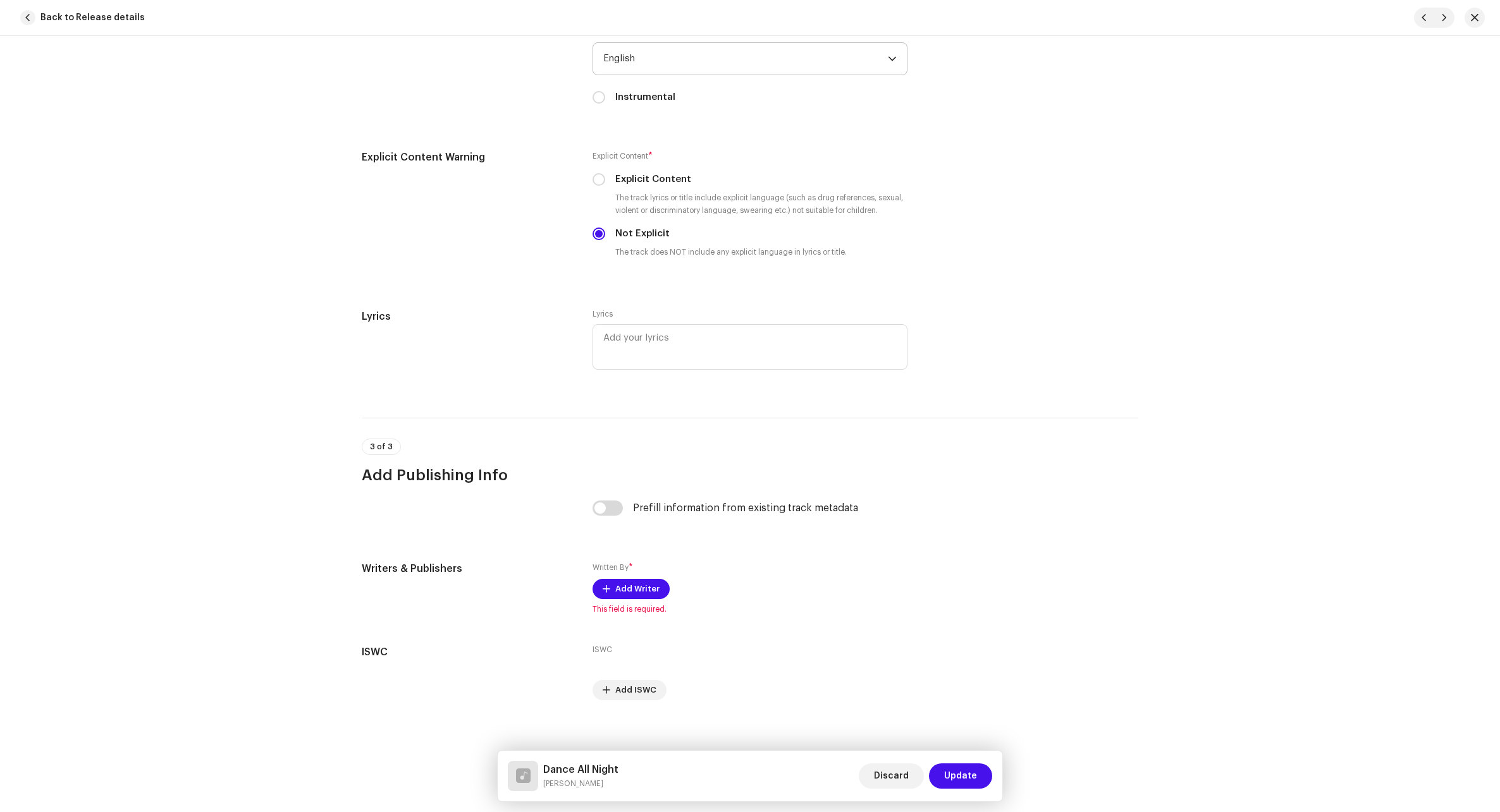
scroll to position [2085, 0]
click at [624, 583] on span "Add Writer" at bounding box center [638, 585] width 44 height 25
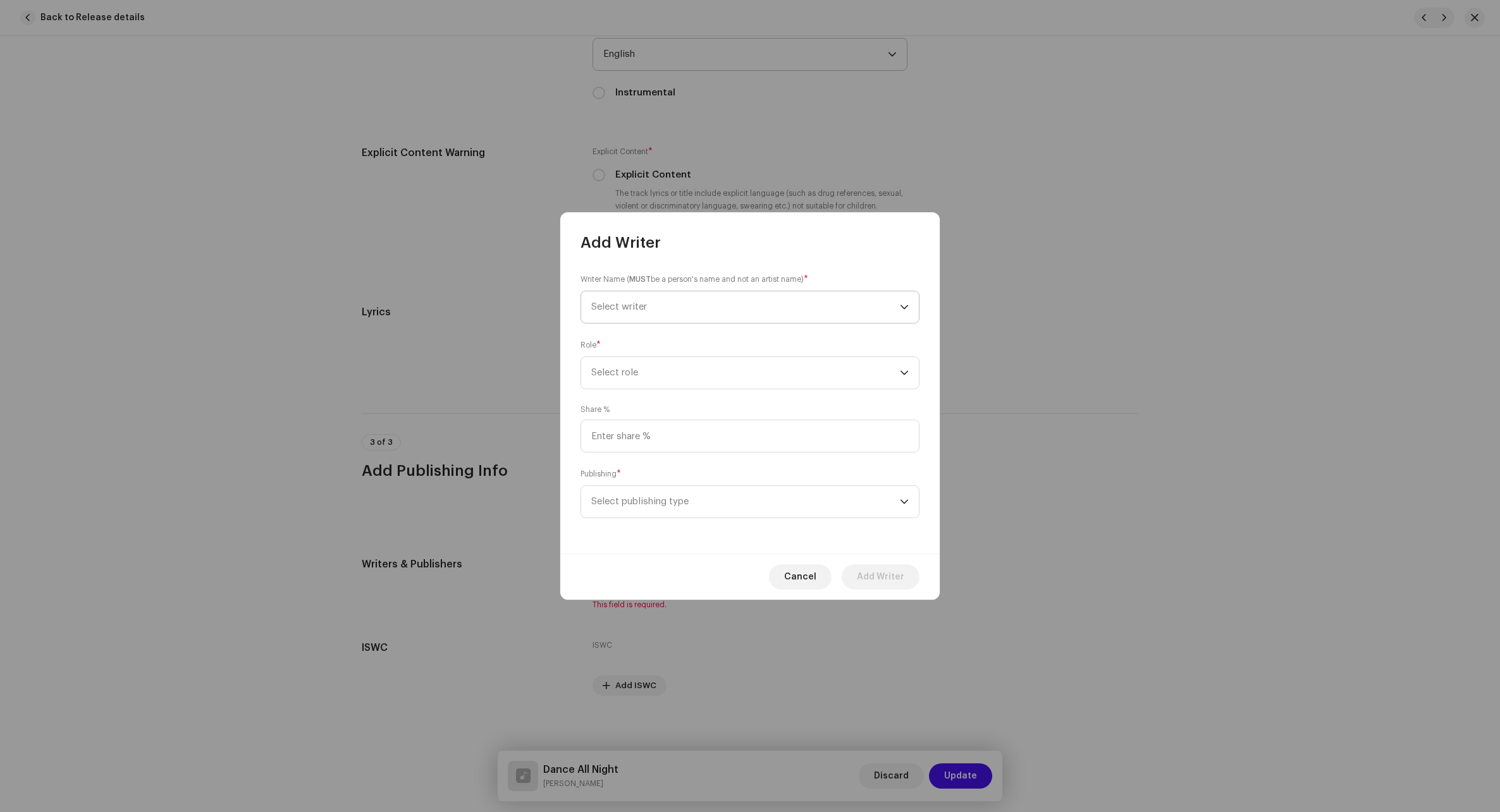
click at [703, 304] on span "Select writer" at bounding box center [745, 307] width 309 height 32
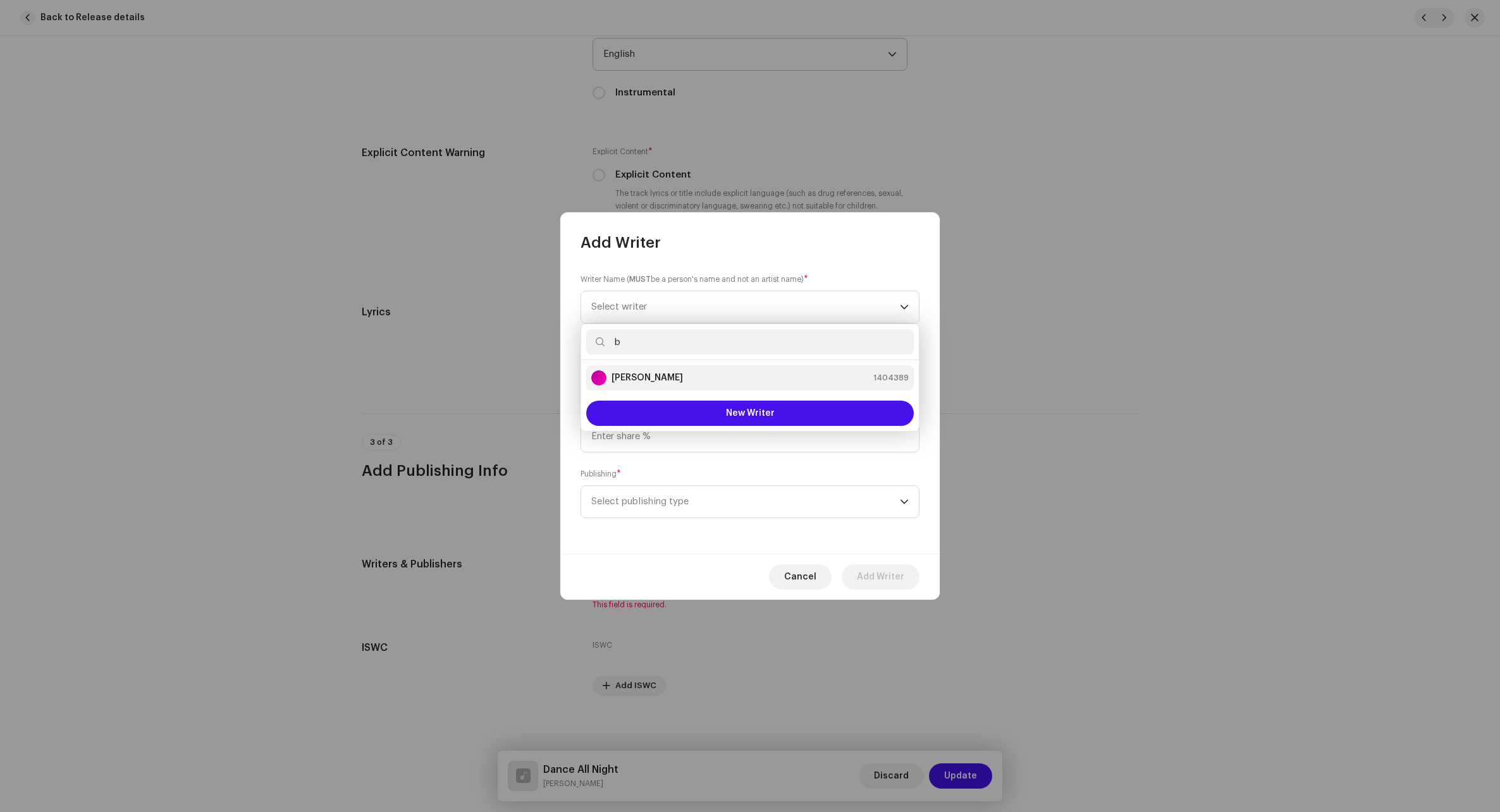
type input "b"
click at [685, 382] on div "[PERSON_NAME] 1404389" at bounding box center [750, 378] width 318 height 15
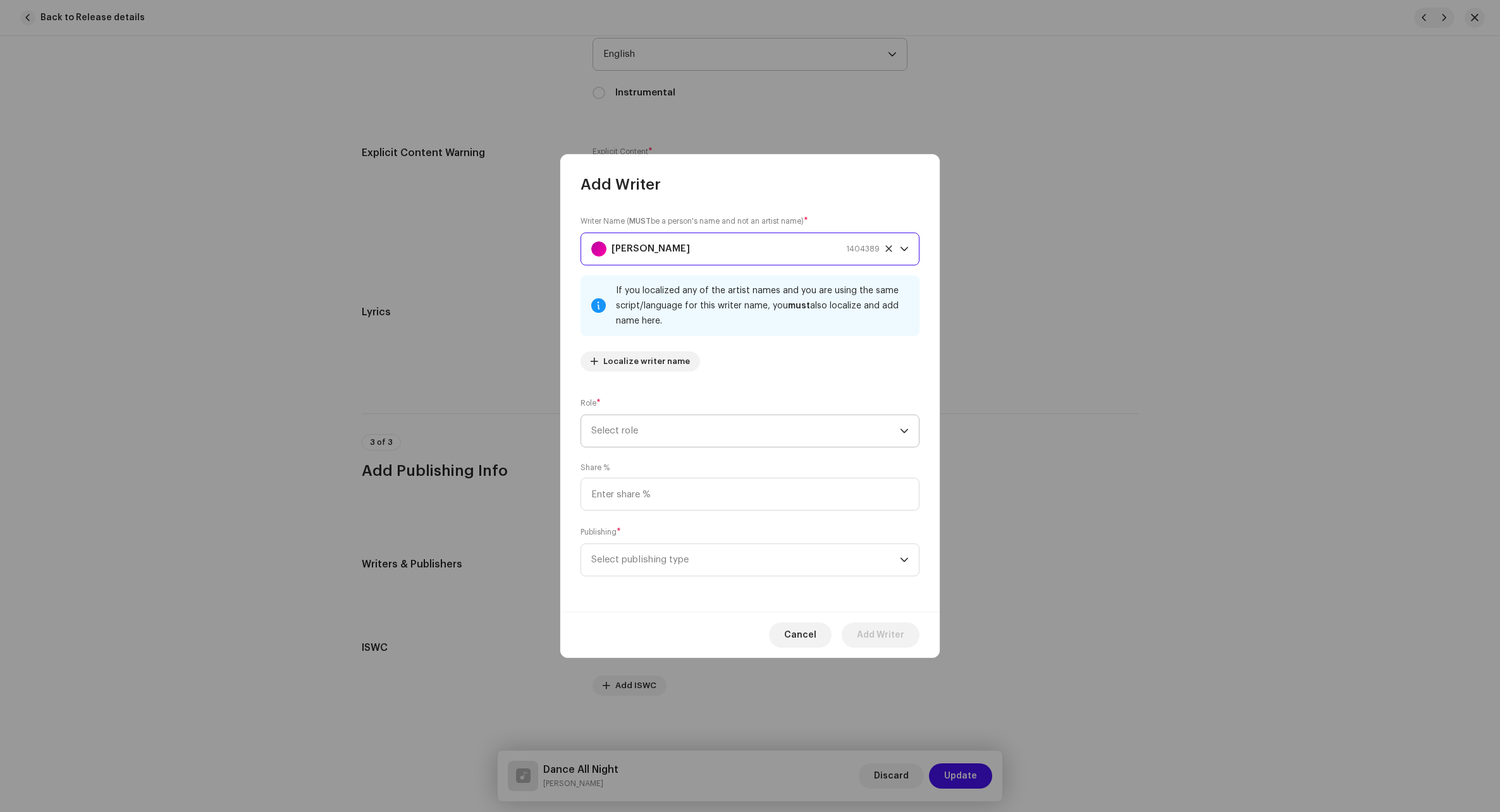
click at [648, 439] on span "Select role" at bounding box center [745, 431] width 309 height 32
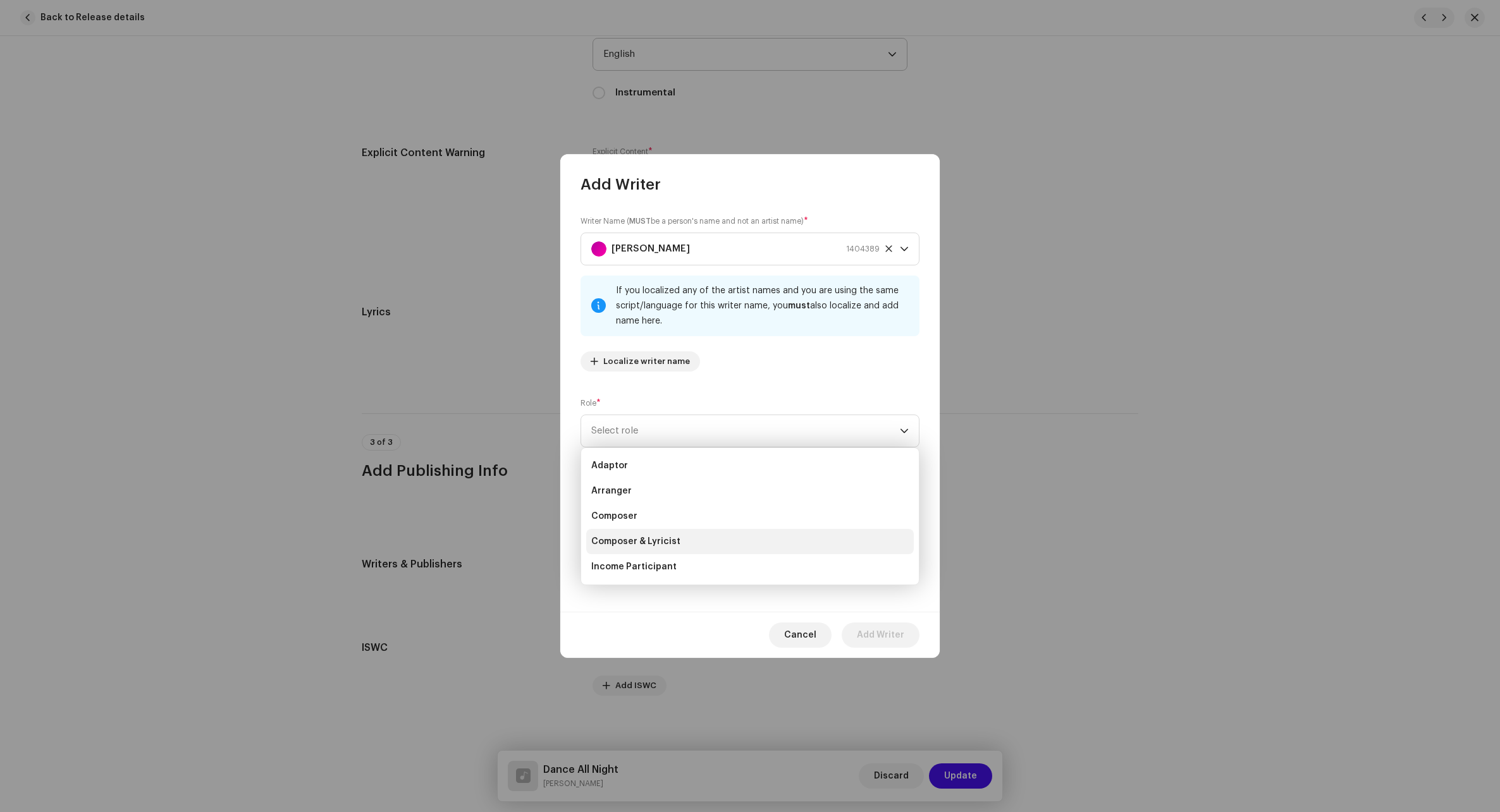
click at [638, 539] on span "Composer & Lyricist" at bounding box center [635, 541] width 89 height 13
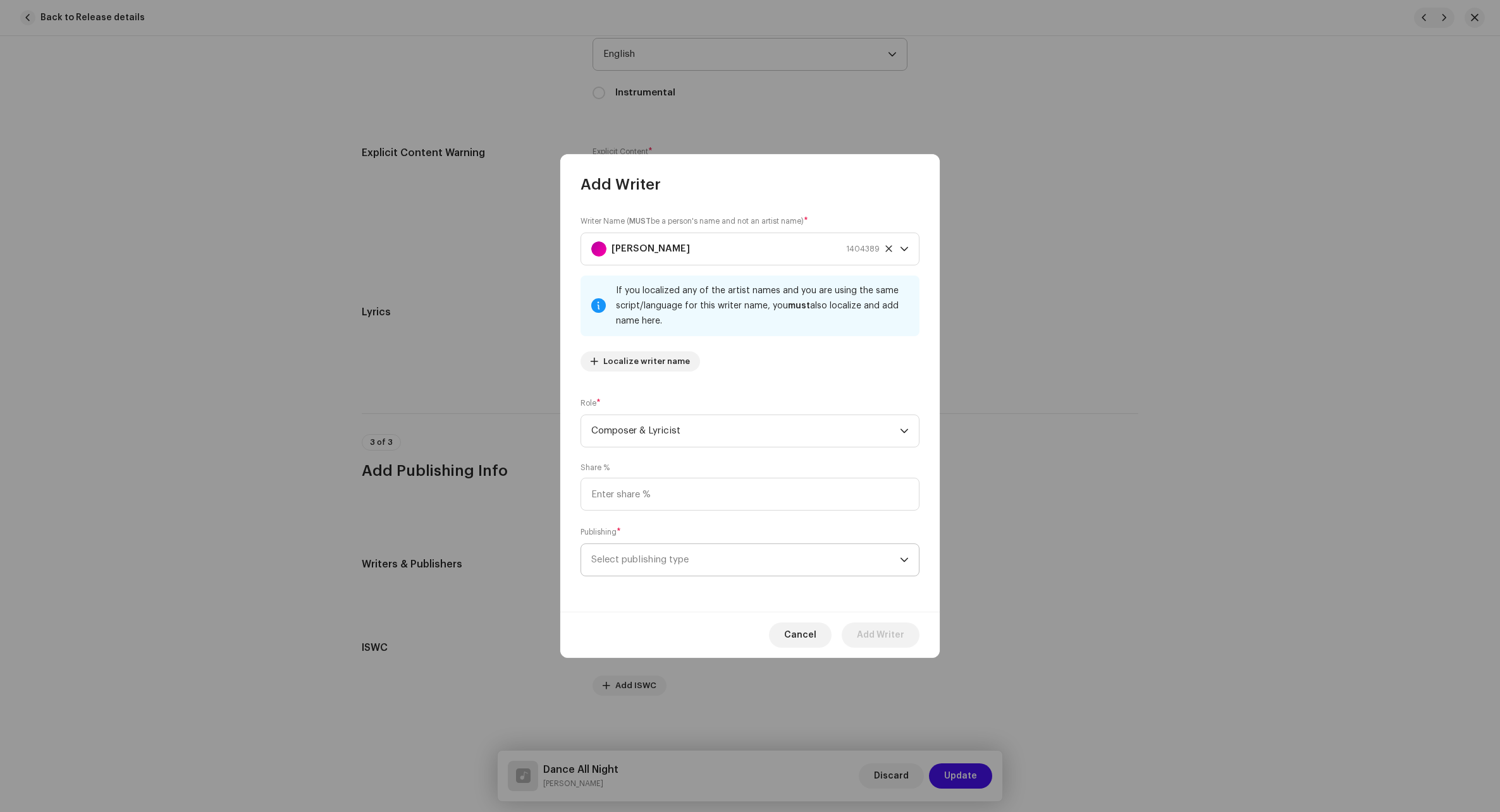
click at [639, 571] on span "Select publishing type" at bounding box center [745, 560] width 309 height 32
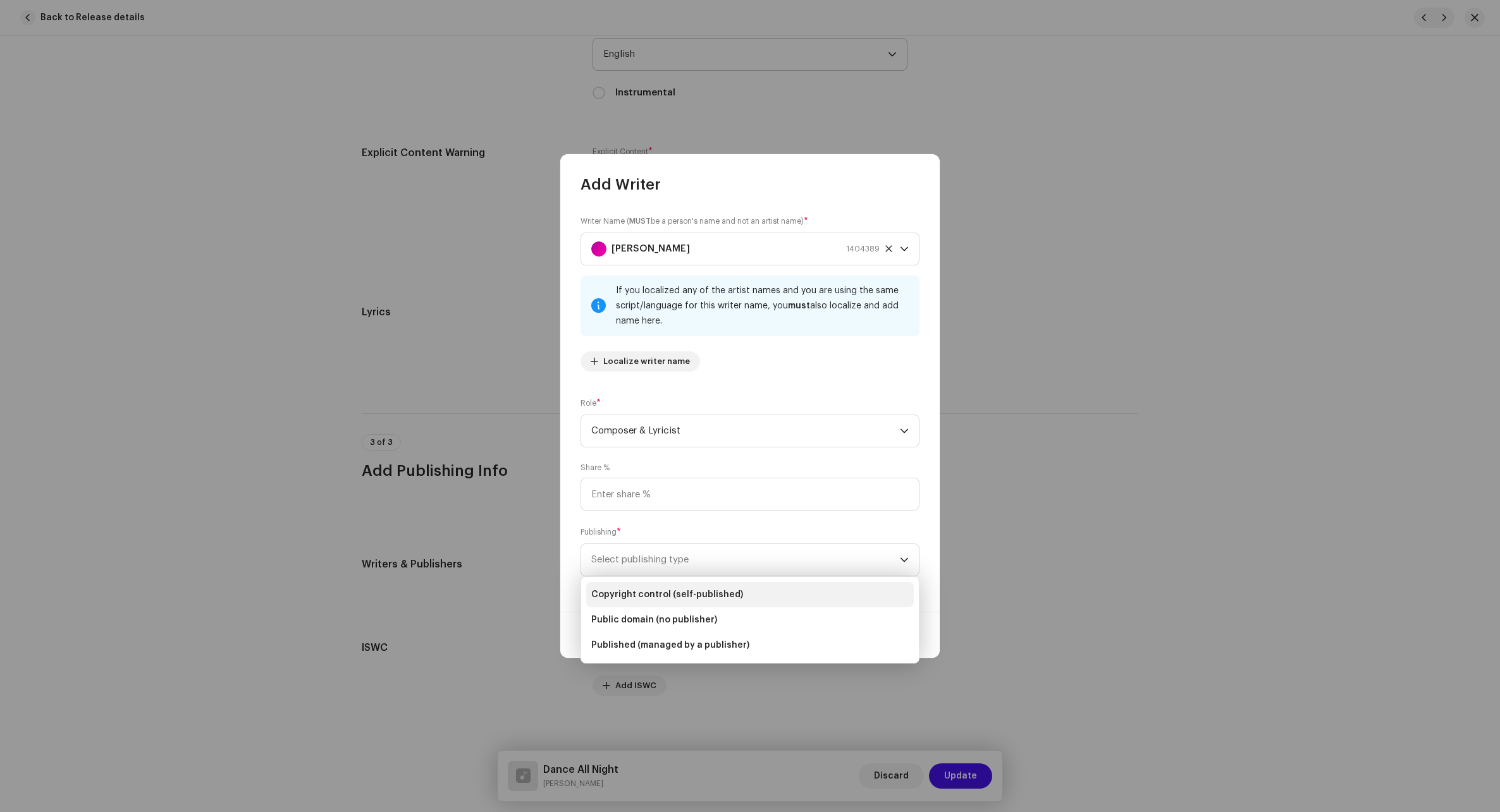
click at [648, 593] on span "Copyright control (self-published)" at bounding box center [666, 595] width 152 height 13
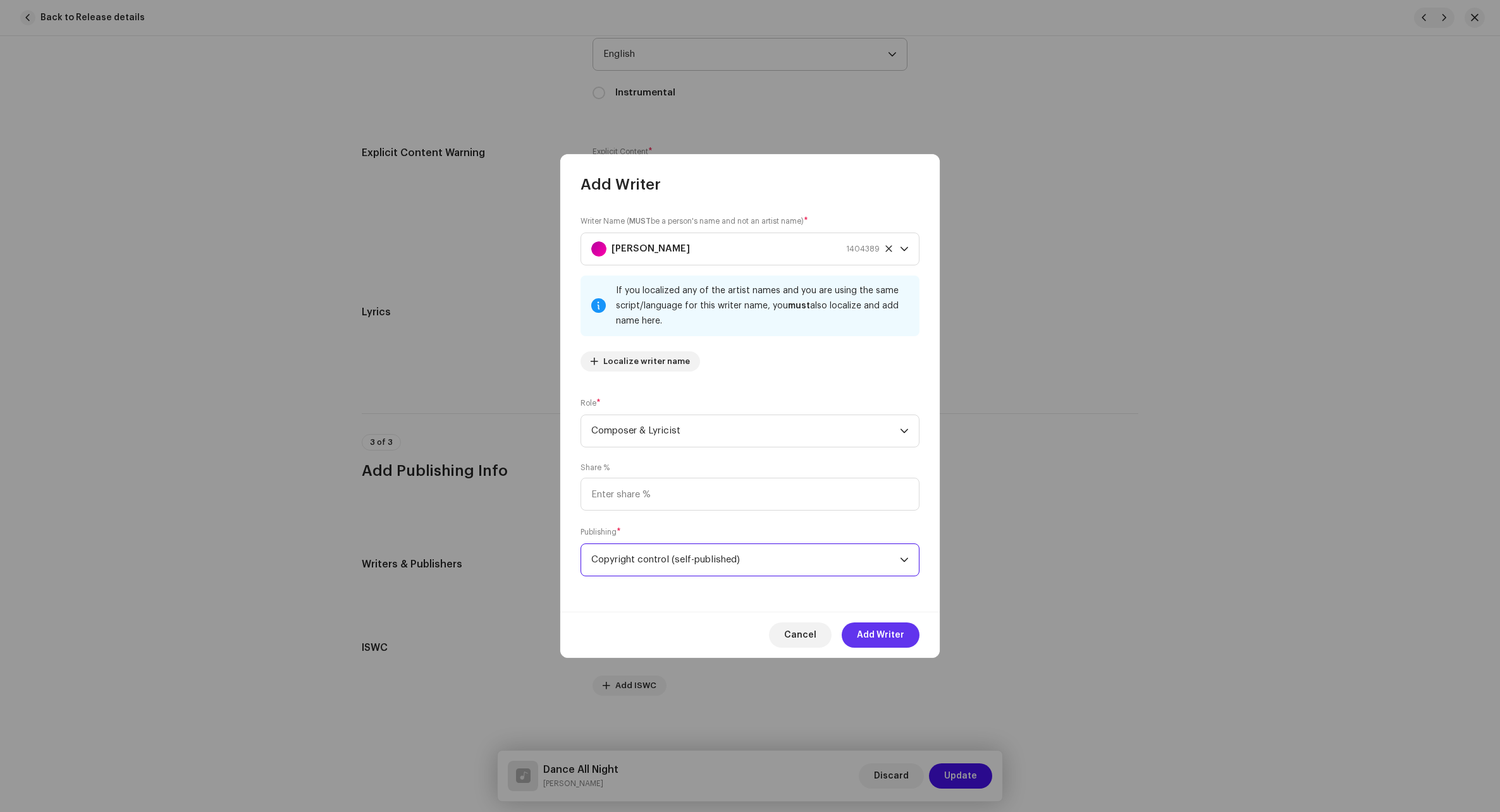
click at [892, 641] on span "Add Writer" at bounding box center [881, 635] width 48 height 25
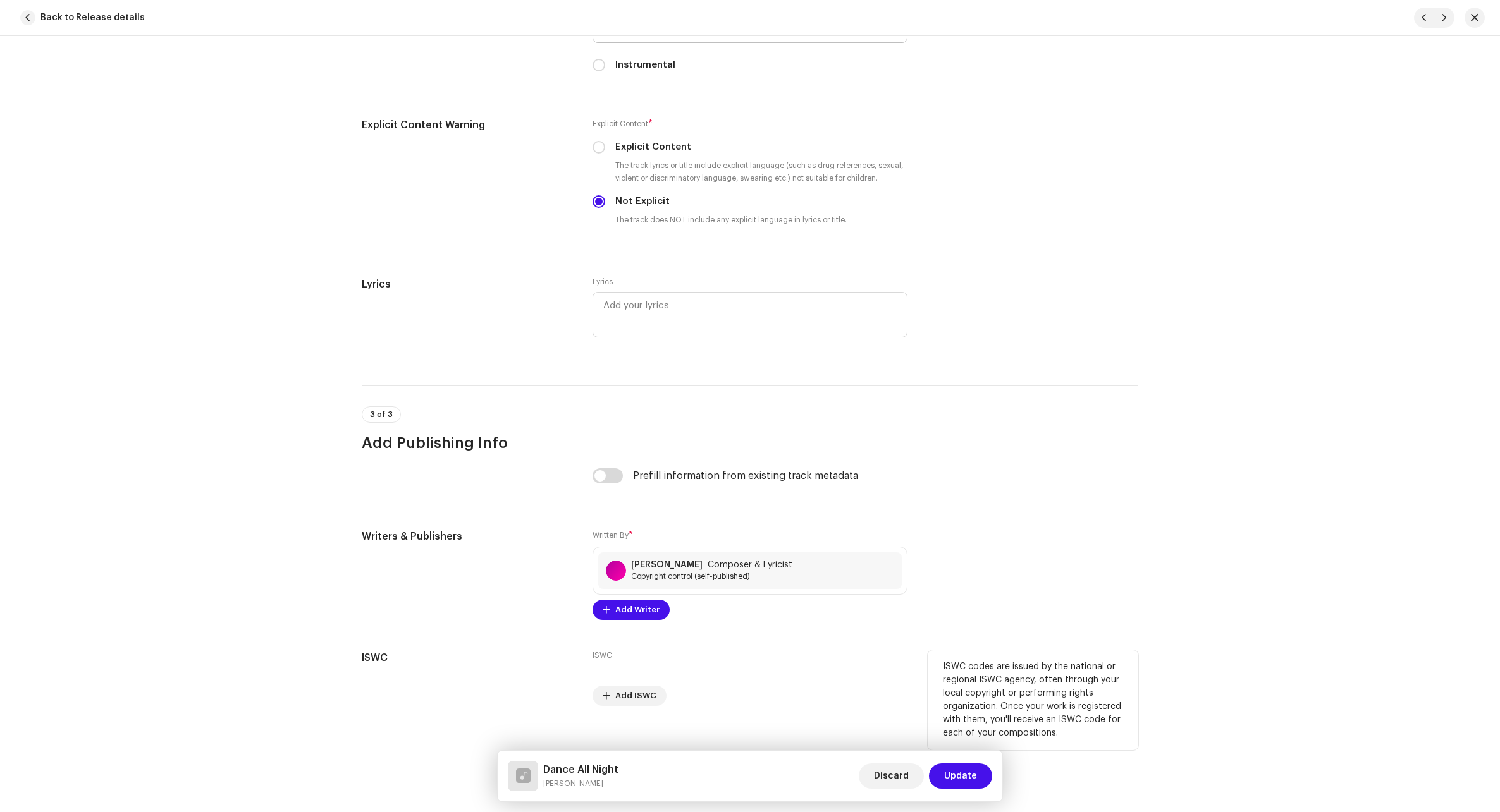
scroll to position [2129, 0]
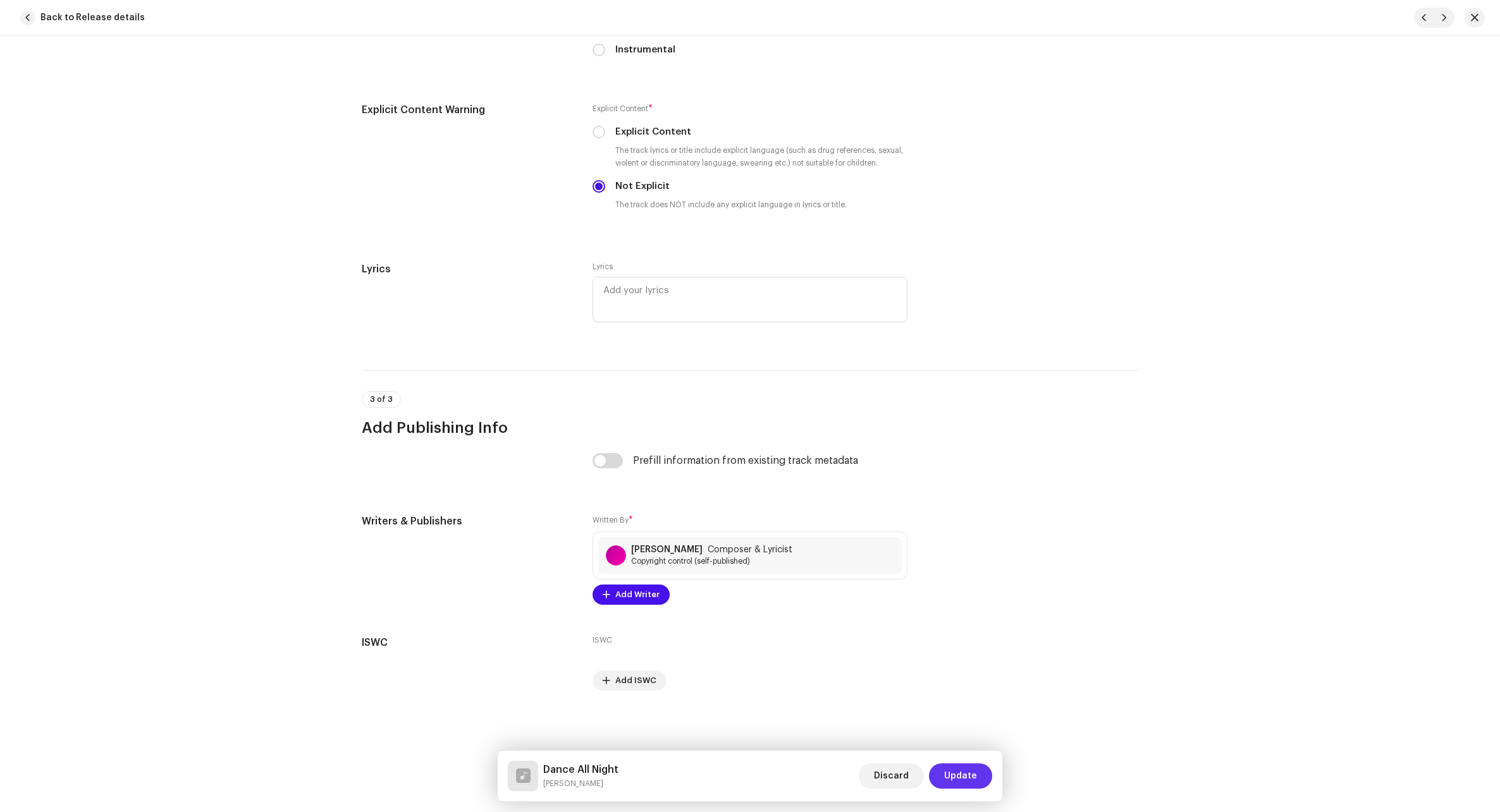
click at [893, 775] on span "Update" at bounding box center [960, 776] width 33 height 25
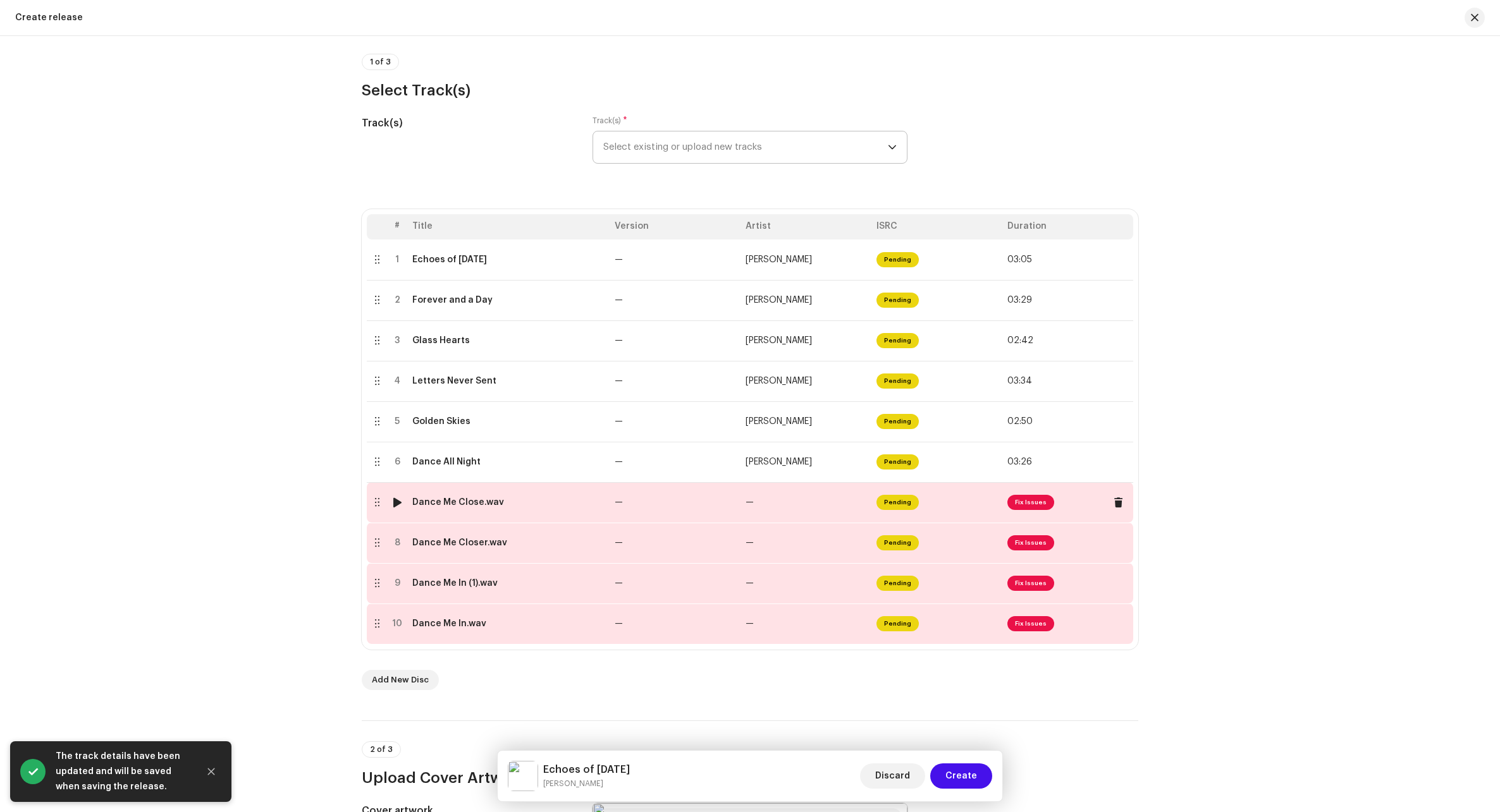
click at [745, 513] on td "—" at bounding box center [805, 502] width 131 height 40
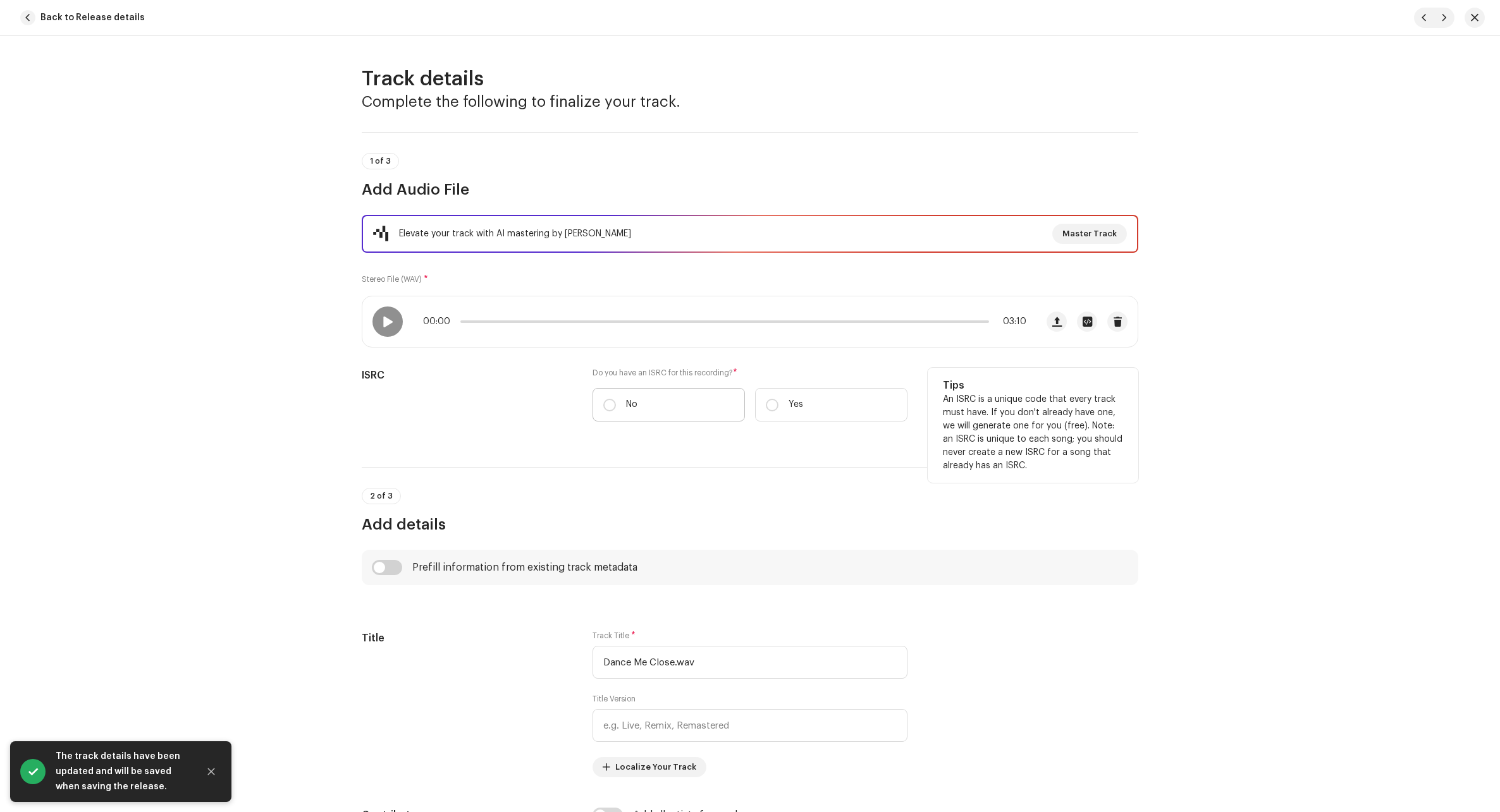
click at [641, 395] on label "No" at bounding box center [669, 405] width 152 height 33
click at [615, 398] on input "No" at bounding box center [610, 405] width 13 height 13
radio input "true"
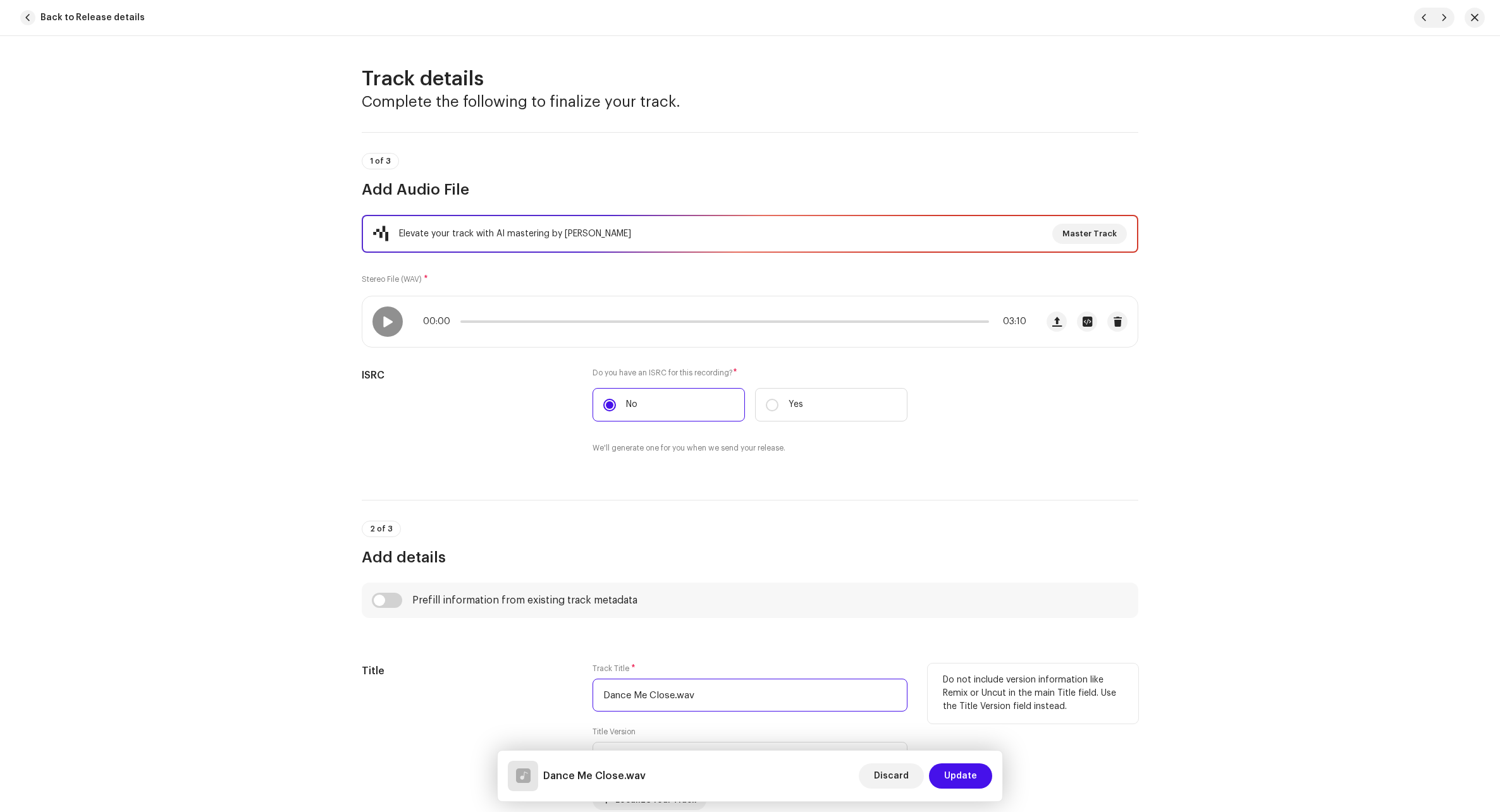
click at [711, 696] on input "Dance Me Close.wav" at bounding box center [750, 695] width 314 height 33
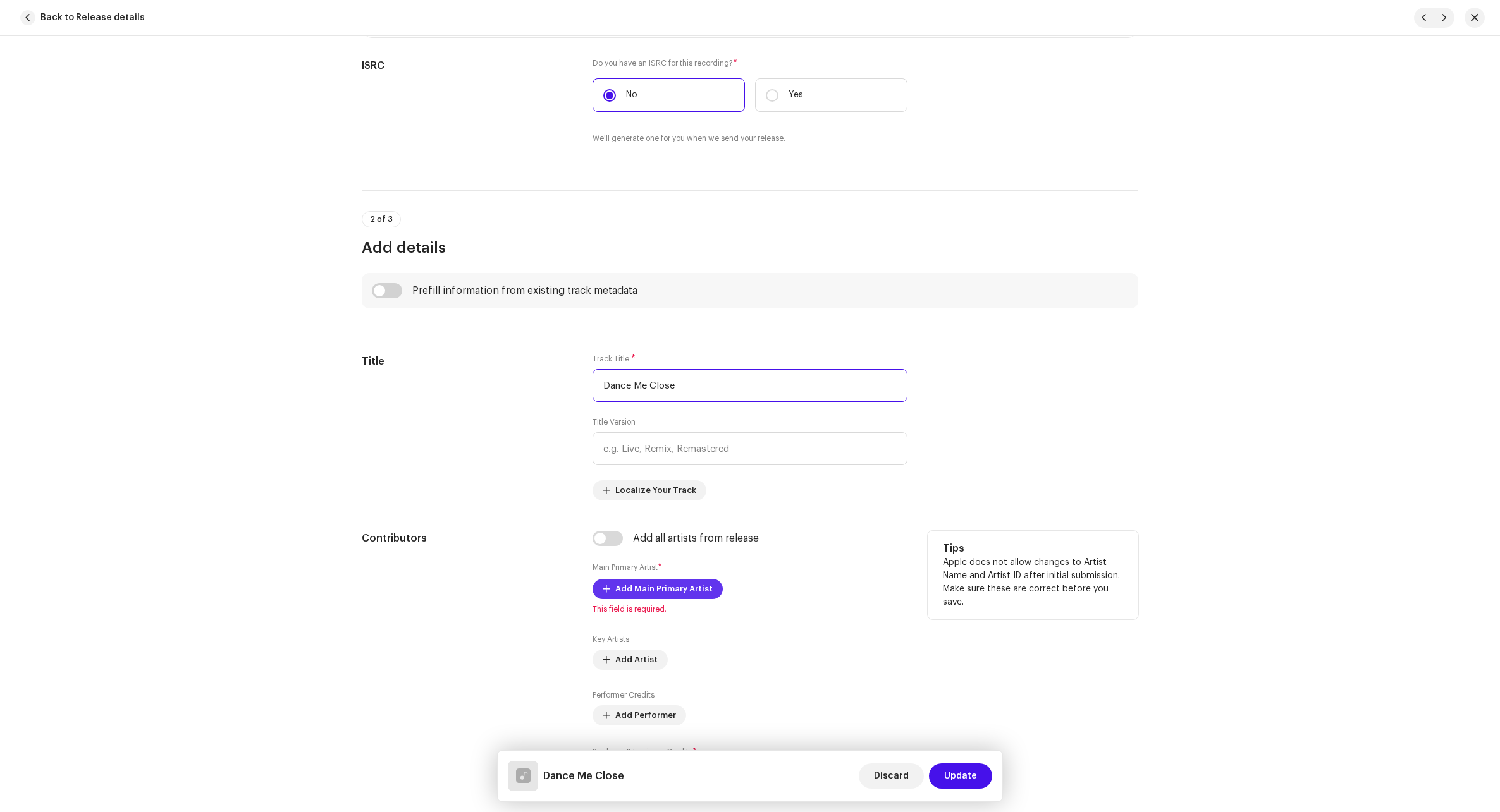
scroll to position [316, 0]
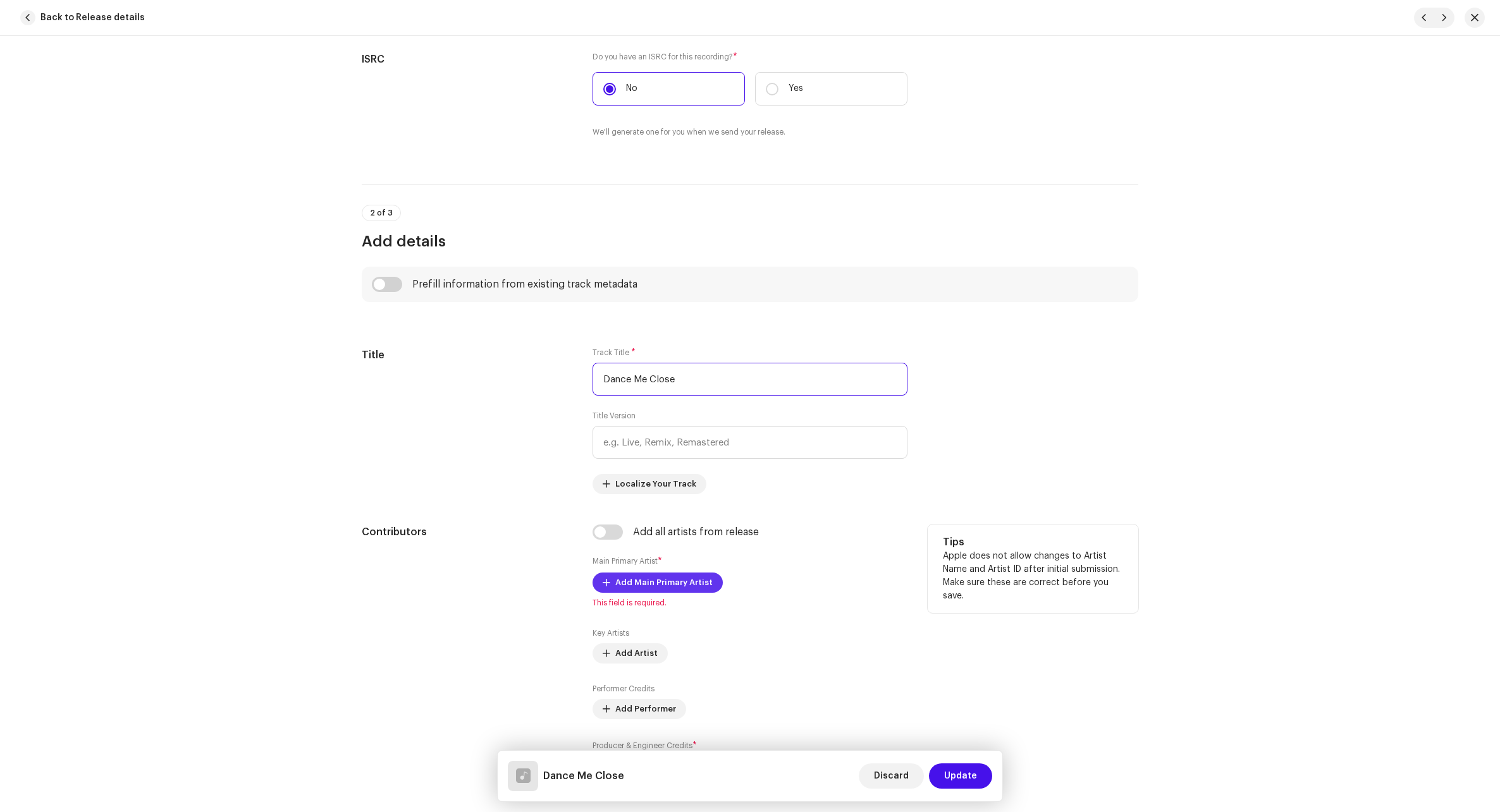
type input "Dance Me Close"
click at [696, 584] on span "Add Main Primary Artist" at bounding box center [664, 583] width 98 height 25
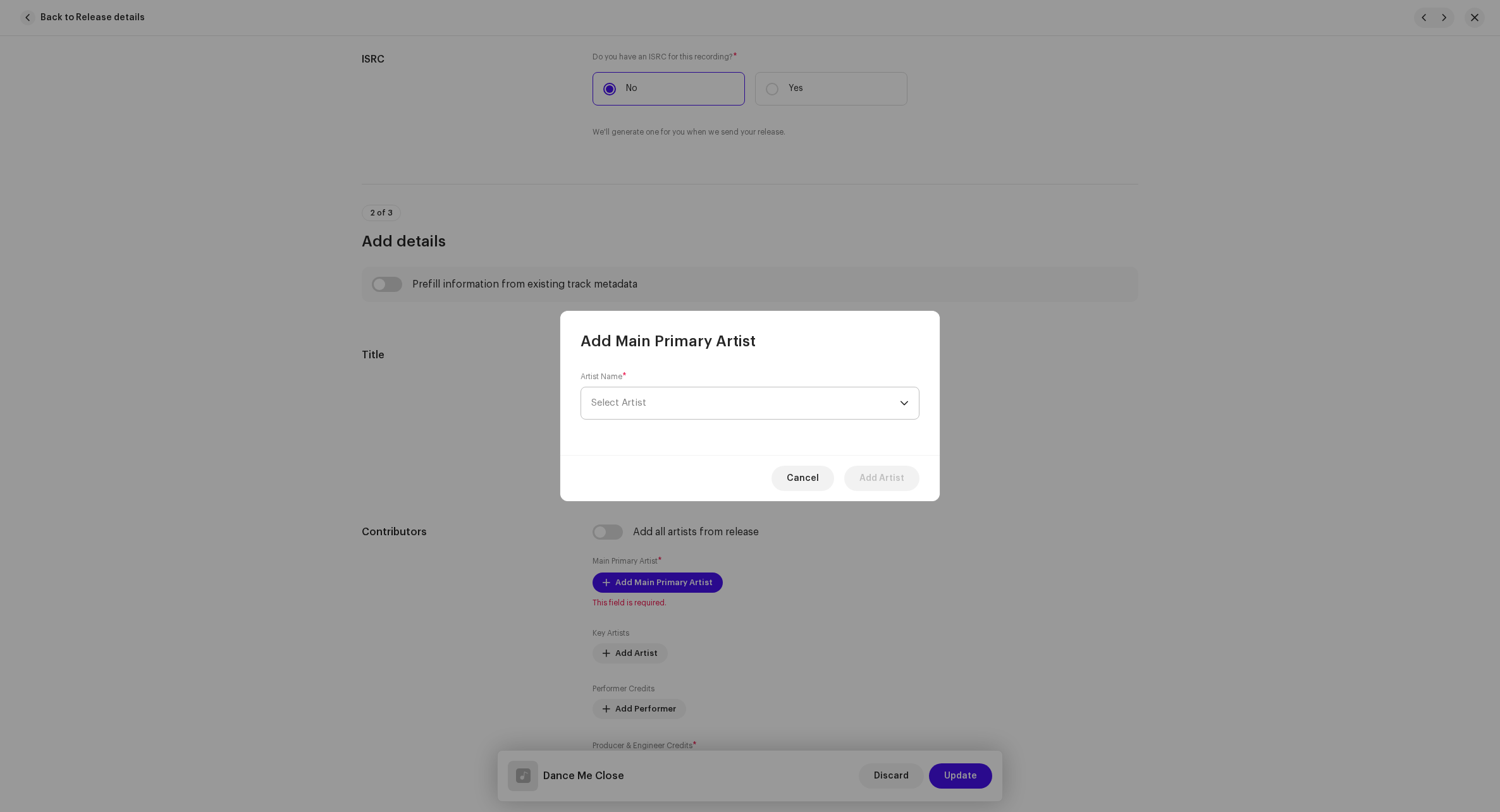
click at [690, 409] on span "Select Artist" at bounding box center [745, 403] width 309 height 32
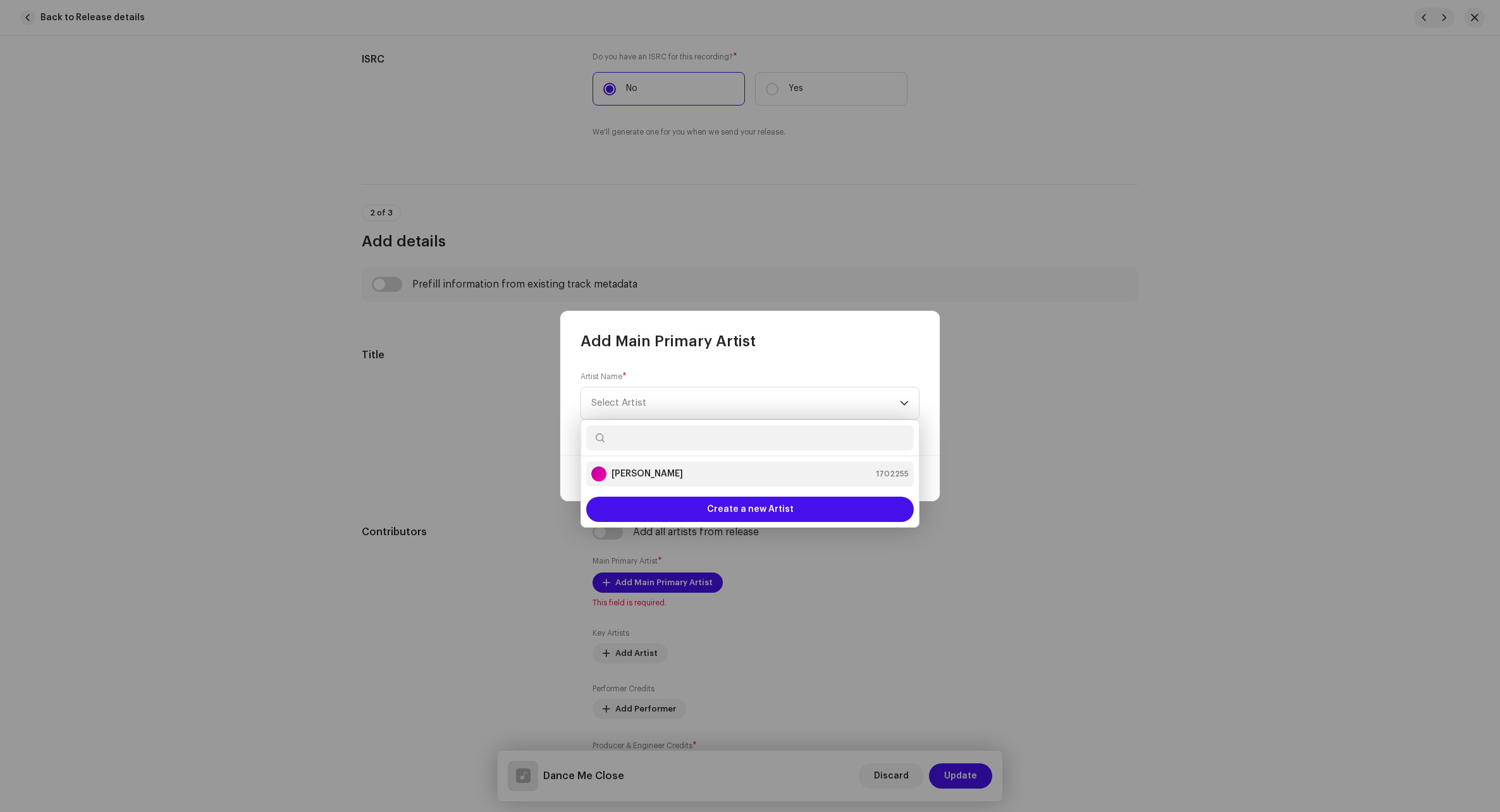
click at [622, 475] on strong "[PERSON_NAME]" at bounding box center [647, 474] width 71 height 13
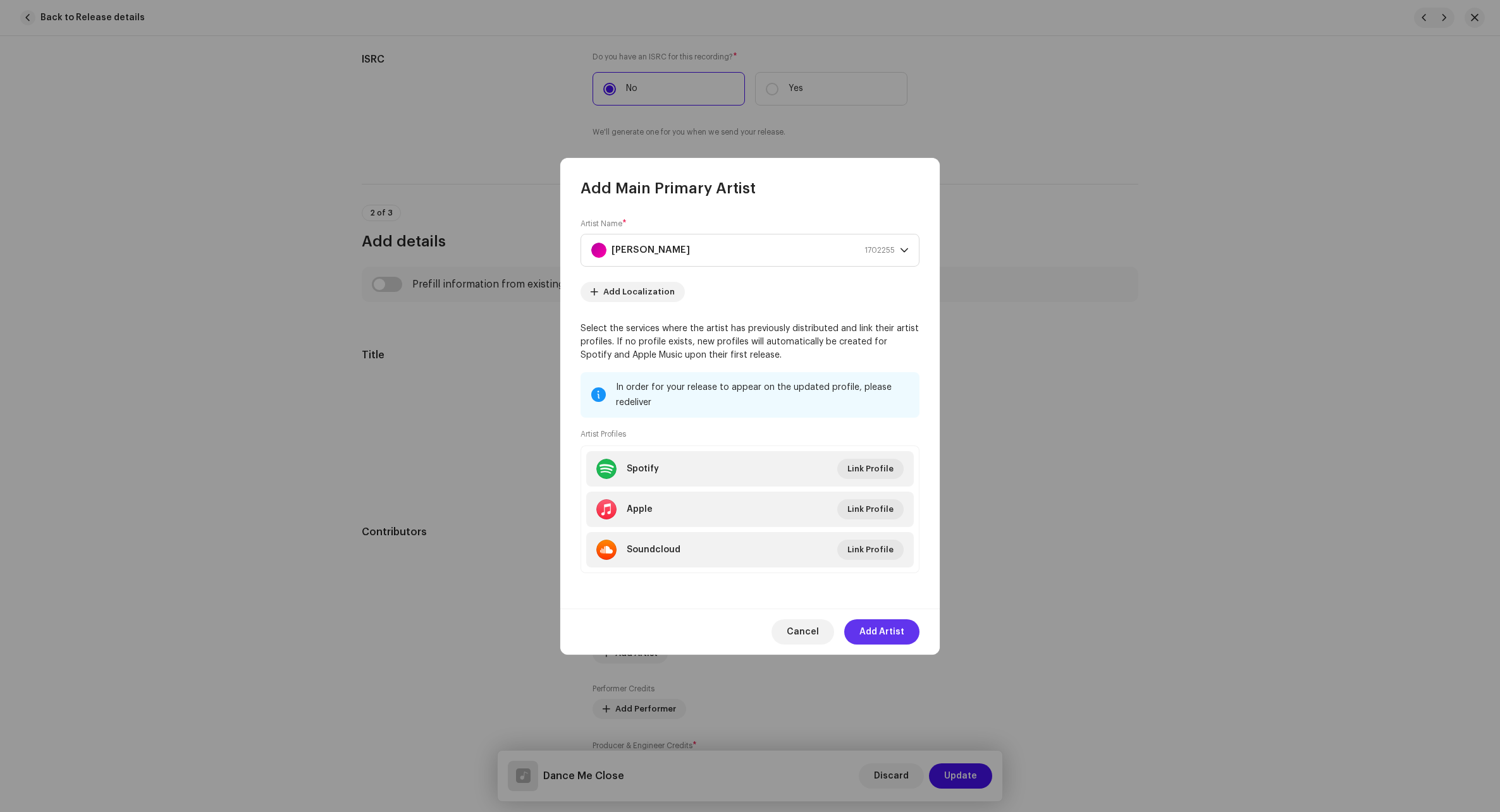
click at [893, 628] on span "Add Artist" at bounding box center [881, 632] width 45 height 25
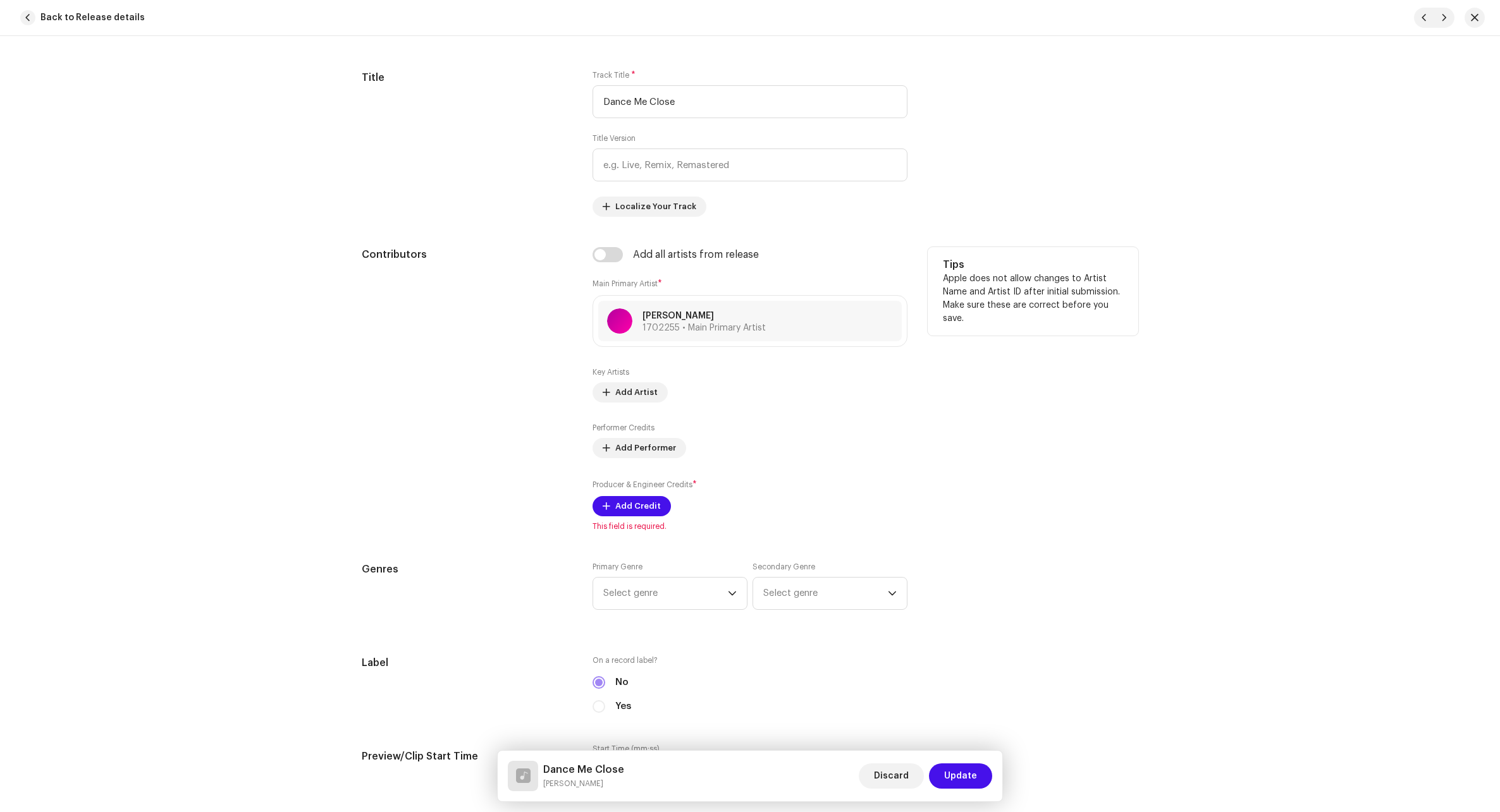
scroll to position [632, 0]
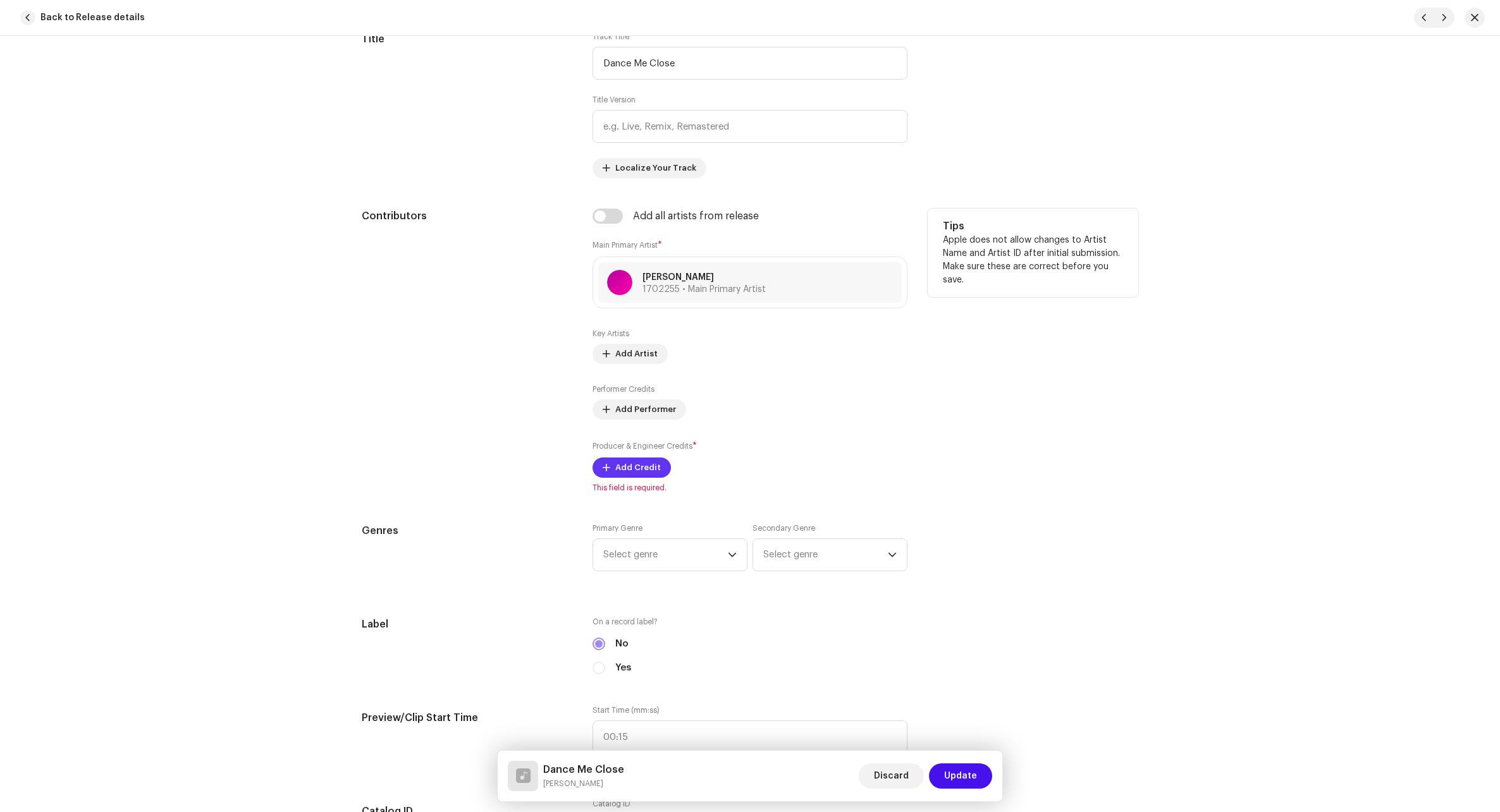
click at [623, 464] on span "Add Credit" at bounding box center [638, 468] width 45 height 25
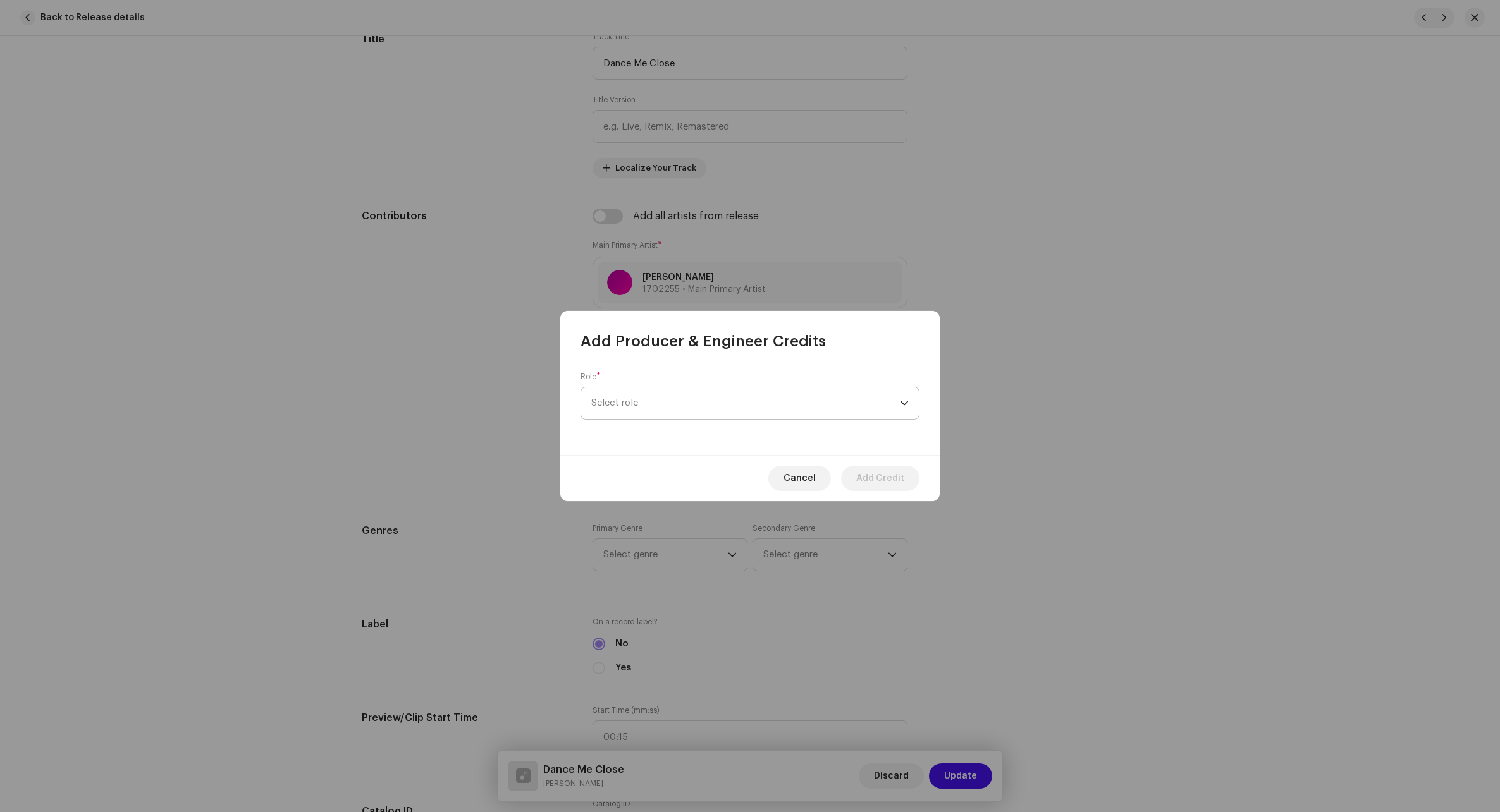
click at [677, 403] on span "Select role" at bounding box center [745, 403] width 309 height 32
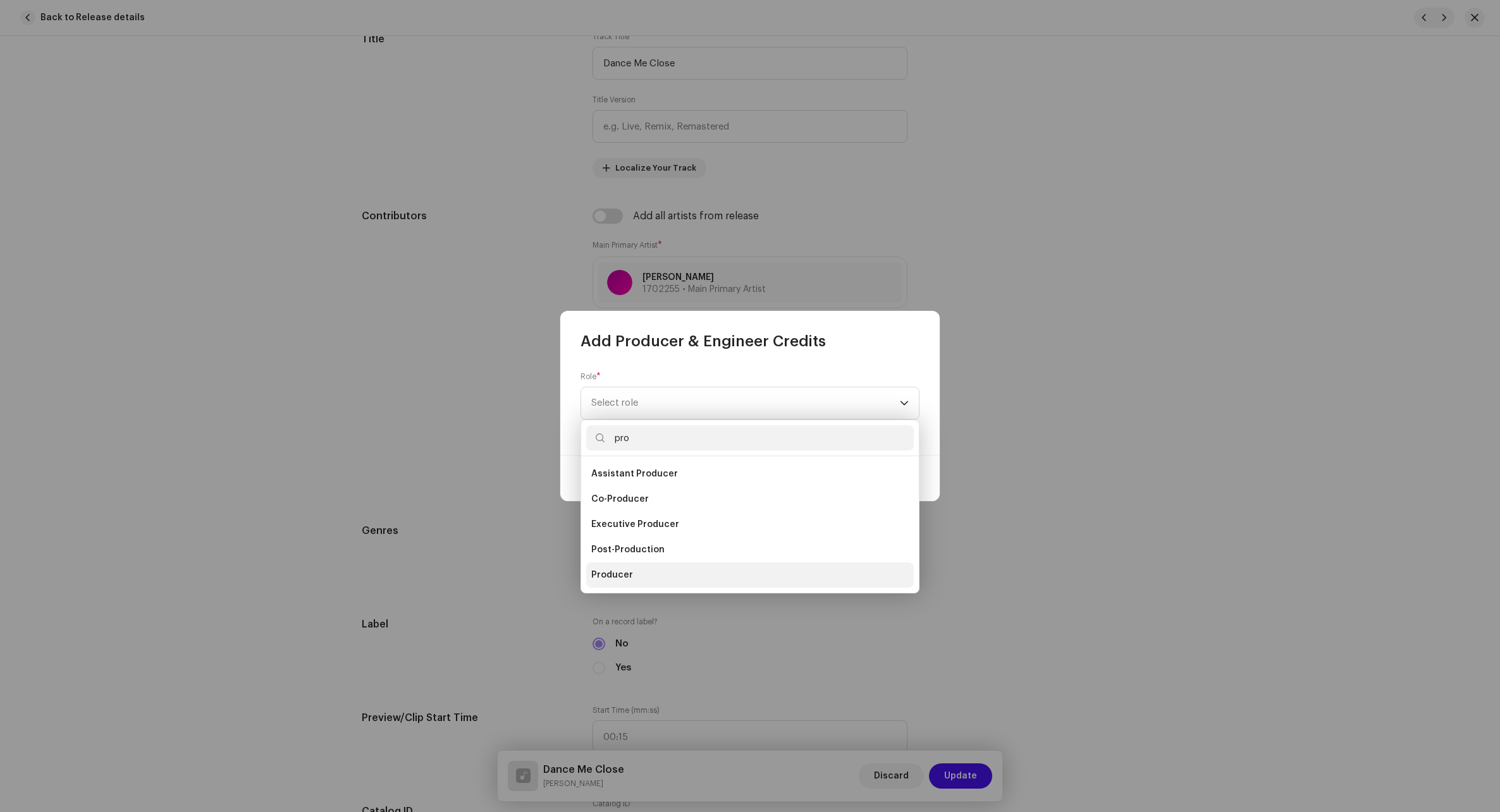
type input "pro"
click at [615, 576] on span "Producer" at bounding box center [611, 575] width 42 height 13
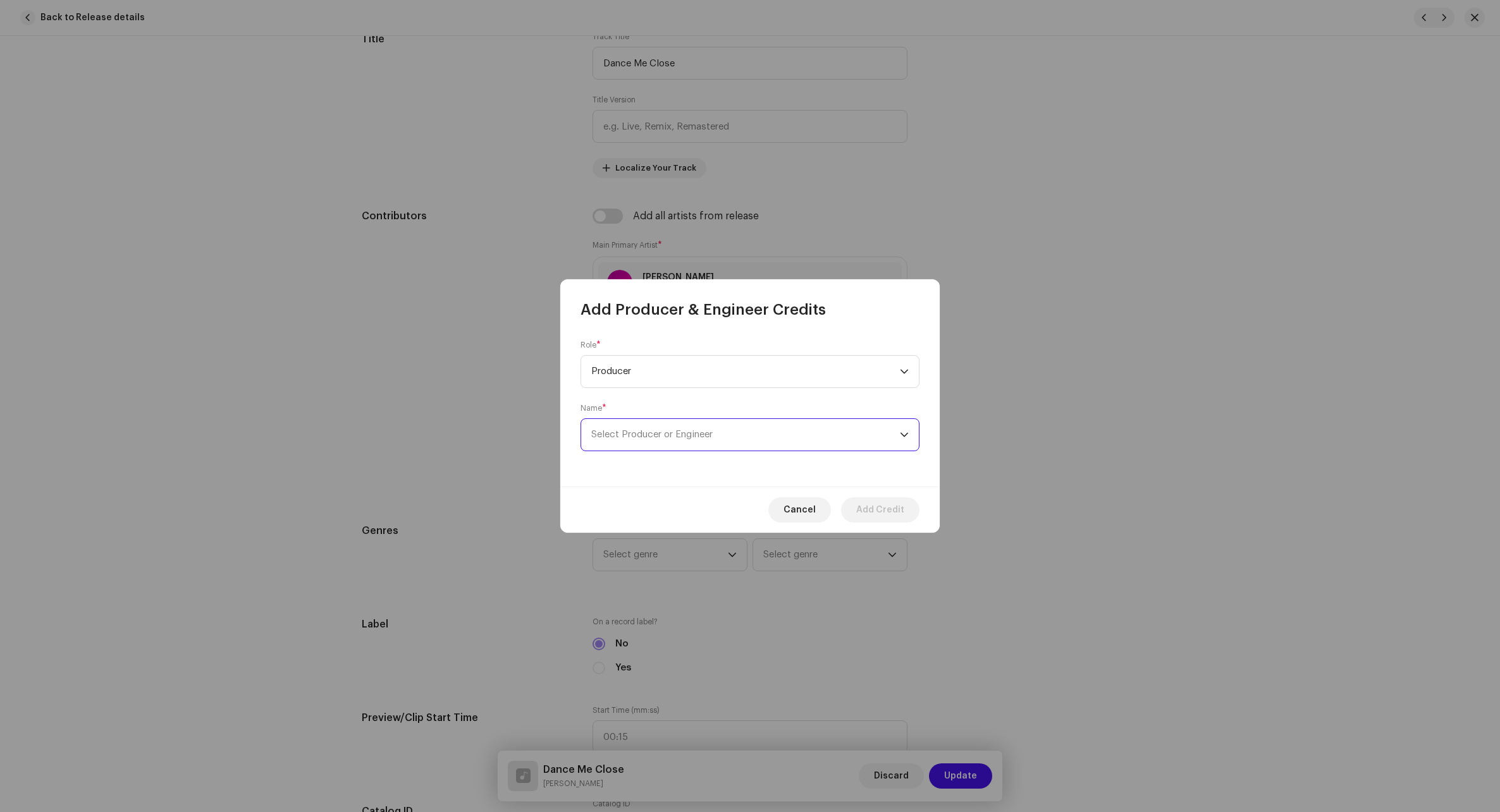
click at [690, 423] on span "Select Producer or Engineer" at bounding box center [745, 435] width 309 height 32
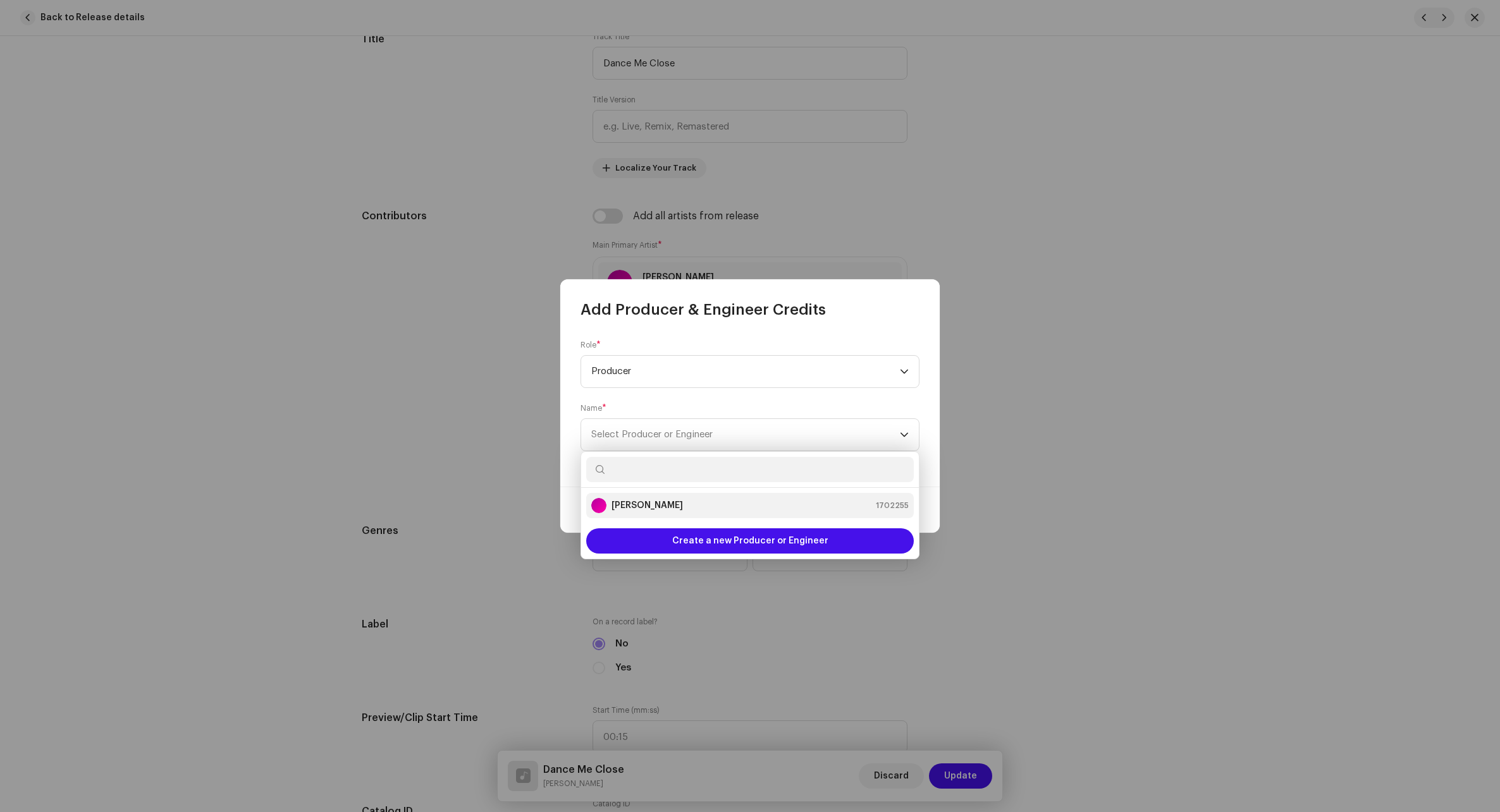
click at [648, 507] on strong "[PERSON_NAME]" at bounding box center [647, 506] width 71 height 13
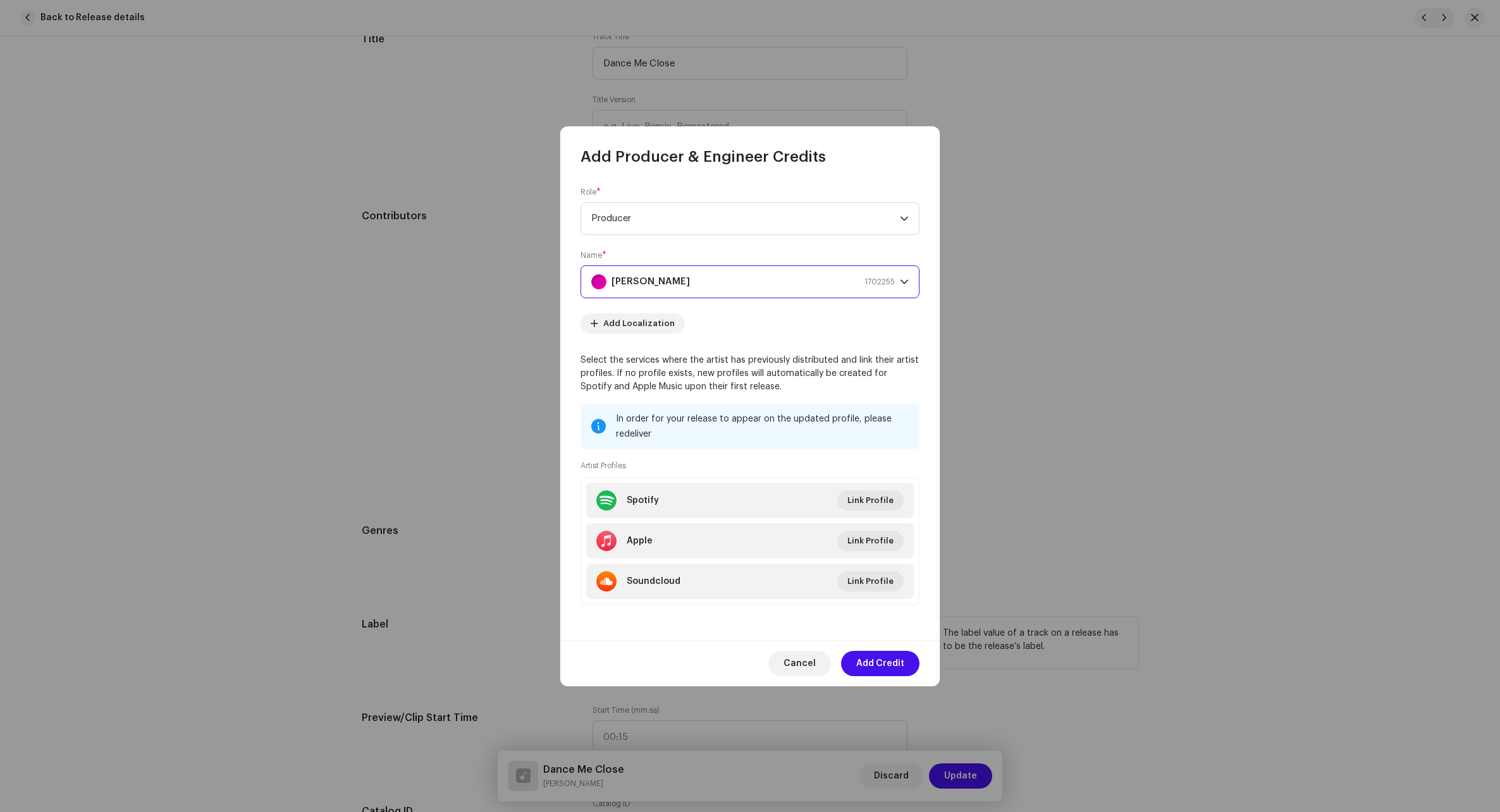
click at [893, 667] on span "Add Credit" at bounding box center [880, 664] width 48 height 25
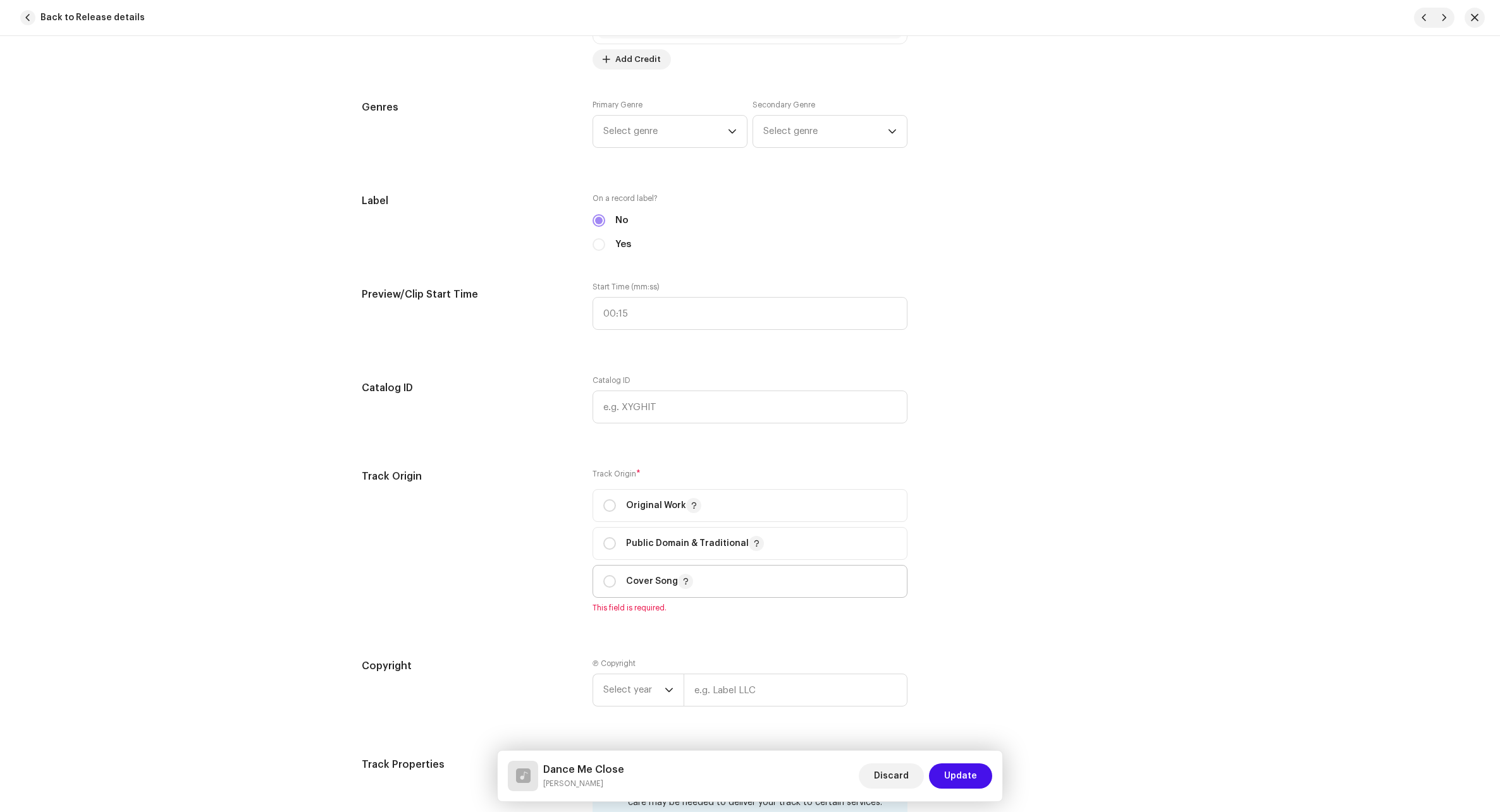
scroll to position [1137, 0]
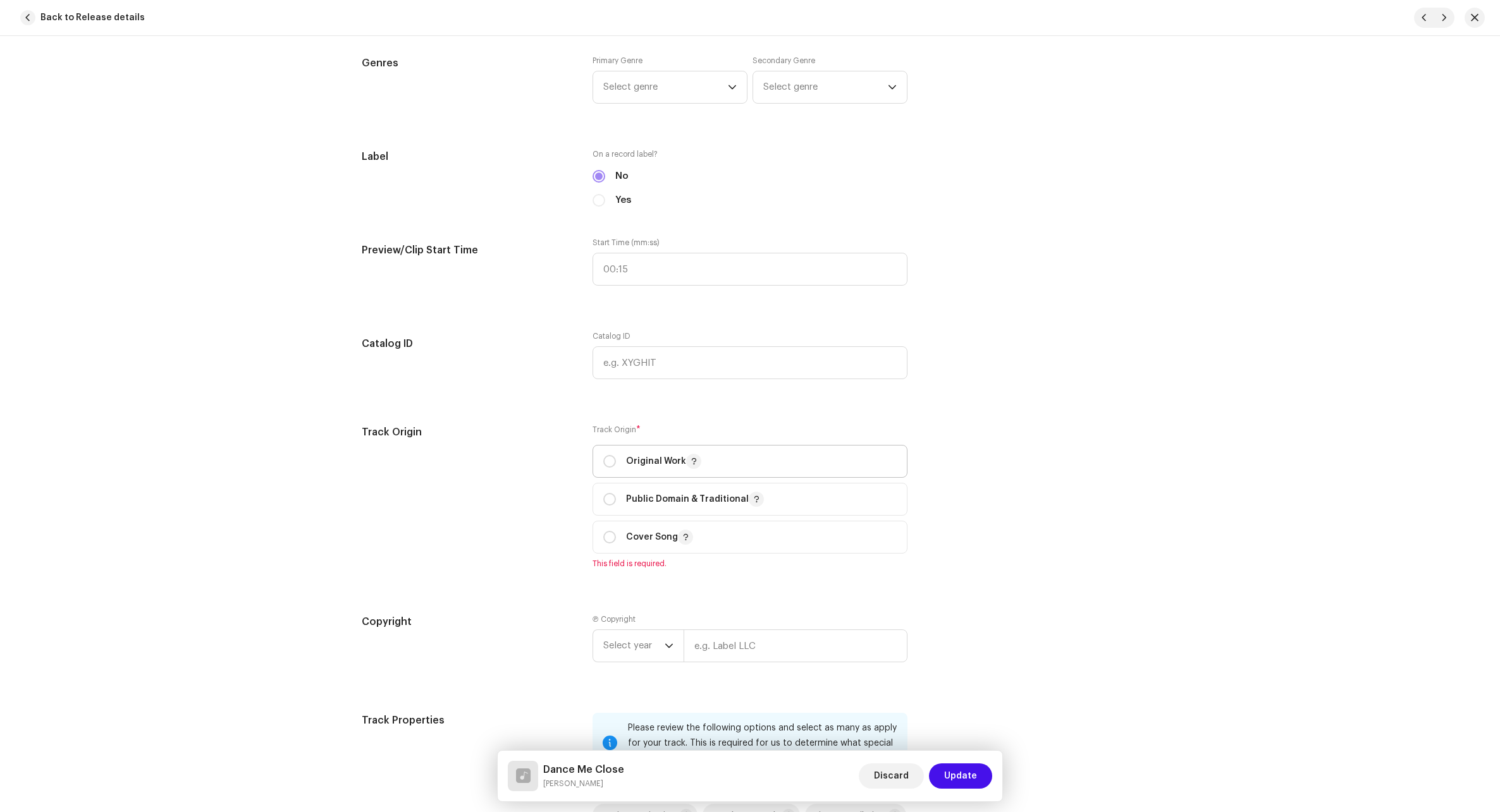
click at [628, 463] on p "Original Work" at bounding box center [663, 461] width 75 height 15
radio input "true"
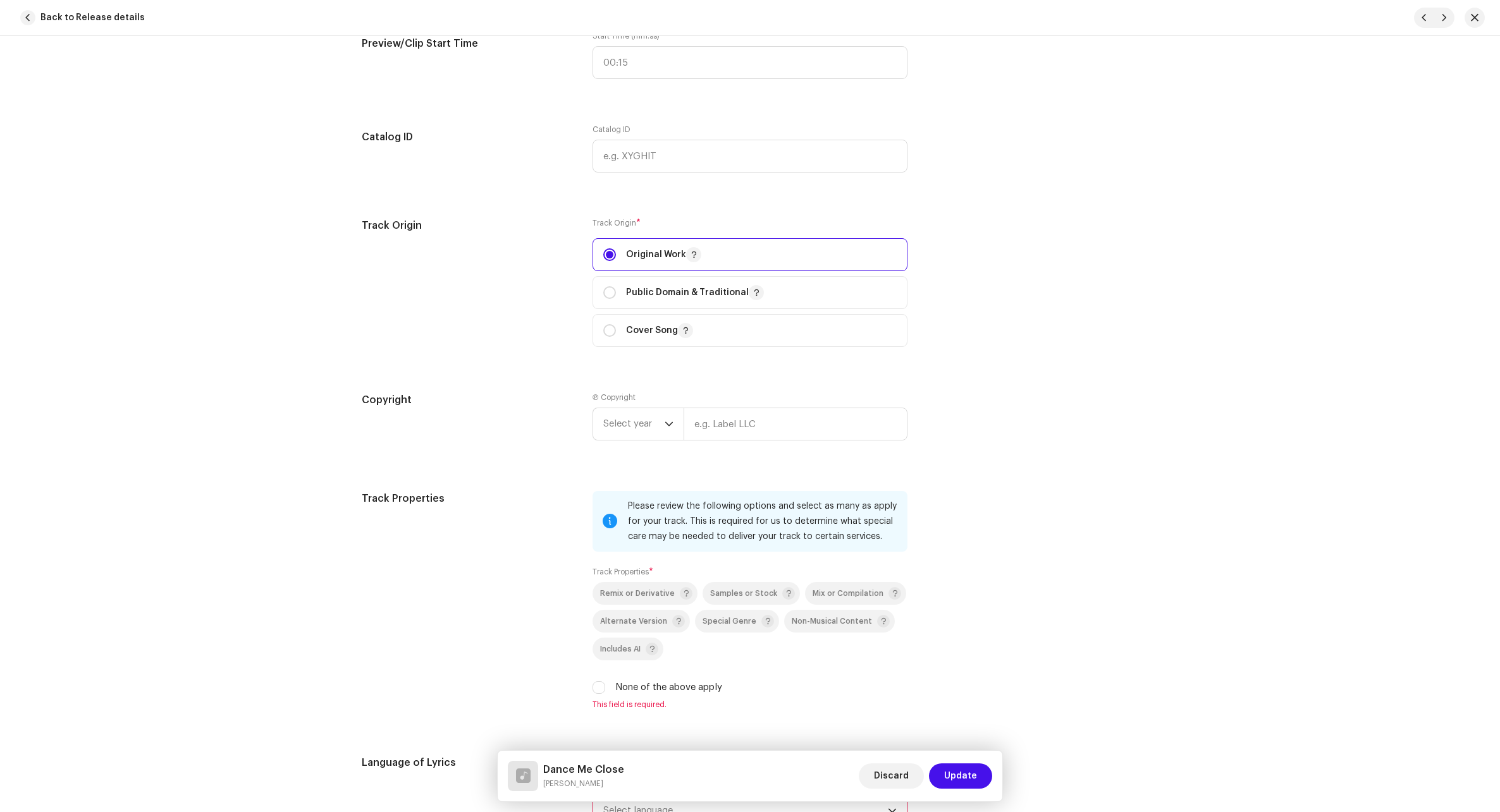
scroll to position [1453, 0]
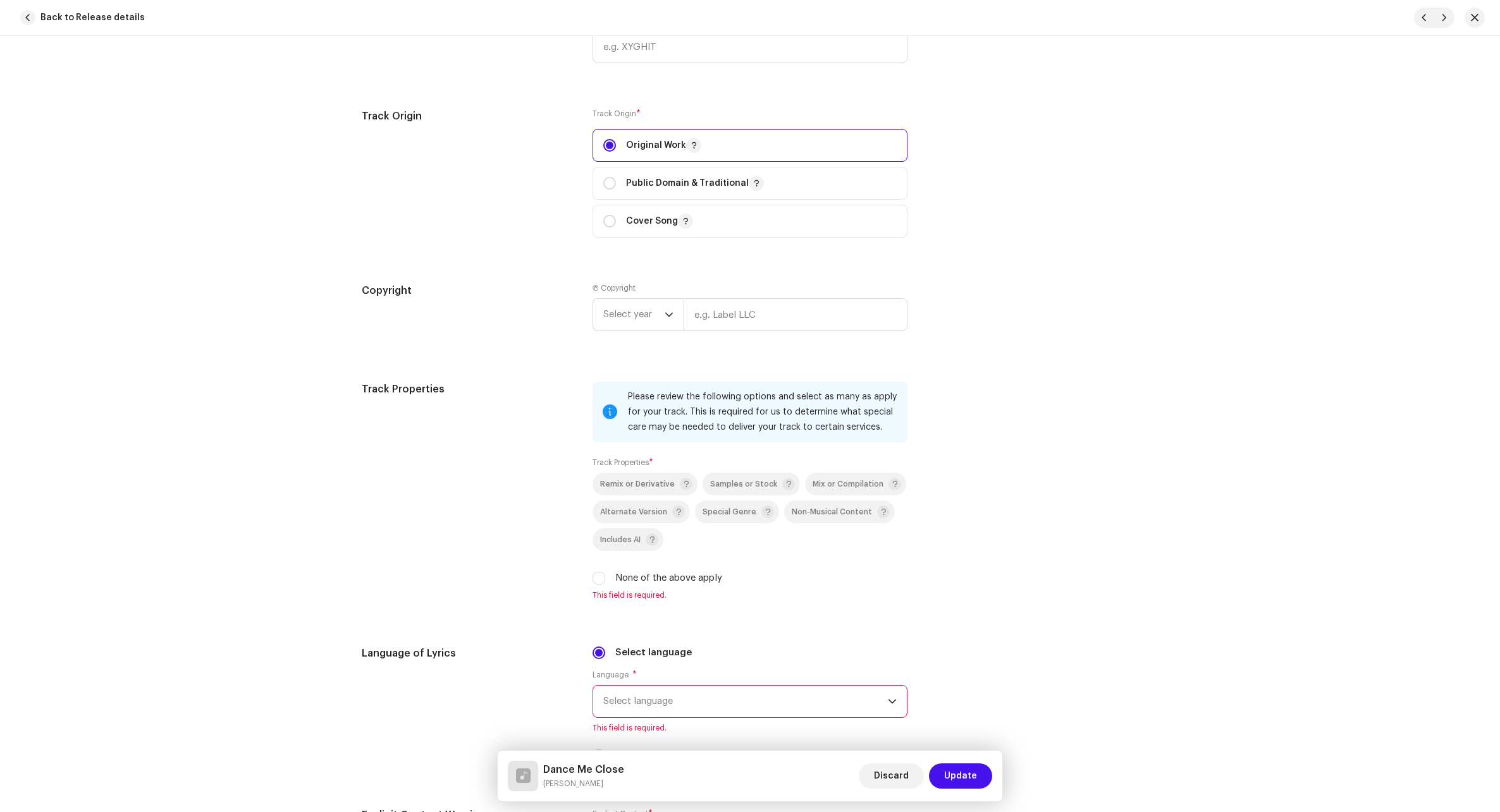
click at [643, 699] on span "Select language" at bounding box center [746, 702] width 284 height 32
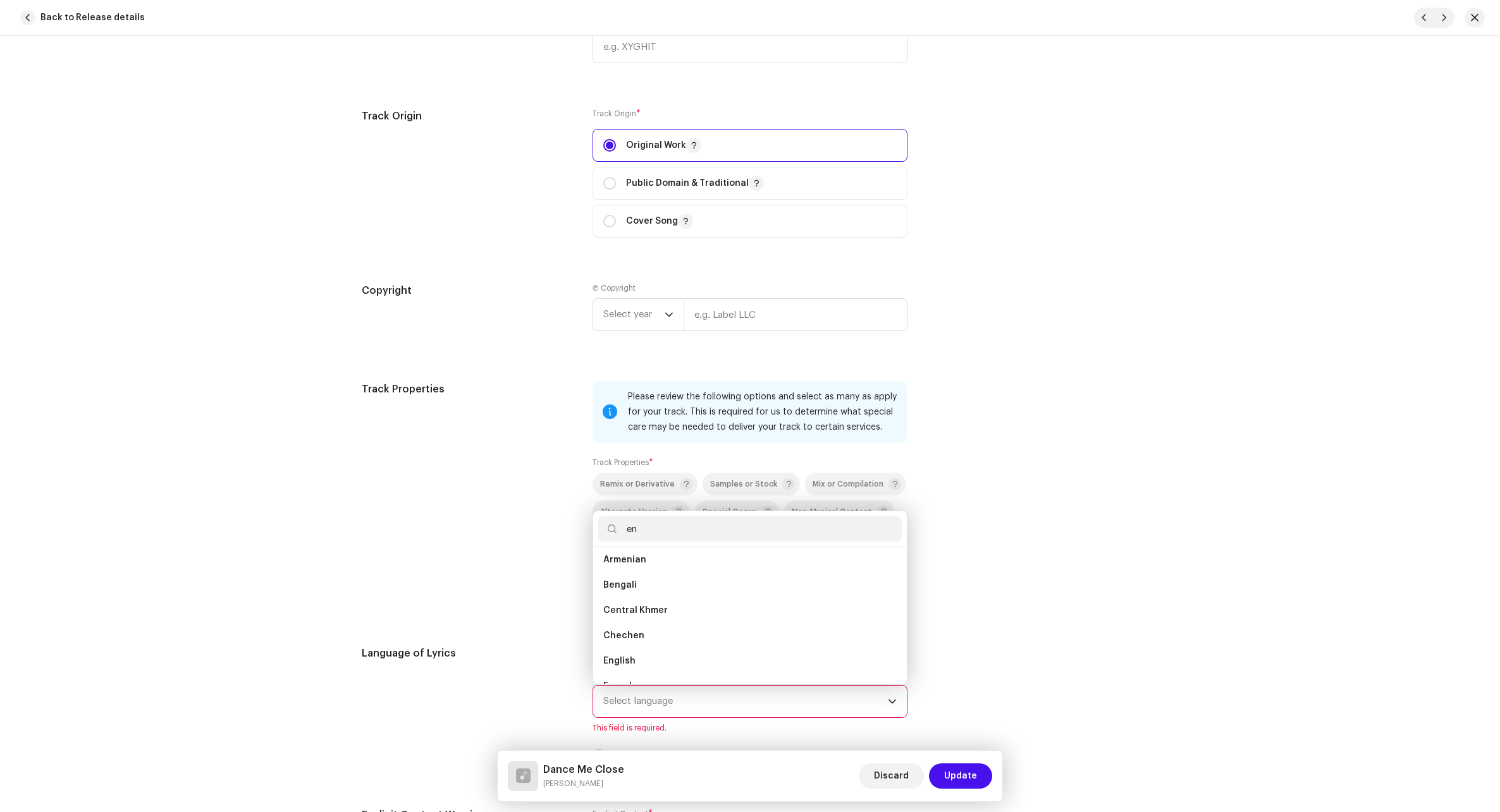
scroll to position [0, 0]
type input "eng"
click at [649, 587] on li "English" at bounding box center [750, 591] width 303 height 25
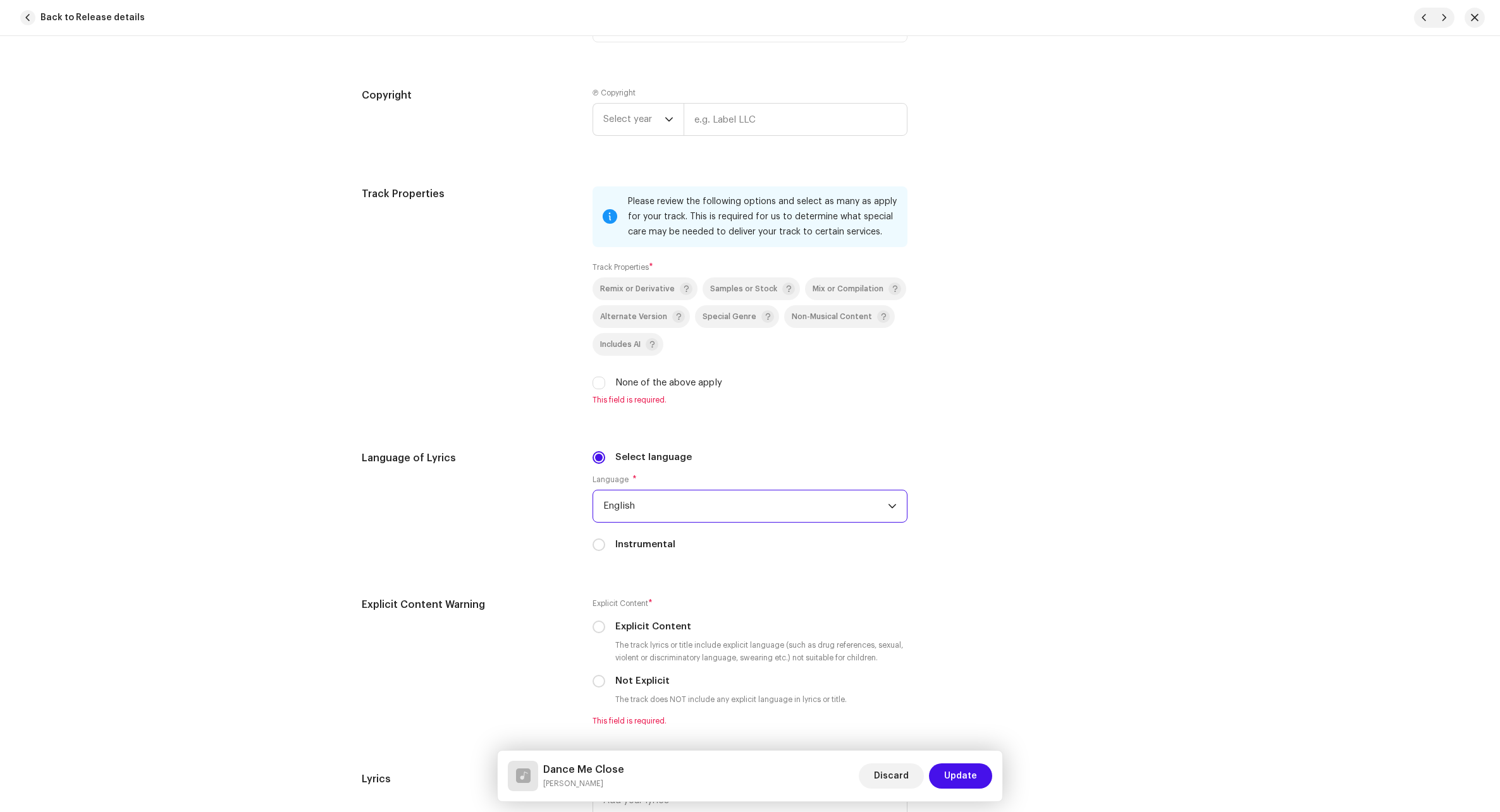
scroll to position [1769, 0]
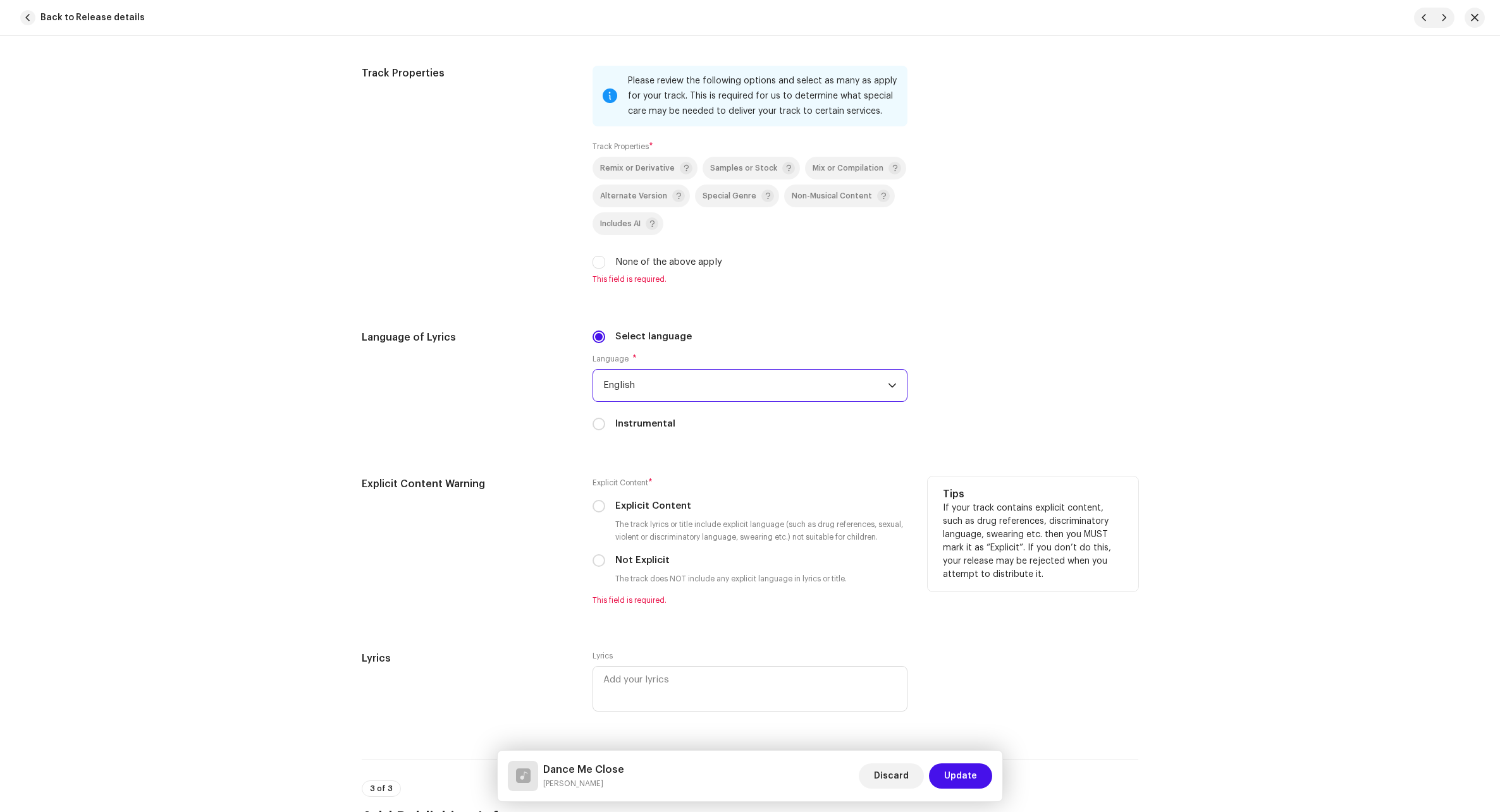
click at [639, 556] on label "Not Explicit" at bounding box center [642, 560] width 54 height 14
click at [605, 556] on input "Not Explicit" at bounding box center [599, 560] width 13 height 13
radio input "true"
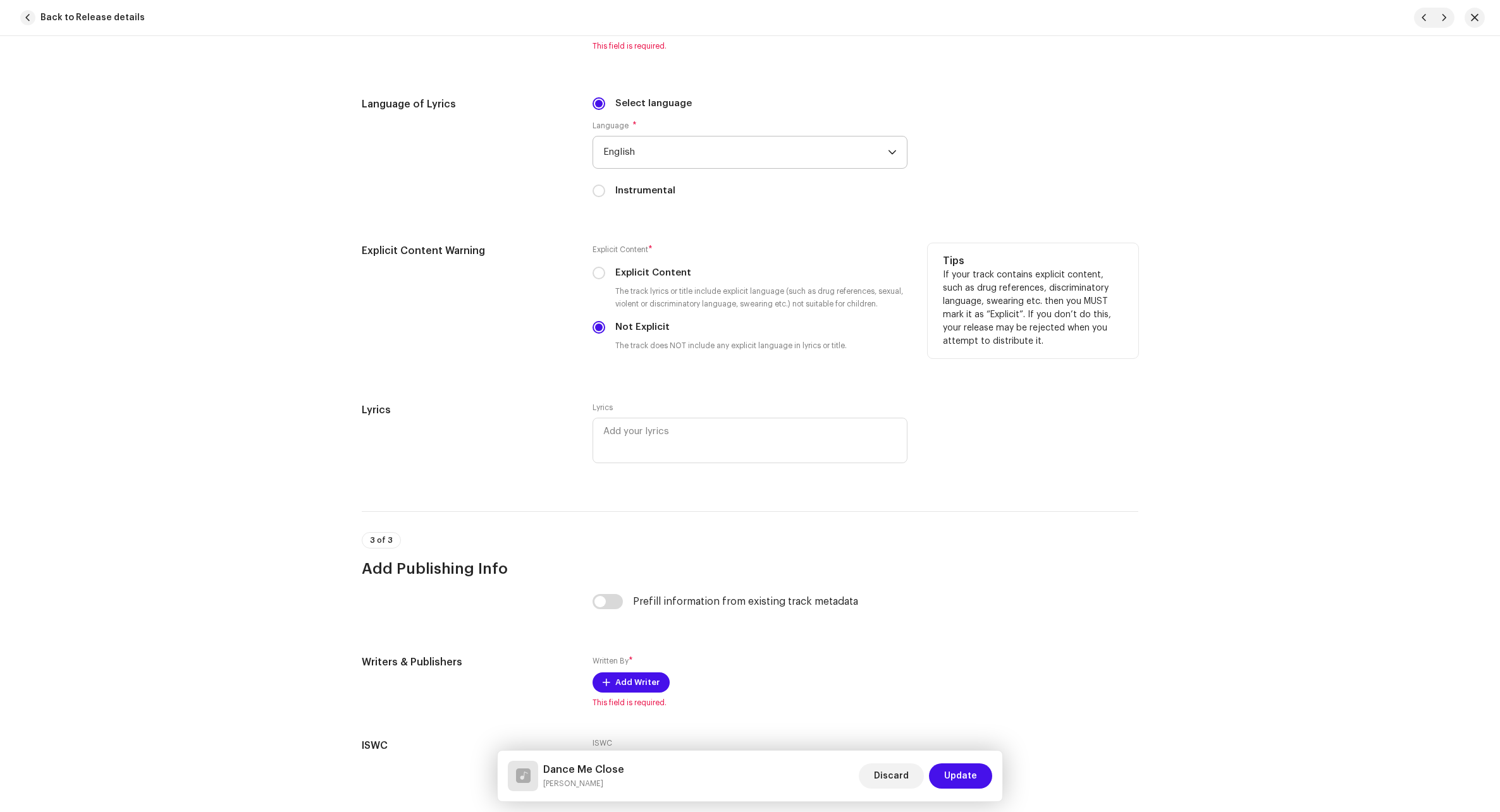
scroll to position [2085, 0]
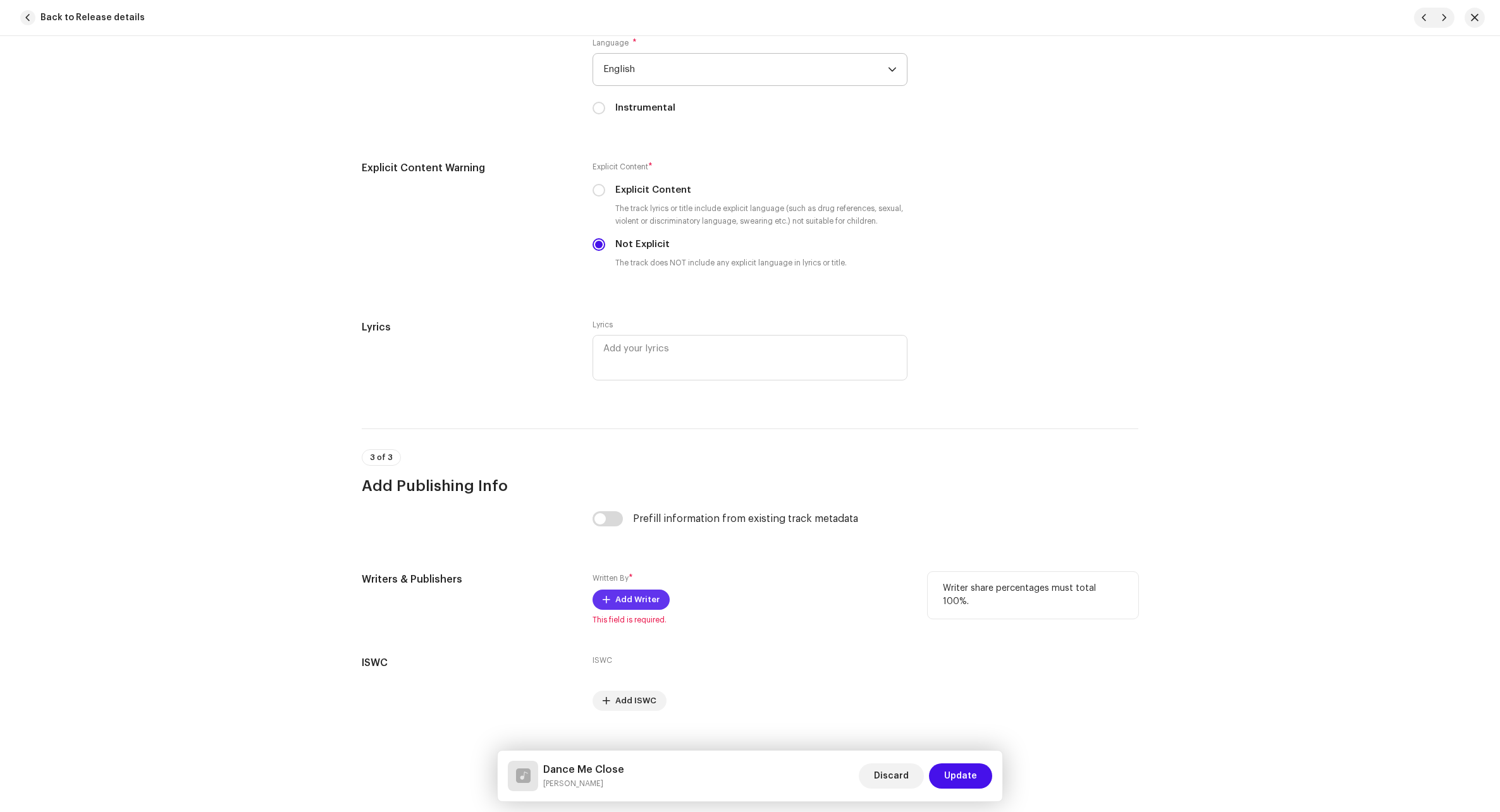
click at [617, 592] on span "Add Writer" at bounding box center [638, 600] width 44 height 25
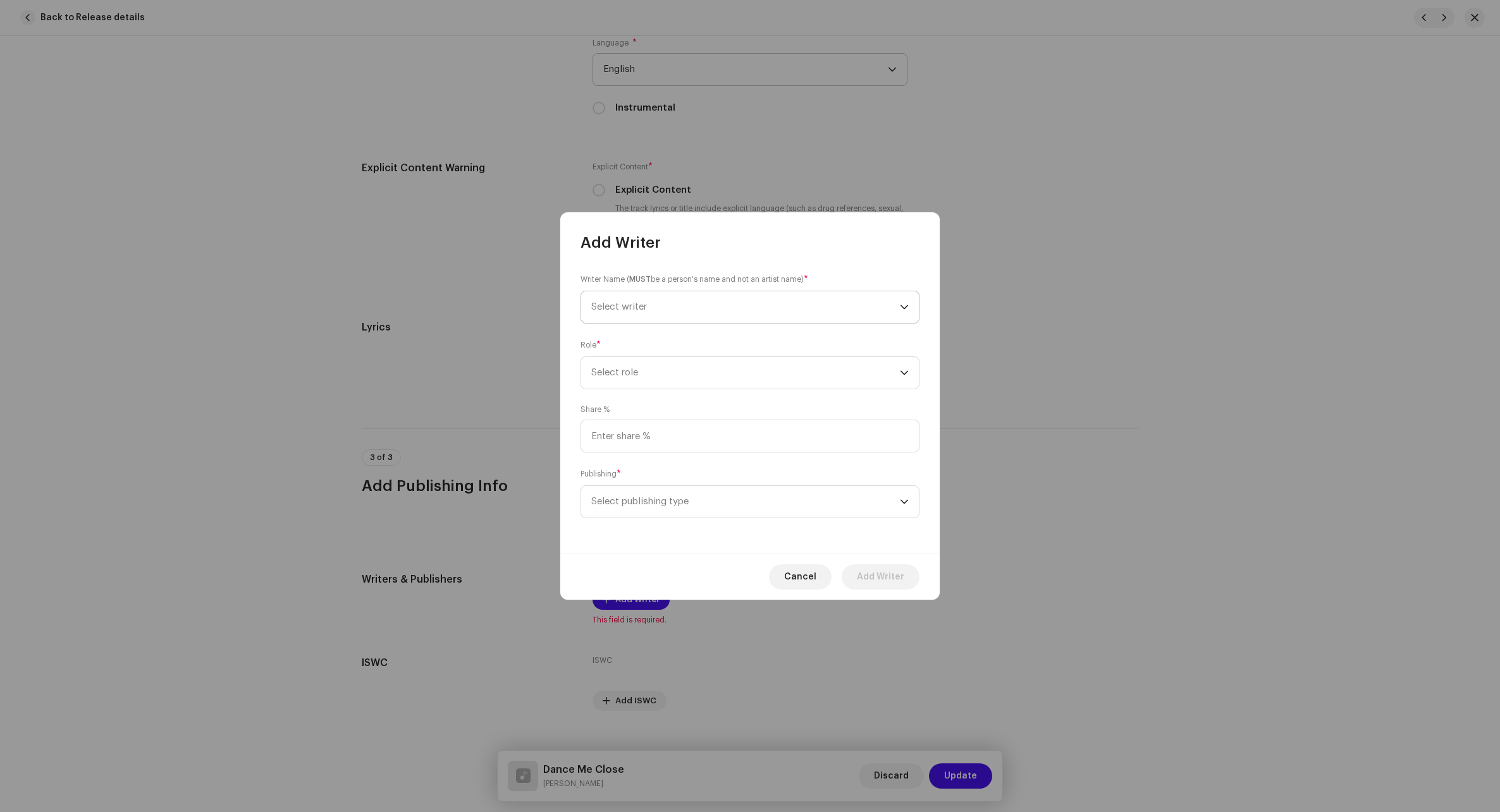
click at [698, 308] on span "Select writer" at bounding box center [745, 307] width 309 height 32
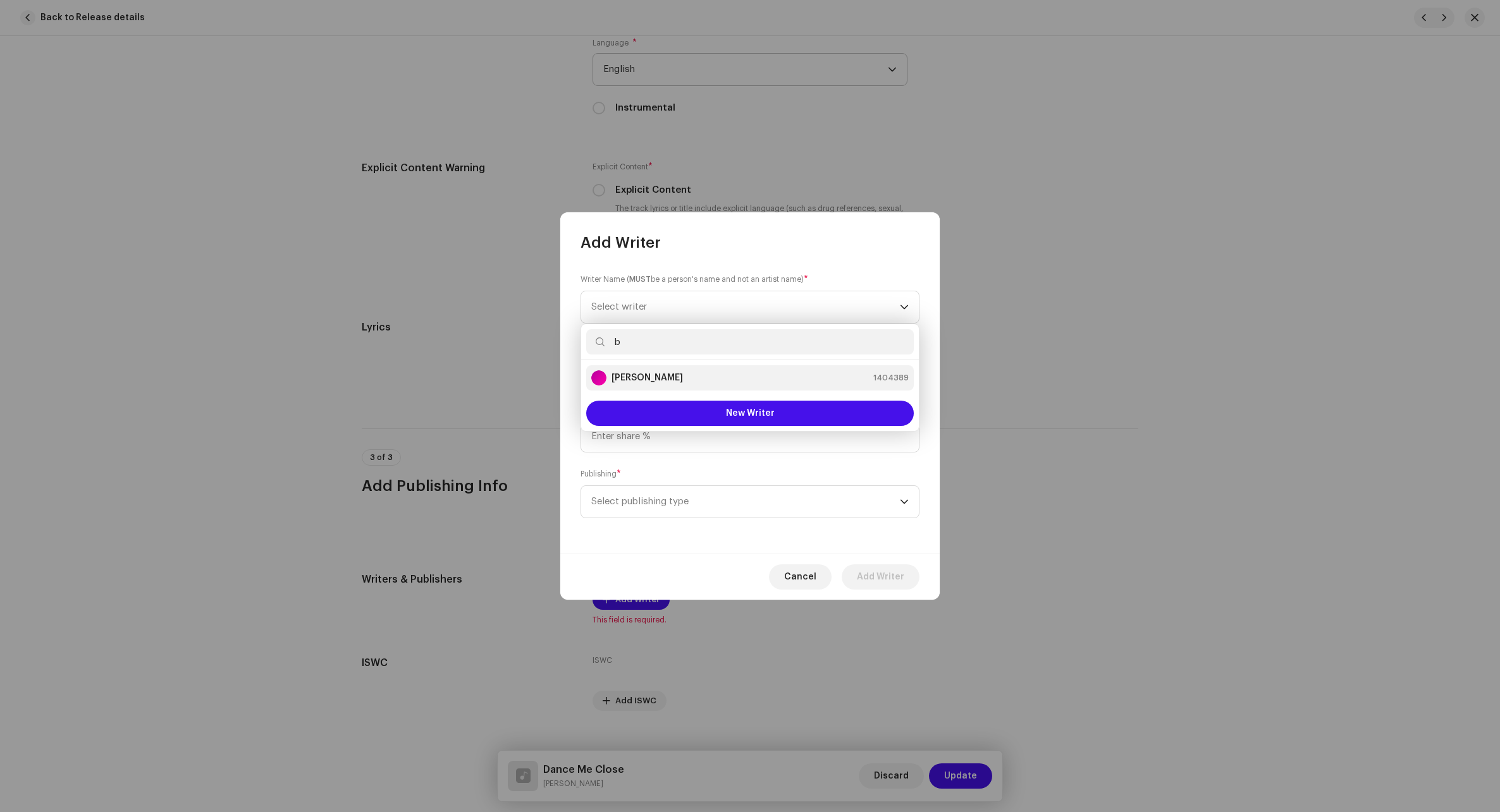
type input "b"
click at [684, 369] on li "[PERSON_NAME] 1404389" at bounding box center [750, 378] width 327 height 25
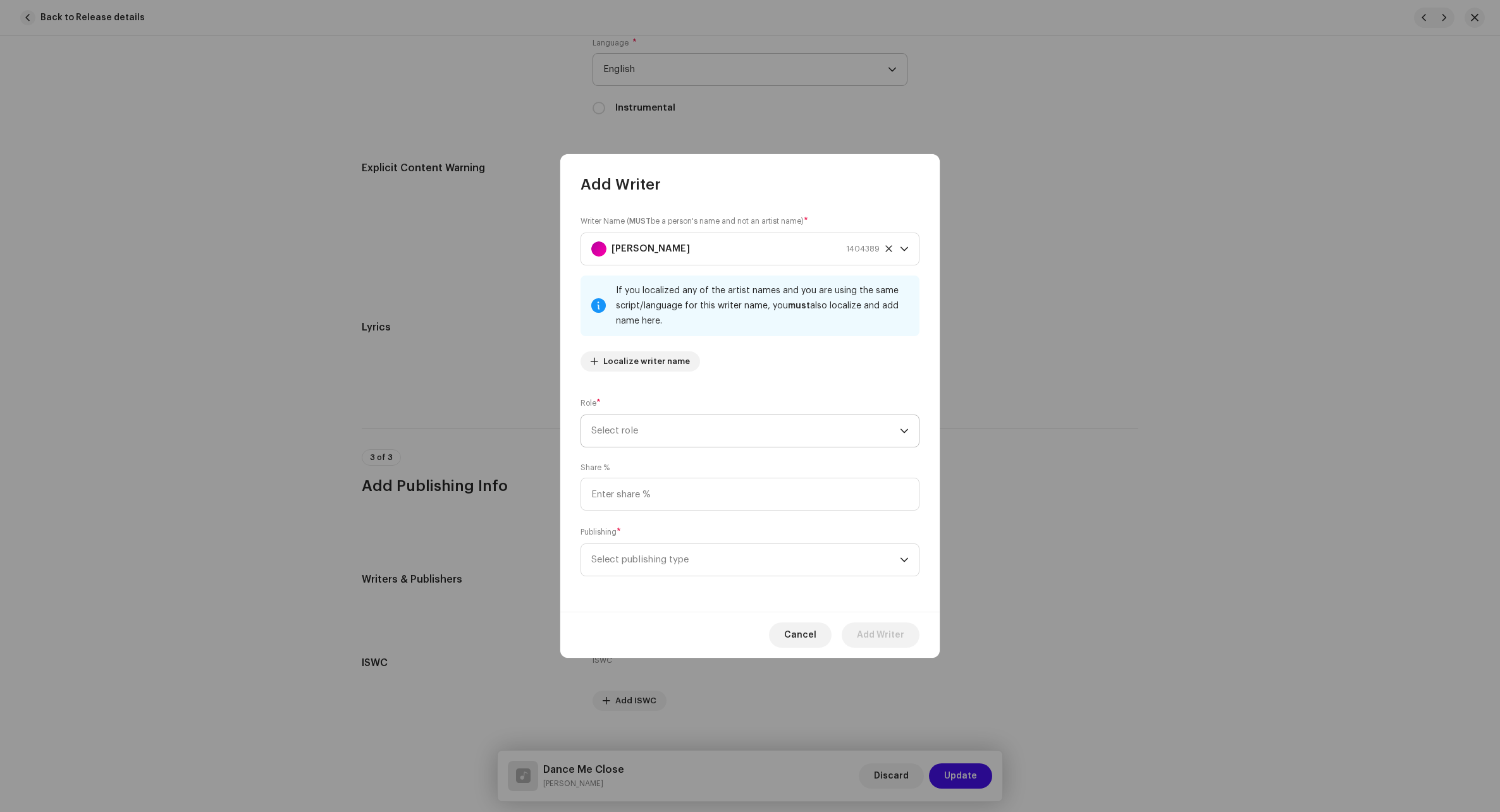
click at [696, 436] on span "Select role" at bounding box center [745, 431] width 309 height 32
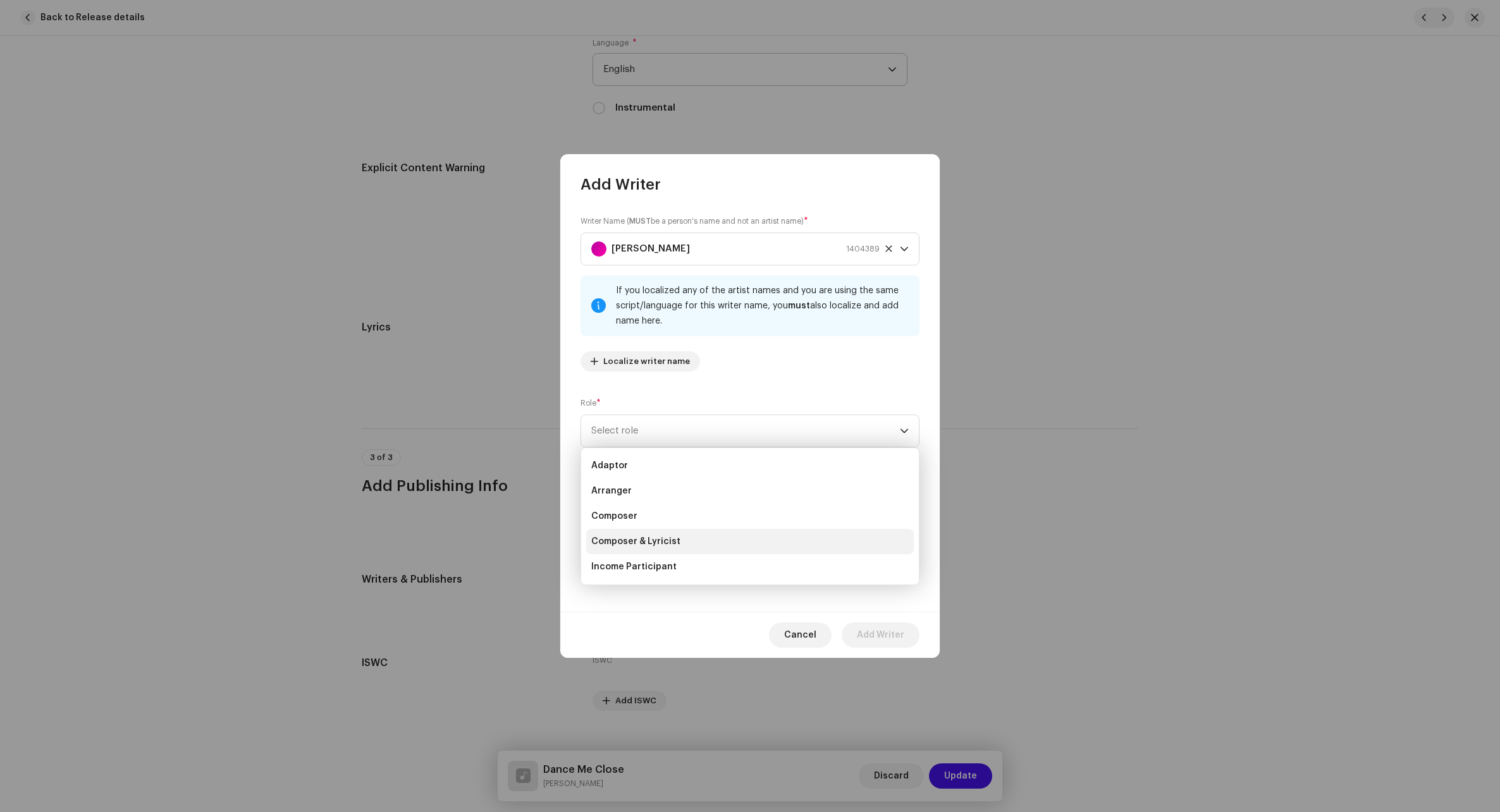
click at [669, 538] on span "Composer & Lyricist" at bounding box center [635, 541] width 89 height 13
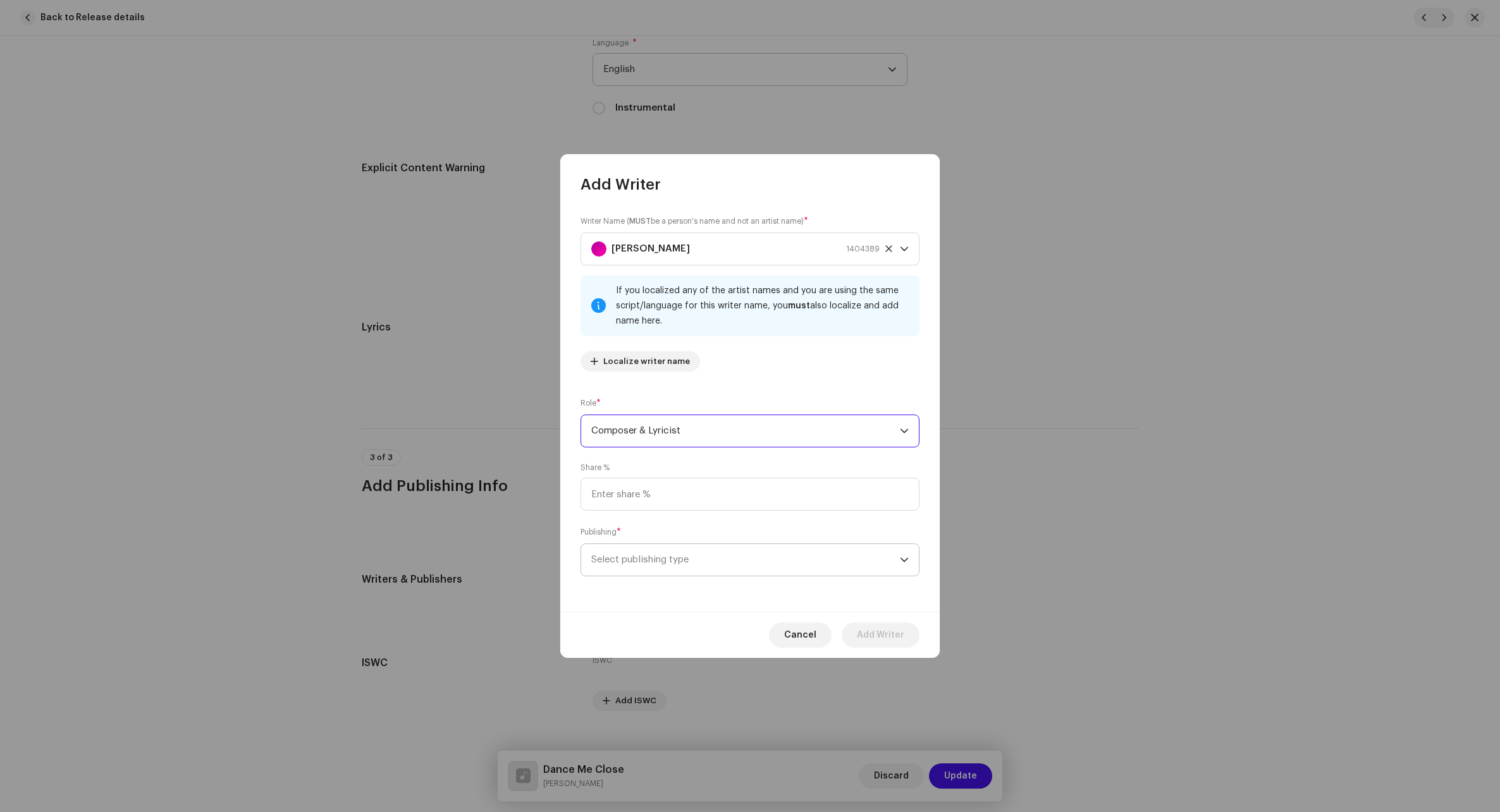
click at [662, 568] on span "Select publishing type" at bounding box center [745, 560] width 309 height 32
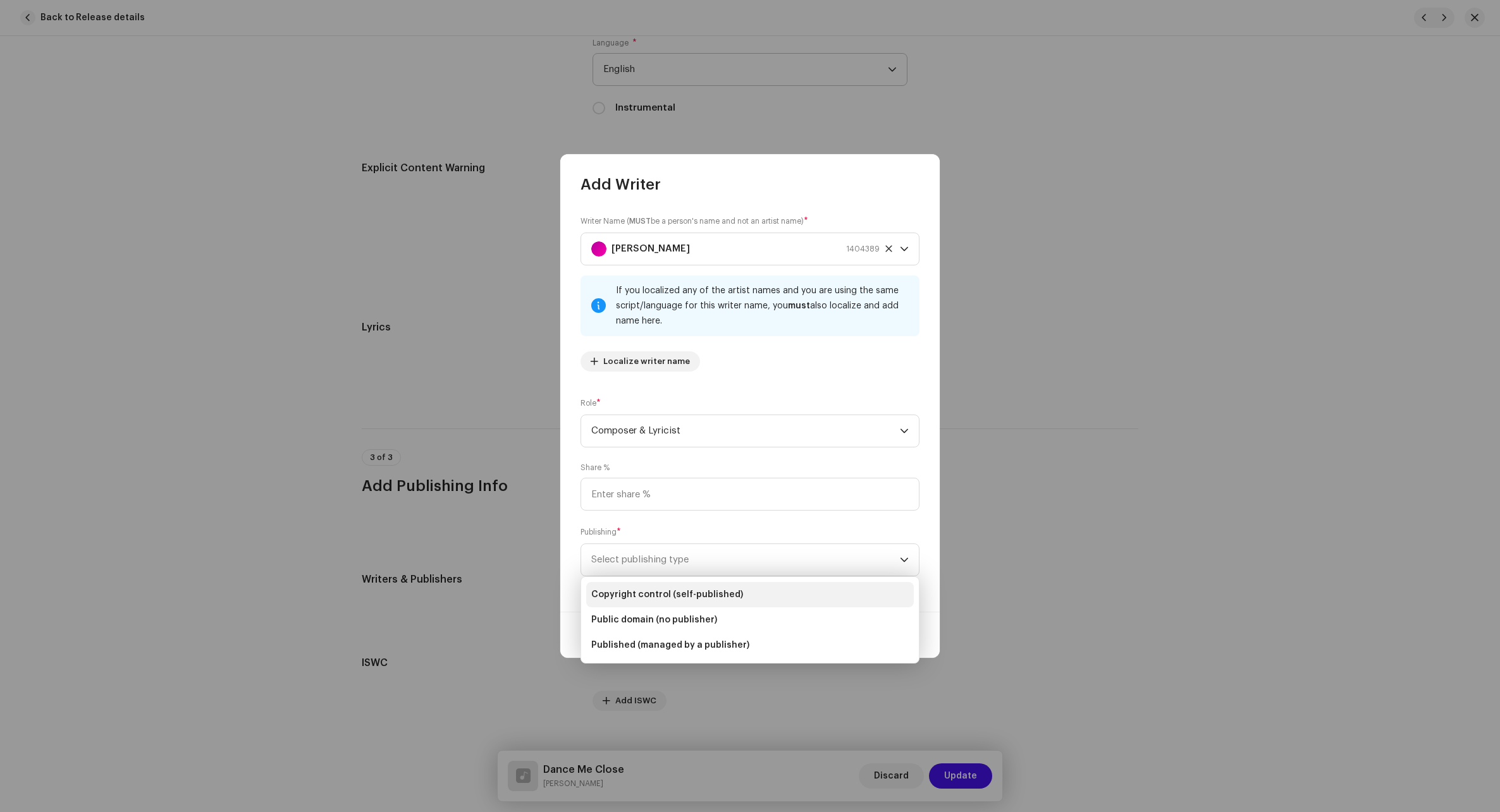
click at [665, 587] on li "Copyright control (self-published)" at bounding box center [750, 595] width 327 height 25
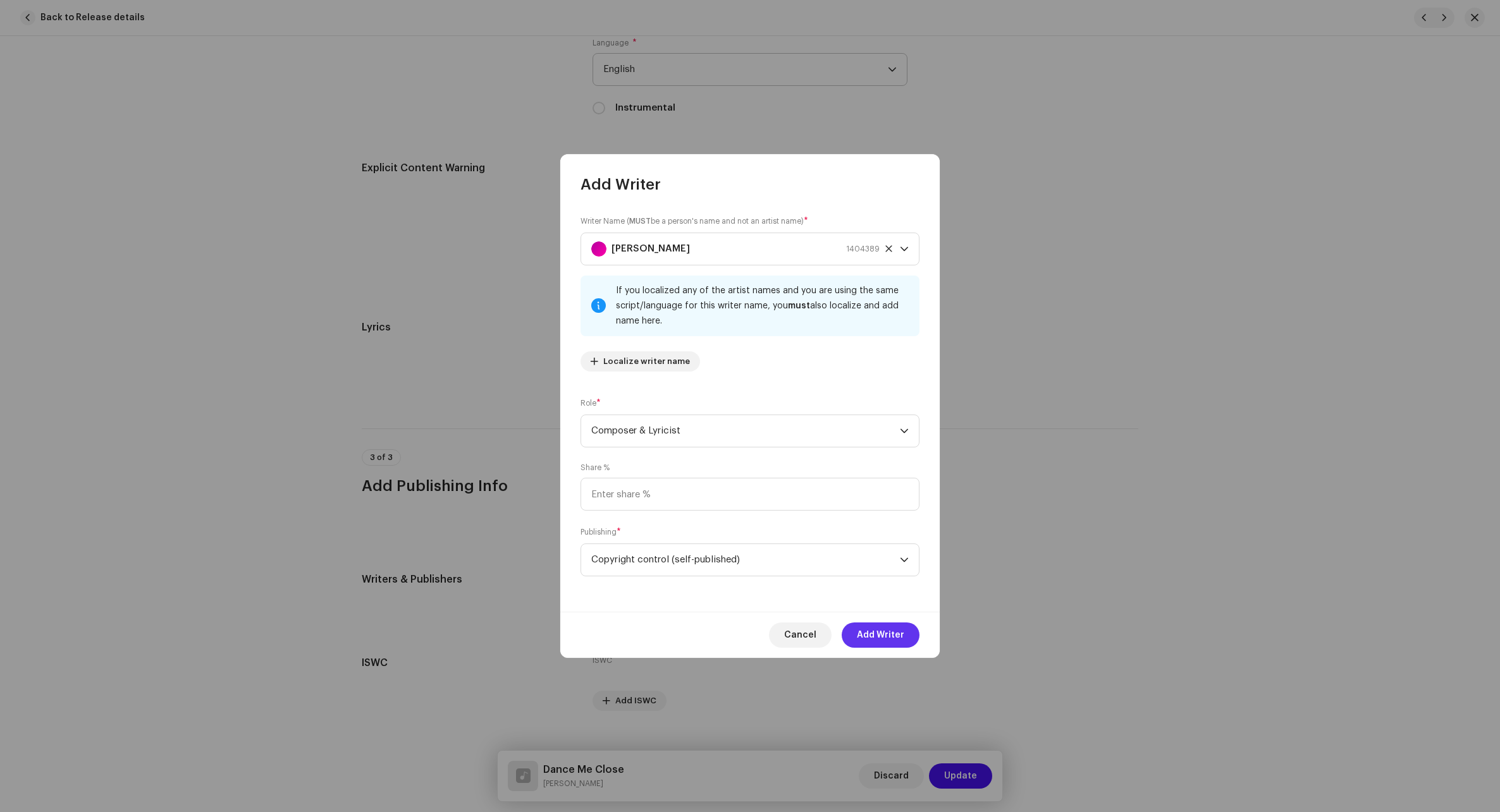
click at [873, 636] on span "Add Writer" at bounding box center [881, 635] width 48 height 25
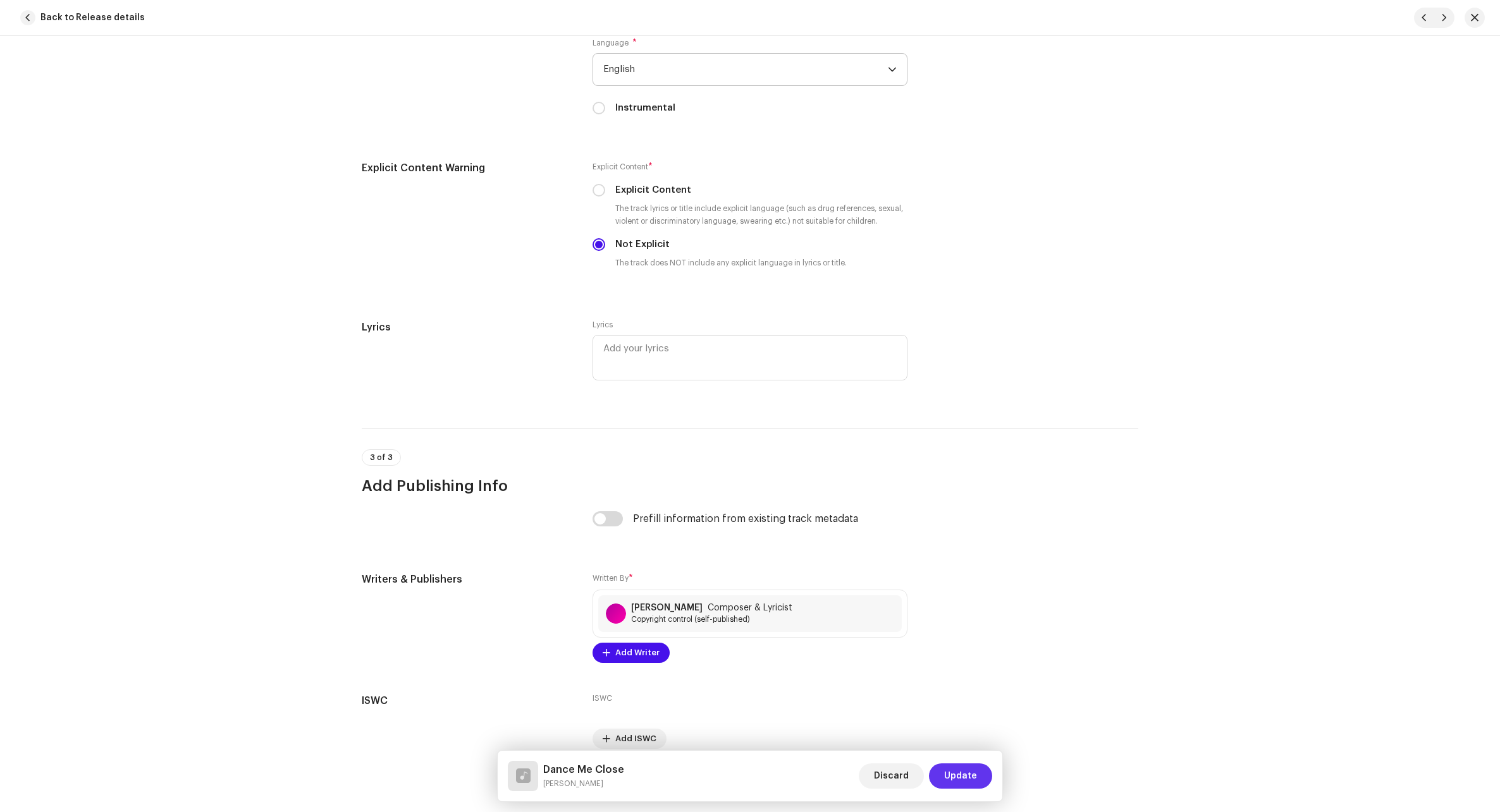
click at [893, 781] on span "Update" at bounding box center [960, 776] width 33 height 25
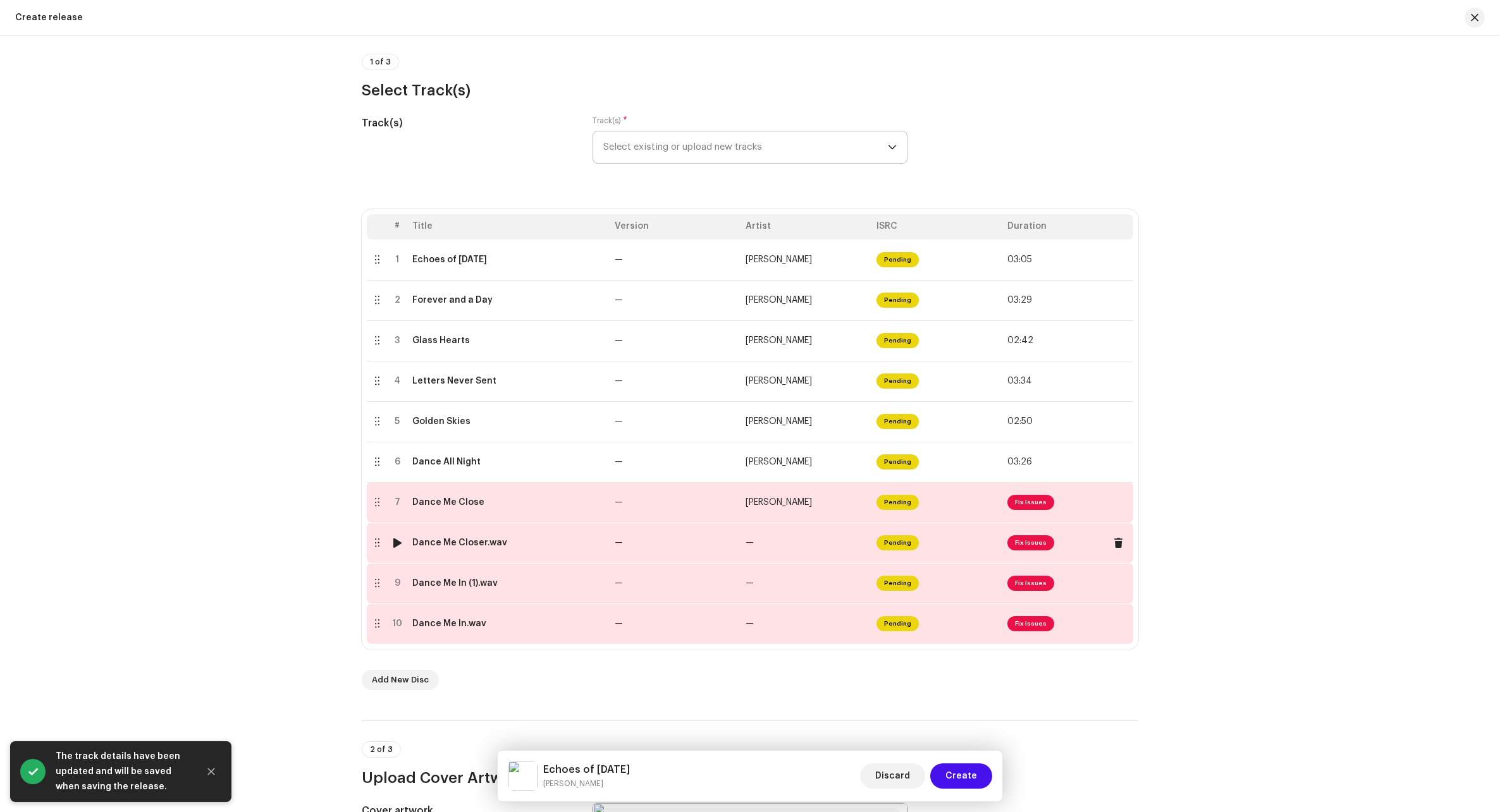
click at [737, 541] on td "—" at bounding box center [675, 542] width 131 height 40
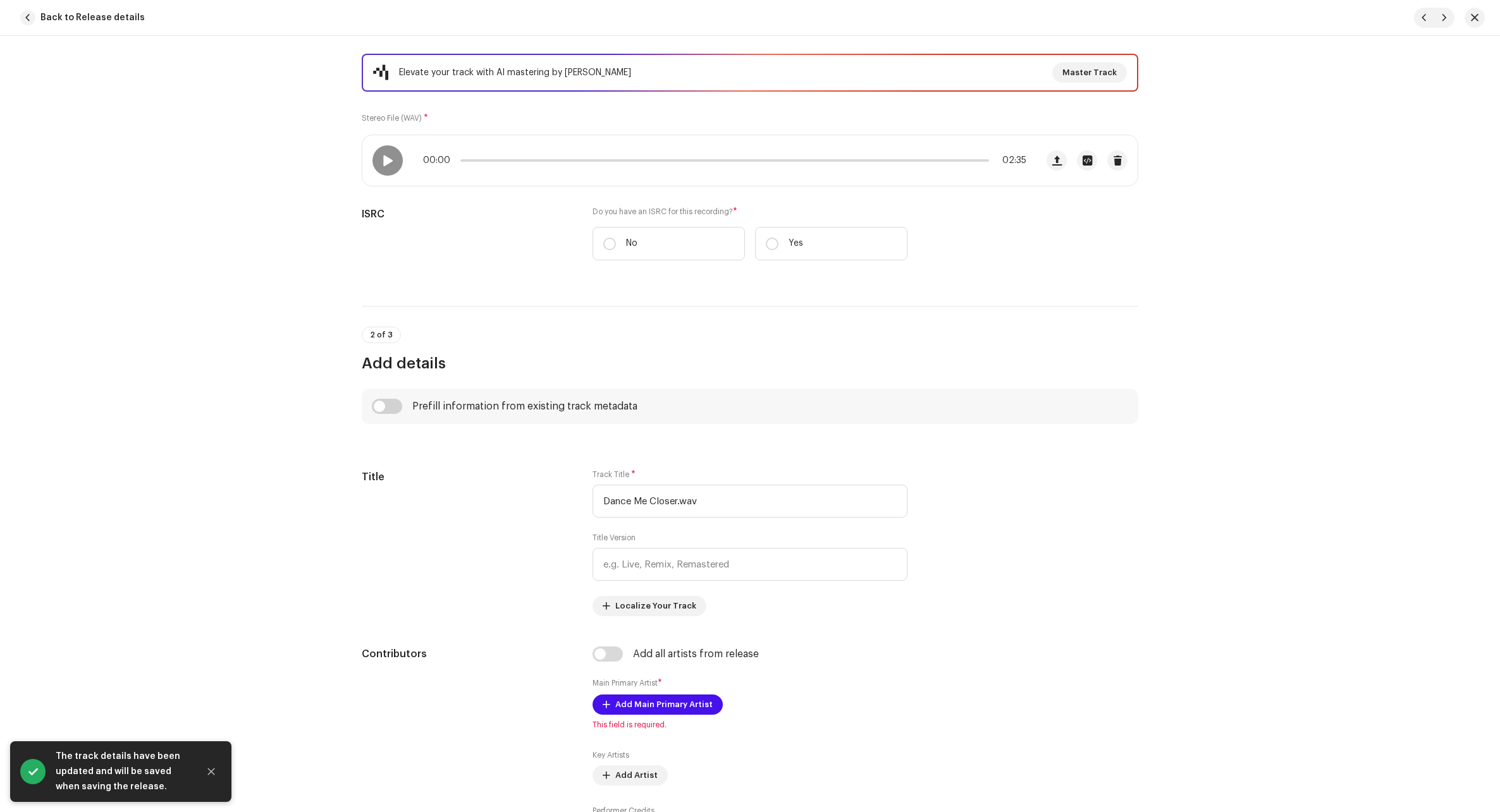
scroll to position [252, 0]
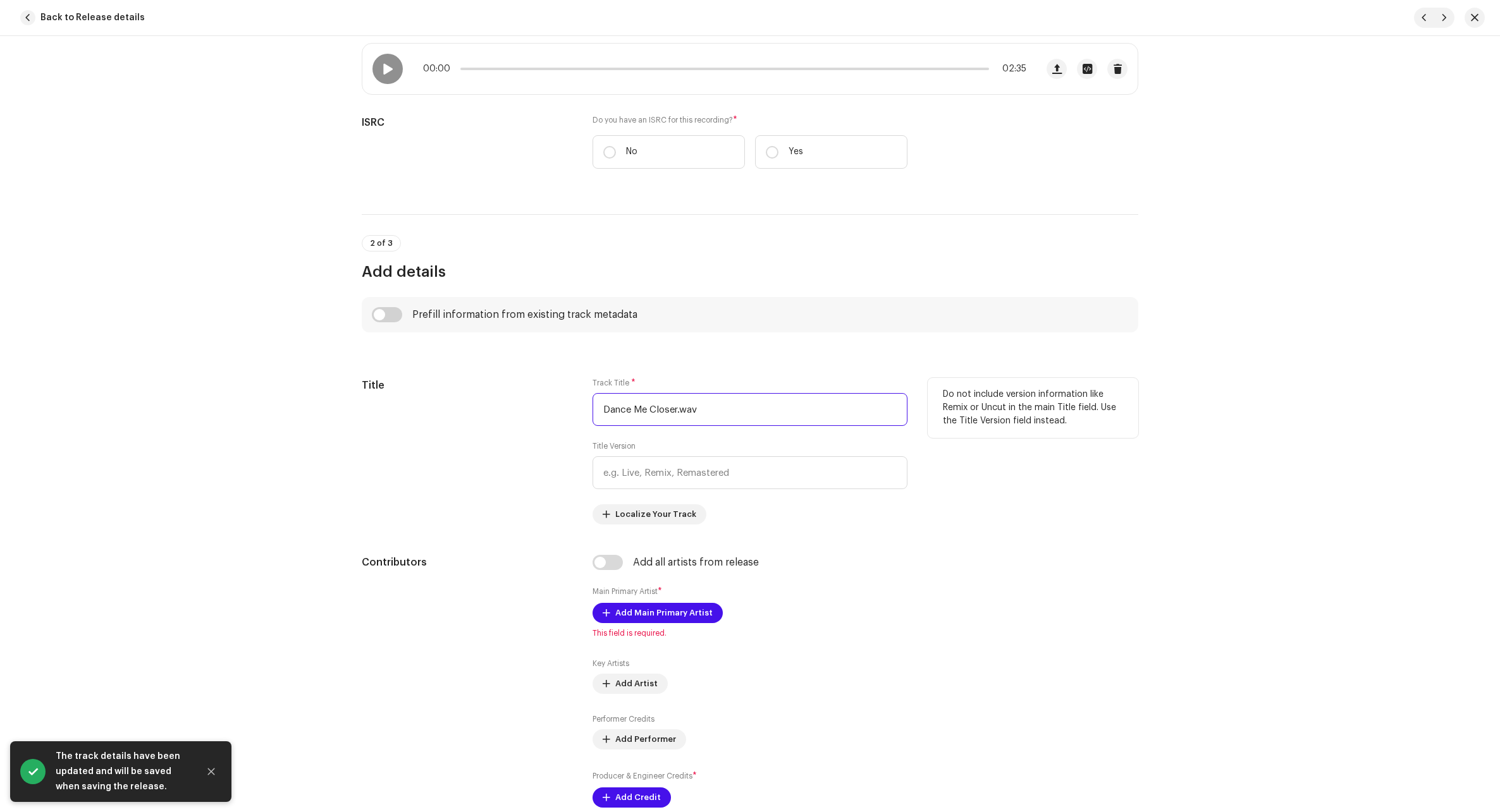
click at [718, 424] on input "Dance Me Closer.wav" at bounding box center [750, 409] width 314 height 33
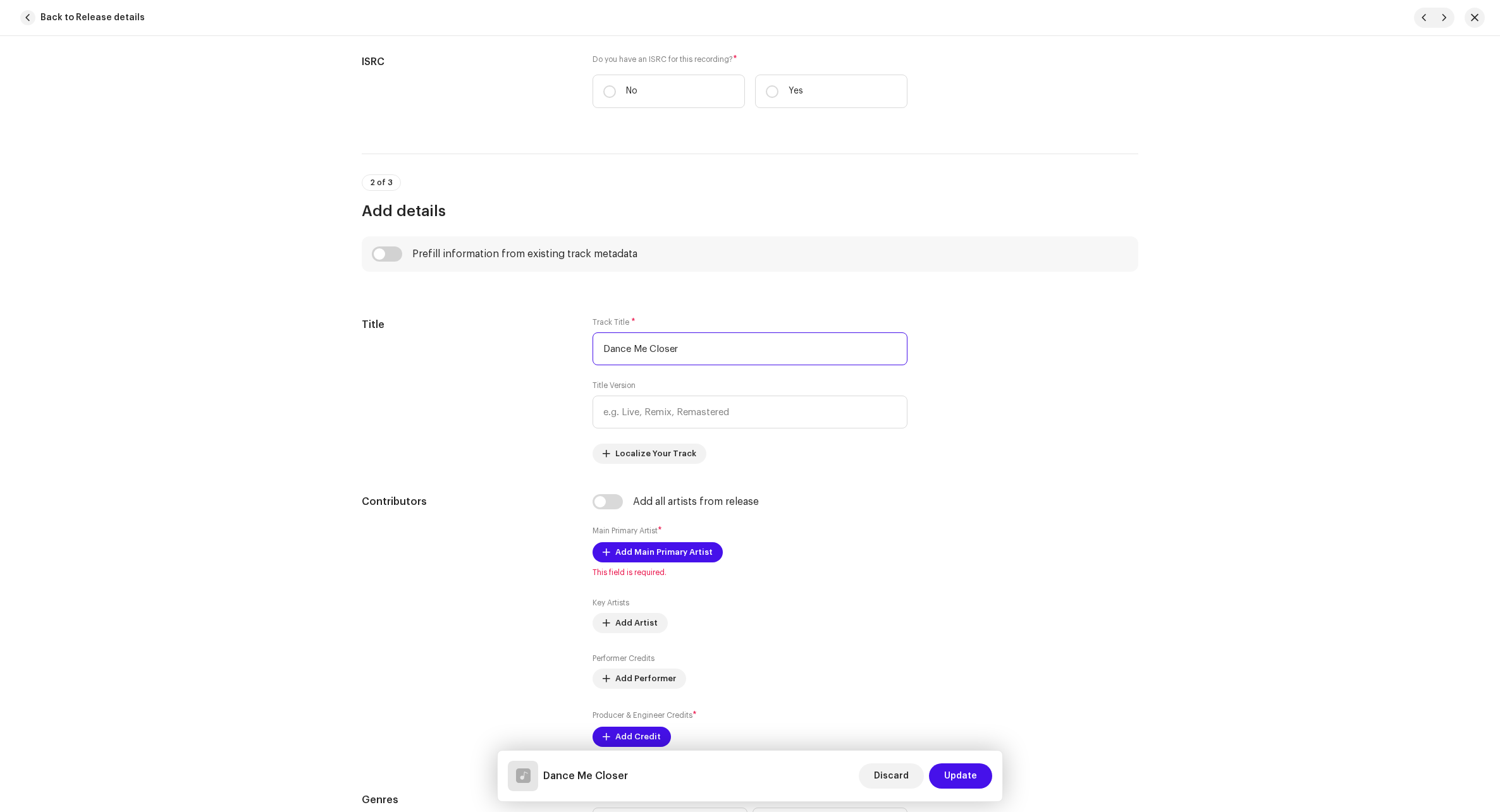
scroll to position [126, 0]
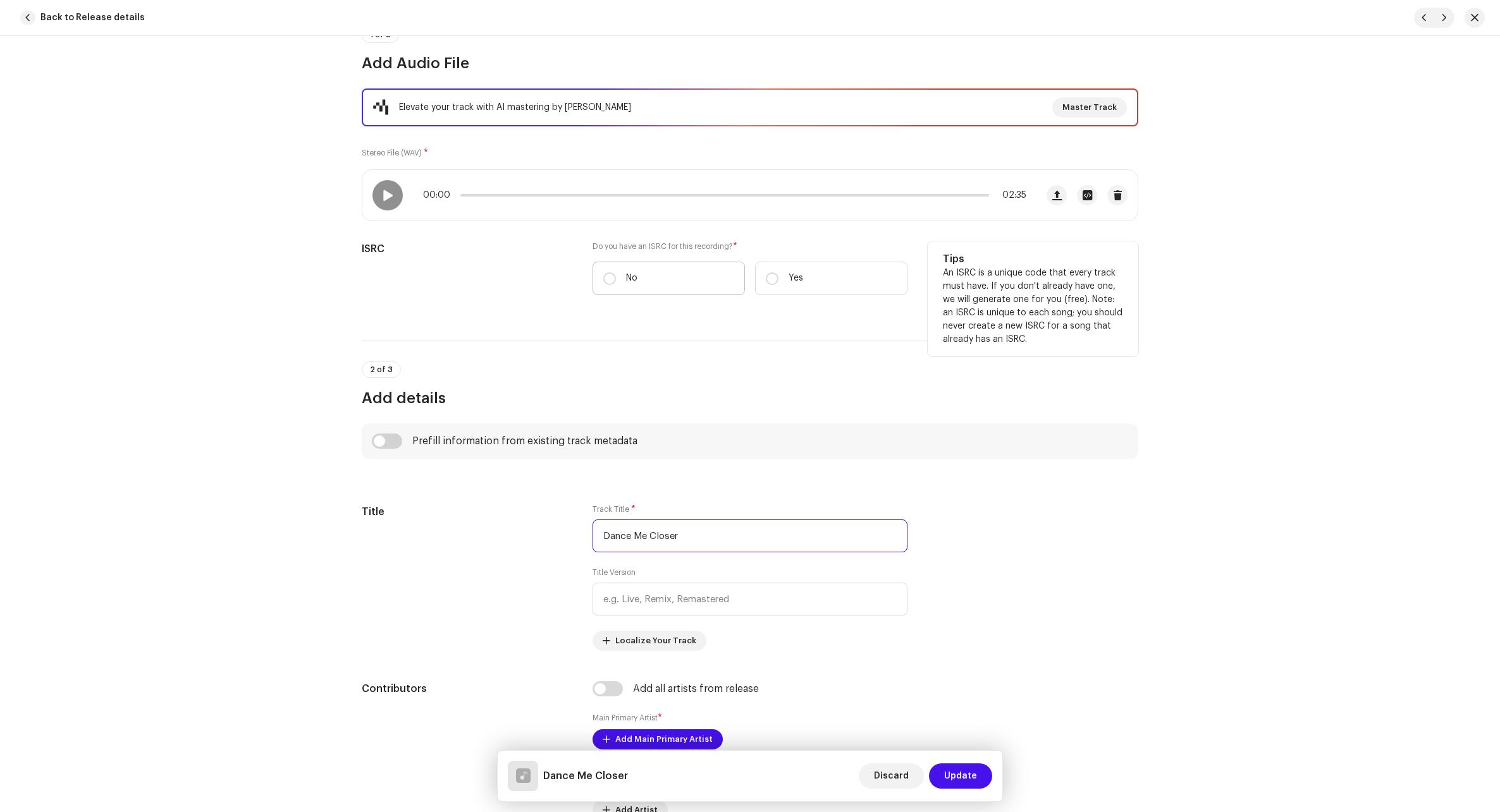
type input "Dance Me Closer"
click at [622, 279] on label "No" at bounding box center [669, 279] width 152 height 33
click at [615, 279] on input "No" at bounding box center [610, 279] width 13 height 13
radio input "true"
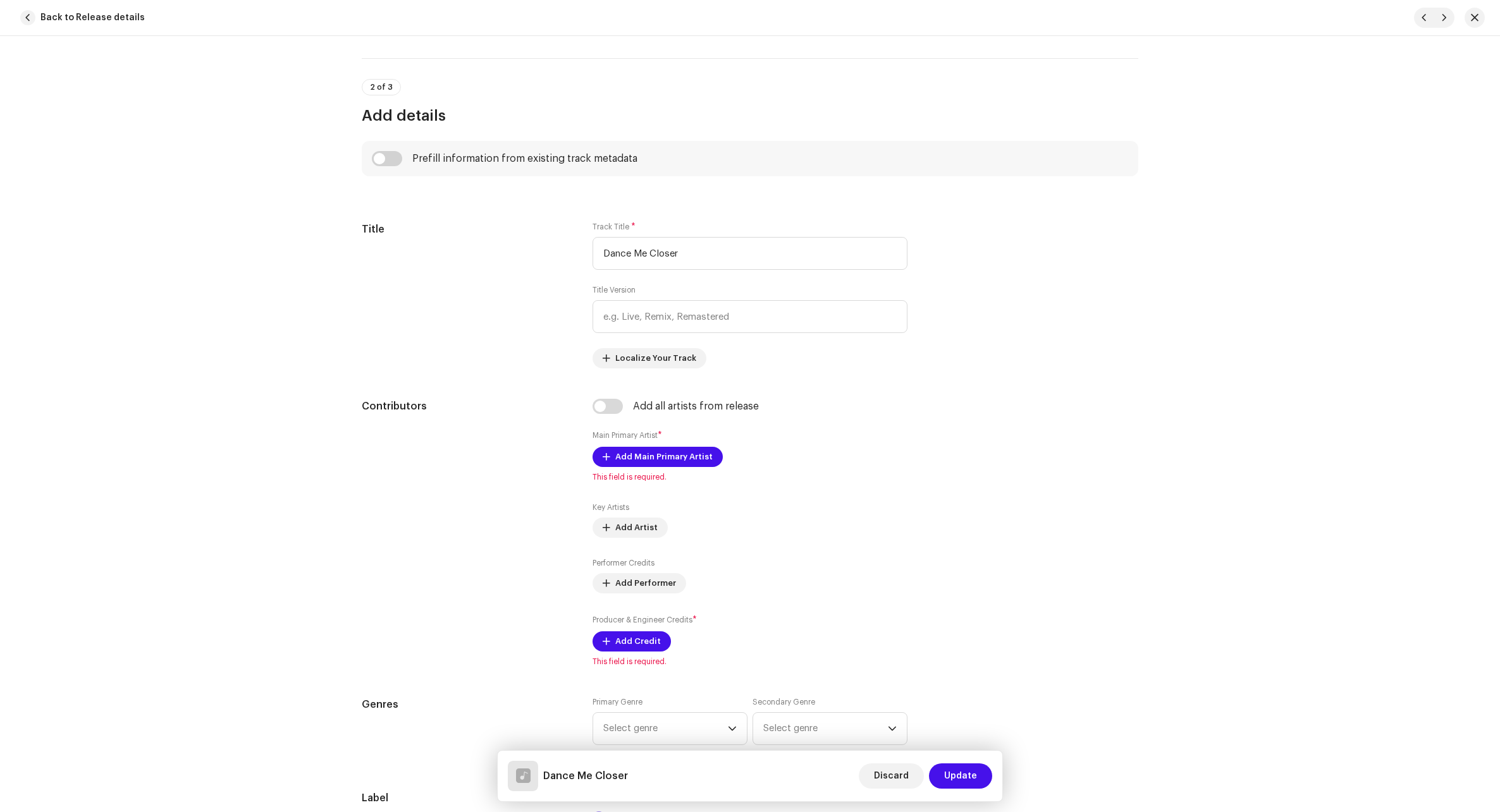
scroll to position [442, 0]
click at [679, 460] on span "Add Main Primary Artist" at bounding box center [664, 456] width 98 height 25
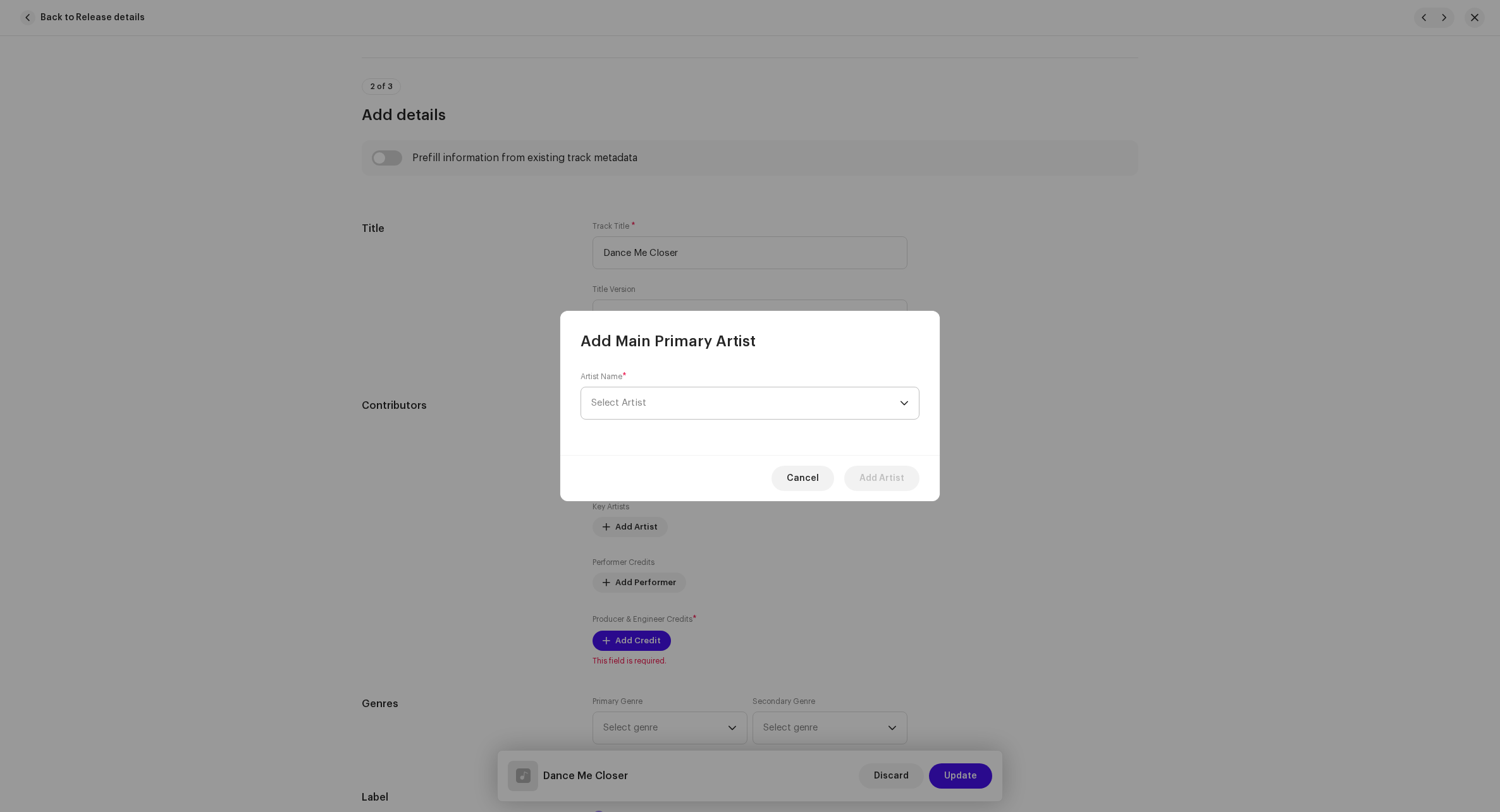
click at [690, 405] on span "Select Artist" at bounding box center [745, 403] width 309 height 32
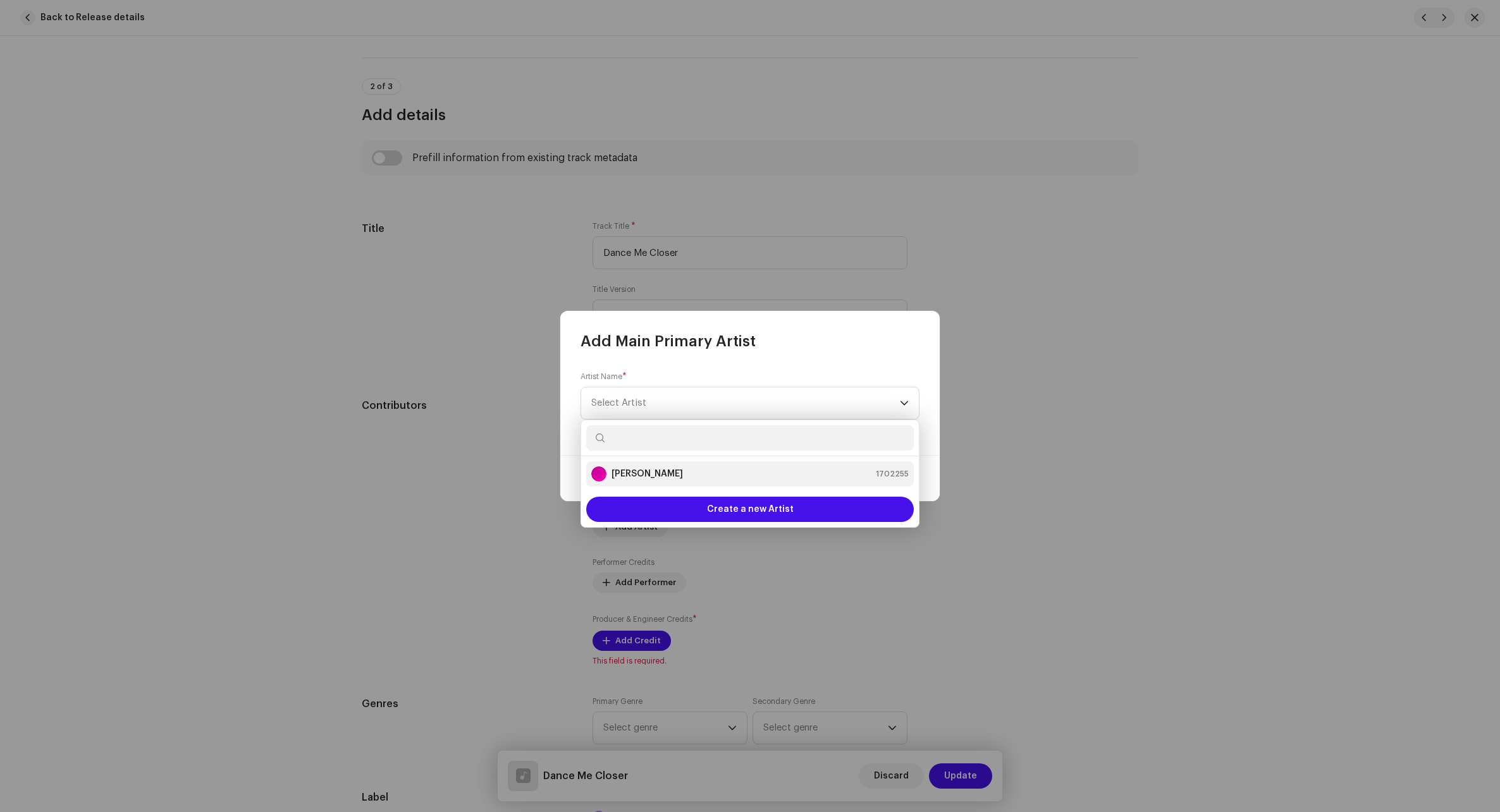
click at [643, 468] on strong "[PERSON_NAME]" at bounding box center [647, 474] width 71 height 13
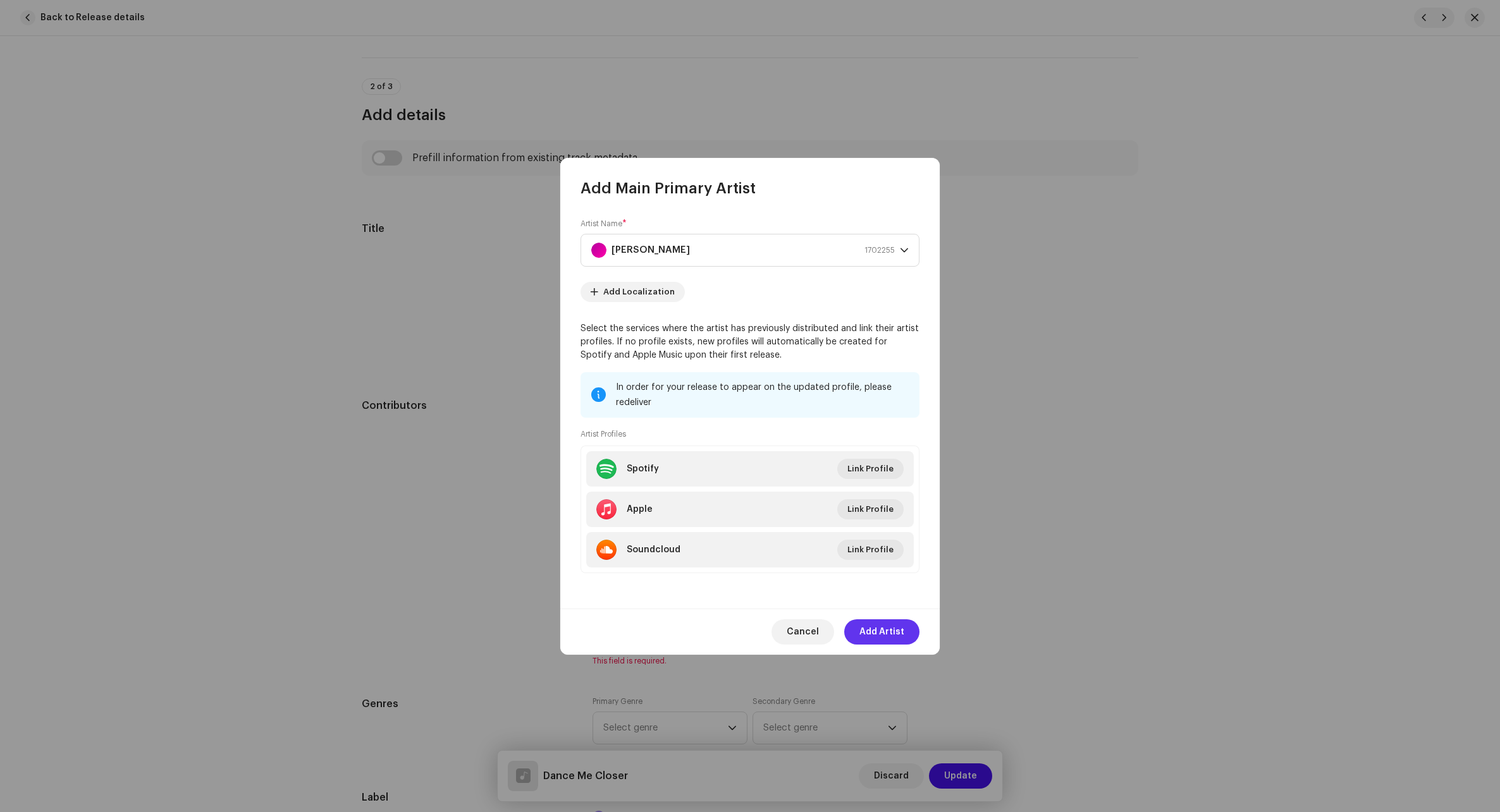
click at [893, 629] on span "Add Artist" at bounding box center [881, 632] width 45 height 25
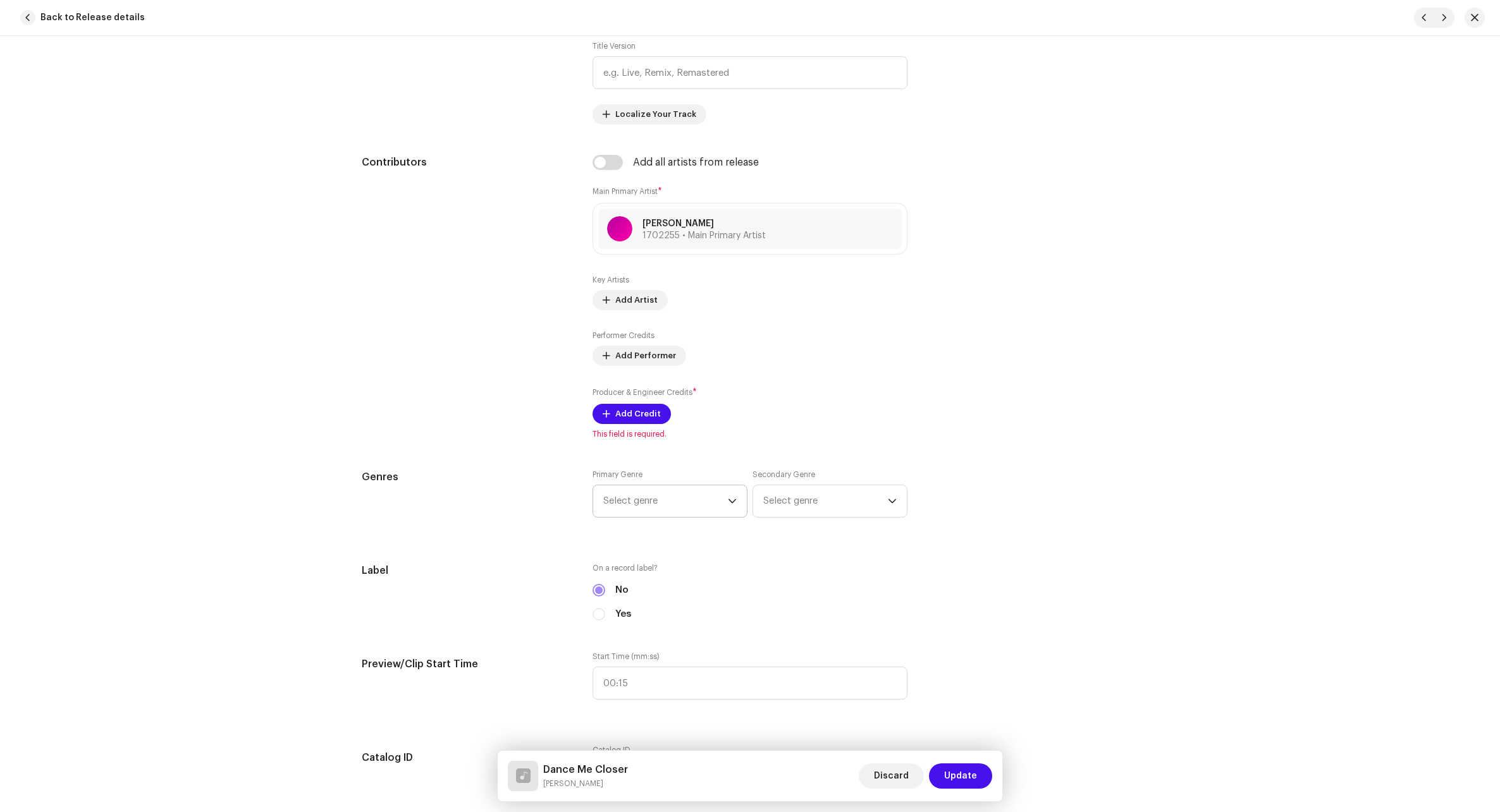
scroll to position [695, 0]
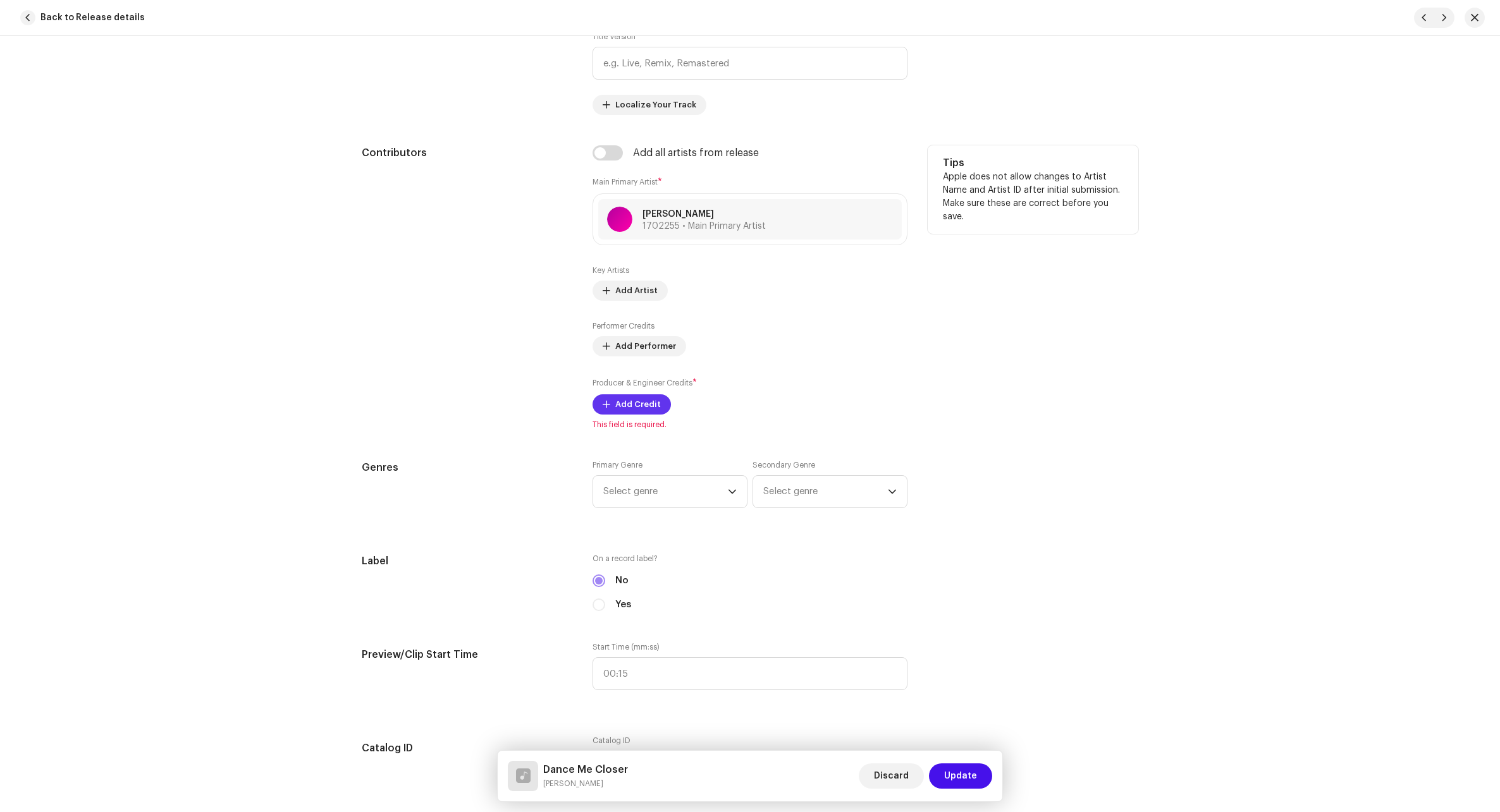
click at [646, 399] on span "Add Credit" at bounding box center [638, 405] width 45 height 25
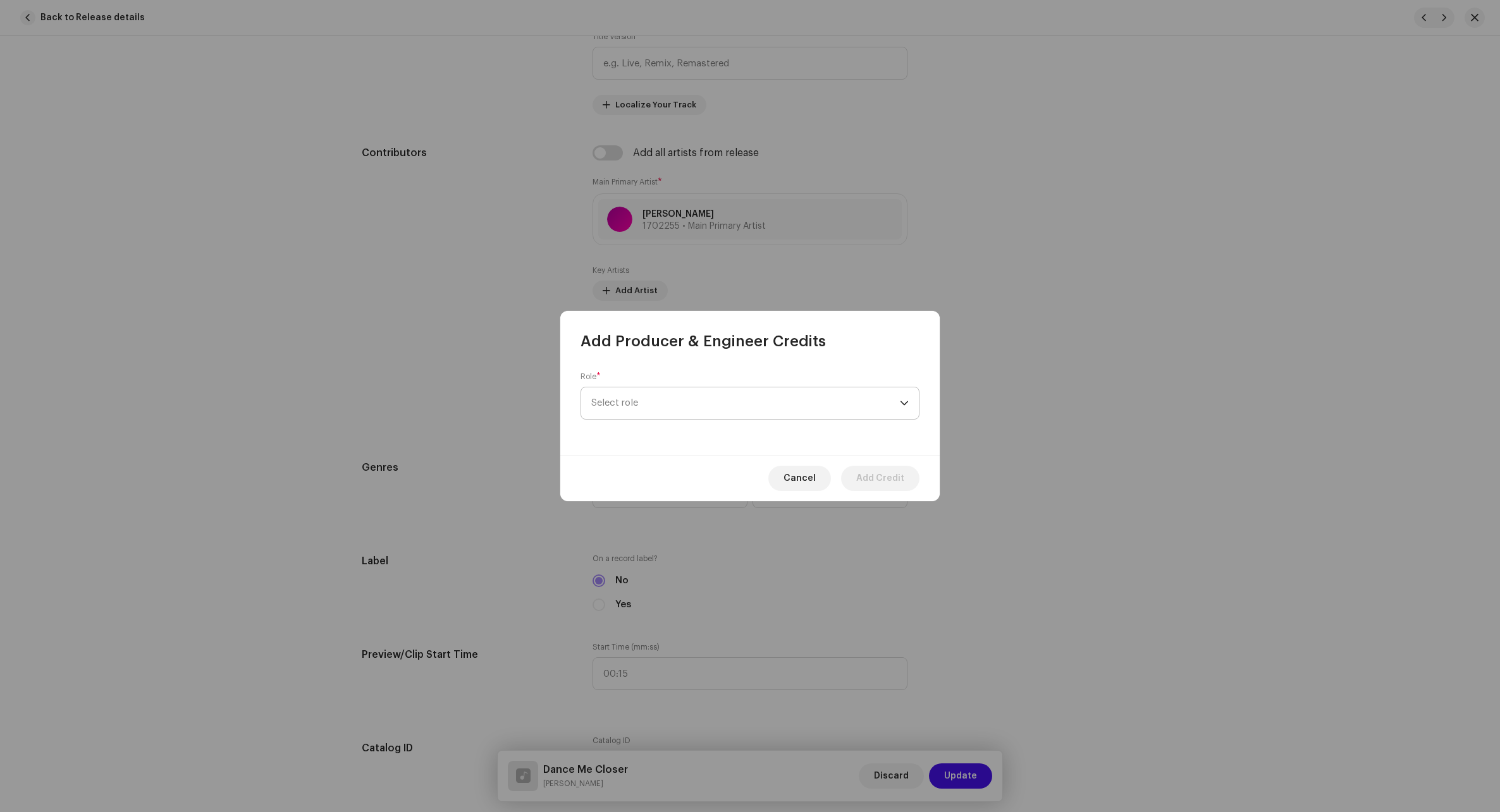
click at [678, 409] on span "Select role" at bounding box center [745, 403] width 309 height 32
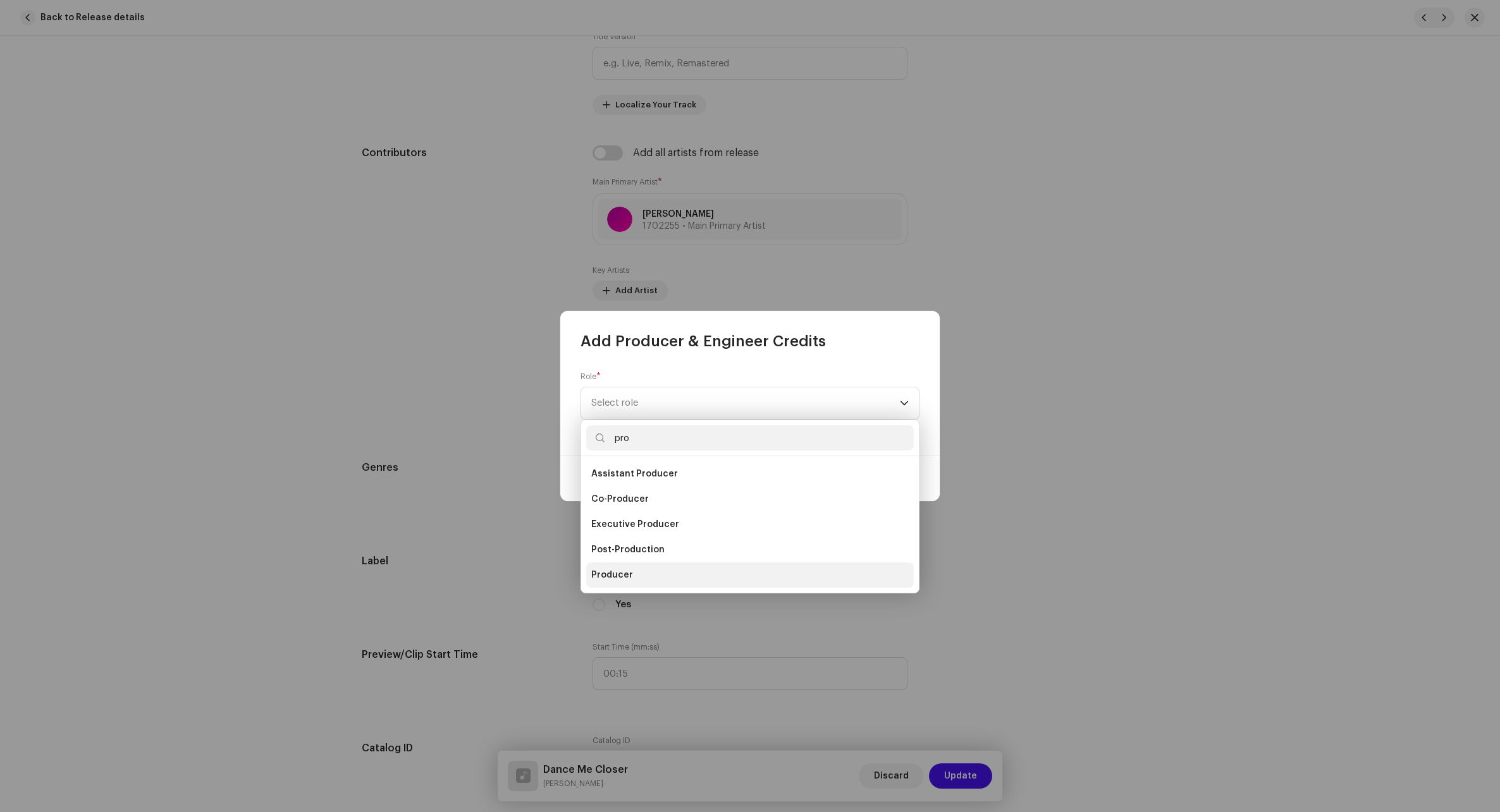
type input "pro"
click at [612, 581] on span "Producer" at bounding box center [611, 575] width 42 height 13
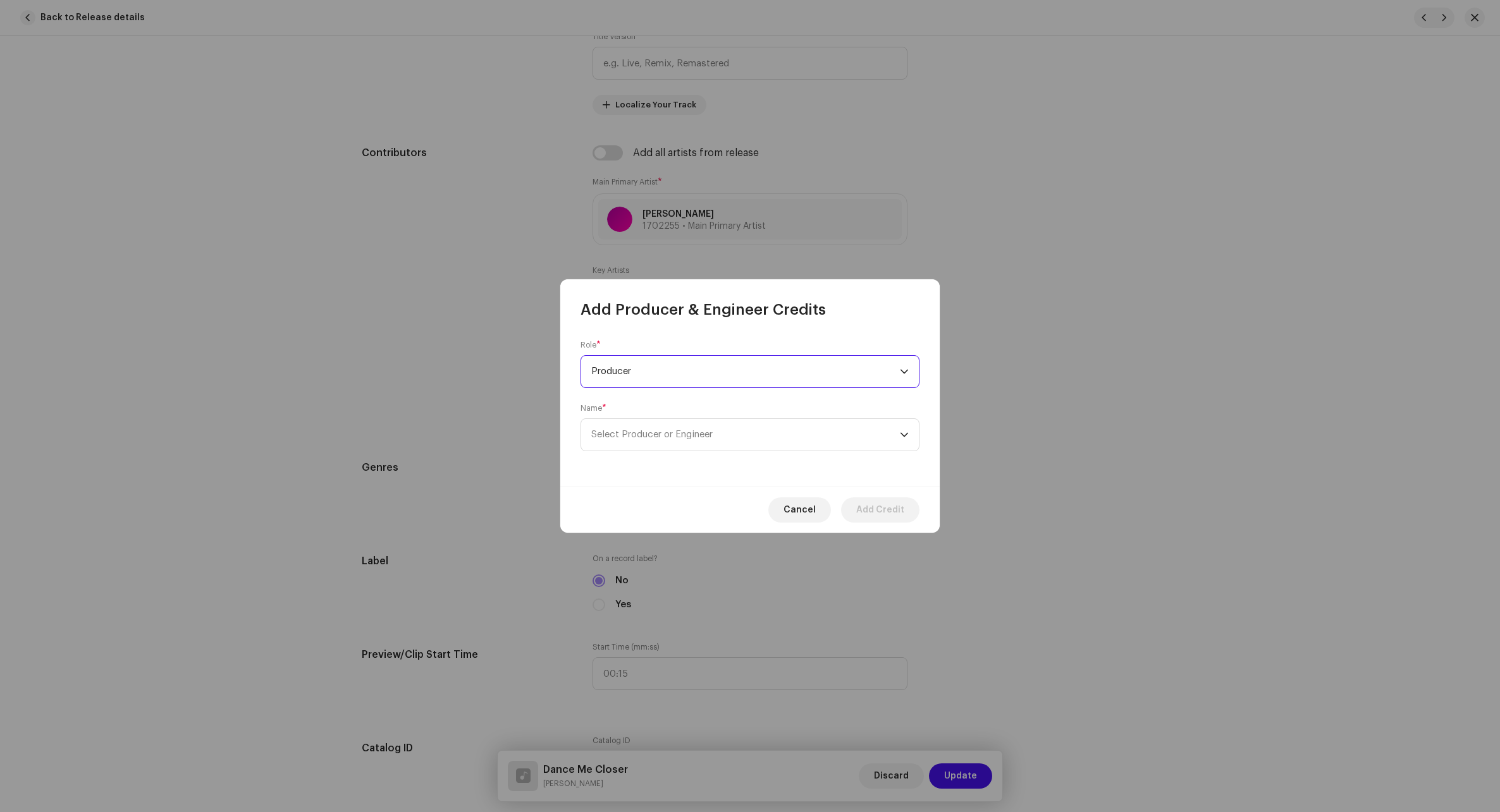
click at [678, 414] on div "Name * Select Producer or Engineer" at bounding box center [750, 427] width 339 height 48
click at [659, 435] on span "Select Producer or Engineer" at bounding box center [651, 434] width 121 height 10
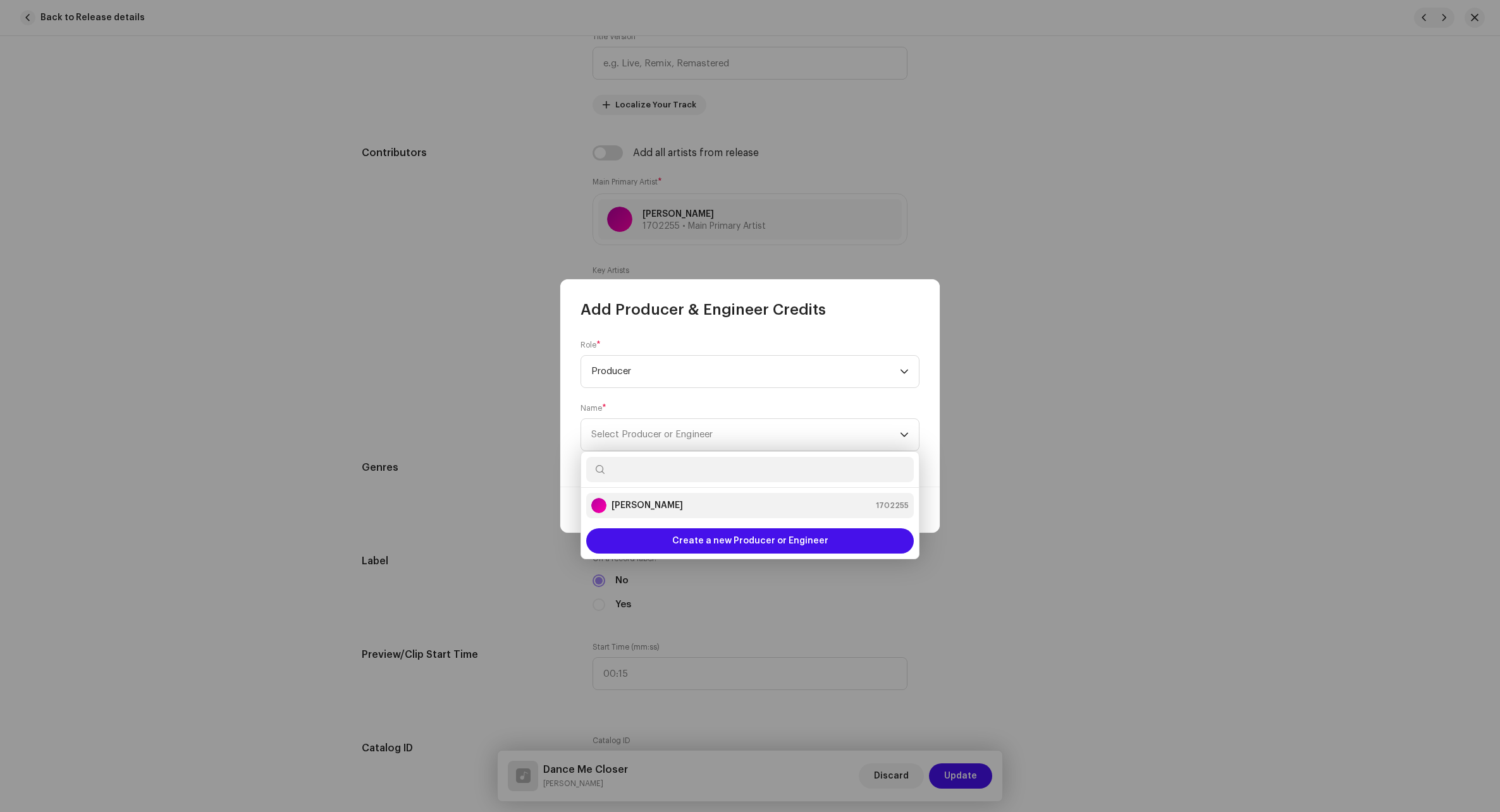
click at [646, 507] on strong "[PERSON_NAME]" at bounding box center [647, 506] width 71 height 13
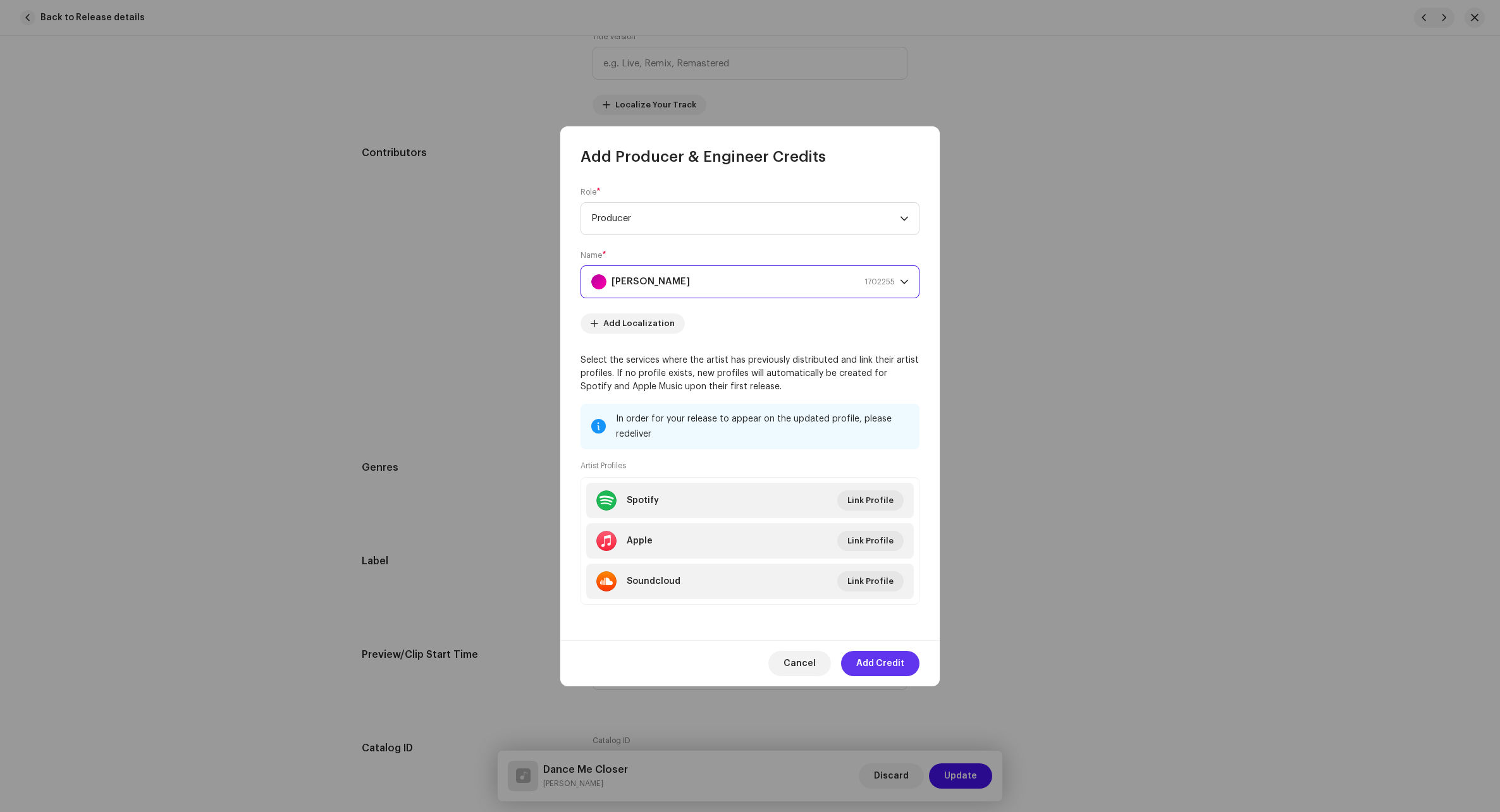
click at [893, 660] on span "Add Credit" at bounding box center [880, 664] width 48 height 25
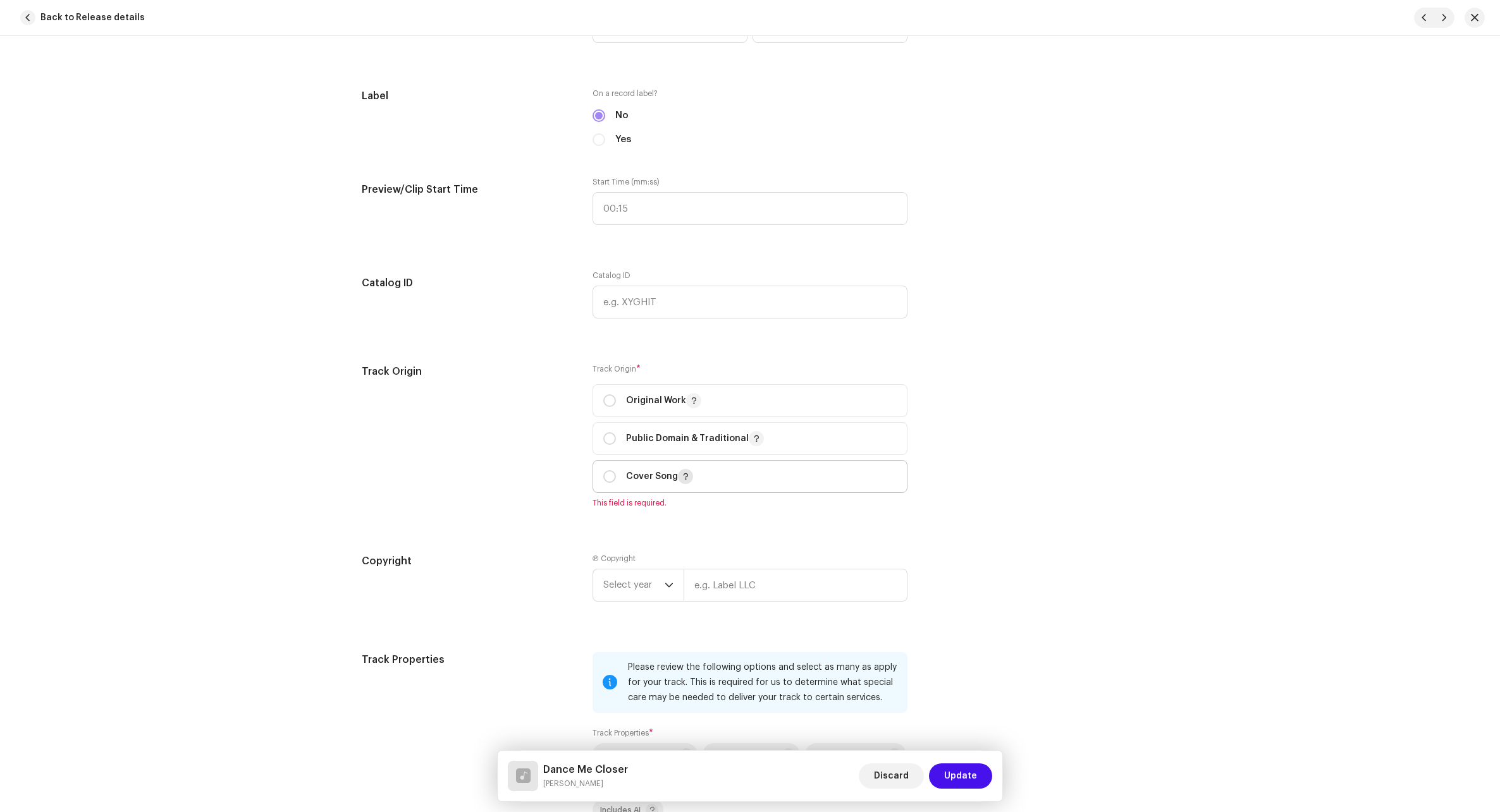
scroll to position [1201, 0]
click at [660, 395] on p "Original Work" at bounding box center [663, 398] width 75 height 15
radio input "true"
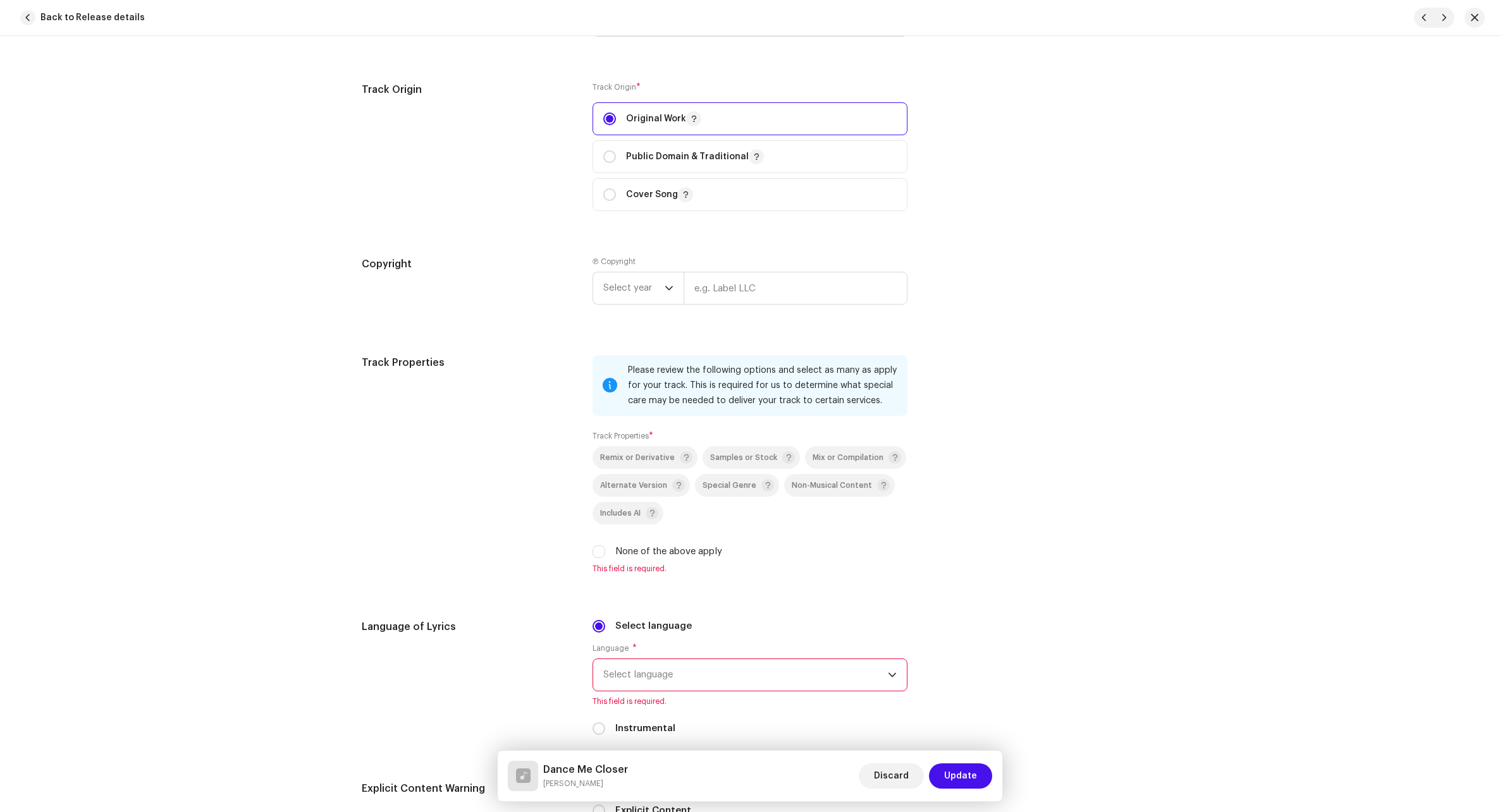
scroll to position [1517, 0]
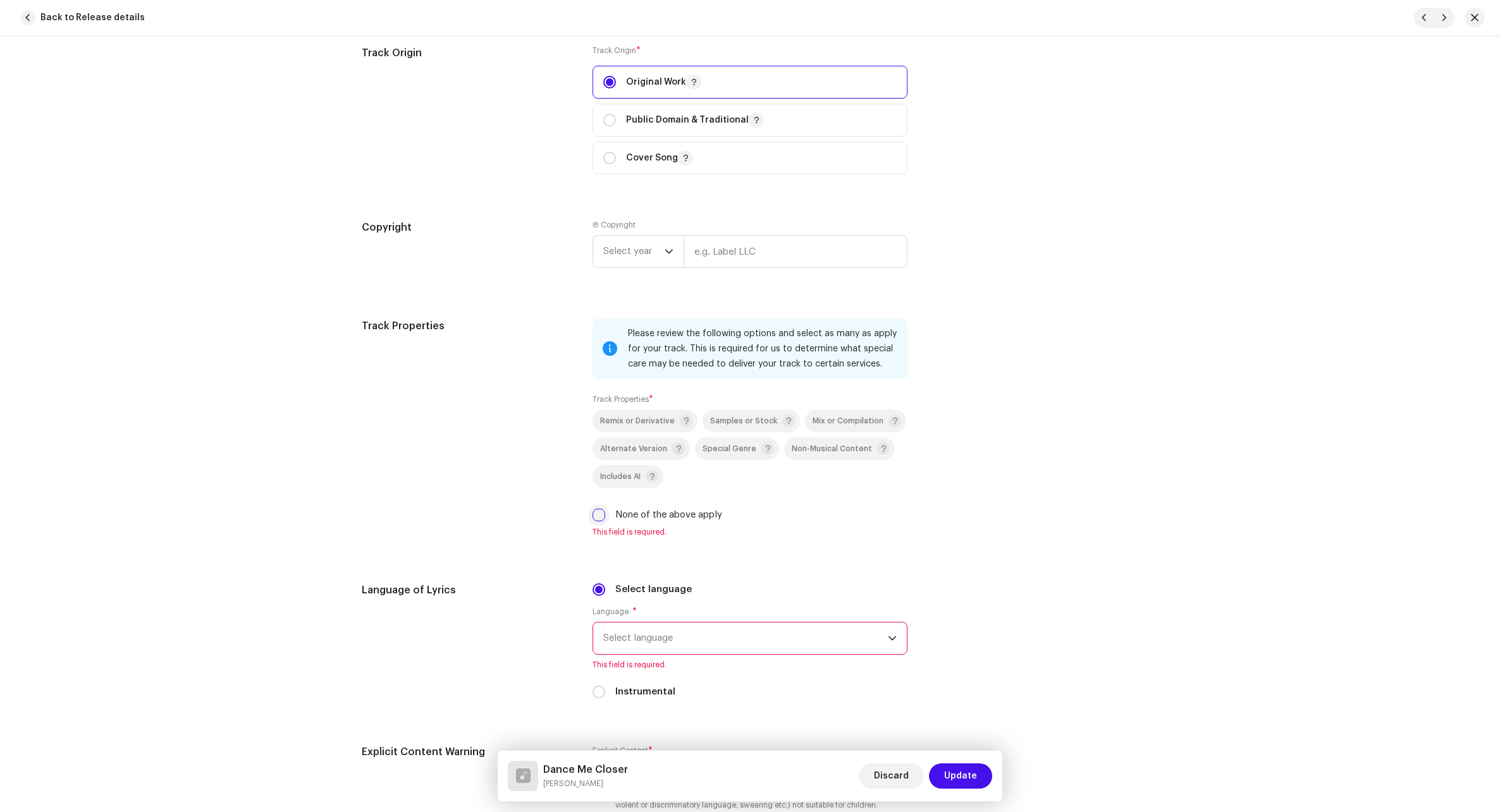
click at [598, 513] on input "None of the above apply" at bounding box center [599, 515] width 13 height 13
checkbox input "true"
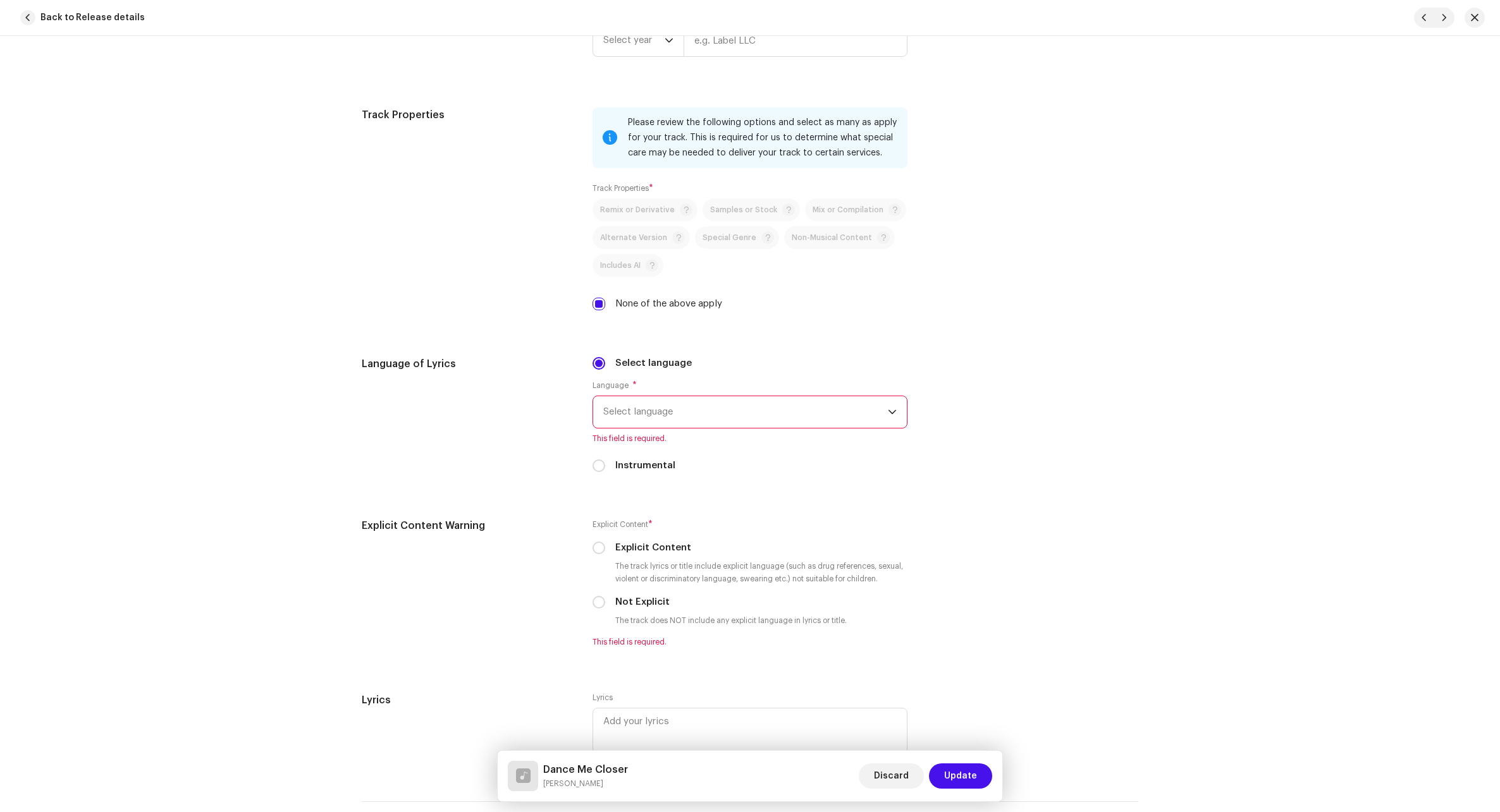
scroll to position [1769, 0]
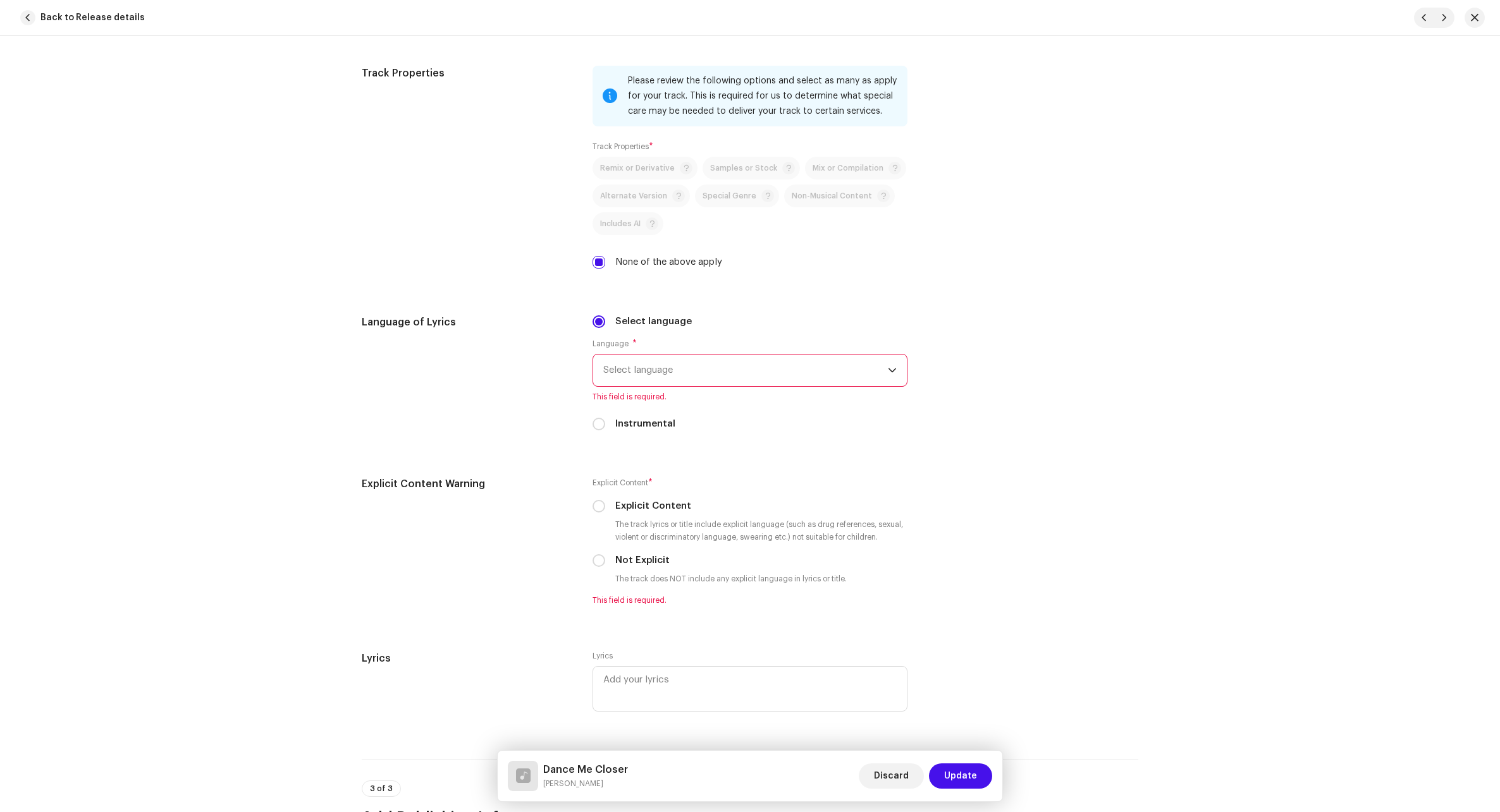
click at [719, 368] on span "Select language" at bounding box center [746, 371] width 284 height 32
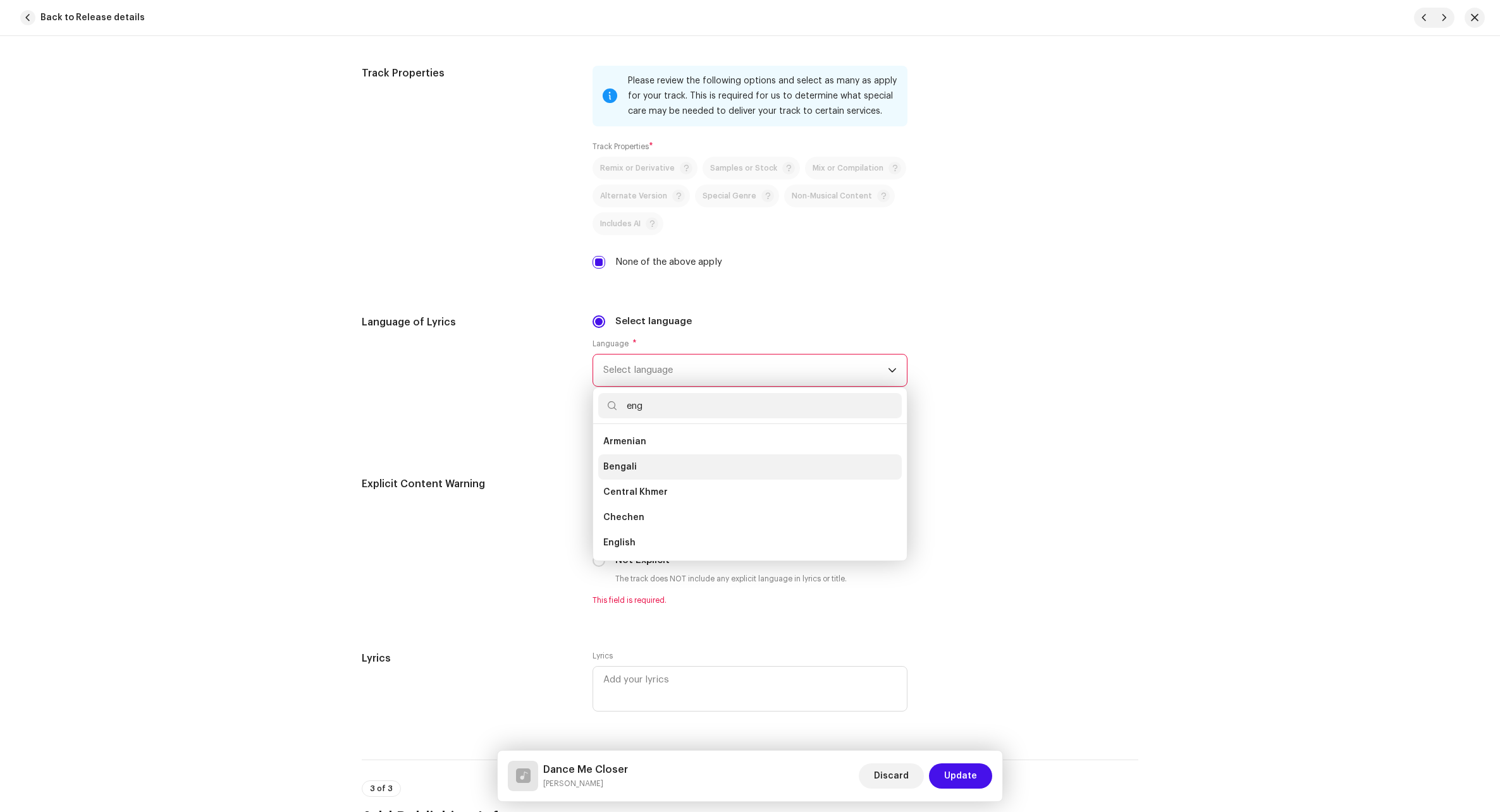
scroll to position [0, 0]
type input "eng"
click at [650, 472] on li "English" at bounding box center [750, 467] width 303 height 25
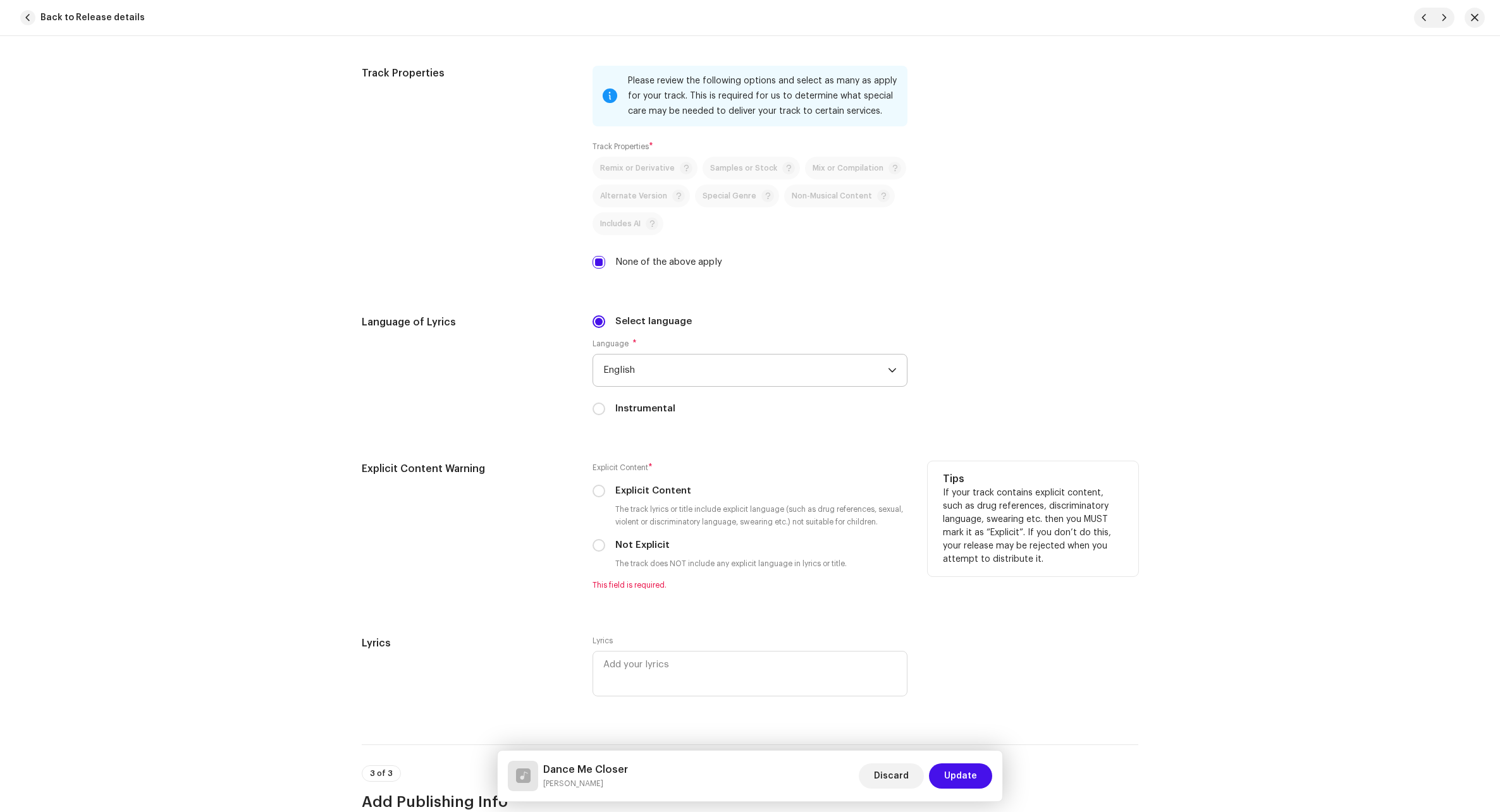
click at [622, 550] on label "Not Explicit" at bounding box center [642, 545] width 54 height 14
click at [605, 550] on input "Not Explicit" at bounding box center [599, 545] width 13 height 13
radio input "true"
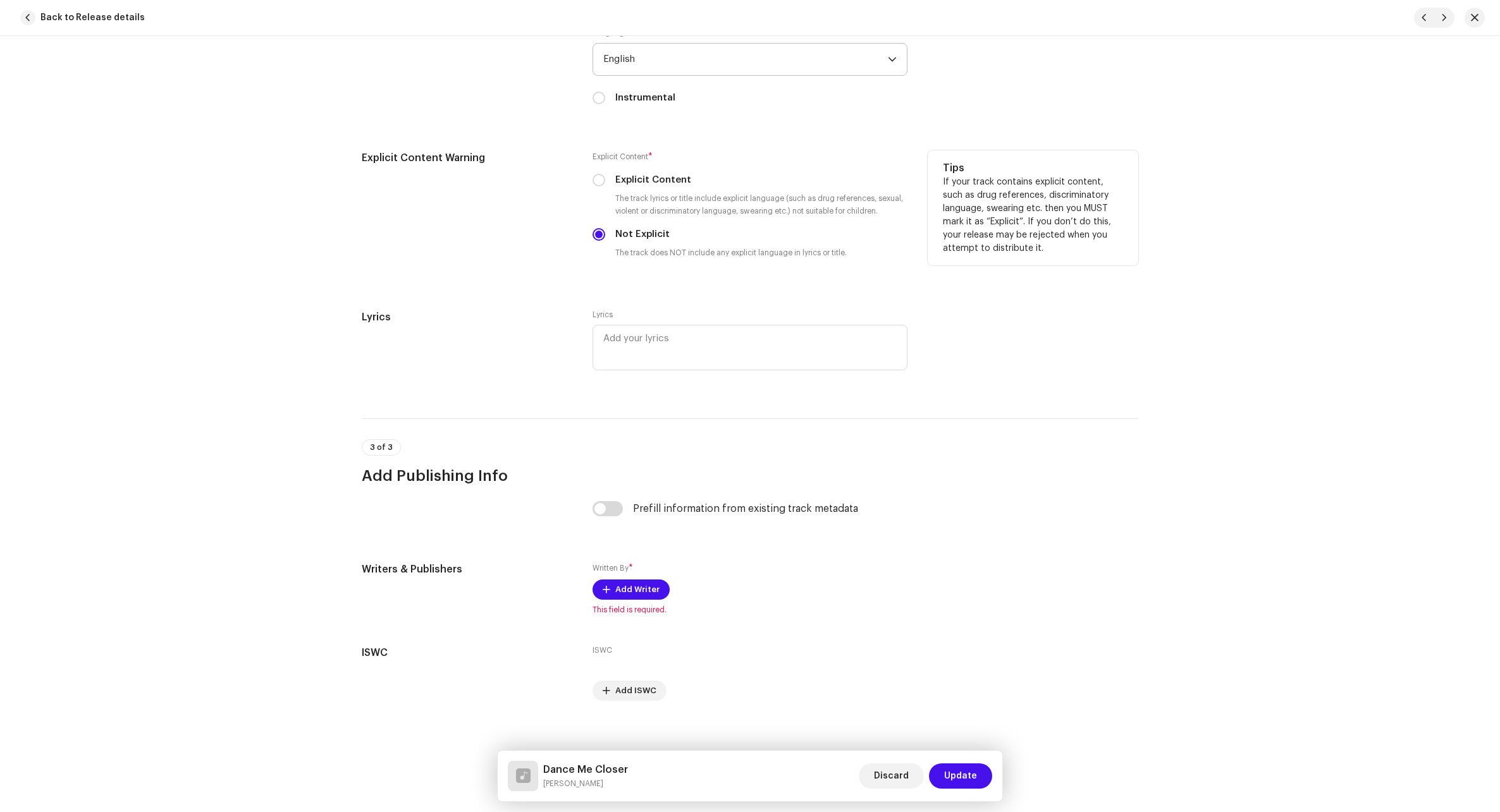
scroll to position [2085, 0]
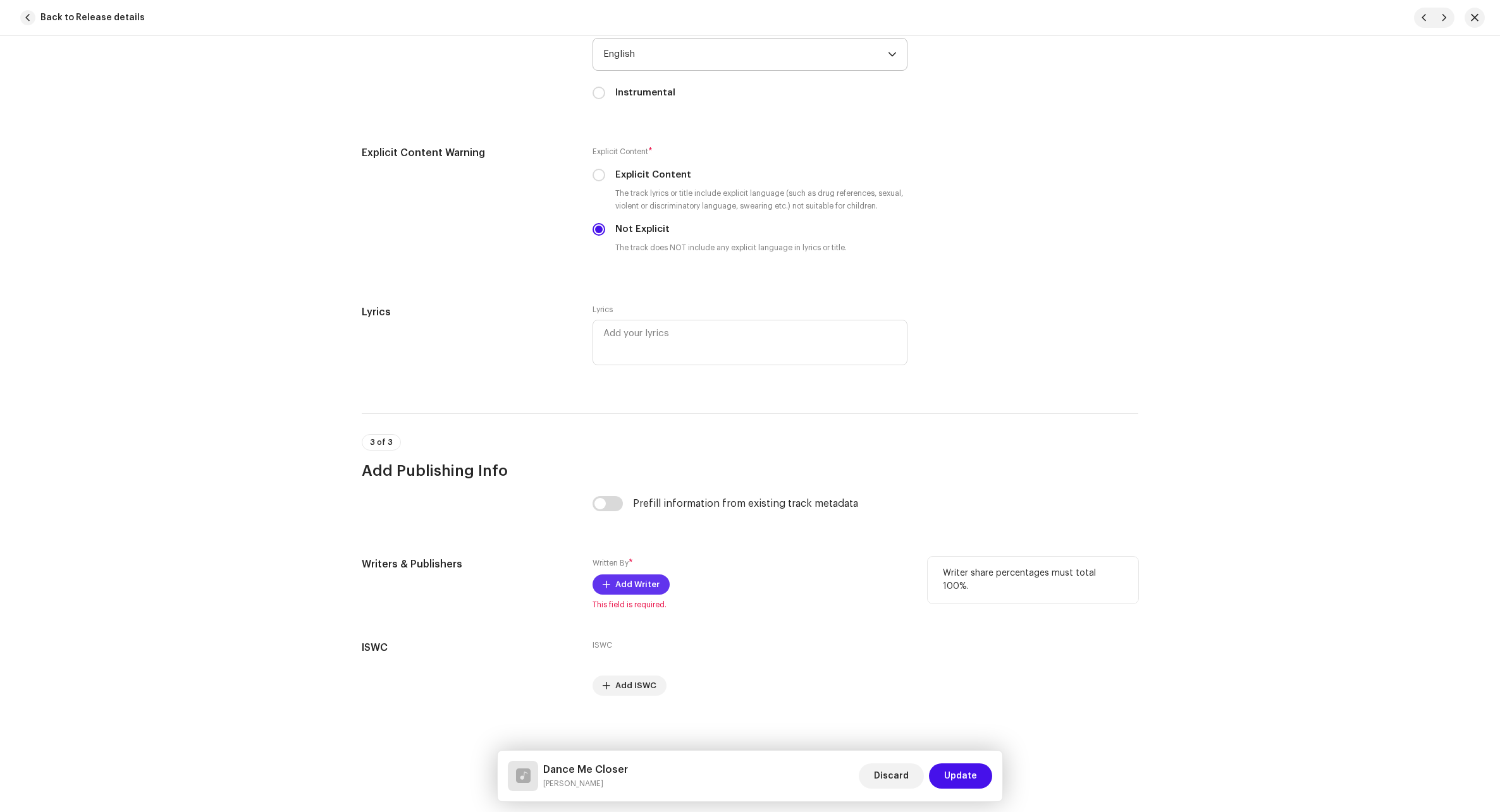
click at [630, 586] on span "Add Writer" at bounding box center [638, 585] width 44 height 25
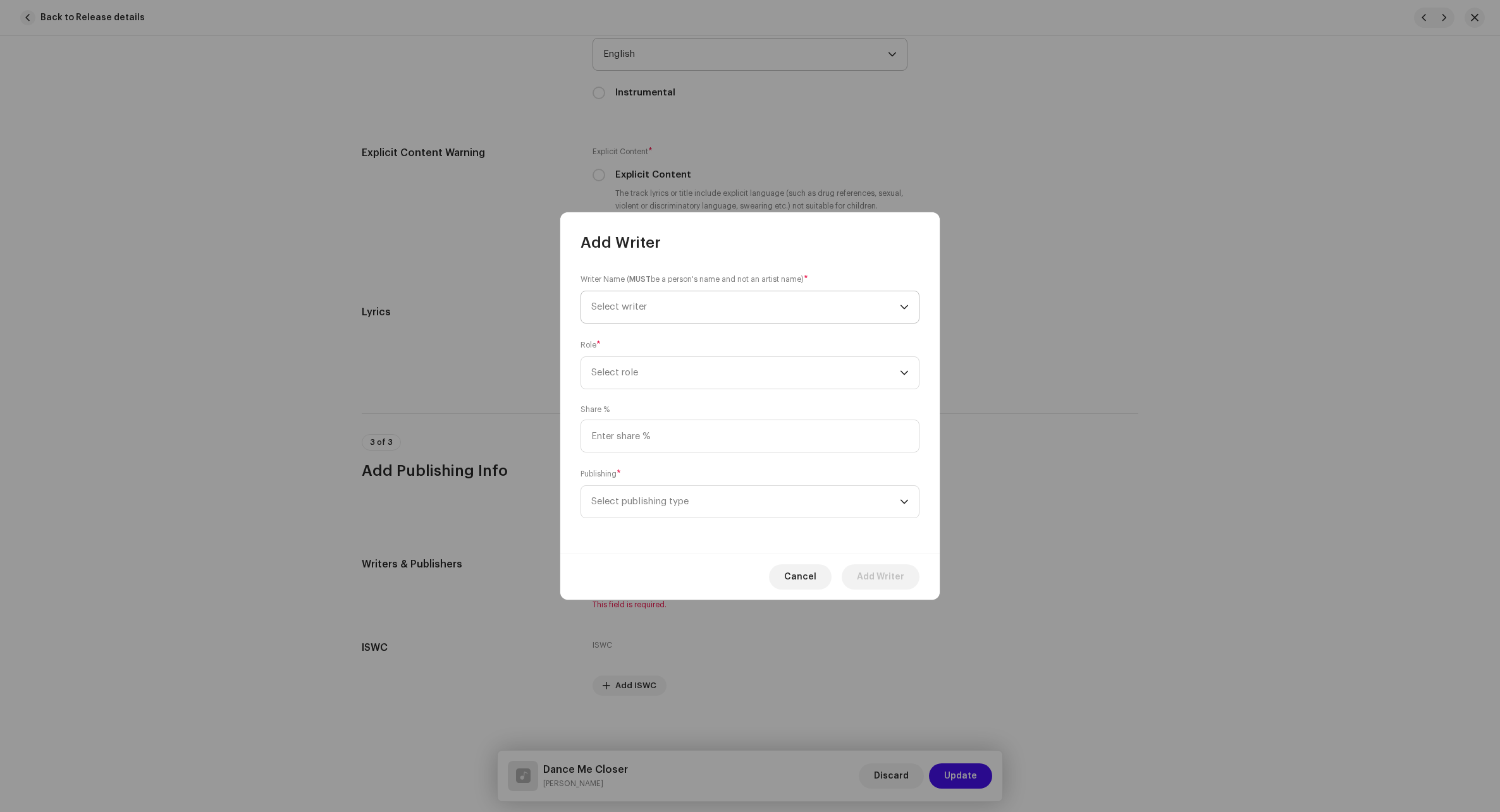
click at [683, 302] on span "Select writer" at bounding box center [745, 307] width 309 height 32
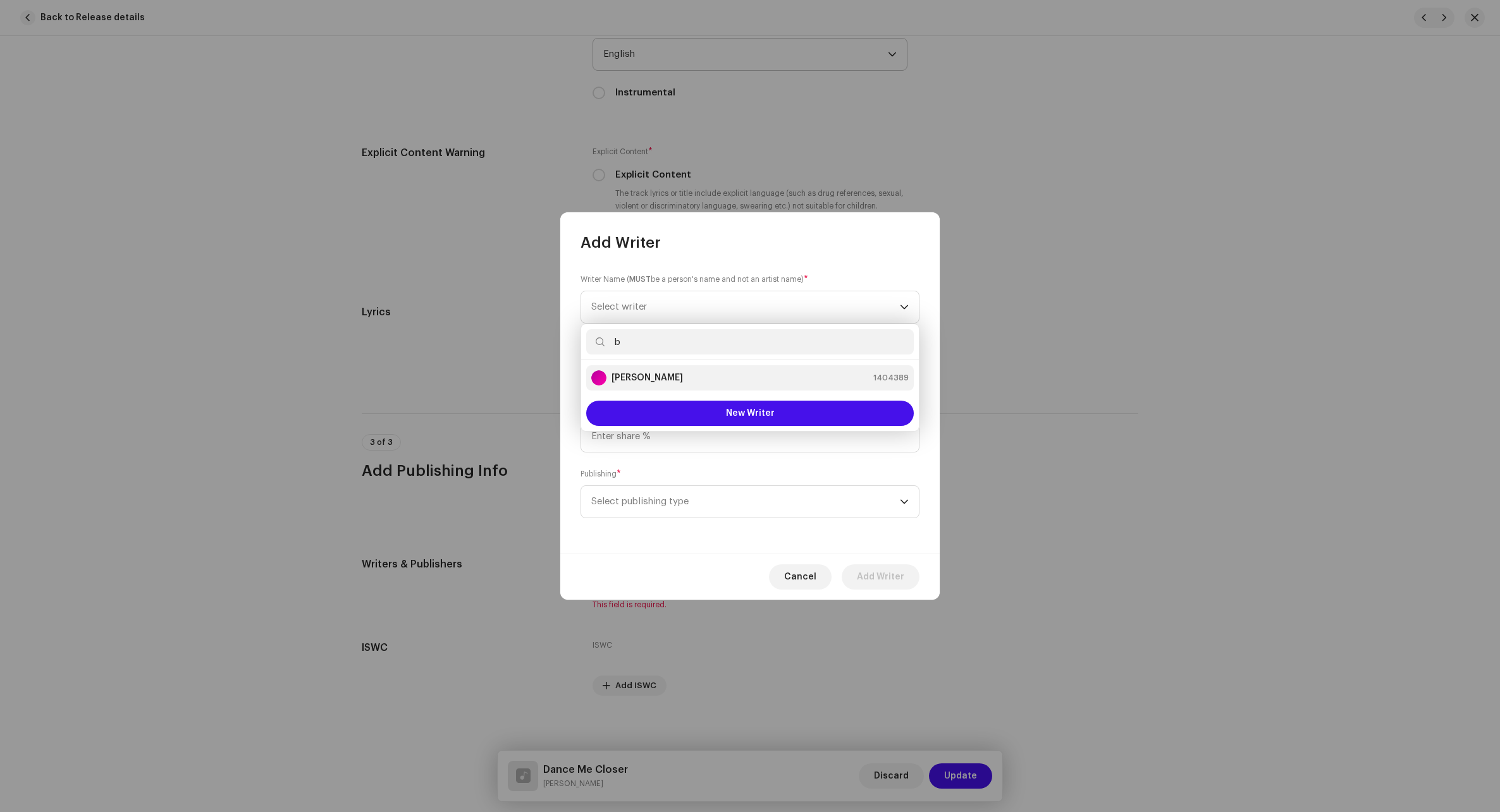
type input "b"
click at [690, 386] on li "[PERSON_NAME] 1404389" at bounding box center [750, 378] width 327 height 25
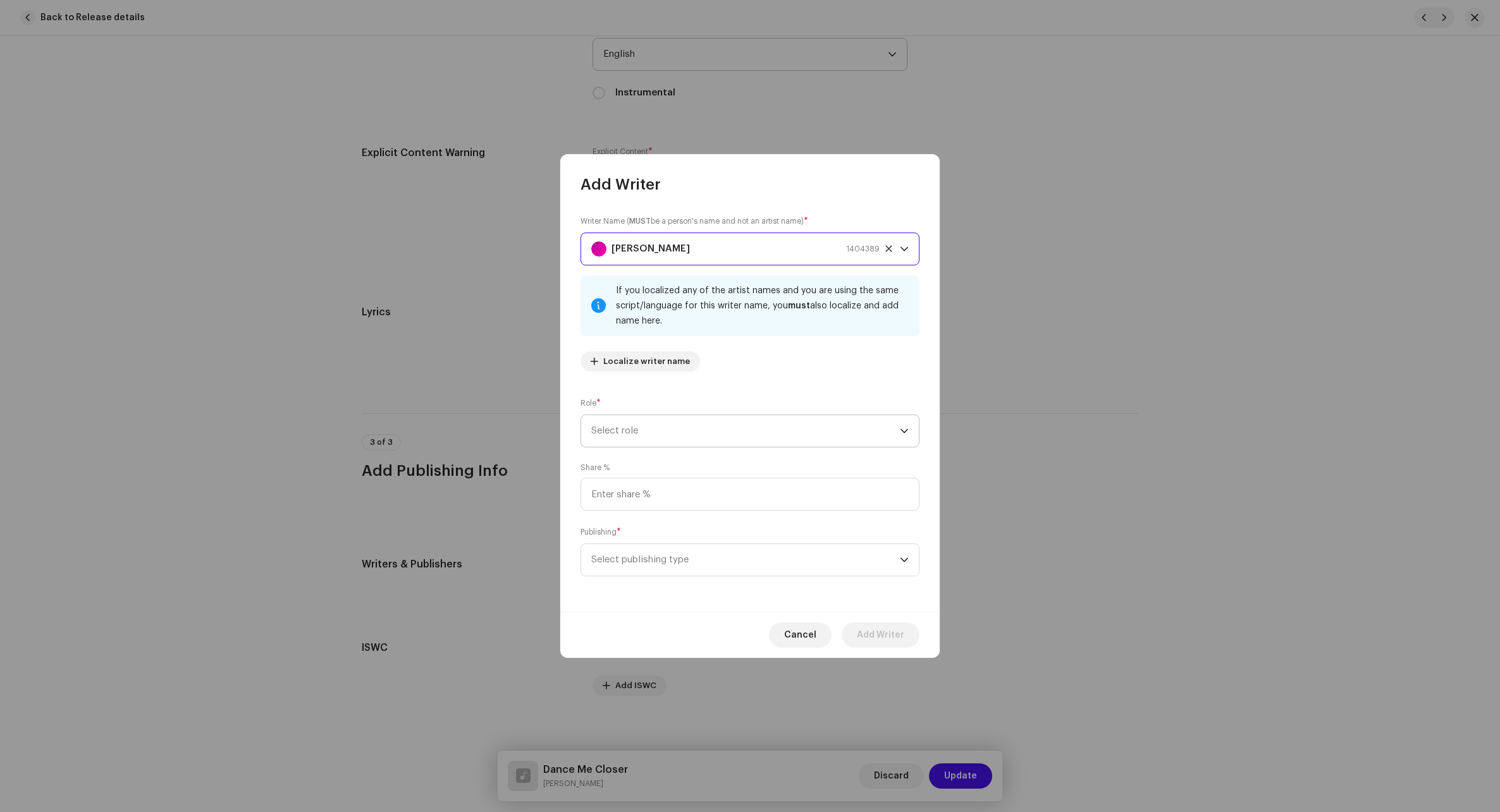
click at [687, 425] on span "Select role" at bounding box center [745, 431] width 309 height 32
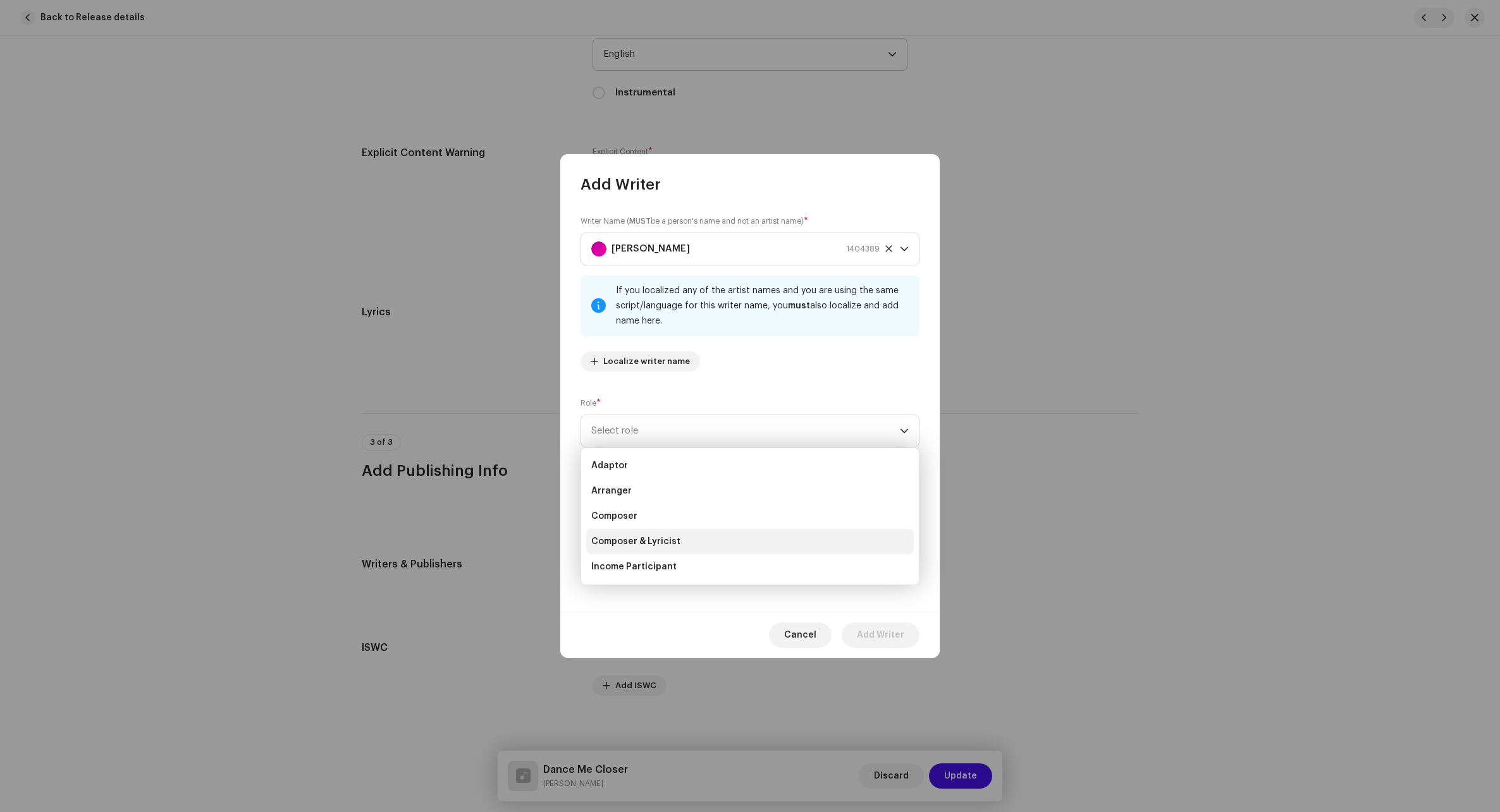
click at [642, 536] on span "Composer & Lyricist" at bounding box center [635, 541] width 89 height 13
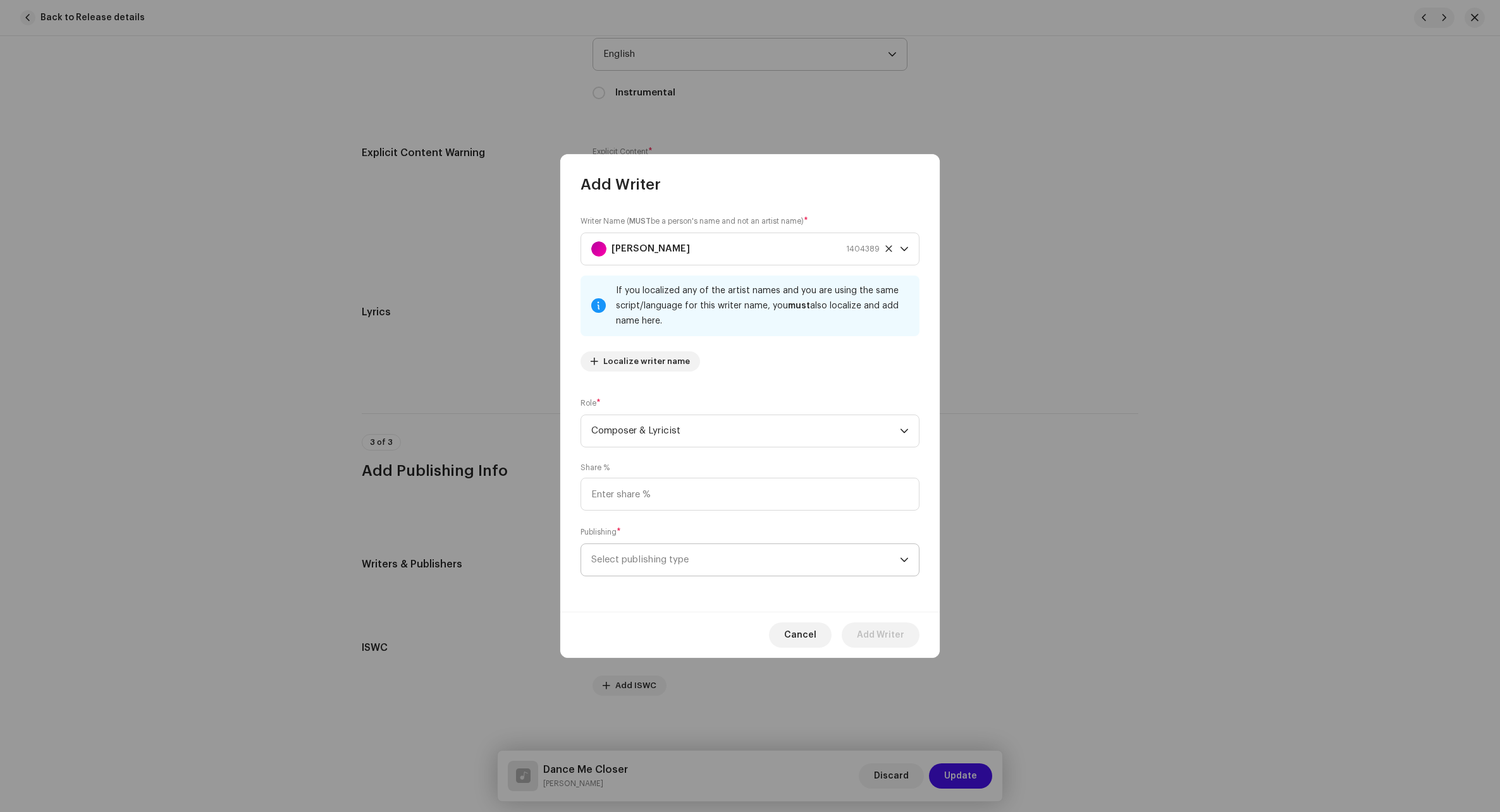
click at [669, 561] on span "Select publishing type" at bounding box center [745, 560] width 309 height 32
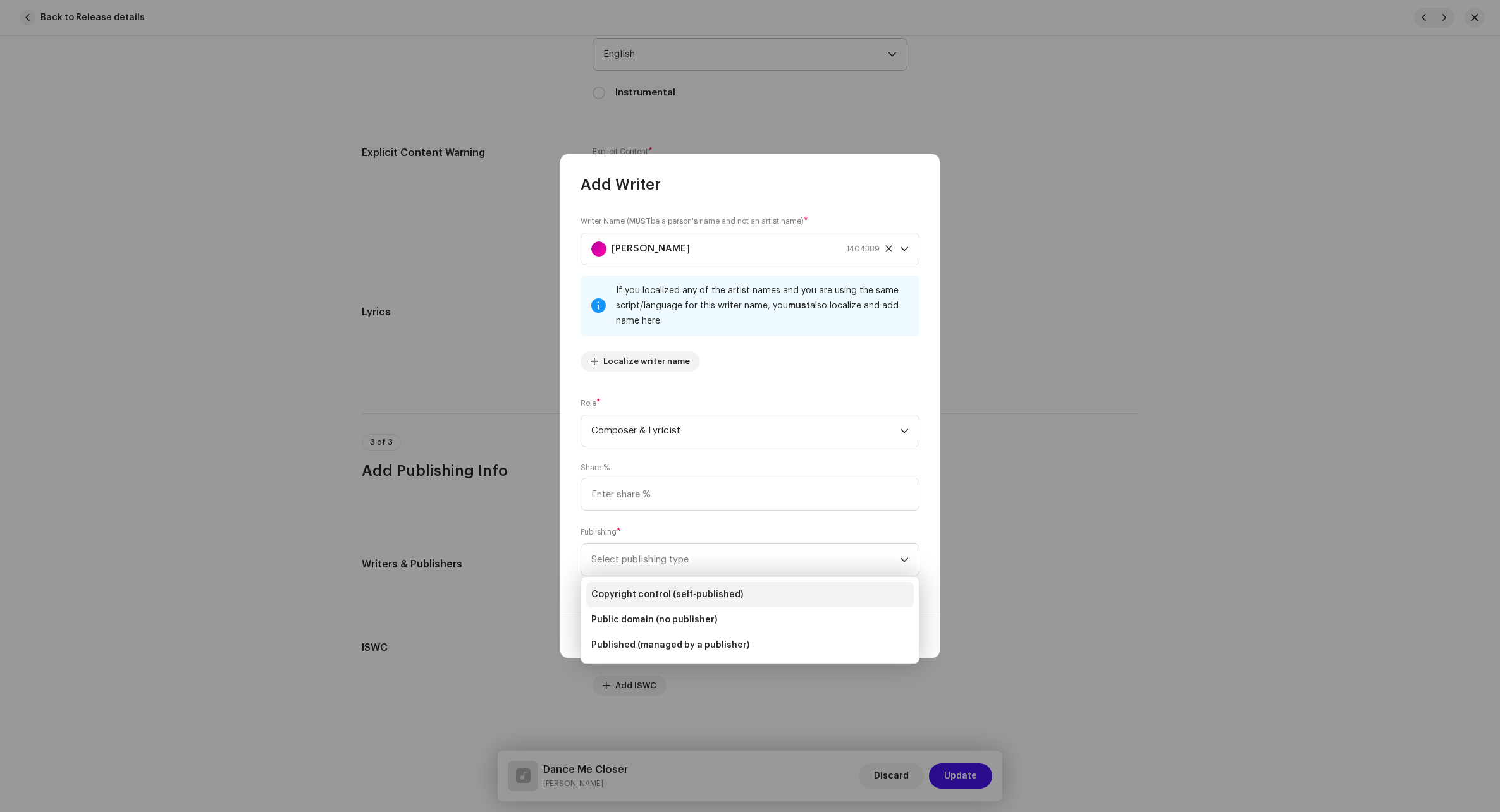
click at [661, 591] on span "Copyright control (self-published)" at bounding box center [666, 595] width 152 height 13
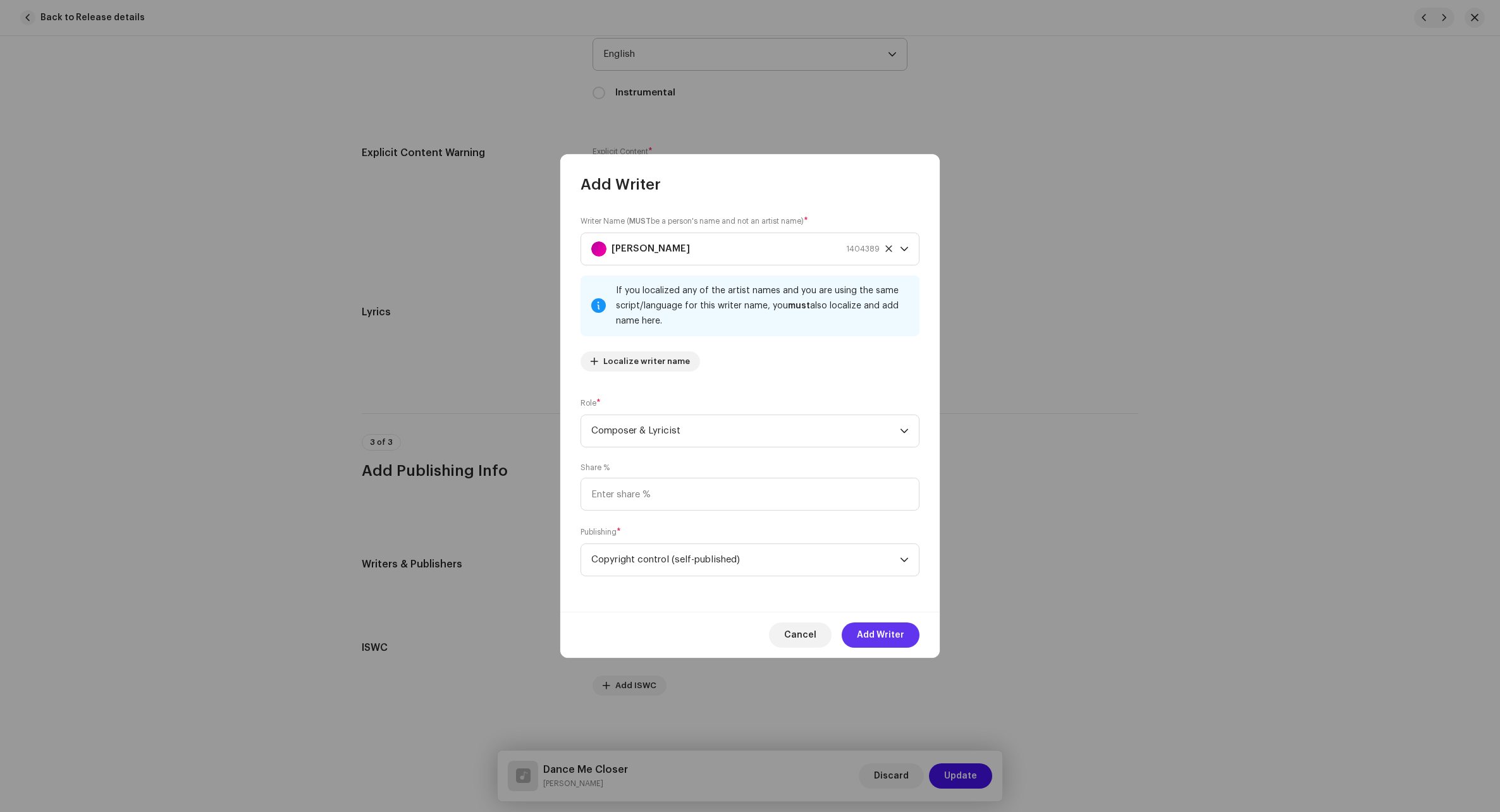
click at [878, 634] on span "Add Writer" at bounding box center [881, 635] width 48 height 25
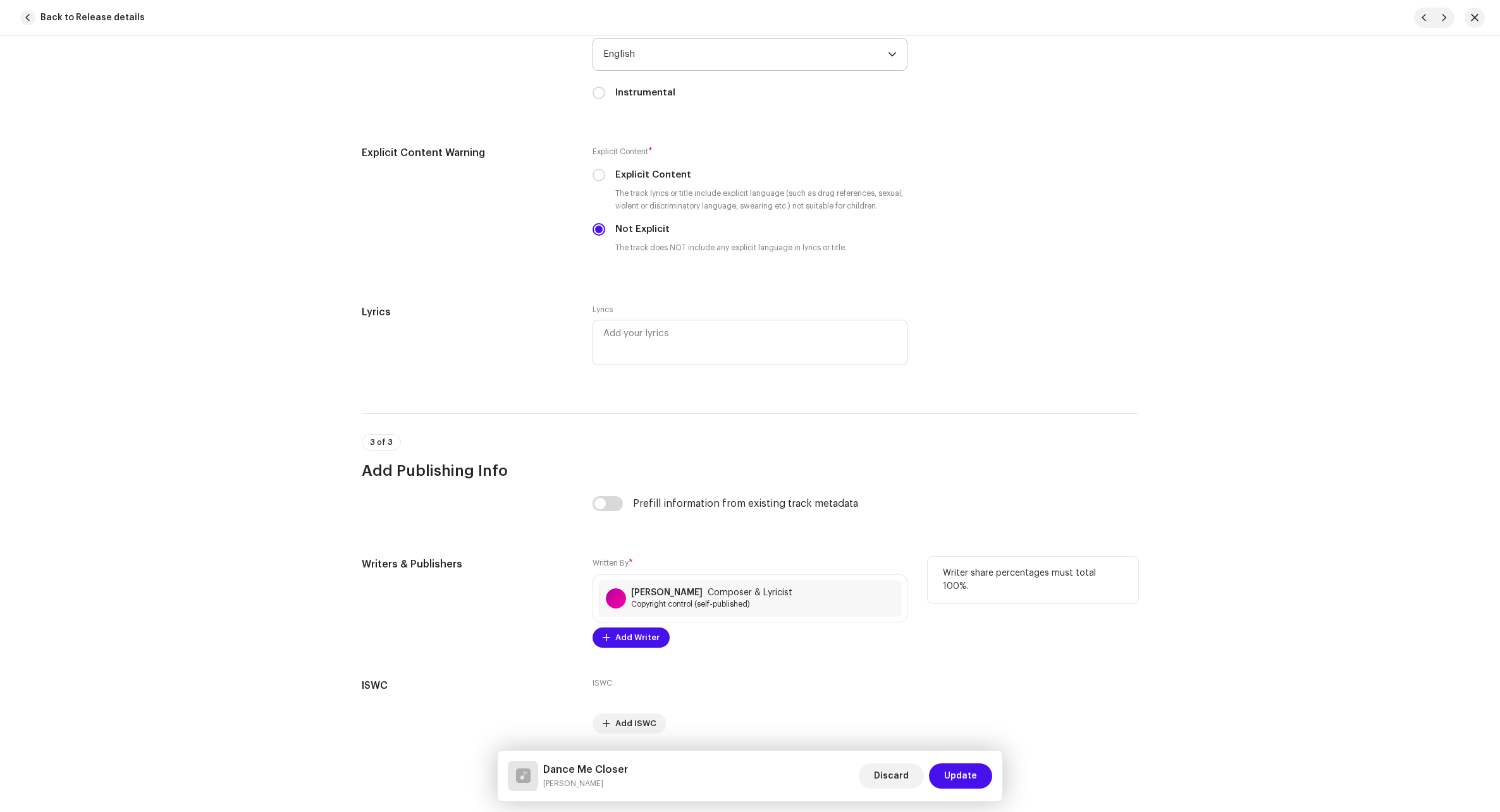
scroll to position [2129, 0]
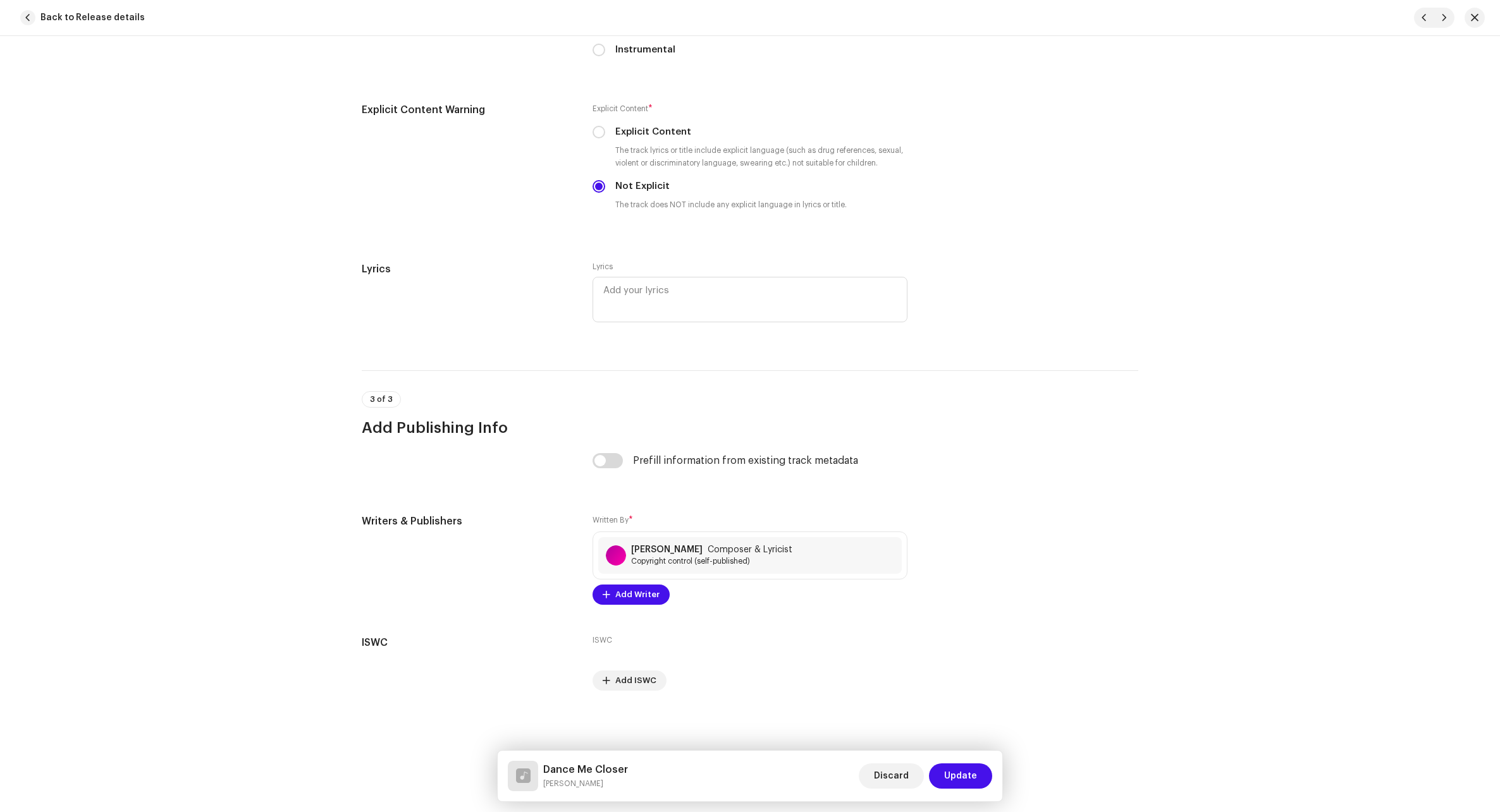
click at [893, 777] on span "Update" at bounding box center [960, 776] width 33 height 25
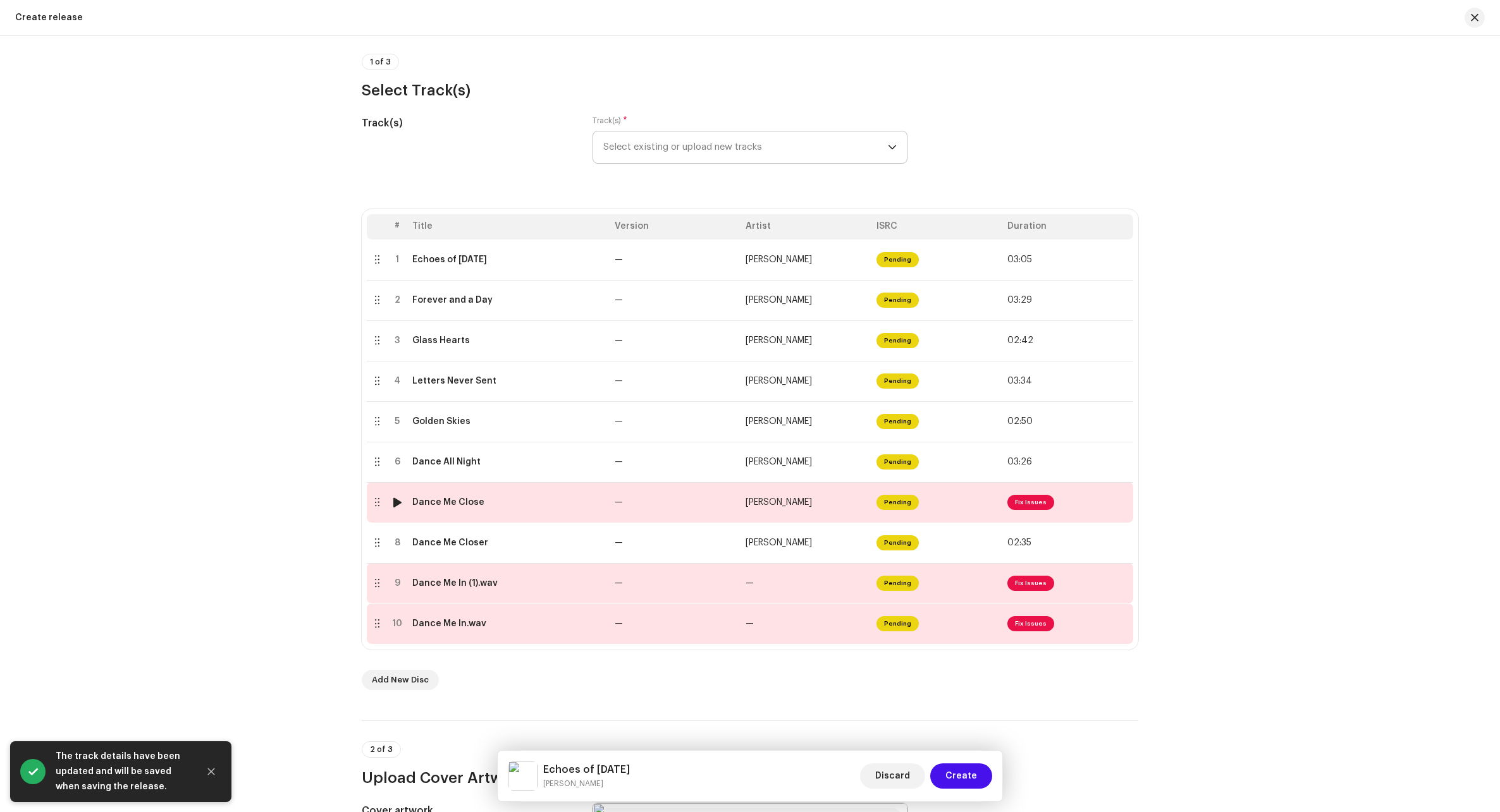
drag, startPoint x: 719, startPoint y: 507, endPoint x: 712, endPoint y: 510, distance: 7.6
click at [701, 510] on td "—" at bounding box center [675, 502] width 131 height 40
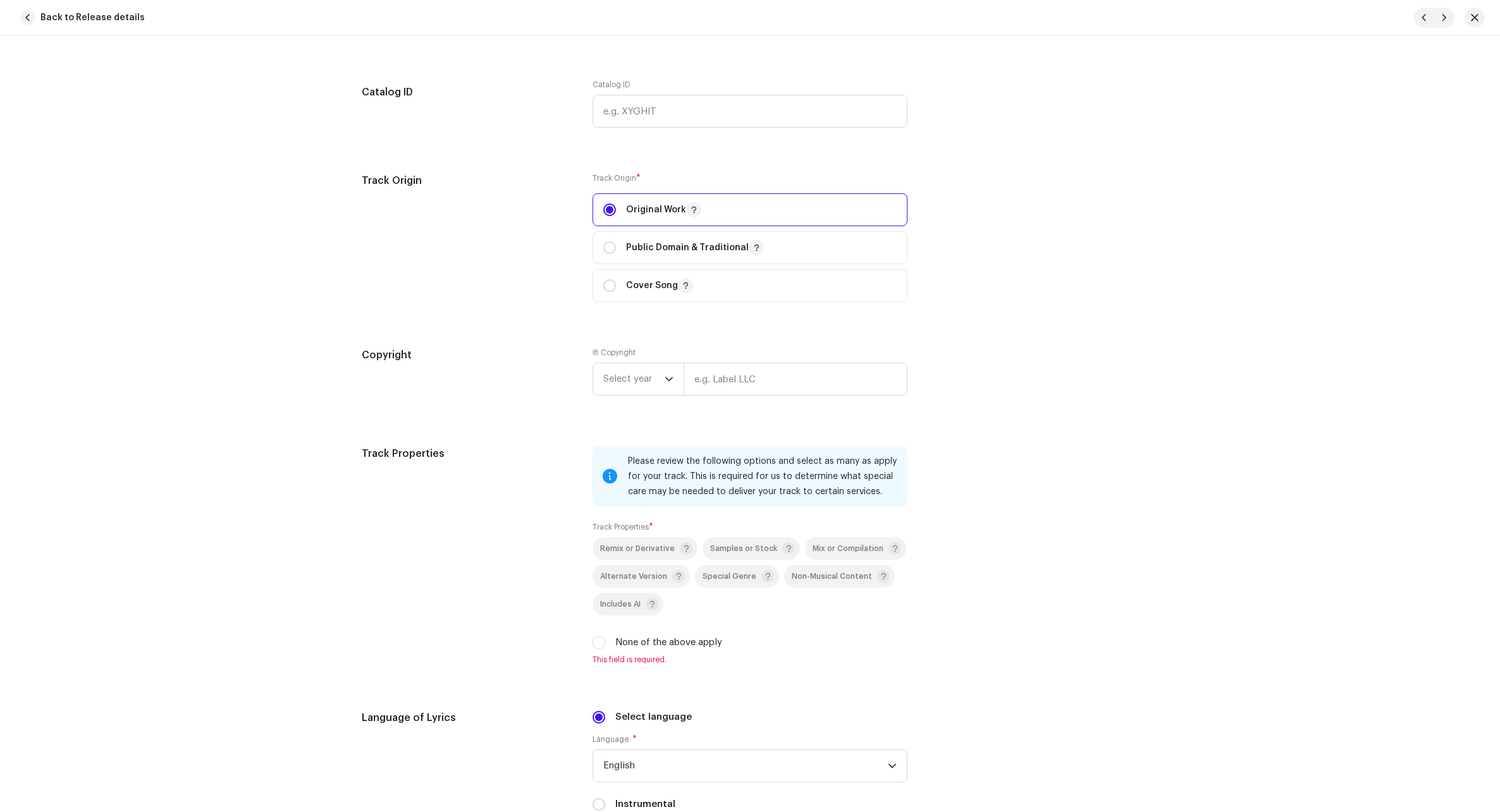
scroll to position [1391, 0]
click at [600, 647] on input "None of the above apply" at bounding box center [599, 641] width 13 height 13
checkbox input "true"
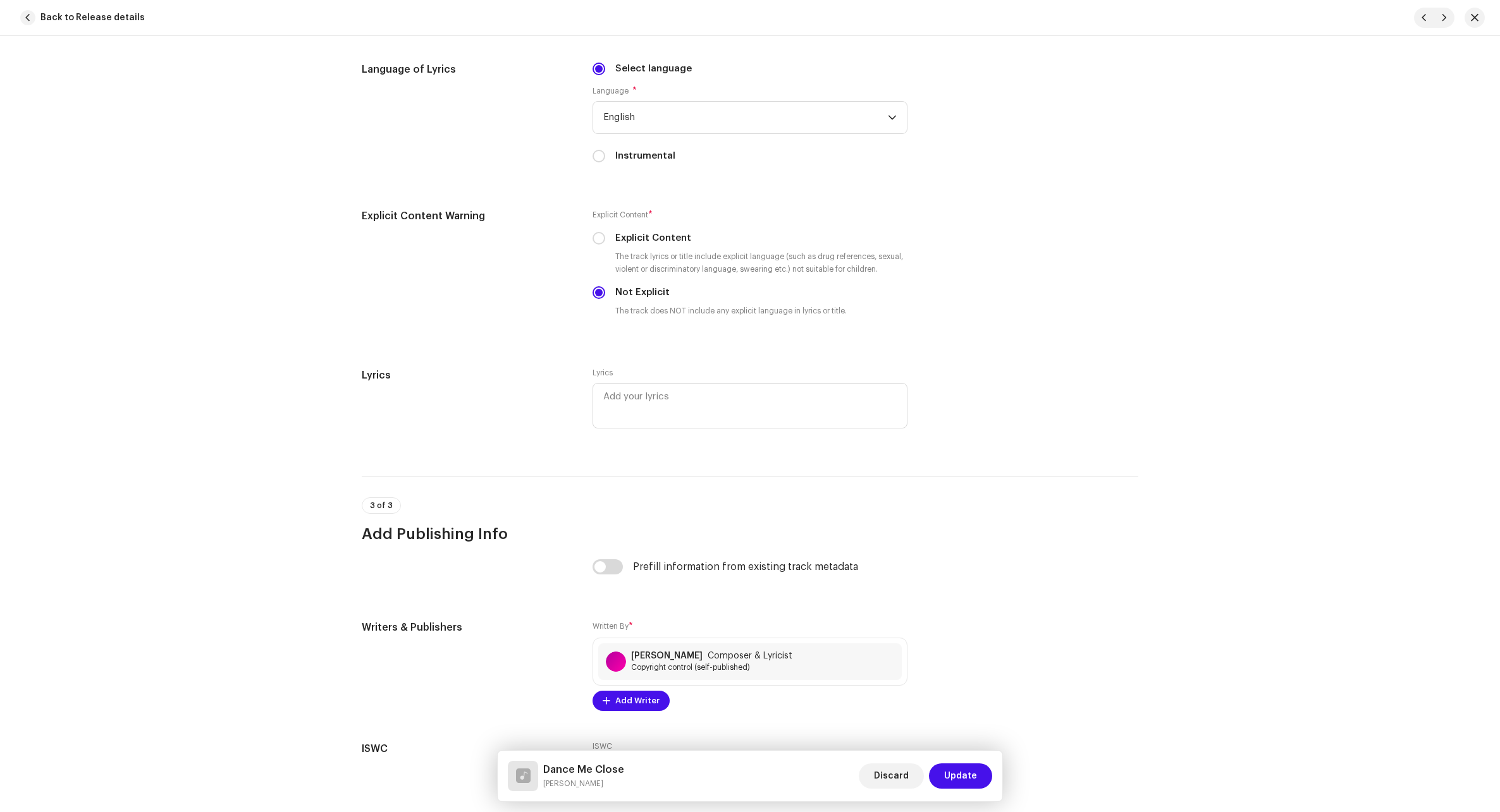
scroll to position [2129, 0]
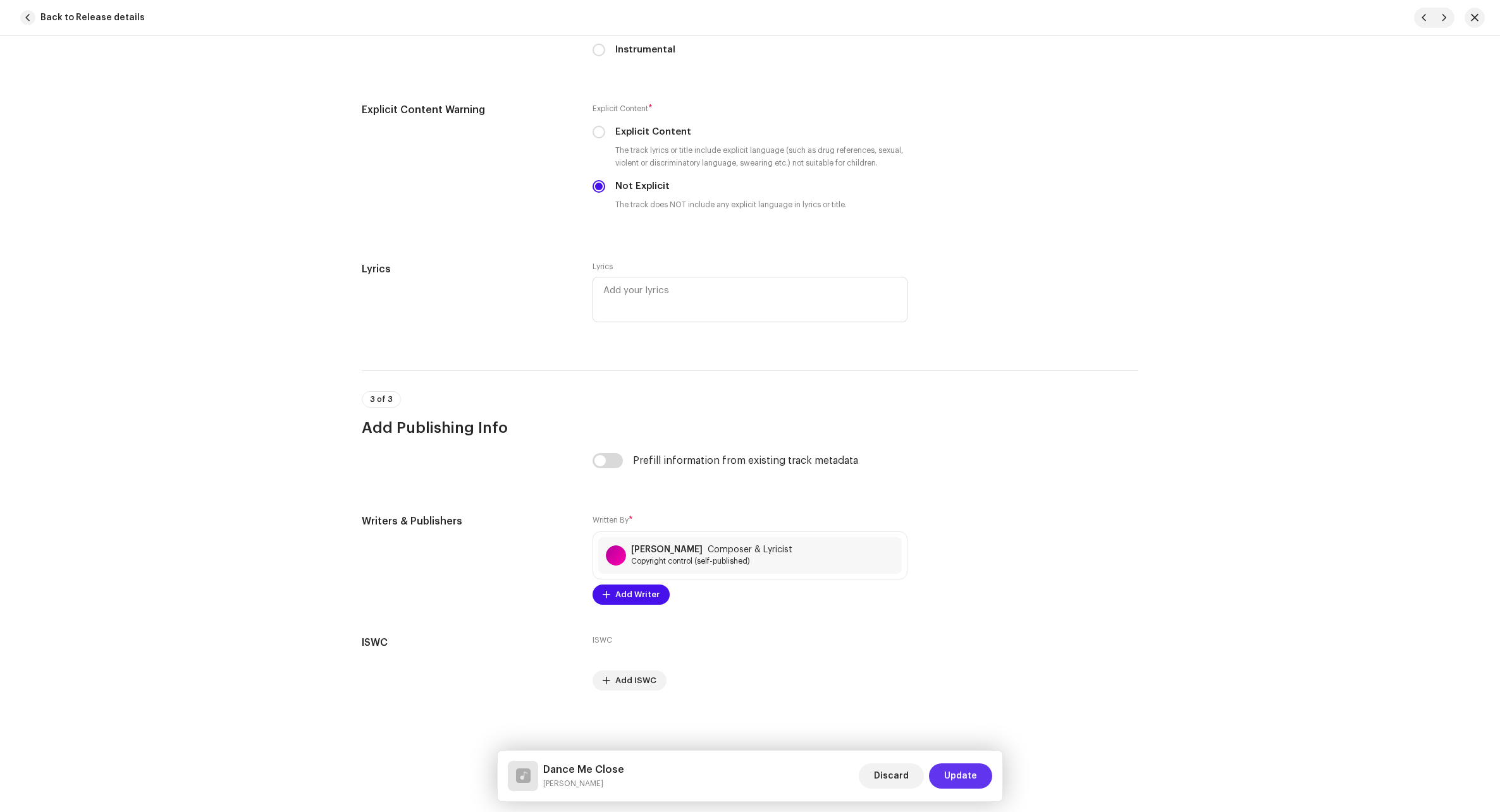
click at [893, 768] on span "Update" at bounding box center [960, 776] width 33 height 25
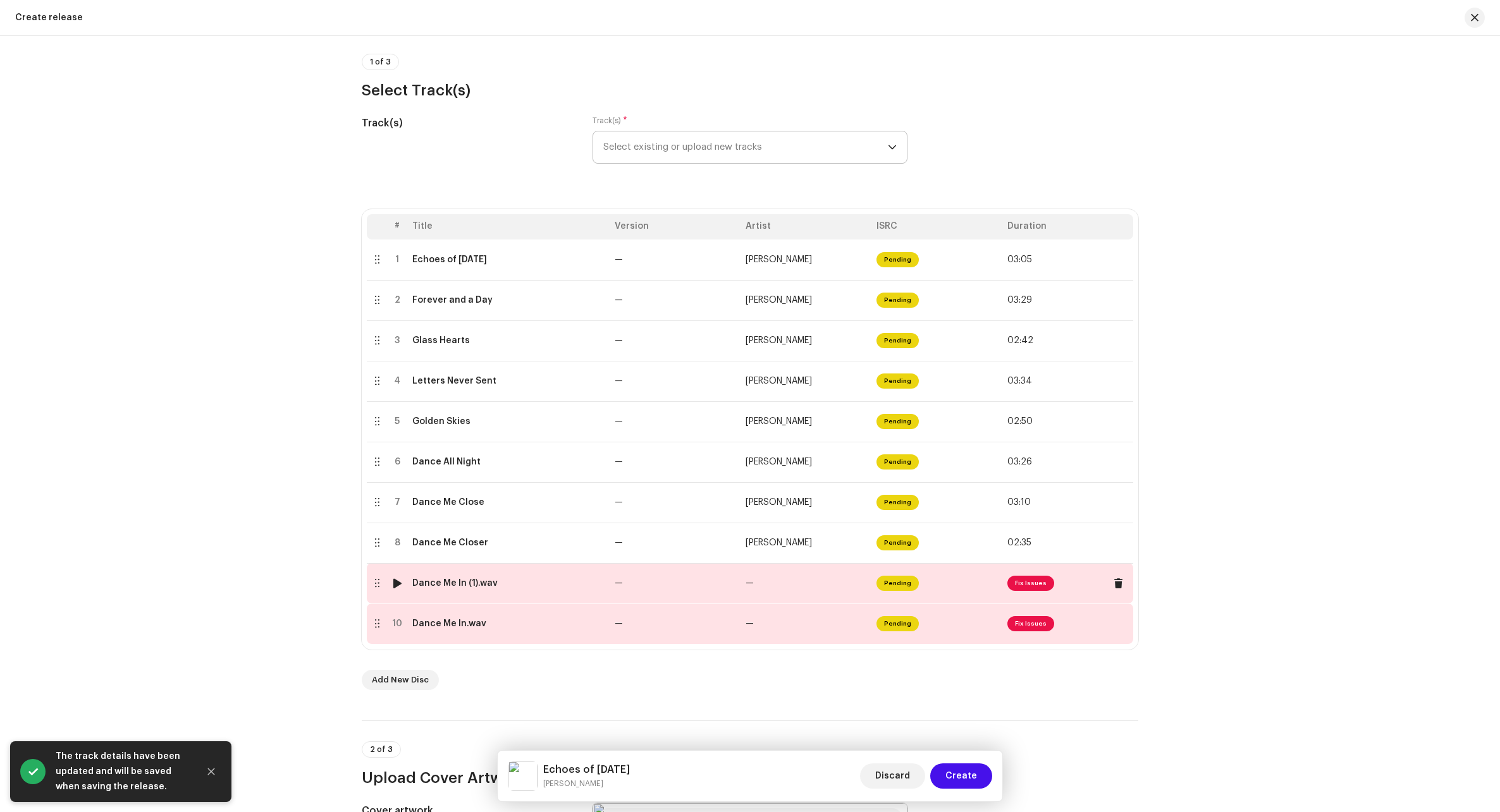
click at [730, 587] on td "—" at bounding box center [675, 583] width 131 height 40
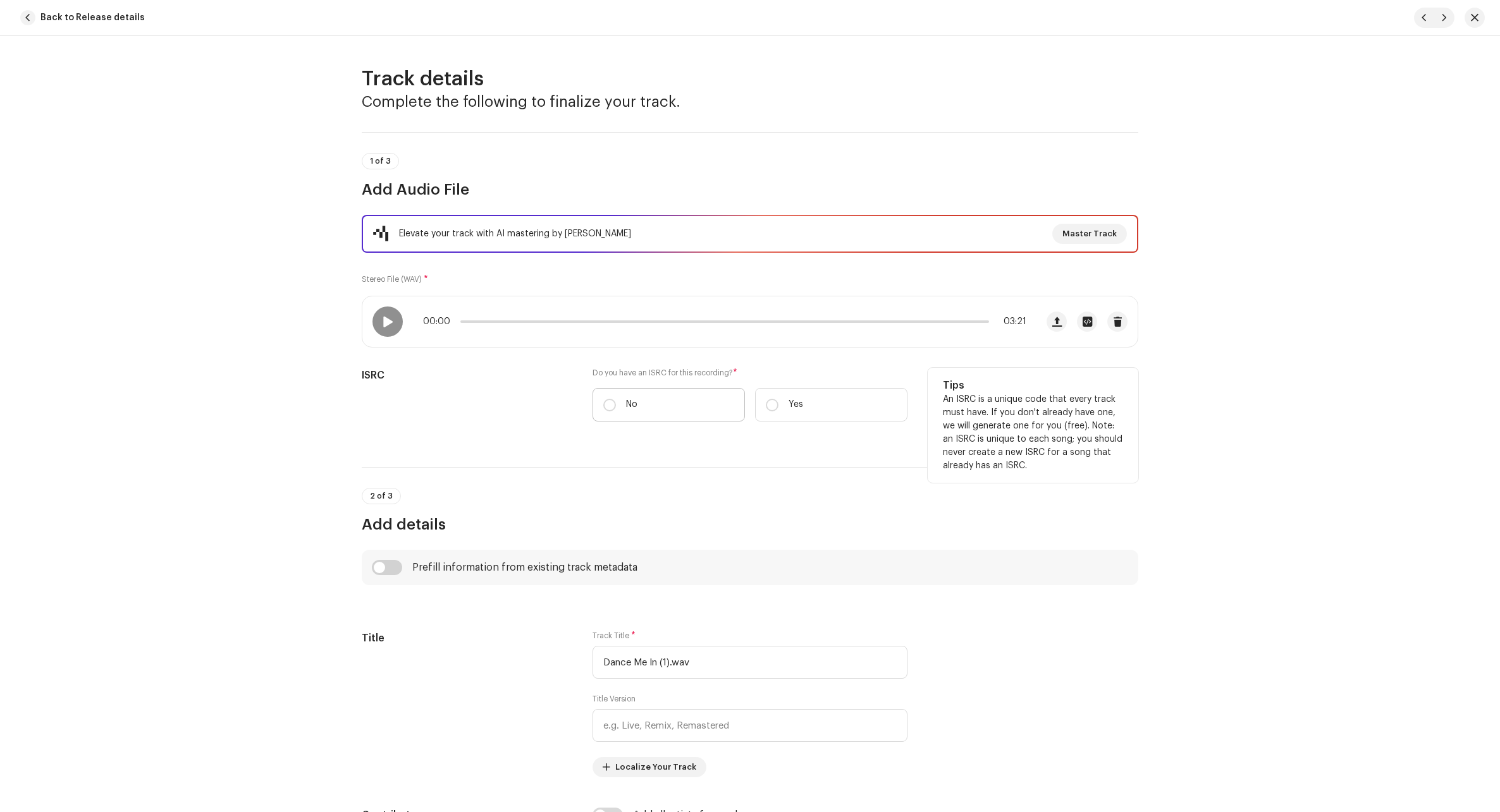
click at [619, 398] on label "No" at bounding box center [669, 405] width 152 height 33
click at [615, 398] on input "No" at bounding box center [610, 405] width 13 height 13
radio input "true"
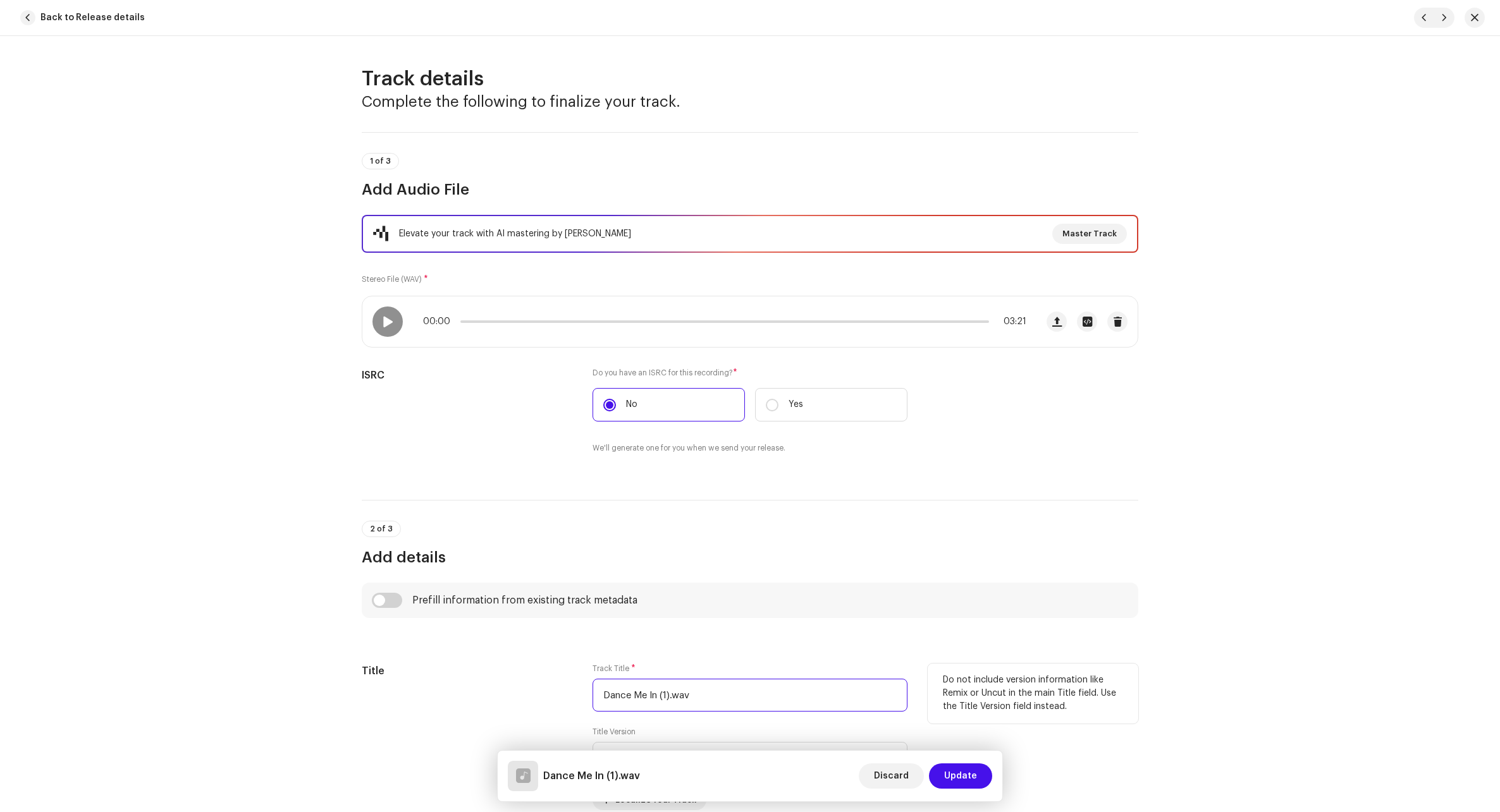
click at [702, 696] on input "Dance Me In (1).wav" at bounding box center [750, 695] width 314 height 33
paste input "Broken Melody"
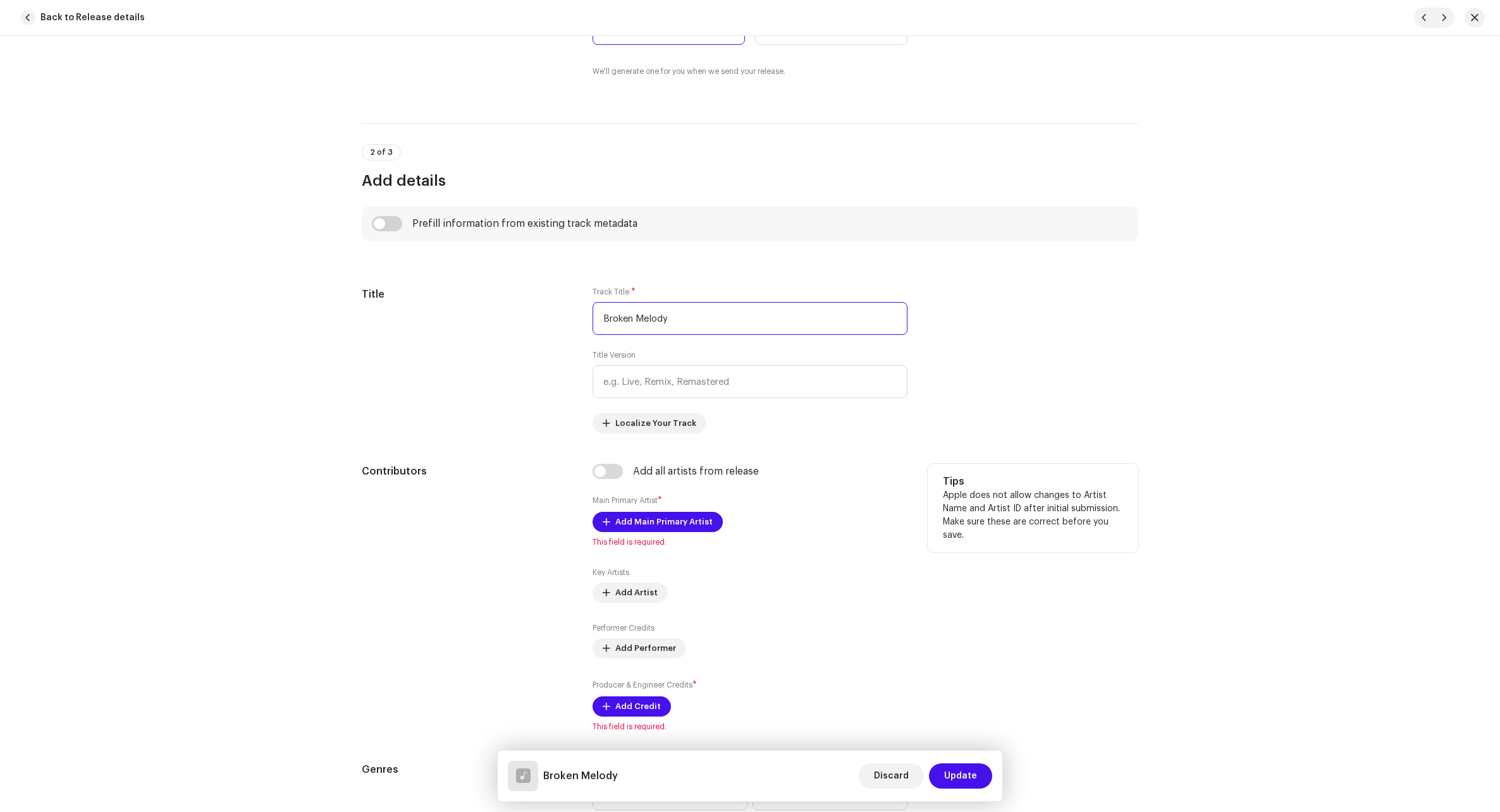
scroll to position [379, 0]
type input "Broken Melody"
click at [638, 516] on span "Add Main Primary Artist" at bounding box center [664, 520] width 98 height 25
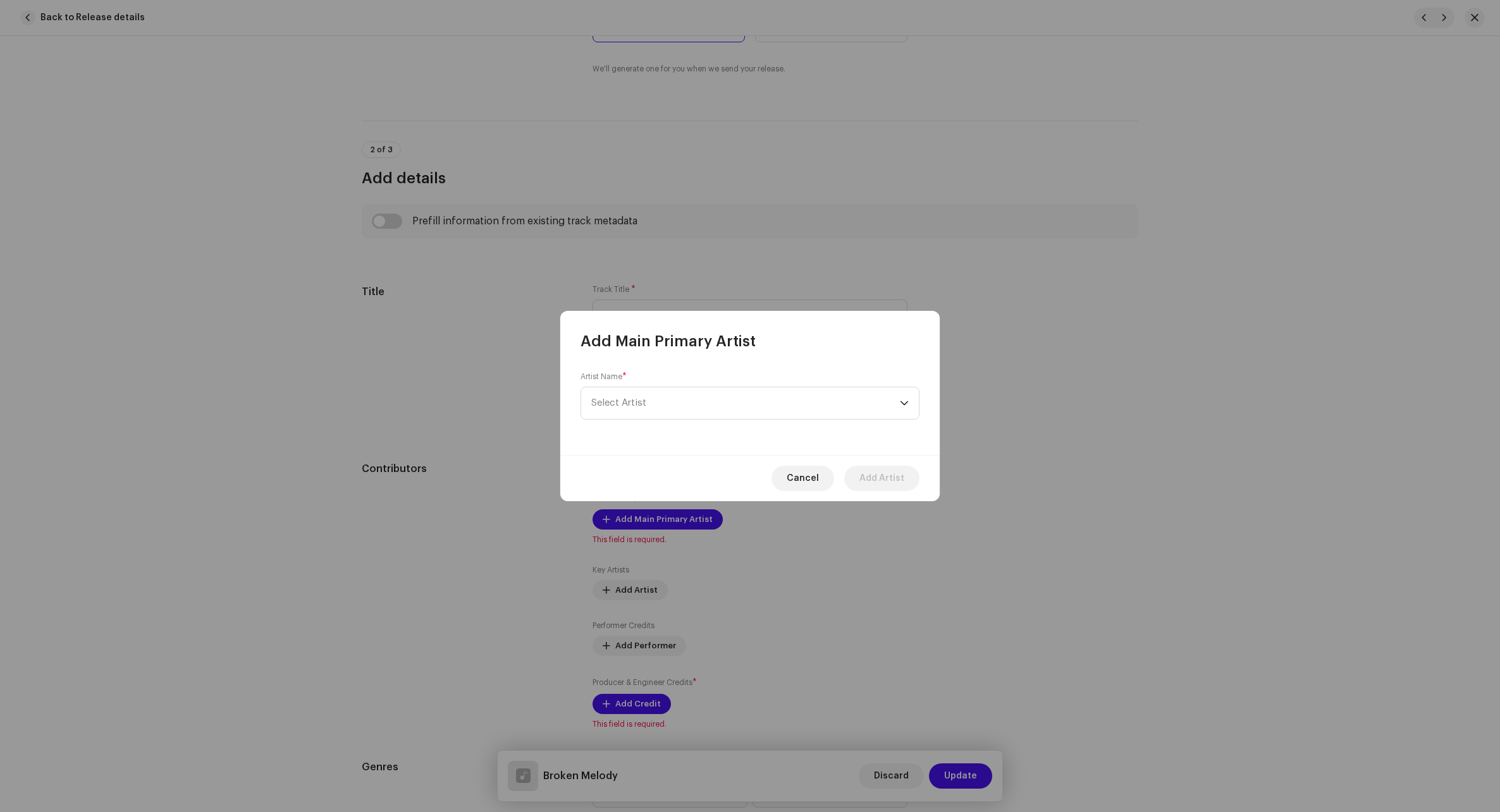
click at [719, 385] on div "Artist Name * Select Artist" at bounding box center [750, 395] width 339 height 48
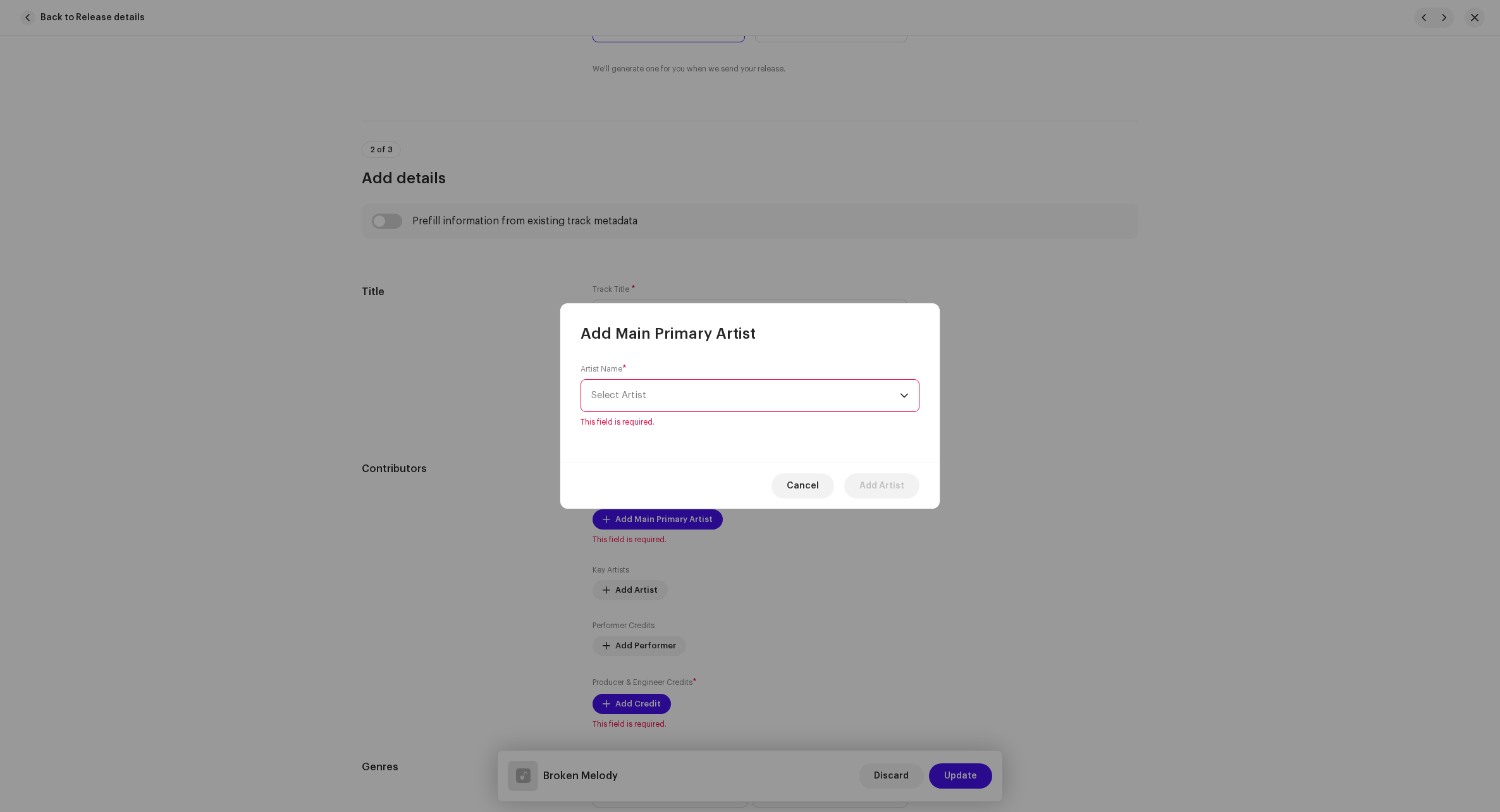
click at [711, 391] on span "Select Artist" at bounding box center [745, 396] width 309 height 32
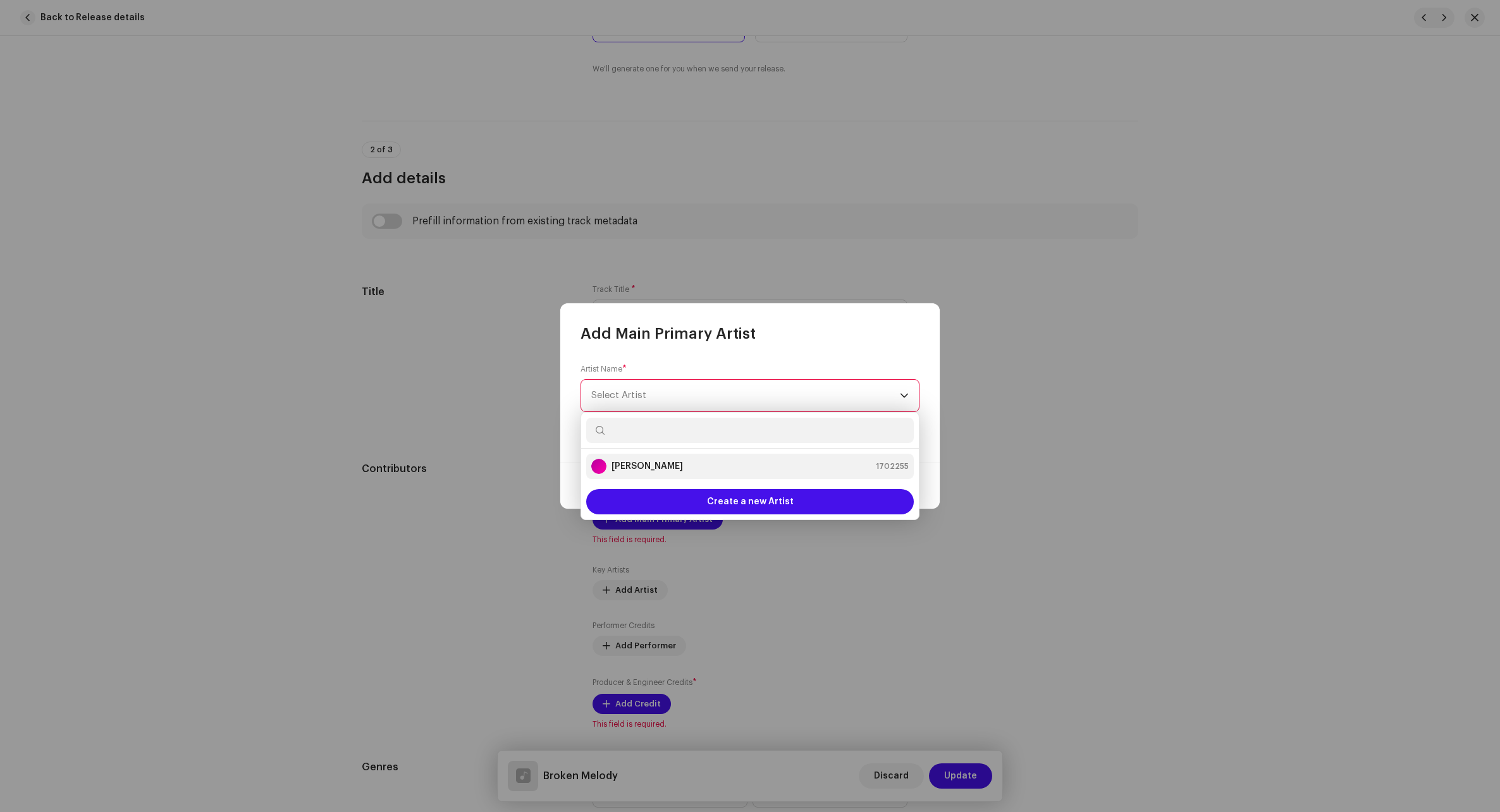
click at [642, 467] on strong "[PERSON_NAME]" at bounding box center [647, 467] width 71 height 13
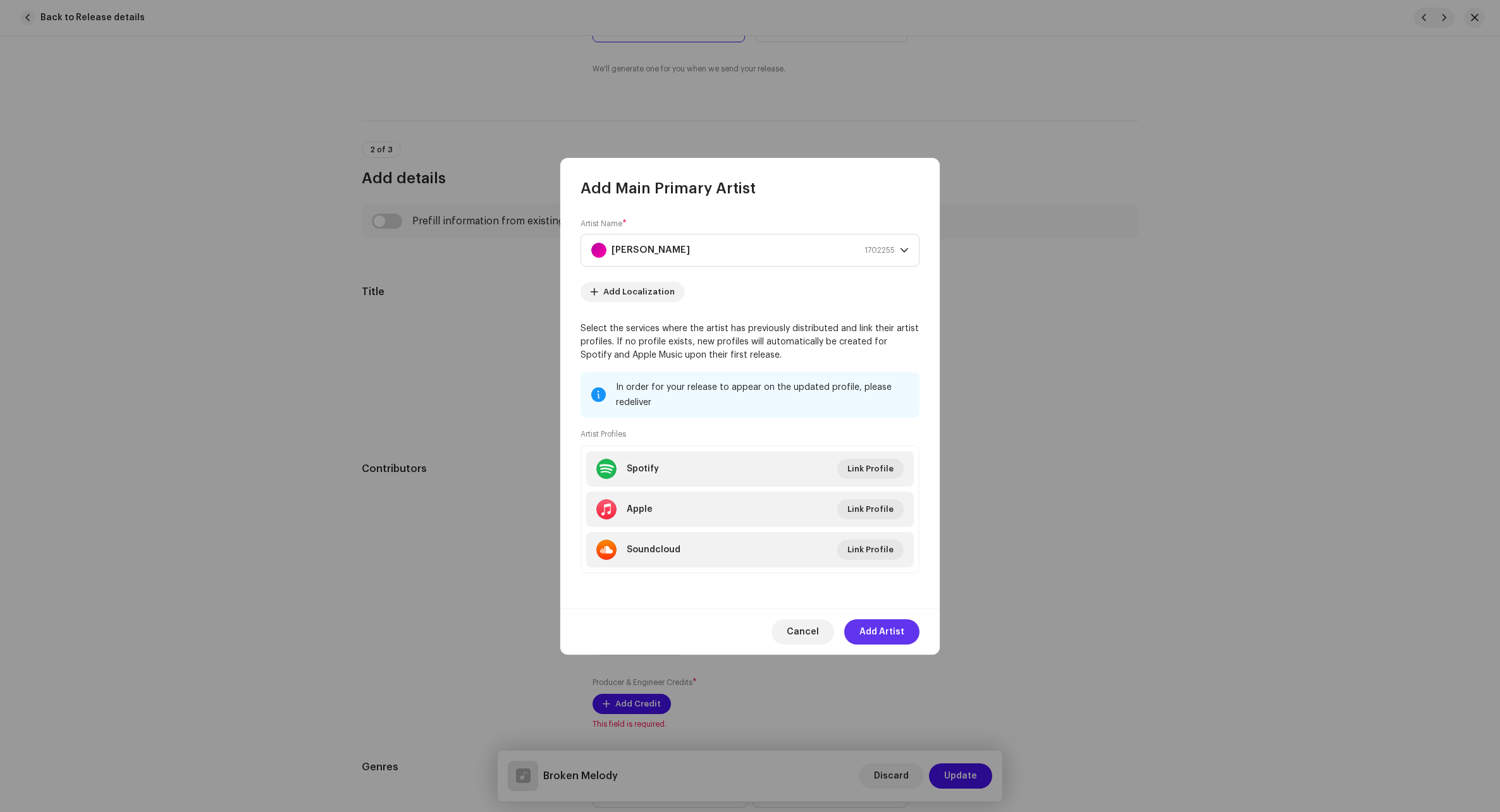
click at [864, 628] on span "Add Artist" at bounding box center [881, 632] width 45 height 25
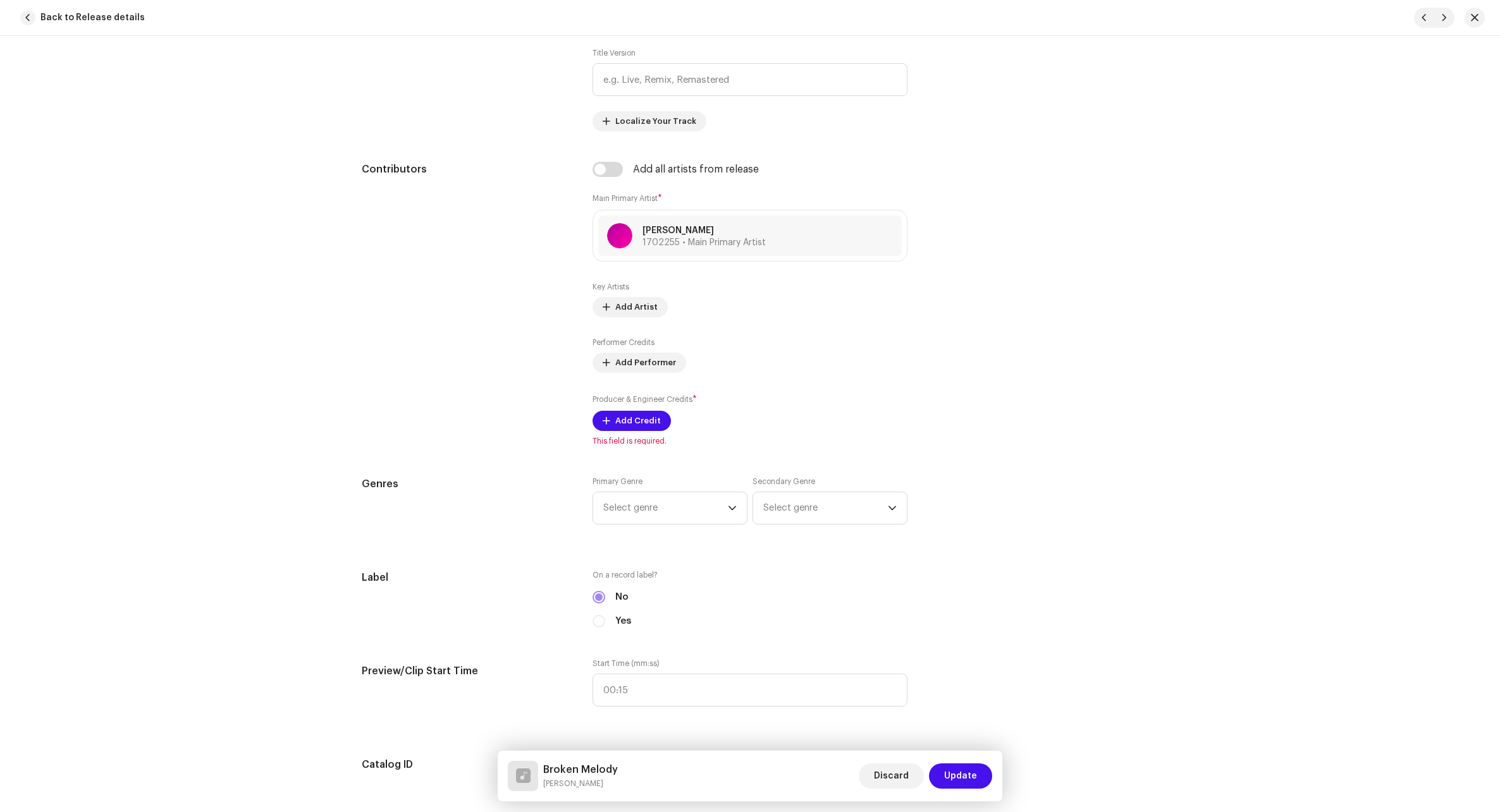
scroll to position [695, 0]
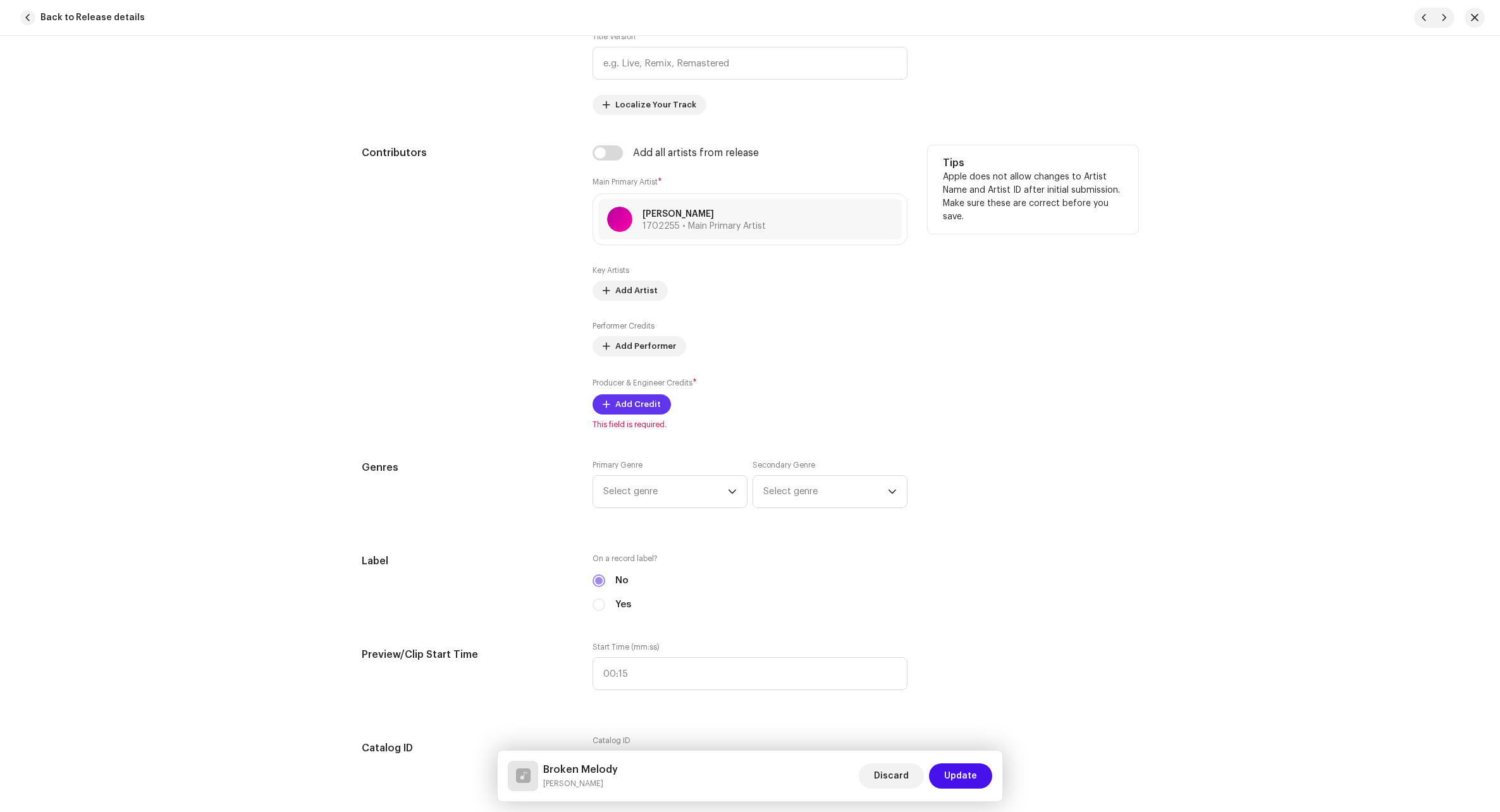
click at [644, 405] on span "Add Credit" at bounding box center [638, 405] width 45 height 25
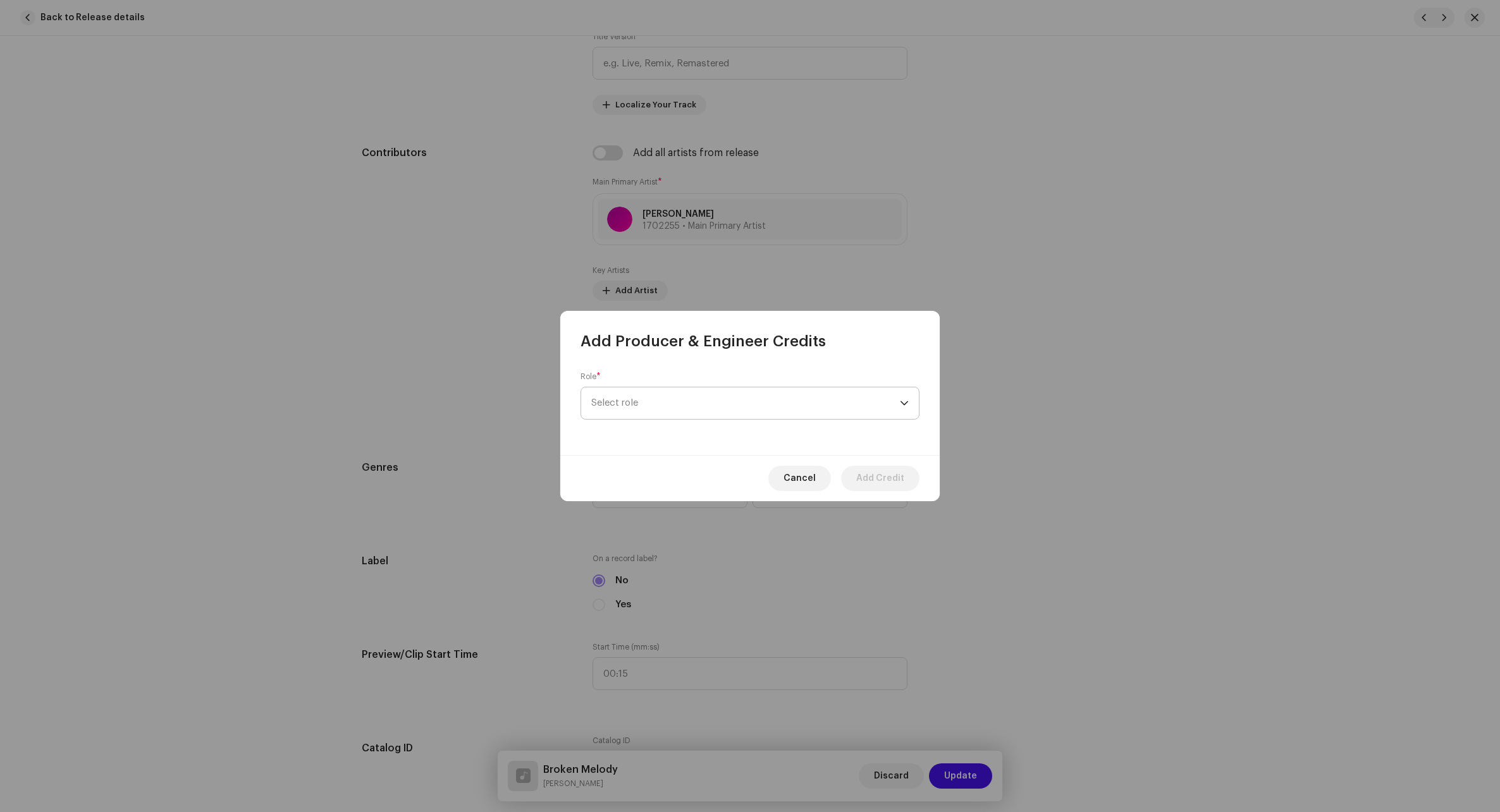
click at [646, 403] on span "Select role" at bounding box center [745, 403] width 309 height 32
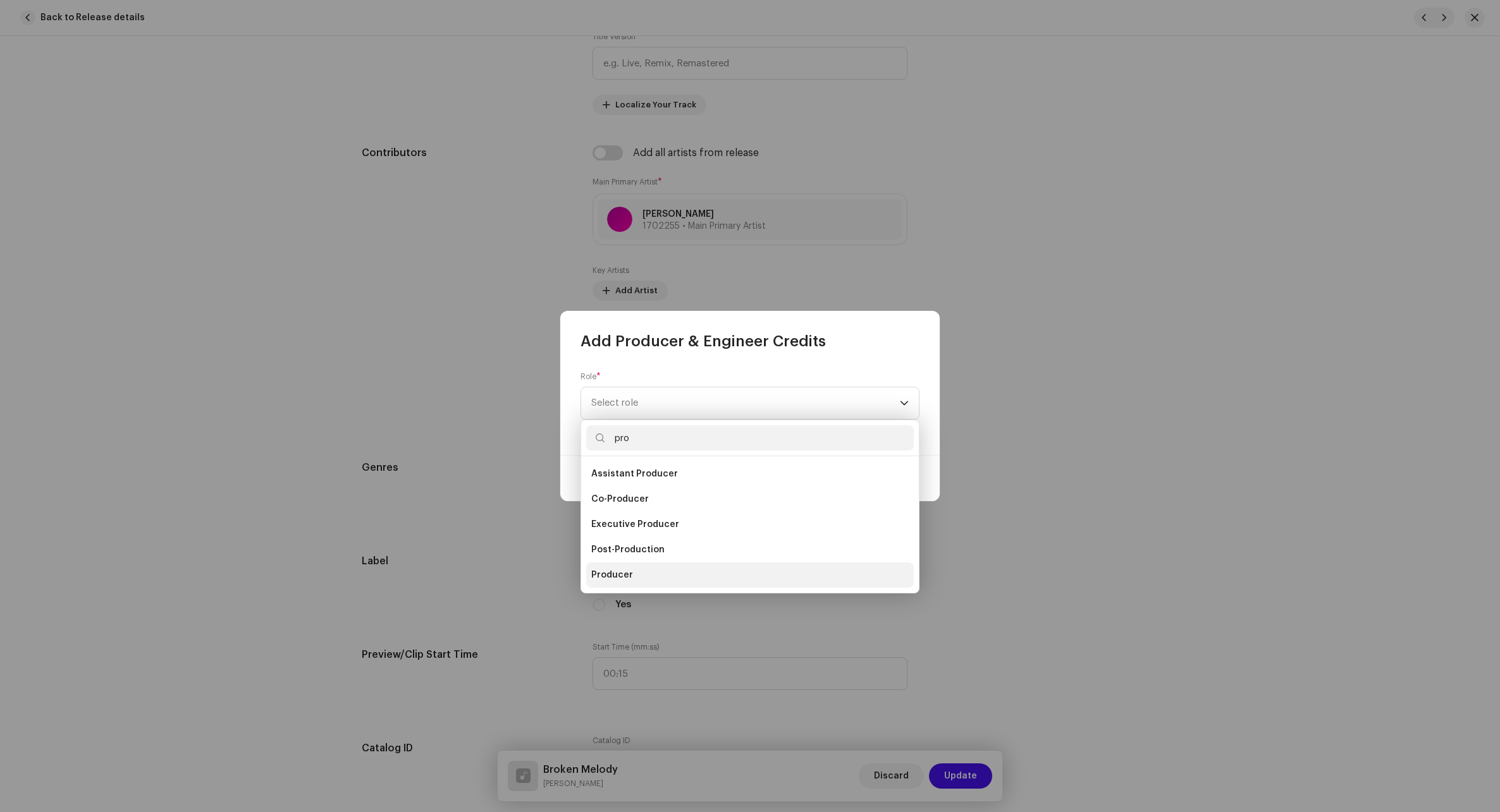
type input "pro"
click at [626, 569] on span "Producer" at bounding box center [611, 575] width 42 height 13
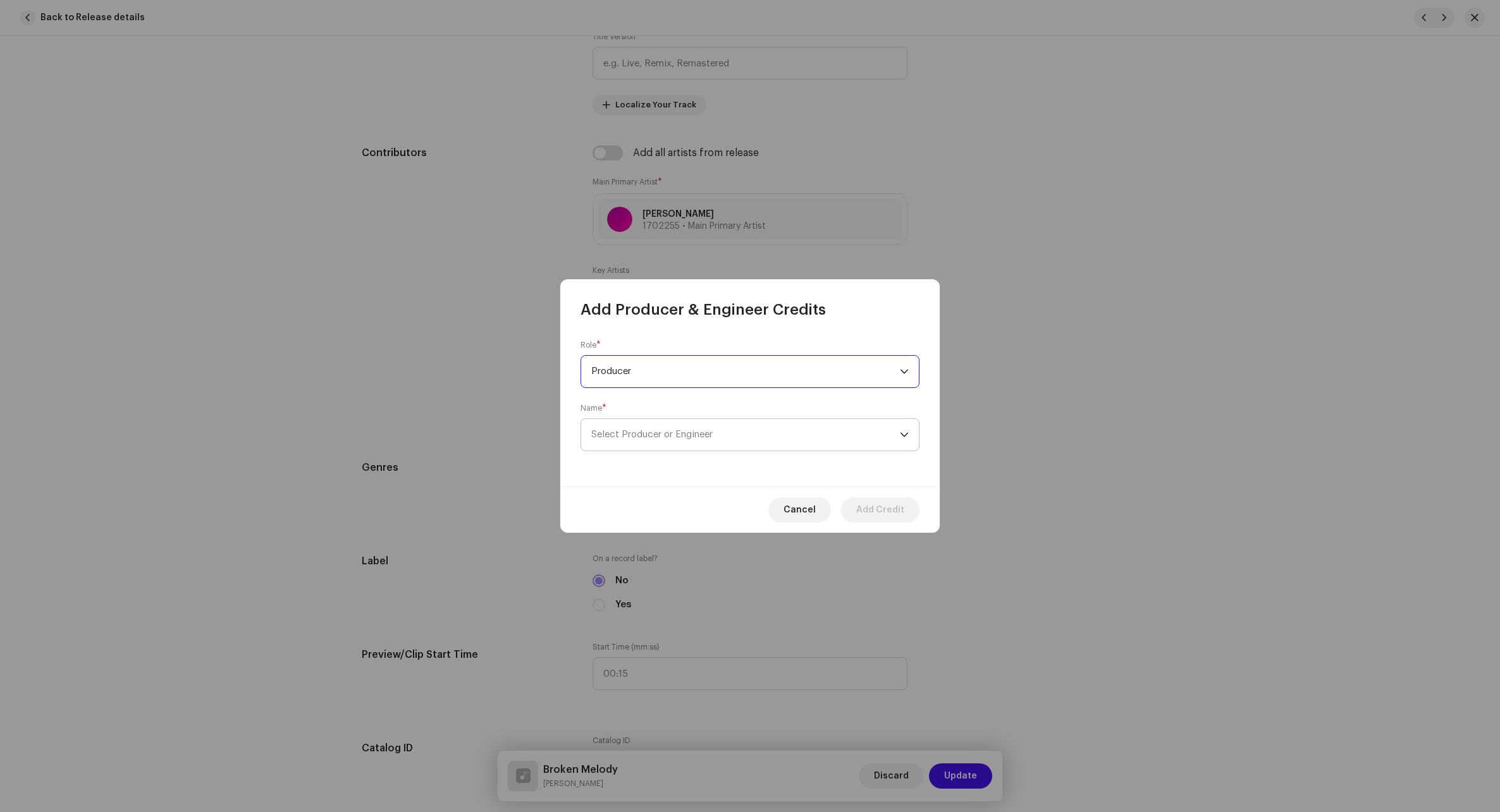
click at [730, 435] on span "Select Producer or Engineer" at bounding box center [745, 435] width 309 height 32
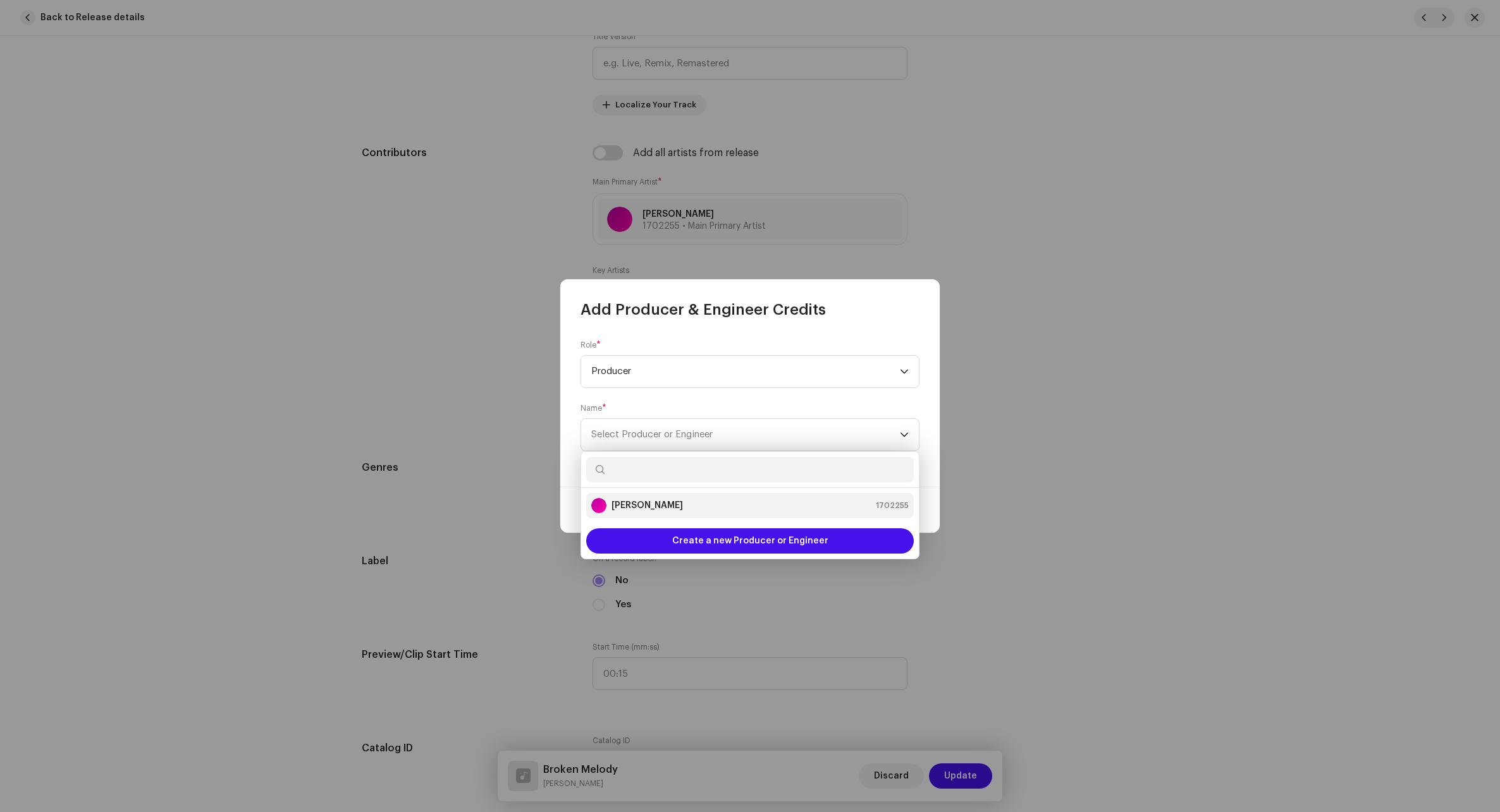
click at [642, 499] on strong "[PERSON_NAME]" at bounding box center [647, 506] width 71 height 13
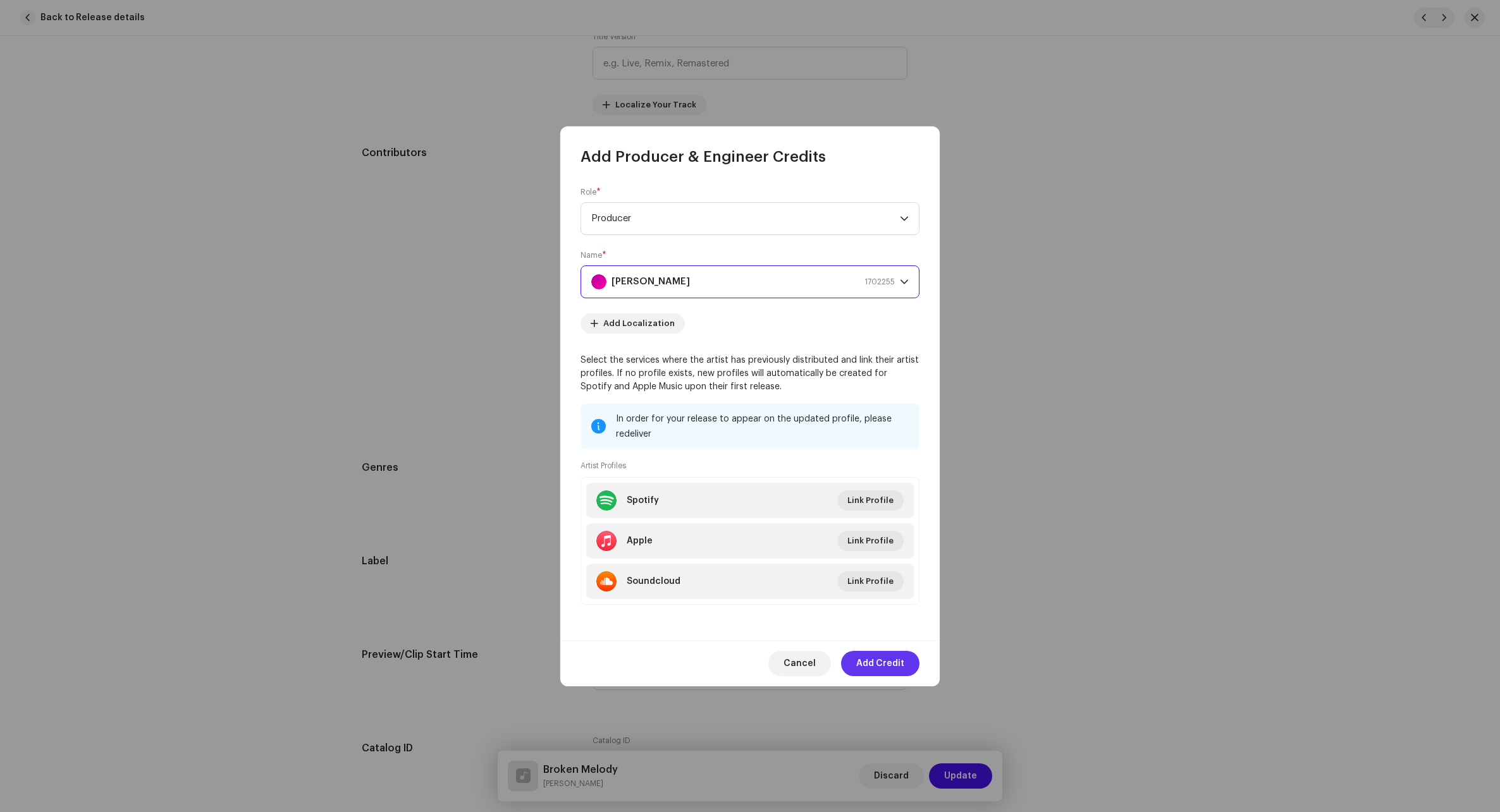
click at [881, 670] on span "Add Credit" at bounding box center [880, 664] width 48 height 25
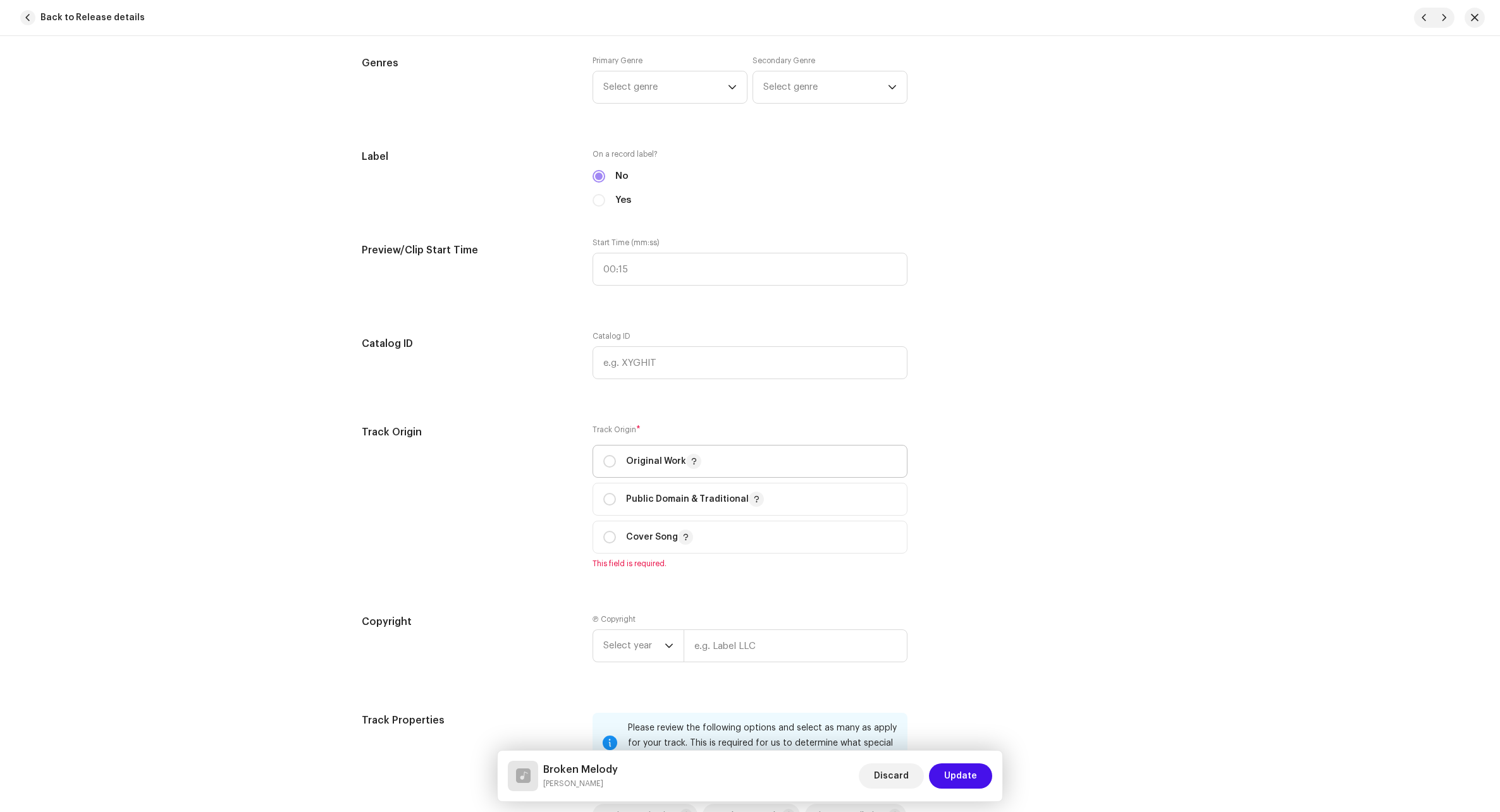
click at [628, 464] on p "Original Work" at bounding box center [663, 461] width 75 height 15
radio input "true"
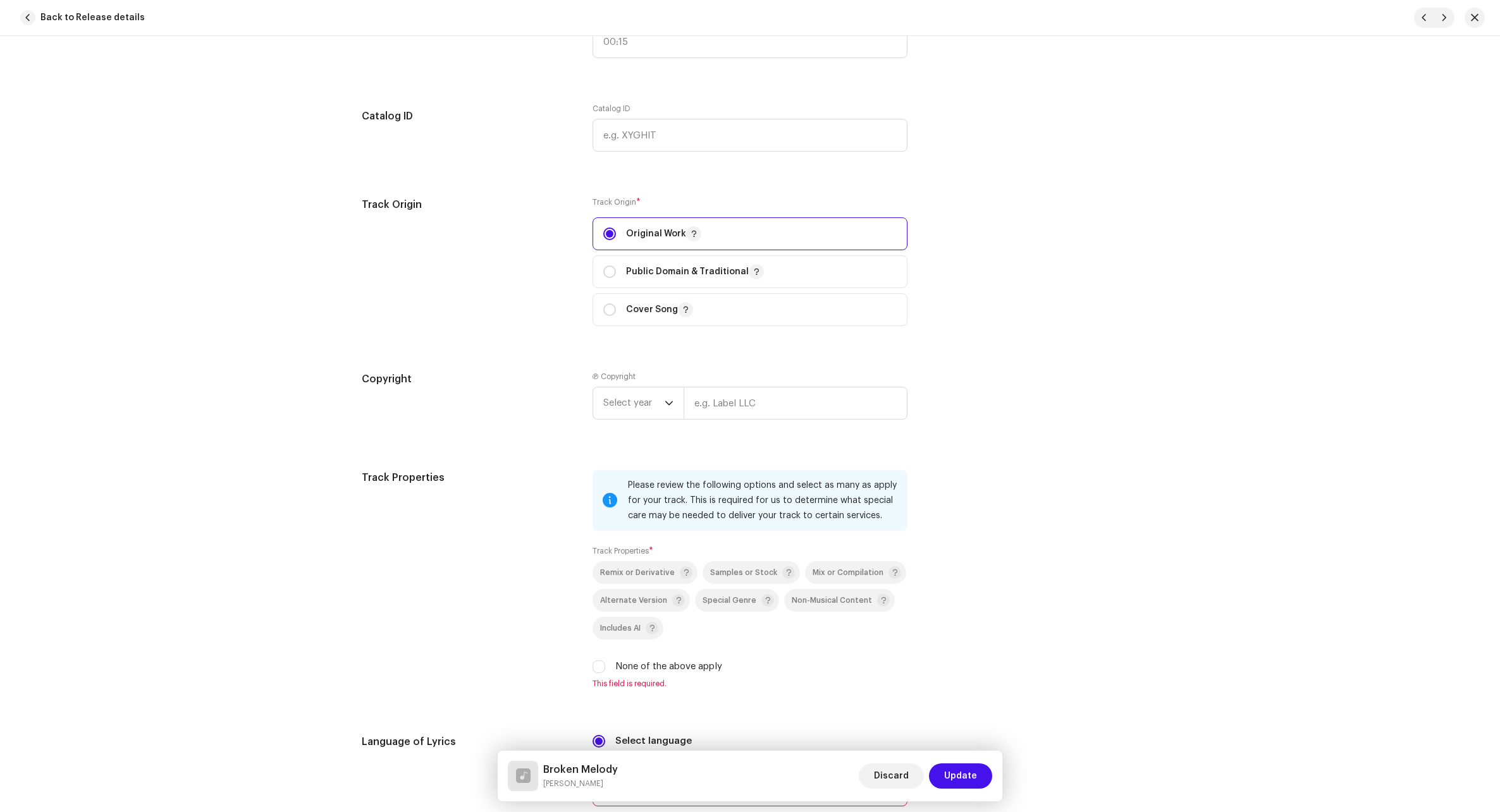
scroll to position [1453, 0]
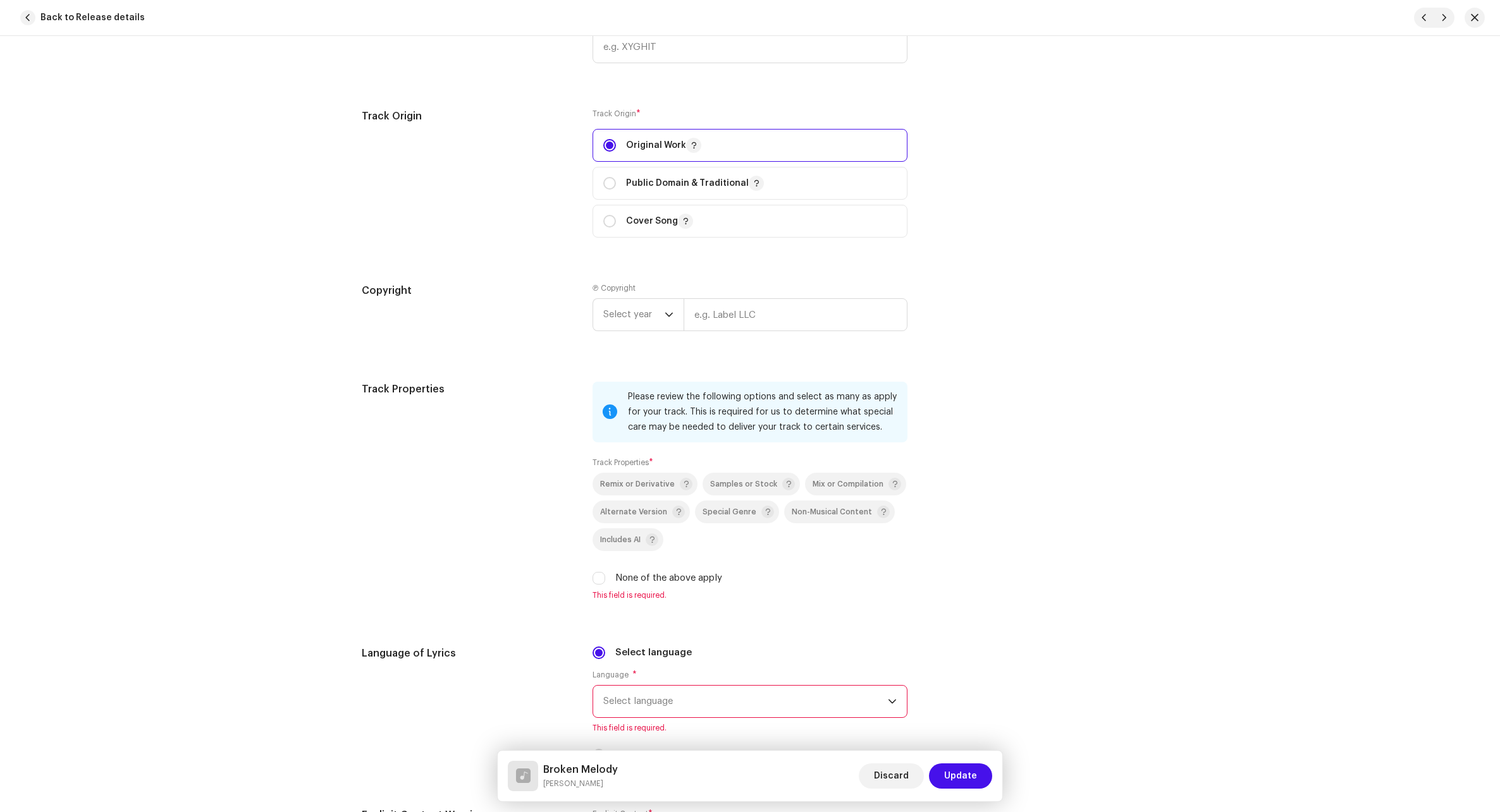
click at [615, 579] on label "None of the above apply" at bounding box center [669, 579] width 107 height 14
click at [605, 579] on input "None of the above apply" at bounding box center [599, 579] width 13 height 13
checkbox input "true"
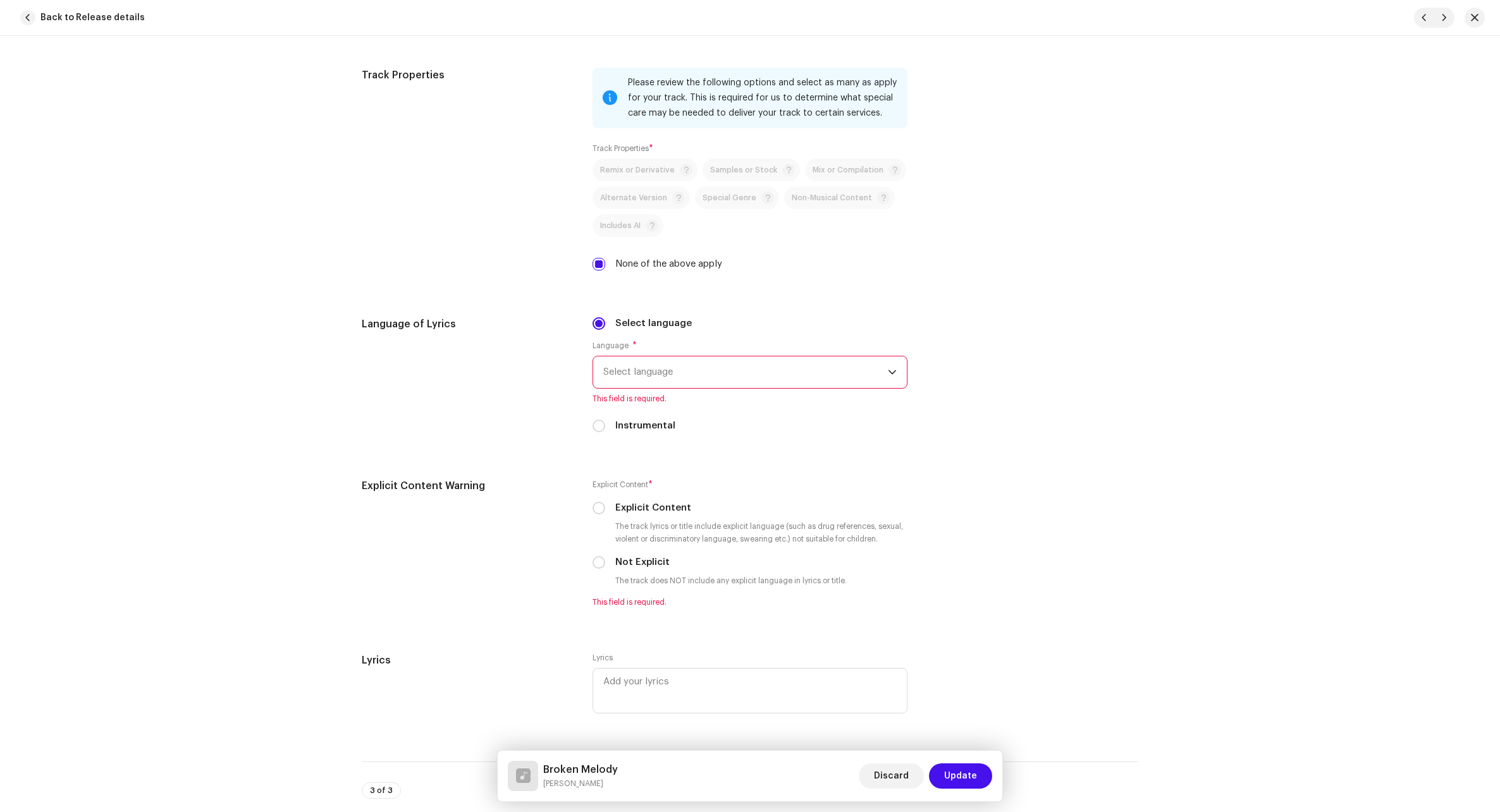
scroll to position [1769, 0]
click at [735, 367] on span "Select language" at bounding box center [746, 371] width 284 height 32
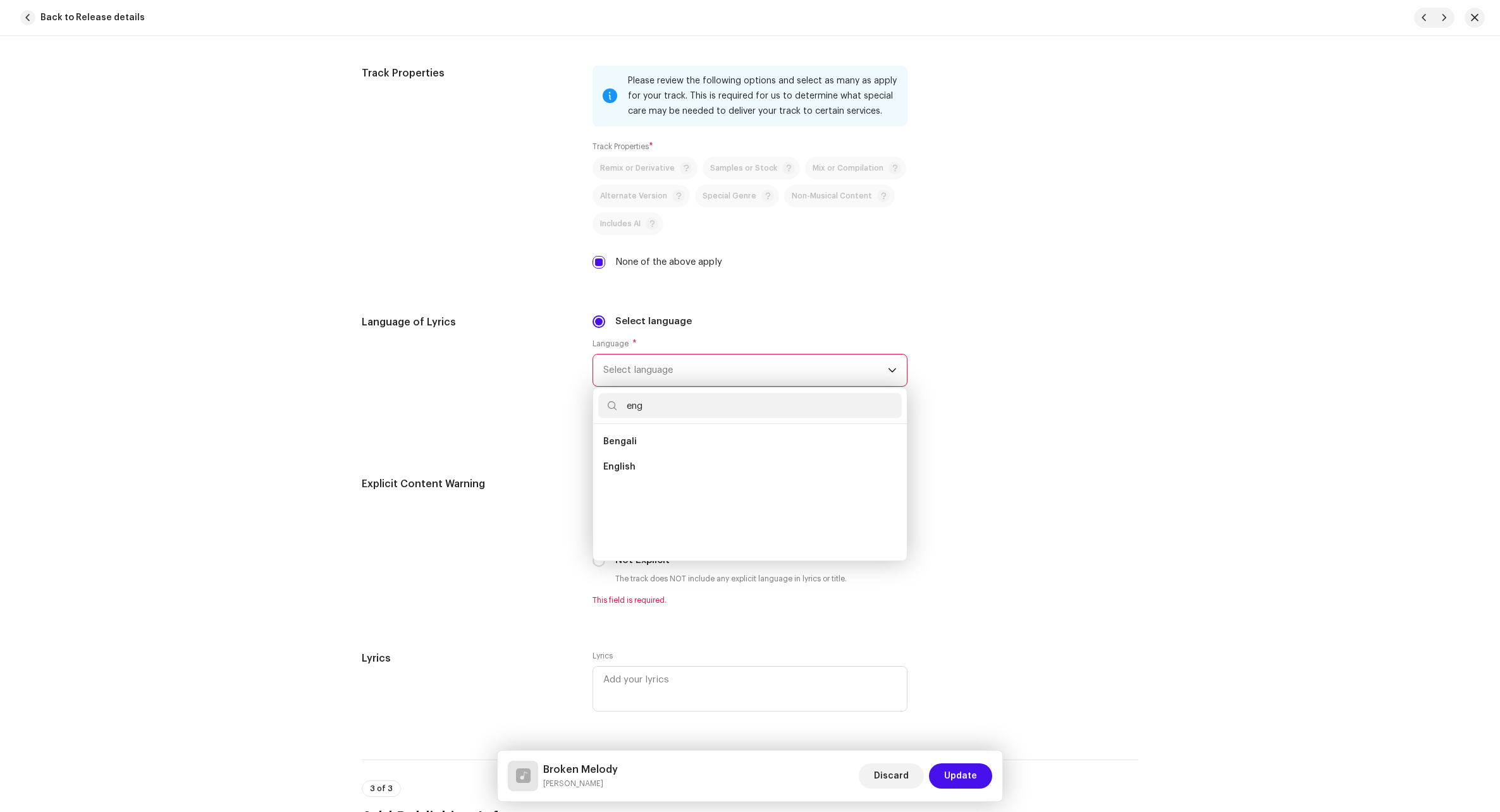
scroll to position [0, 0]
type input "eng"
click at [654, 467] on li "English" at bounding box center [750, 467] width 303 height 25
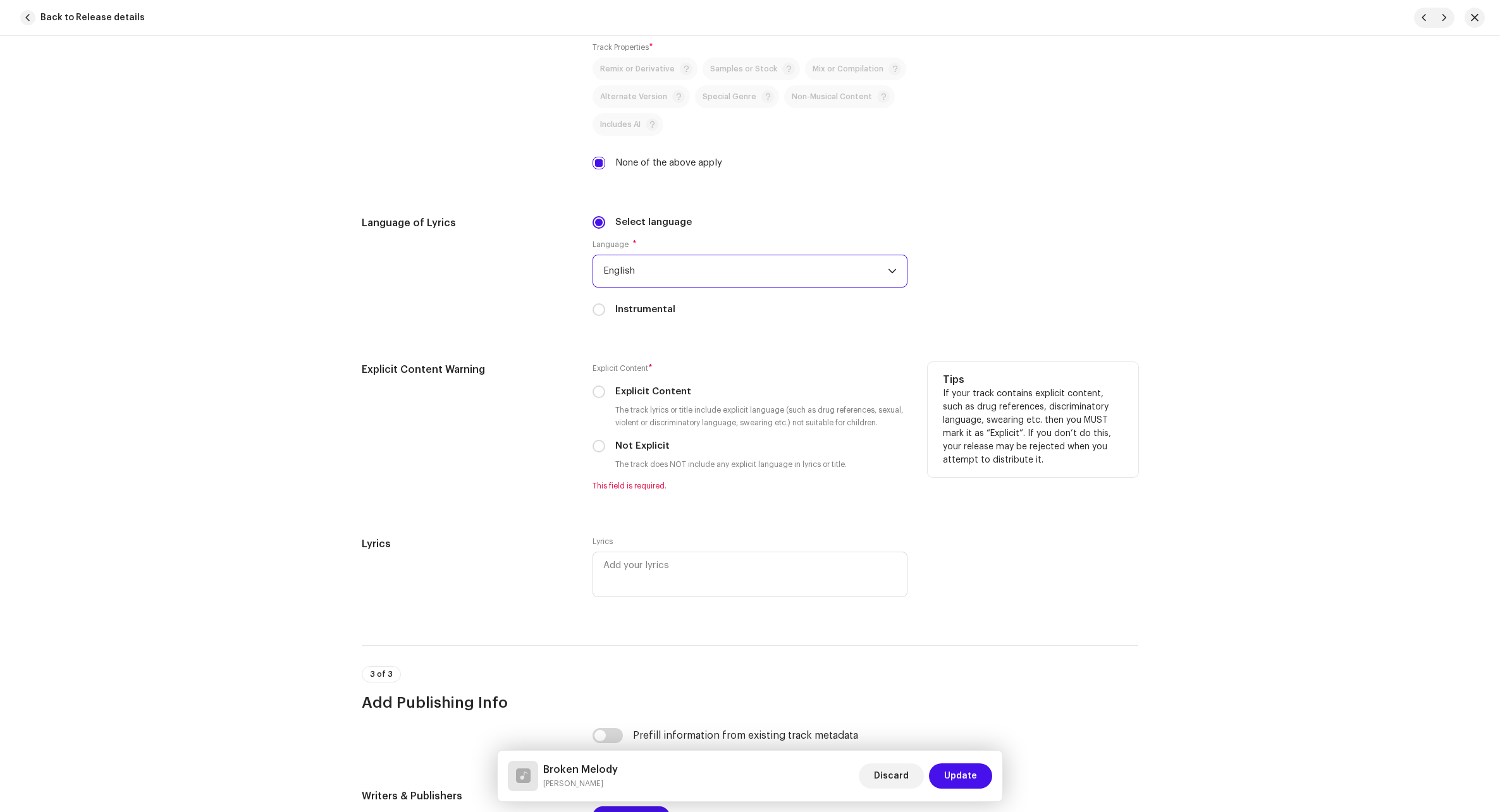
scroll to position [1896, 0]
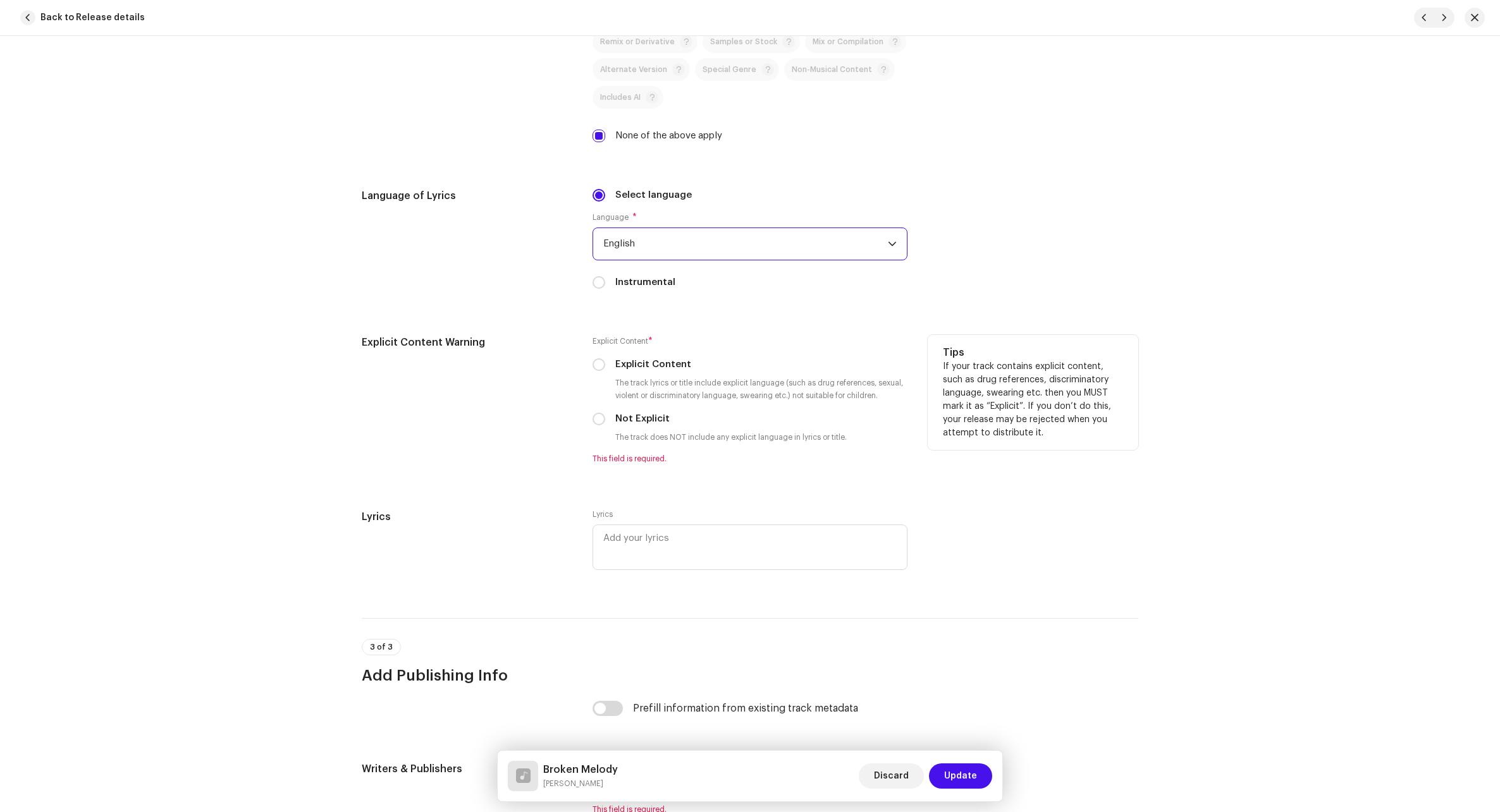
click at [656, 425] on label "Not Explicit" at bounding box center [642, 419] width 54 height 14
click at [605, 425] on input "Not Explicit" at bounding box center [599, 419] width 13 height 13
radio input "true"
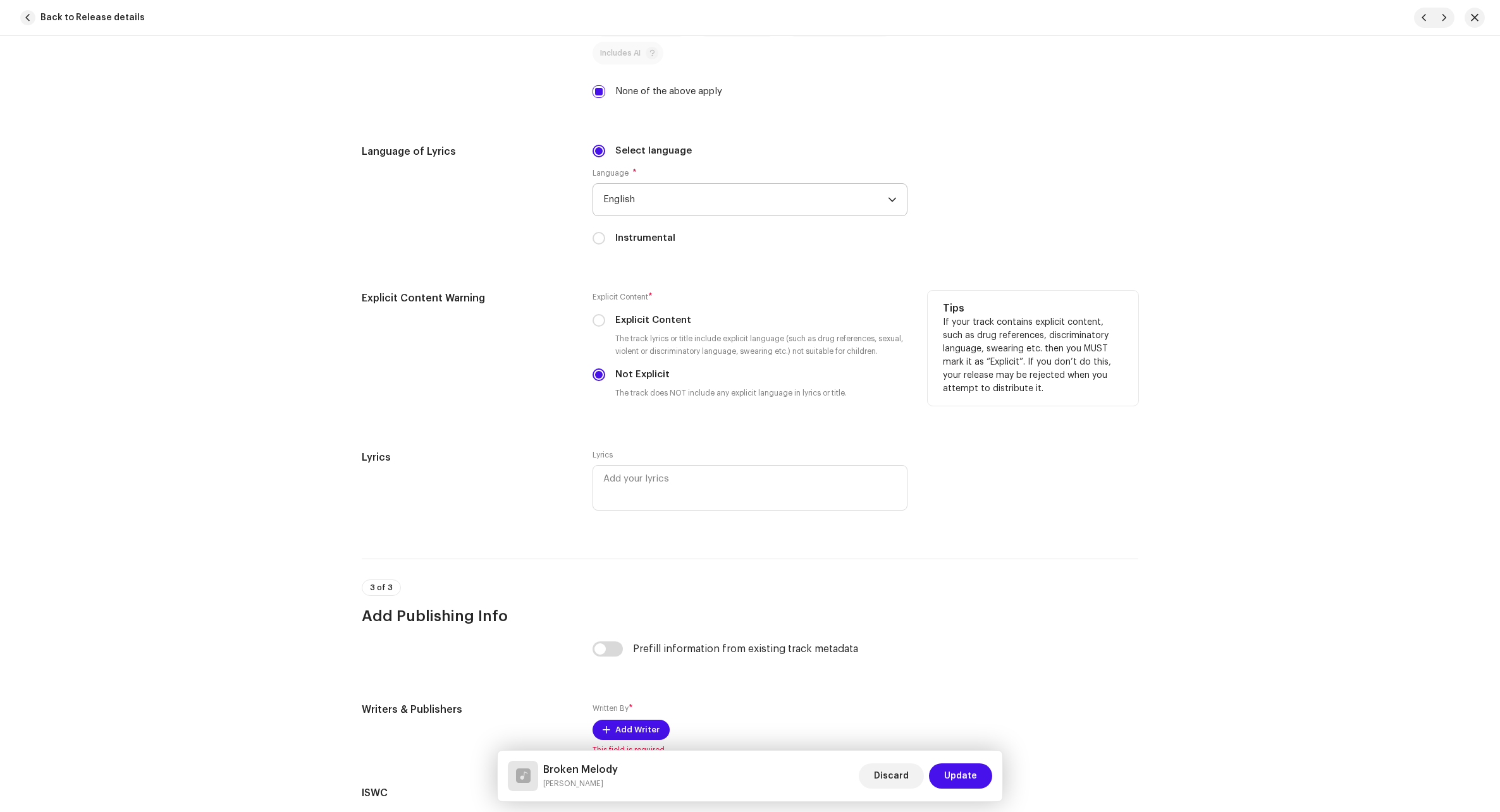
scroll to position [2091, 0]
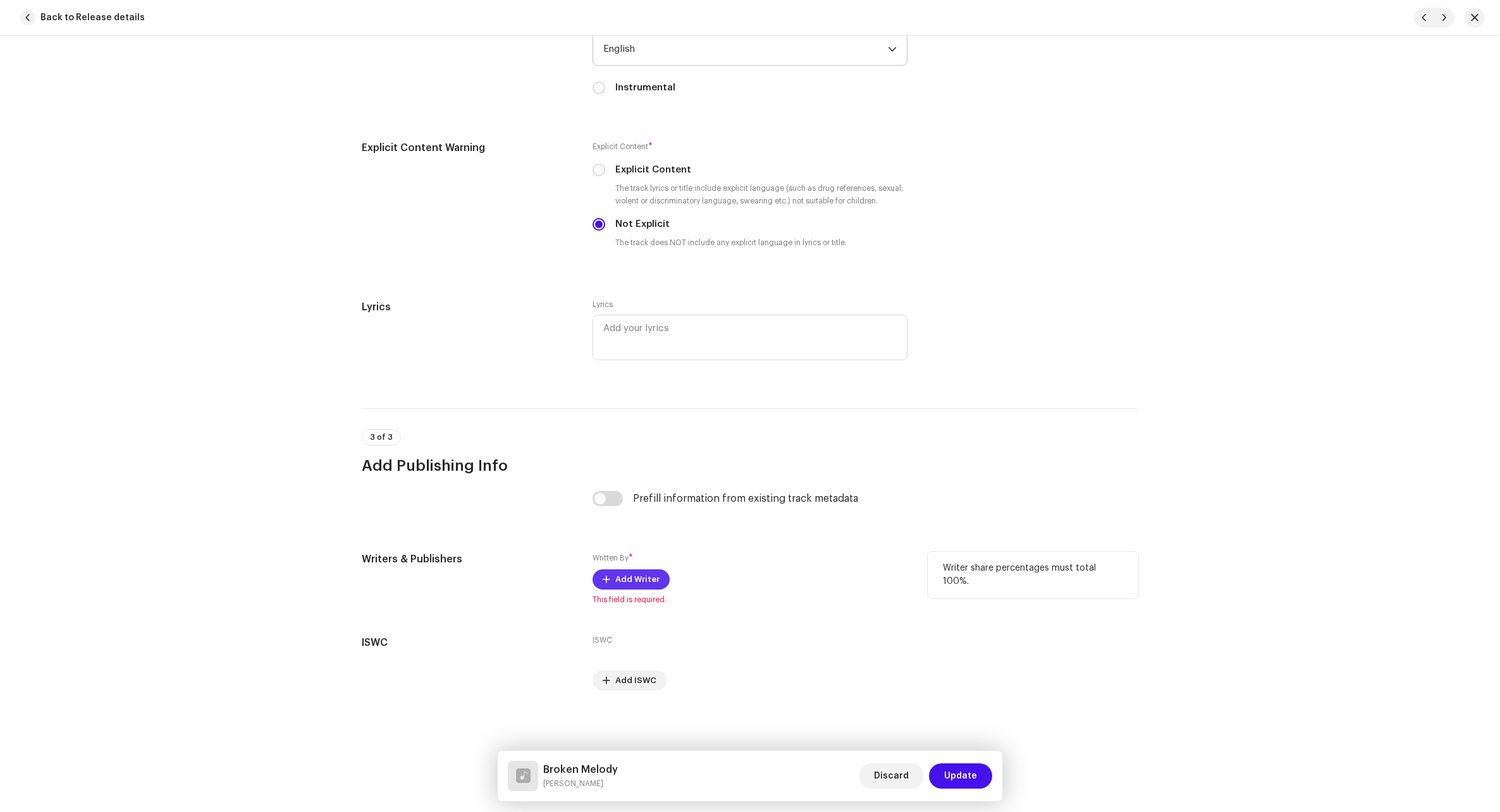
click at [632, 575] on span "Add Writer" at bounding box center [638, 579] width 44 height 25
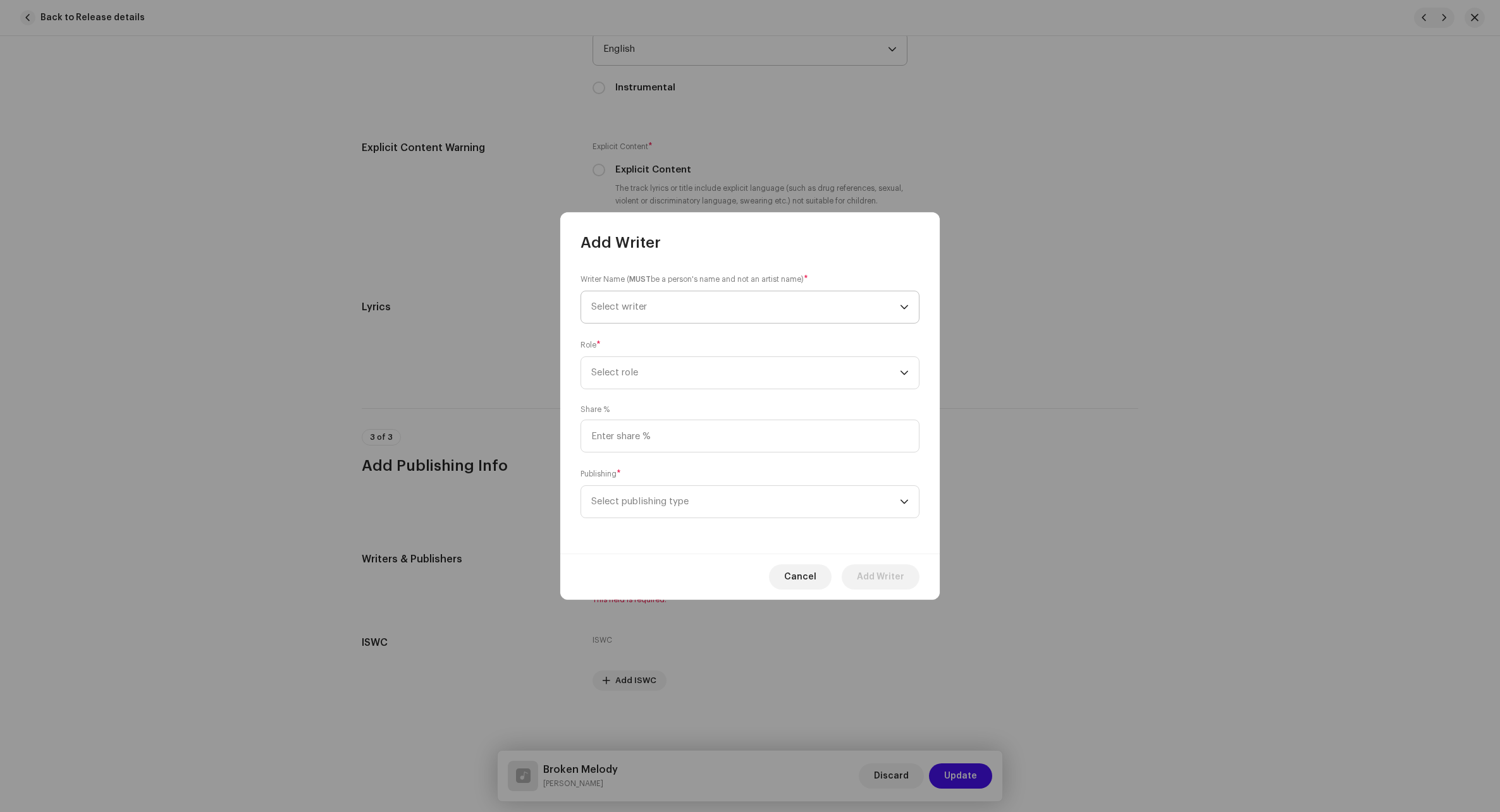
click at [678, 310] on span "Select writer" at bounding box center [745, 307] width 309 height 32
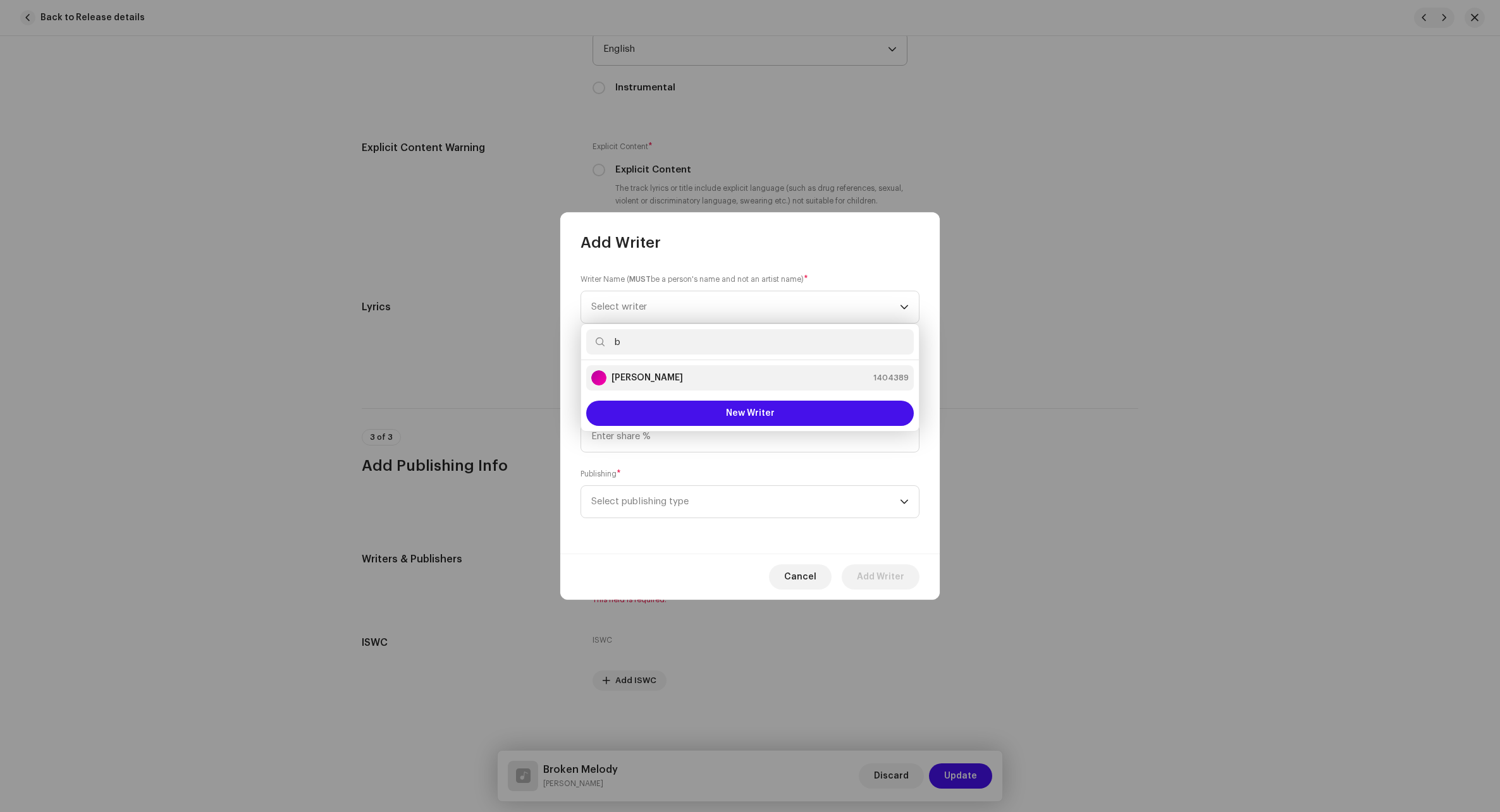
type input "b"
click at [689, 380] on div "[PERSON_NAME] 1404389" at bounding box center [750, 378] width 318 height 15
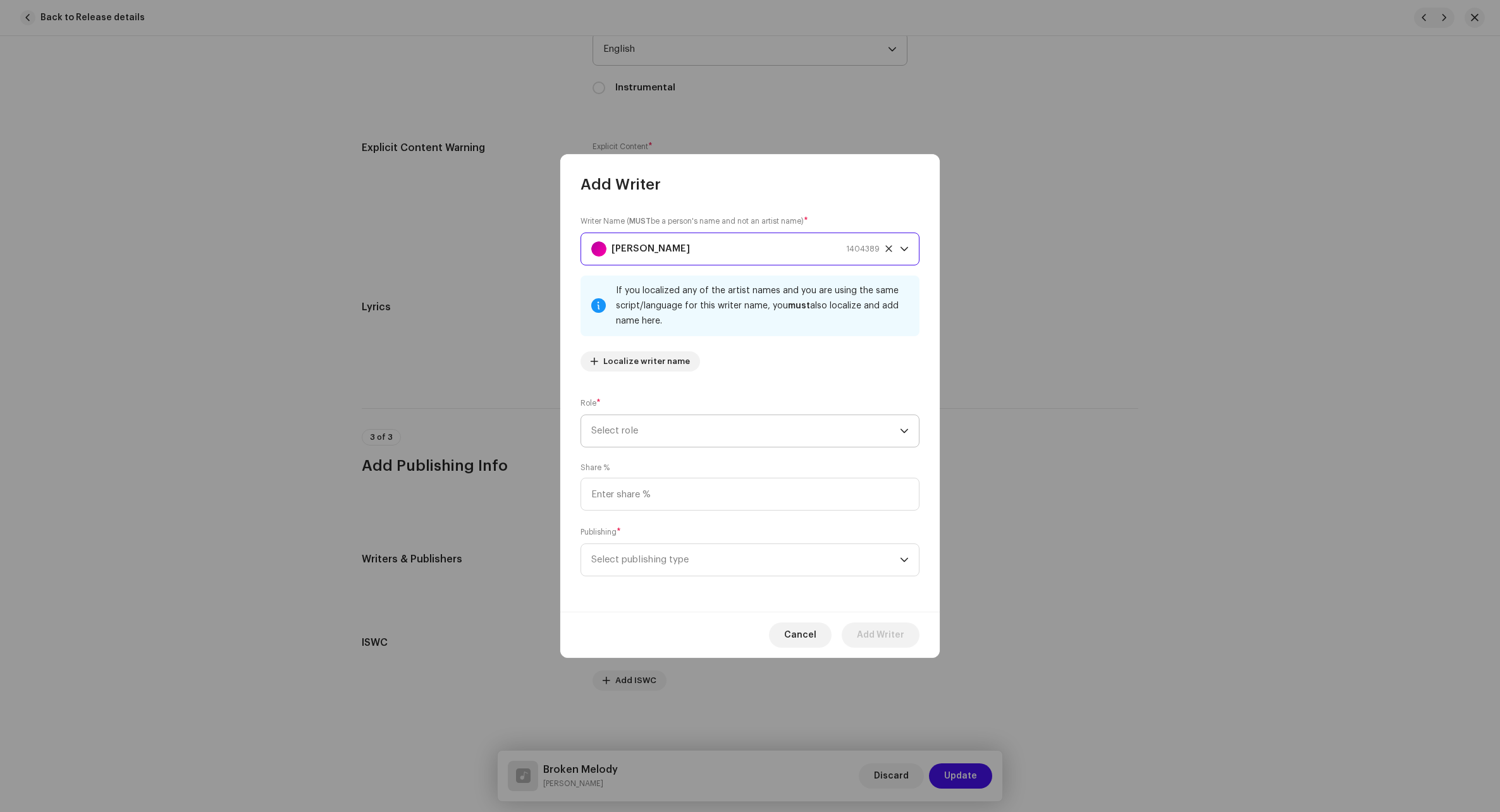
click at [638, 427] on span "Select role" at bounding box center [745, 431] width 309 height 32
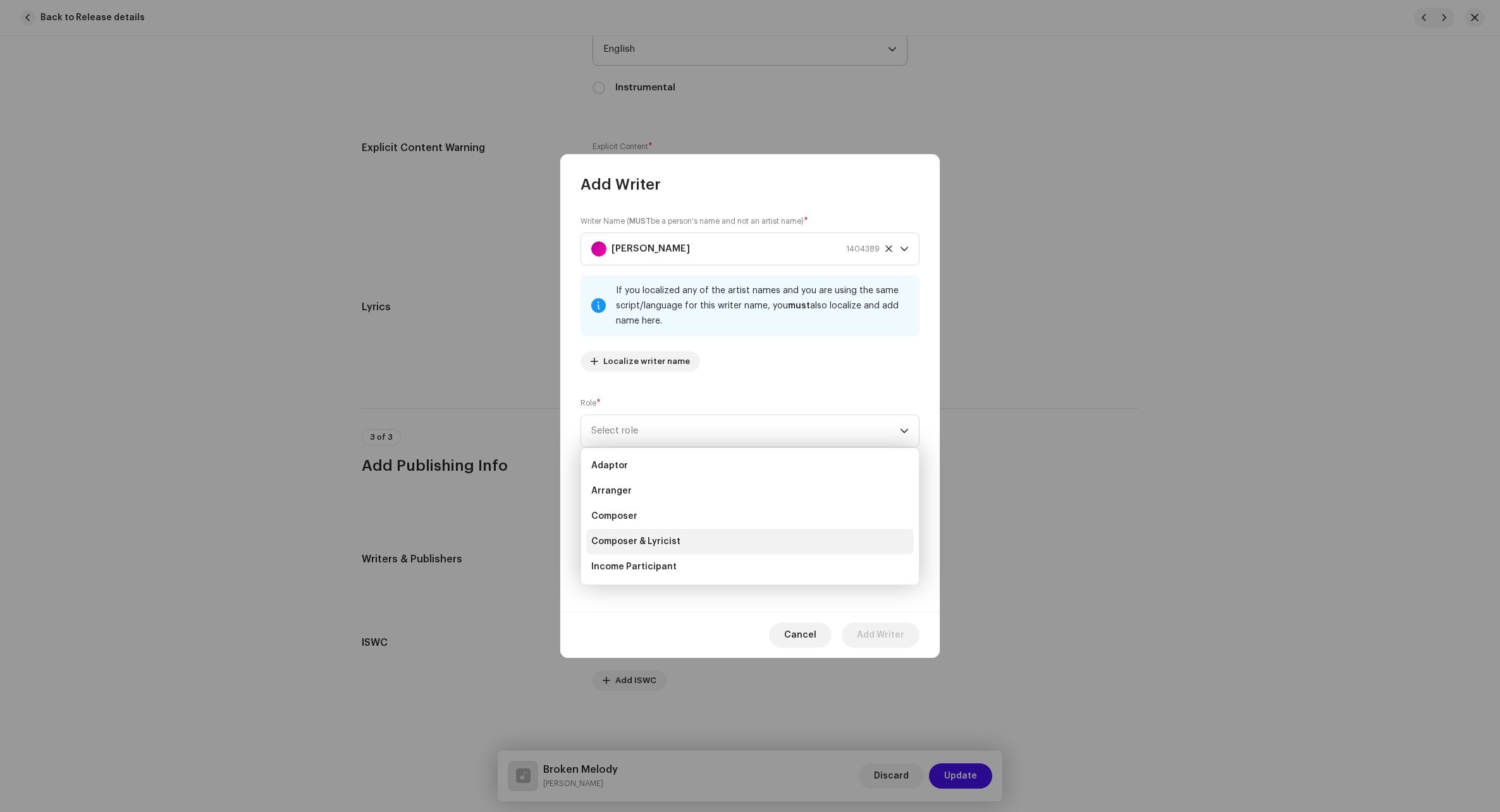
click at [628, 547] on span "Composer & Lyricist" at bounding box center [635, 541] width 89 height 13
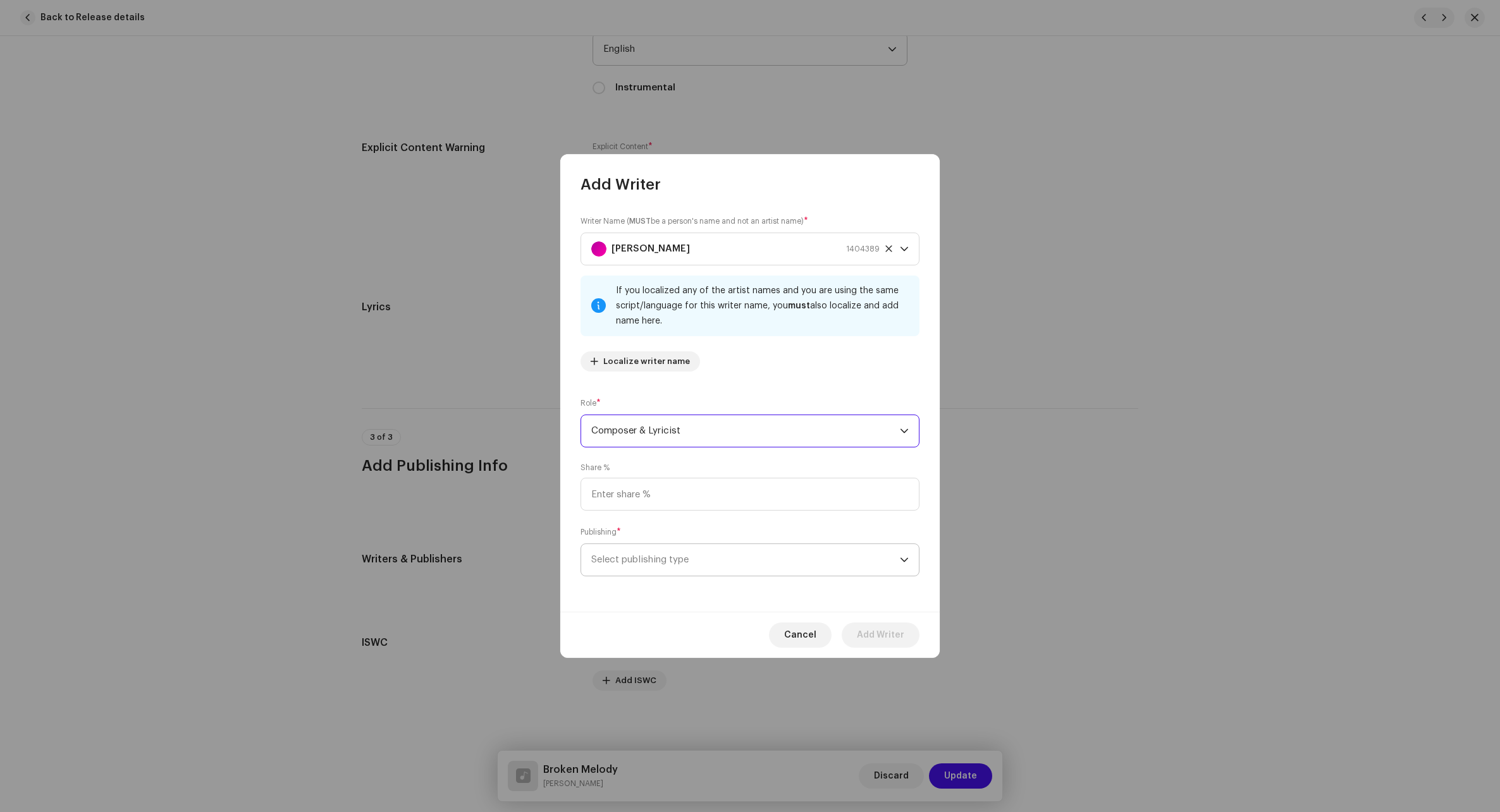
click at [644, 560] on span "Select publishing type" at bounding box center [745, 560] width 309 height 32
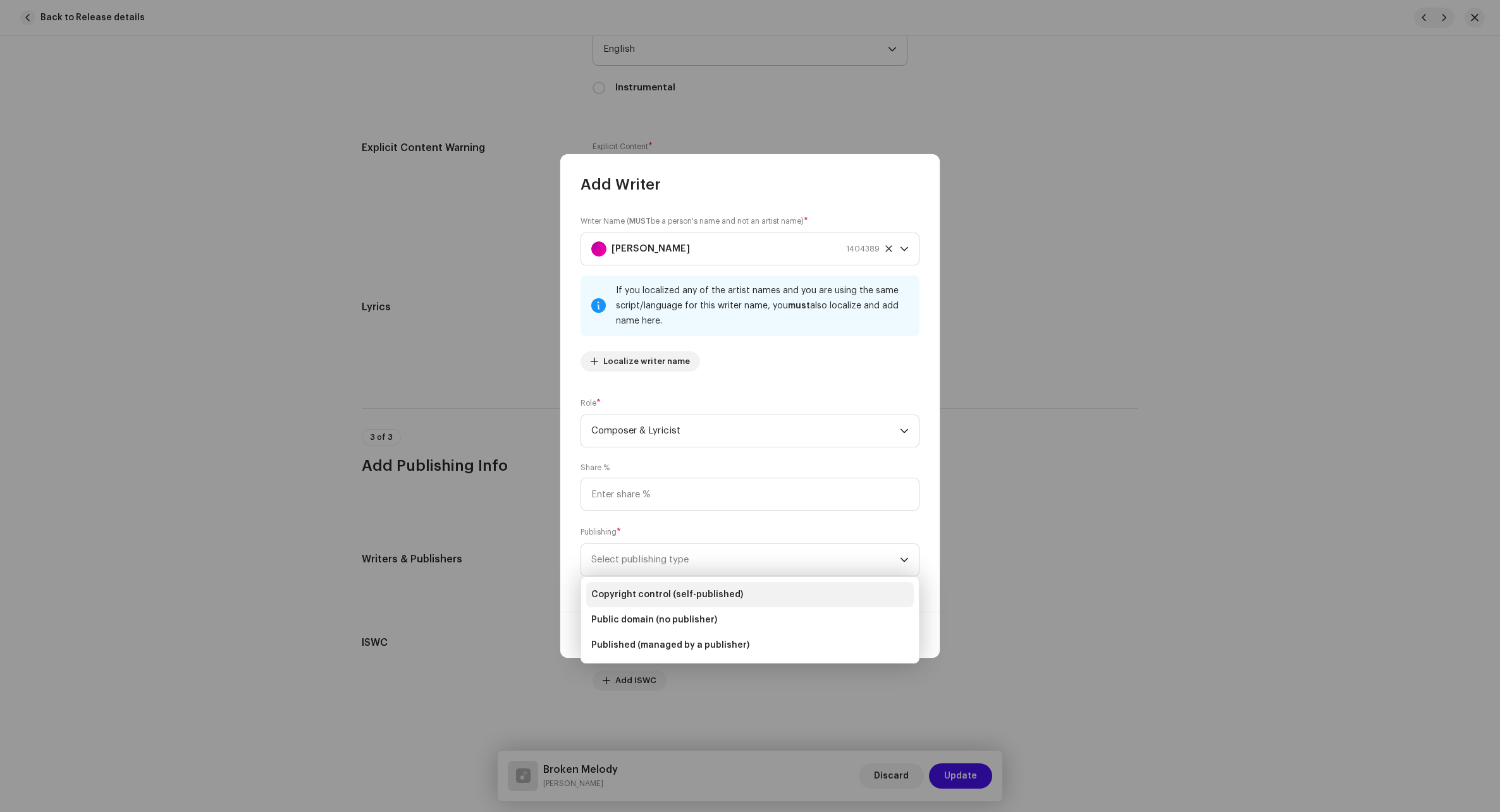
drag, startPoint x: 638, startPoint y: 594, endPoint x: 646, endPoint y: 591, distance: 8.5
click at [638, 594] on span "Copyright control (self-published)" at bounding box center [666, 595] width 152 height 13
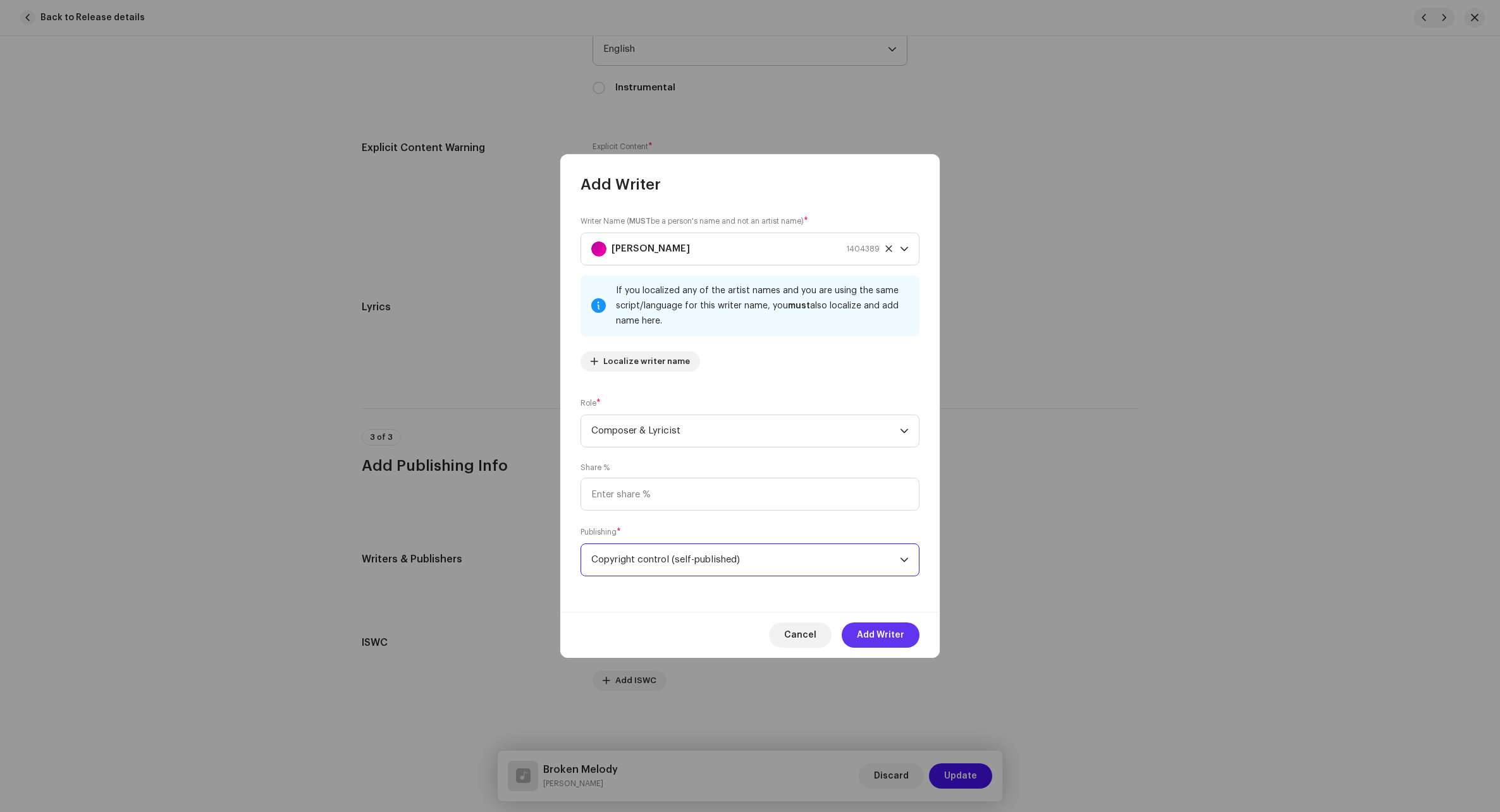
click at [877, 637] on span "Add Writer" at bounding box center [881, 635] width 48 height 25
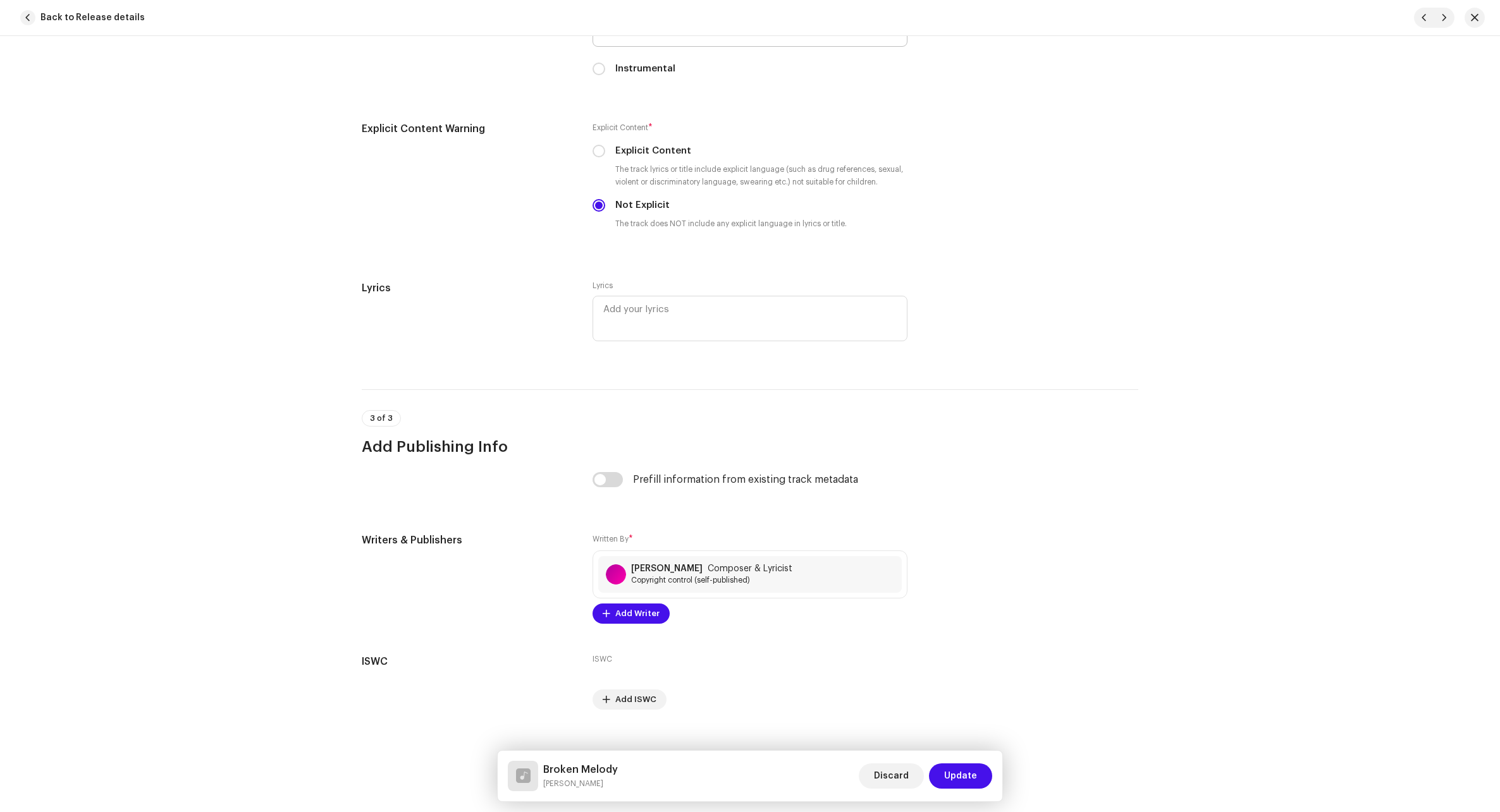
scroll to position [2129, 0]
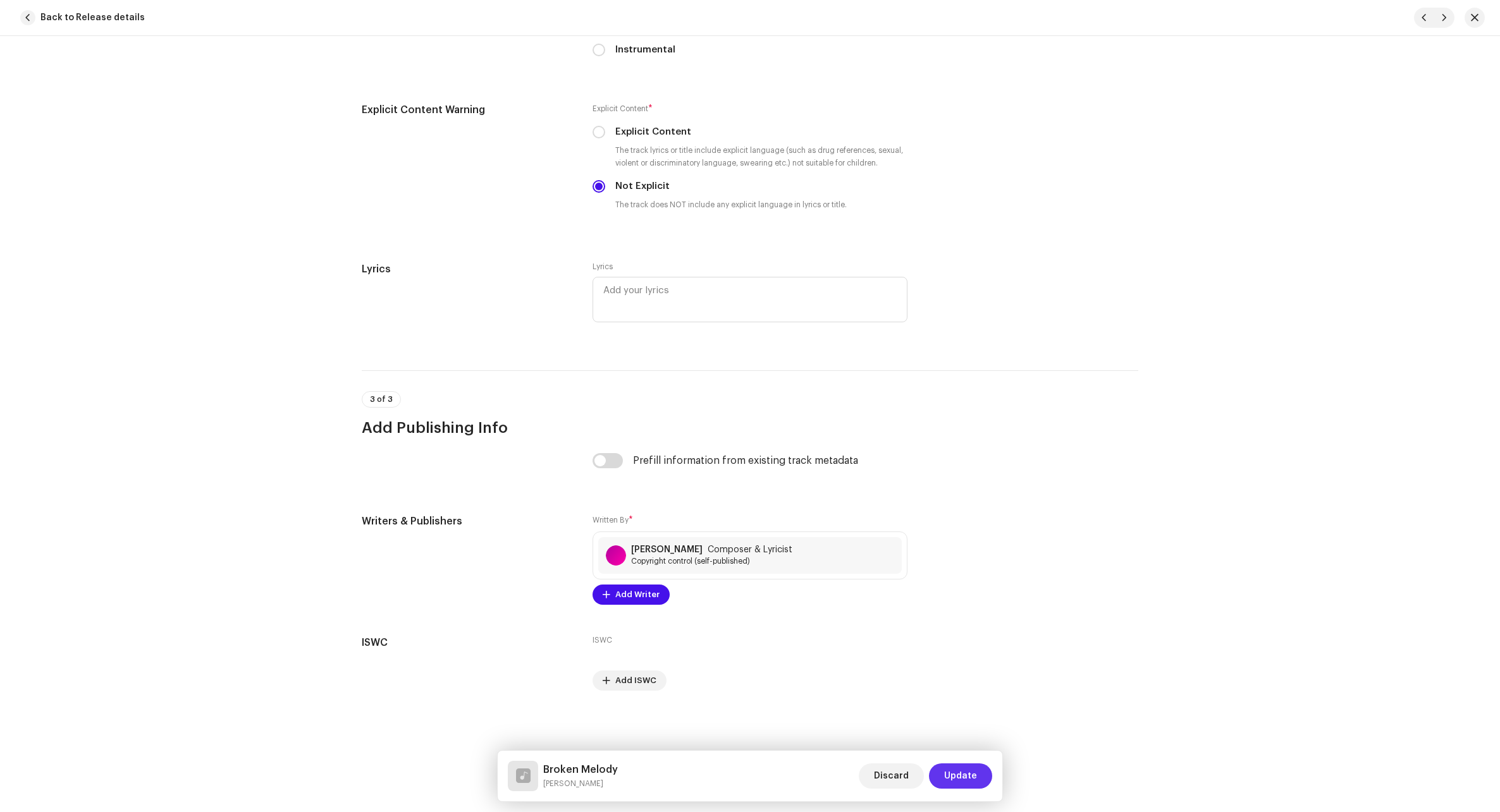
click at [893, 768] on span "Update" at bounding box center [960, 776] width 33 height 25
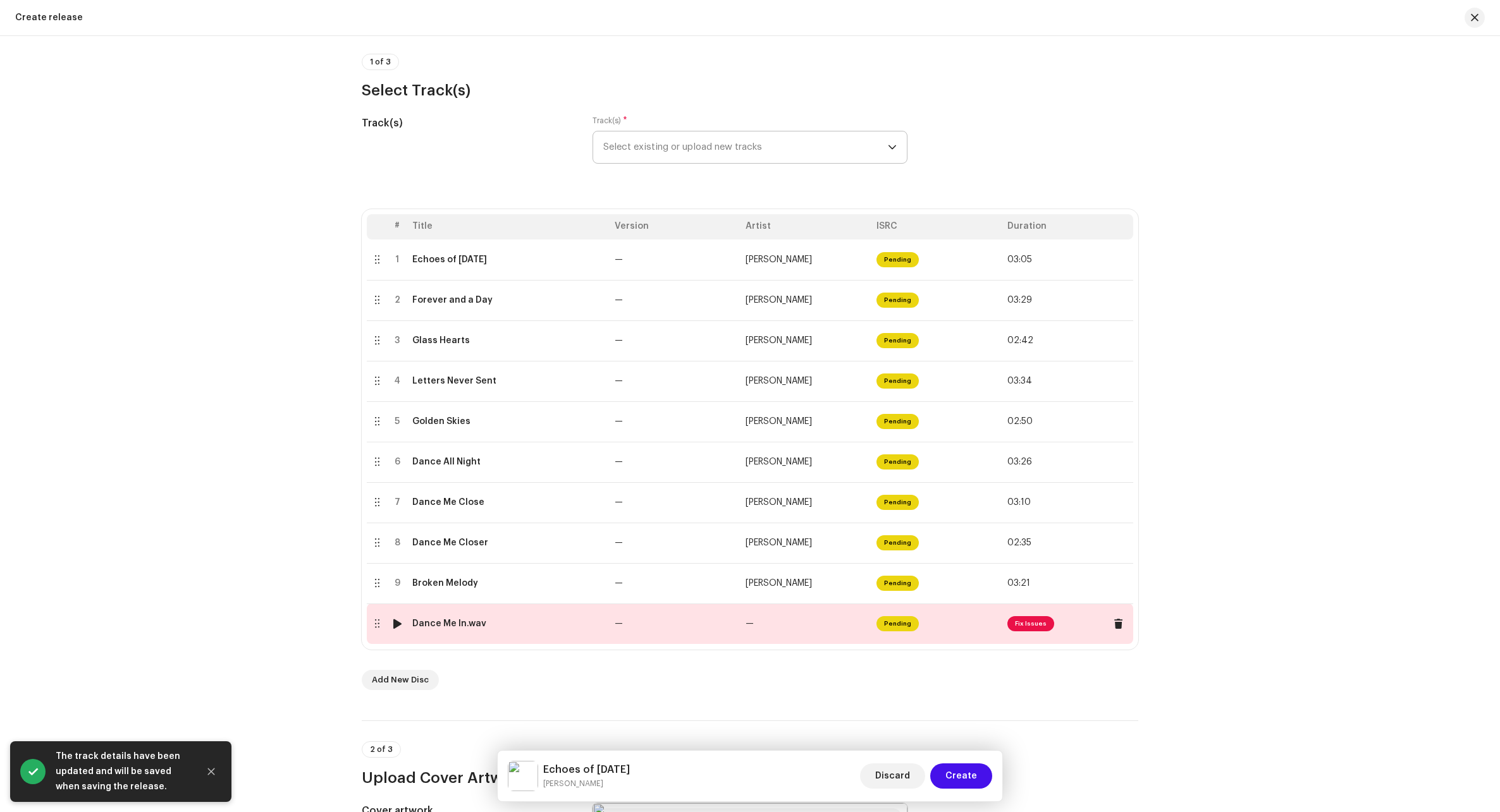
click at [584, 632] on td "Dance Me In.wav" at bounding box center [508, 623] width 202 height 40
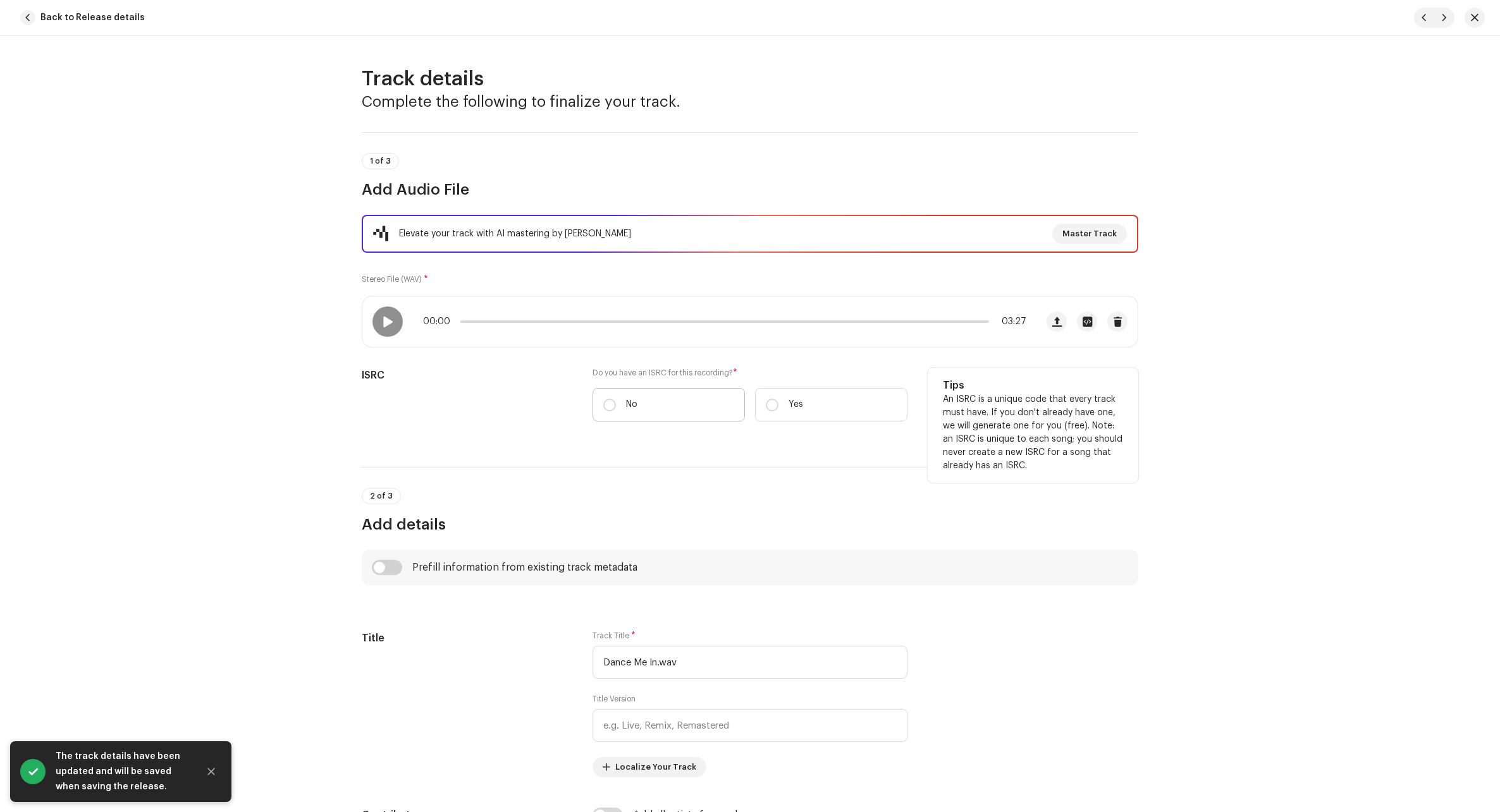
click at [615, 401] on label "No" at bounding box center [669, 405] width 152 height 33
click at [615, 401] on input "No" at bounding box center [610, 405] width 13 height 13
radio input "true"
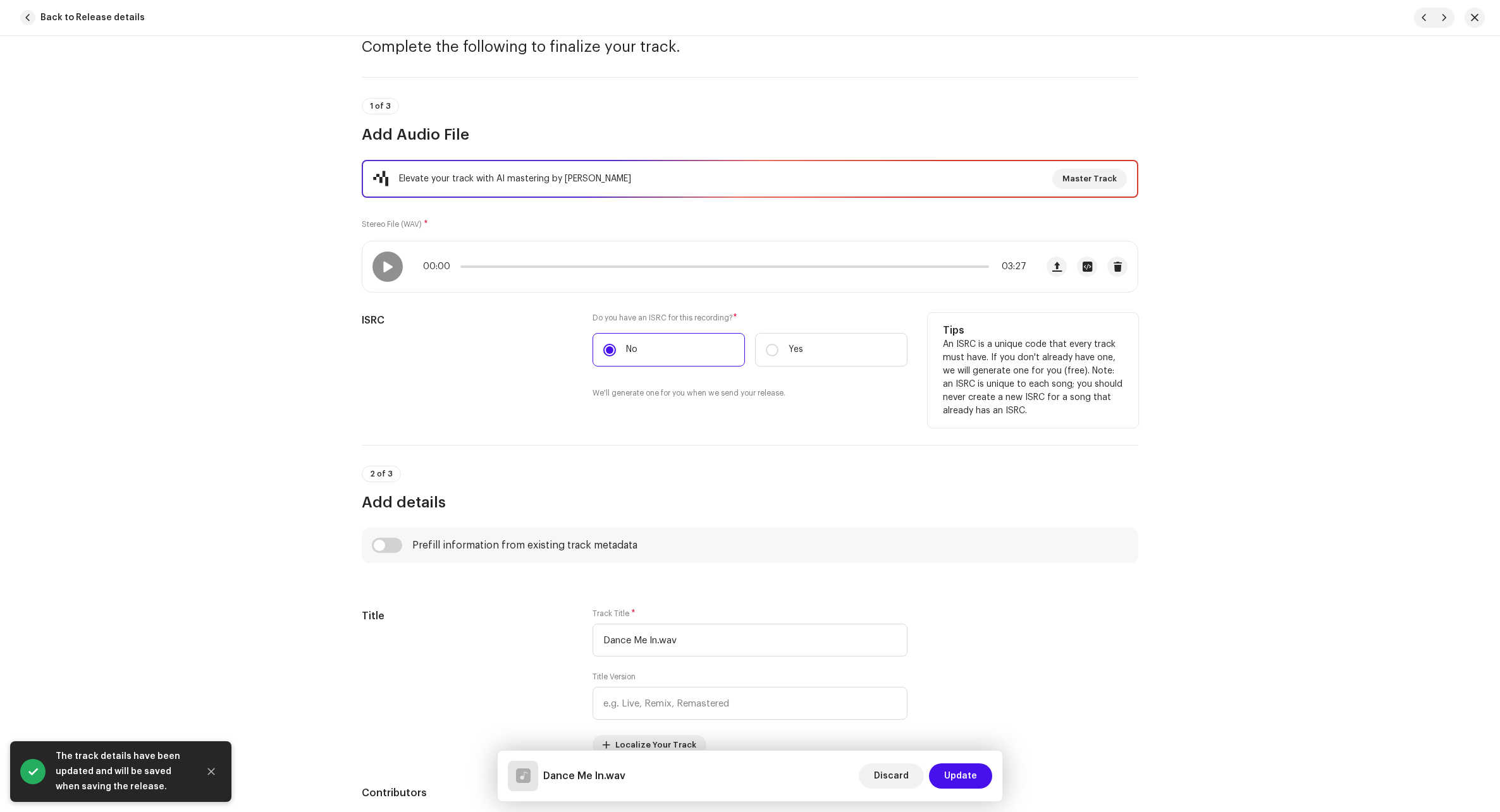
scroll to position [252, 0]
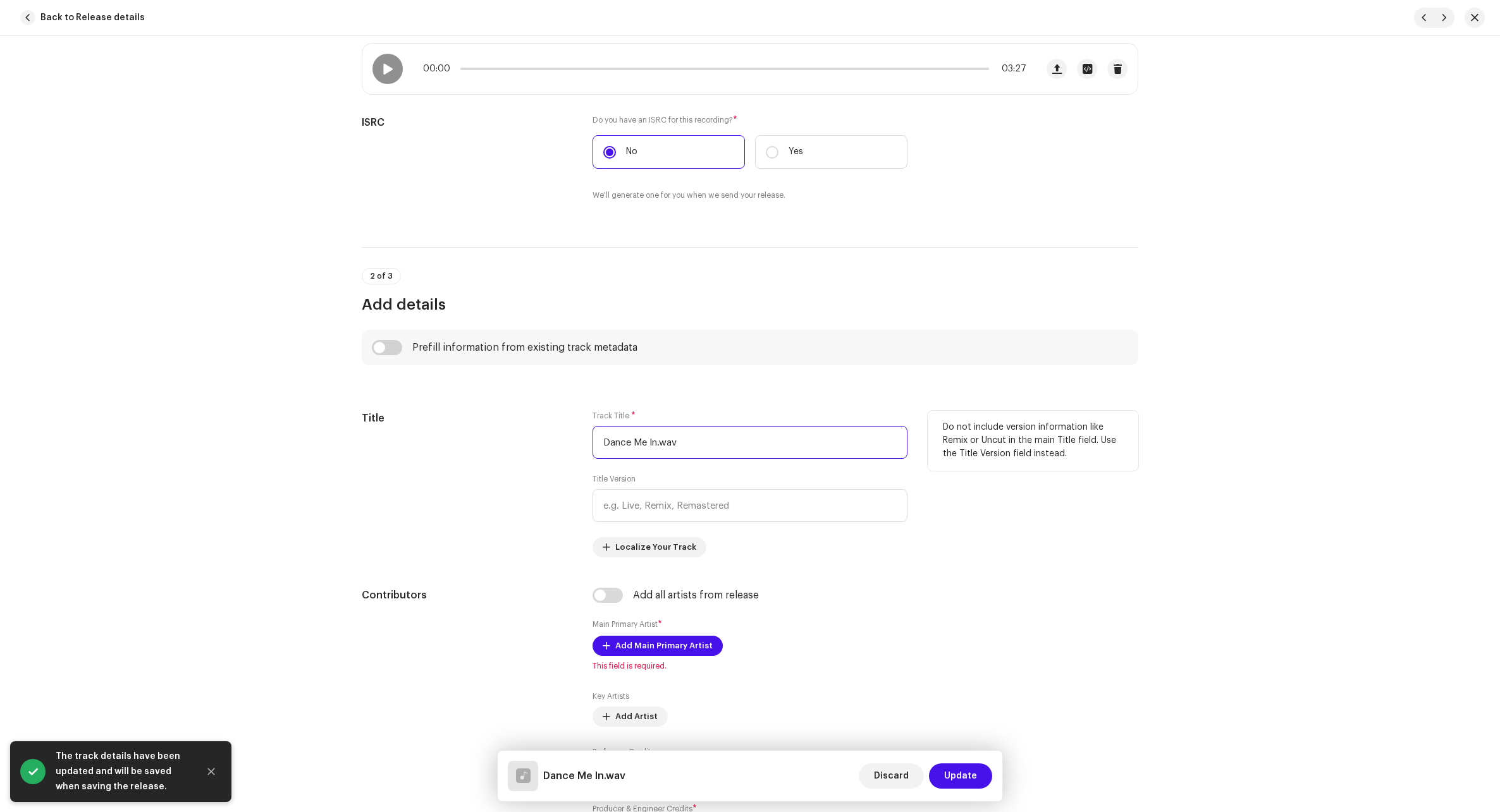
click at [709, 449] on input "Dance Me In.wav" at bounding box center [750, 442] width 314 height 33
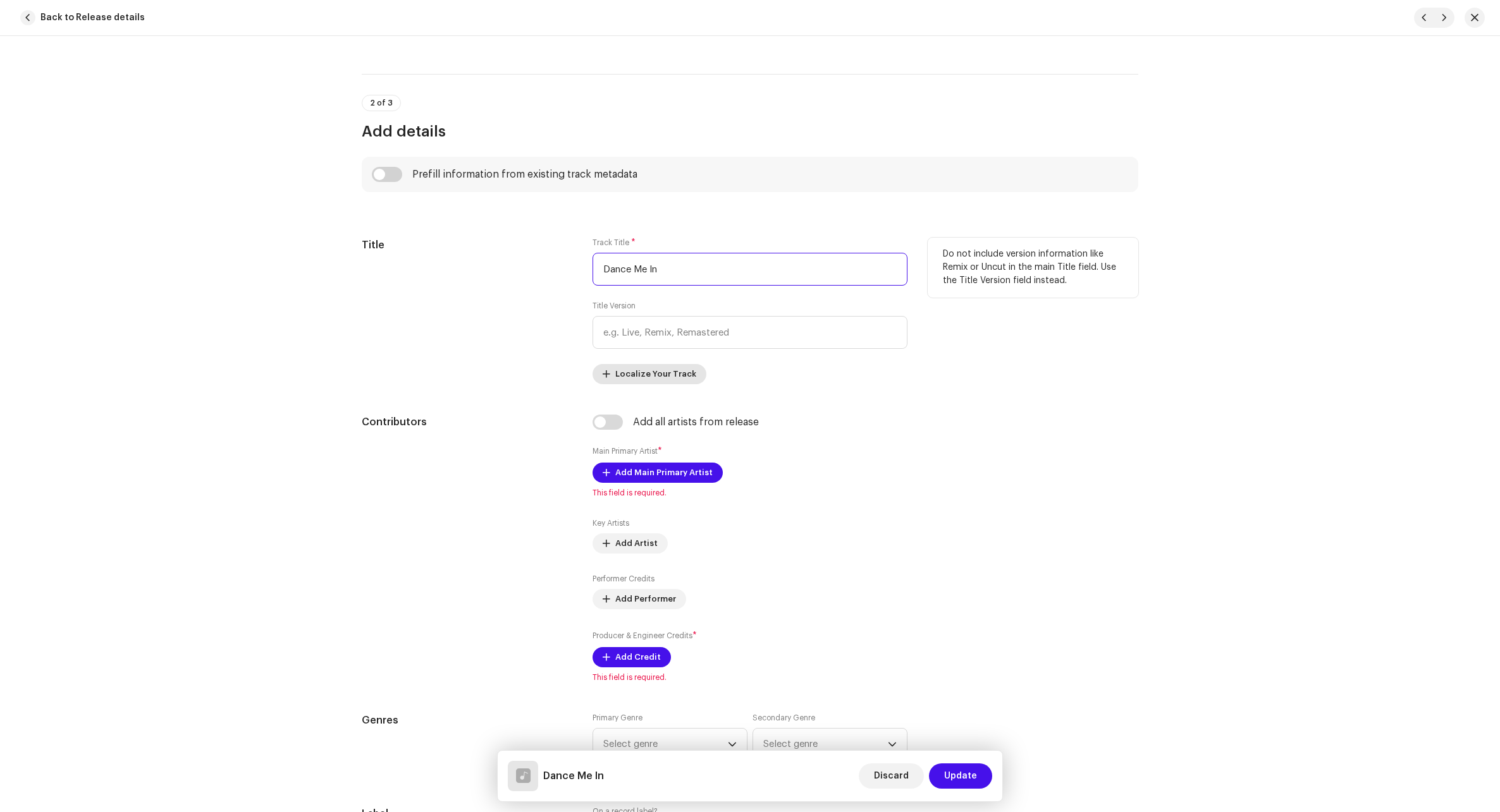
scroll to position [442, 0]
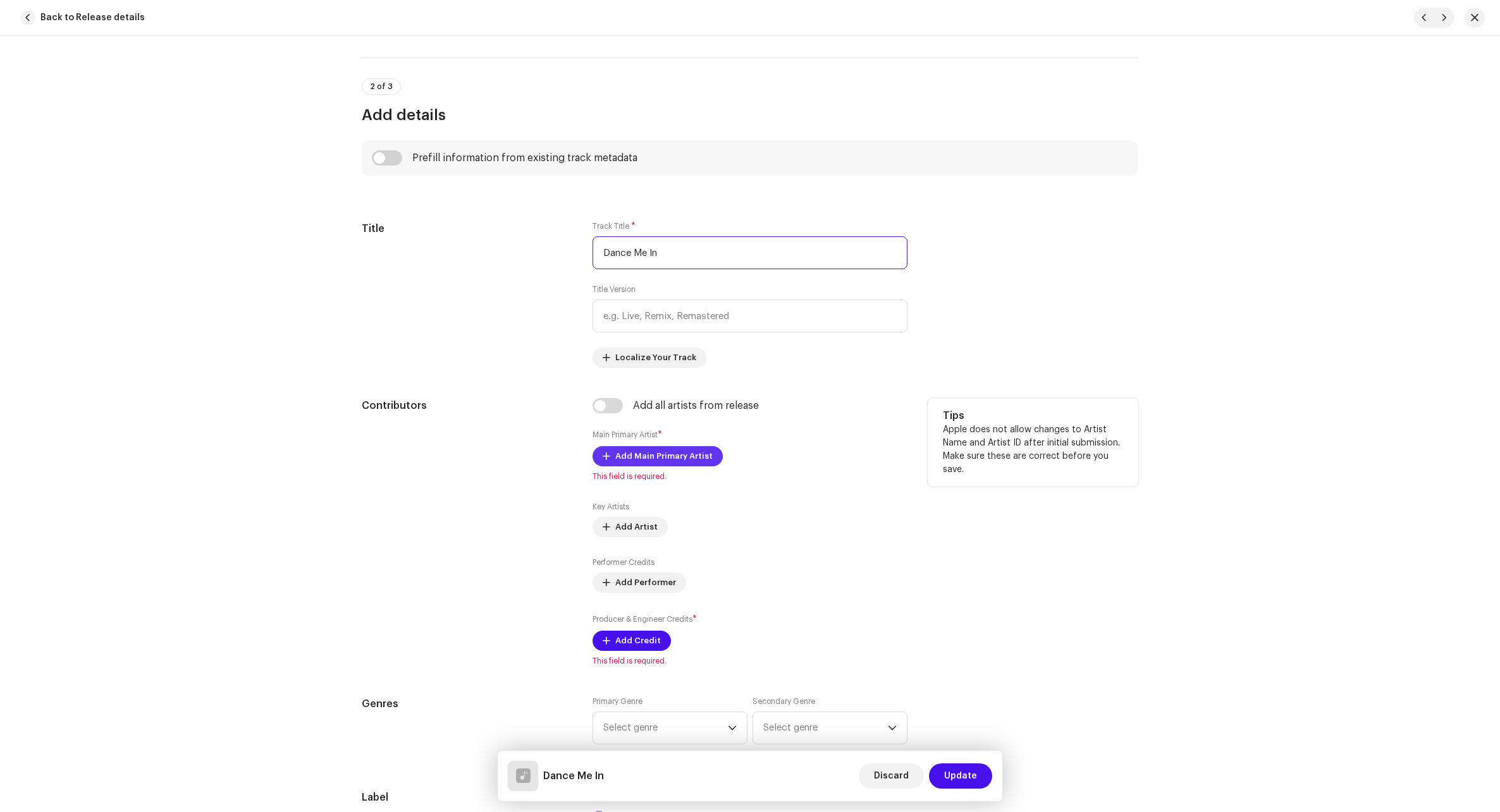
type input "Dance Me In"
click at [684, 456] on span "Add Main Primary Artist" at bounding box center [664, 456] width 98 height 25
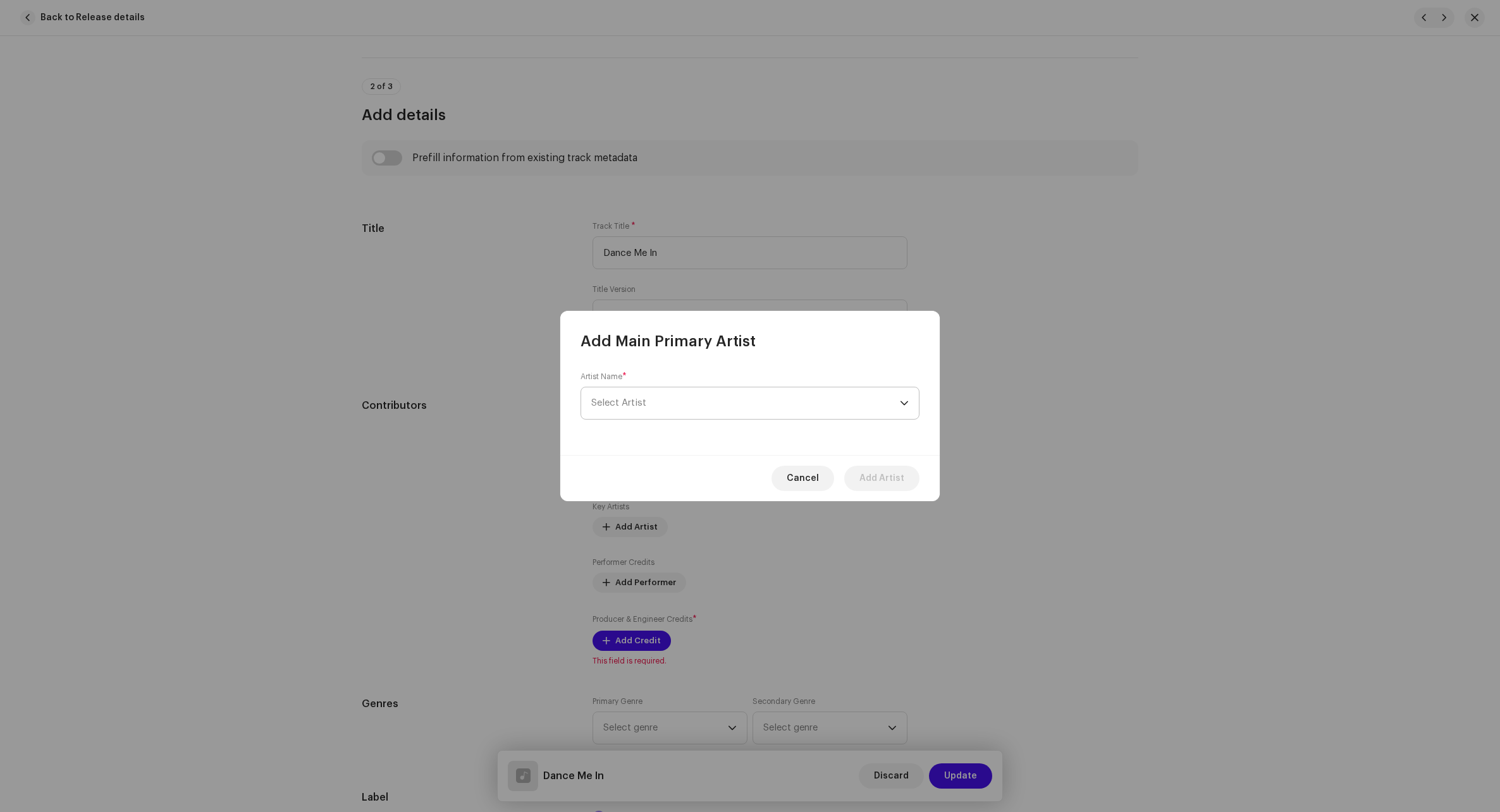
click at [687, 411] on span "Select Artist" at bounding box center [745, 403] width 309 height 32
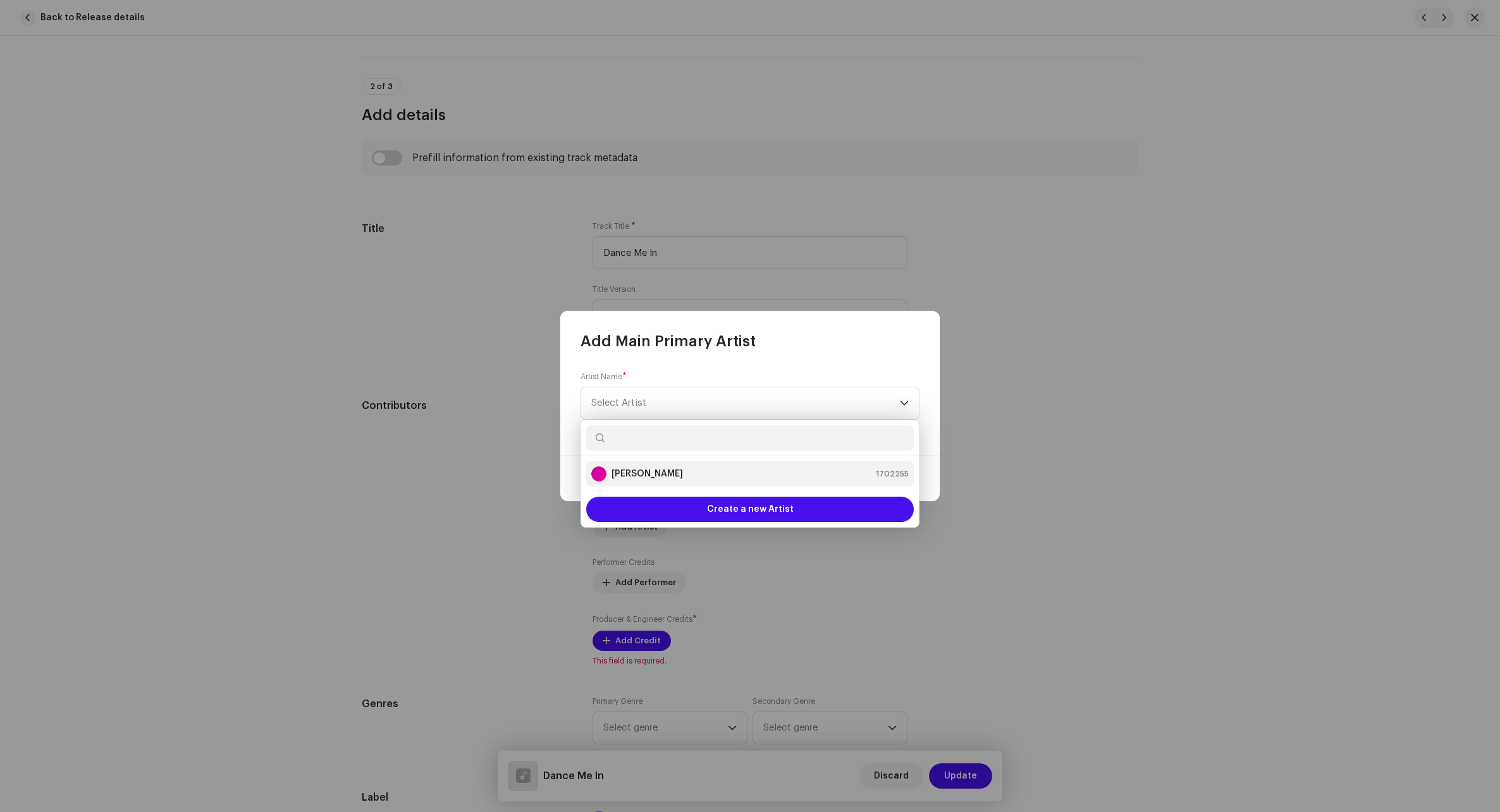
click at [642, 481] on div "[PERSON_NAME]" at bounding box center [636, 474] width 91 height 15
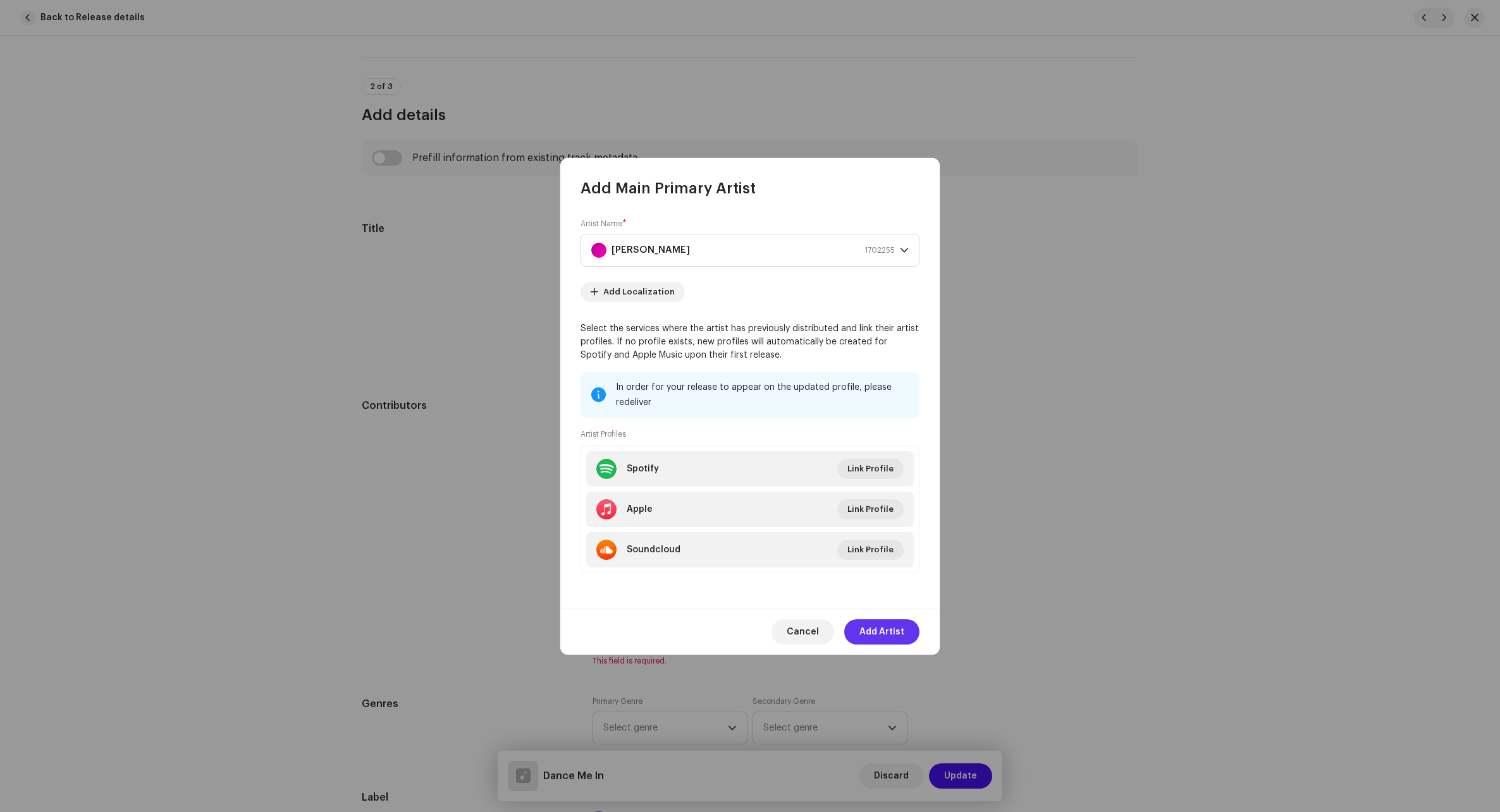
click at [870, 622] on span "Add Artist" at bounding box center [881, 632] width 45 height 25
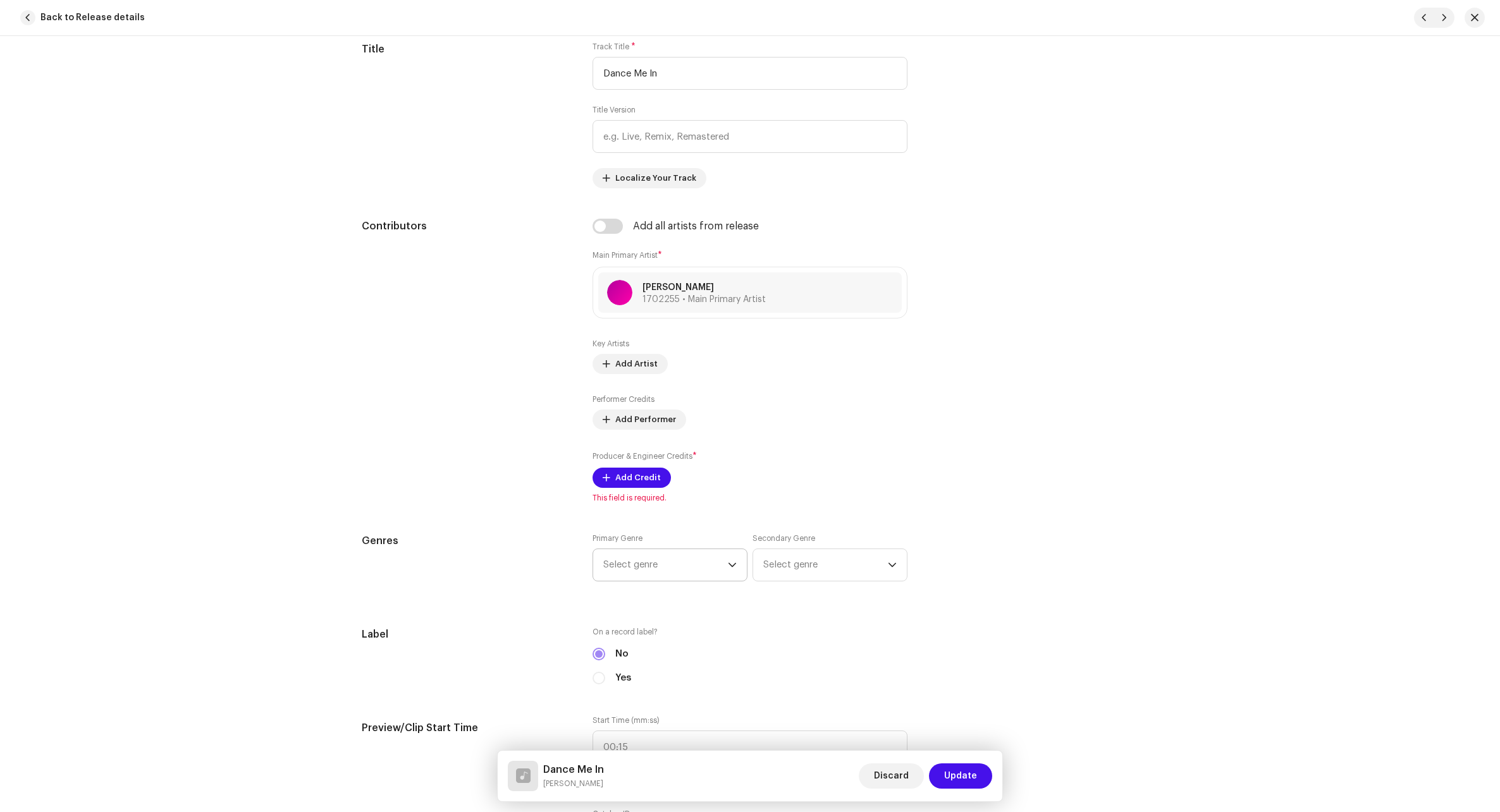
scroll to position [695, 0]
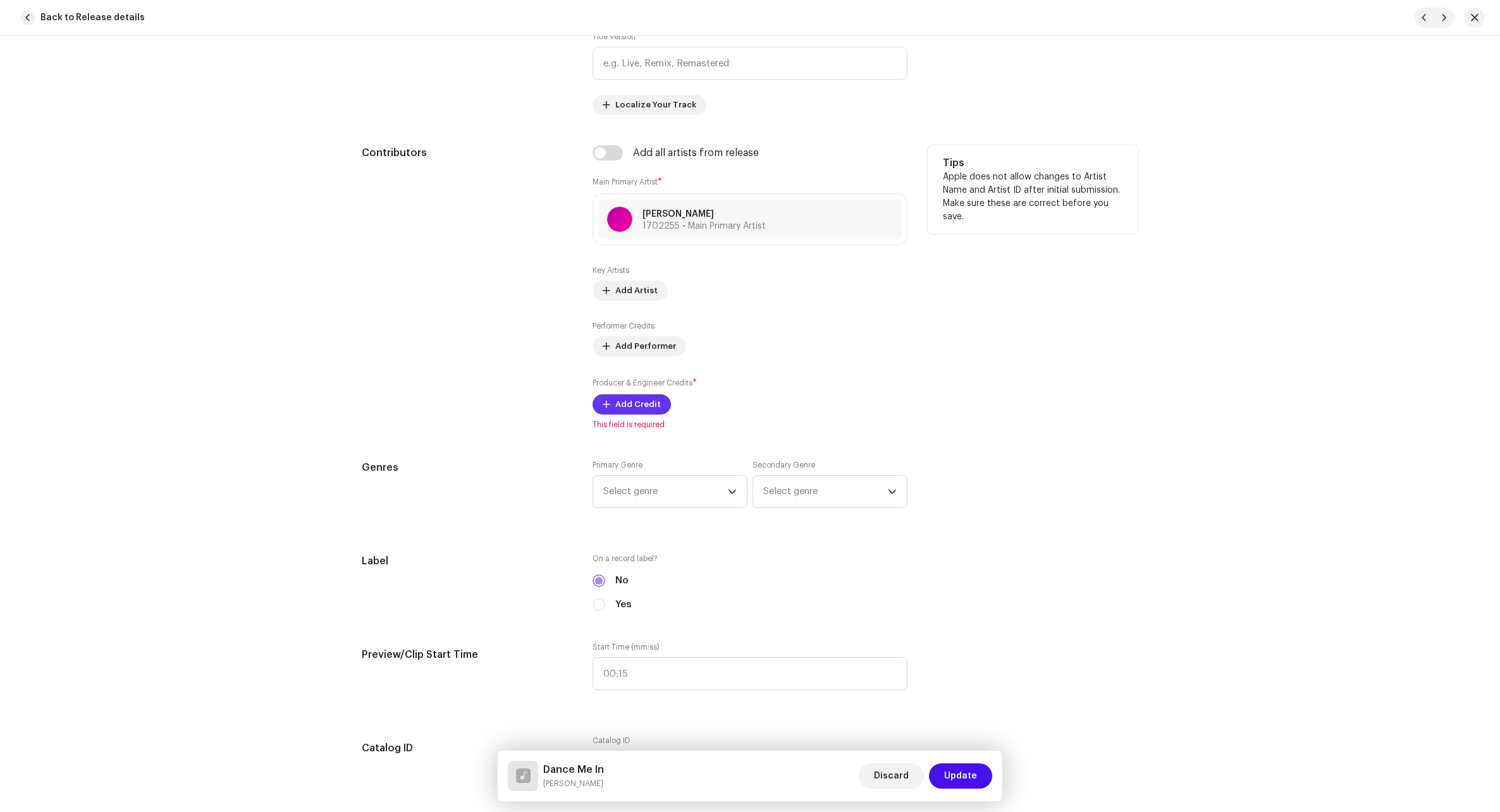
click at [641, 409] on span "Add Credit" at bounding box center [638, 405] width 45 height 25
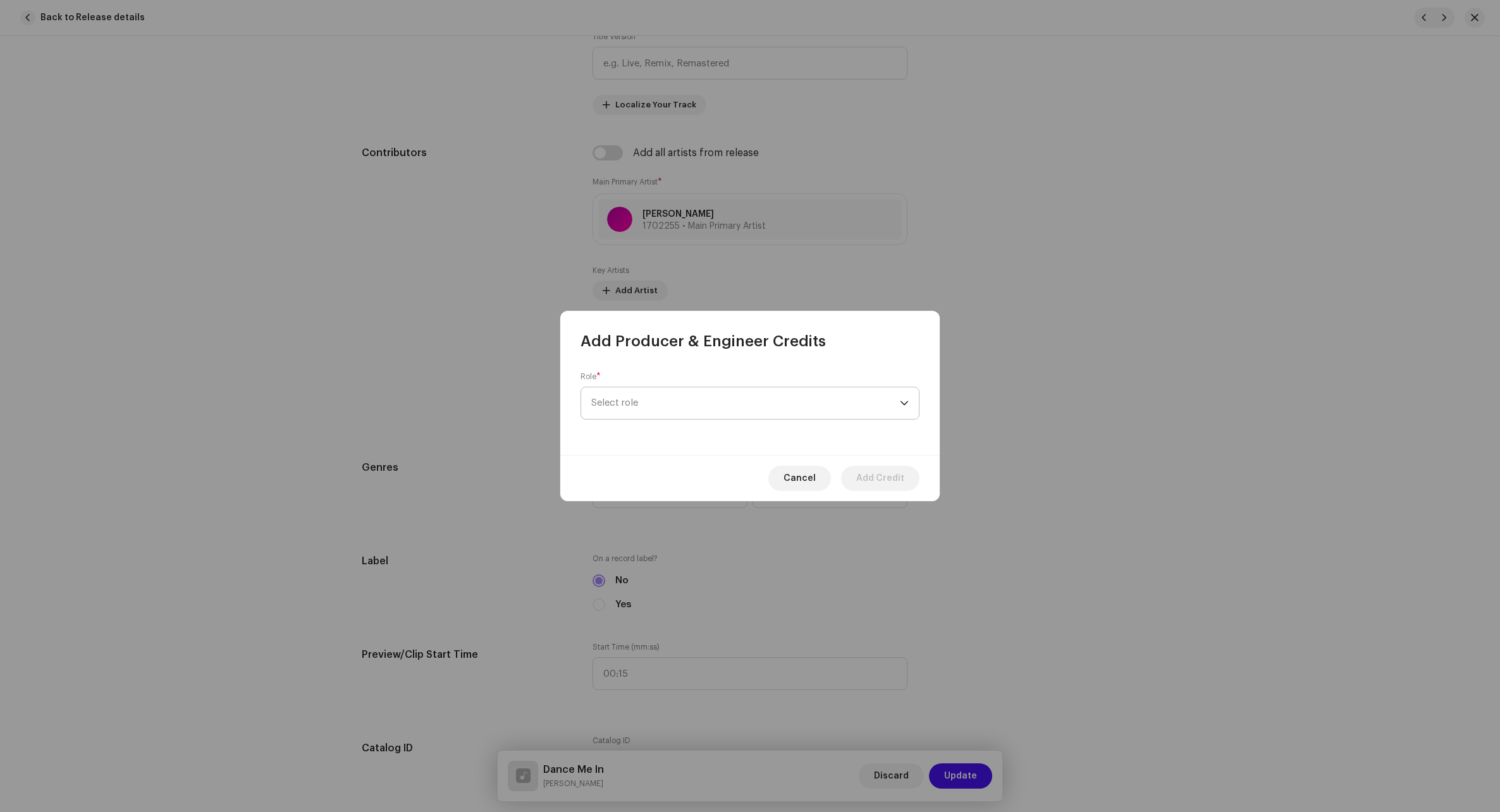
click at [674, 394] on span "Select role" at bounding box center [745, 403] width 309 height 32
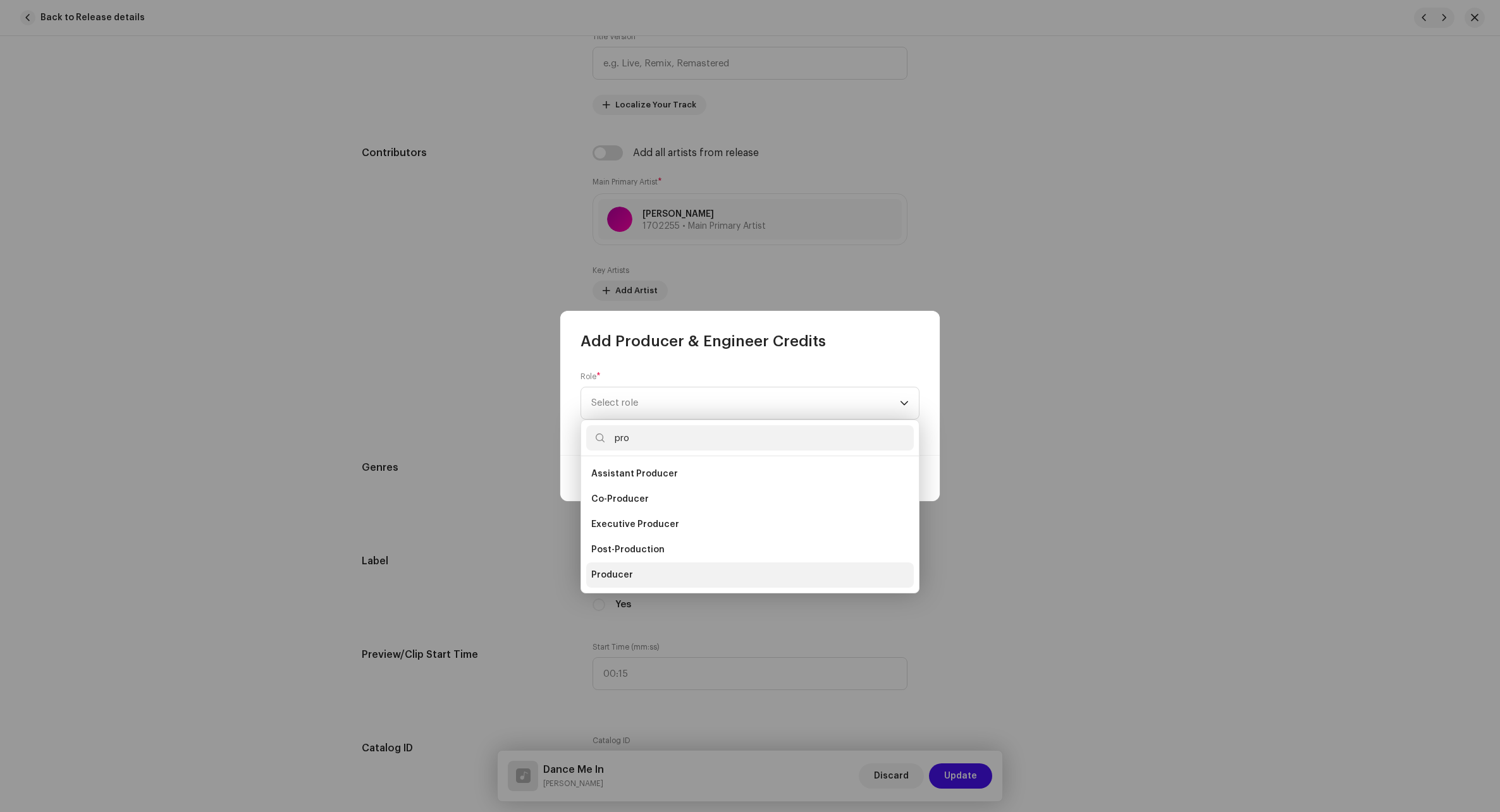
type input "pro"
click at [637, 574] on li "Producer" at bounding box center [750, 575] width 327 height 25
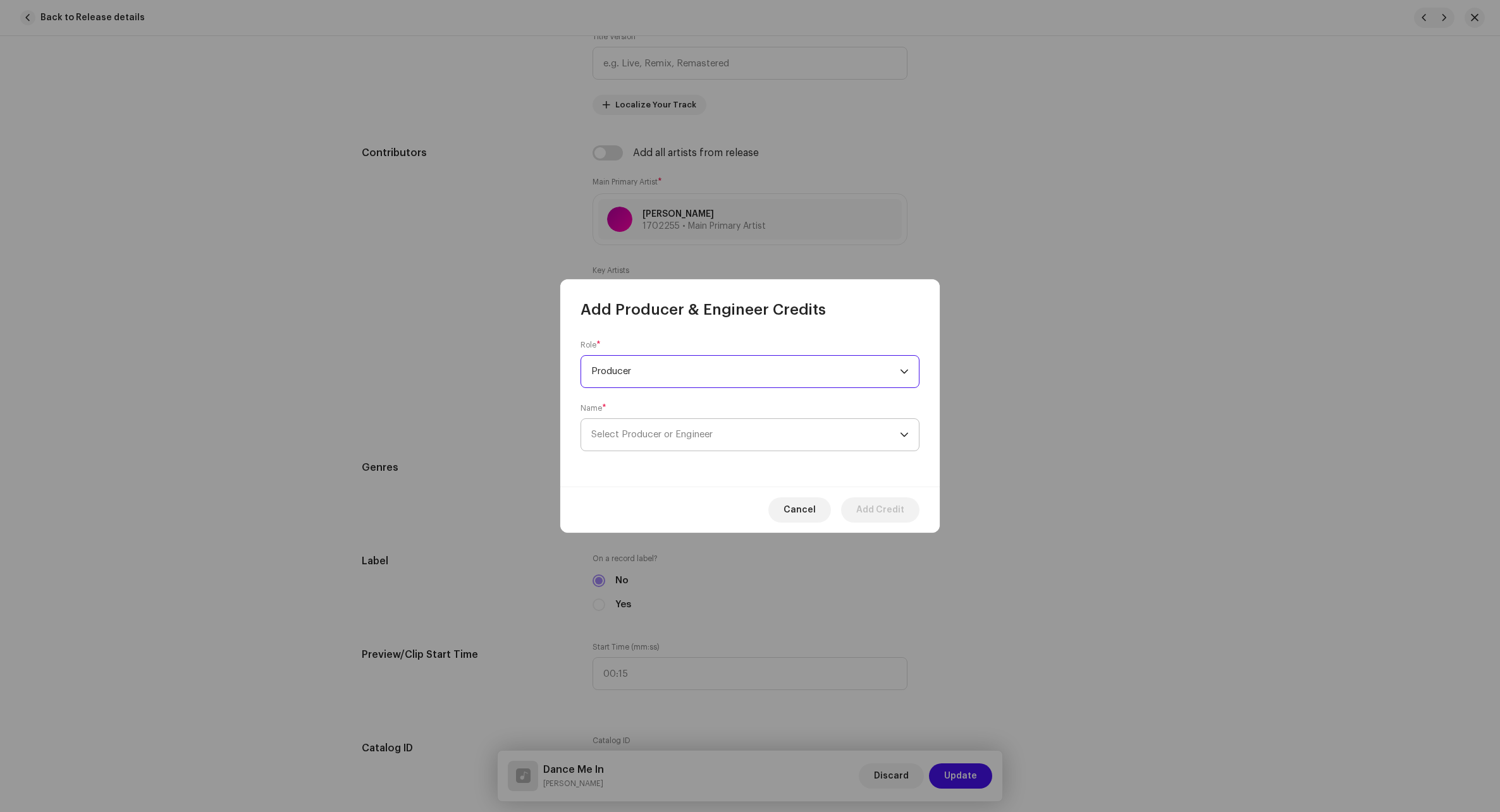
click at [658, 443] on span "Select Producer or Engineer" at bounding box center [745, 435] width 309 height 32
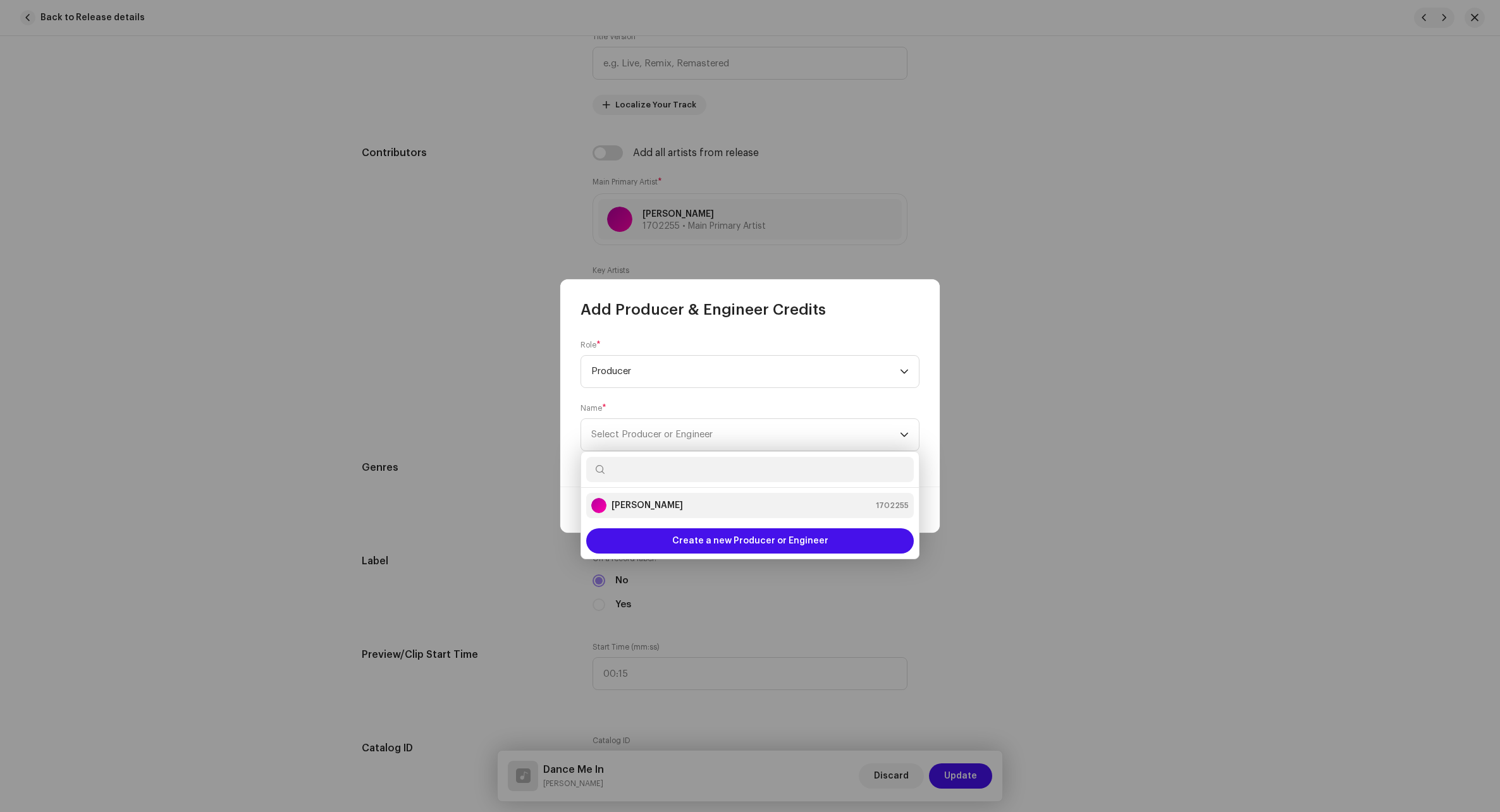
click at [610, 501] on div "[PERSON_NAME]" at bounding box center [636, 505] width 91 height 15
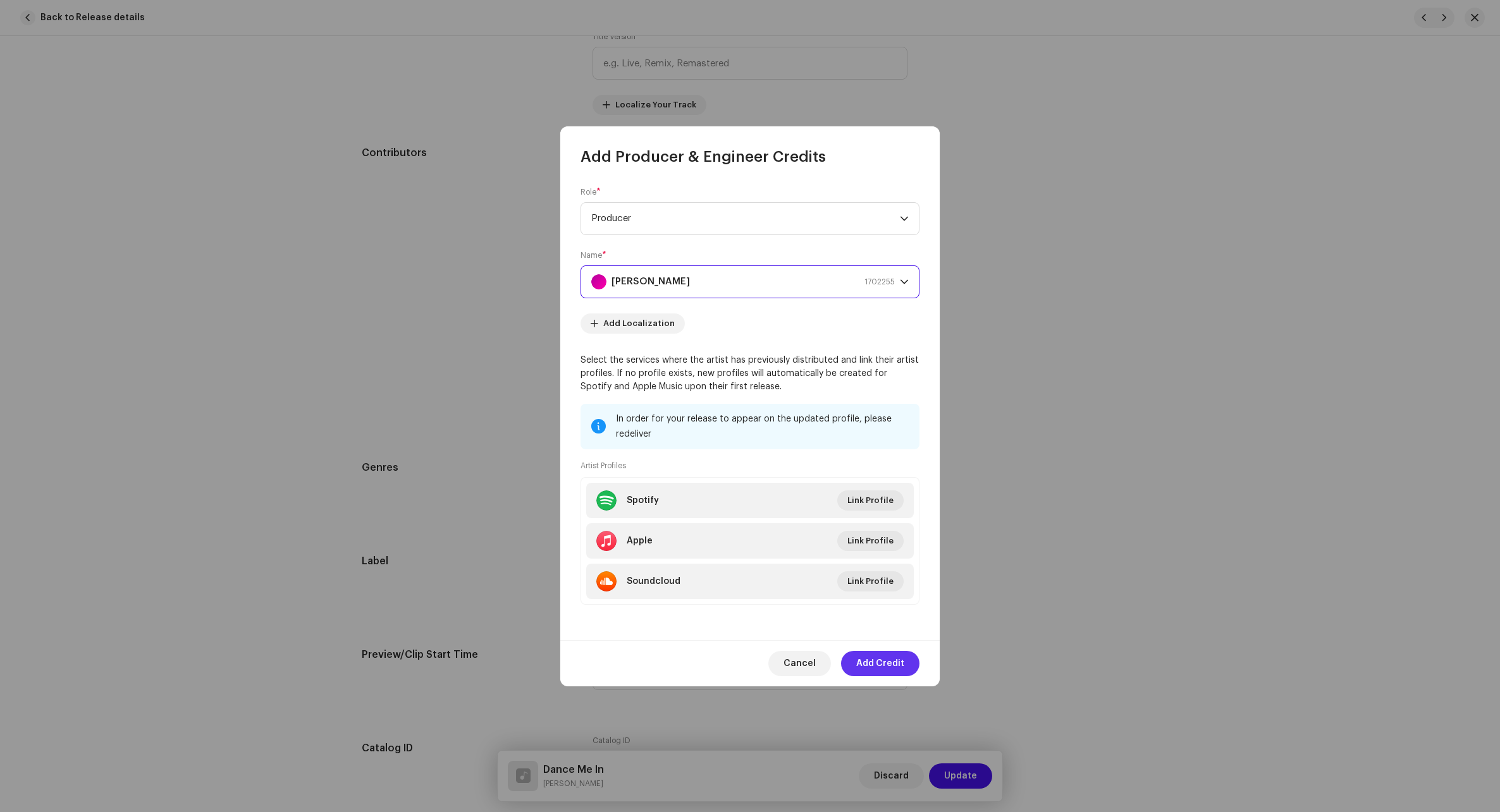
click at [884, 662] on span "Add Credit" at bounding box center [880, 664] width 48 height 25
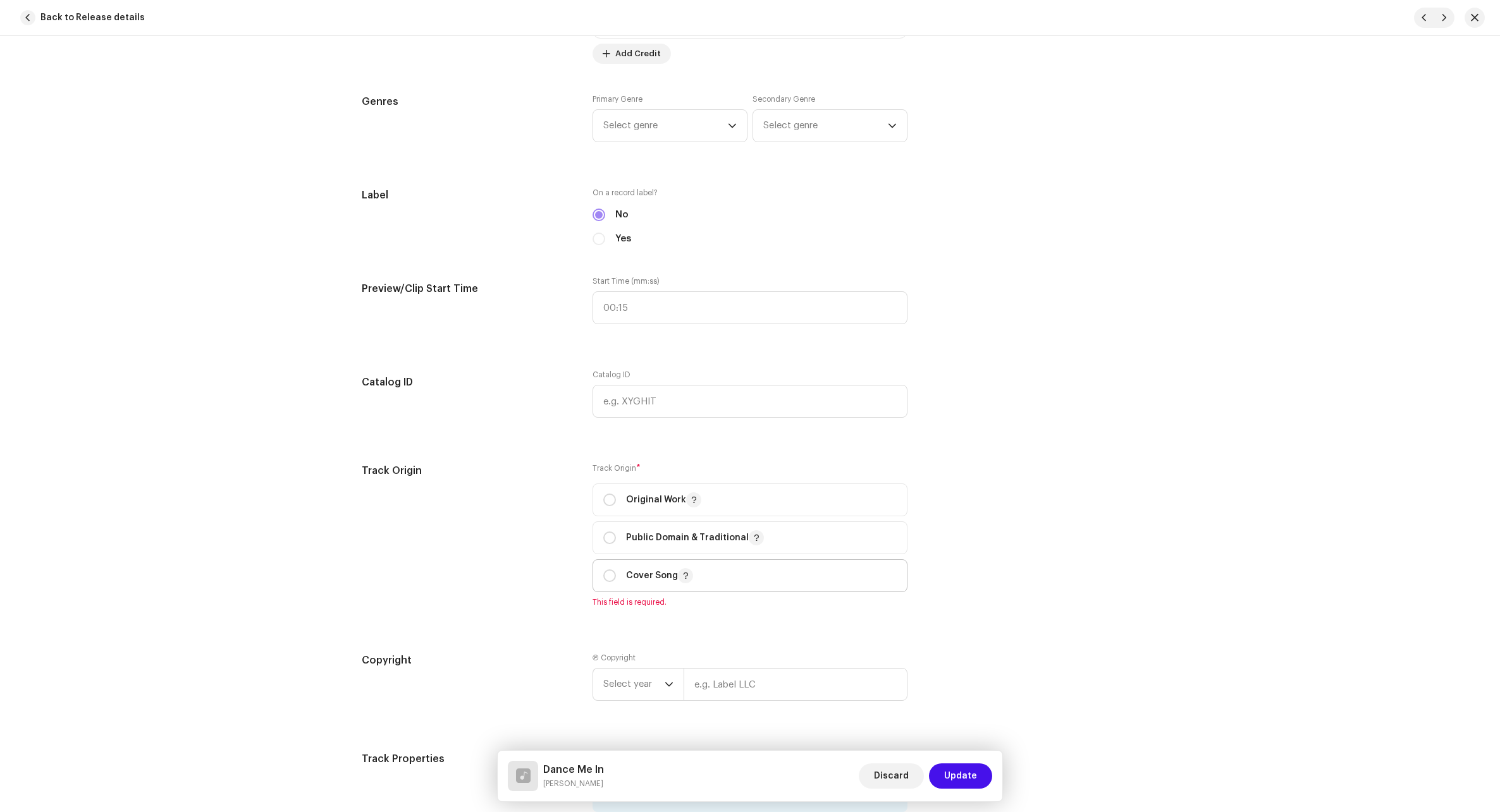
scroll to position [1137, 0]
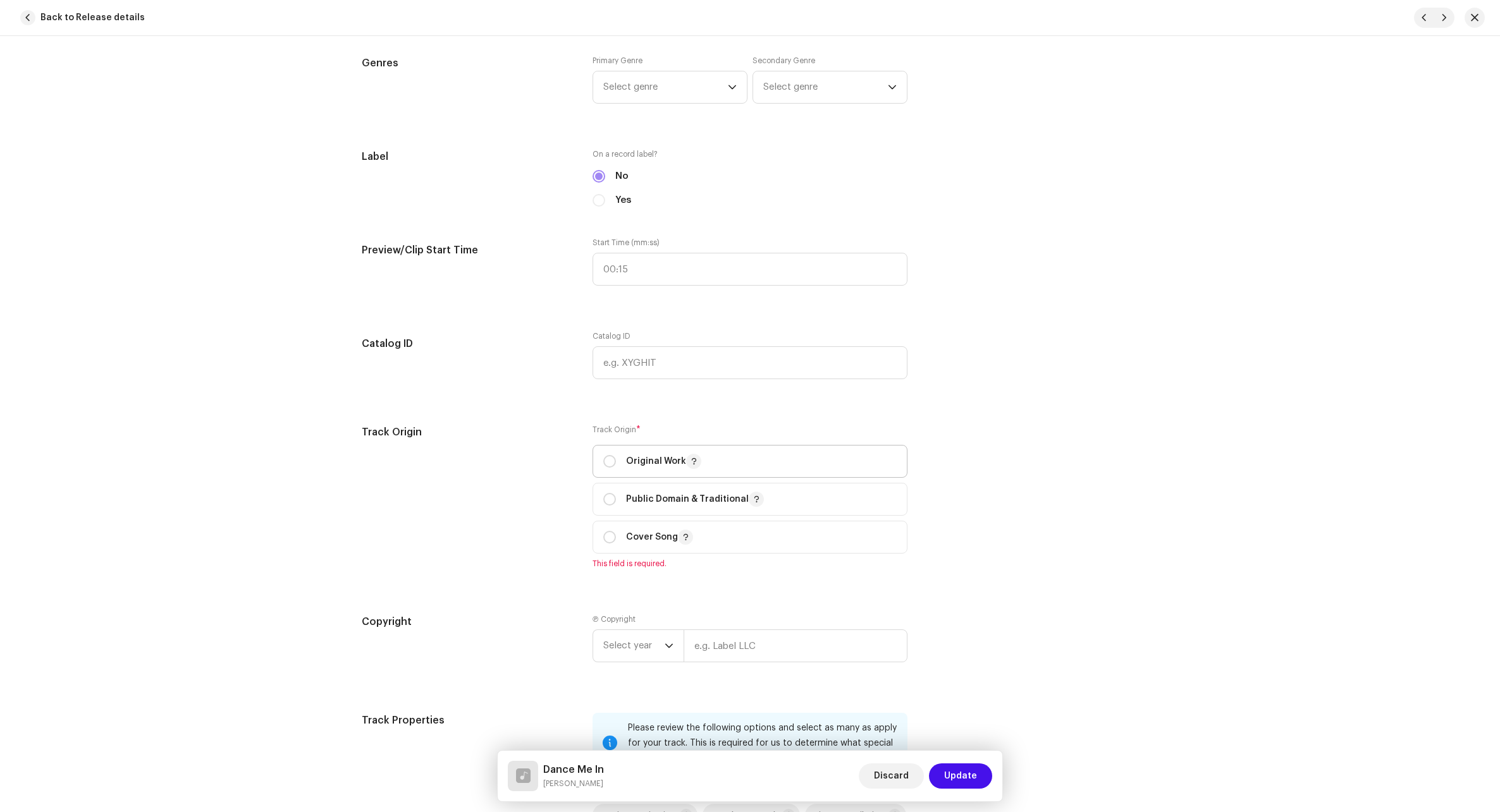
click at [638, 453] on span "Original Work" at bounding box center [750, 461] width 293 height 32
radio input "true"
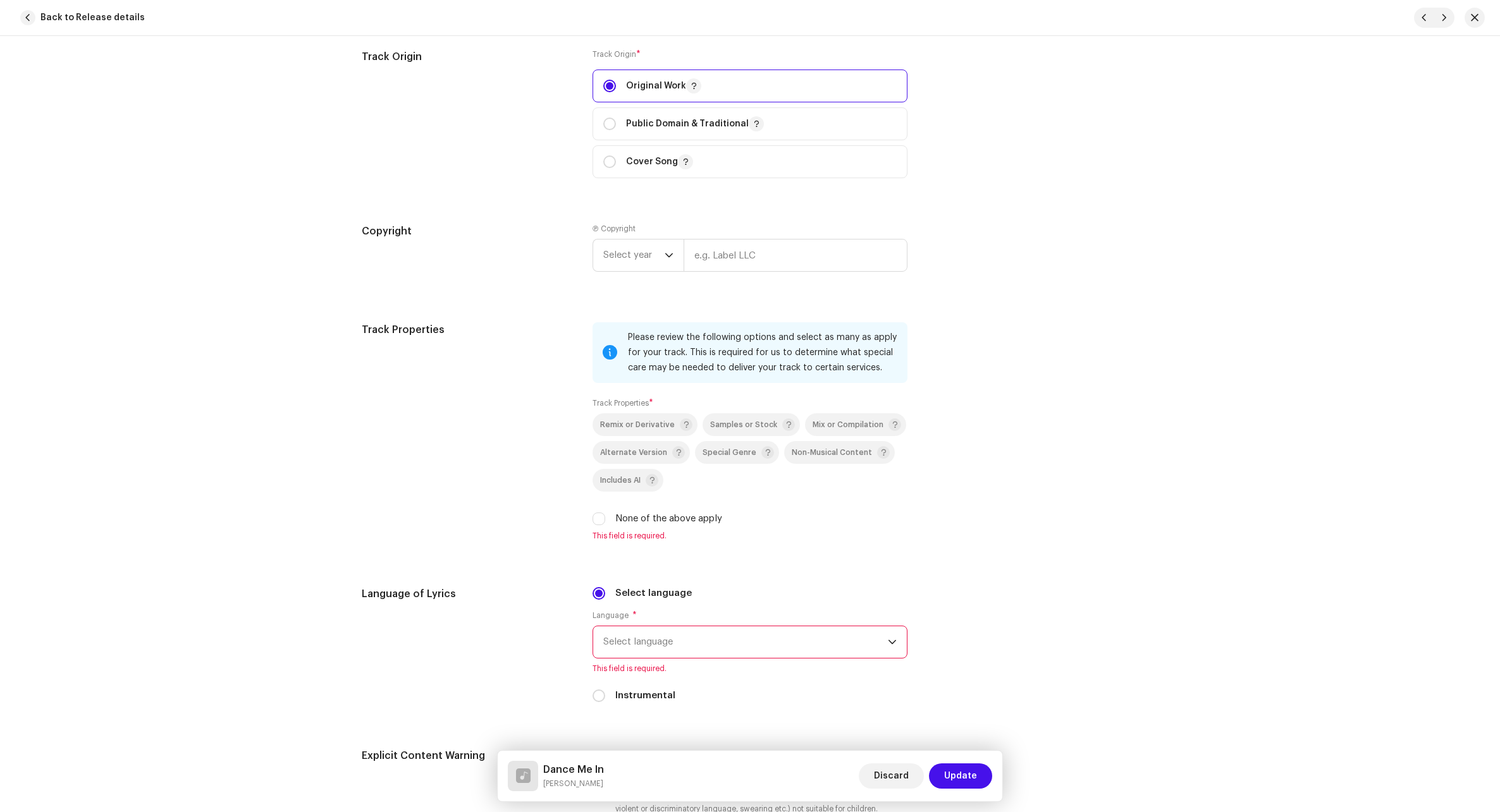
scroll to position [1517, 0]
click at [630, 516] on label "None of the above apply" at bounding box center [669, 515] width 107 height 14
click at [605, 516] on input "None of the above apply" at bounding box center [599, 515] width 13 height 13
checkbox input "true"
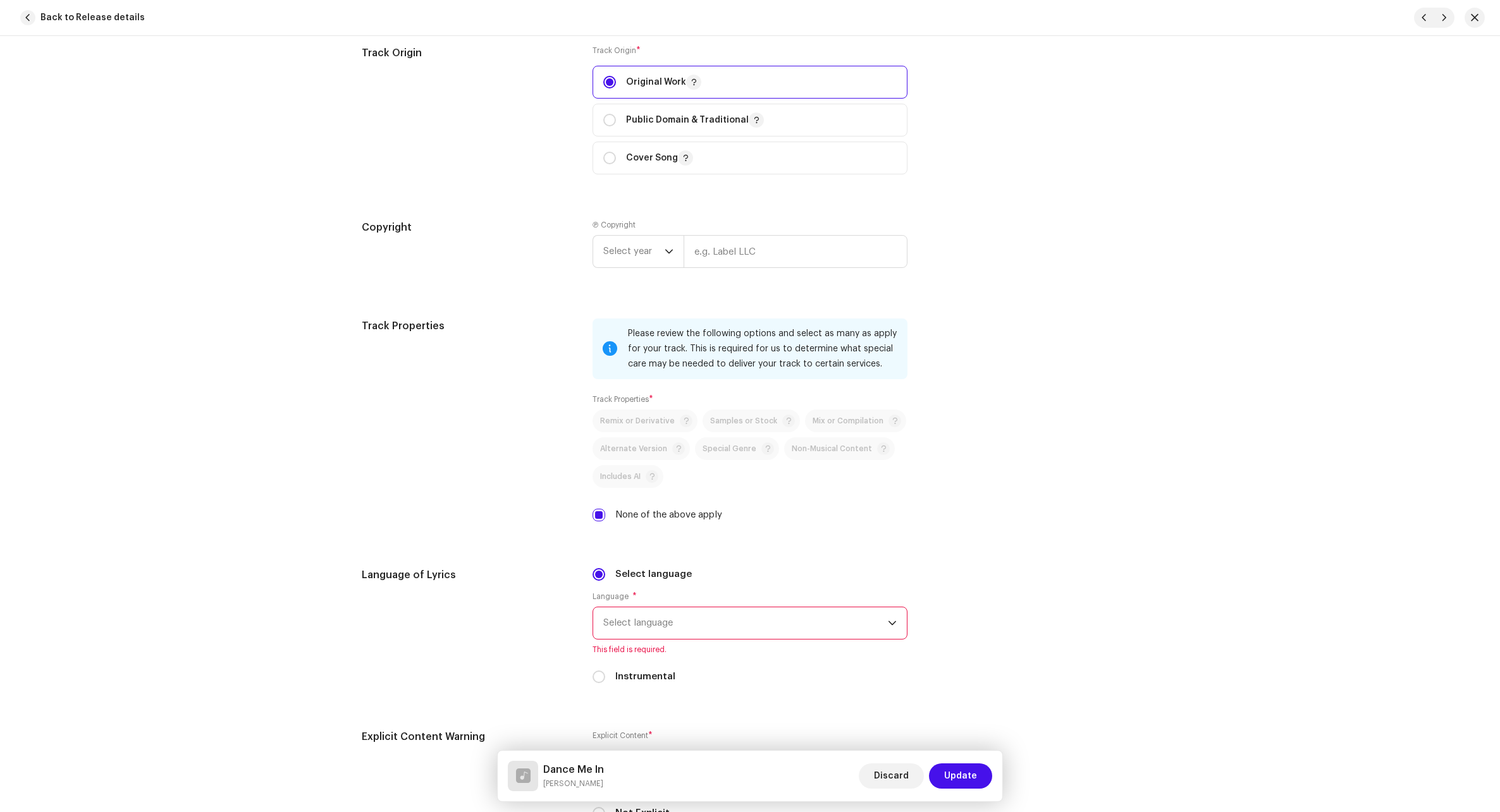
click at [695, 624] on span "Select language" at bounding box center [746, 623] width 284 height 32
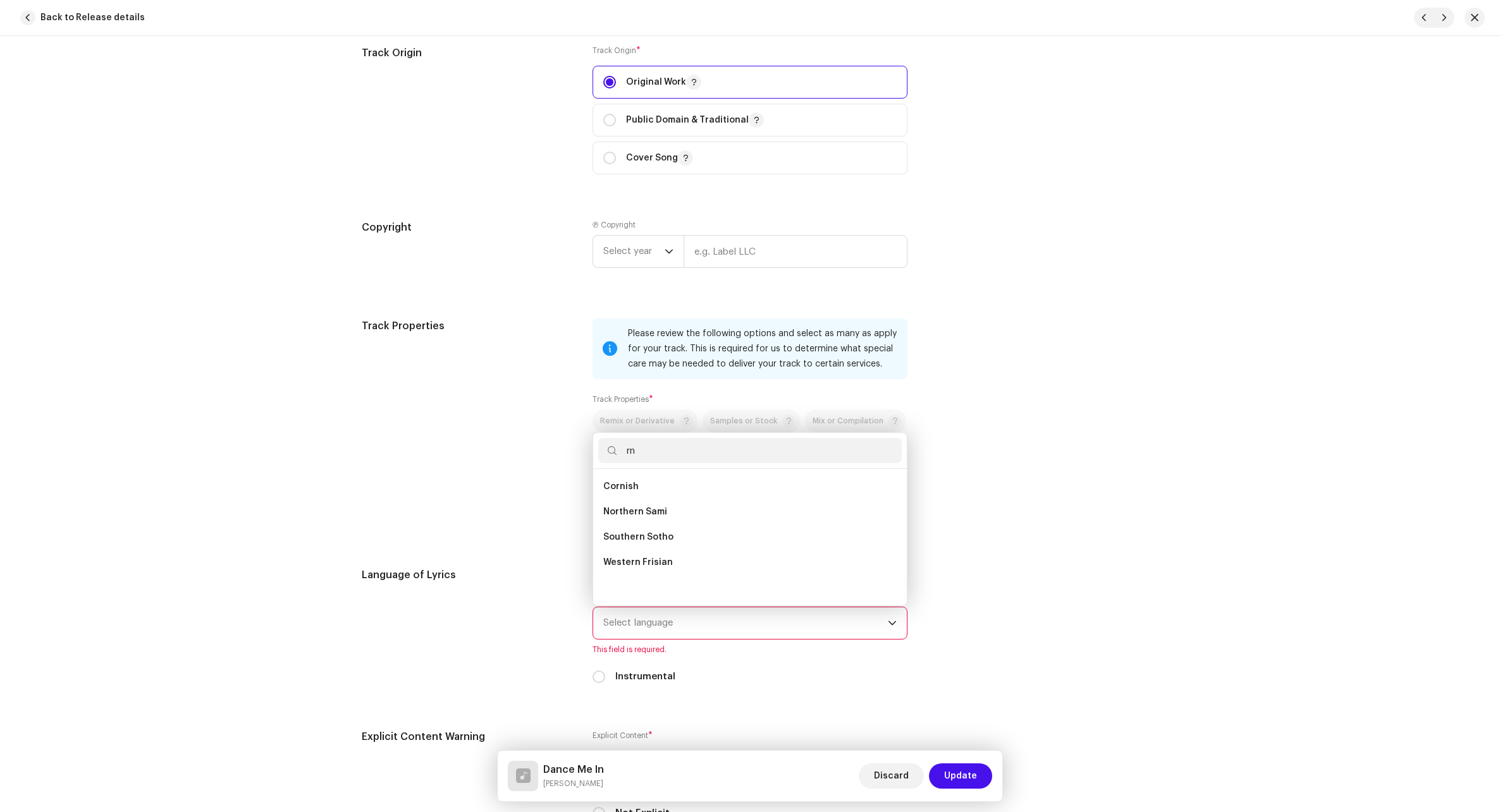
scroll to position [0, 0]
type input "r"
type input "eng"
click at [673, 504] on li "English" at bounding box center [750, 512] width 303 height 25
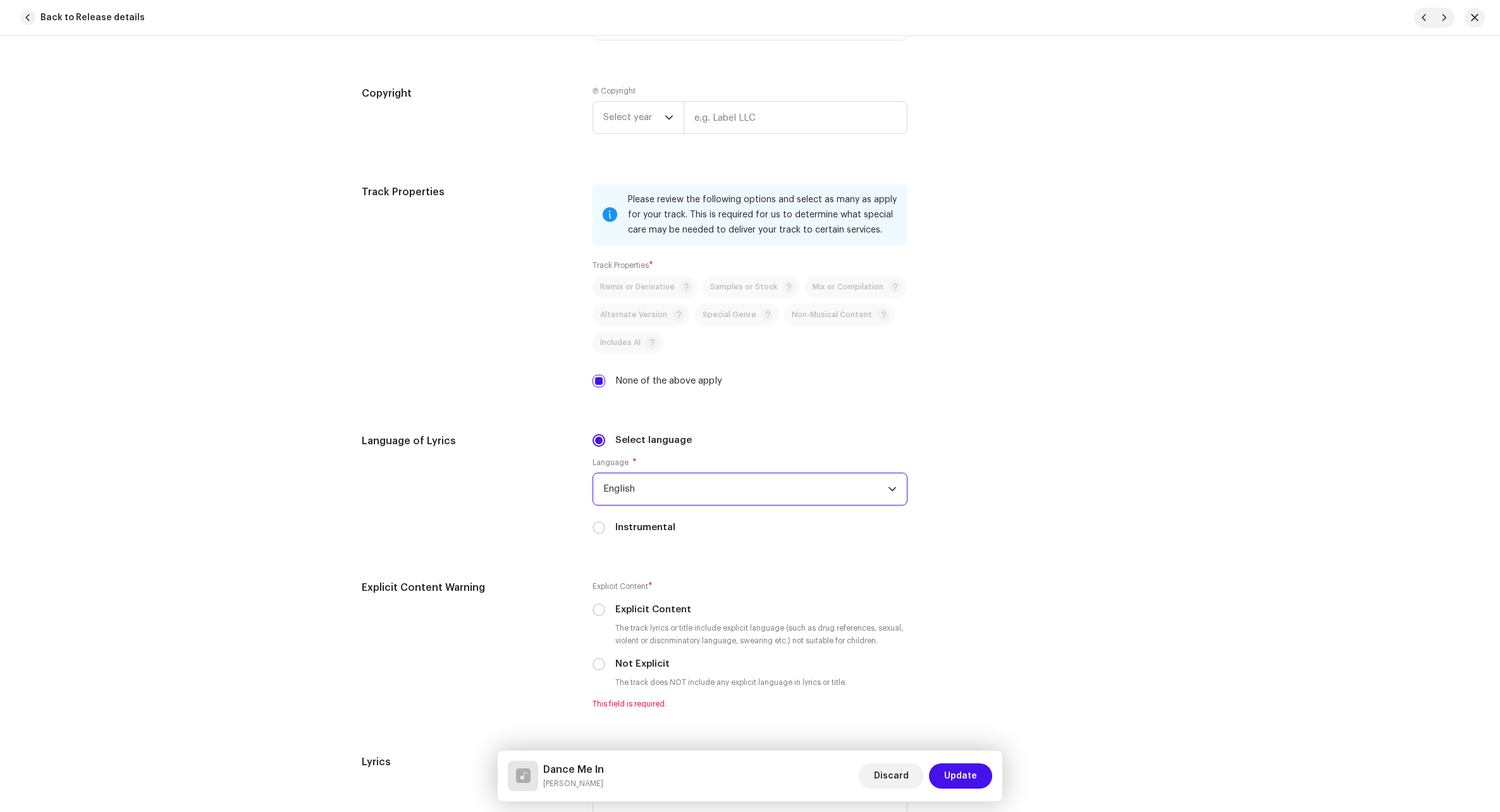
scroll to position [1707, 0]
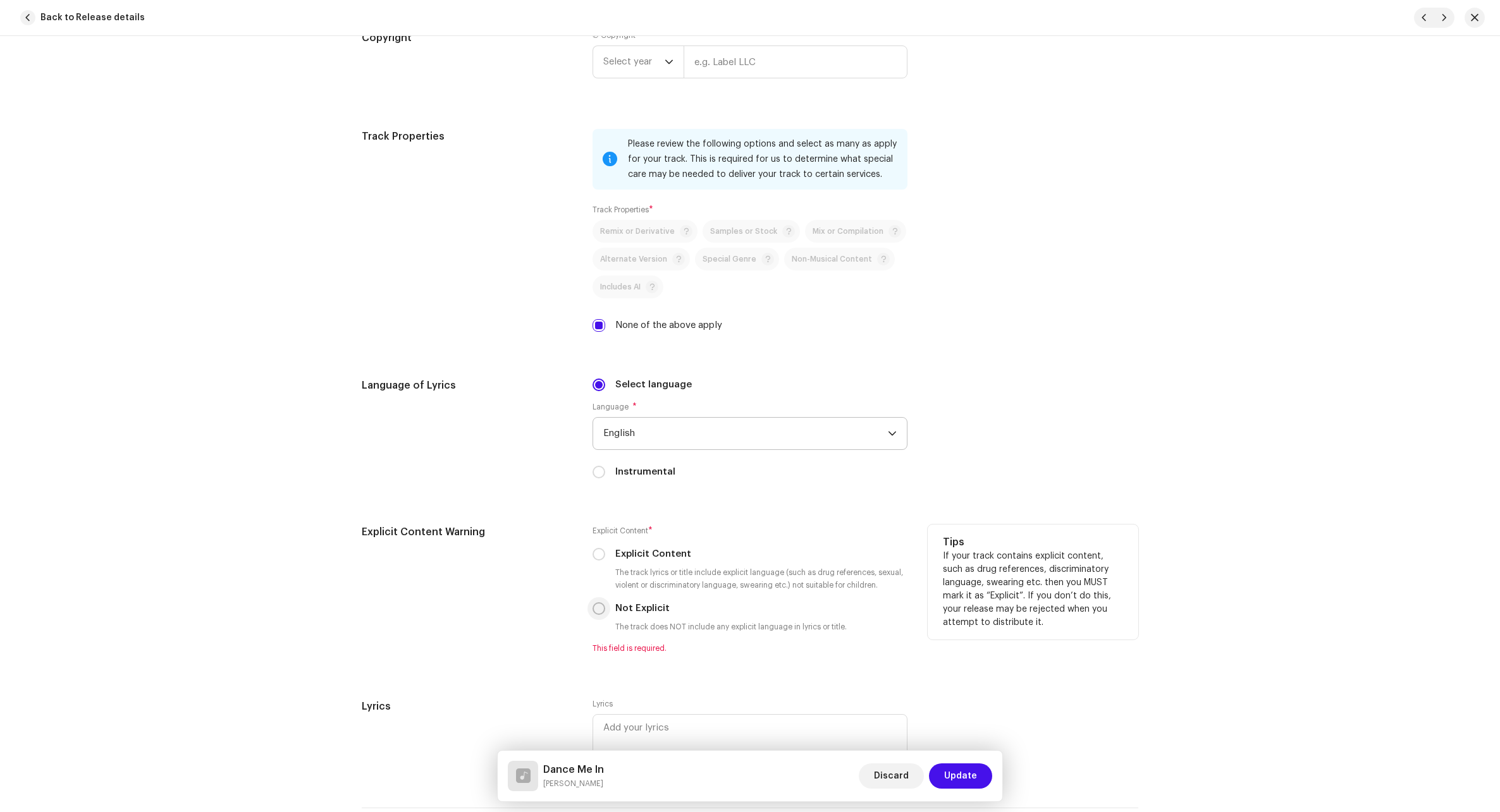
click at [599, 614] on input "Not Explicit" at bounding box center [599, 609] width 13 height 13
radio input "true"
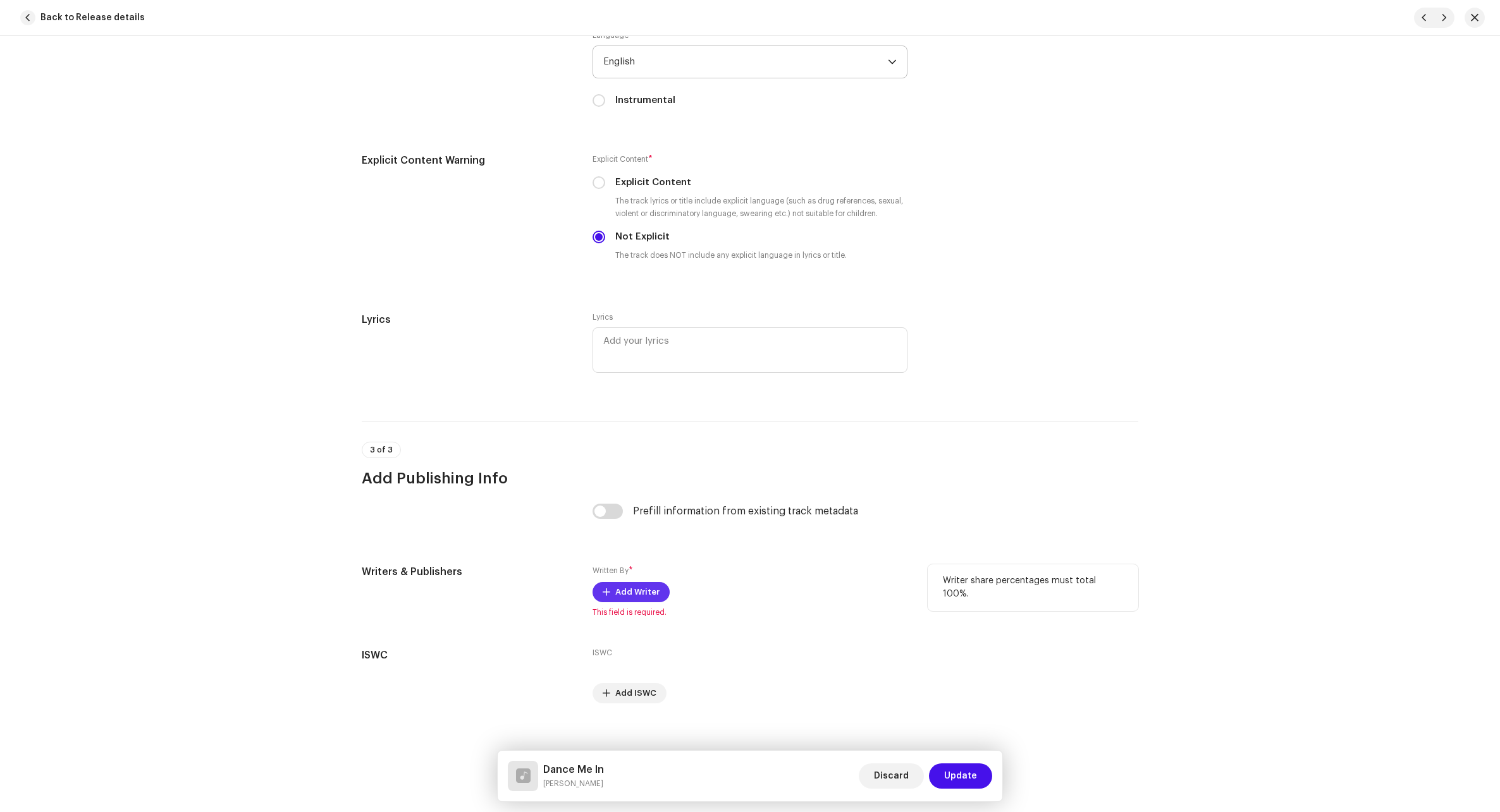
scroll to position [2085, 0]
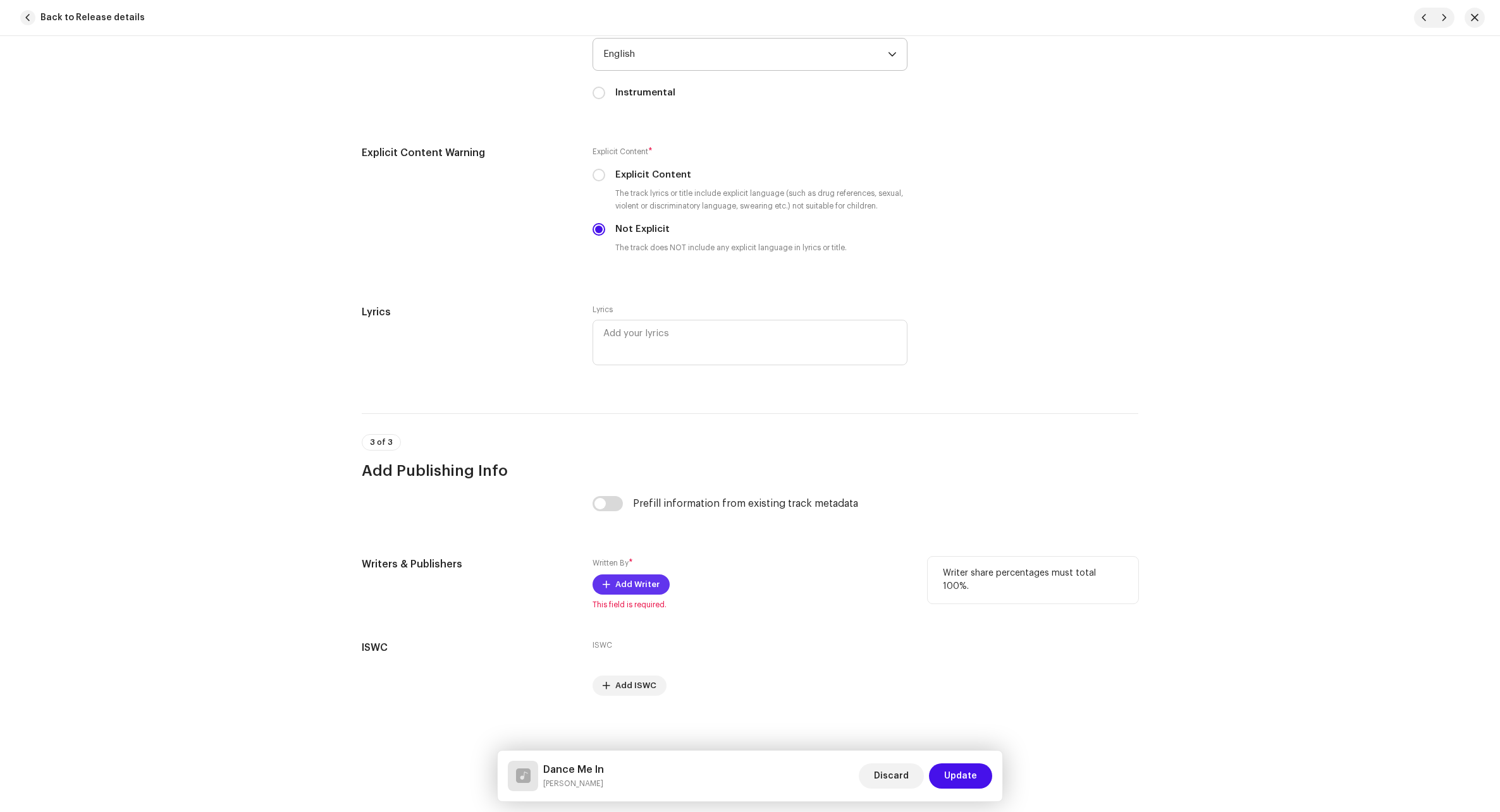
click at [636, 587] on span "Add Writer" at bounding box center [638, 585] width 44 height 25
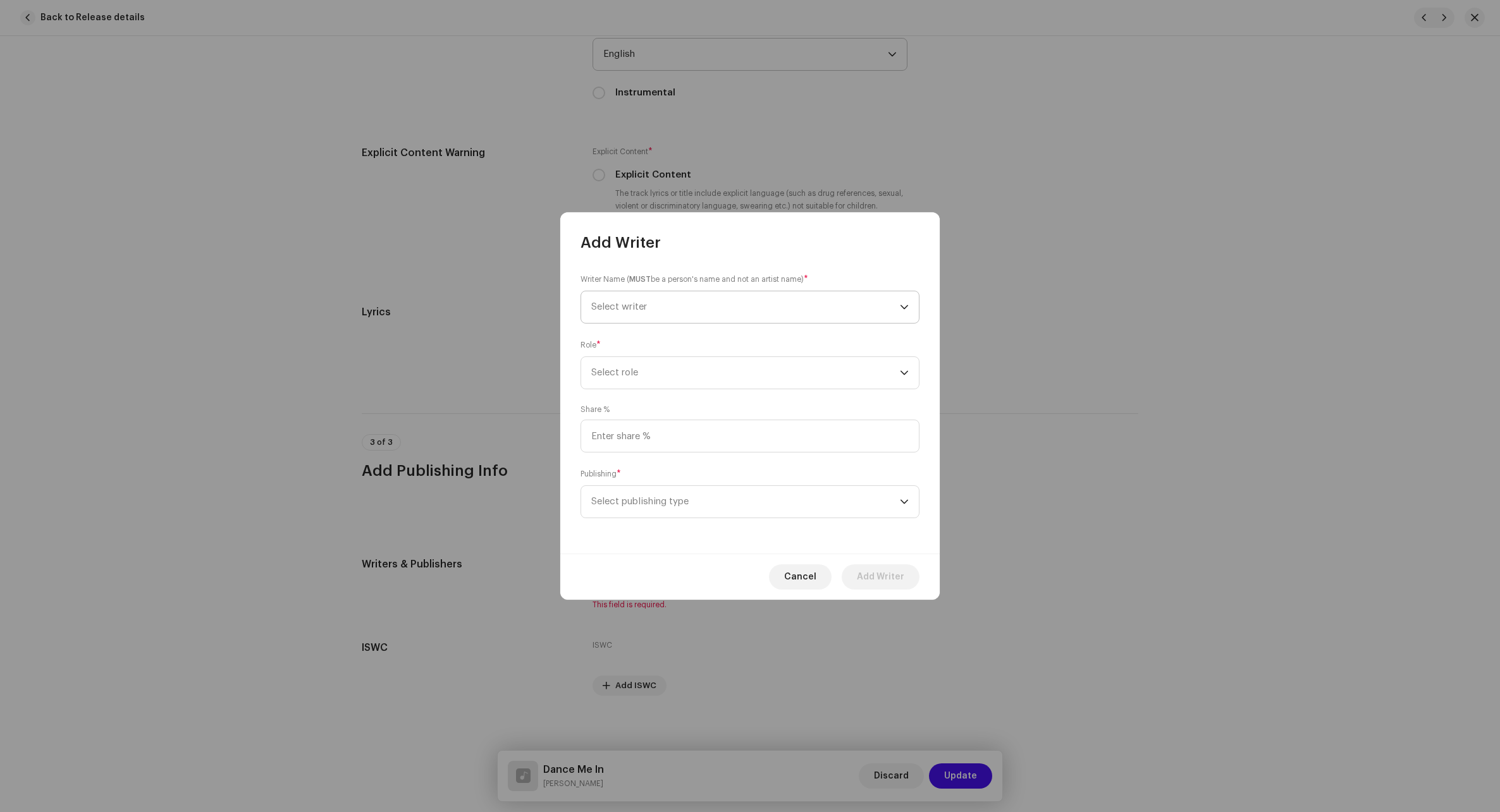
click at [729, 309] on span "Select writer" at bounding box center [745, 307] width 309 height 32
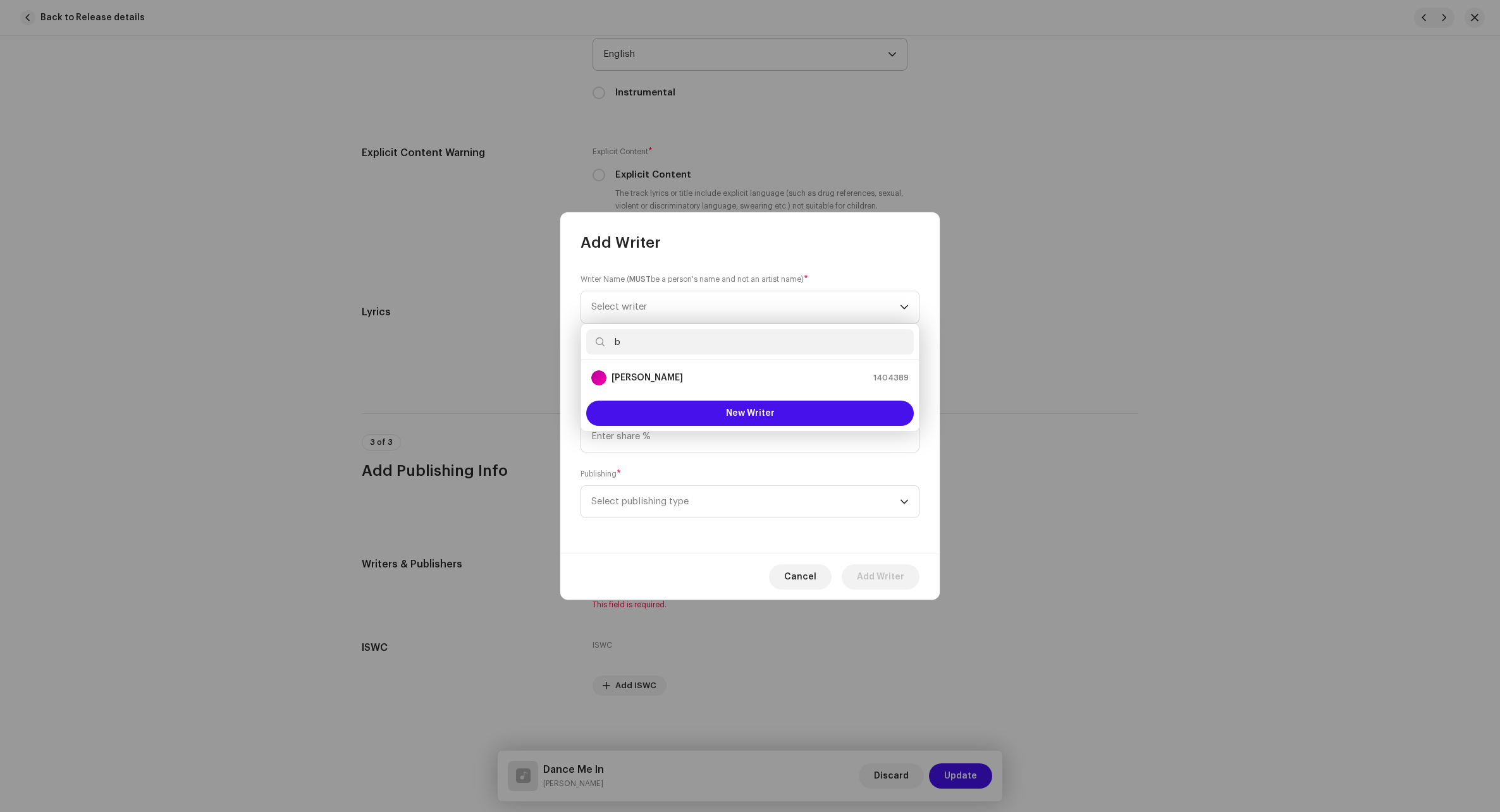
type input "b"
click at [667, 374] on strong "[PERSON_NAME]" at bounding box center [647, 378] width 71 height 13
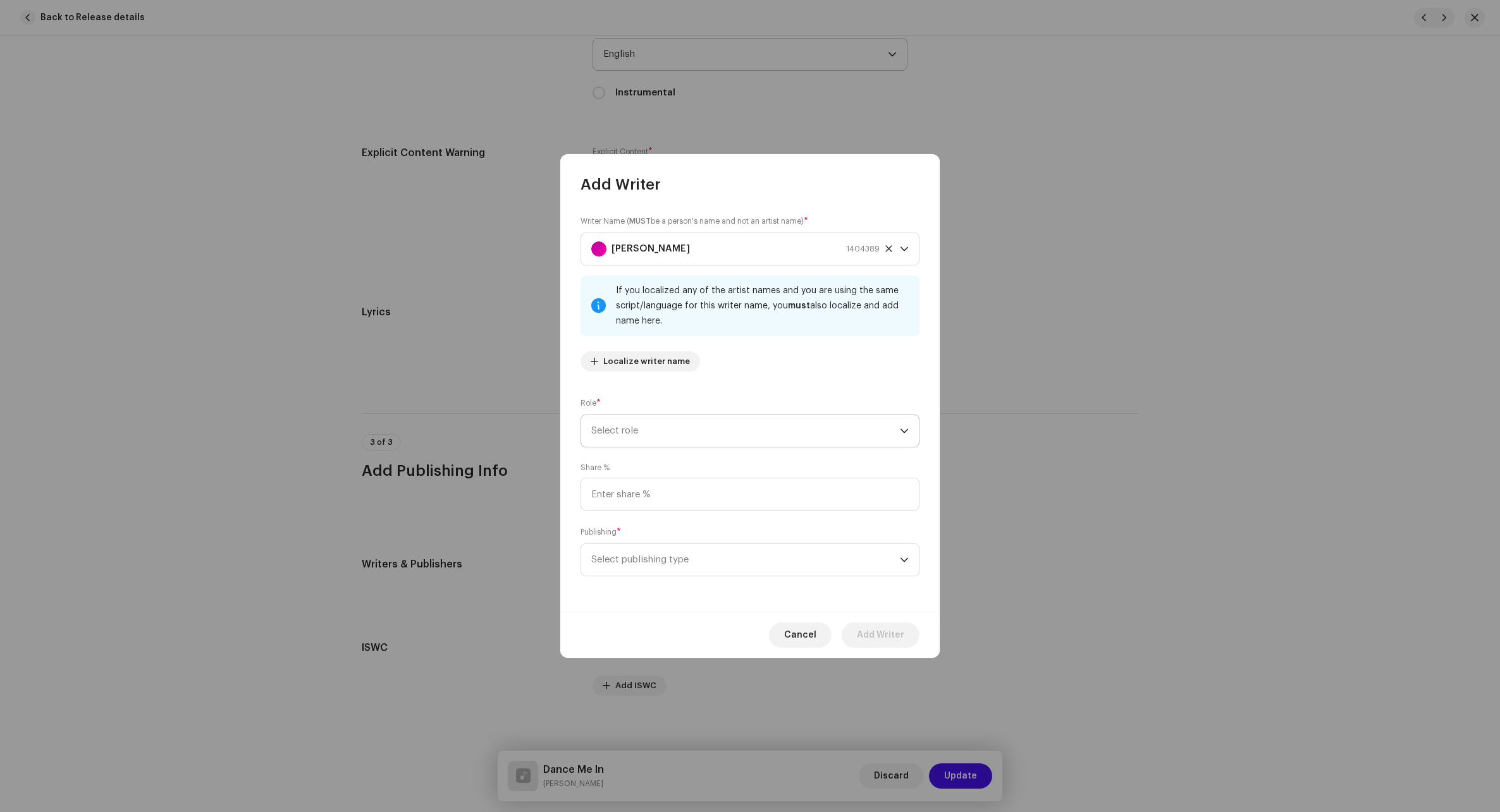
click at [696, 436] on span "Select role" at bounding box center [745, 431] width 309 height 32
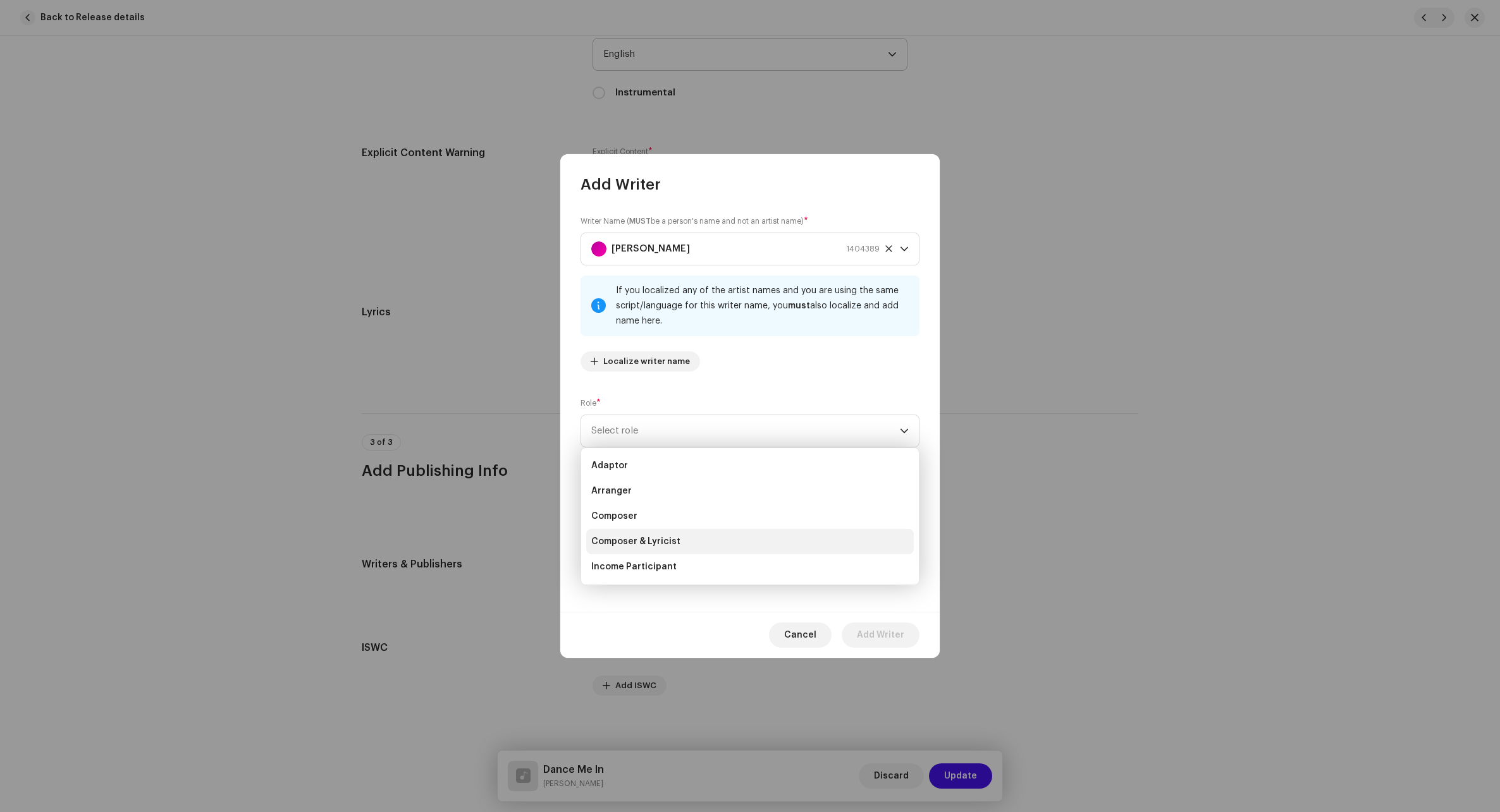
click at [640, 538] on span "Composer & Lyricist" at bounding box center [635, 541] width 89 height 13
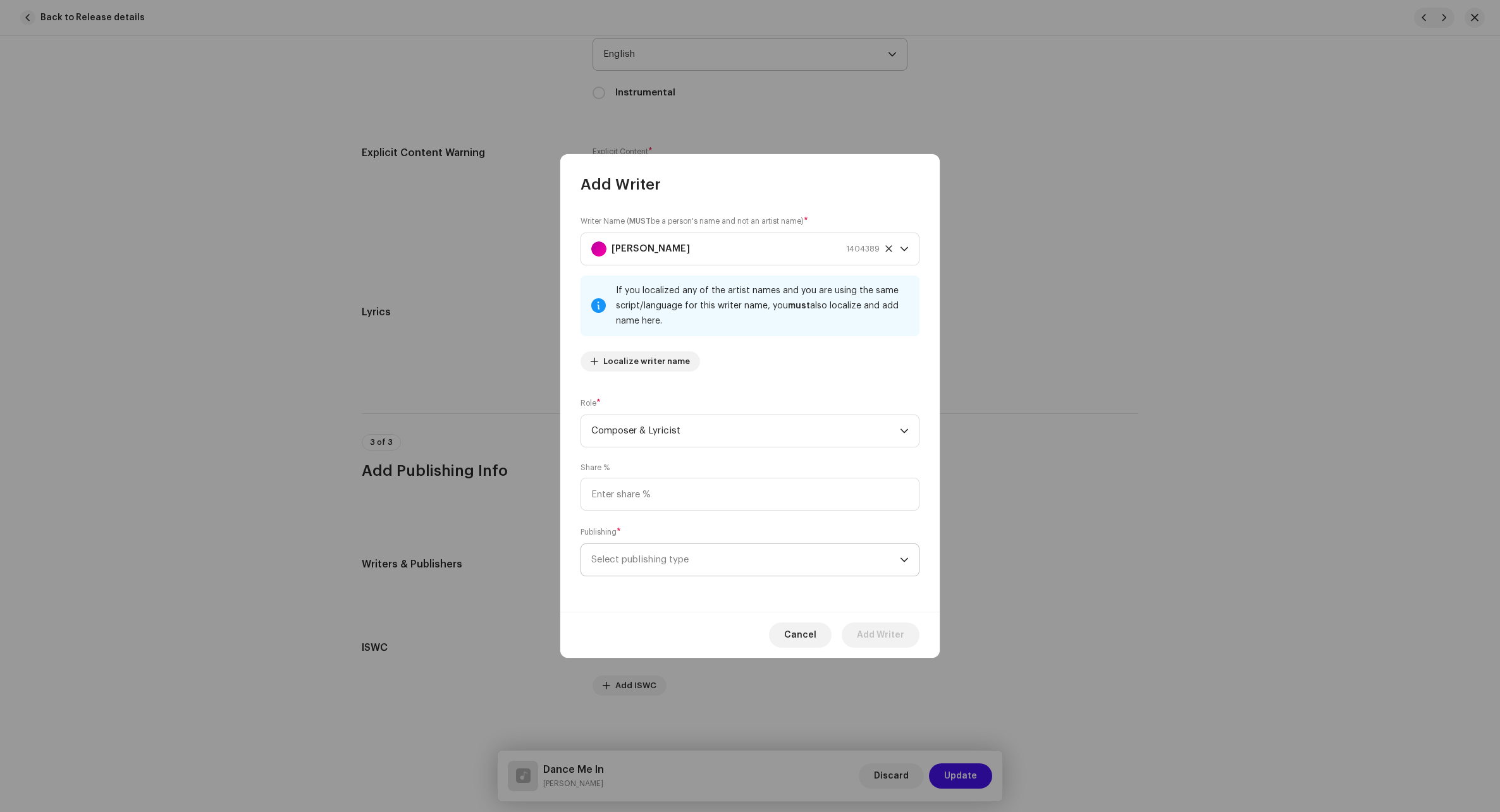
click at [653, 560] on span "Select publishing type" at bounding box center [745, 560] width 309 height 32
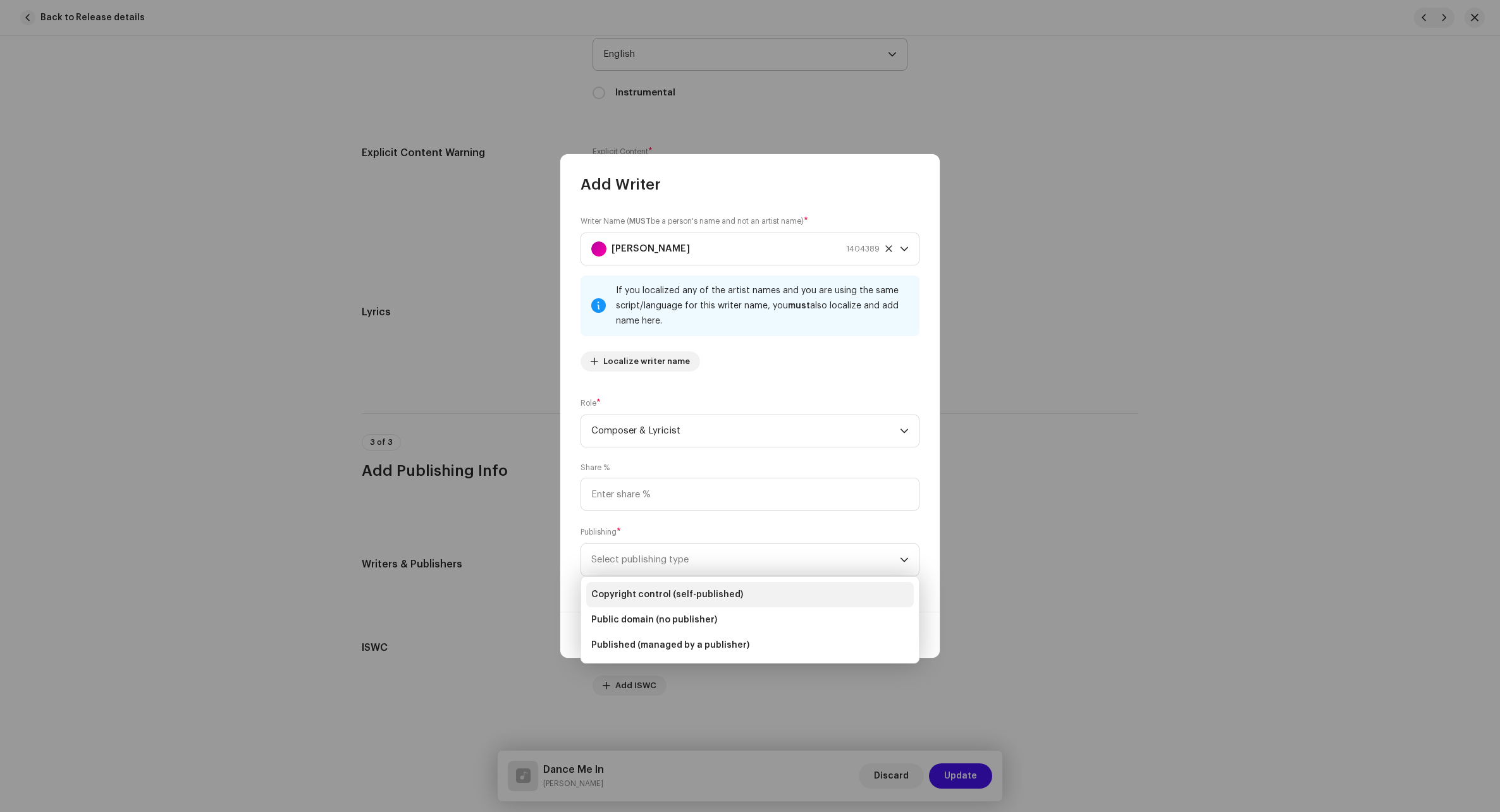
drag, startPoint x: 640, startPoint y: 597, endPoint x: 654, endPoint y: 592, distance: 14.9
click at [639, 597] on span "Copyright control (self-published)" at bounding box center [666, 595] width 152 height 13
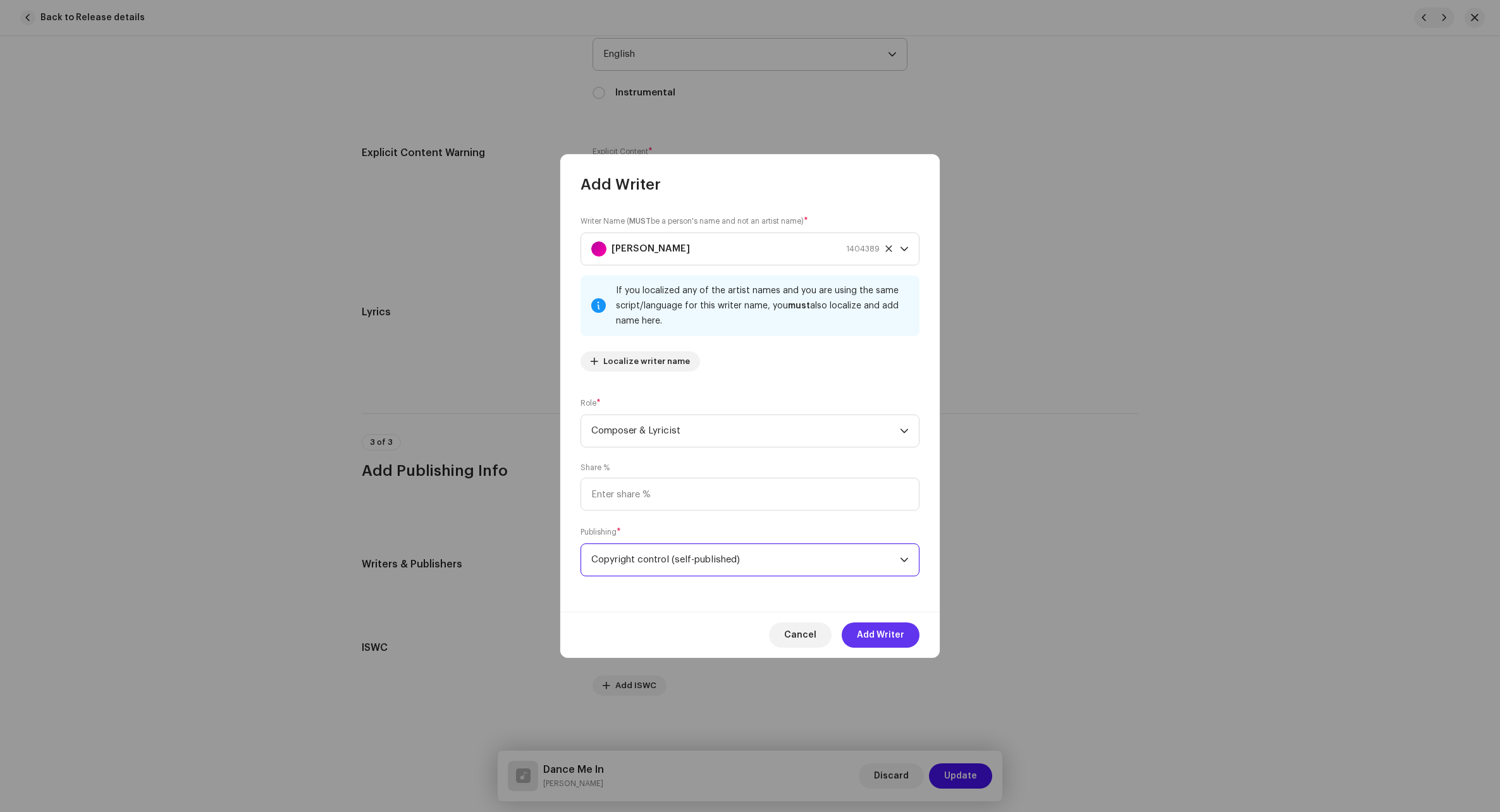
click at [890, 629] on span "Add Writer" at bounding box center [881, 635] width 48 height 25
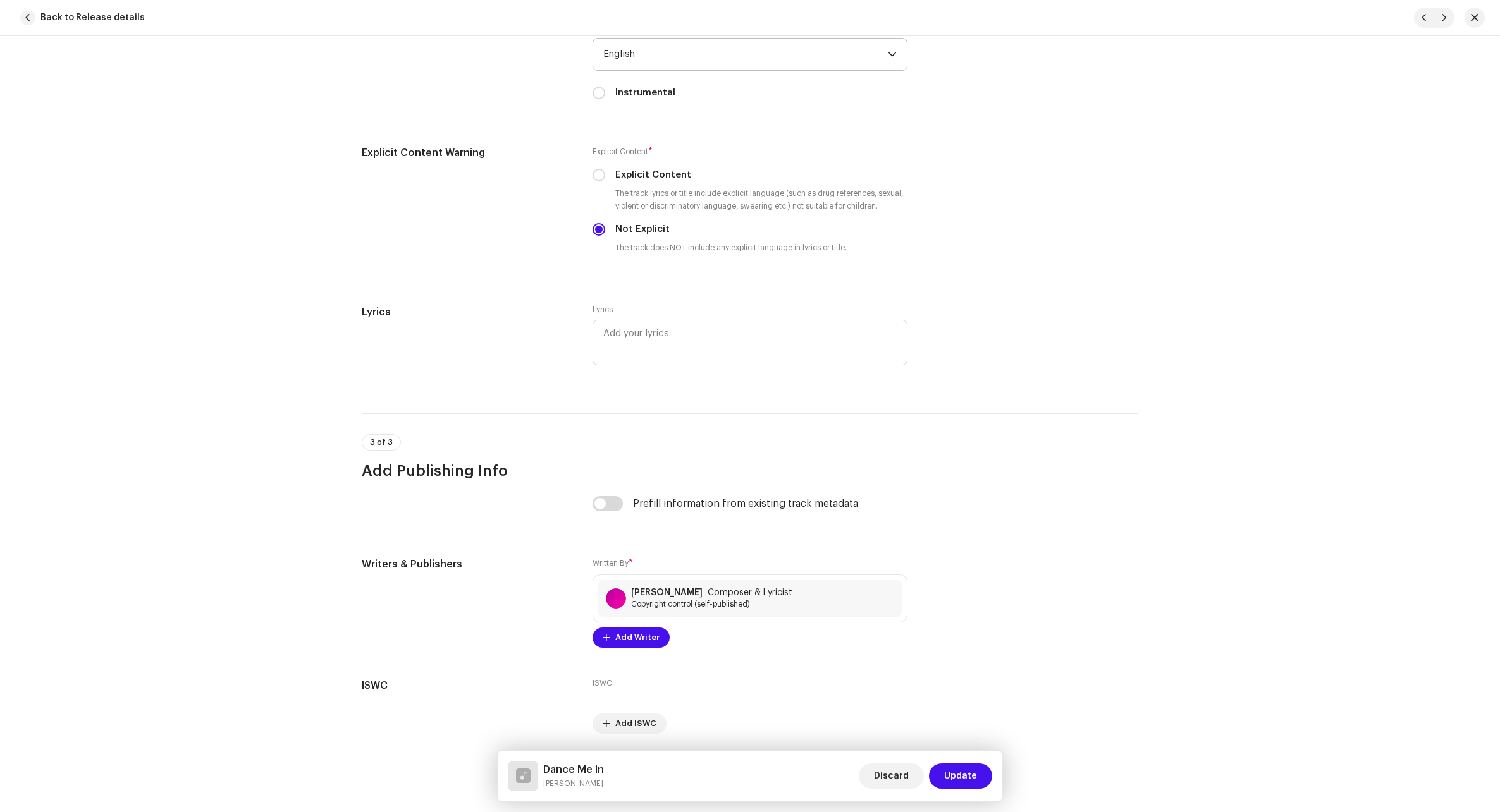
scroll to position [2129, 0]
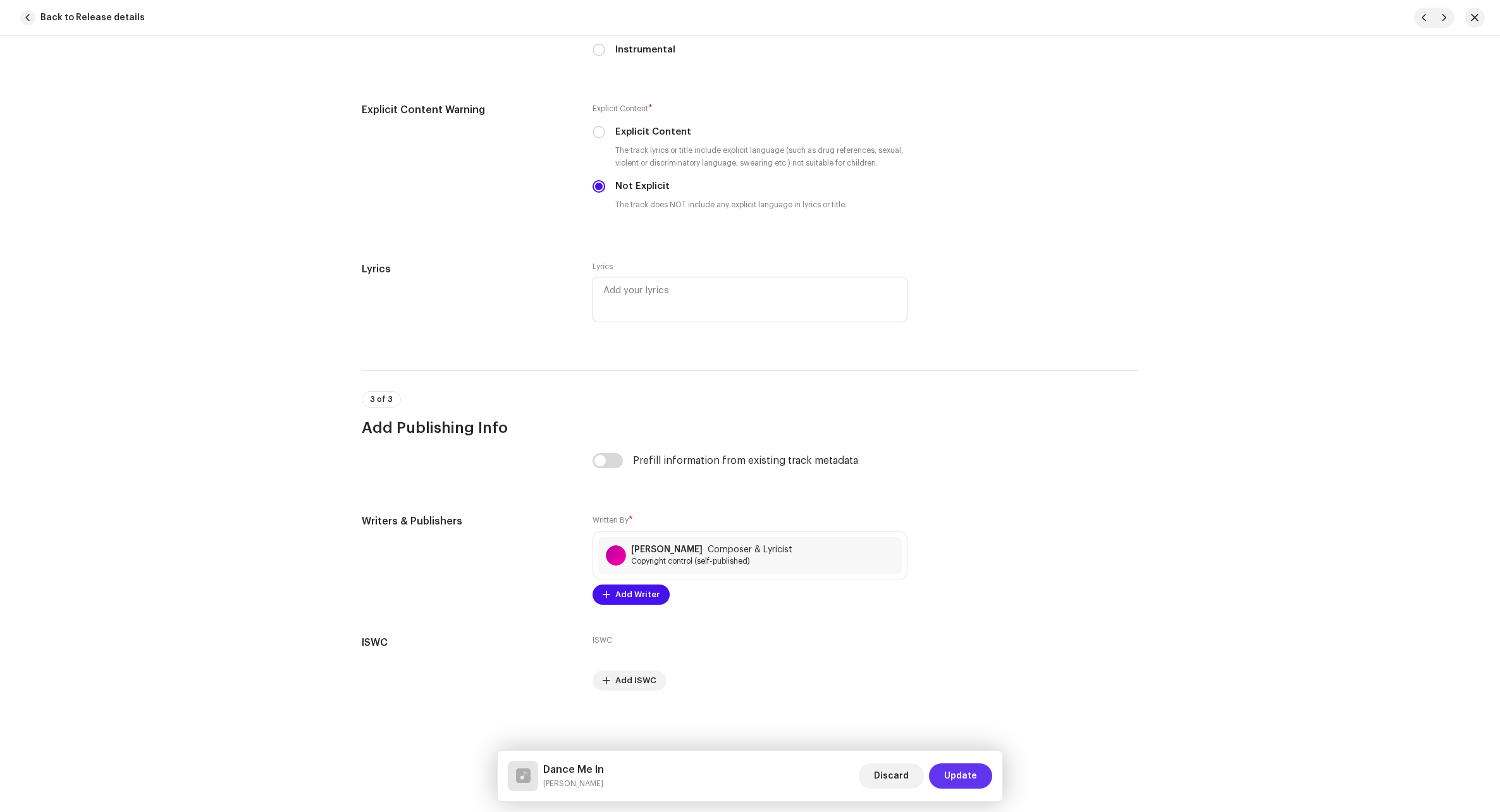
click at [893, 776] on span "Update" at bounding box center [960, 776] width 33 height 25
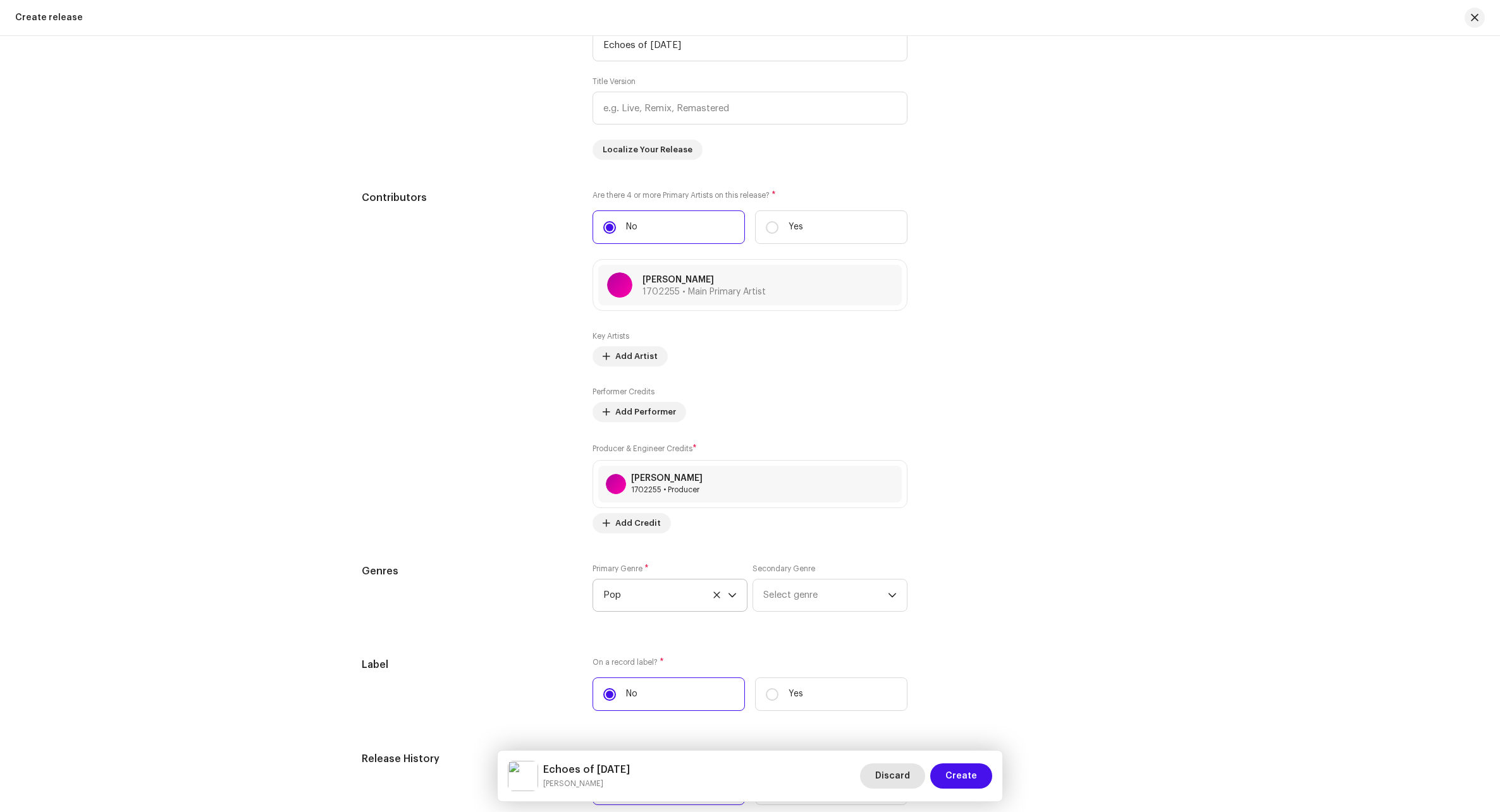
scroll to position [1643, 0]
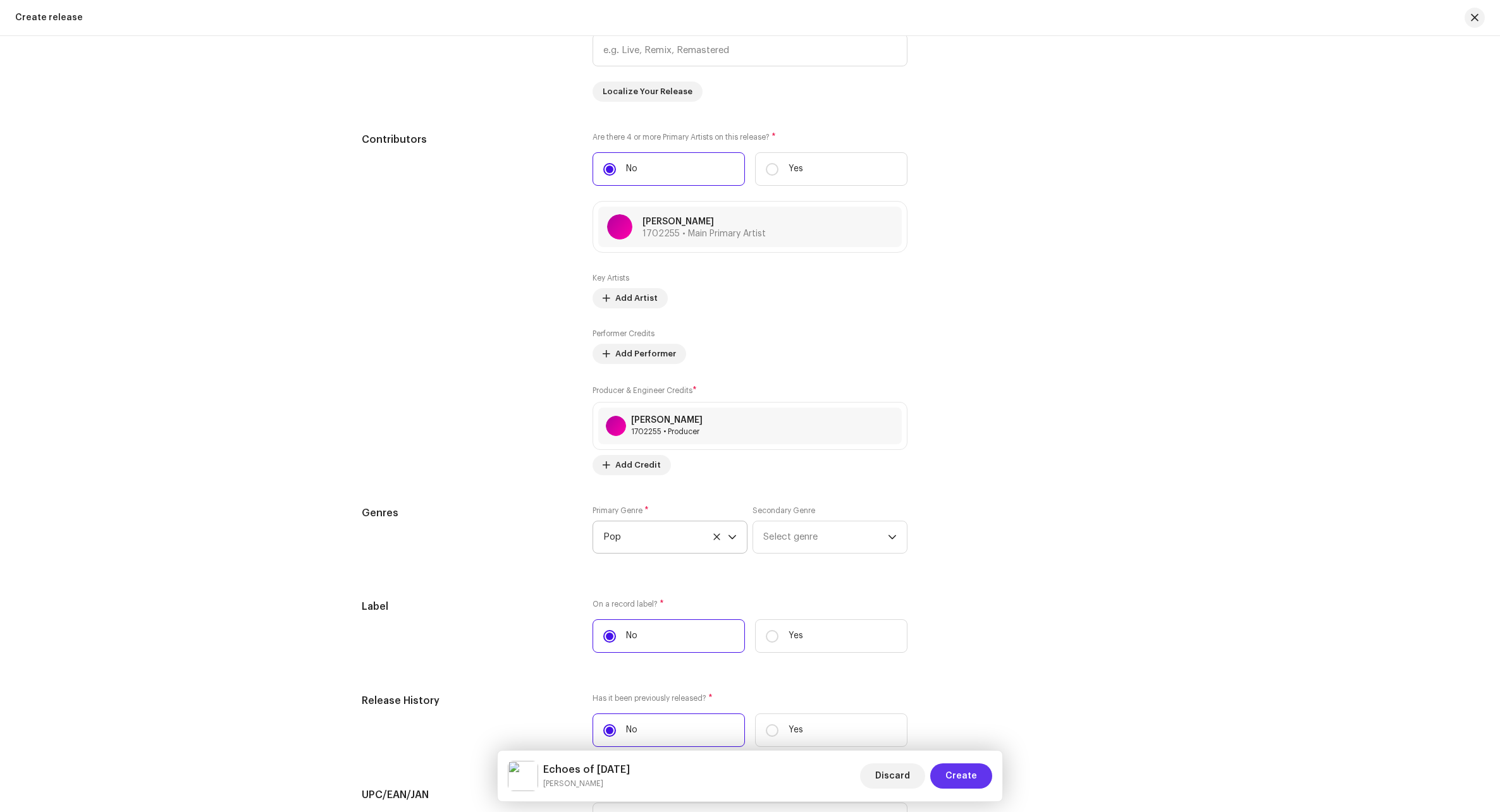
click at [893, 772] on span "Create" at bounding box center [961, 776] width 32 height 25
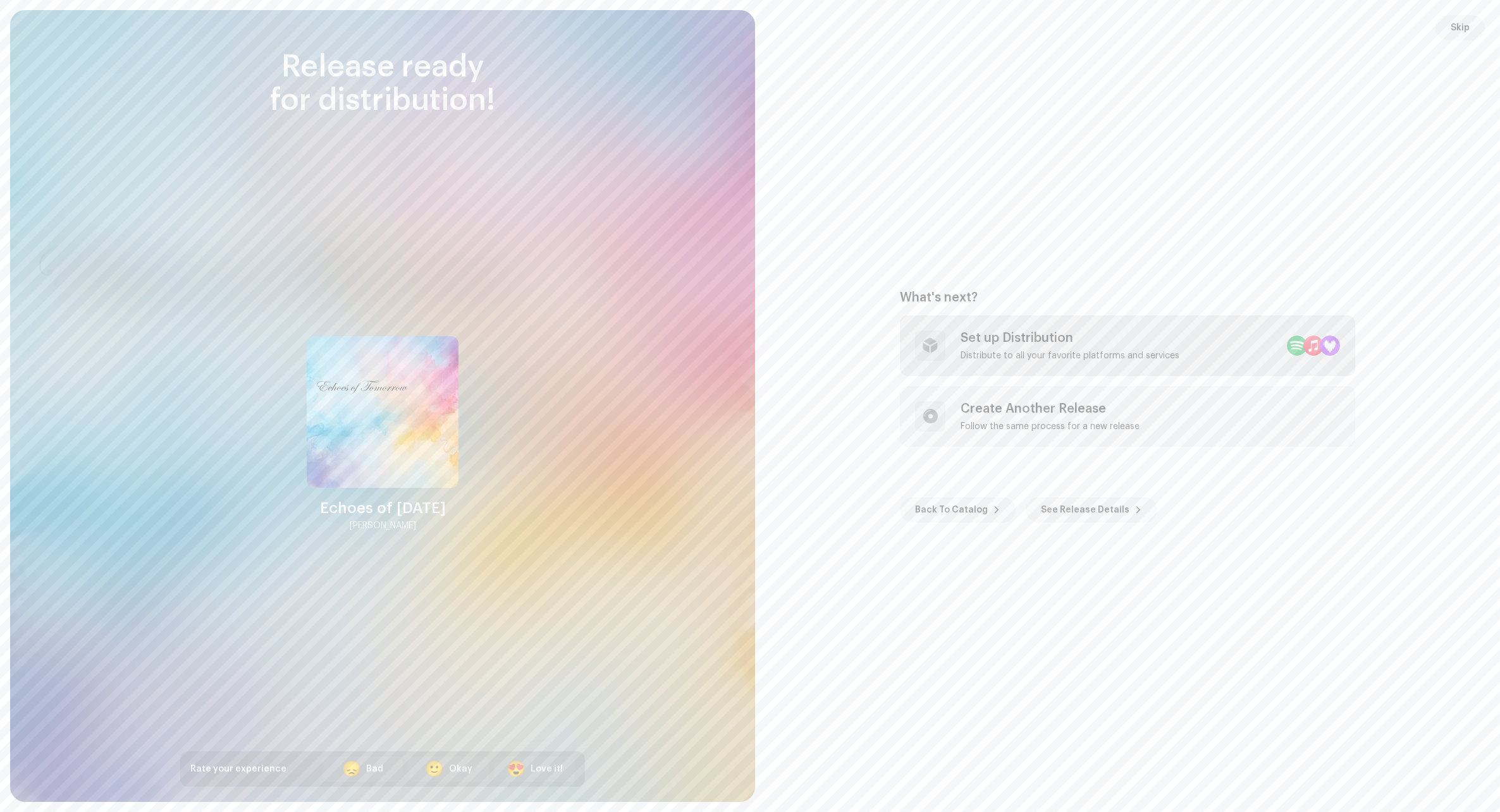
click at [893, 343] on div "Set up Distribution" at bounding box center [1069, 337] width 218 height 15
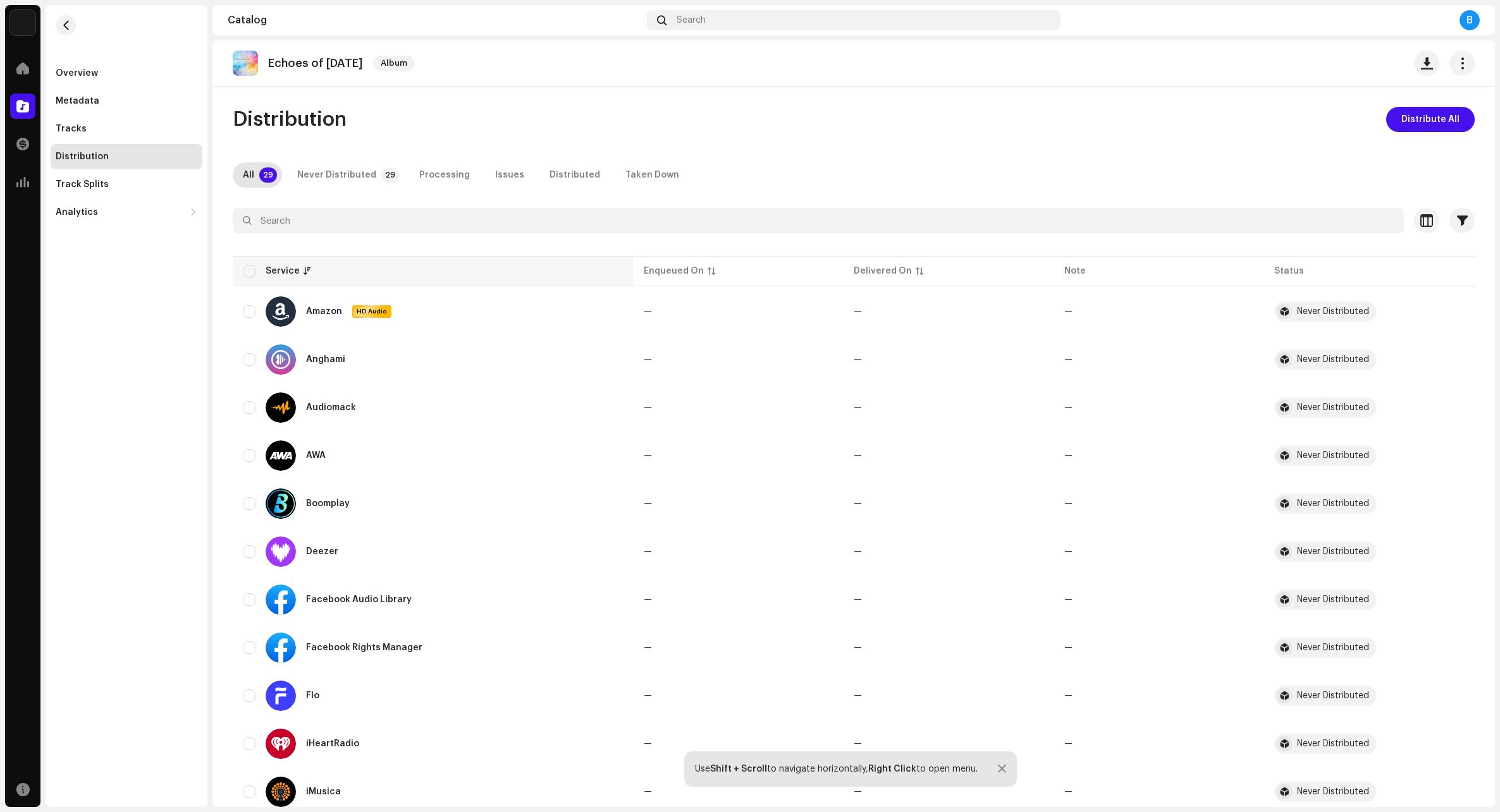
click at [255, 263] on th "Service" at bounding box center [433, 271] width 401 height 30
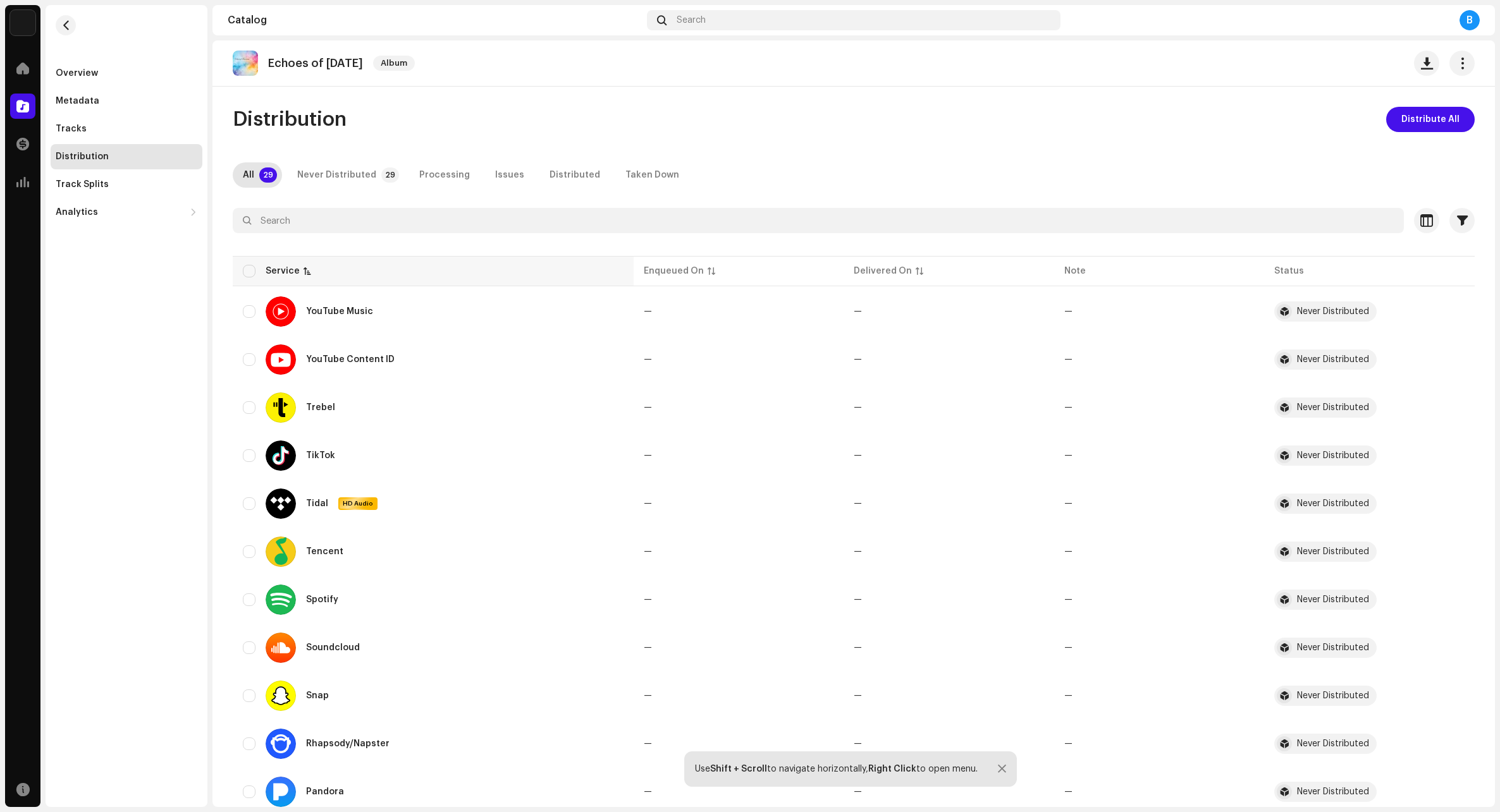
click at [256, 262] on th "Service" at bounding box center [433, 271] width 401 height 30
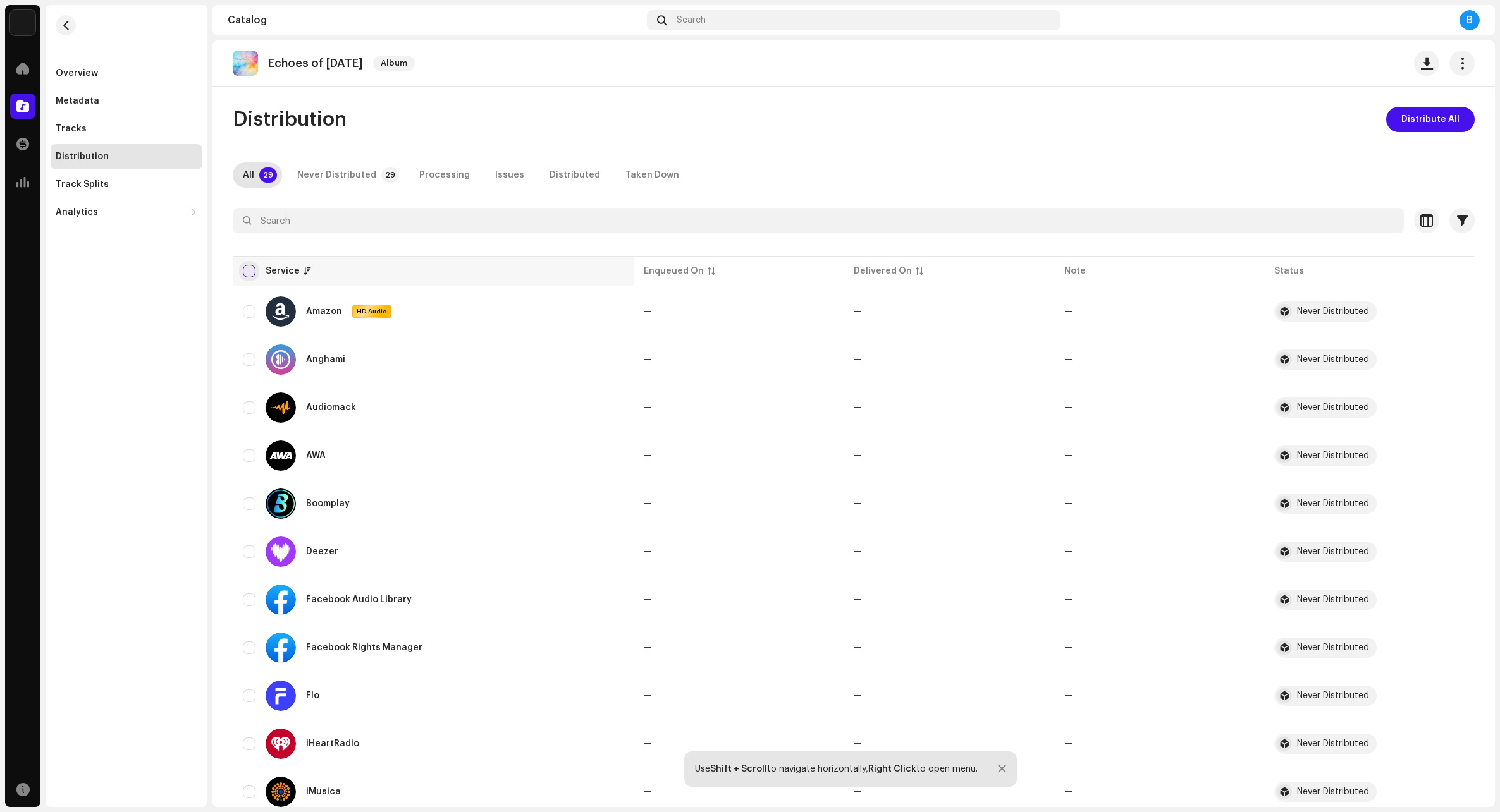
click at [255, 271] on input "checkbox" at bounding box center [249, 271] width 13 height 13
checkbox input "true"
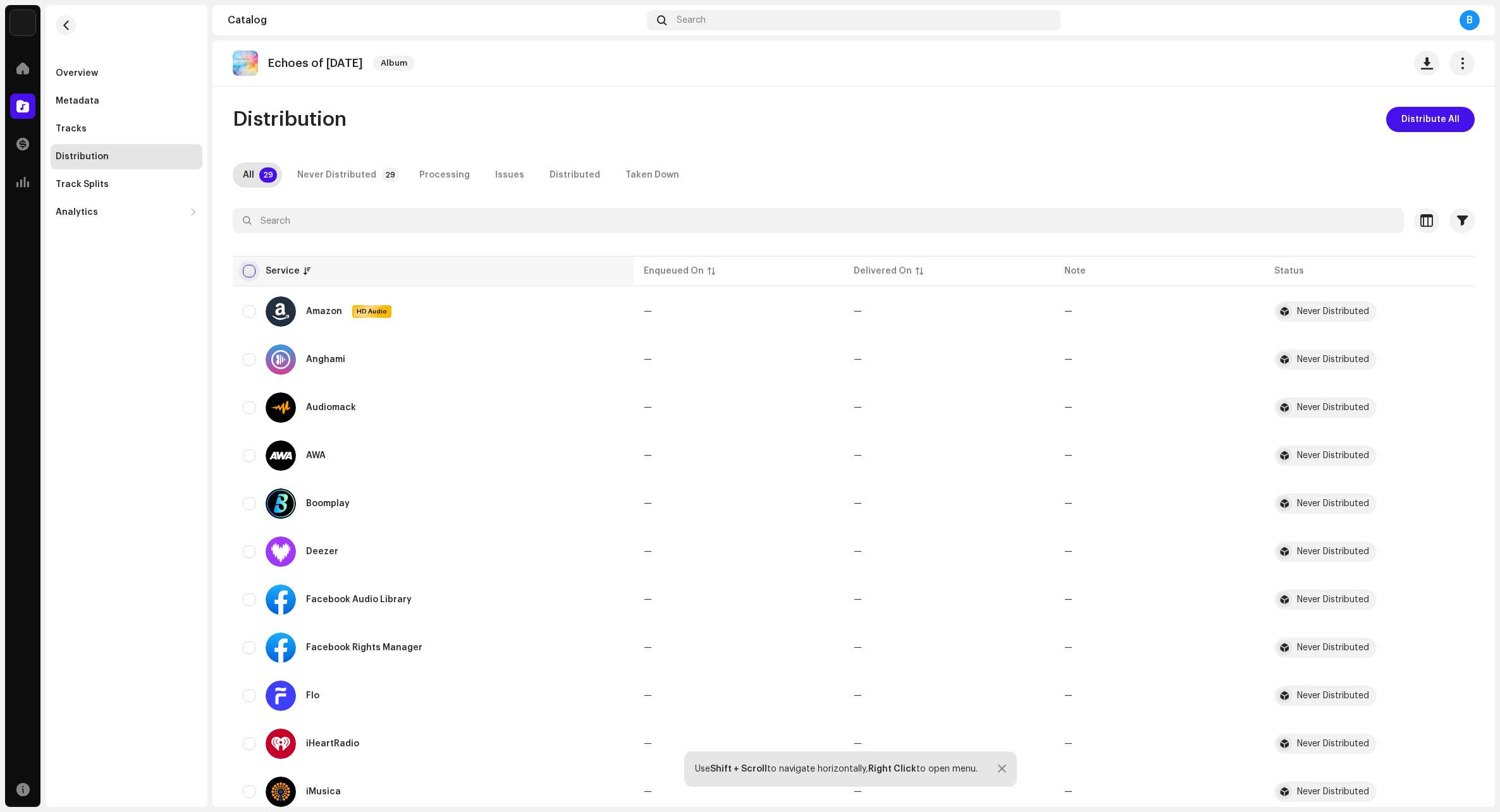
checkbox input "true"
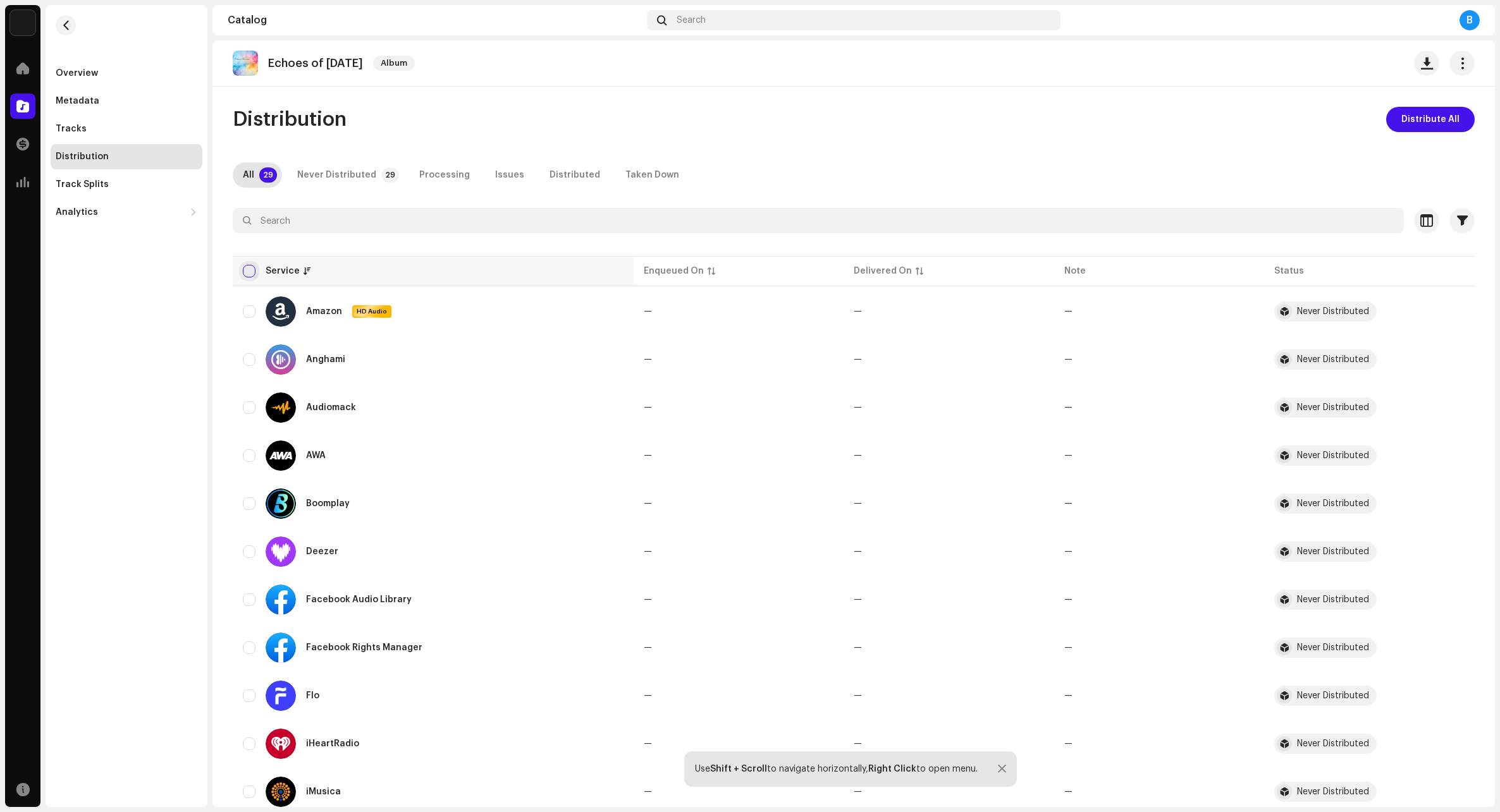
checkbox input "true"
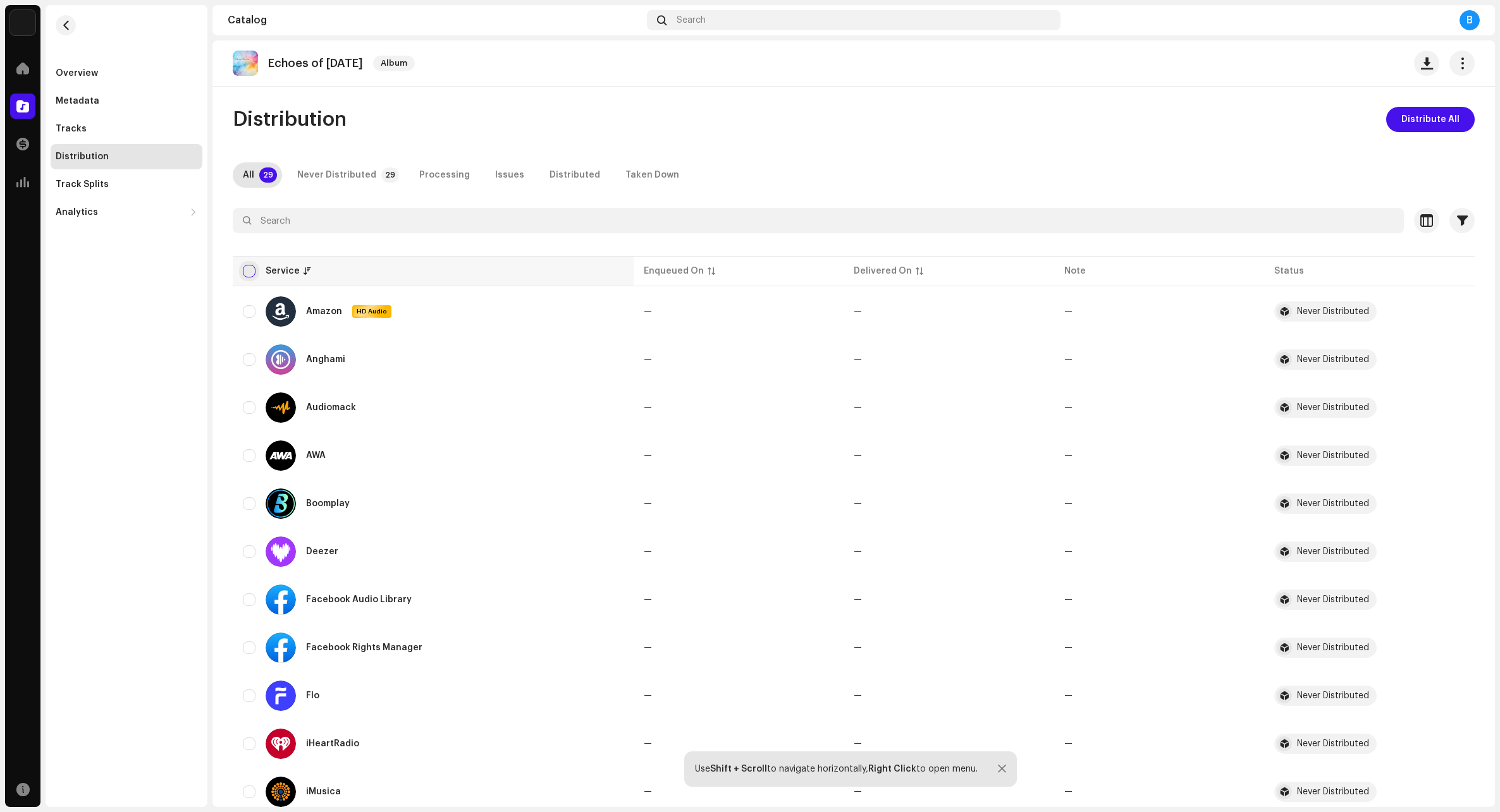
checkbox input "true"
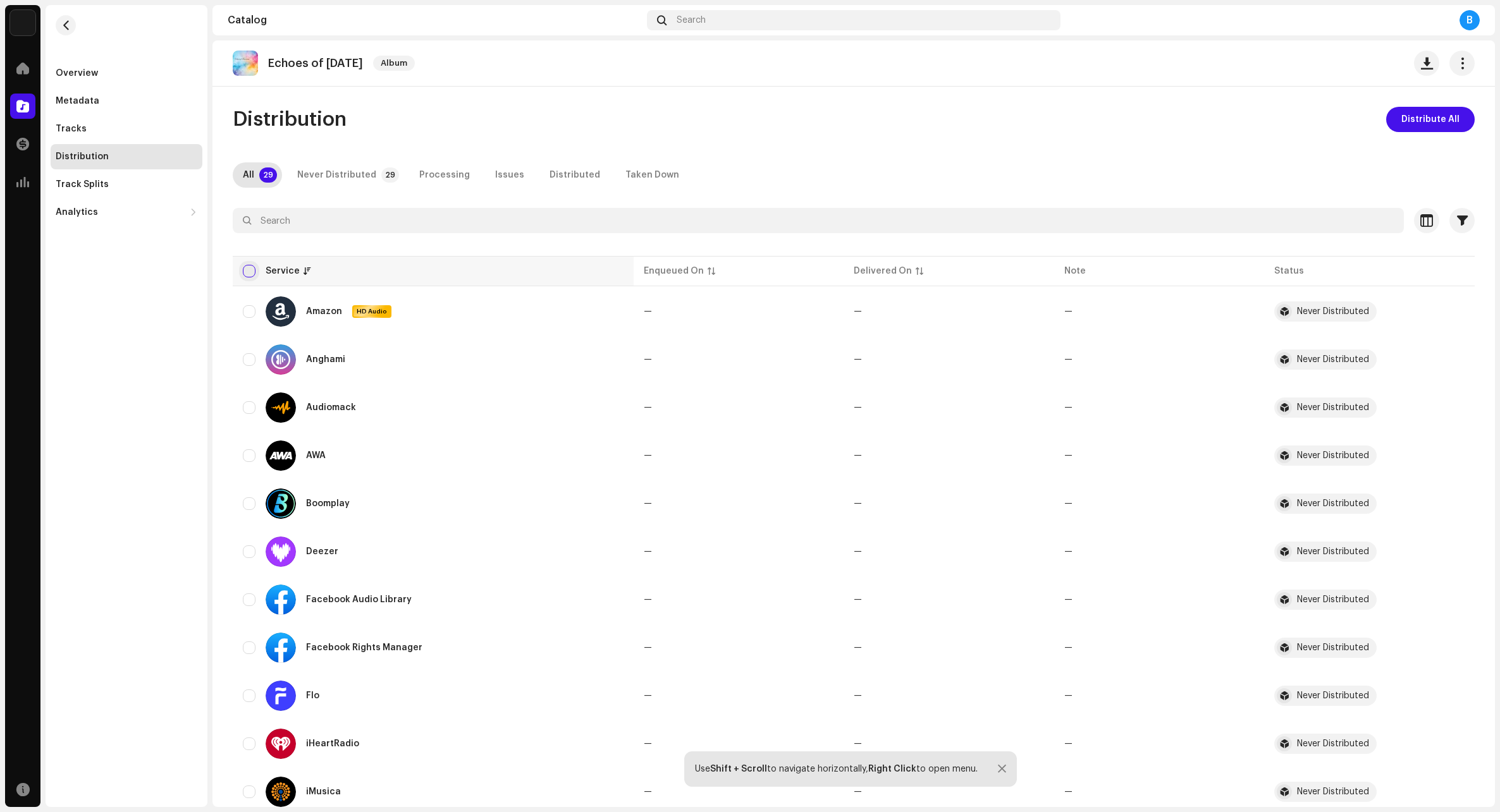
checkbox input "true"
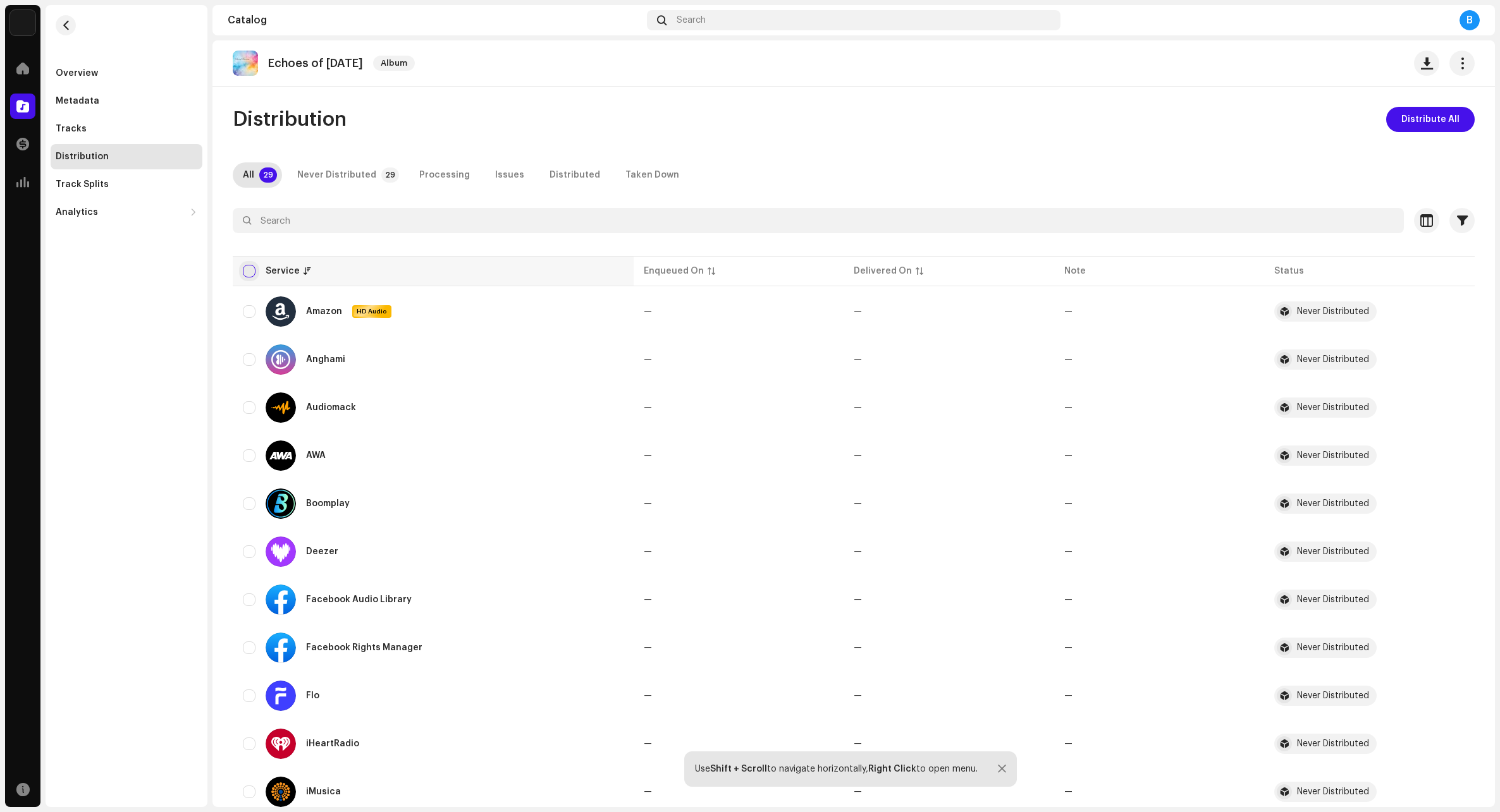
checkbox input "true"
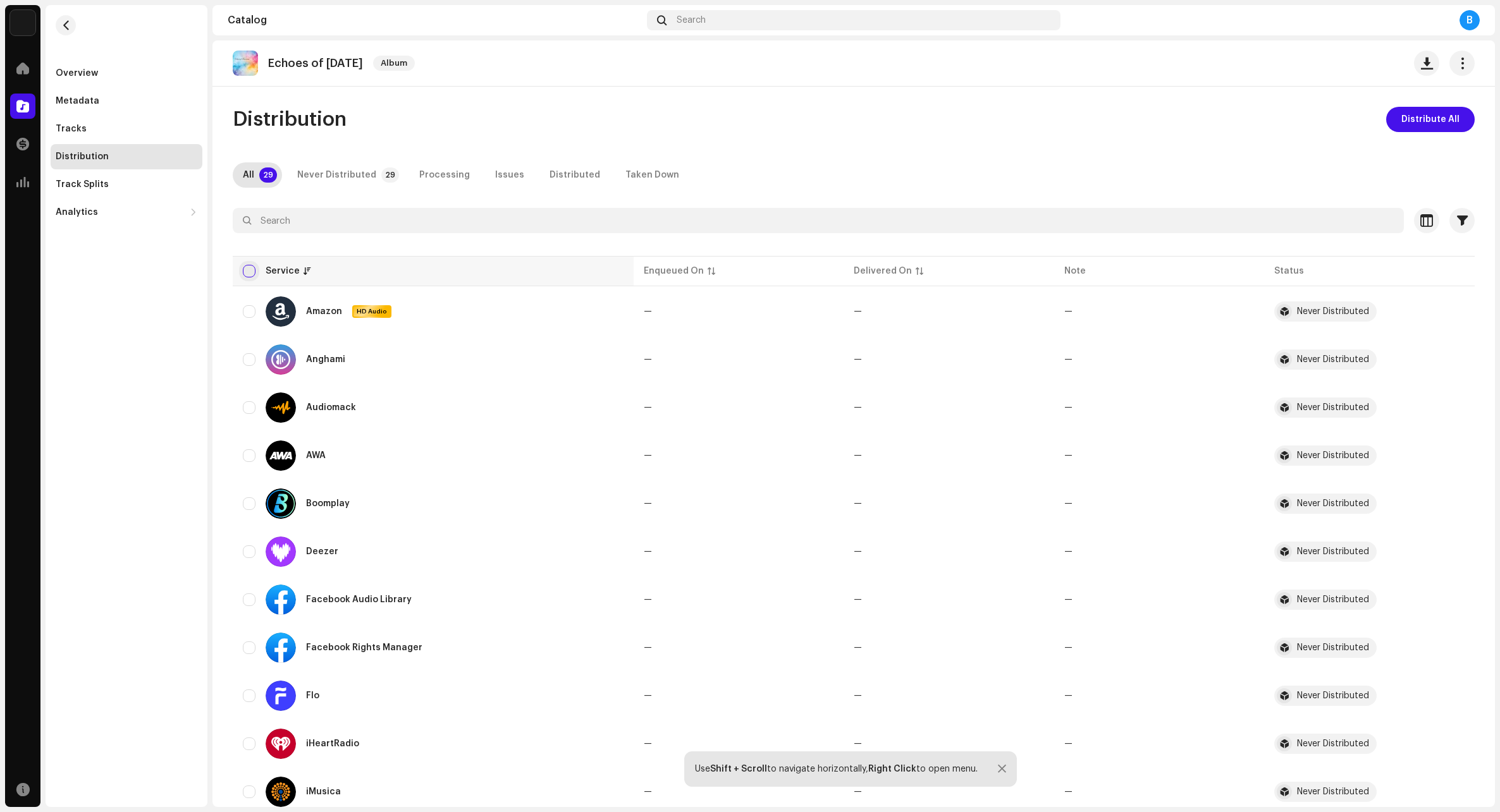
checkbox input "true"
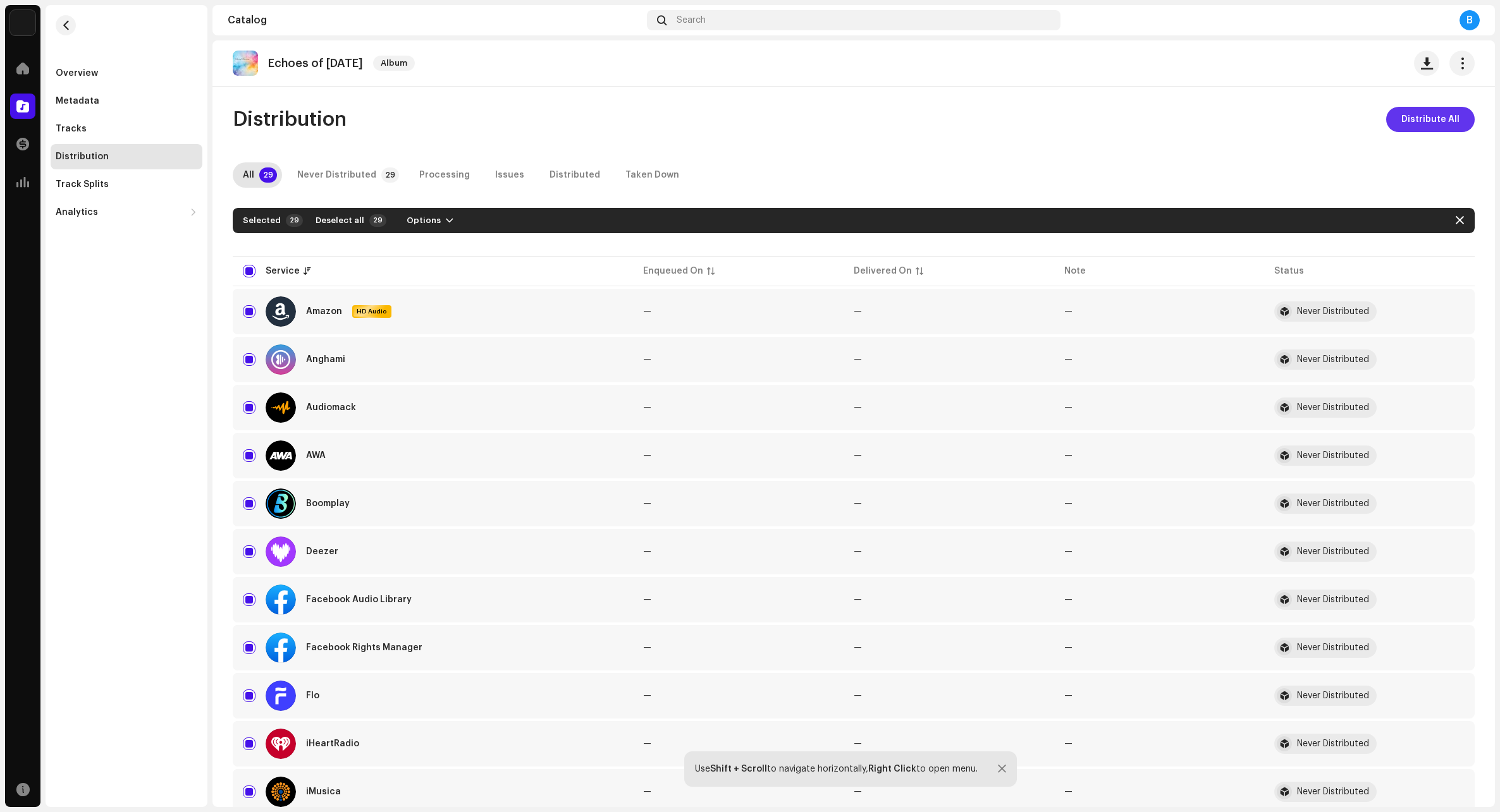
click at [893, 119] on span "Distribute All" at bounding box center [1429, 120] width 58 height 25
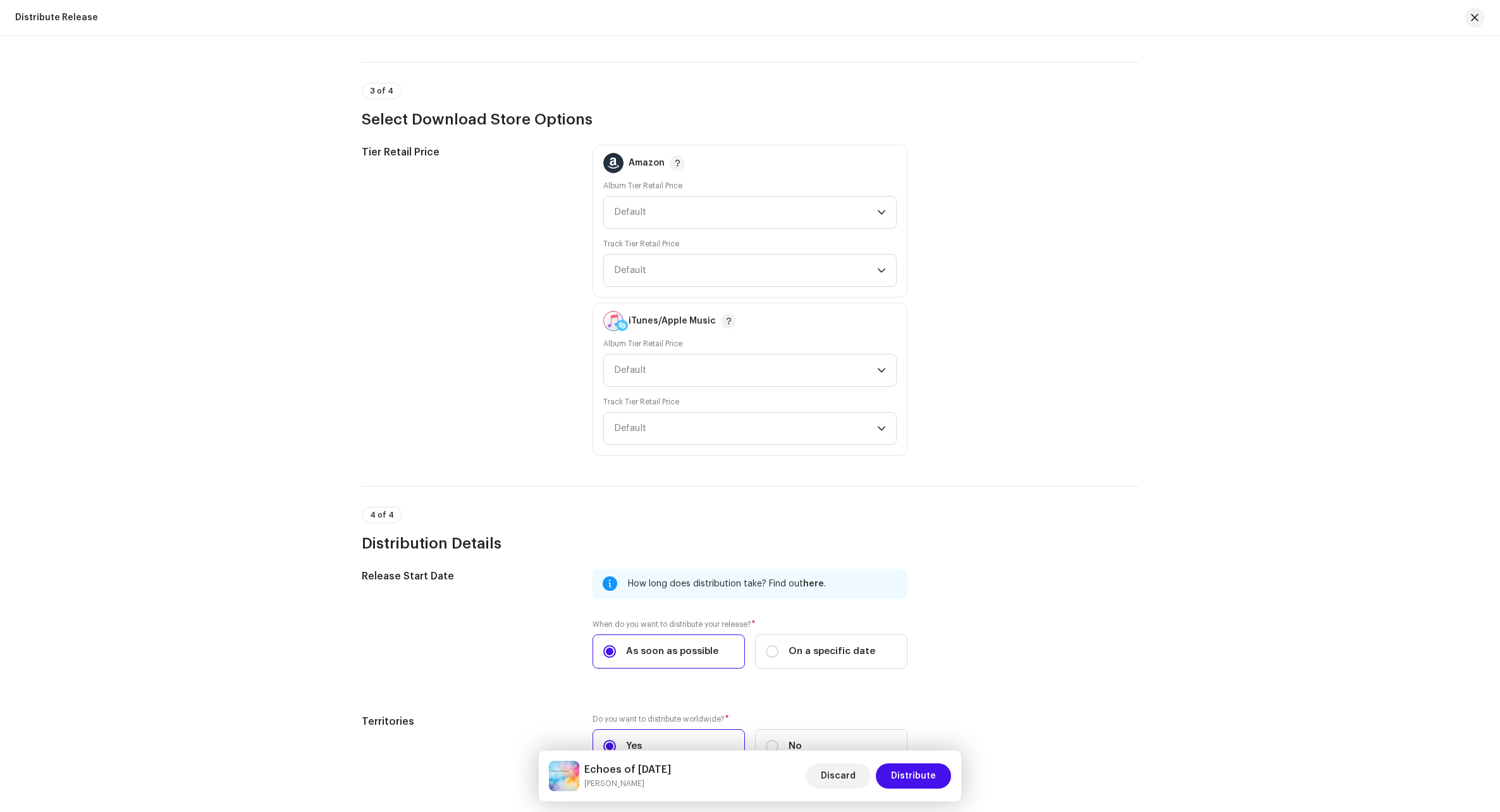
scroll to position [2488, 0]
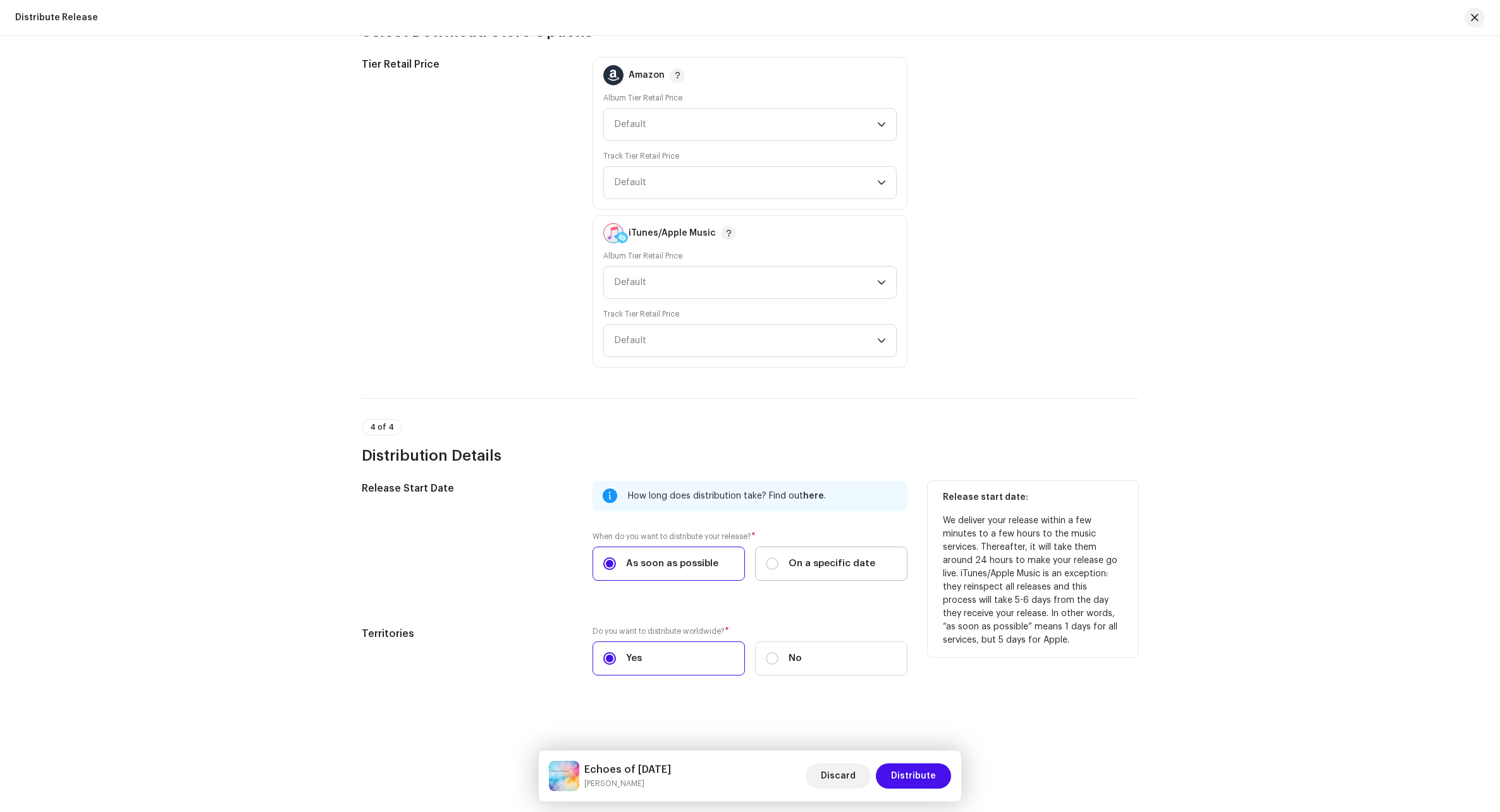
click at [773, 572] on label "On a specific date" at bounding box center [831, 564] width 152 height 34
click at [773, 570] on input "On a specific date" at bounding box center [772, 564] width 13 height 13
radio input "true"
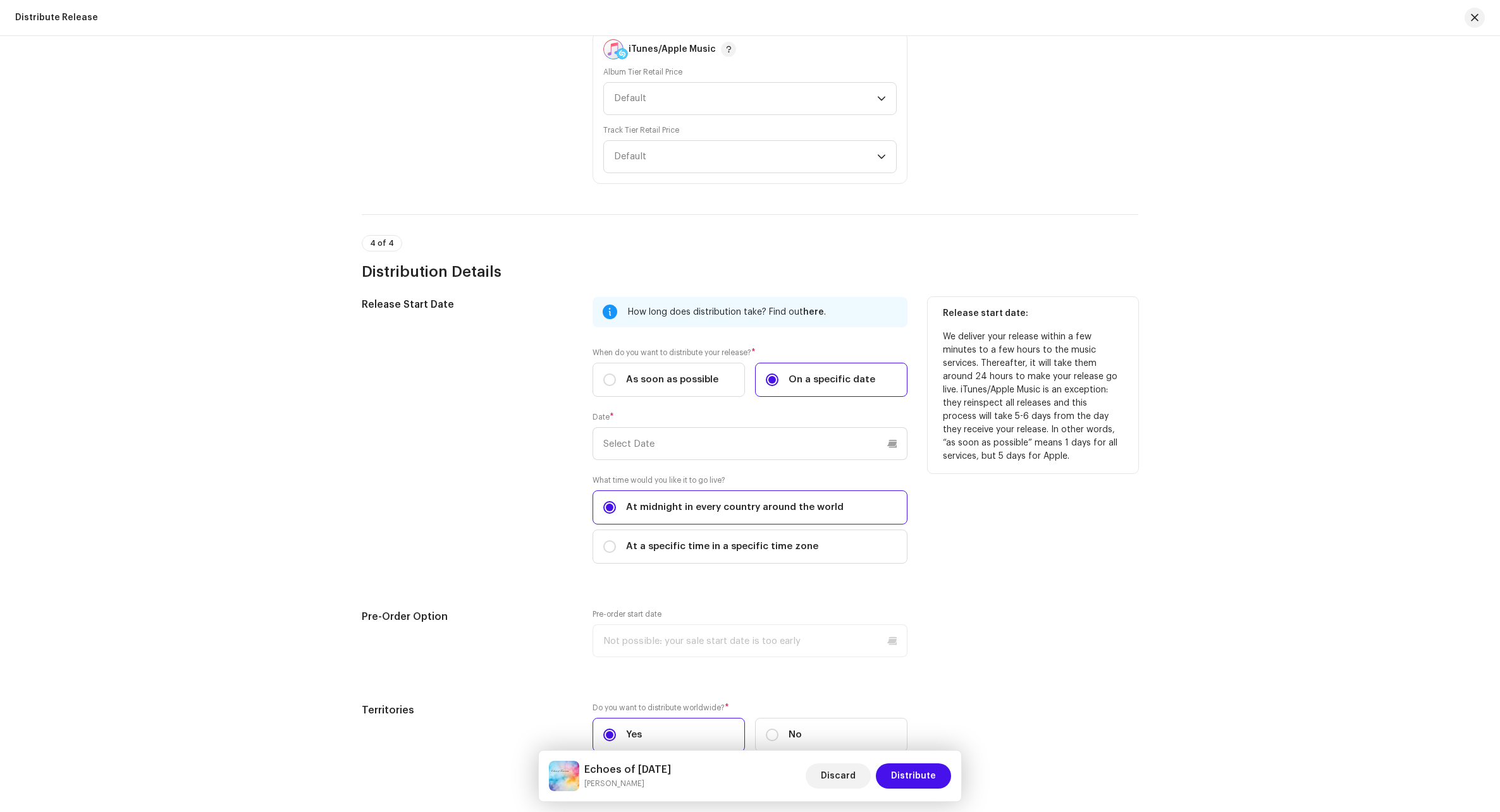
scroll to position [2678, 0]
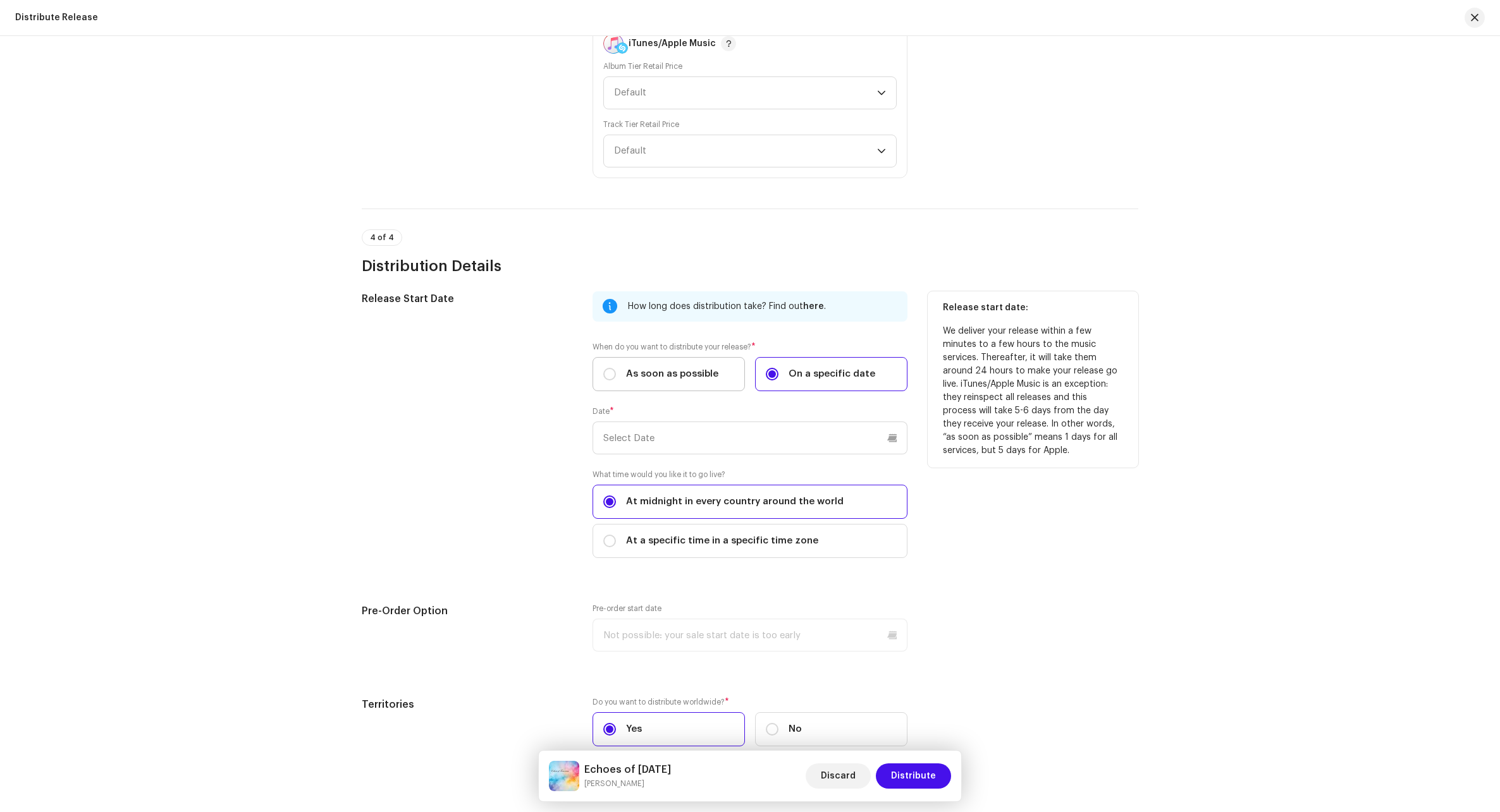
click at [599, 370] on label "As soon as possible" at bounding box center [669, 374] width 152 height 34
click at [603, 370] on input "As soon as possible" at bounding box center [610, 374] width 13 height 13
radio input "true"
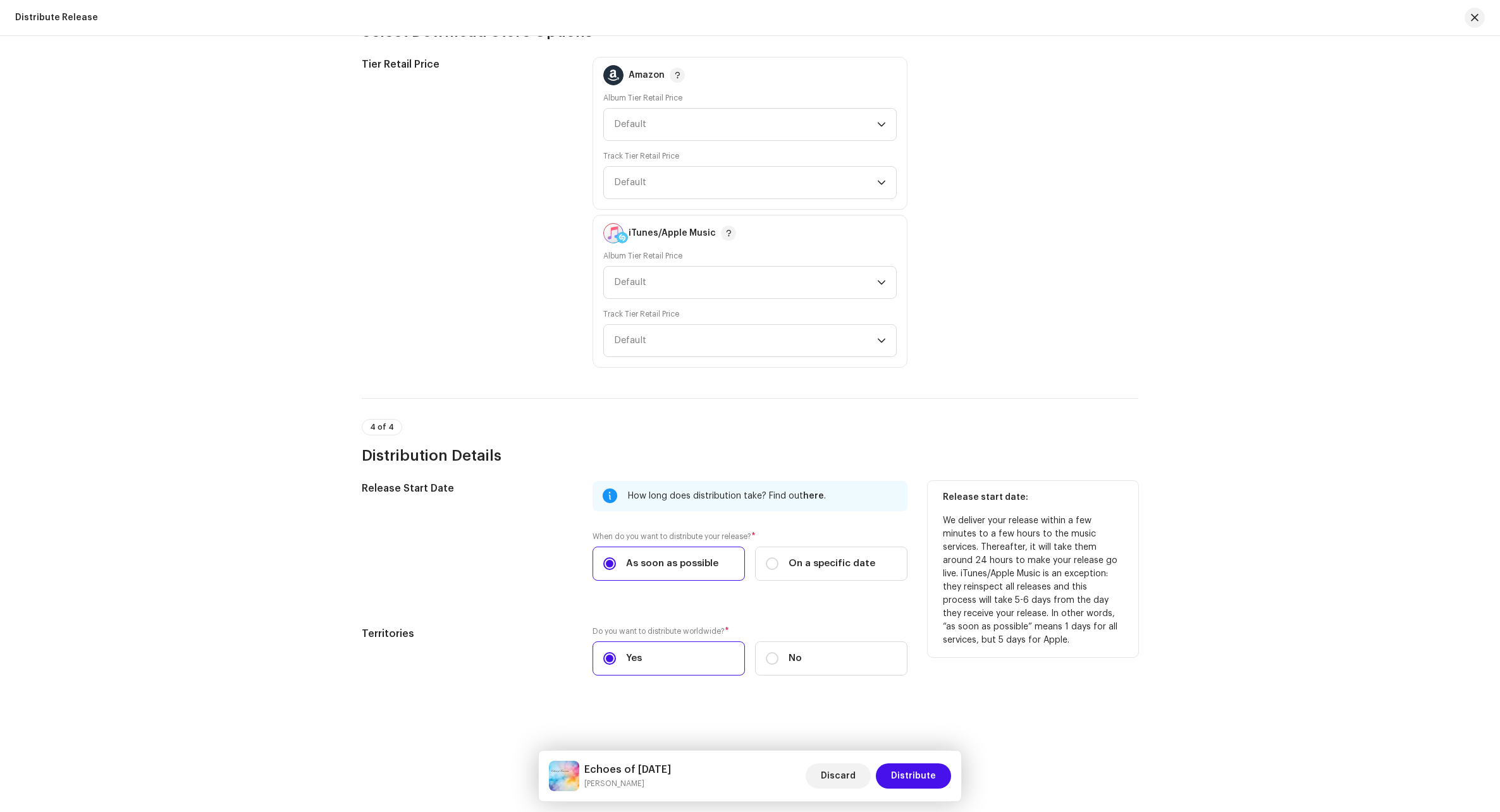
scroll to position [2488, 0]
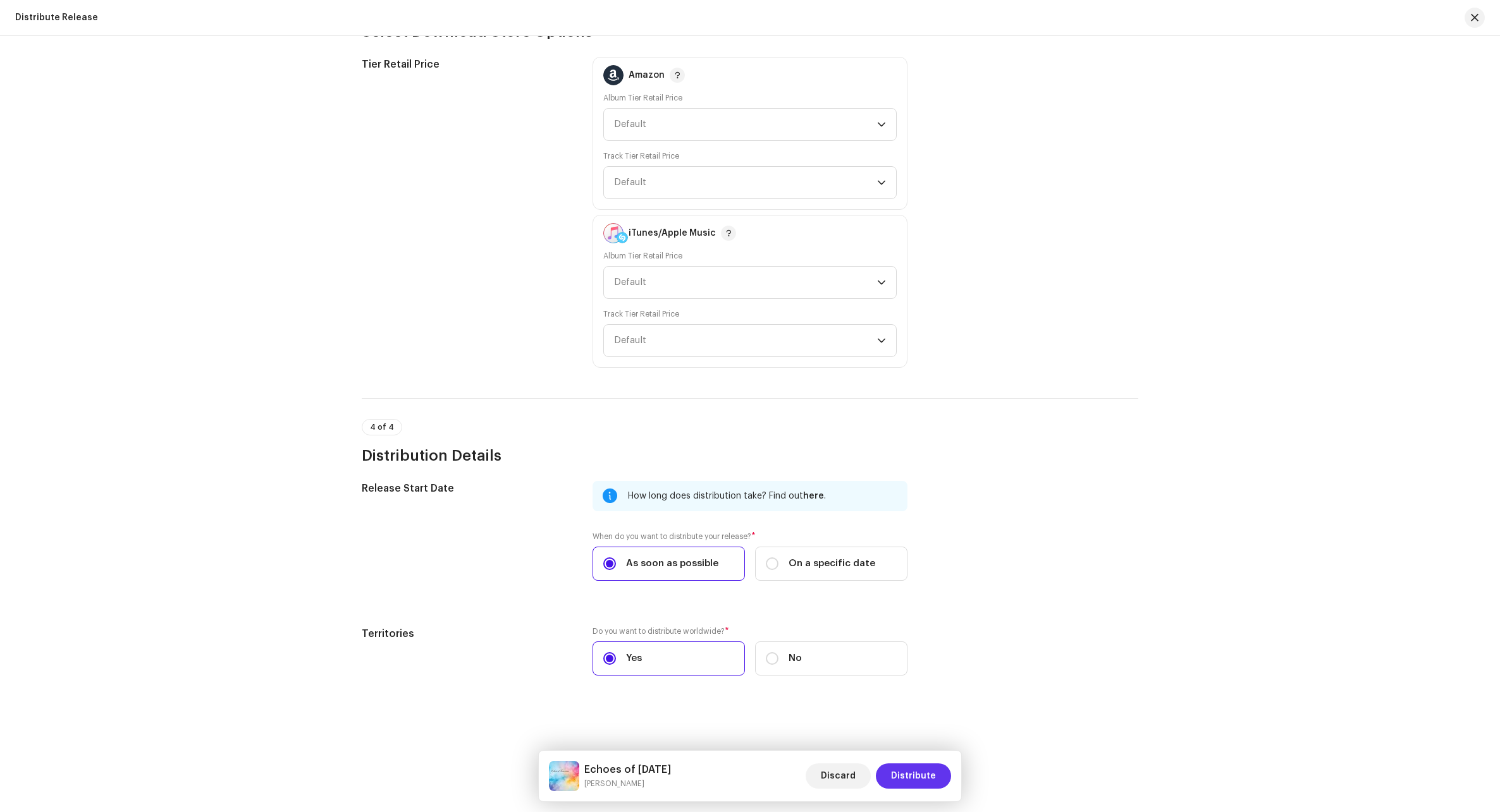
click at [893, 774] on span "Distribute" at bounding box center [913, 776] width 45 height 25
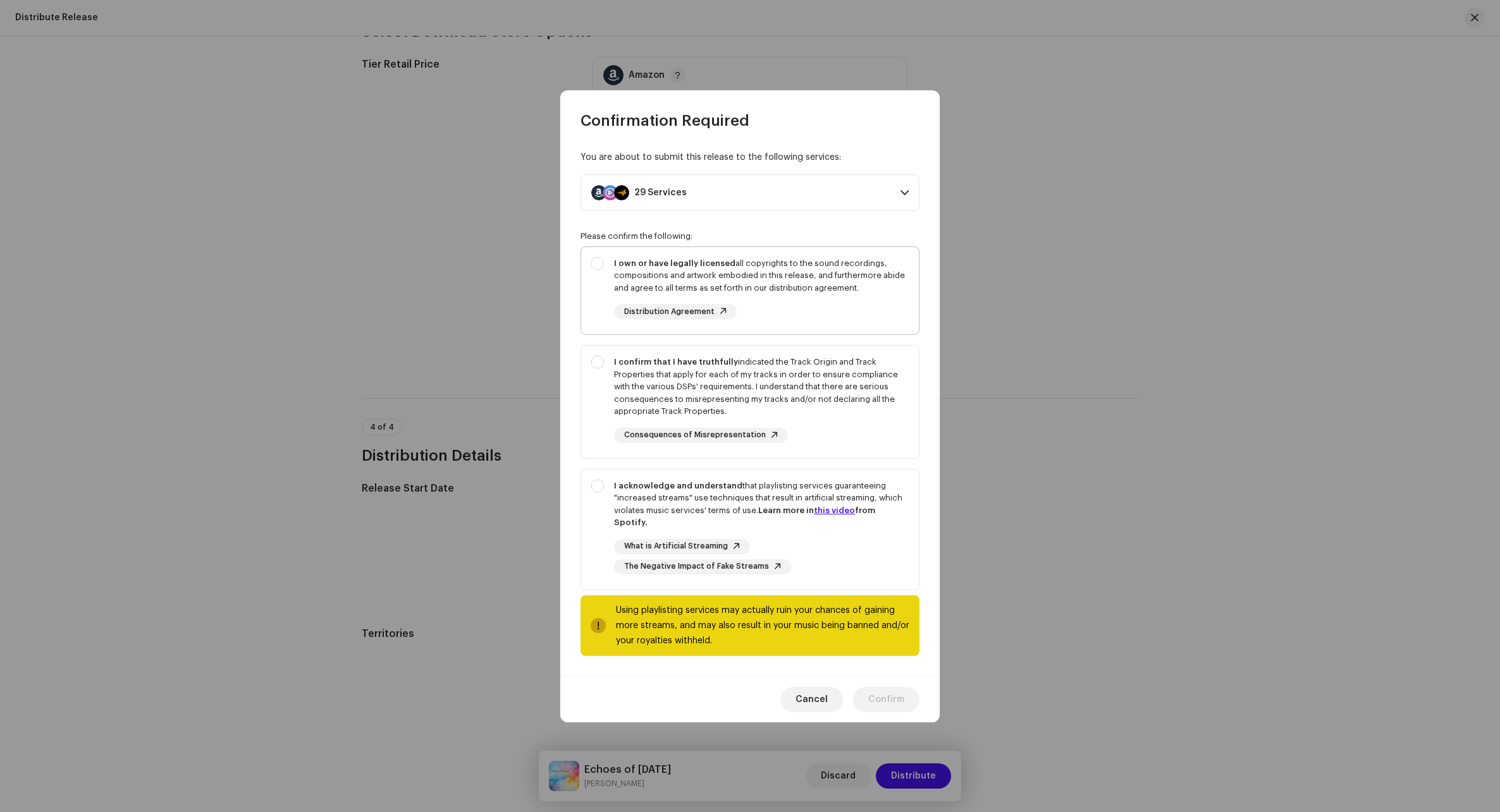
drag, startPoint x: 600, startPoint y: 267, endPoint x: 582, endPoint y: 318, distance: 54.1
click at [600, 267] on div "I own or have legally licensed all copyrights to the sound recordings, composit…" at bounding box center [750, 288] width 337 height 83
checkbox input "true"
click at [596, 369] on div "I confirm that I have truthfully indicated the Track Origin and Track Propertie…" at bounding box center [750, 399] width 337 height 107
checkbox input "true"
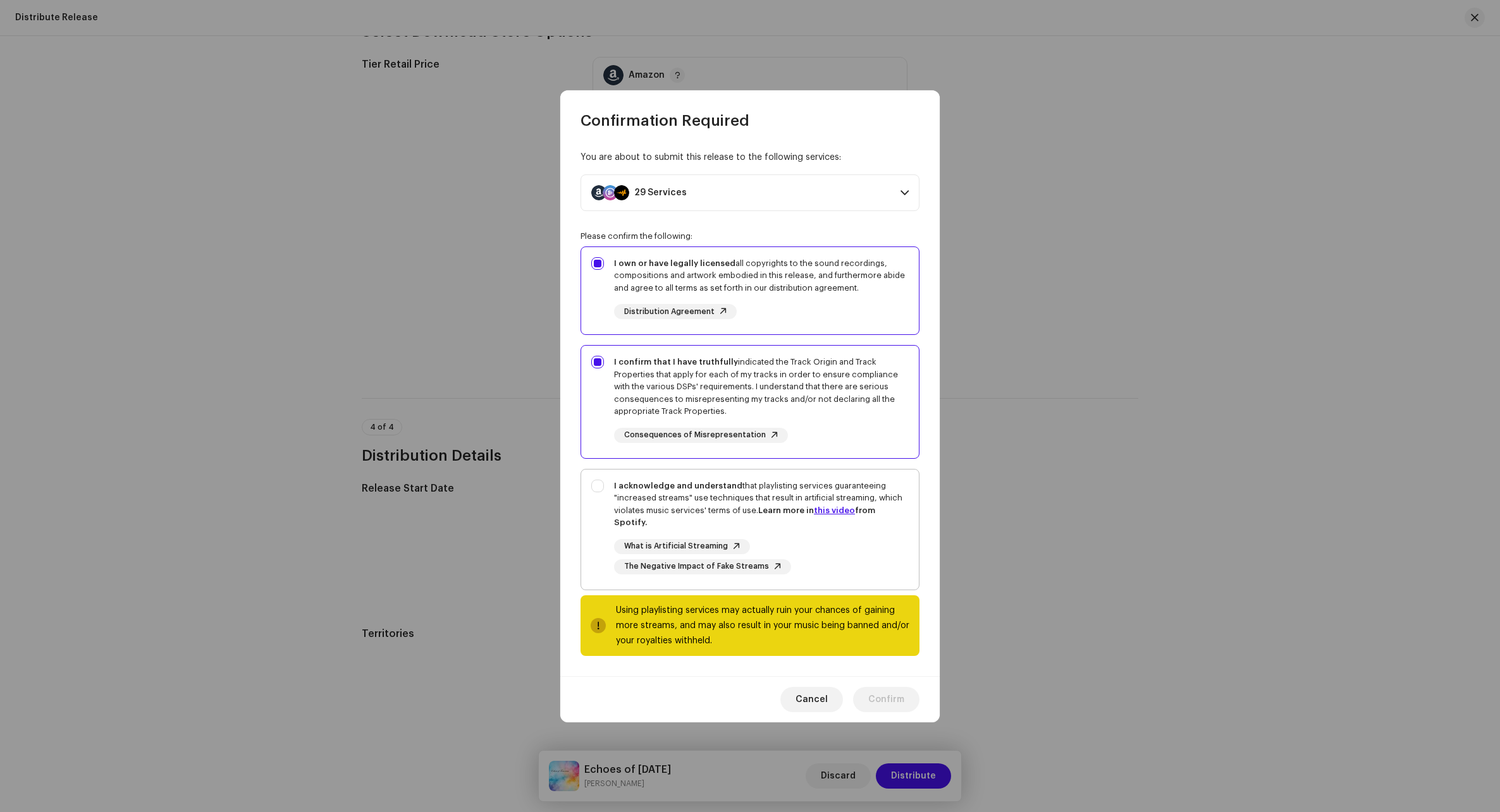
click at [601, 490] on div "I acknowledge and understand that playlisting services guaranteeing "increased …" at bounding box center [750, 527] width 337 height 115
checkbox input "true"
click at [893, 696] on span "Confirm" at bounding box center [885, 699] width 36 height 25
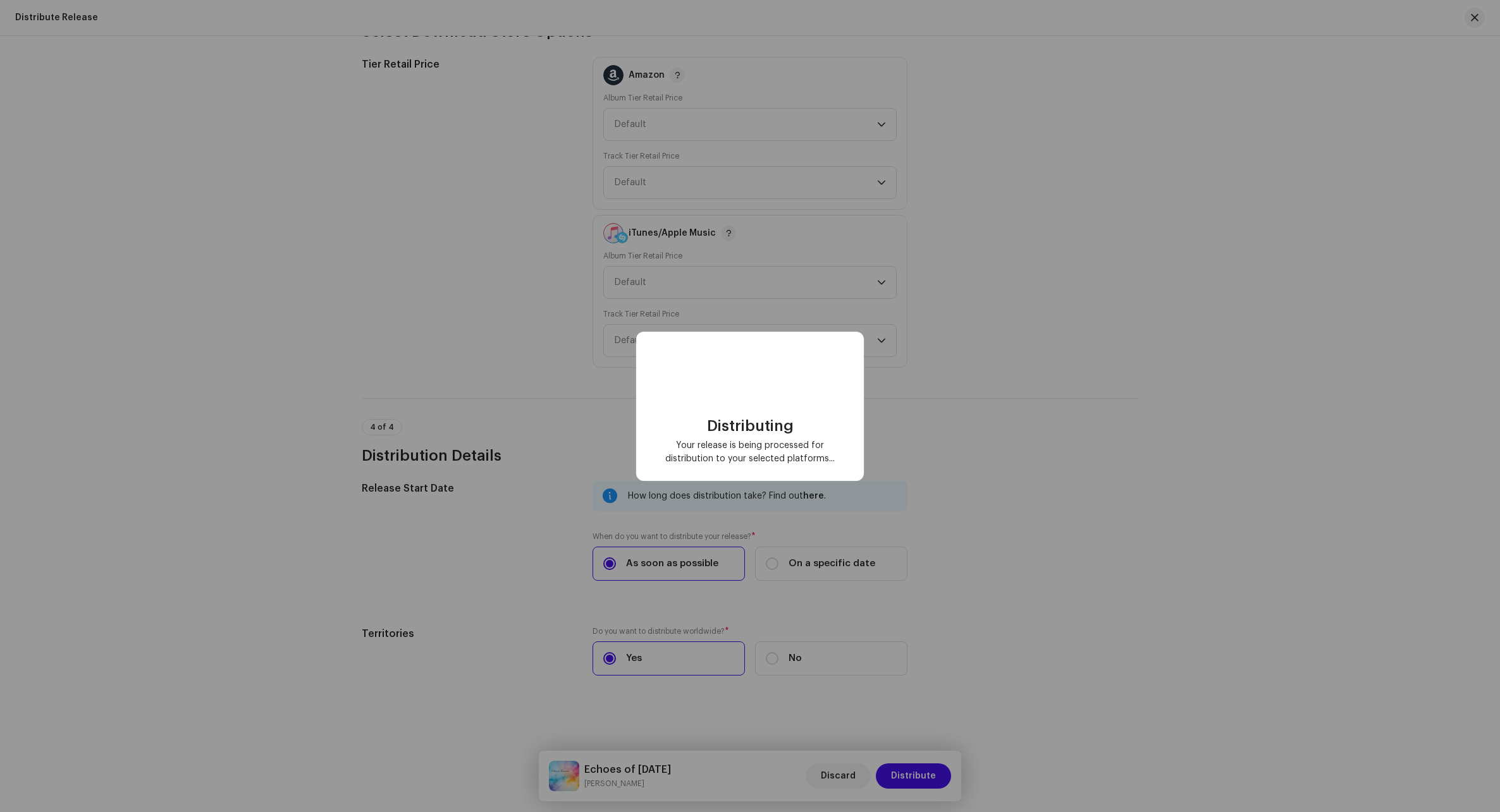
checkbox input "false"
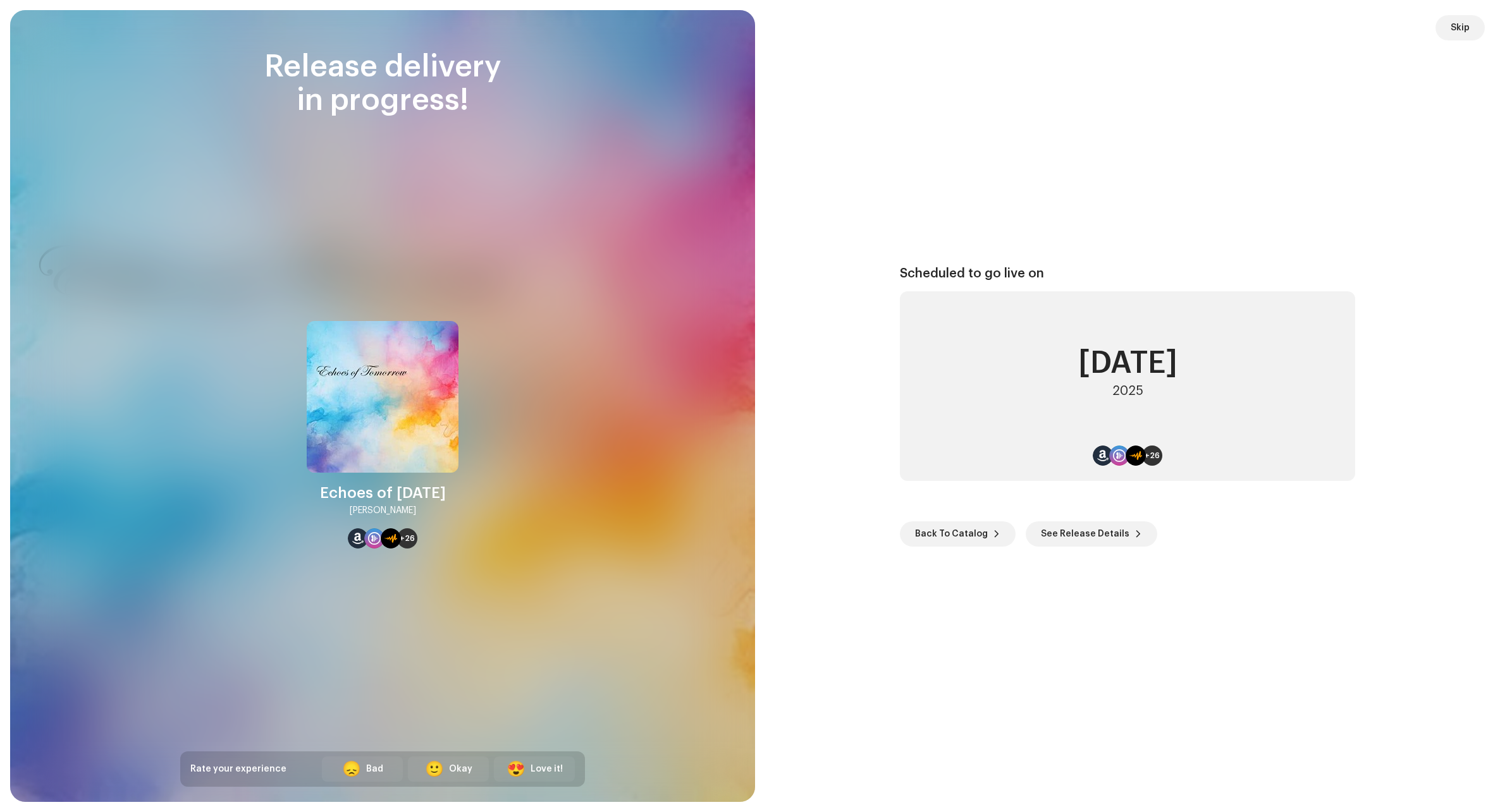
click at [893, 532] on span "Back To Catalog" at bounding box center [951, 534] width 73 height 25
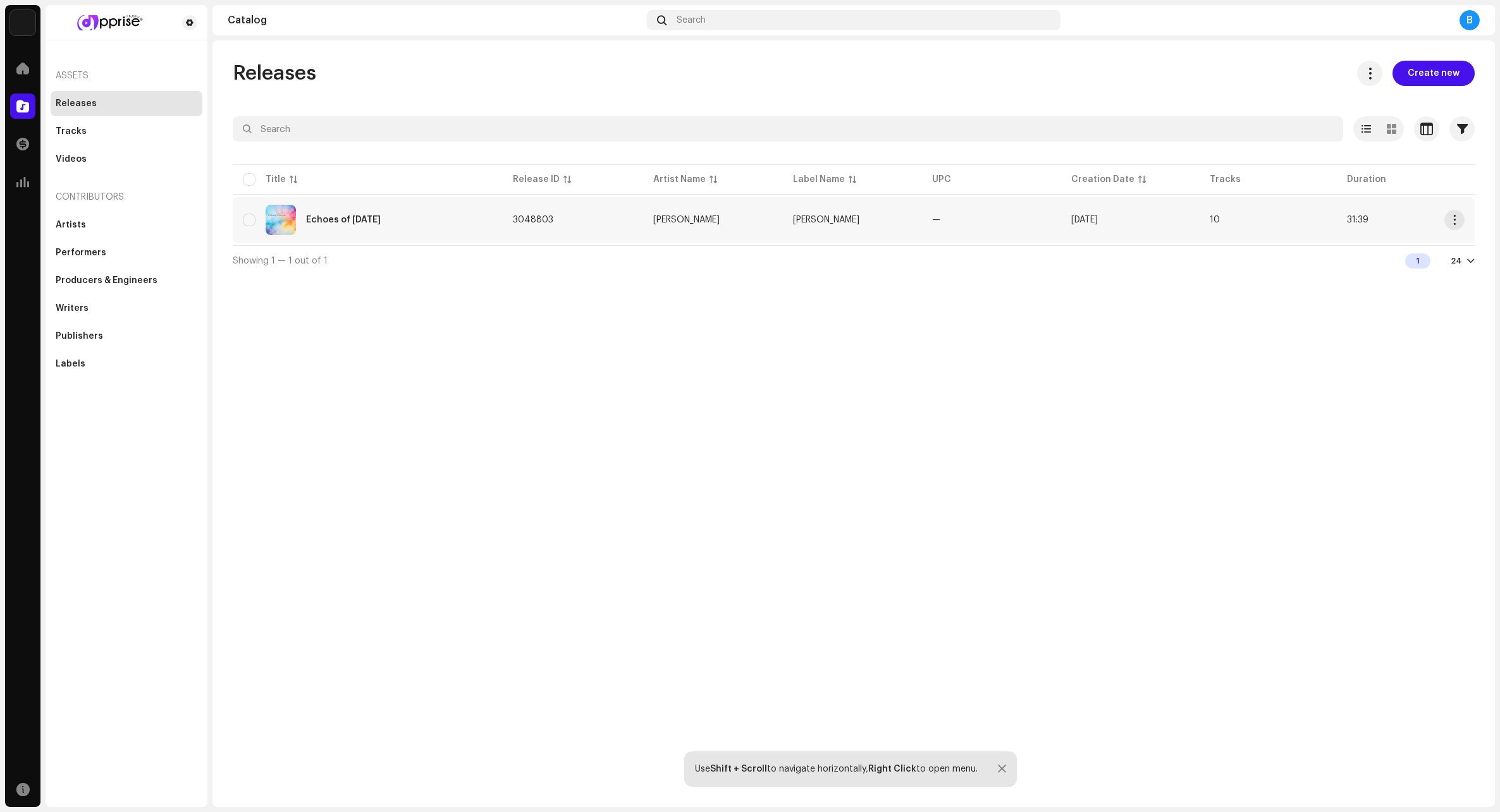
click at [327, 216] on div "Echoes of [DATE]" at bounding box center [343, 219] width 75 height 9
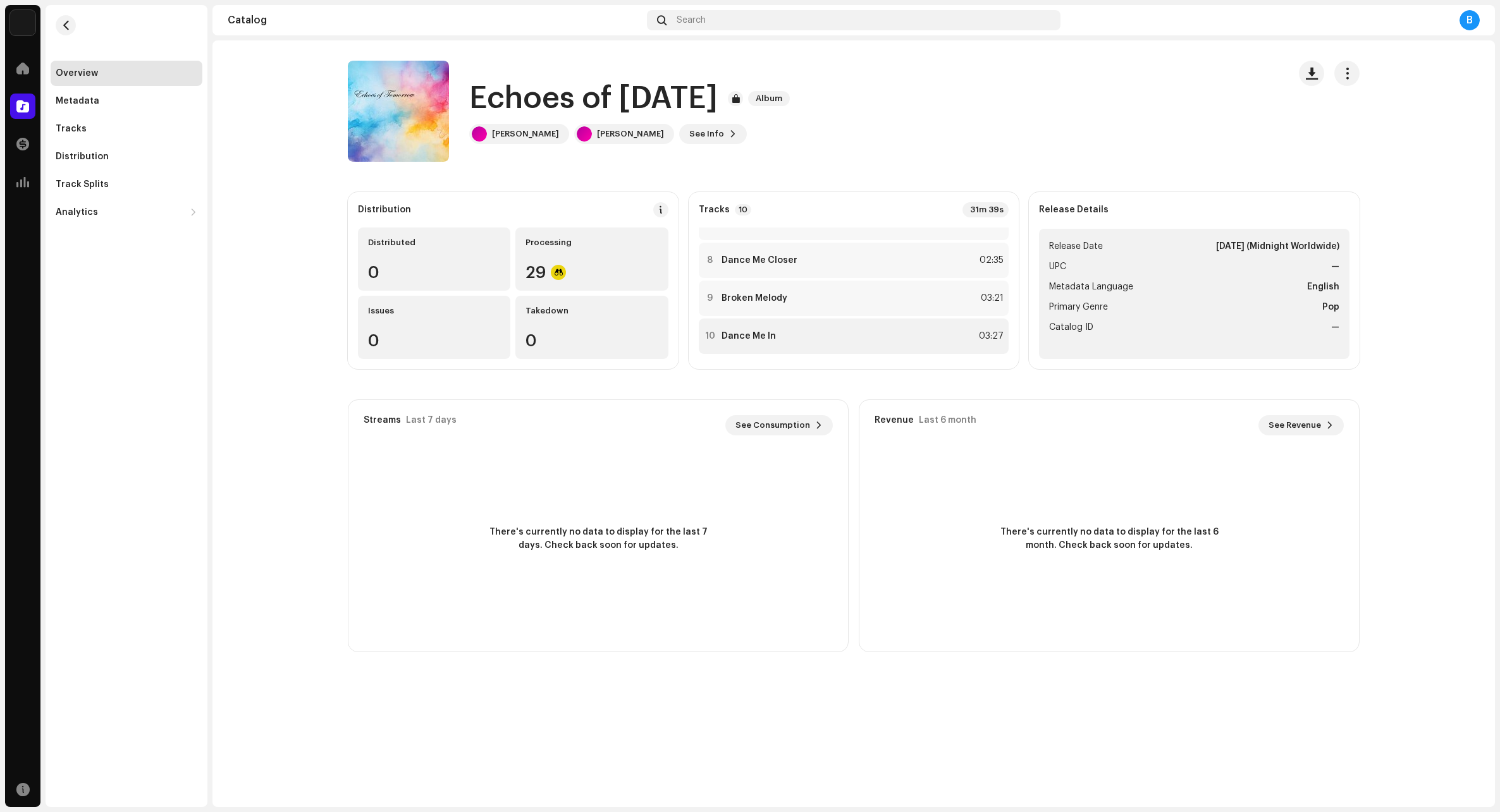
scroll to position [256, 0]
